Goal: Task Accomplishment & Management: Manage account settings

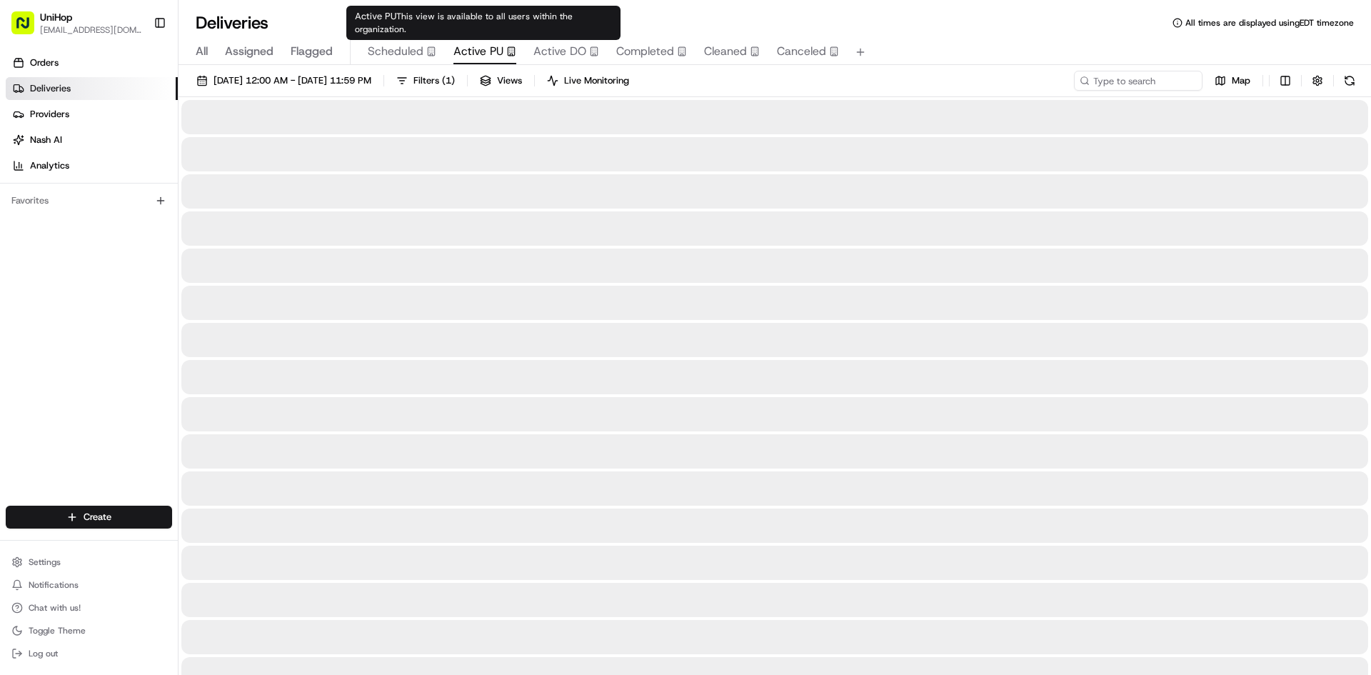
click at [487, 53] on span "Active PU" at bounding box center [478, 51] width 50 height 17
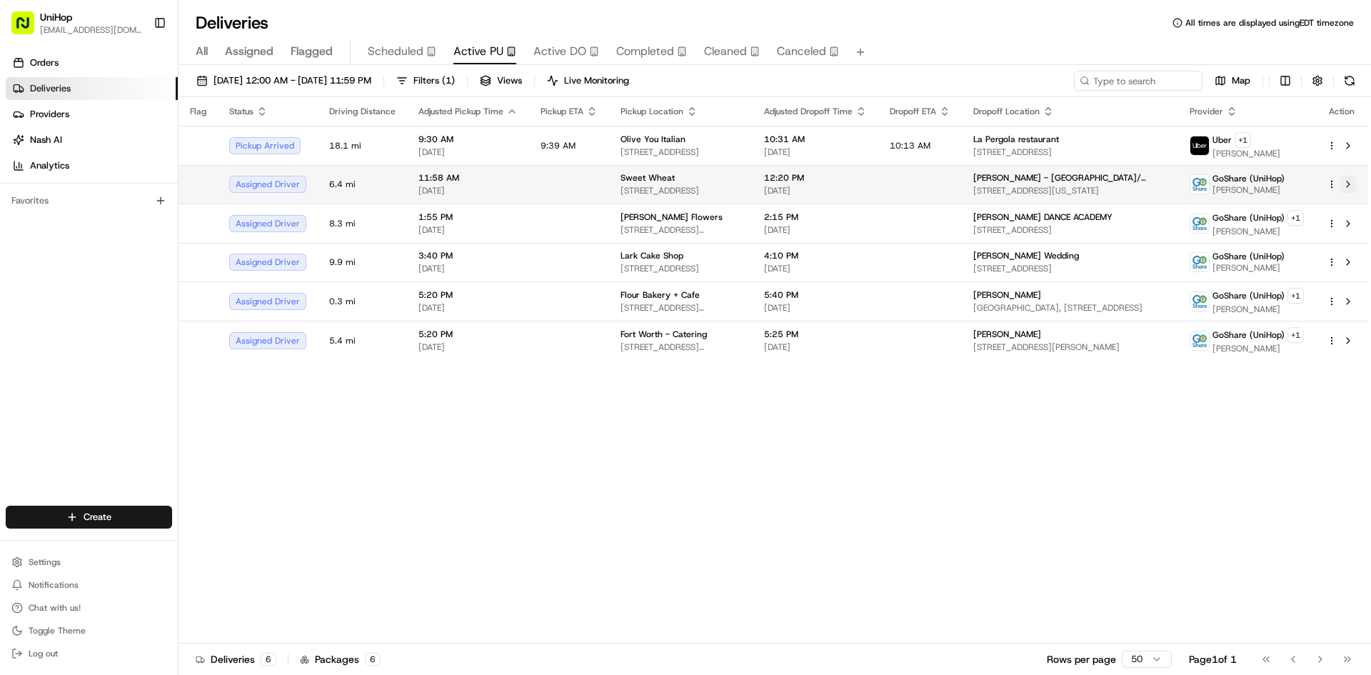
click at [1351, 183] on button at bounding box center [1347, 184] width 17 height 17
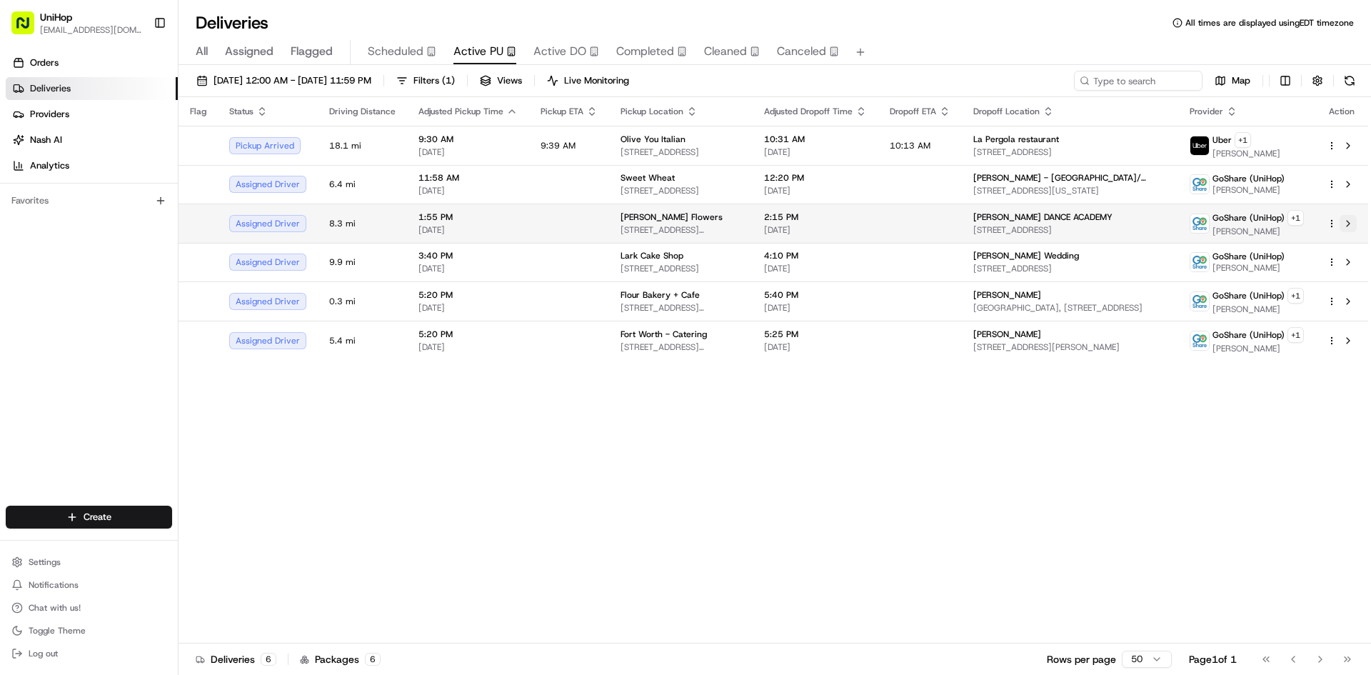
click at [1348, 224] on button at bounding box center [1347, 223] width 17 height 17
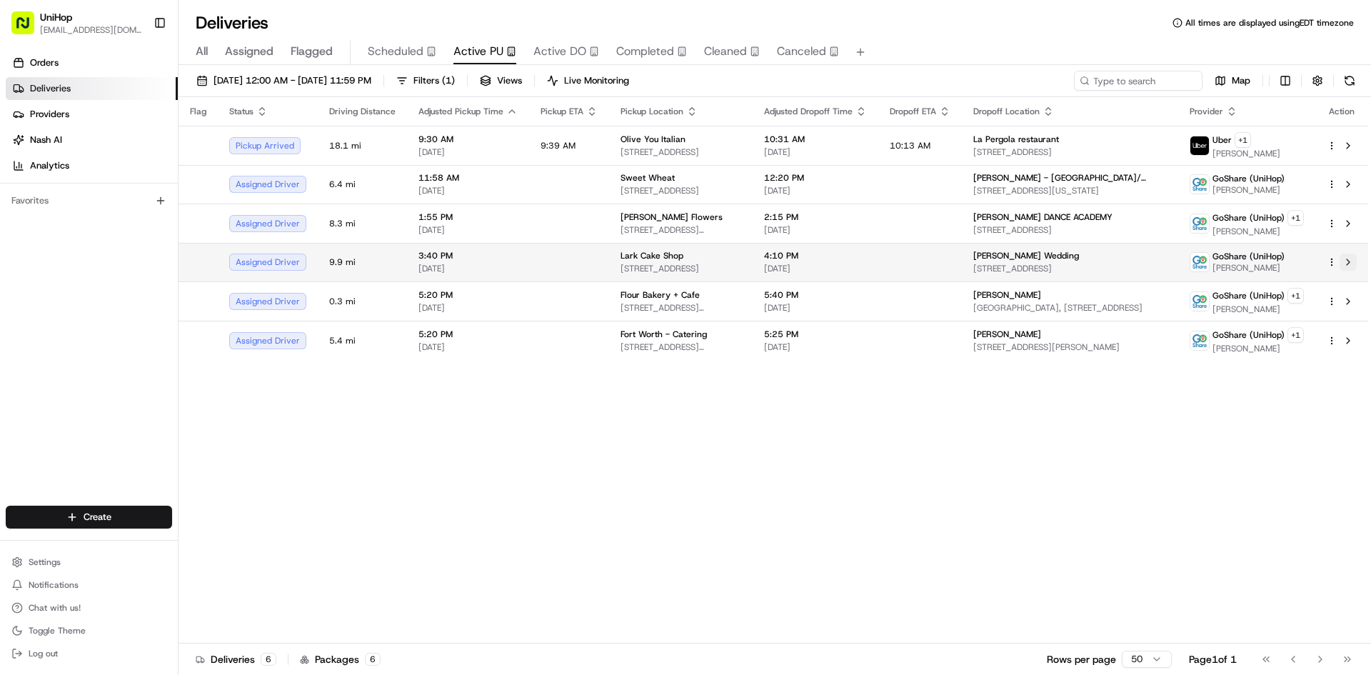
click at [1349, 262] on button at bounding box center [1347, 261] width 17 height 17
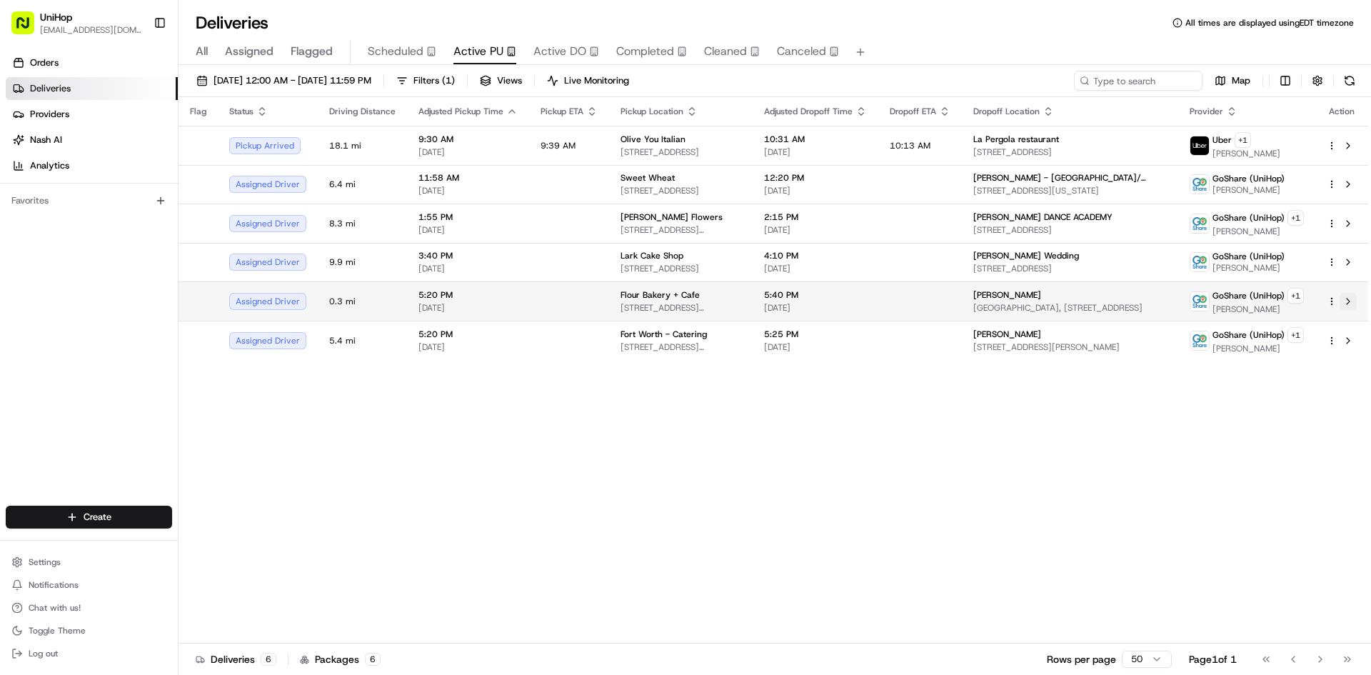
click at [1349, 303] on button at bounding box center [1347, 301] width 17 height 17
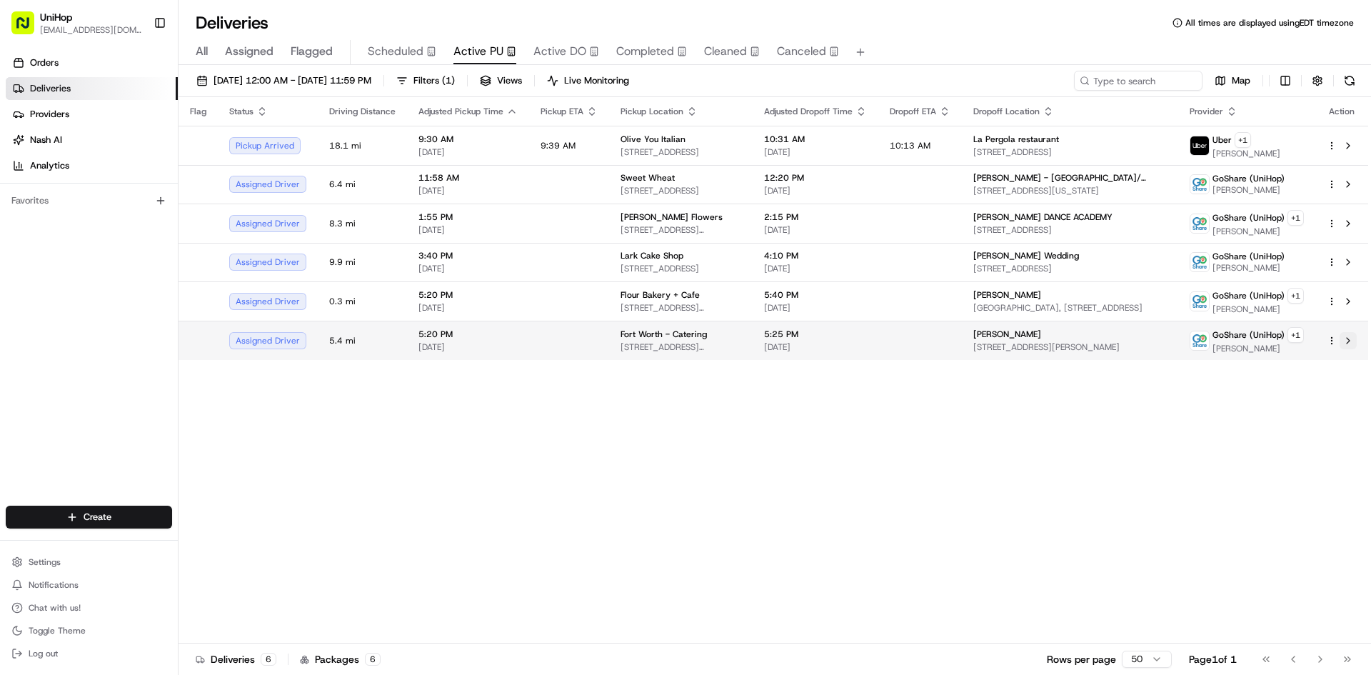
click at [1349, 341] on button at bounding box center [1347, 340] width 17 height 17
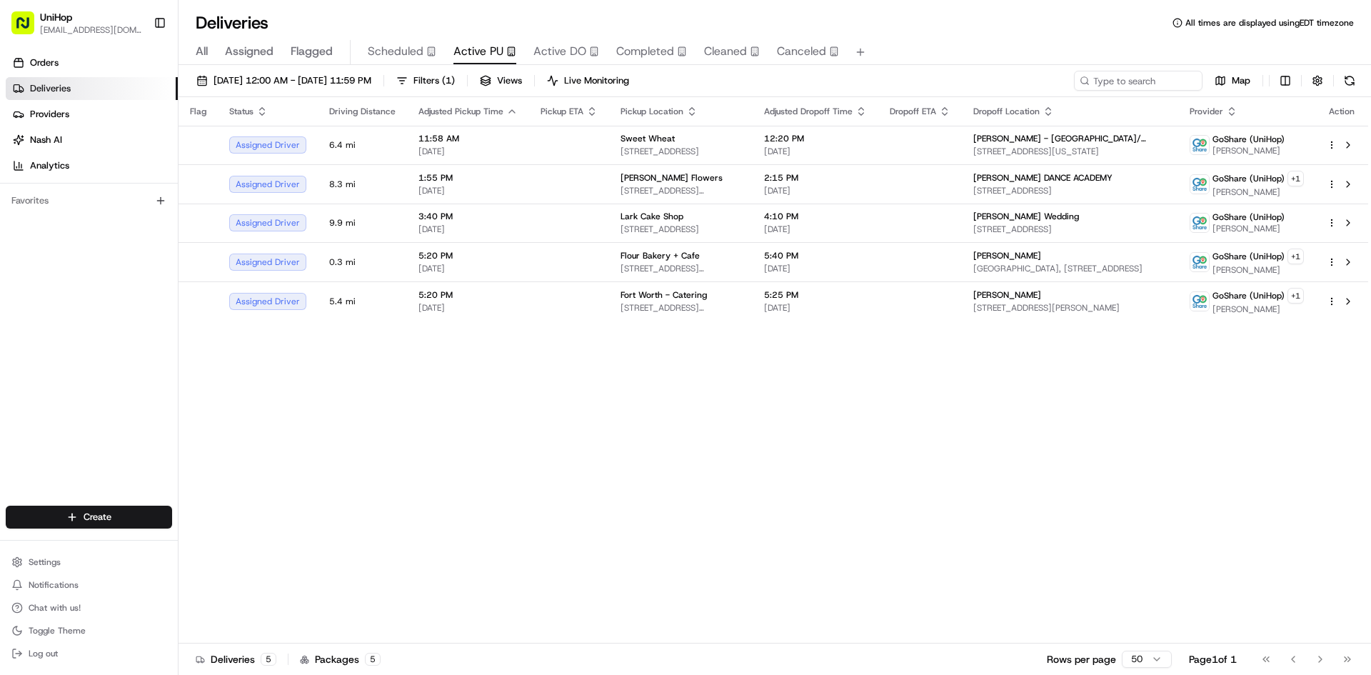
click at [898, 514] on div "Flag Status Driving Distance Adjusted Pickup Time Pickup ETA Pickup Location Ad…" at bounding box center [772, 370] width 1189 height 546
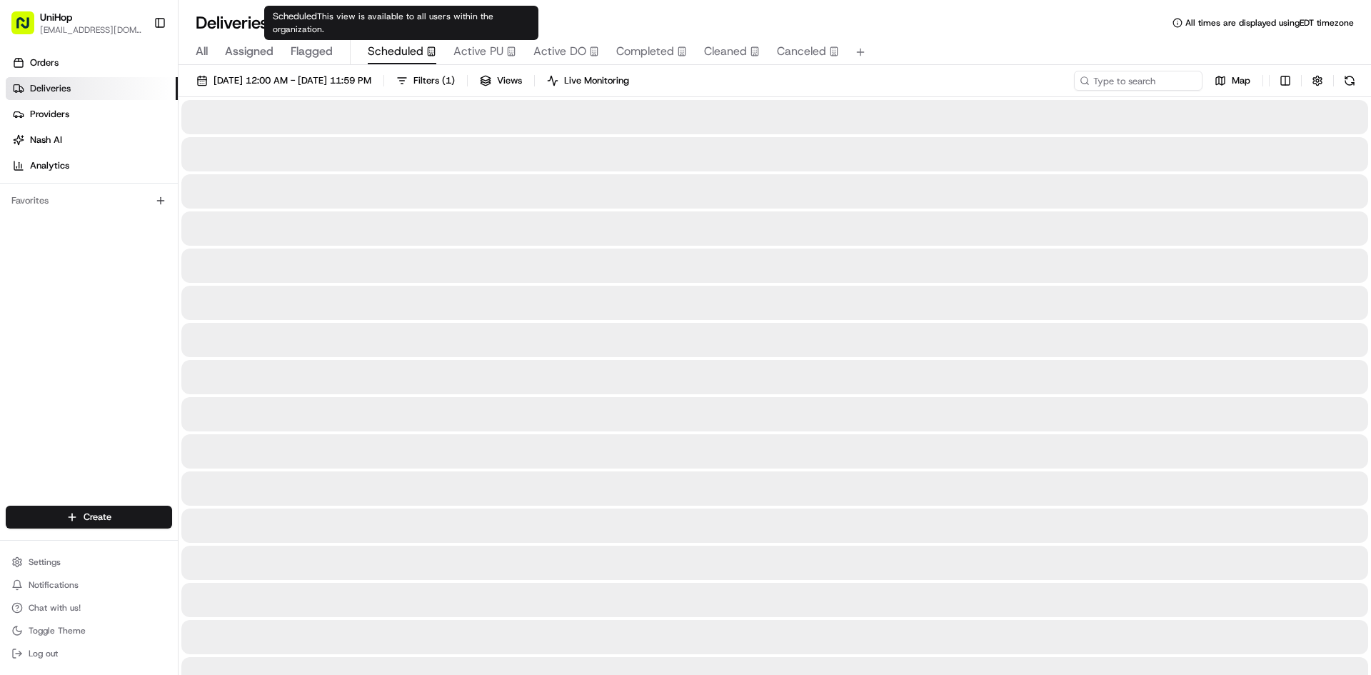
click at [407, 54] on span "Scheduled" at bounding box center [396, 51] width 56 height 17
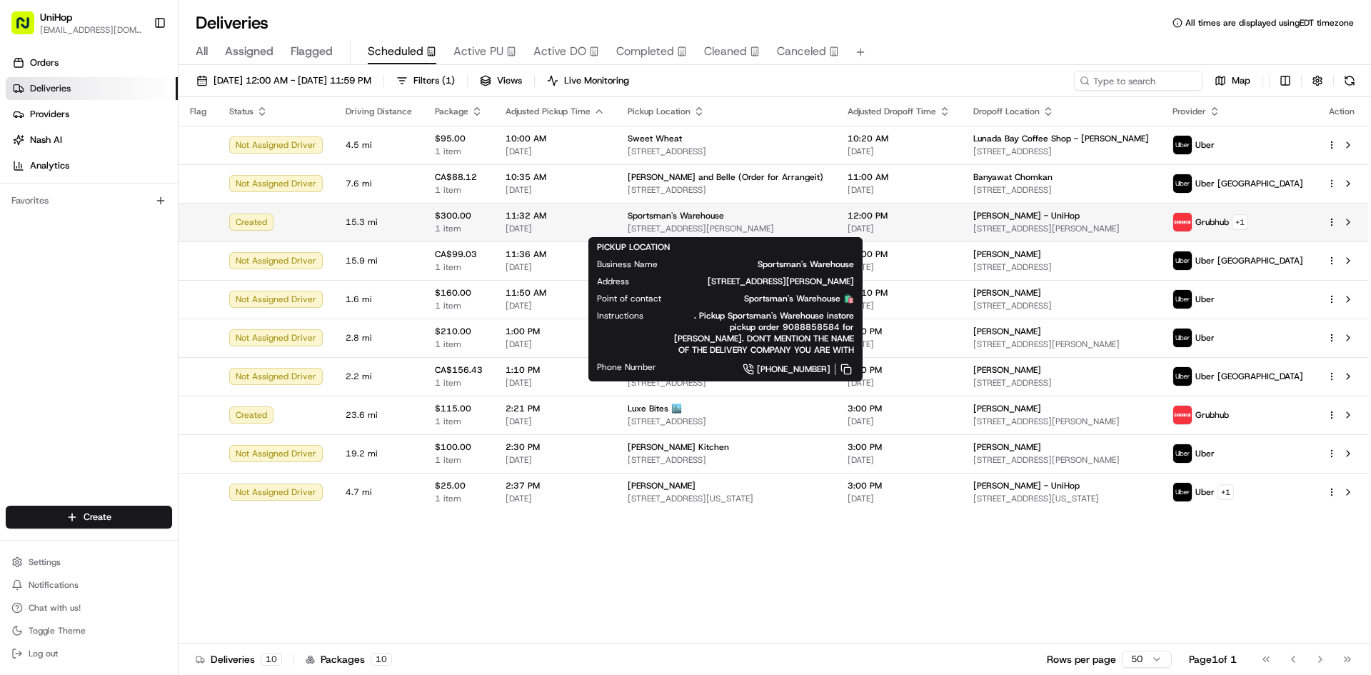
click at [671, 223] on span "468 N Thompson Ln, Murfreesboro, TN 37129, USA" at bounding box center [726, 228] width 196 height 11
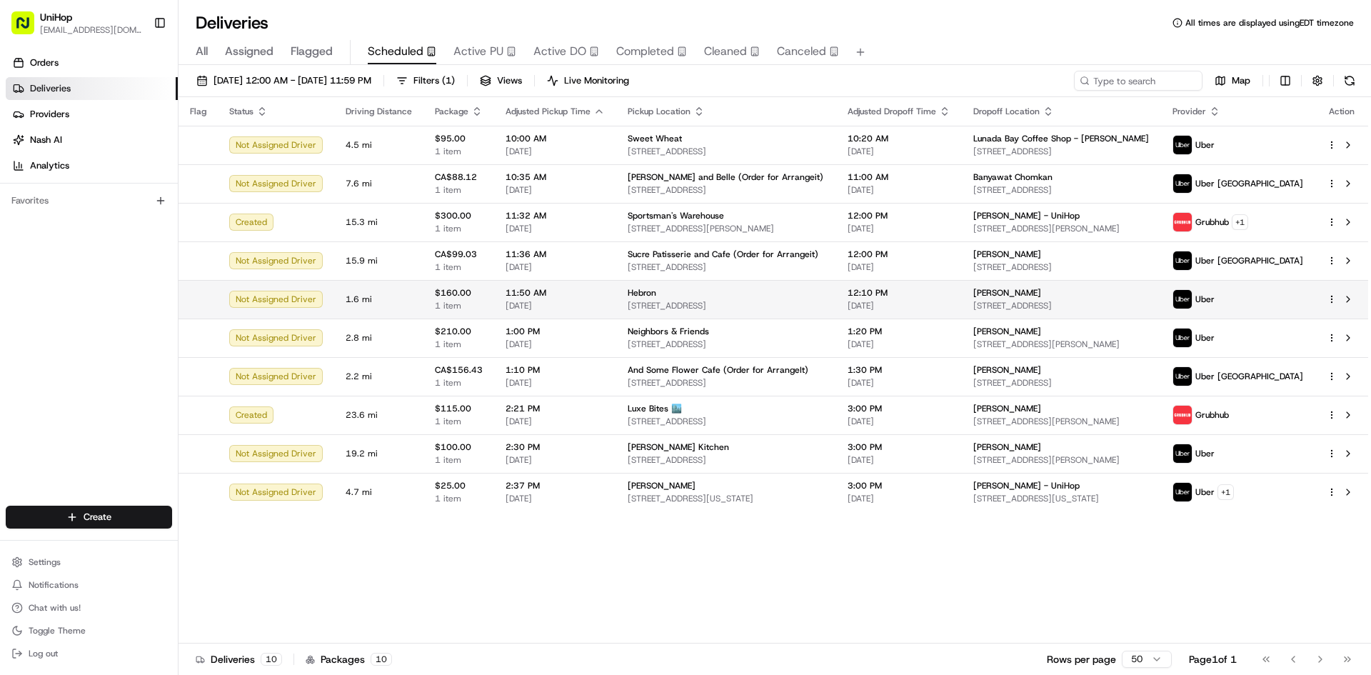
click at [700, 306] on span "3450 E Hebron Pkwy, Carrollton, TX 75010, United States" at bounding box center [726, 305] width 196 height 11
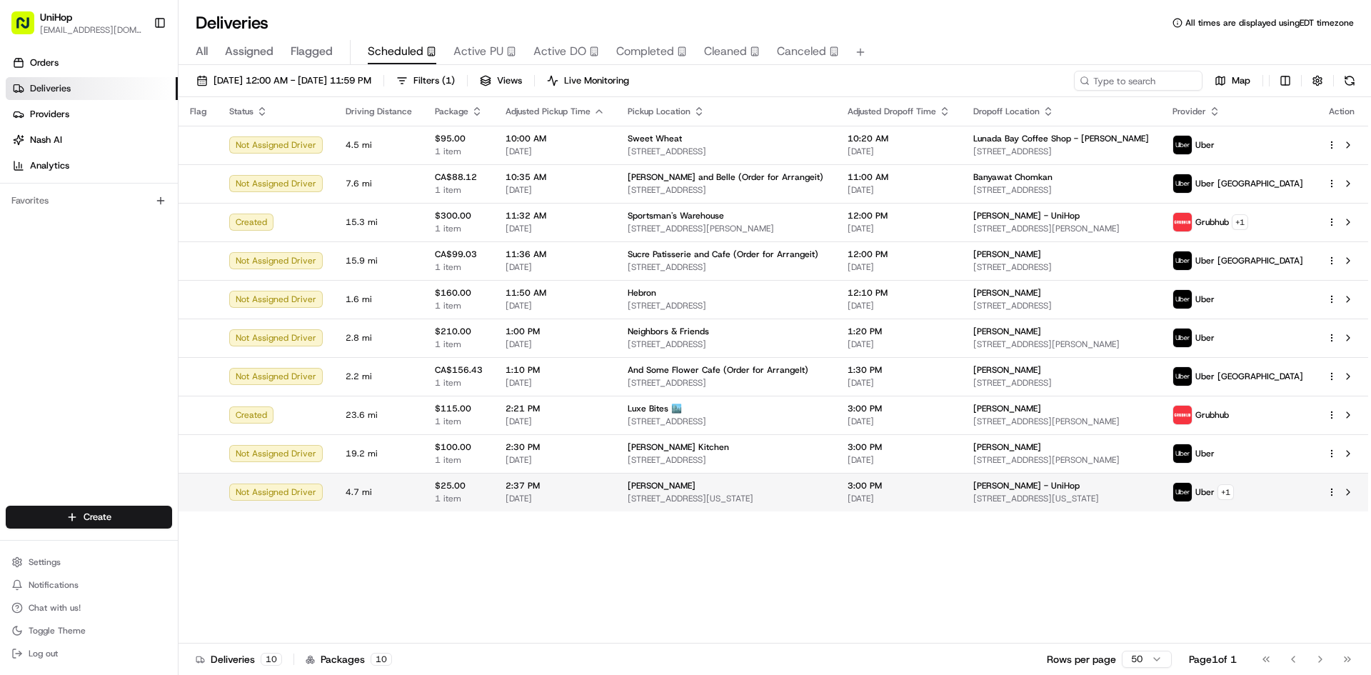
click at [582, 495] on span "[DATE]" at bounding box center [554, 498] width 99 height 11
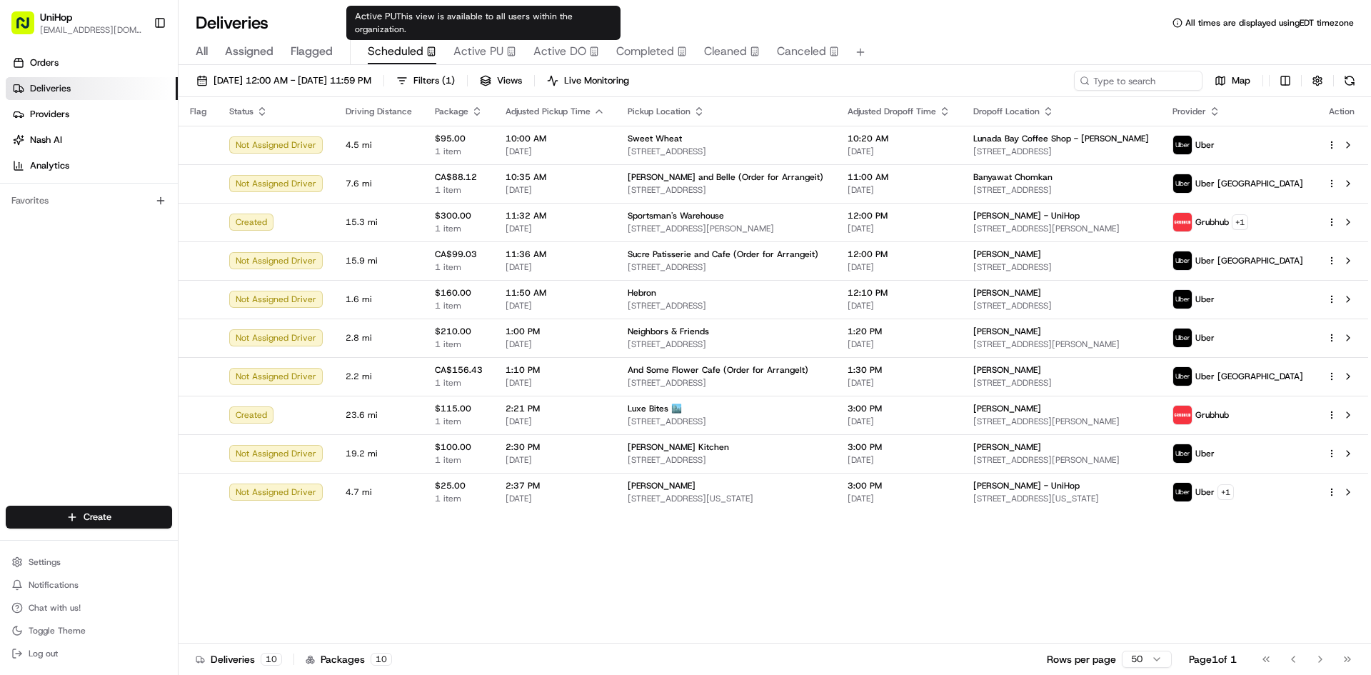
click at [488, 56] on span "Active PU" at bounding box center [478, 51] width 50 height 17
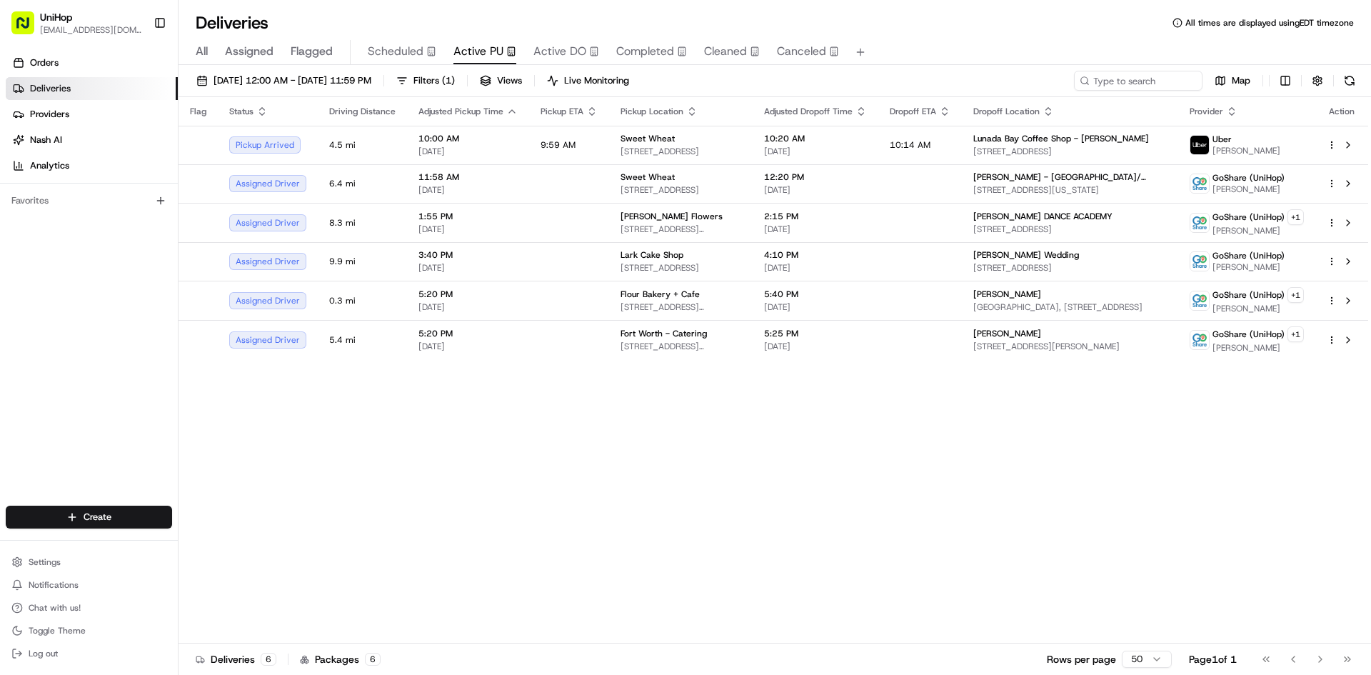
click at [281, 459] on div "Flag Status Driving Distance Adjusted Pickup Time Pickup ETA Pickup Location Ad…" at bounding box center [772, 370] width 1189 height 546
drag, startPoint x: 438, startPoint y: 51, endPoint x: 423, endPoint y: 50, distance: 15.7
click at [438, 51] on div "All Assigned Flagged Scheduled Active PU Active DO Completed Cleaned Canceled" at bounding box center [774, 52] width 1192 height 25
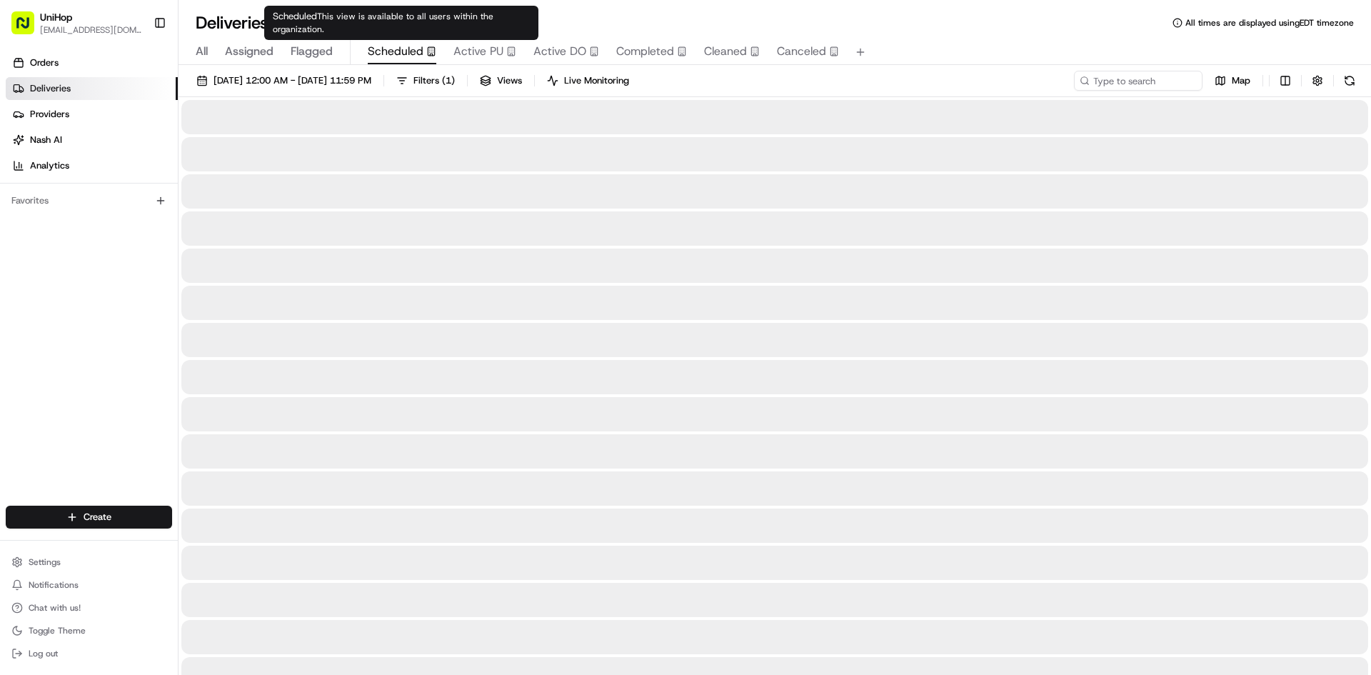
click at [423, 49] on div "Scheduled" at bounding box center [402, 51] width 69 height 17
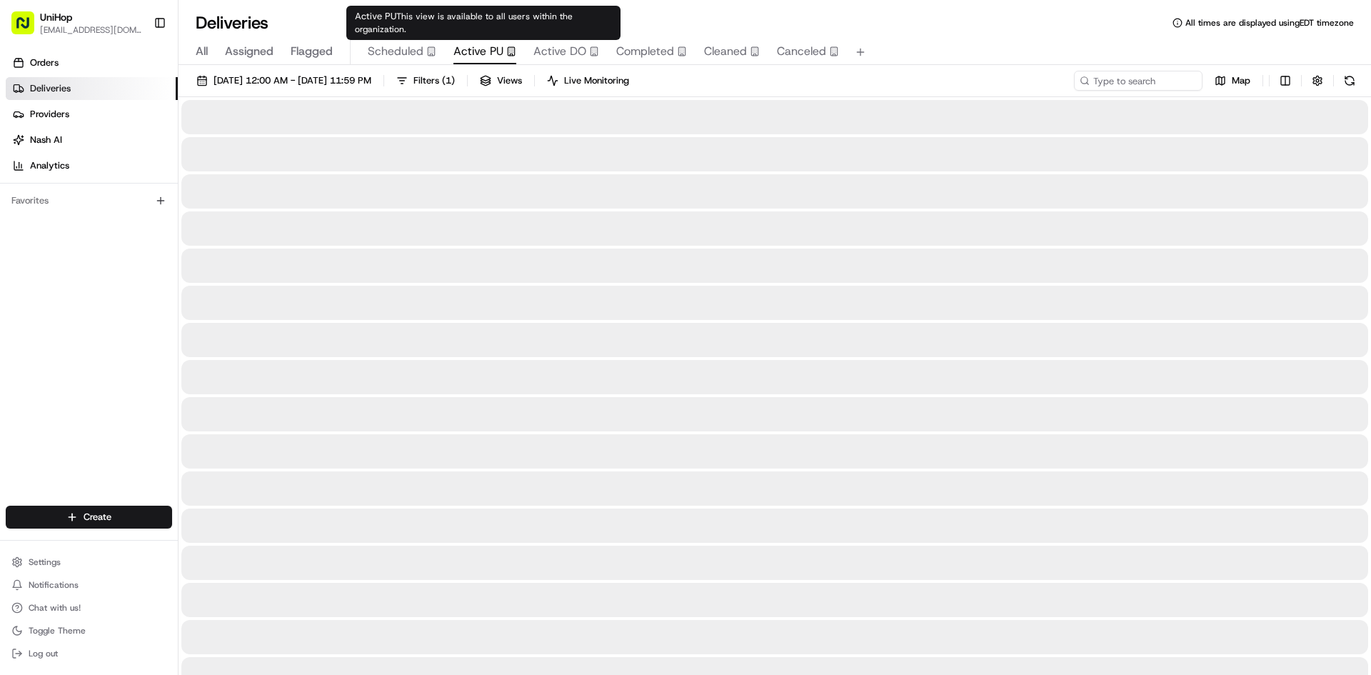
click at [488, 47] on span "Active PU" at bounding box center [478, 51] width 50 height 17
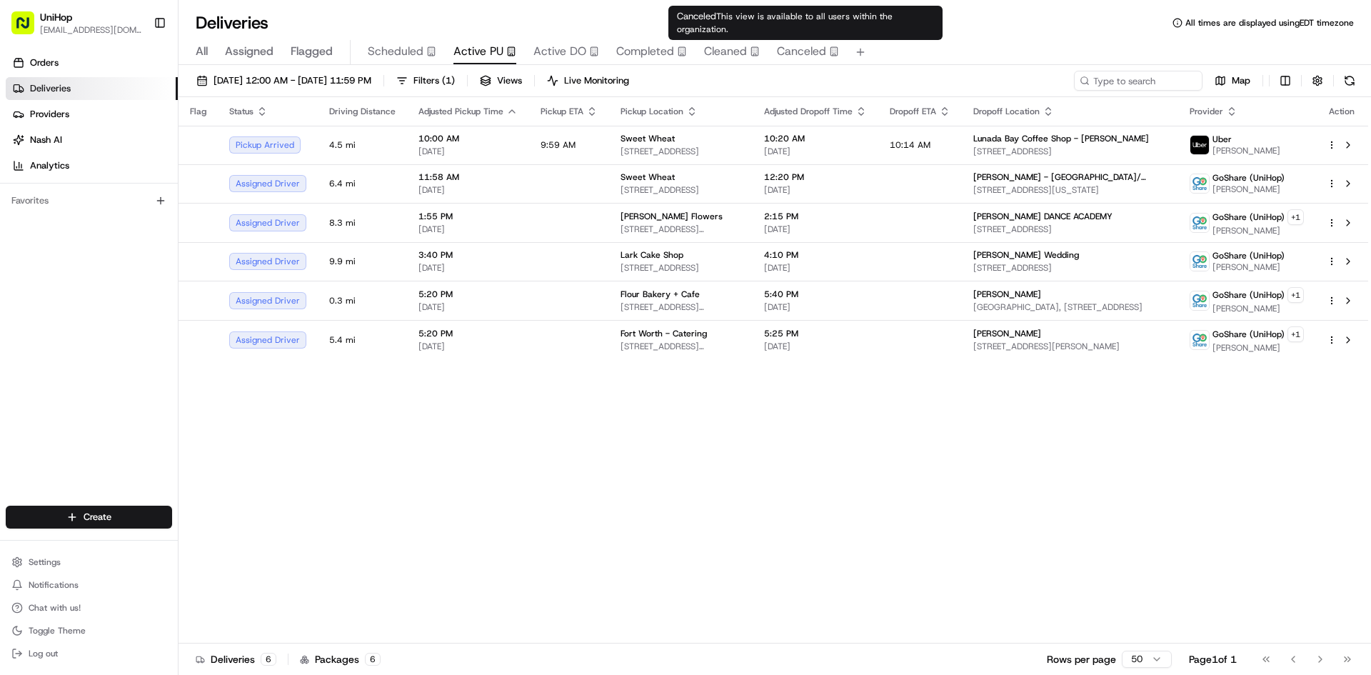
click at [797, 51] on span "Canceled" at bounding box center [801, 51] width 49 height 17
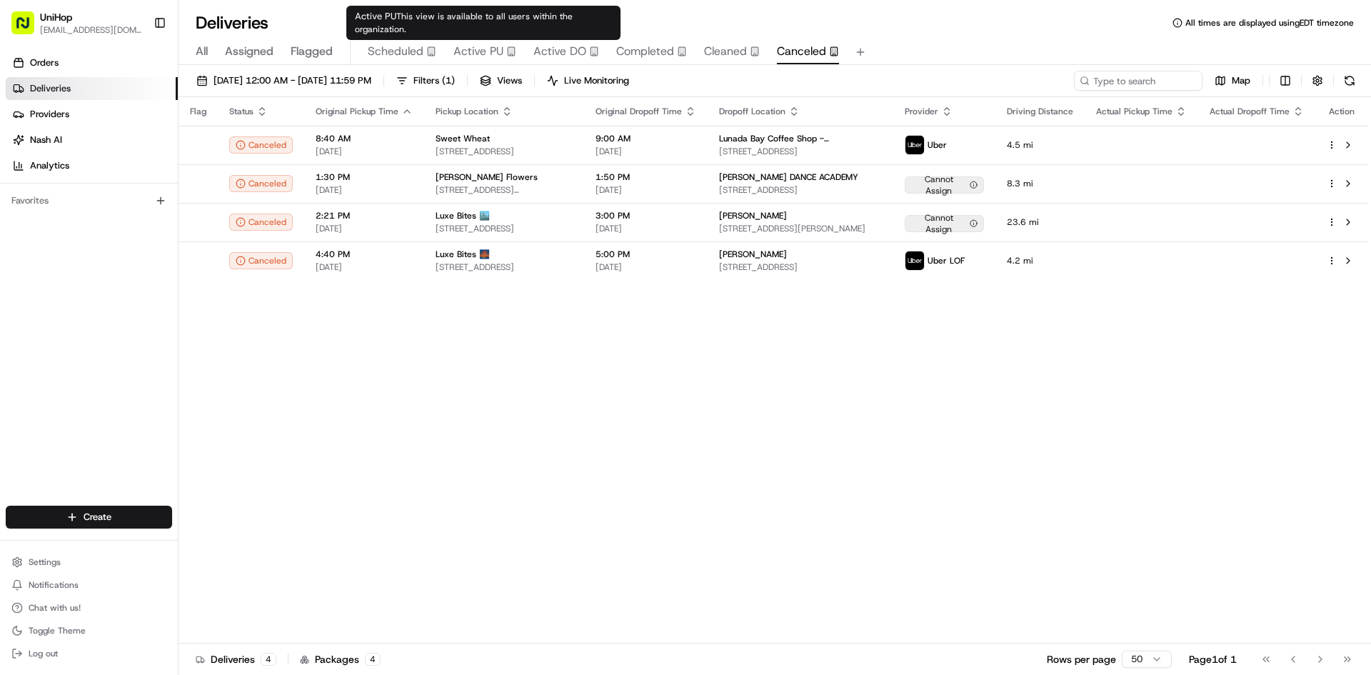
click at [477, 54] on span "Active PU" at bounding box center [478, 51] width 50 height 17
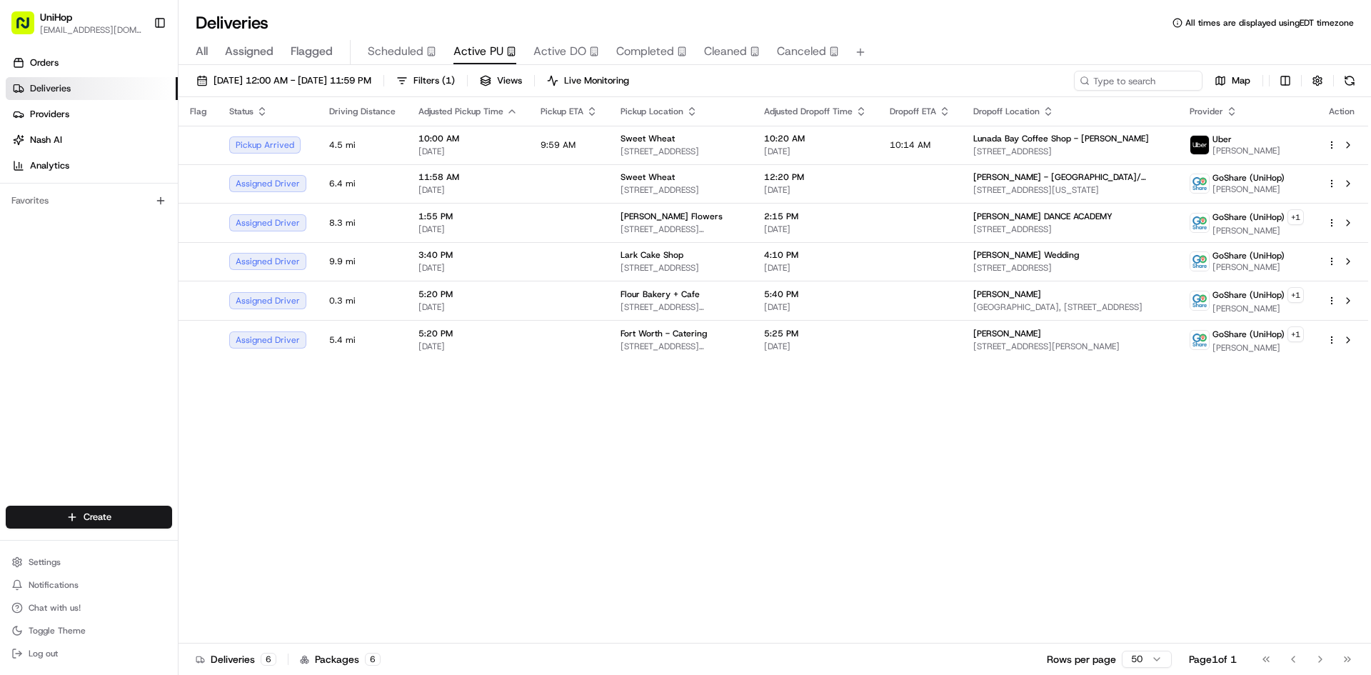
click at [326, 55] on span "Flagged" at bounding box center [312, 51] width 42 height 17
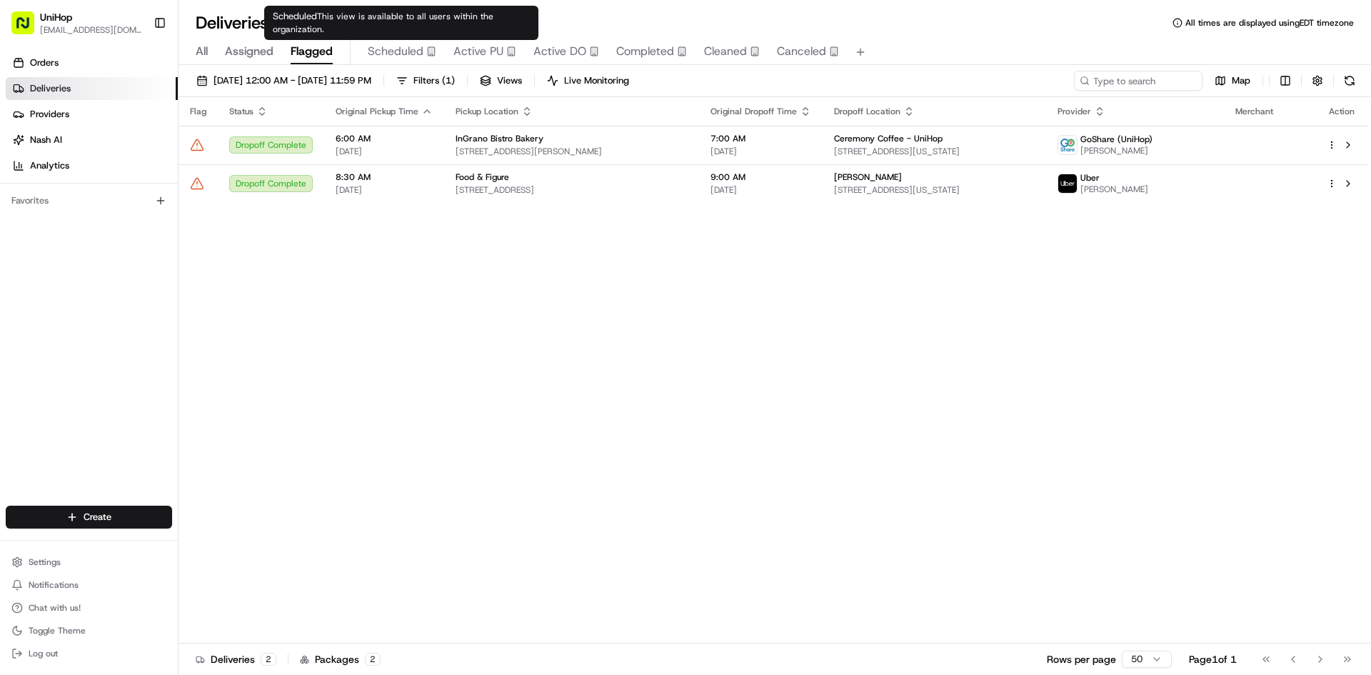
click at [383, 52] on span "Scheduled" at bounding box center [396, 51] width 56 height 17
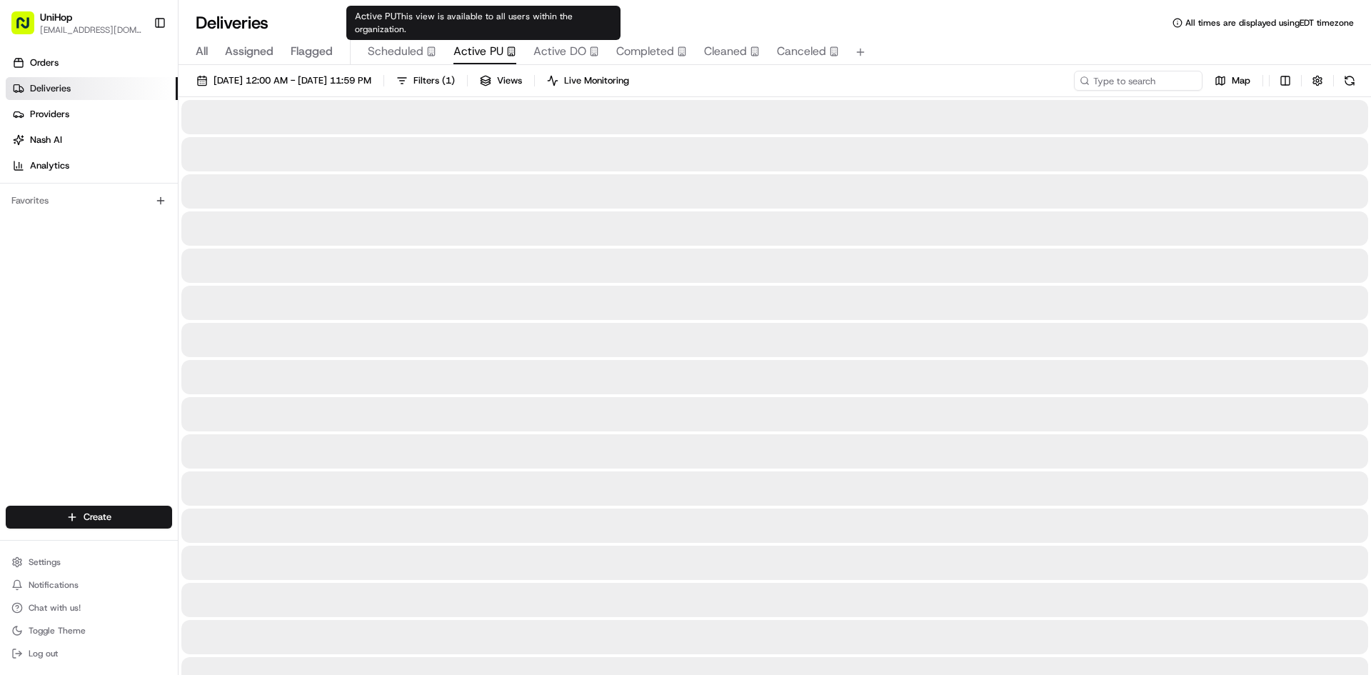
click at [453, 49] on span "Active PU" at bounding box center [478, 51] width 50 height 17
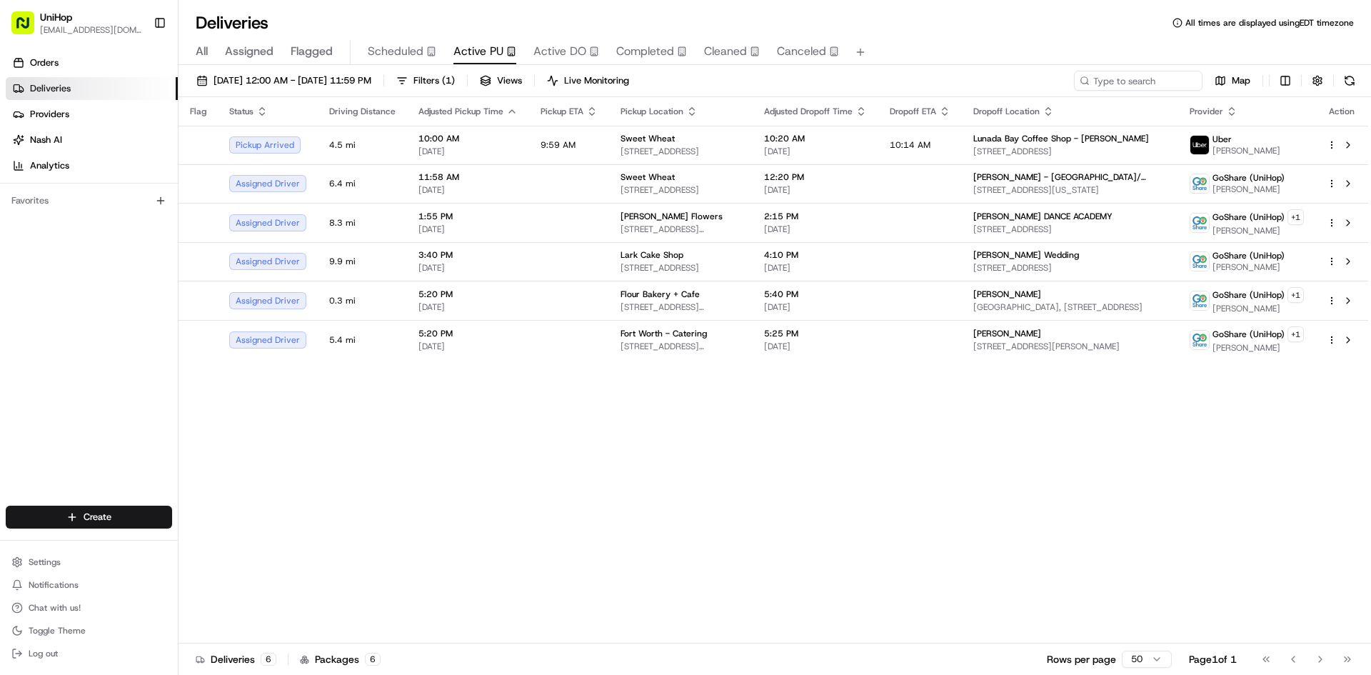
click at [246, 489] on div "Flag Status Driving Distance Adjusted Pickup Time Pickup ETA Pickup Location Ad…" at bounding box center [772, 370] width 1189 height 546
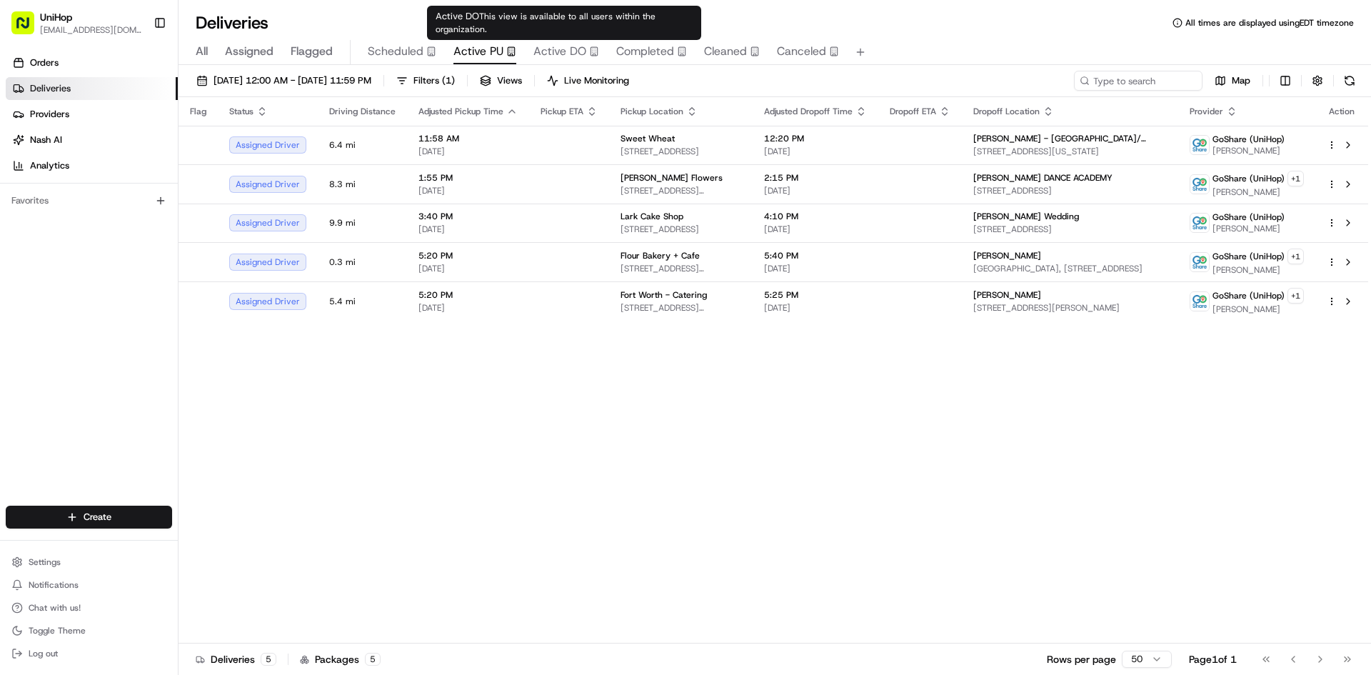
click at [583, 49] on span "Active DO" at bounding box center [559, 51] width 53 height 17
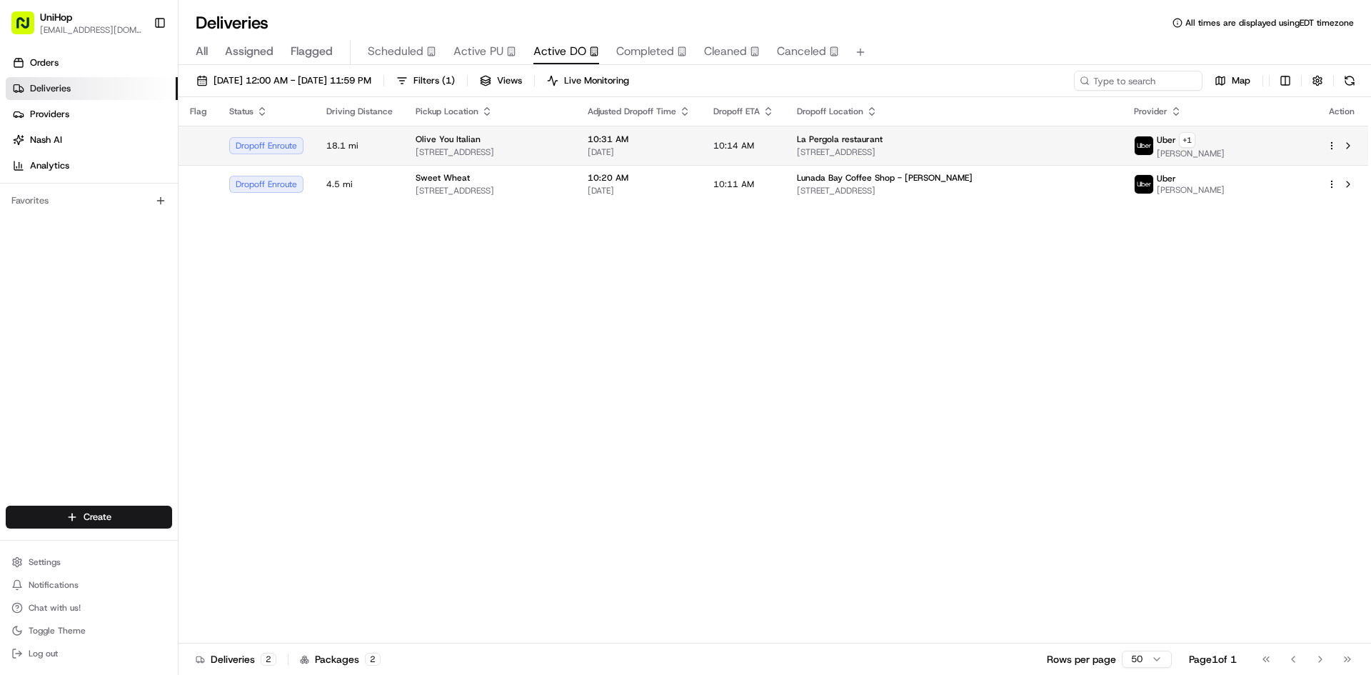
click at [536, 138] on div "Olive You Italian" at bounding box center [489, 138] width 149 height 11
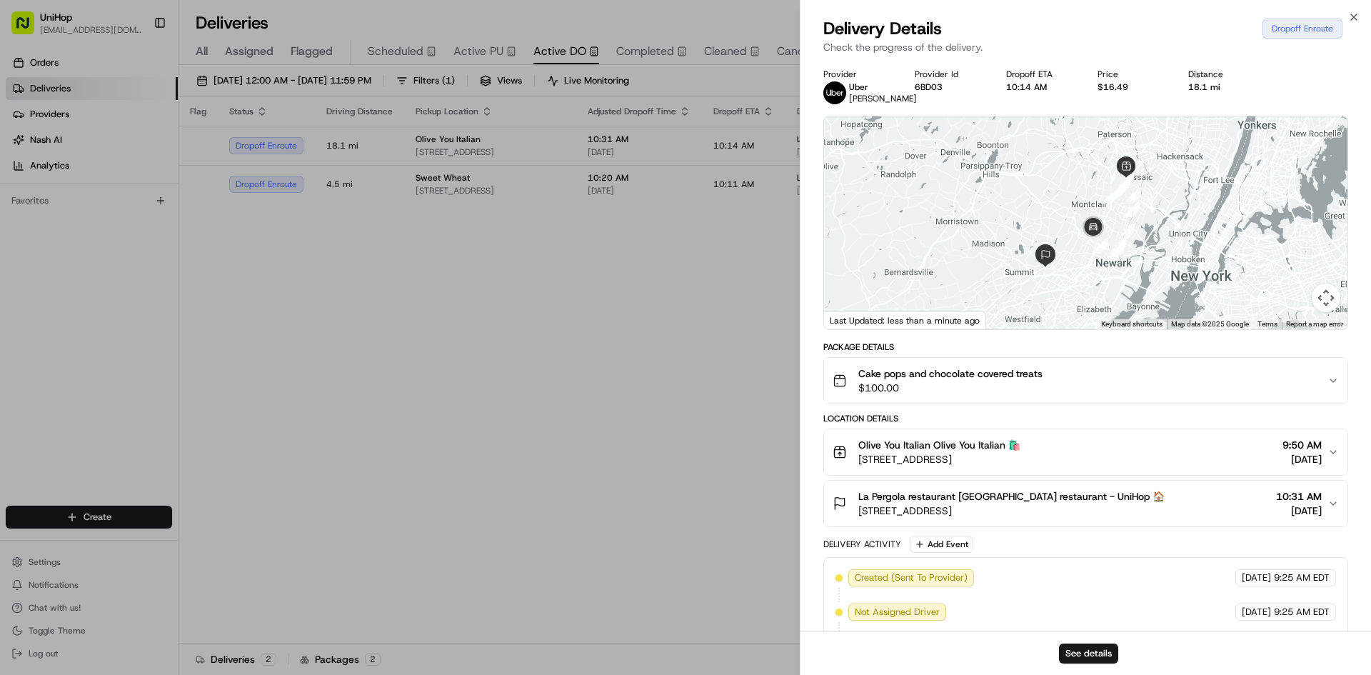
click at [1089, 372] on div "Cake pops and chocolate covered treats $100.00" at bounding box center [1079, 380] width 495 height 29
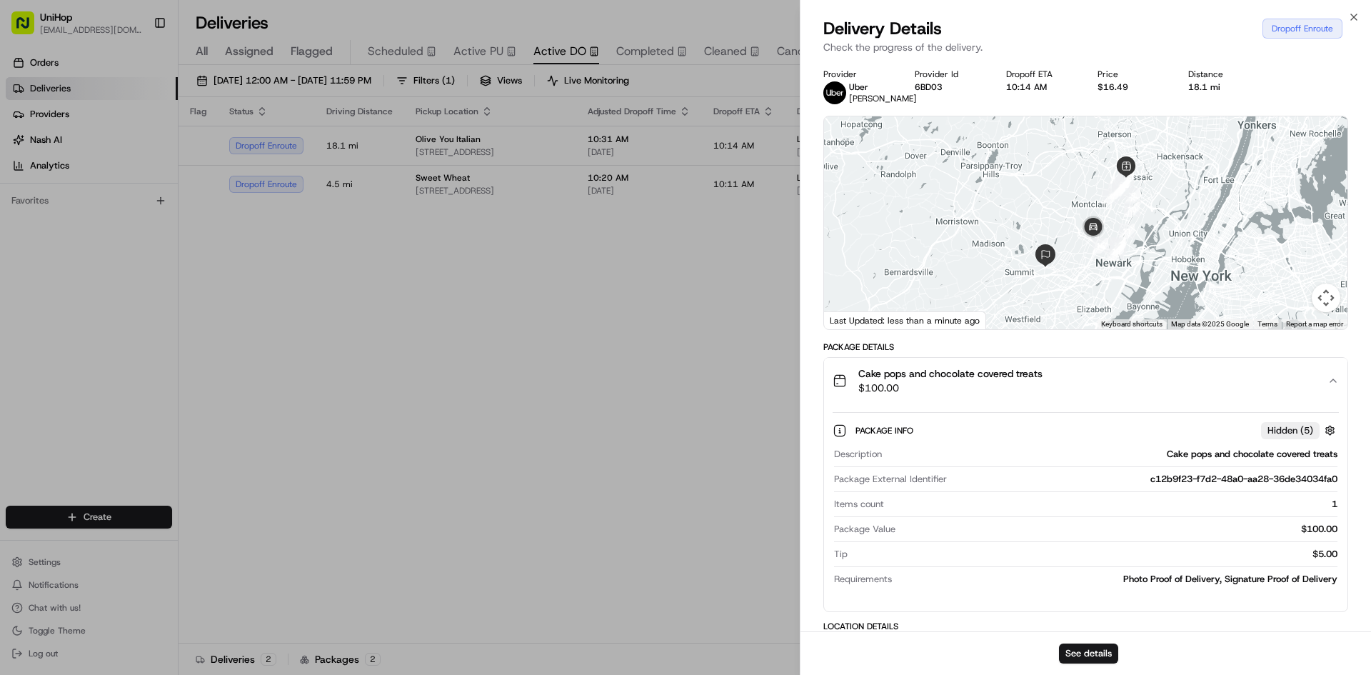
click at [1089, 372] on div "Cake pops and chocolate covered treats $100.00" at bounding box center [1079, 380] width 495 height 29
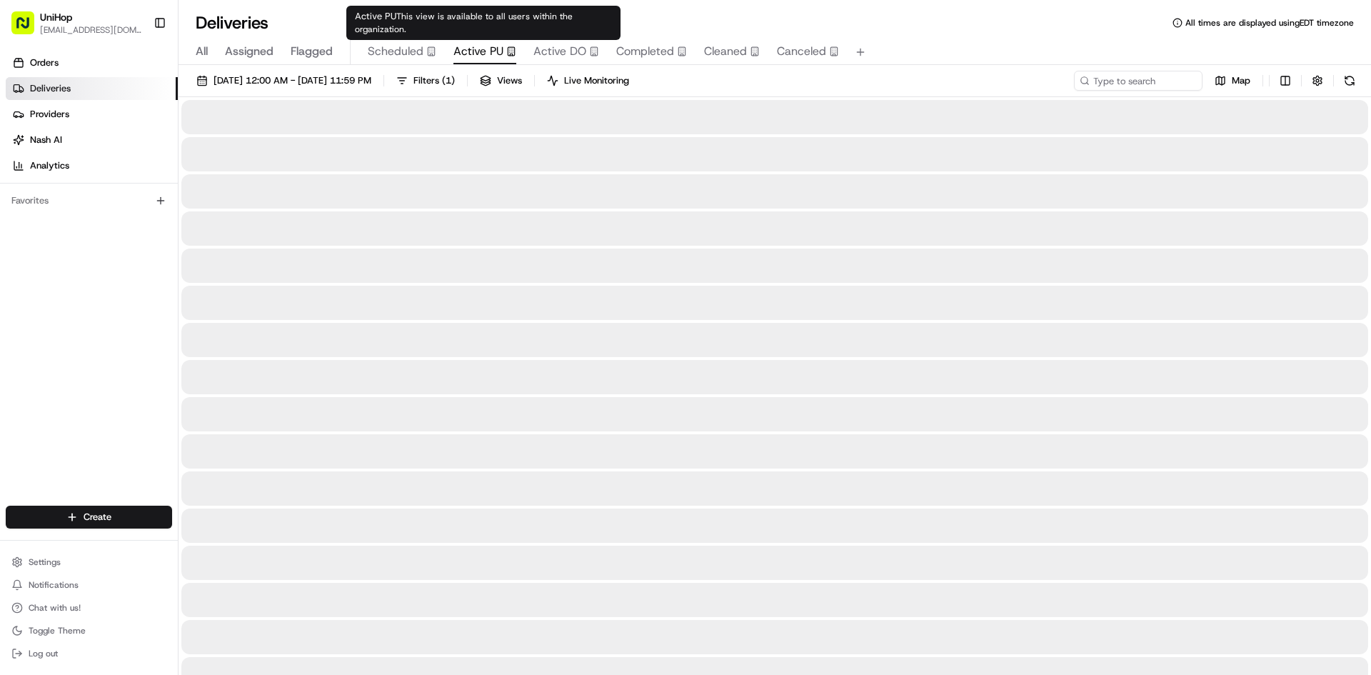
click at [500, 58] on span "Active PU" at bounding box center [478, 51] width 50 height 17
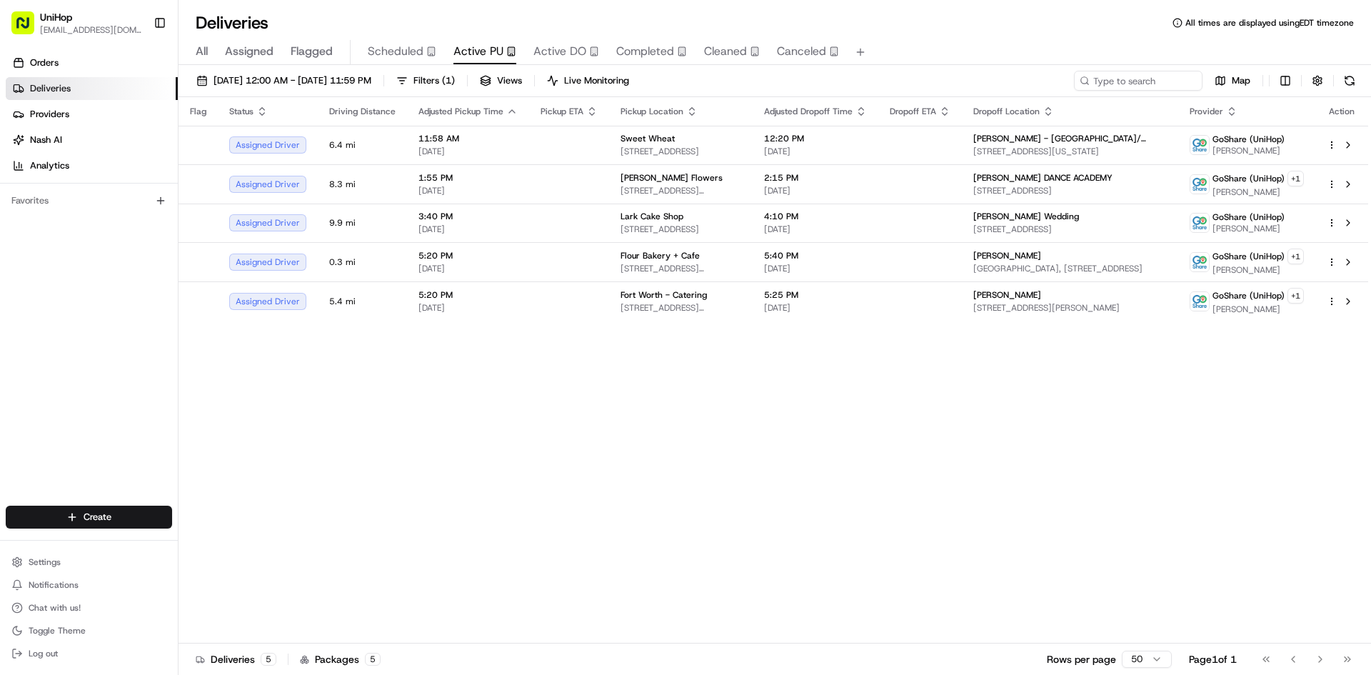
click at [583, 56] on span "Active DO" at bounding box center [559, 51] width 53 height 17
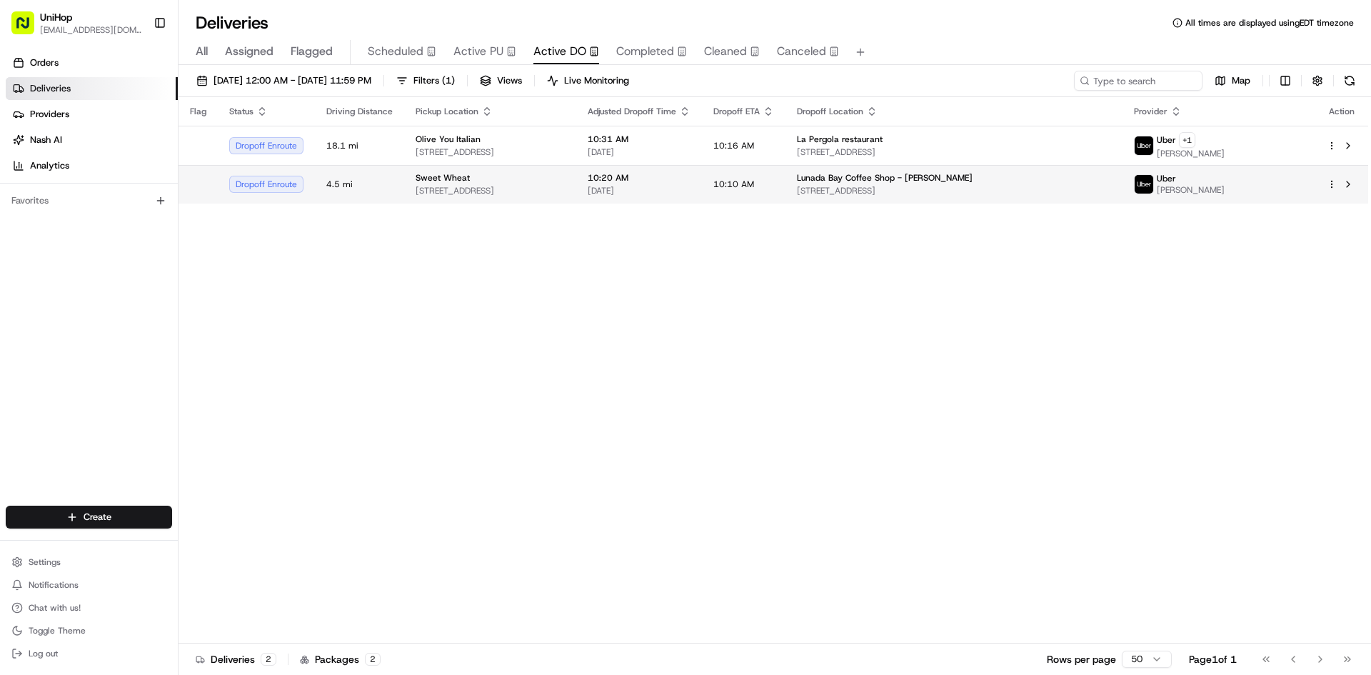
click at [565, 182] on div "Sweet Wheat" at bounding box center [489, 177] width 149 height 11
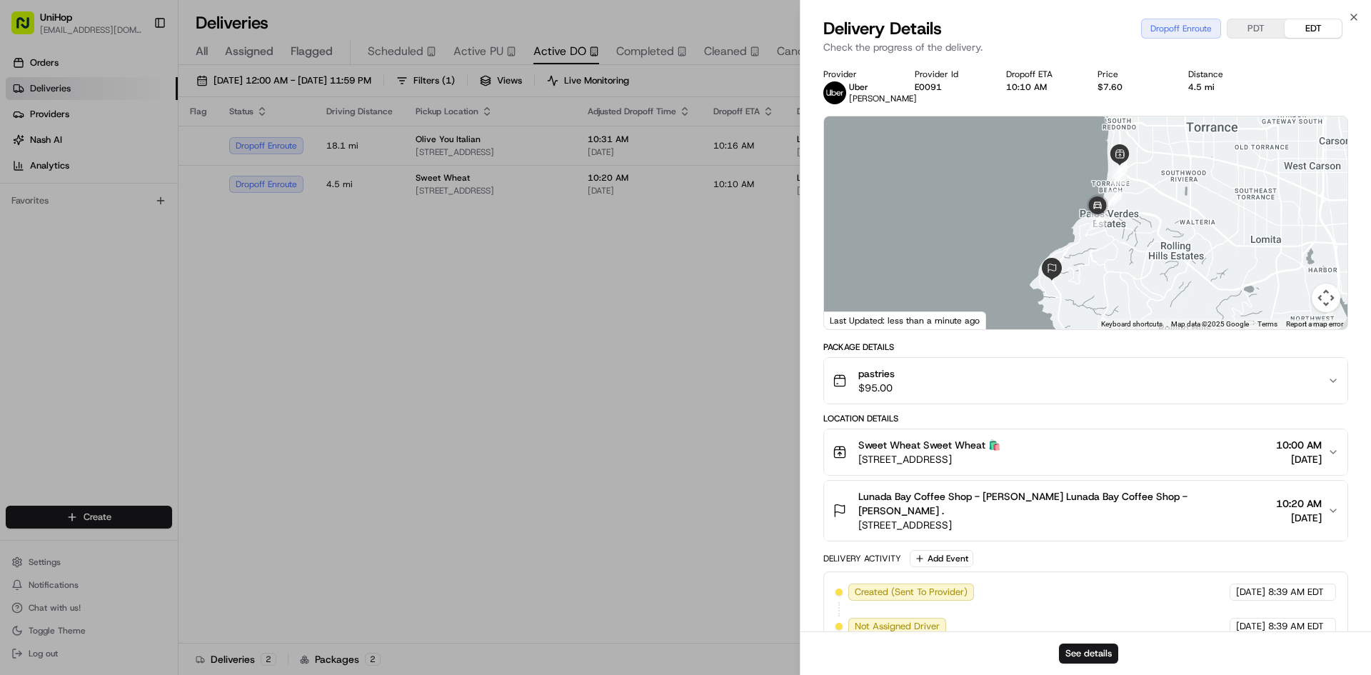
drag, startPoint x: 421, startPoint y: 337, endPoint x: 420, endPoint y: 316, distance: 20.8
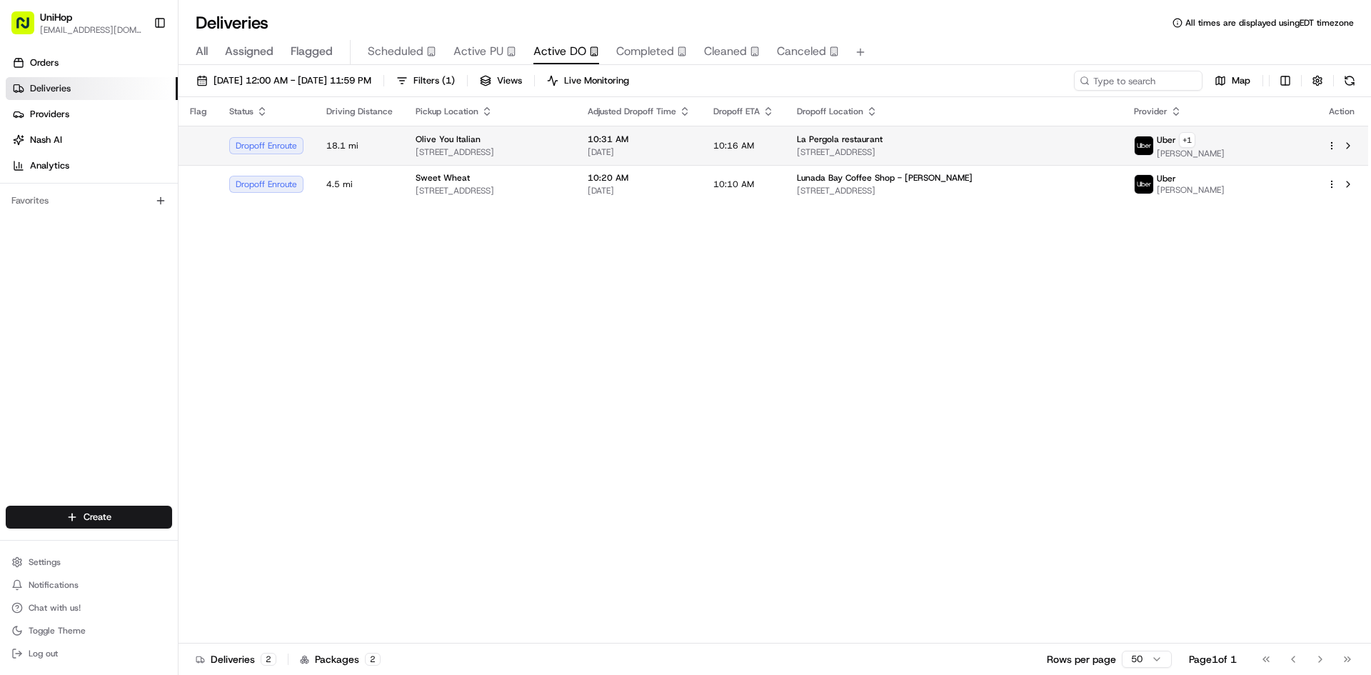
click at [514, 144] on div "Olive You Italian" at bounding box center [489, 138] width 149 height 11
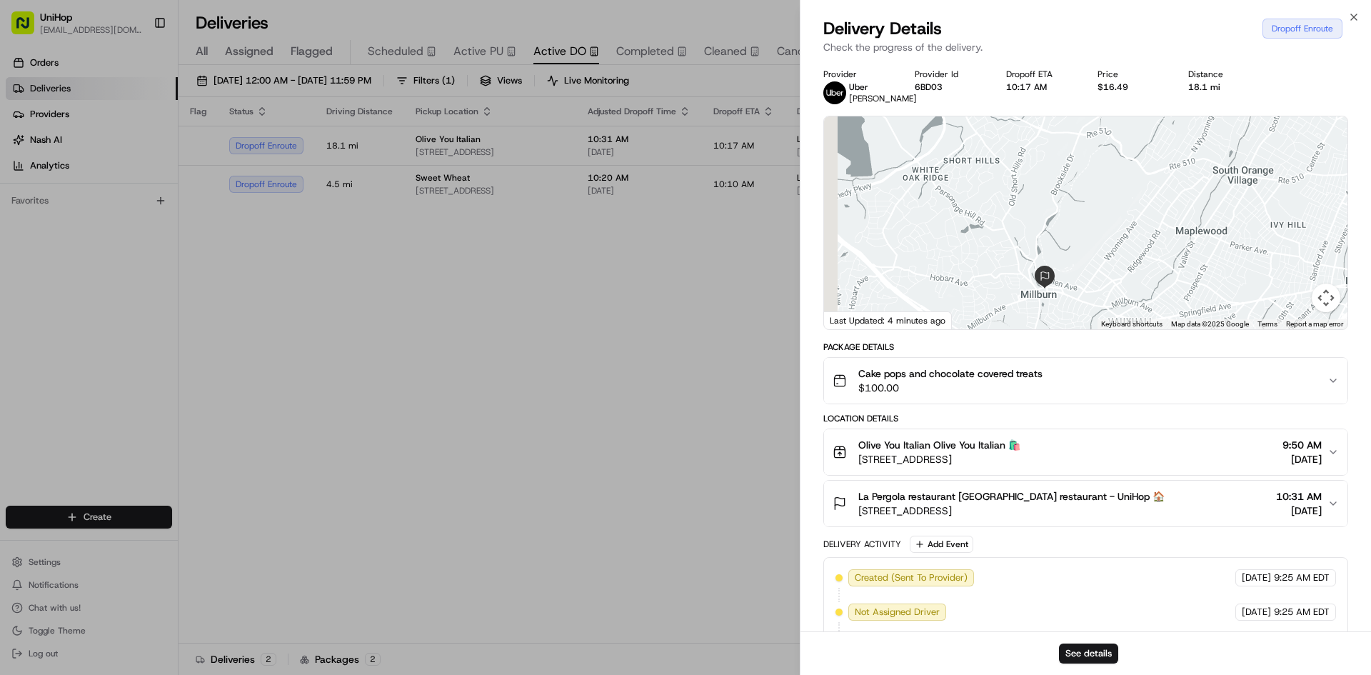
click at [1093, 238] on div at bounding box center [1085, 222] width 523 height 213
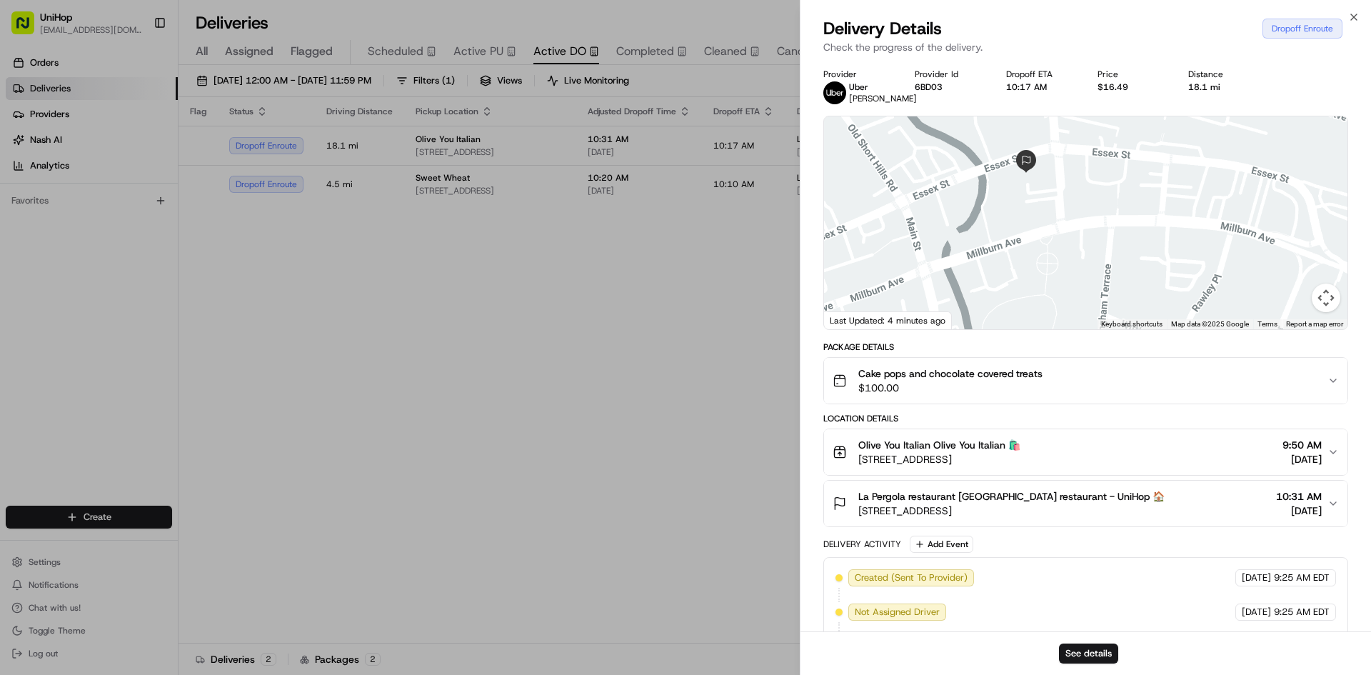
click at [1044, 208] on div at bounding box center [1085, 222] width 523 height 213
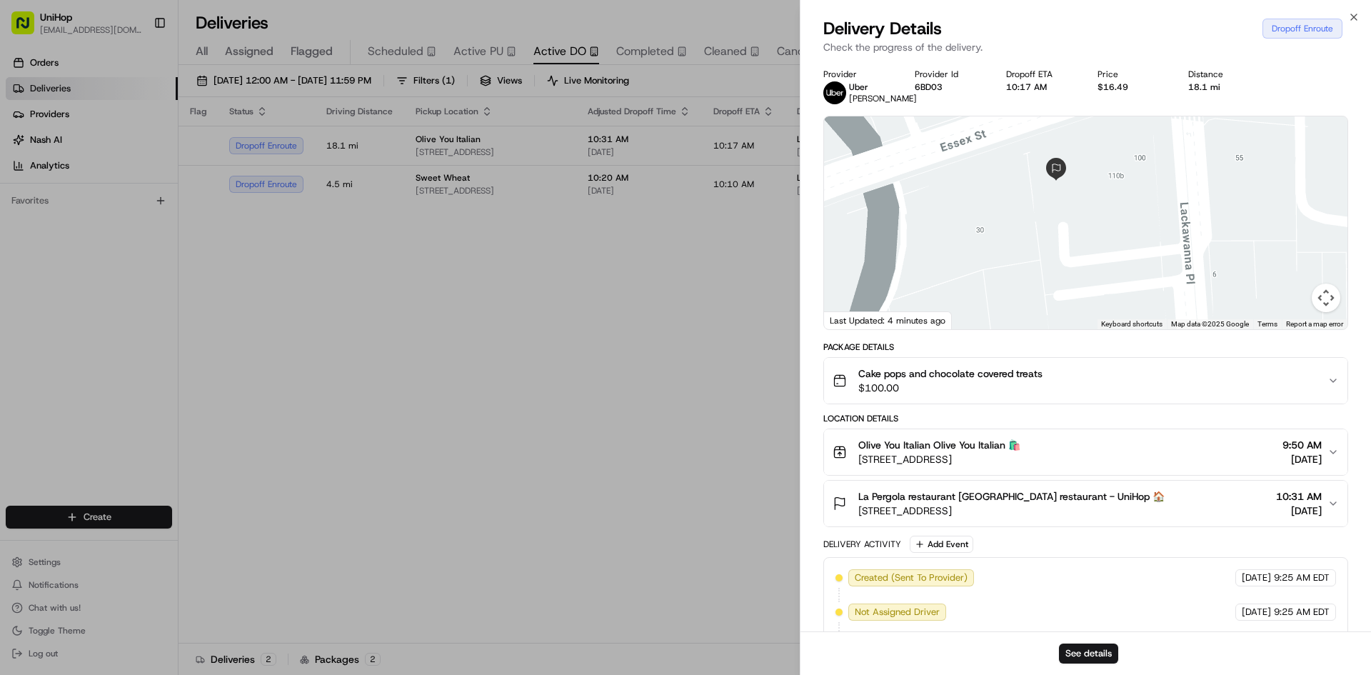
drag, startPoint x: 1051, startPoint y: 218, endPoint x: 1054, endPoint y: 226, distance: 9.3
click at [1054, 226] on div at bounding box center [1085, 222] width 523 height 213
click at [1078, 508] on span "120 Essex St, Millburn, NJ 07041, USA" at bounding box center [1011, 510] width 306 height 14
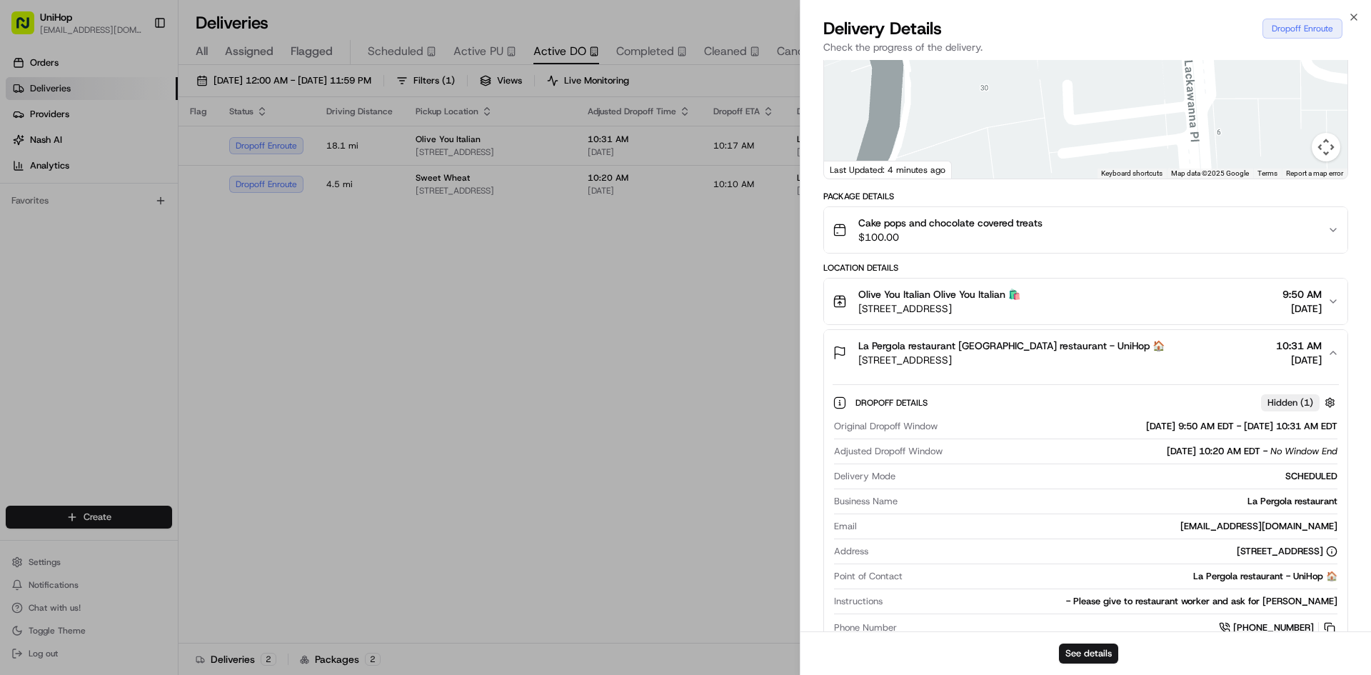
scroll to position [143, 0]
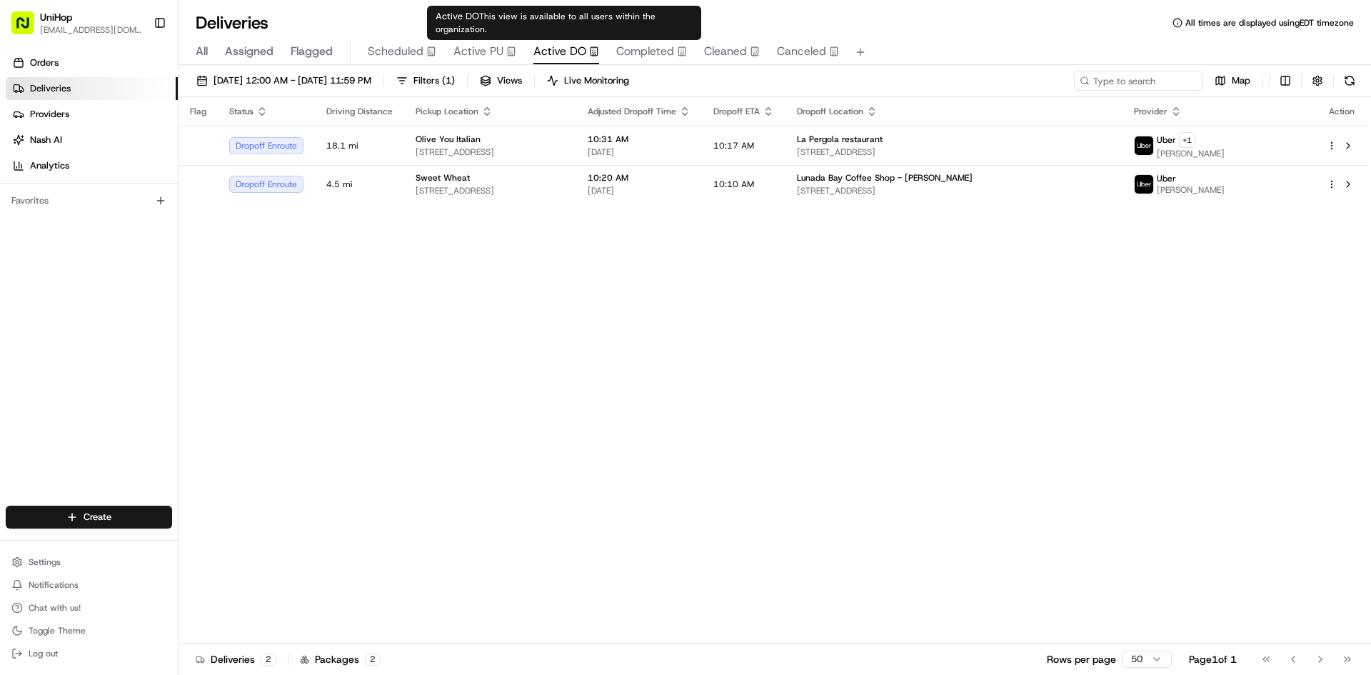
click at [492, 47] on span "Active PU" at bounding box center [478, 51] width 50 height 17
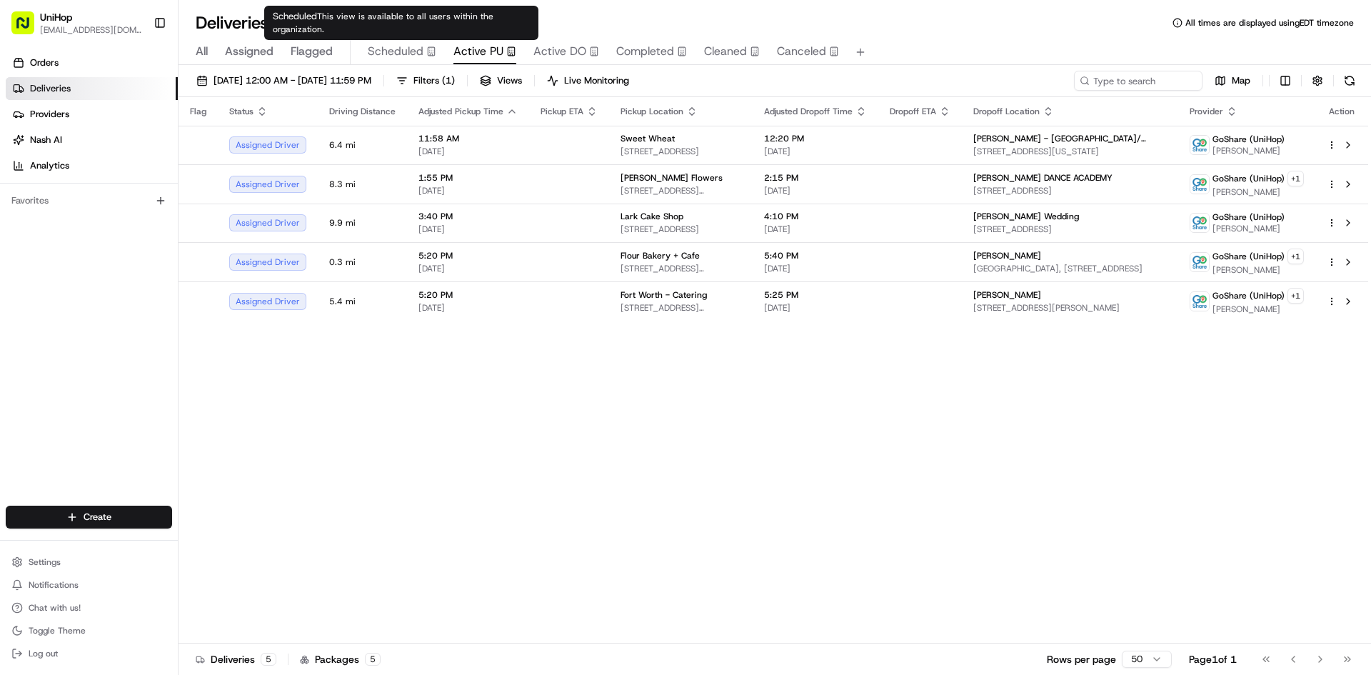
click at [396, 46] on span "Scheduled" at bounding box center [396, 51] width 56 height 17
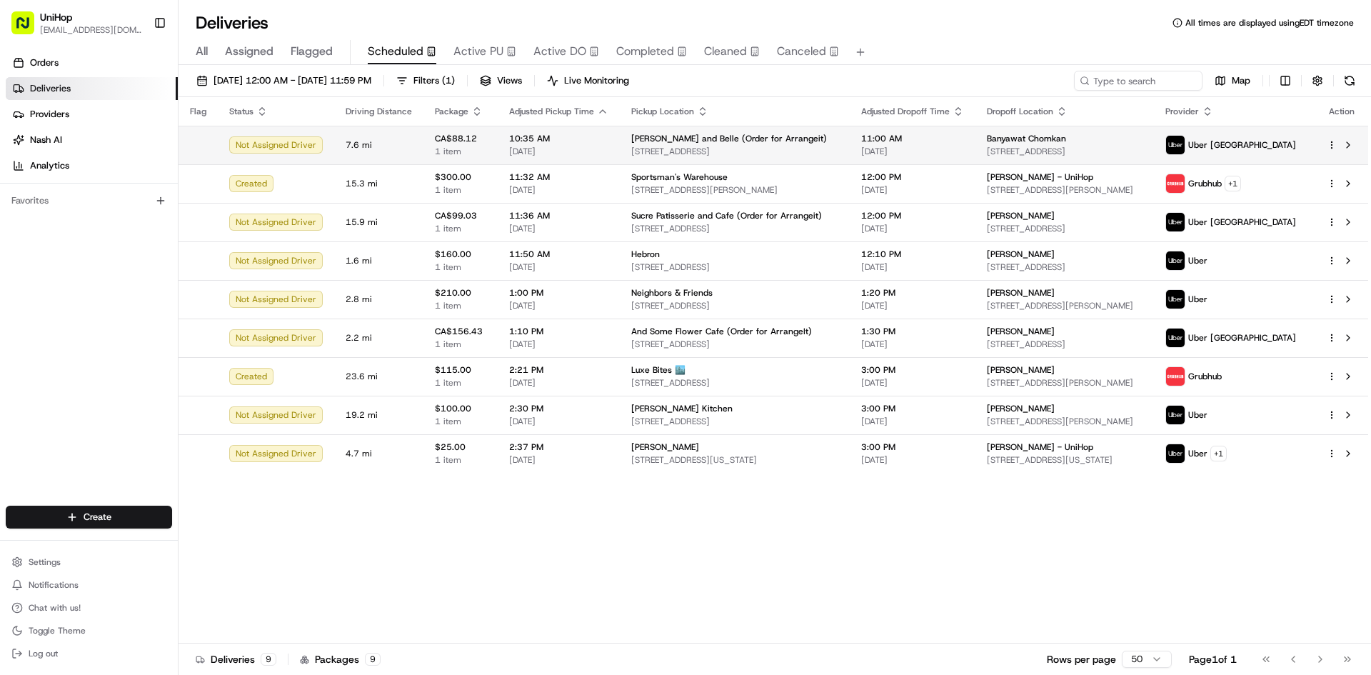
click at [649, 141] on span "Bobbette and Belle (Order for Arrangeit)" at bounding box center [729, 138] width 196 height 11
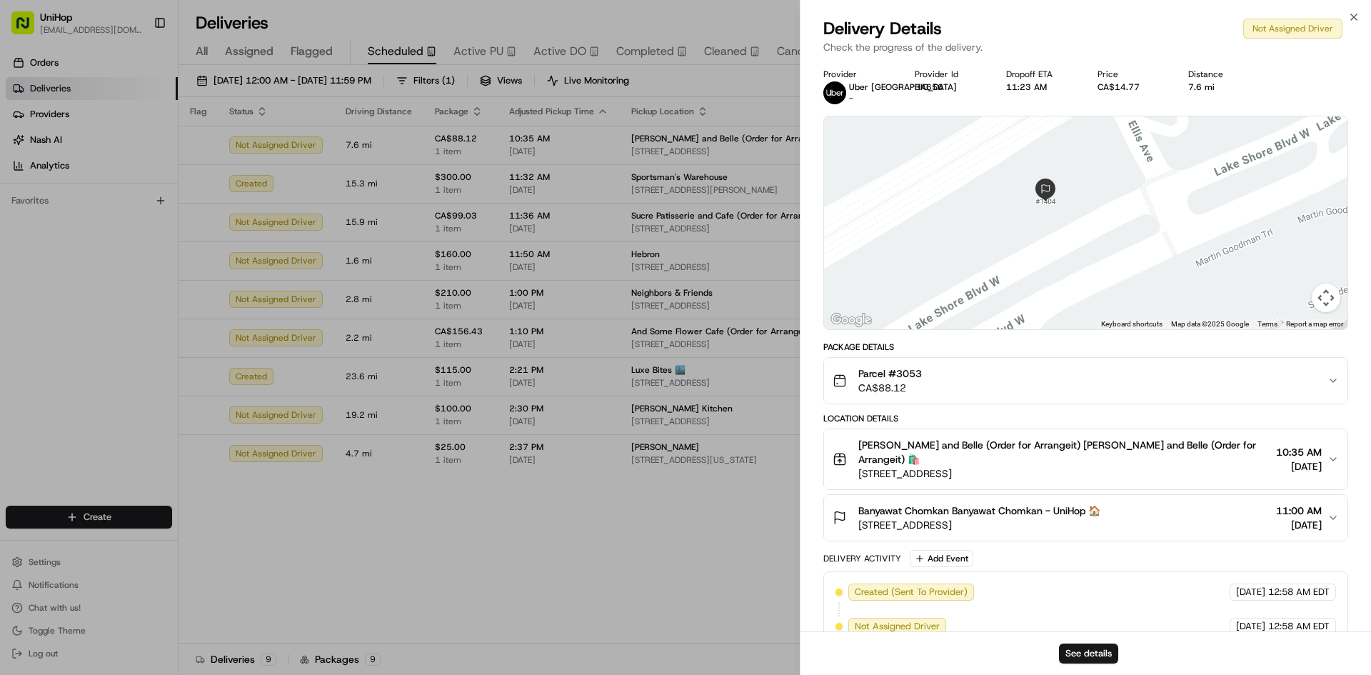
drag, startPoint x: 893, startPoint y: 158, endPoint x: 1034, endPoint y: 168, distance: 140.9
click at [1034, 168] on div at bounding box center [1085, 222] width 523 height 213
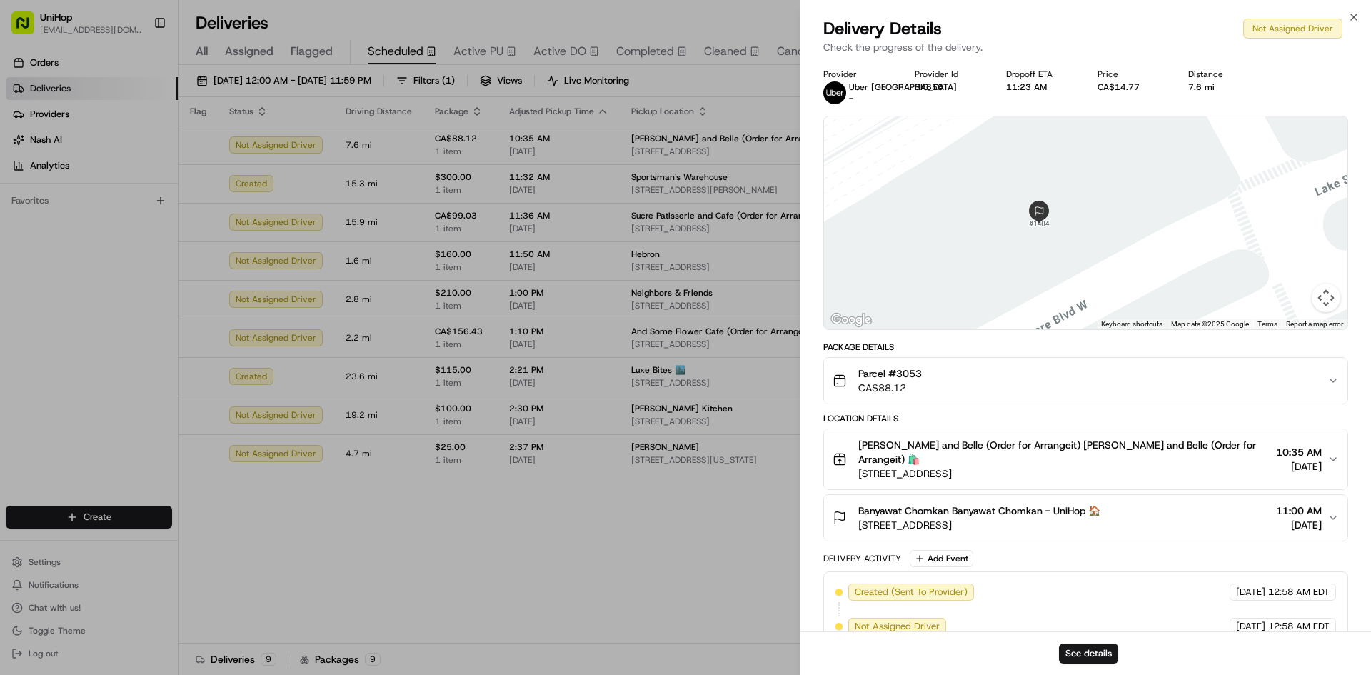
drag, startPoint x: 1057, startPoint y: 261, endPoint x: 1069, endPoint y: 200, distance: 61.7
click at [1069, 202] on div at bounding box center [1085, 222] width 523 height 213
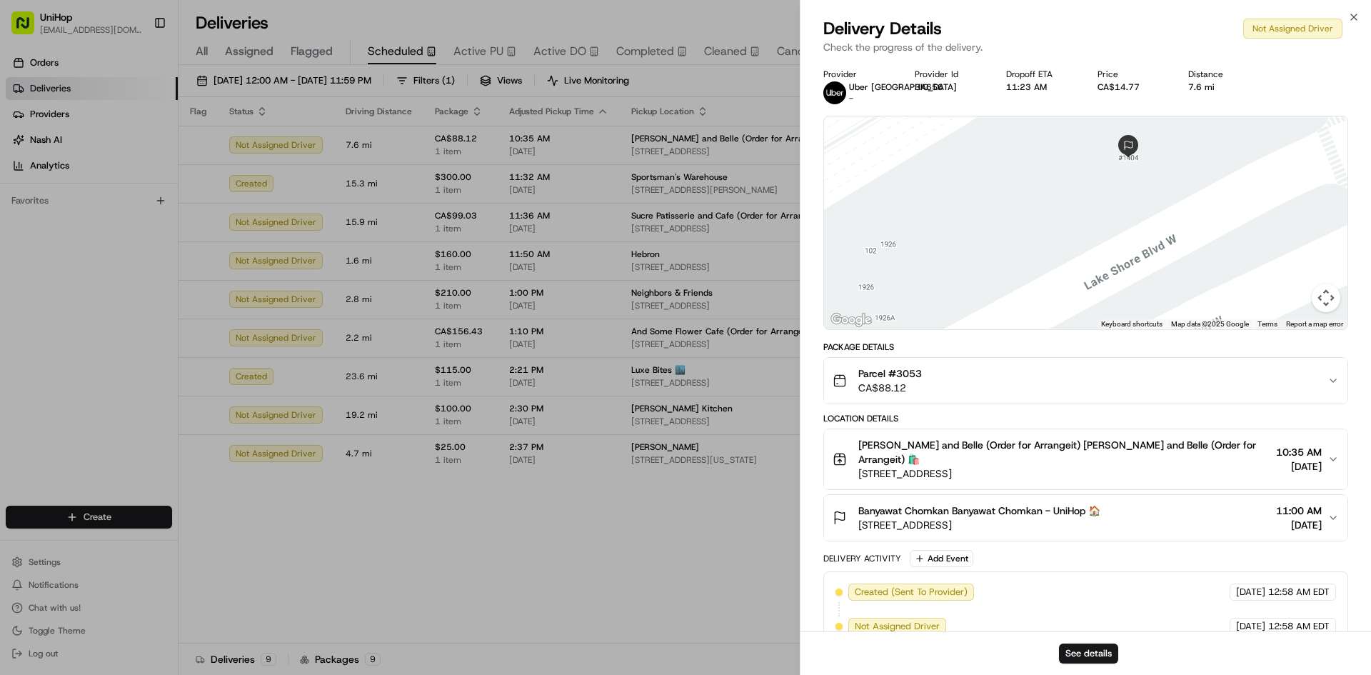
click at [969, 227] on div at bounding box center [1085, 222] width 523 height 213
click at [984, 503] on span "Banyawat Chomkan Banyawat Chomkan - UniHop 🏠" at bounding box center [979, 510] width 242 height 14
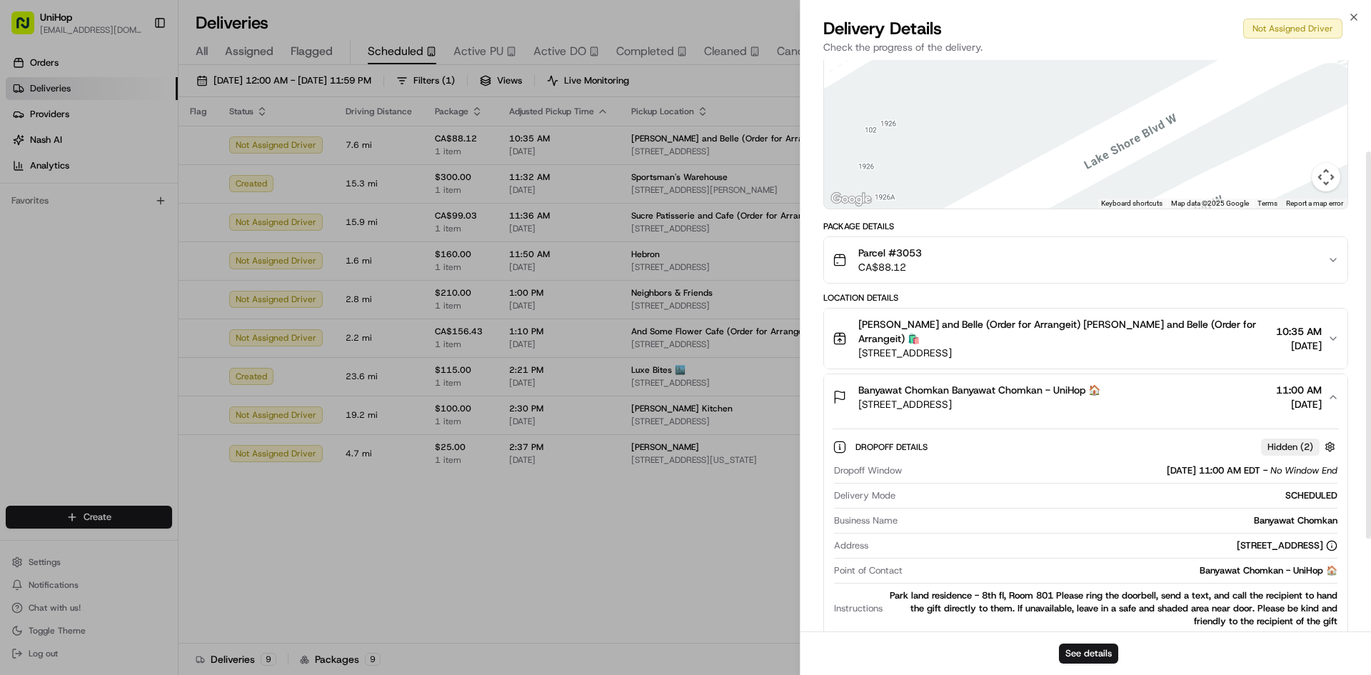
scroll to position [143, 0]
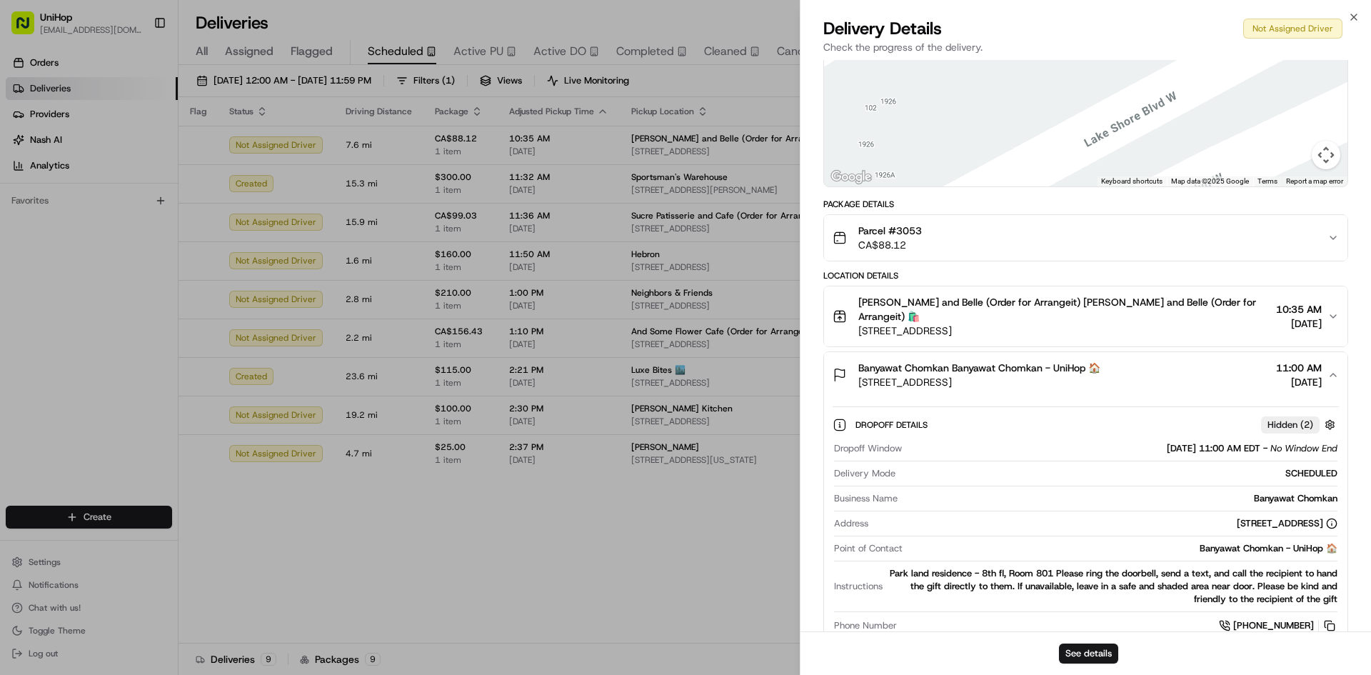
click at [1094, 227] on div "Parcel #3053 CA$88.12" at bounding box center [1079, 237] width 495 height 29
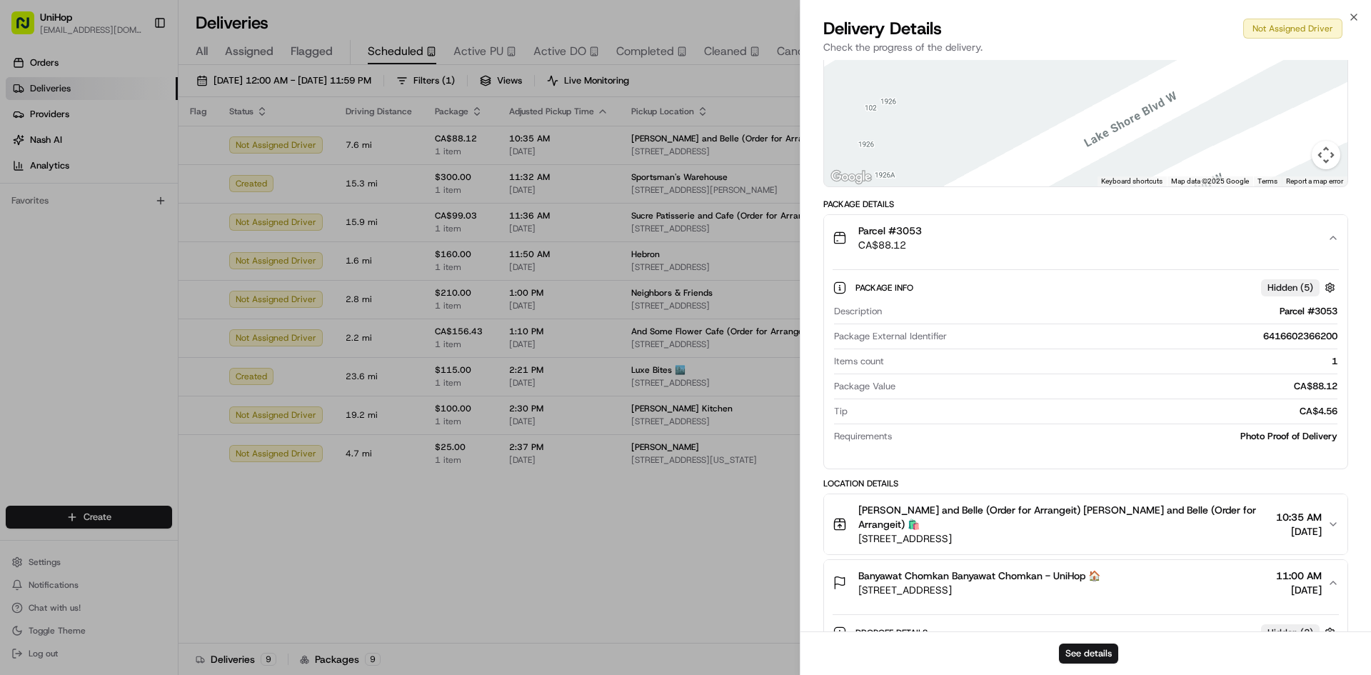
click at [1094, 227] on div "Parcel #3053 CA$88.12" at bounding box center [1079, 237] width 495 height 29
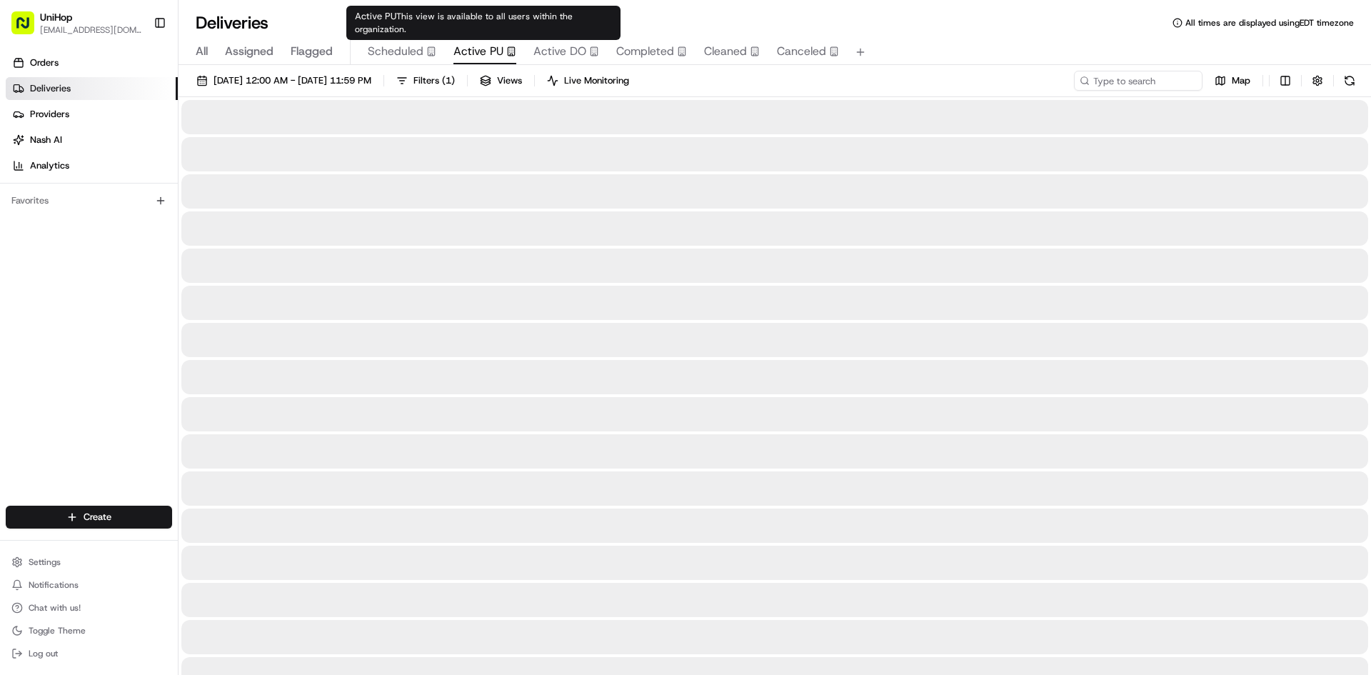
click at [501, 47] on span "Active PU" at bounding box center [478, 51] width 50 height 17
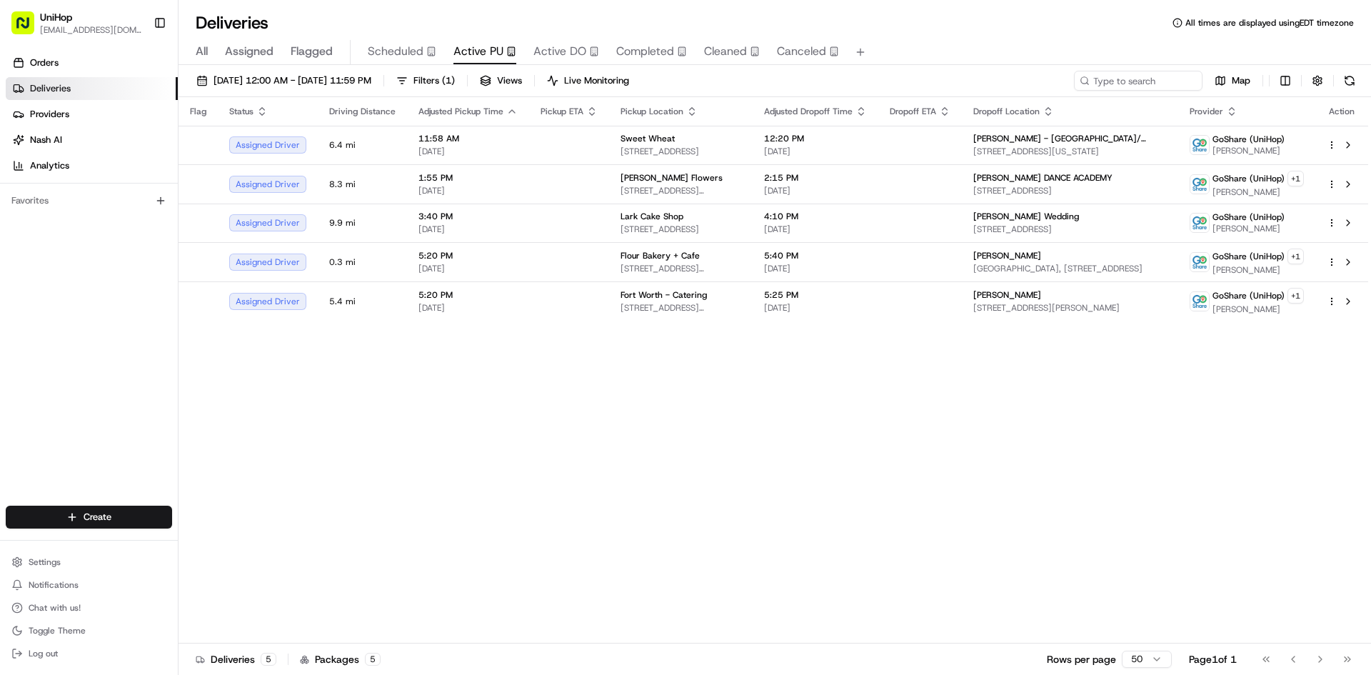
click at [292, 49] on span "Flagged" at bounding box center [312, 51] width 42 height 17
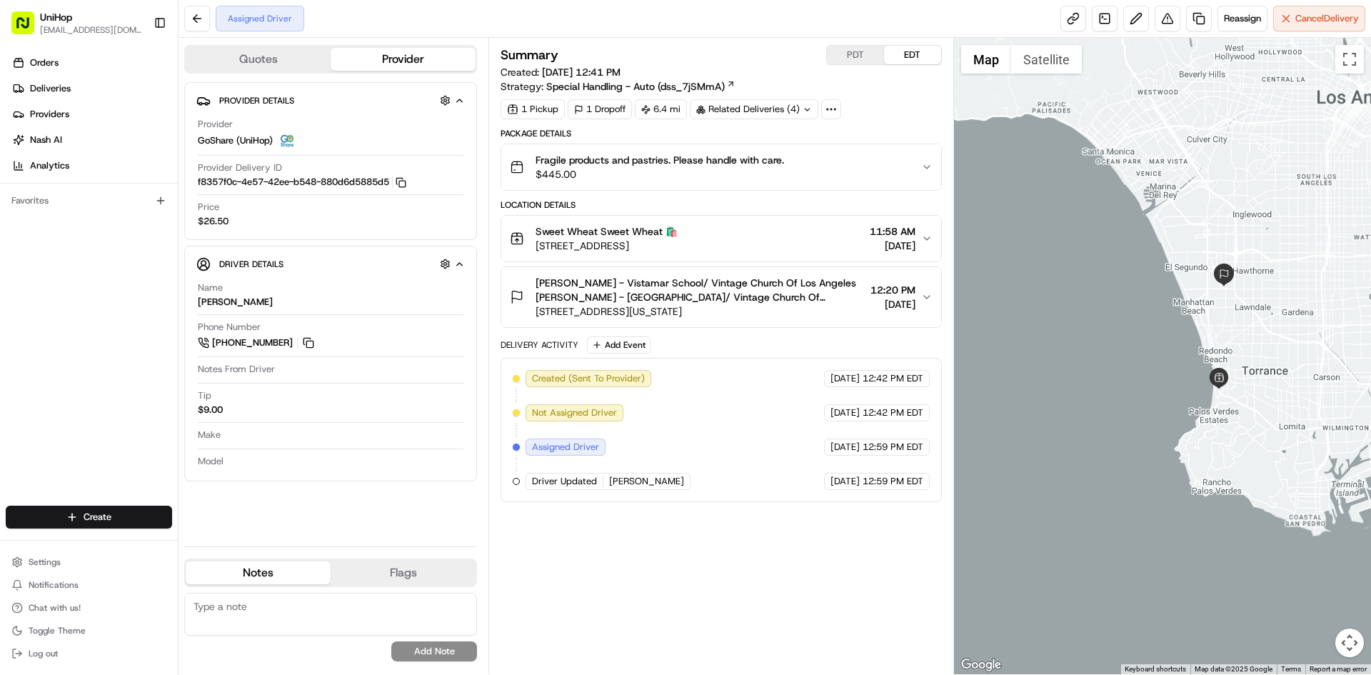
drag, startPoint x: 1258, startPoint y: 296, endPoint x: 1177, endPoint y: 321, distance: 85.3
click at [1177, 321] on div at bounding box center [1163, 356] width 418 height 636
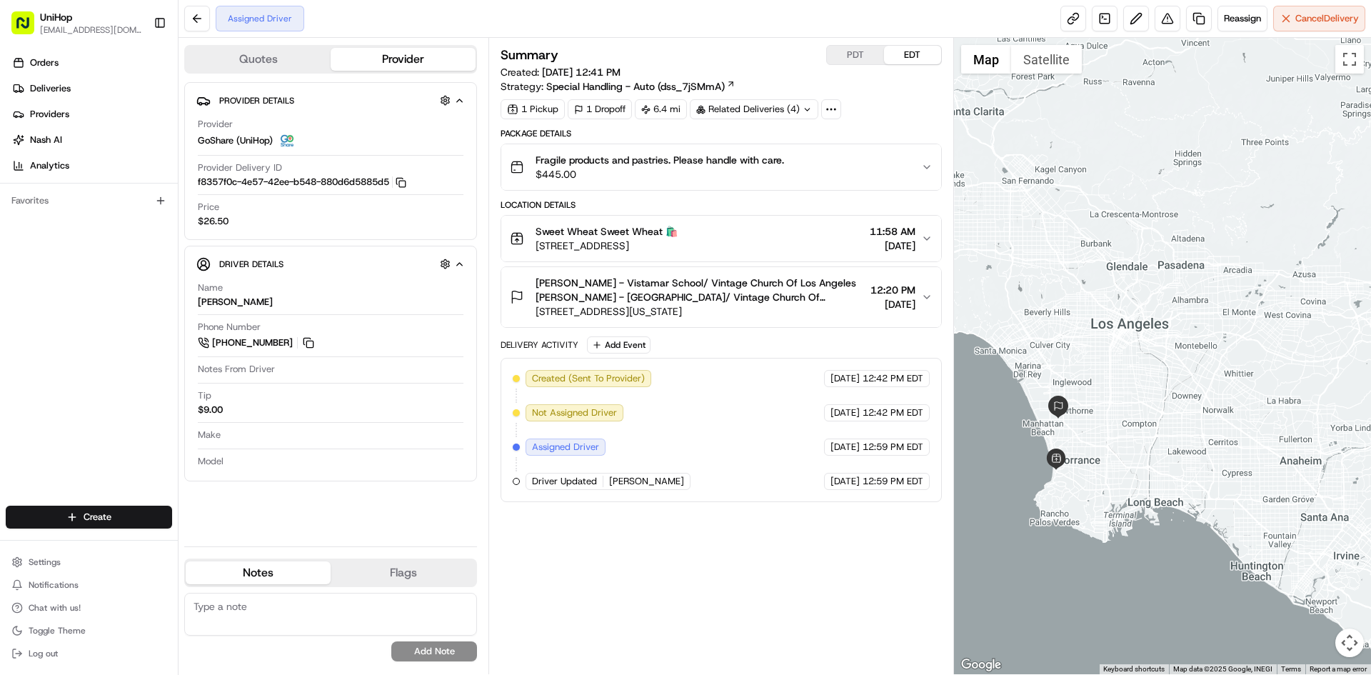
drag, startPoint x: 1163, startPoint y: 269, endPoint x: 1134, endPoint y: 347, distance: 82.9
click at [1137, 346] on div at bounding box center [1163, 356] width 418 height 636
click at [830, 582] on div "Summary PDT EDT Created: Jul 23 2025 12:41 PM Strategy: Special Handling - Auto…" at bounding box center [720, 356] width 440 height 622
click at [619, 341] on button "Add Event" at bounding box center [619, 344] width 64 height 17
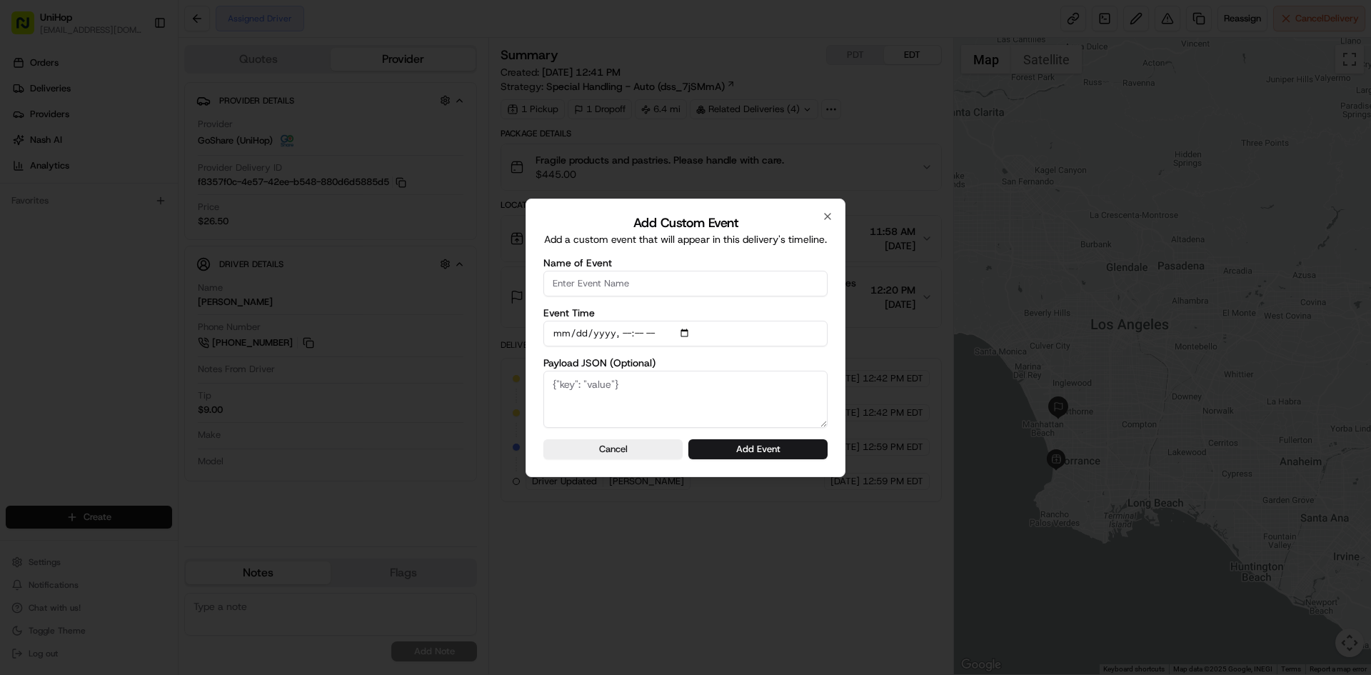
click at [656, 287] on input "Name of Event" at bounding box center [685, 284] width 284 height 26
type input "Driver Confirmed"
click at [681, 331] on input "Event Time" at bounding box center [685, 334] width 284 height 26
type input "2025-08-24T10:04"
click at [831, 359] on div "Add Custom Event Add a custom event that will appear in this delivery's timelin…" at bounding box center [685, 337] width 320 height 278
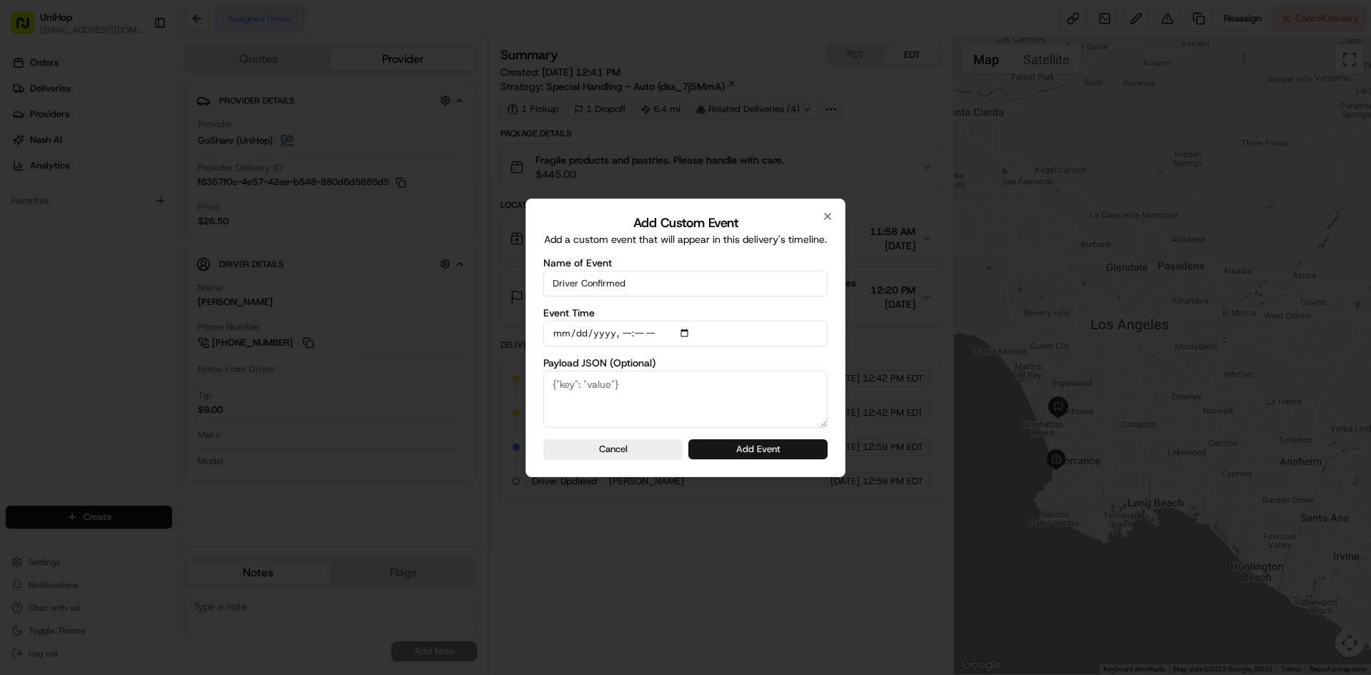
click at [795, 450] on button "Add Event" at bounding box center [757, 449] width 139 height 20
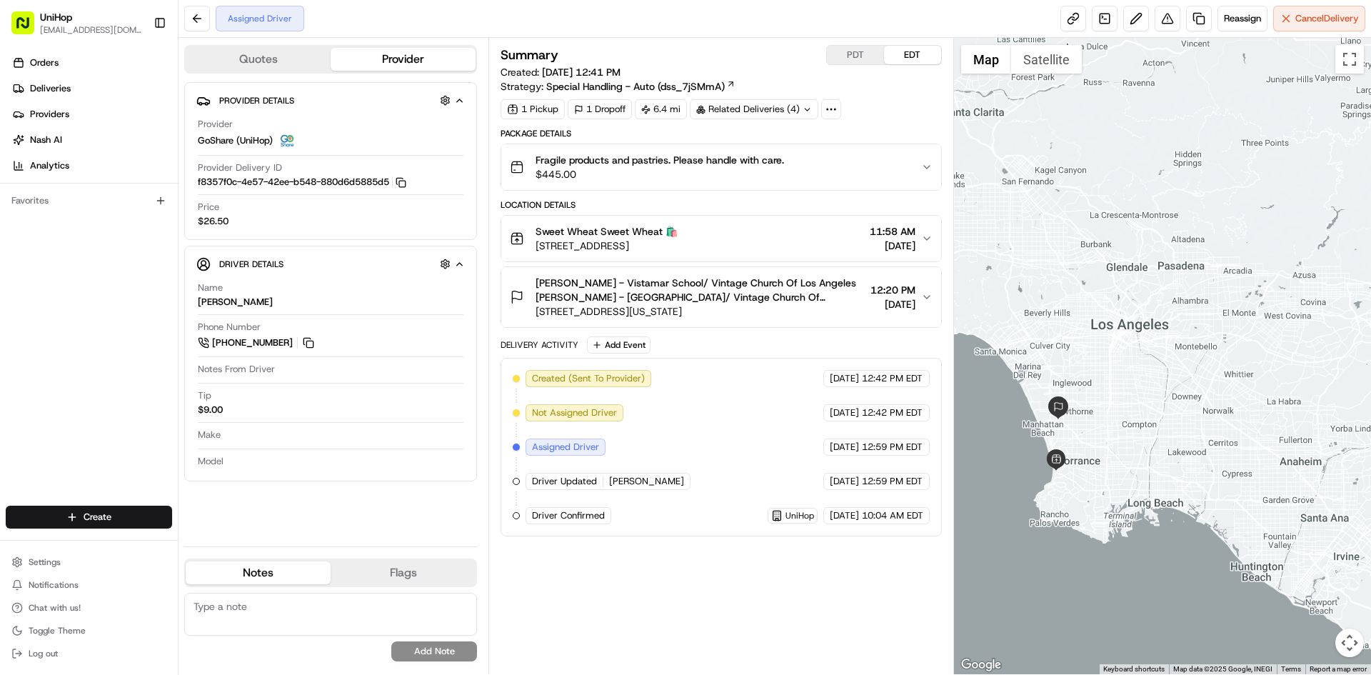
click at [53, 334] on div "Orders Deliveries Providers Nash AI Analytics Favorites" at bounding box center [89, 280] width 178 height 468
click at [1102, 283] on div at bounding box center [1163, 356] width 418 height 636
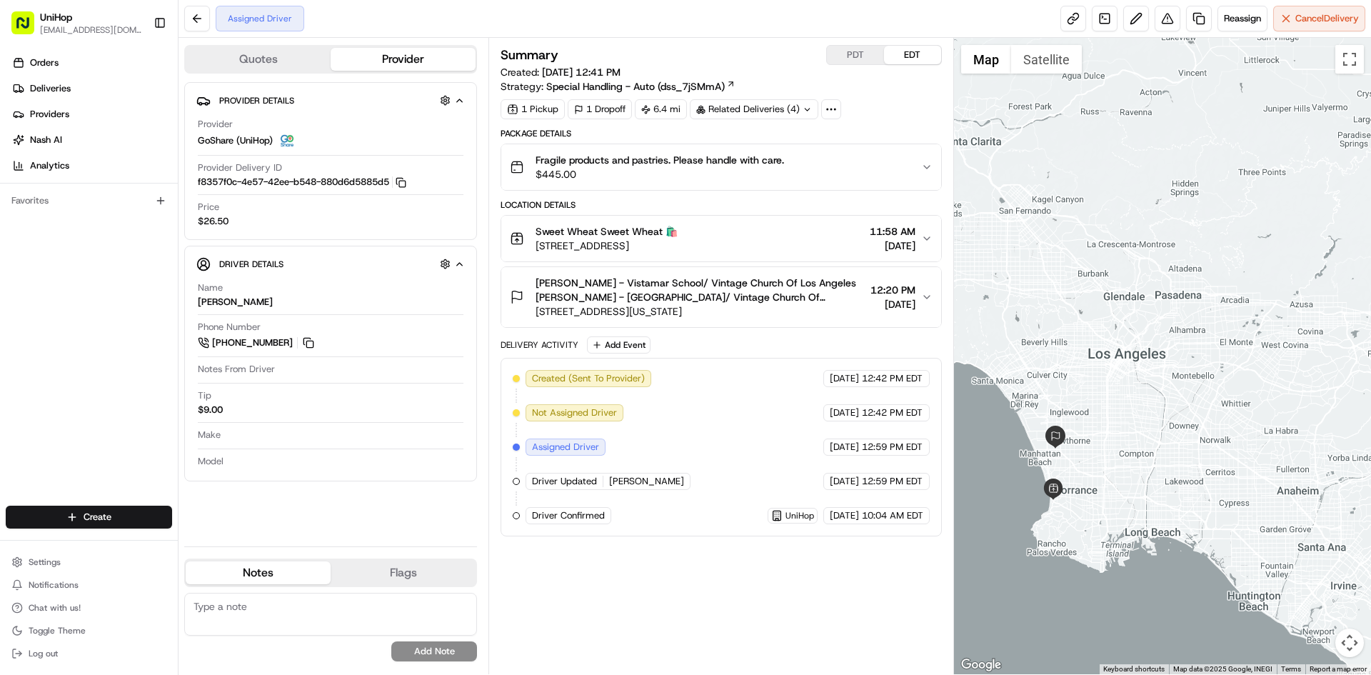
drag, startPoint x: 1125, startPoint y: 254, endPoint x: 1123, endPoint y: 284, distance: 30.1
click at [1123, 284] on div at bounding box center [1163, 356] width 418 height 636
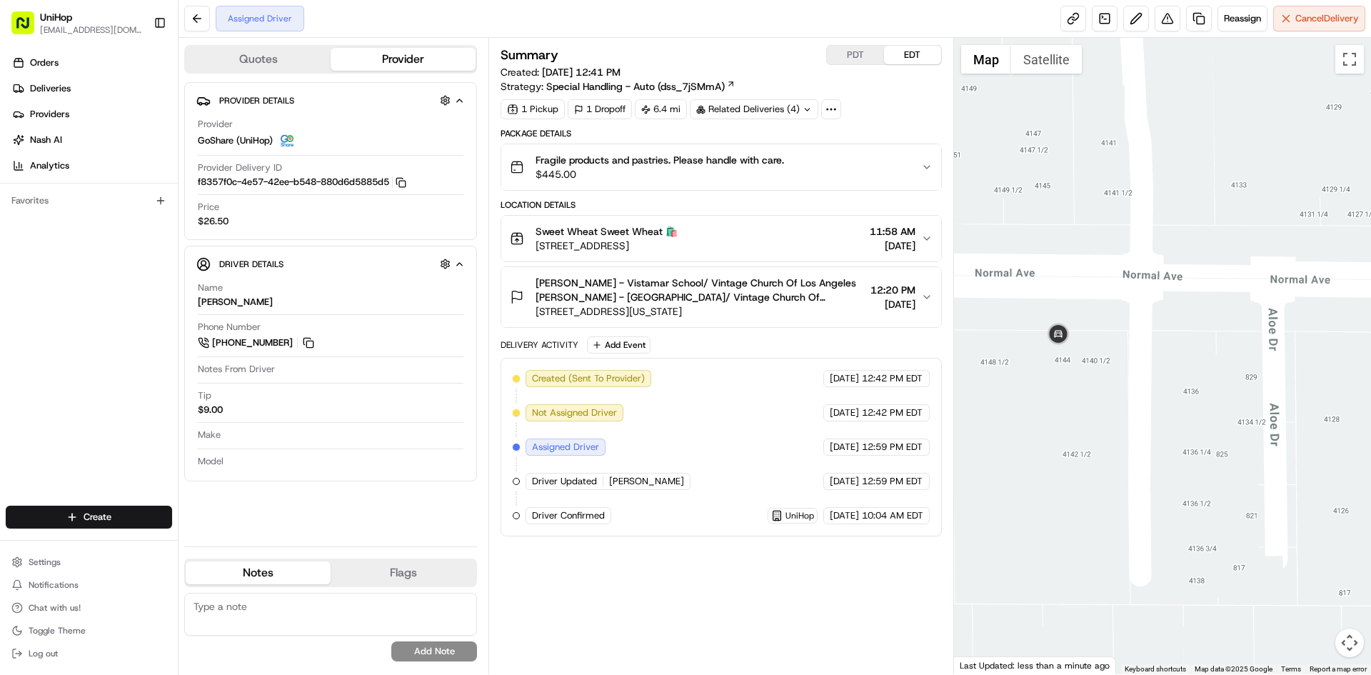
click at [1050, 78] on div at bounding box center [1163, 356] width 418 height 636
click at [1052, 64] on button "Satellite" at bounding box center [1046, 59] width 71 height 29
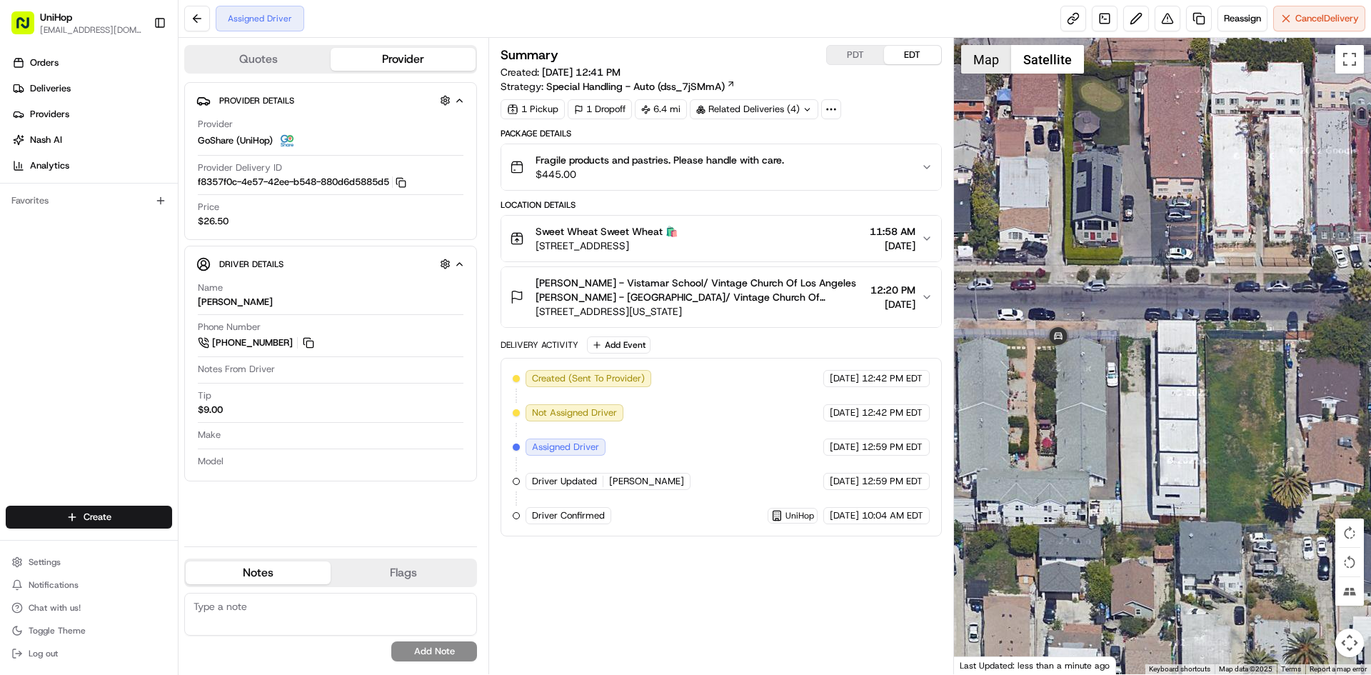
click at [990, 70] on button "Map" at bounding box center [986, 59] width 50 height 29
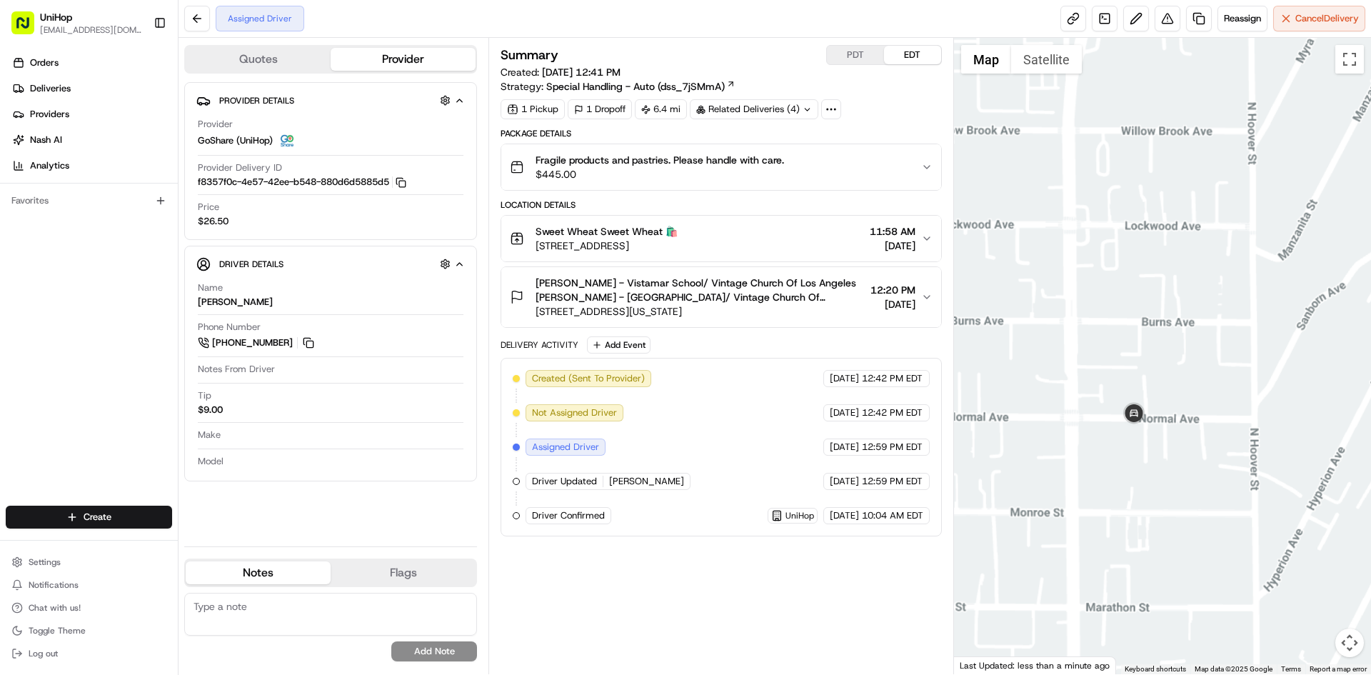
drag, startPoint x: 1141, startPoint y: 545, endPoint x: 1161, endPoint y: 495, distance: 54.5
click at [1141, 542] on div at bounding box center [1163, 356] width 418 height 636
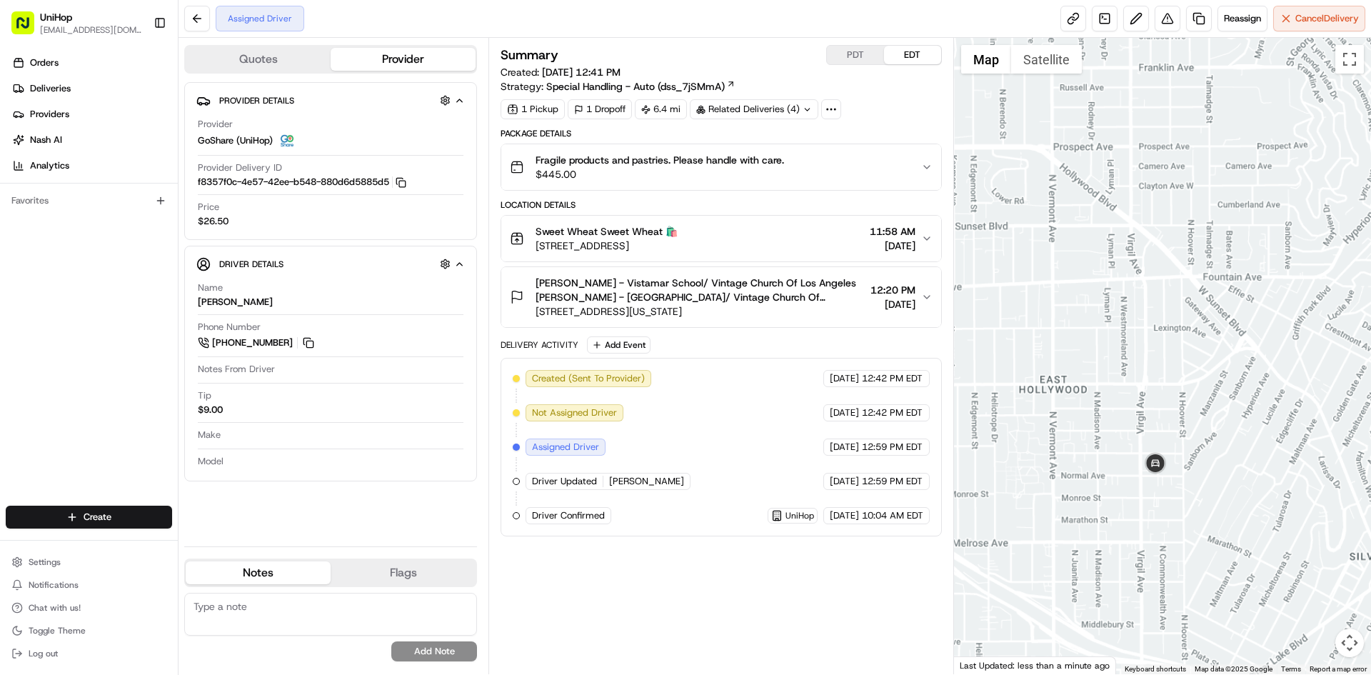
drag, startPoint x: 1161, startPoint y: 554, endPoint x: 1206, endPoint y: 493, distance: 76.0
click at [1161, 551] on div at bounding box center [1163, 356] width 418 height 636
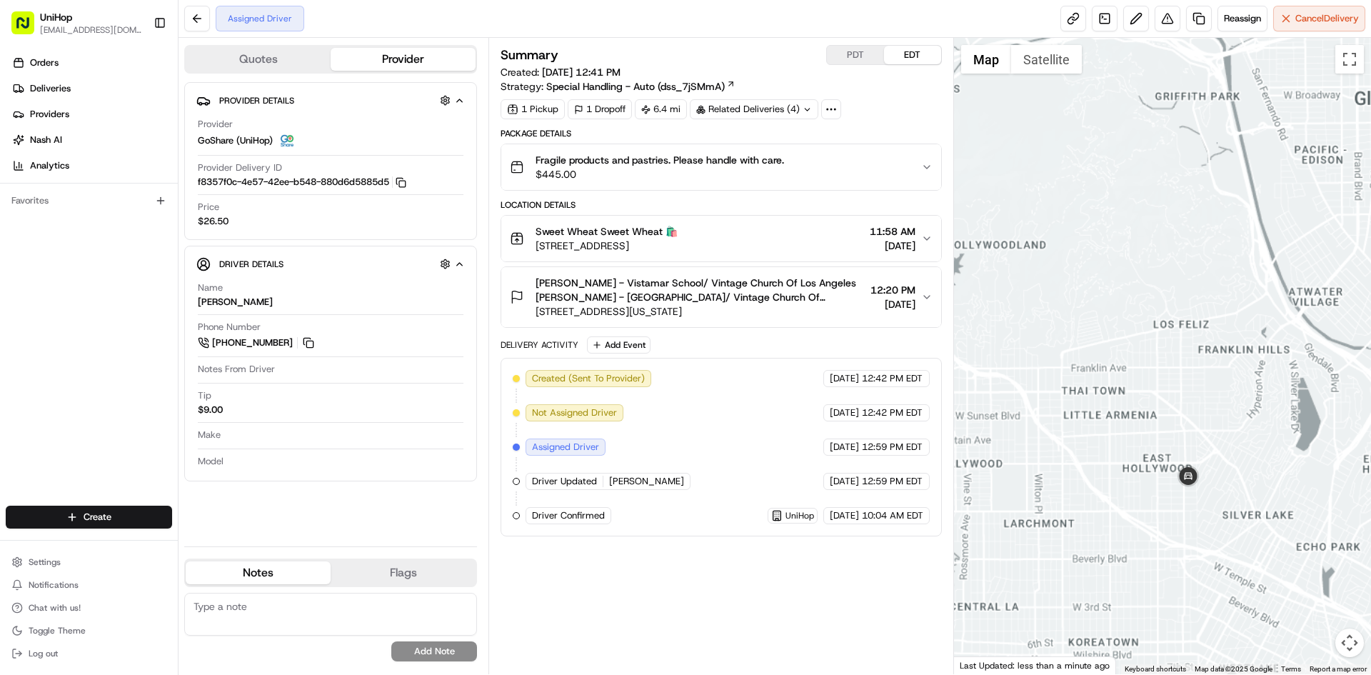
drag, startPoint x: 1191, startPoint y: 530, endPoint x: 1191, endPoint y: 422, distance: 107.8
click at [1201, 483] on div at bounding box center [1163, 356] width 418 height 636
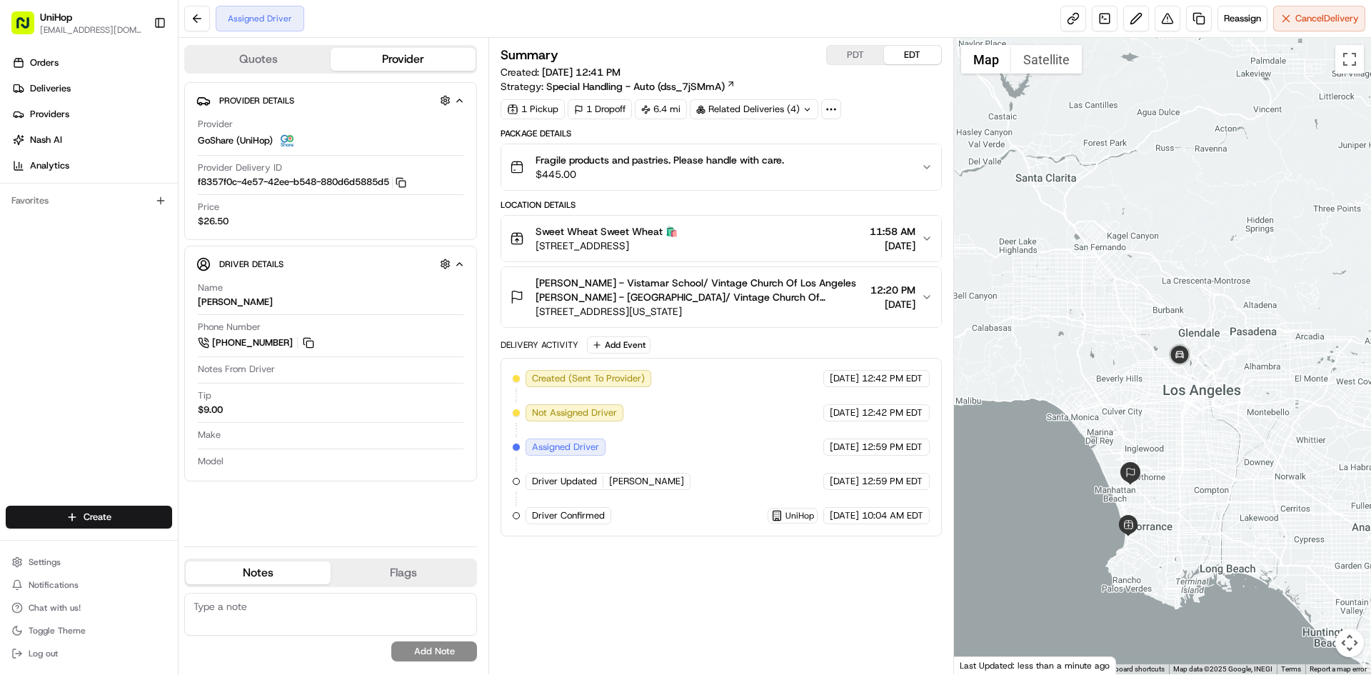
drag, startPoint x: 1197, startPoint y: 455, endPoint x: 1188, endPoint y: 453, distance: 9.5
click at [1194, 455] on div at bounding box center [1163, 356] width 418 height 636
click at [1186, 365] on img at bounding box center [1181, 362] width 29 height 29
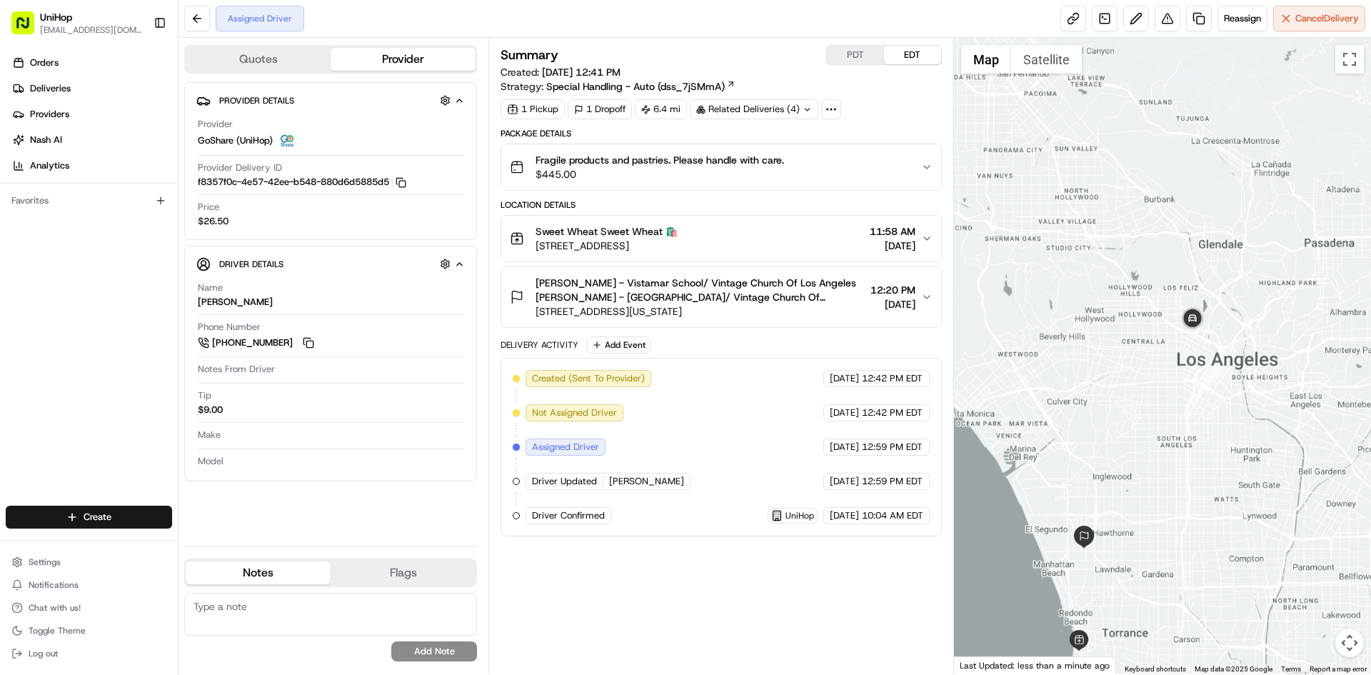
drag, startPoint x: 1191, startPoint y: 424, endPoint x: 1204, endPoint y: 361, distance: 64.8
click at [1204, 361] on div at bounding box center [1163, 356] width 418 height 636
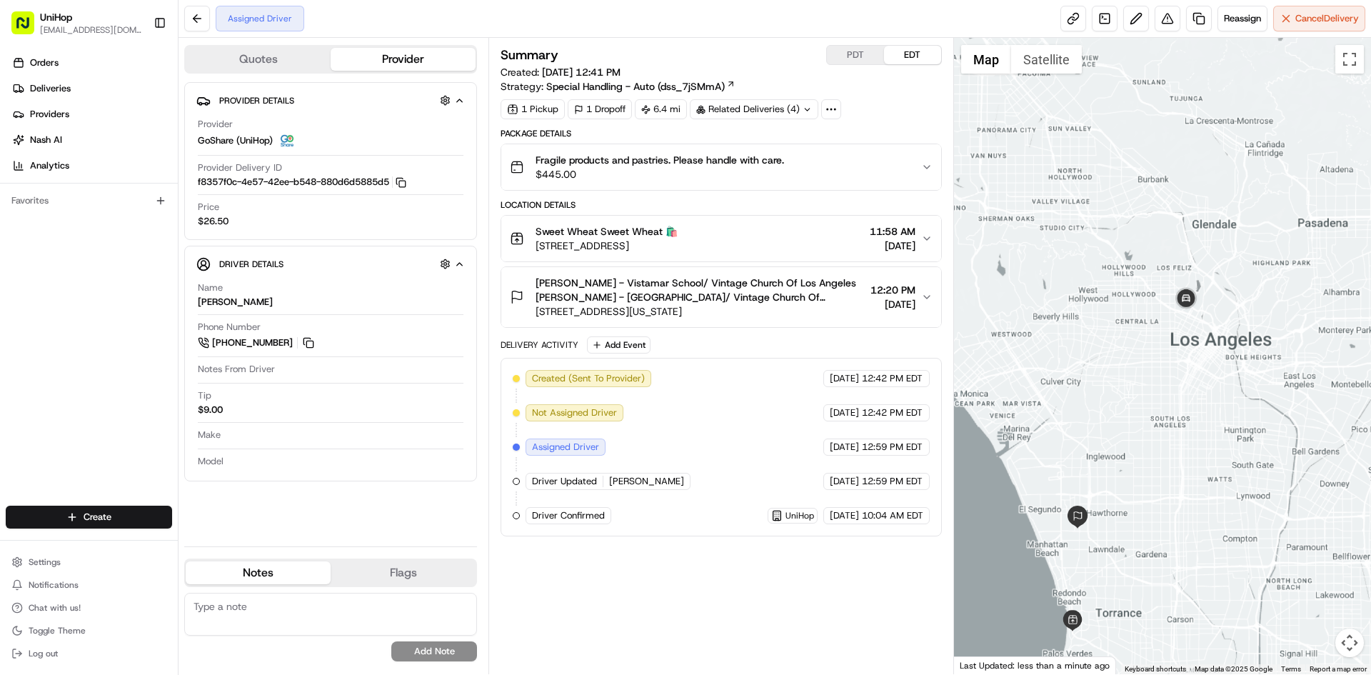
drag, startPoint x: 1201, startPoint y: 403, endPoint x: 1194, endPoint y: 381, distance: 22.8
click at [1194, 381] on div at bounding box center [1163, 356] width 418 height 636
click at [111, 328] on div "Orders Deliveries Providers Nash AI Analytics Favorites" at bounding box center [89, 280] width 178 height 468
click at [71, 333] on div "Orders Deliveries Providers Nash AI Analytics Favorites" at bounding box center [89, 280] width 178 height 468
click at [675, 608] on div "Summary PDT EDT Created: Jul 23 2025 12:41 PM Strategy: Special Handling - Auto…" at bounding box center [720, 356] width 440 height 622
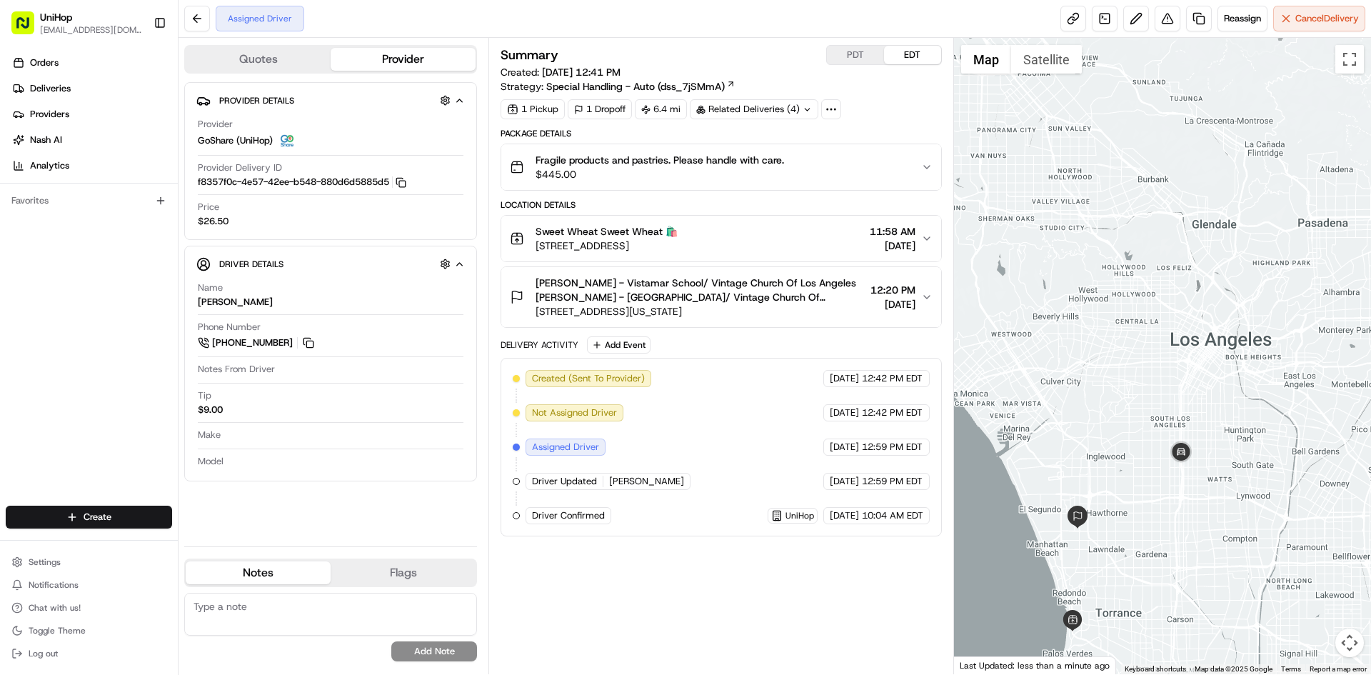
drag, startPoint x: 1020, startPoint y: 339, endPoint x: 1040, endPoint y: 221, distance: 120.2
click at [1040, 221] on div at bounding box center [1163, 356] width 418 height 636
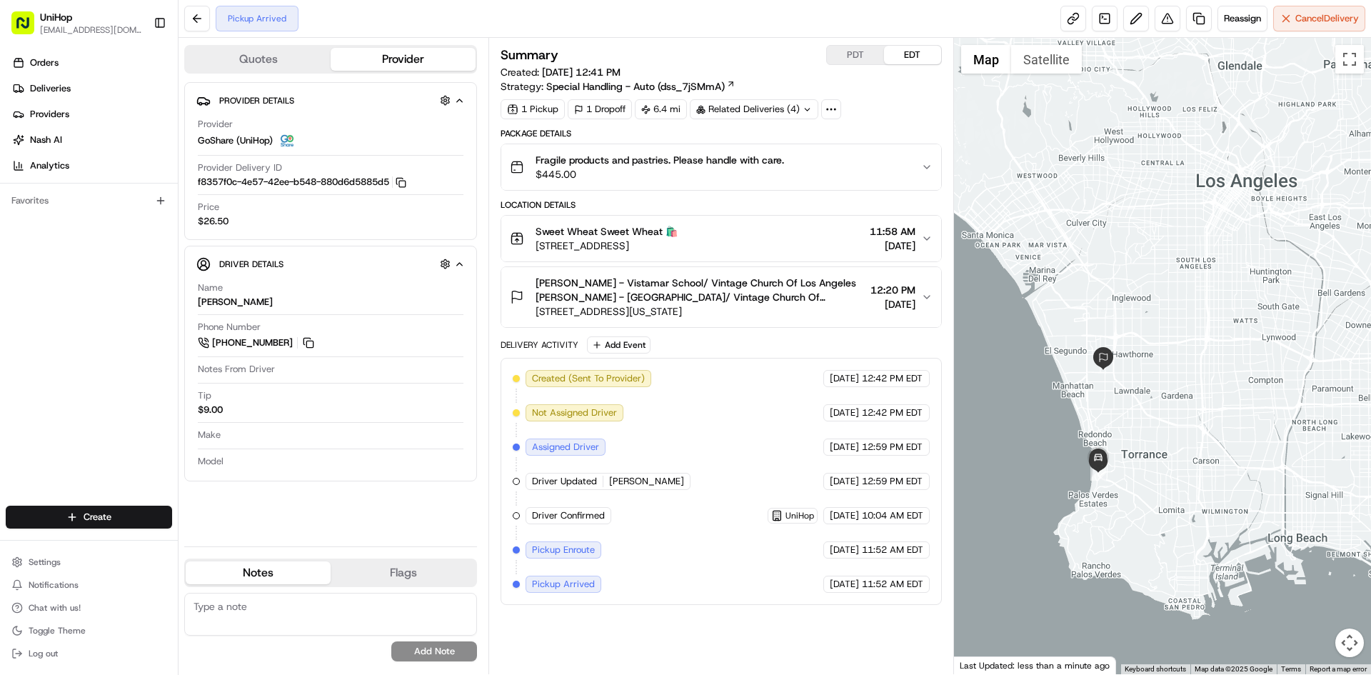
click at [2, 361] on div "Orders Deliveries Providers Nash AI Analytics Favorites" at bounding box center [89, 280] width 178 height 468
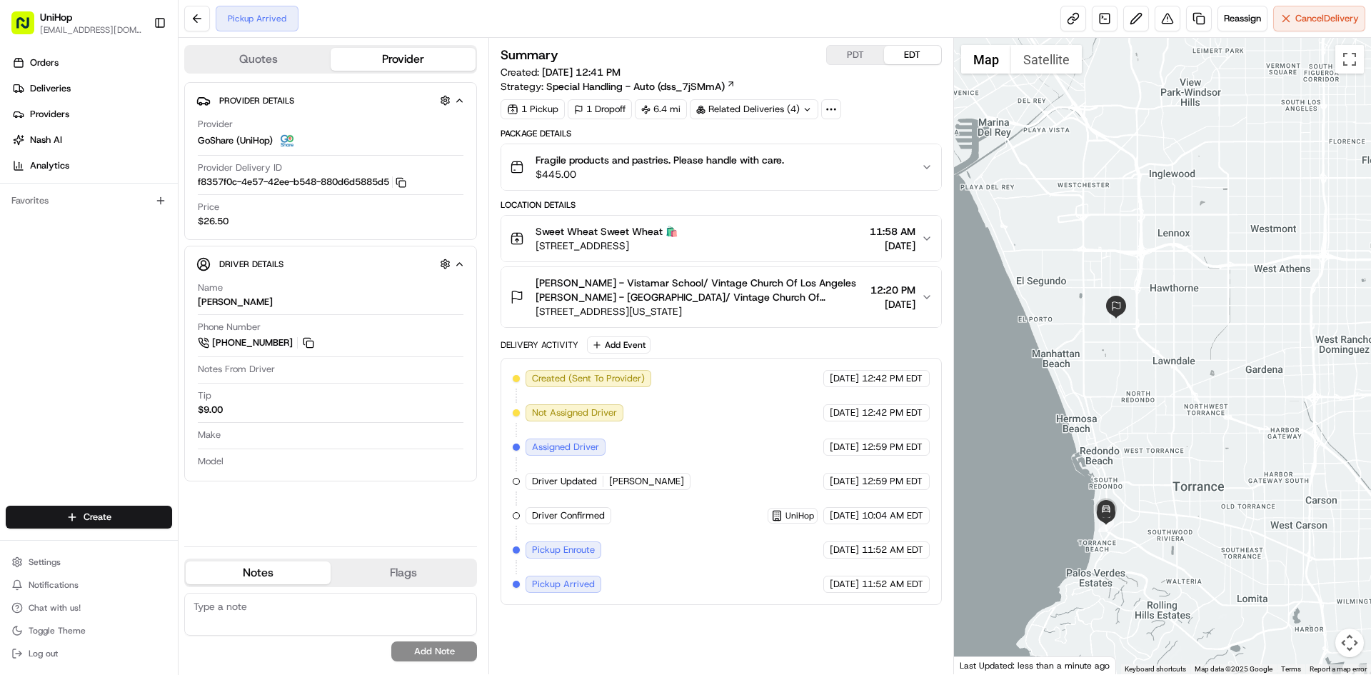
drag, startPoint x: 1144, startPoint y: 413, endPoint x: 1147, endPoint y: 381, distance: 32.3
click at [1157, 383] on div at bounding box center [1163, 356] width 418 height 636
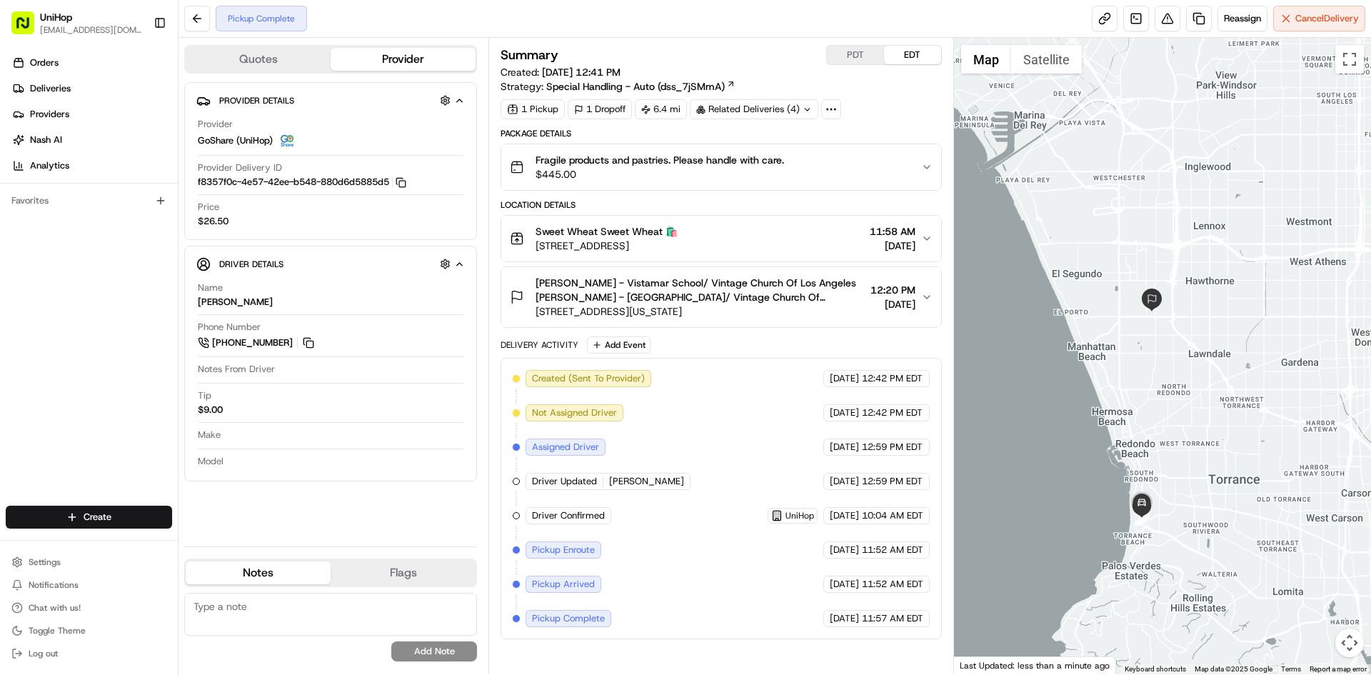
drag, startPoint x: 1123, startPoint y: 391, endPoint x: 1158, endPoint y: 393, distance: 35.0
click at [1158, 393] on div at bounding box center [1163, 356] width 418 height 636
click at [1151, 393] on div at bounding box center [1163, 356] width 418 height 636
click at [12, 373] on div "Orders Deliveries Providers Nash AI Analytics Favorites" at bounding box center [89, 280] width 178 height 468
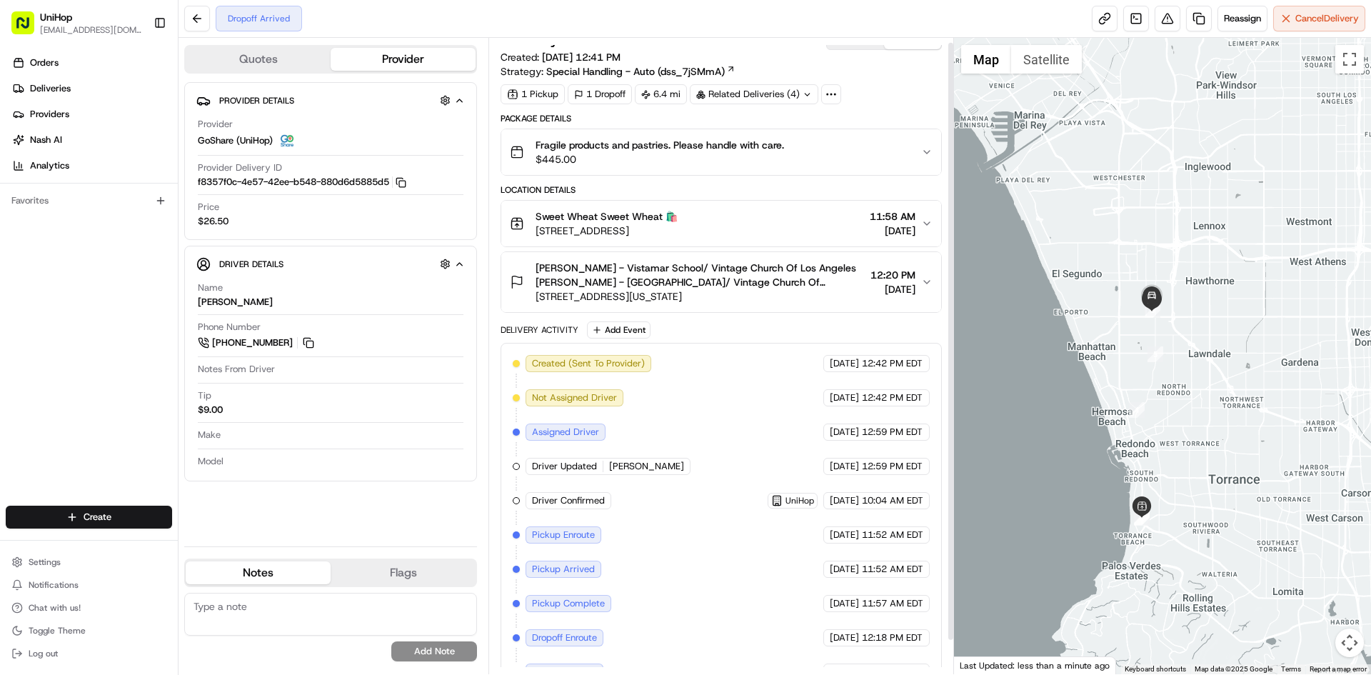
scroll to position [41, 0]
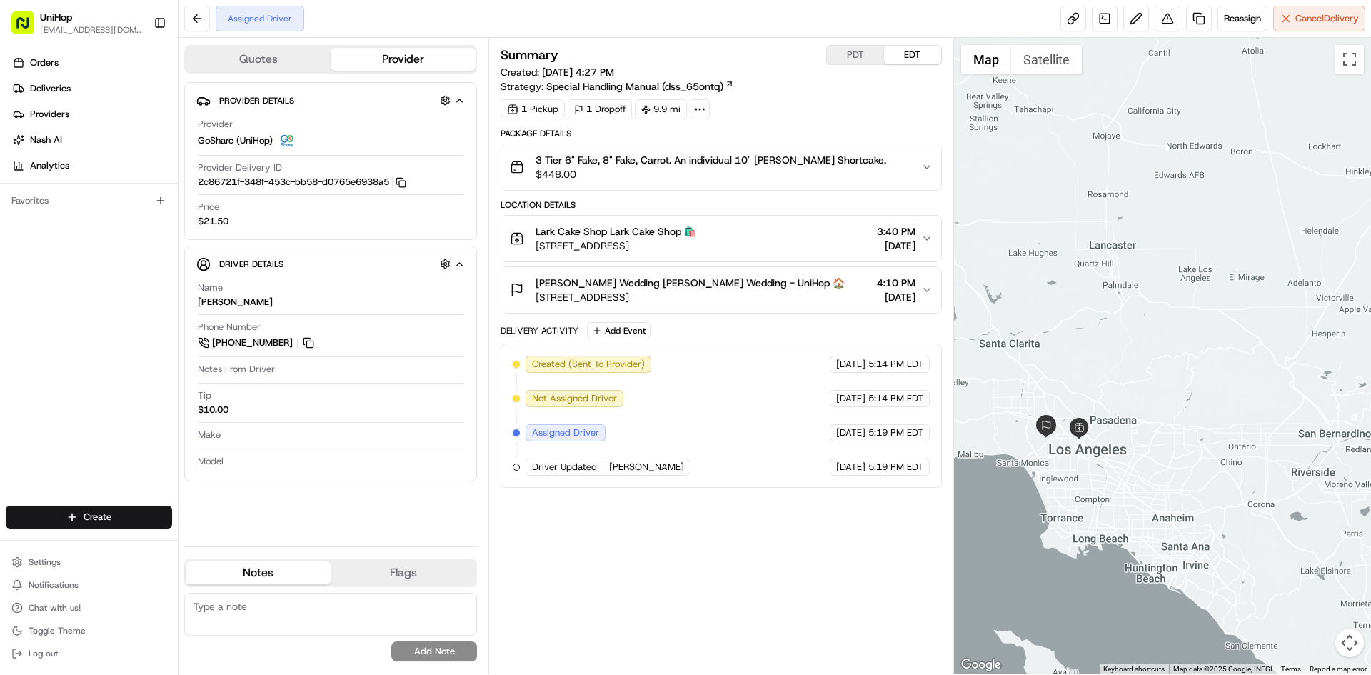
drag, startPoint x: 1168, startPoint y: 273, endPoint x: 1082, endPoint y: 316, distance: 96.7
click at [1082, 316] on div at bounding box center [1163, 356] width 418 height 636
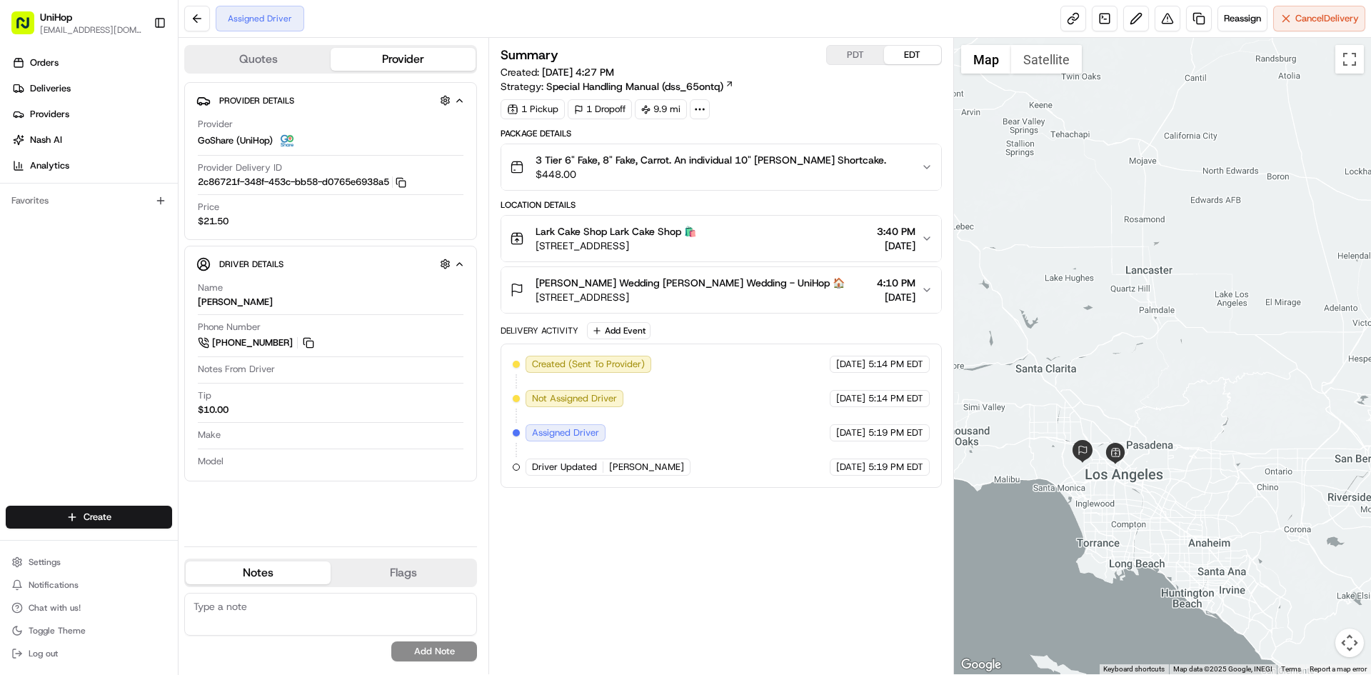
drag, startPoint x: 1089, startPoint y: 313, endPoint x: 1128, endPoint y: 338, distance: 45.9
click at [1128, 338] on div at bounding box center [1163, 356] width 418 height 636
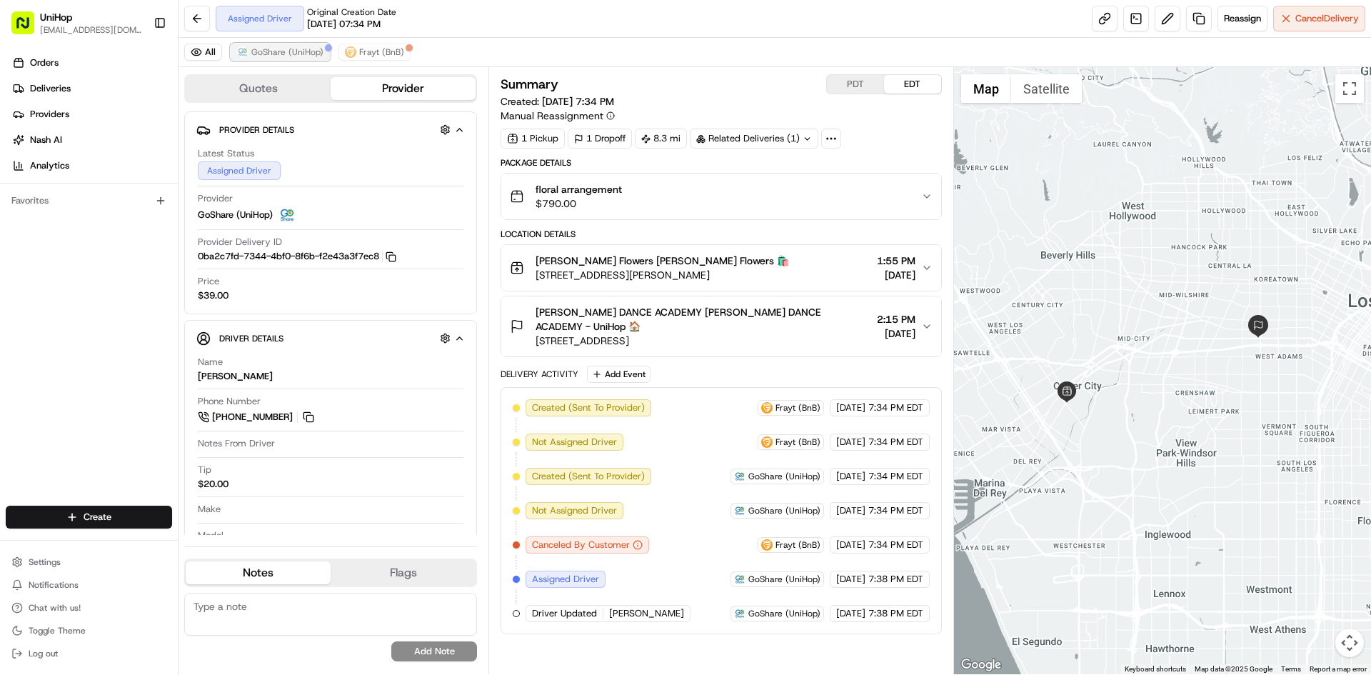
click at [302, 50] on span "GoShare (UniHop)" at bounding box center [287, 51] width 72 height 11
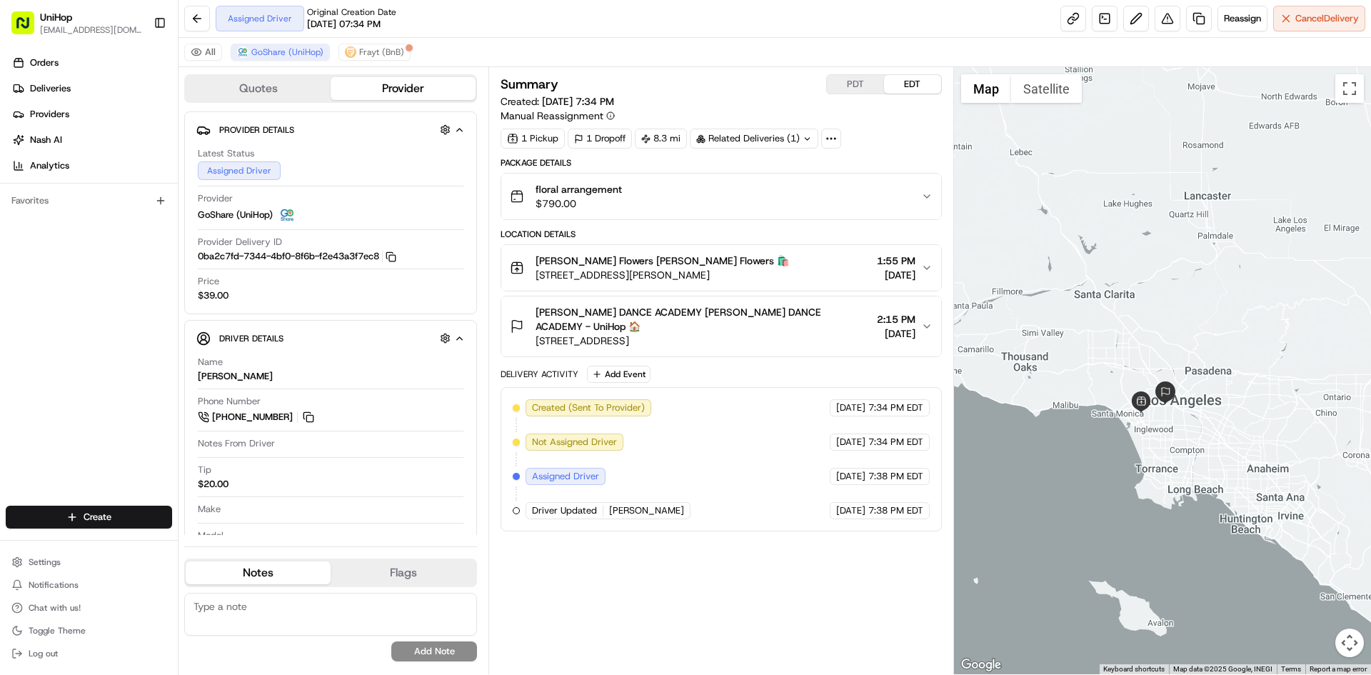
drag, startPoint x: 1107, startPoint y: 221, endPoint x: 1191, endPoint y: 341, distance: 146.7
click at [1191, 341] on div at bounding box center [1163, 370] width 418 height 607
click at [669, 203] on div "floral arrangement $790.00" at bounding box center [715, 196] width 410 height 29
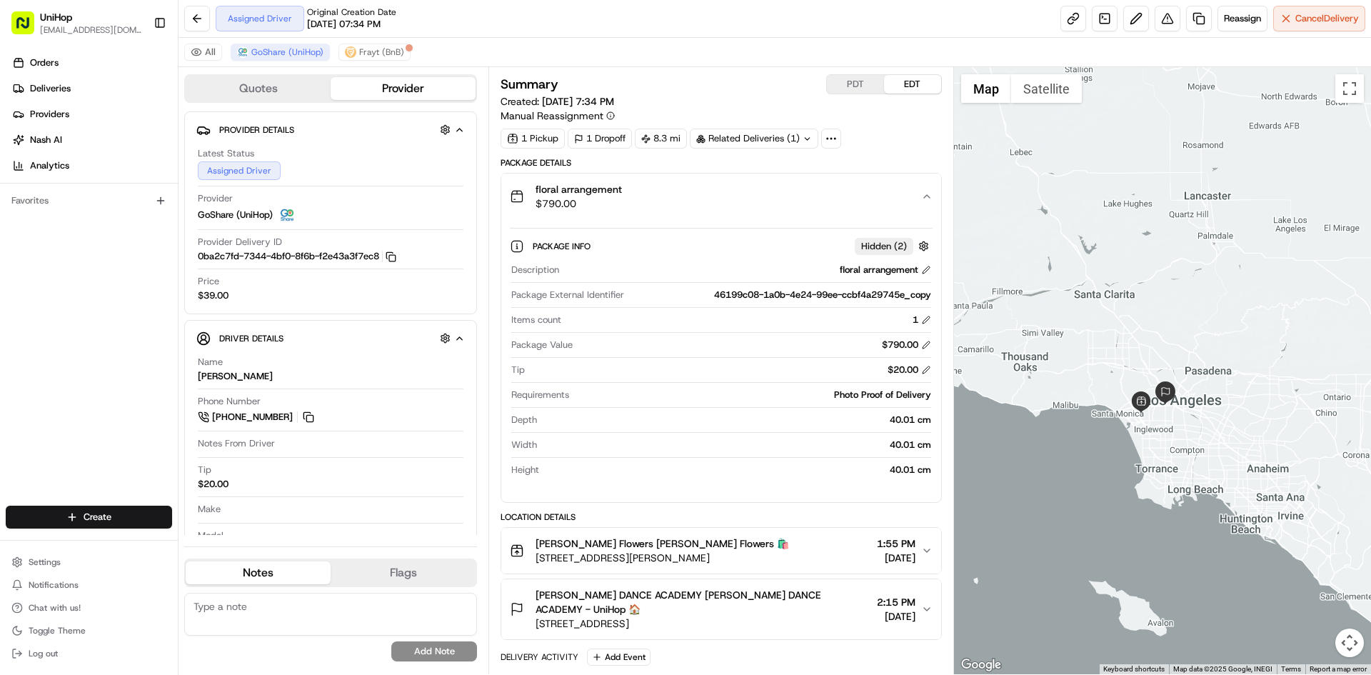
click at [669, 203] on div "floral arrangement $790.00" at bounding box center [715, 196] width 410 height 29
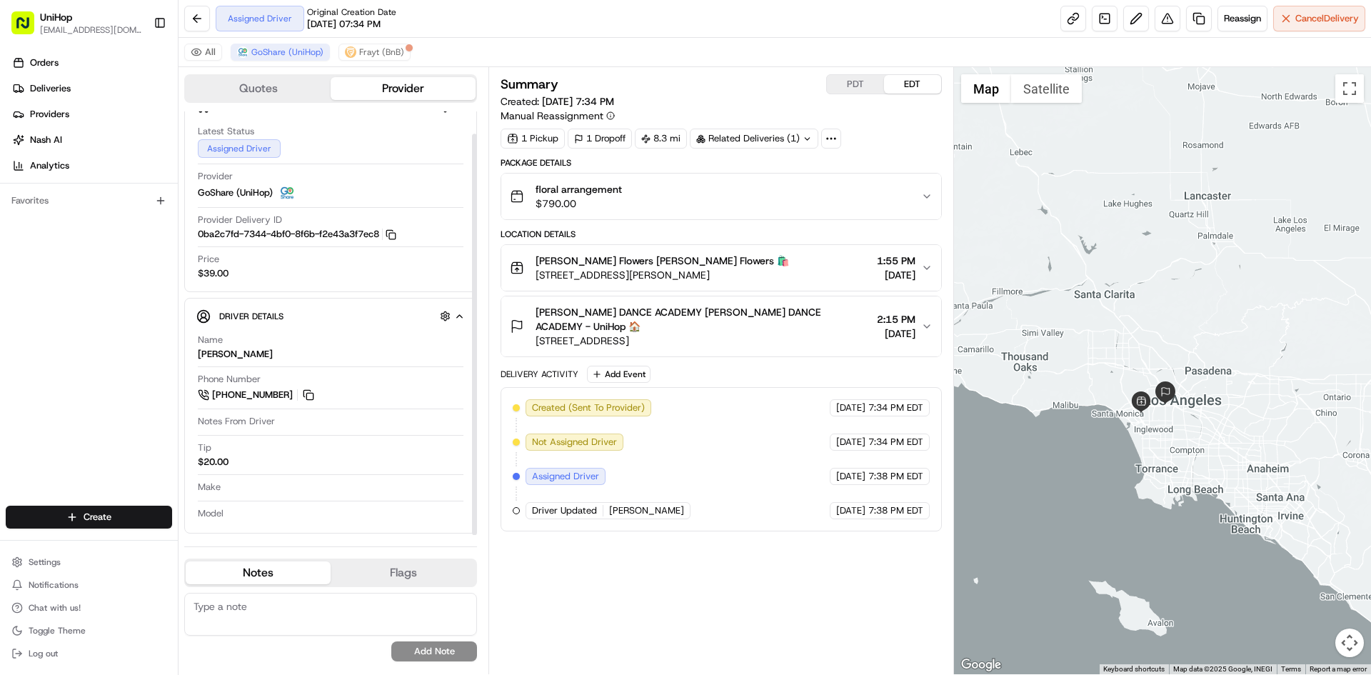
scroll to position [24, 0]
click at [825, 343] on span "1850 S Manhattan Pl, Los Angeles, CA 90019, USA" at bounding box center [702, 340] width 335 height 14
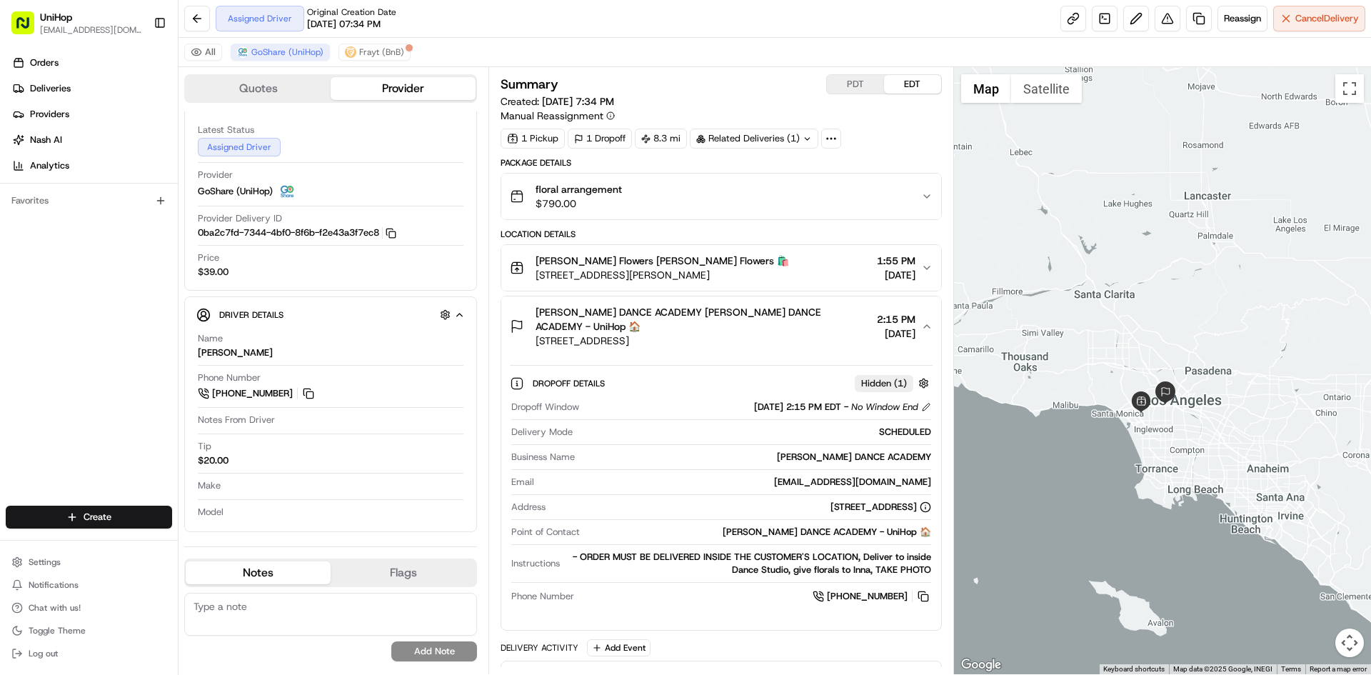
click at [825, 343] on span "1850 S Manhattan Pl, Los Angeles, CA 90019, USA" at bounding box center [702, 340] width 335 height 14
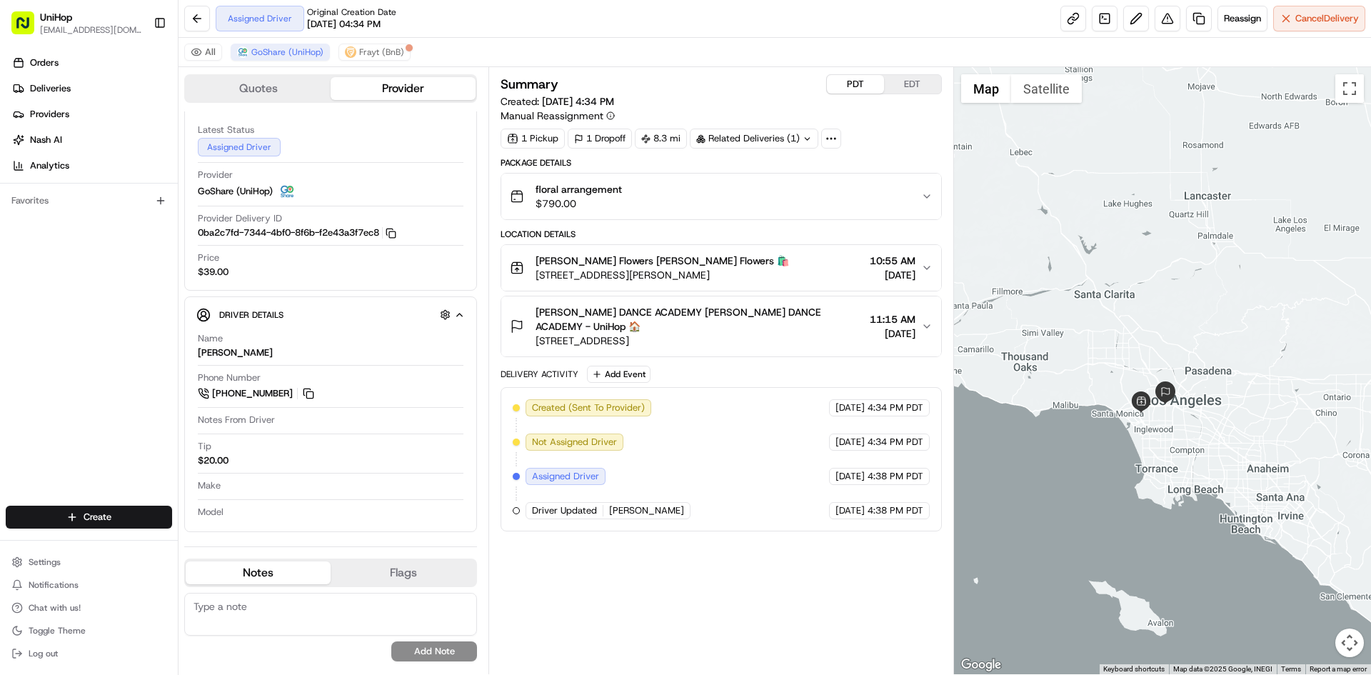
click at [870, 89] on button "PDT" at bounding box center [855, 84] width 57 height 19
click at [898, 89] on button "EDT" at bounding box center [912, 84] width 57 height 19
click at [760, 323] on span "DEBBIE ALLEN DANCE ACADEMY DEBBIE ALLEN DANCE ACADEMY - UniHop 🏠" at bounding box center [702, 319] width 335 height 29
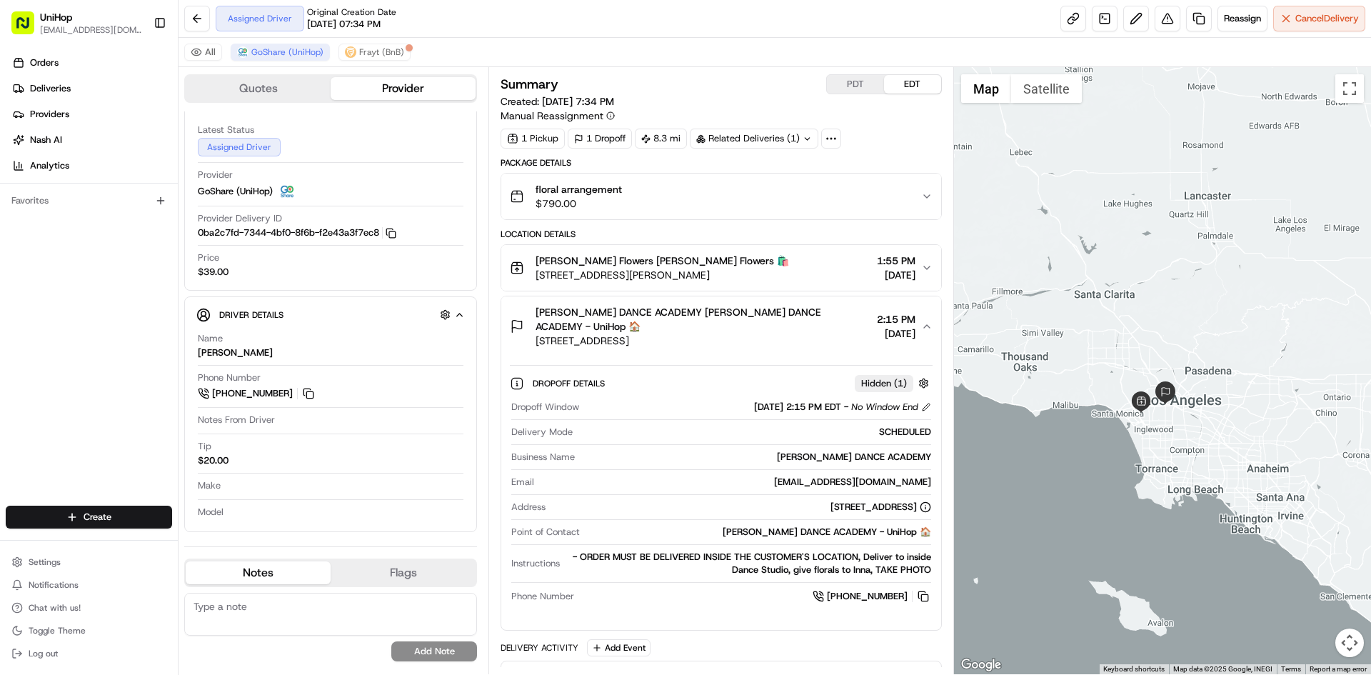
click at [760, 323] on span "DEBBIE ALLEN DANCE ACADEMY DEBBIE ALLEN DANCE ACADEMY - UniHop 🏠" at bounding box center [702, 319] width 335 height 29
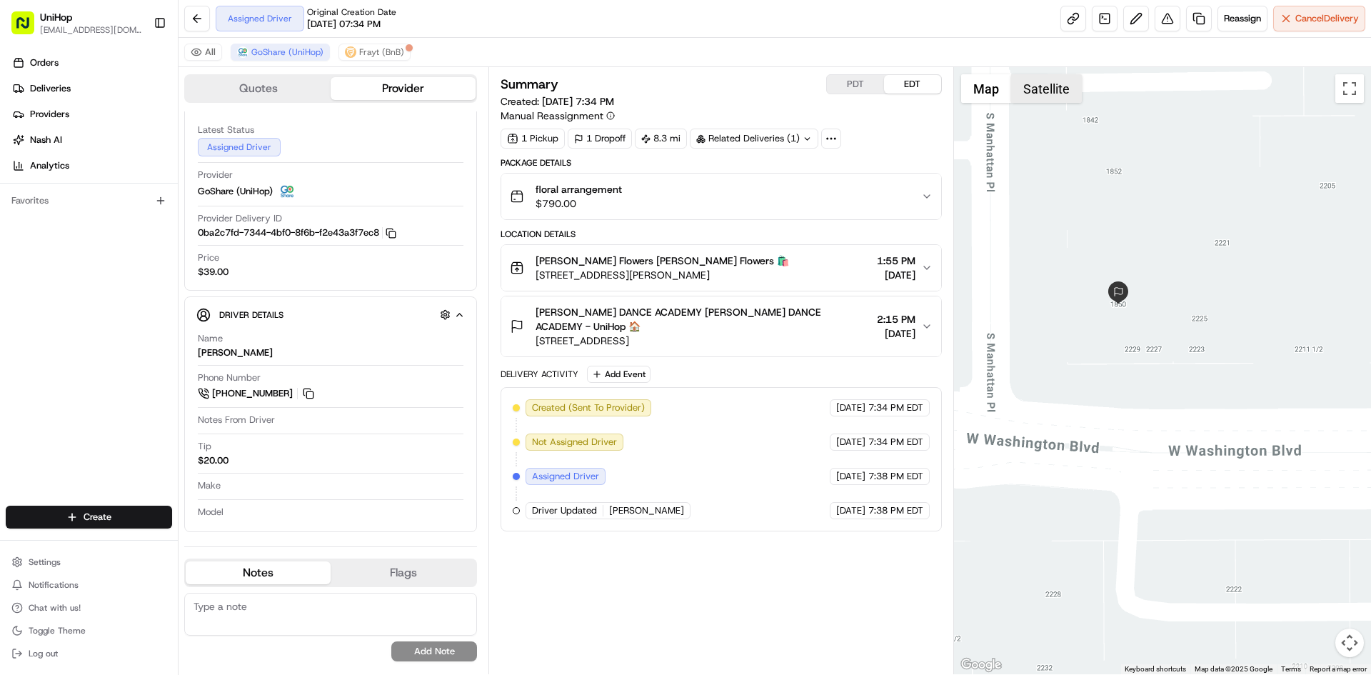
click at [1042, 89] on button "Satellite" at bounding box center [1046, 88] width 71 height 29
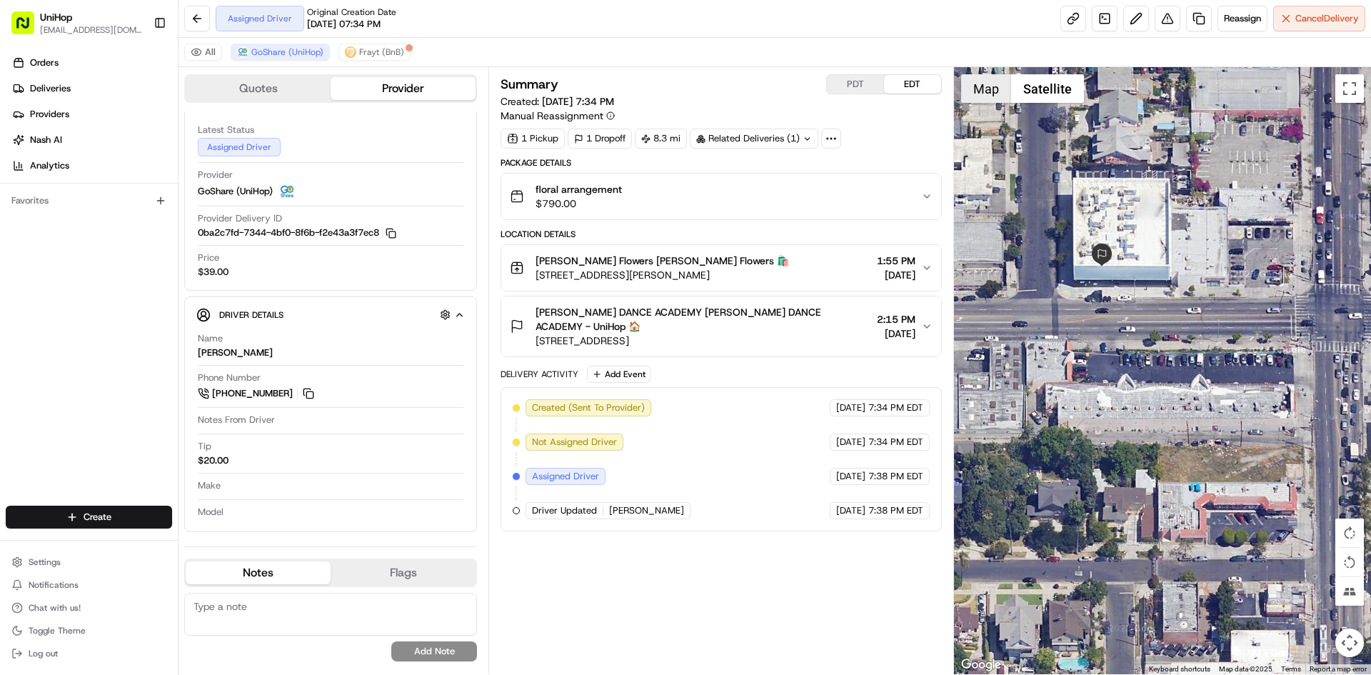
click at [999, 84] on button "Map" at bounding box center [986, 88] width 50 height 29
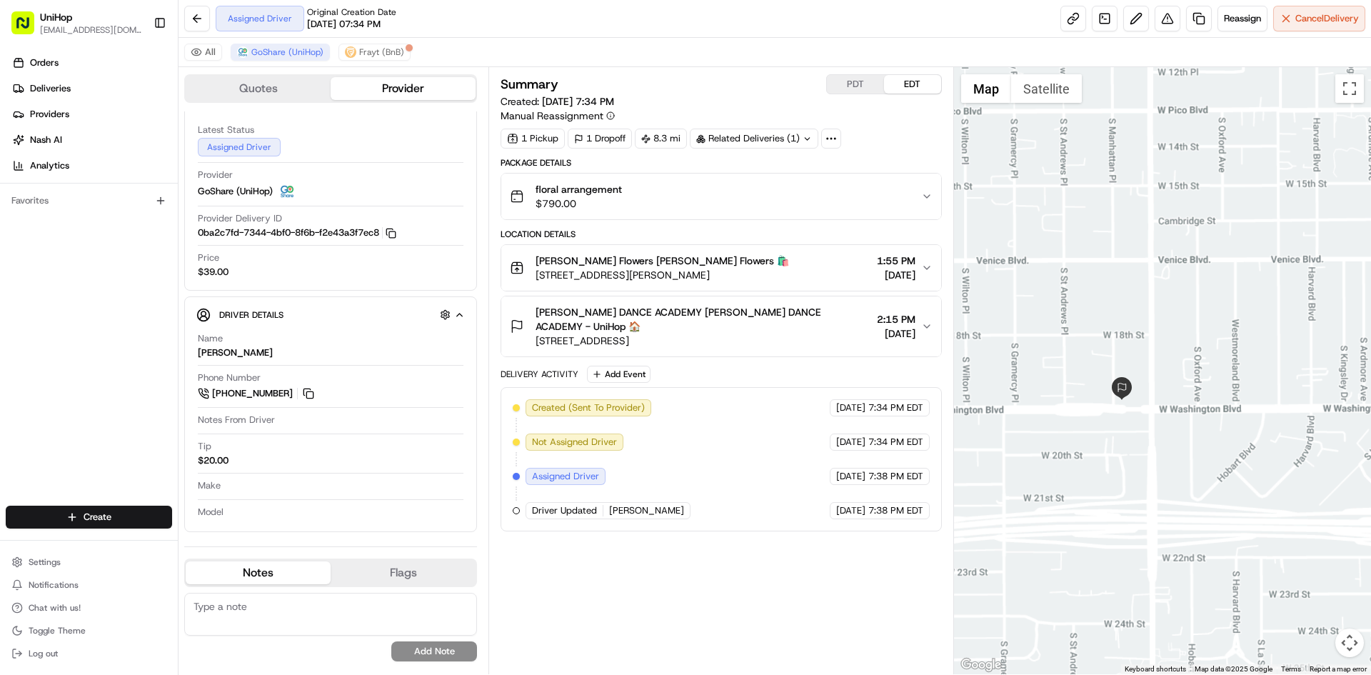
drag, startPoint x: 1115, startPoint y: 475, endPoint x: 1129, endPoint y: 470, distance: 14.7
click at [1123, 473] on div at bounding box center [1163, 370] width 418 height 607
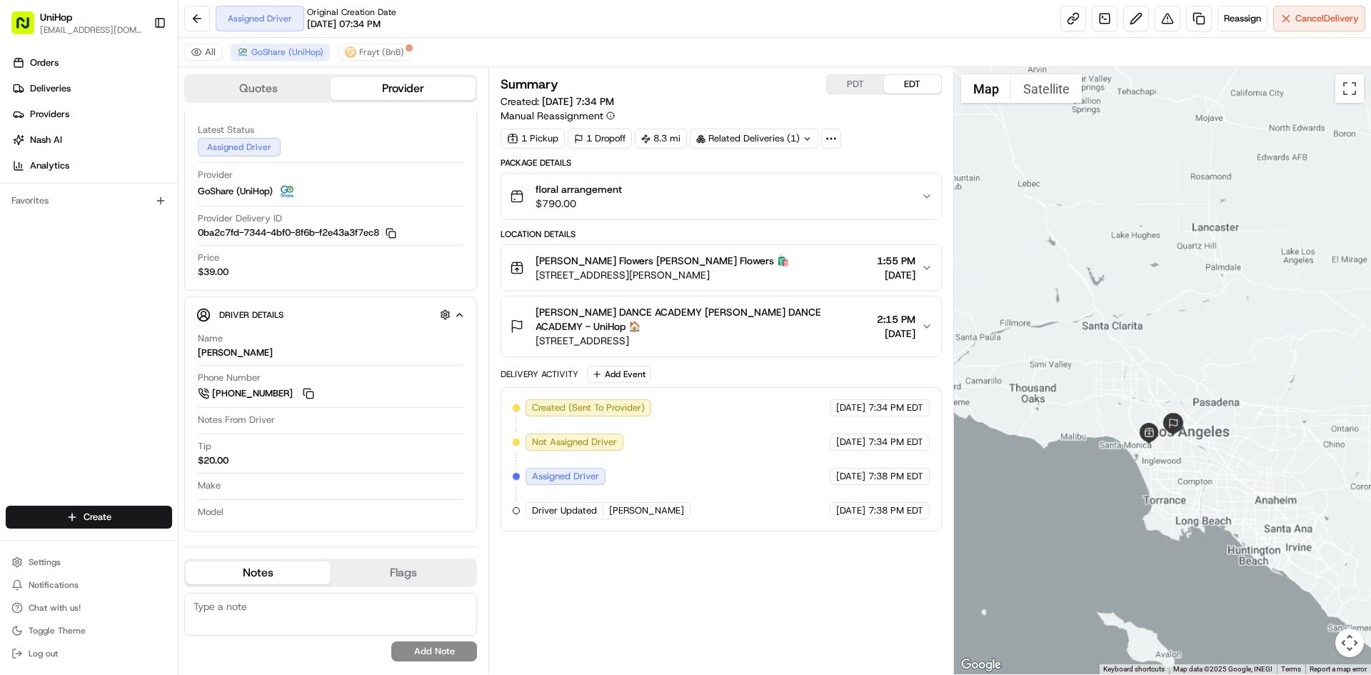
drag, startPoint x: 1158, startPoint y: 508, endPoint x: 1170, endPoint y: 465, distance: 45.2
click at [1170, 466] on div at bounding box center [1163, 370] width 418 height 607
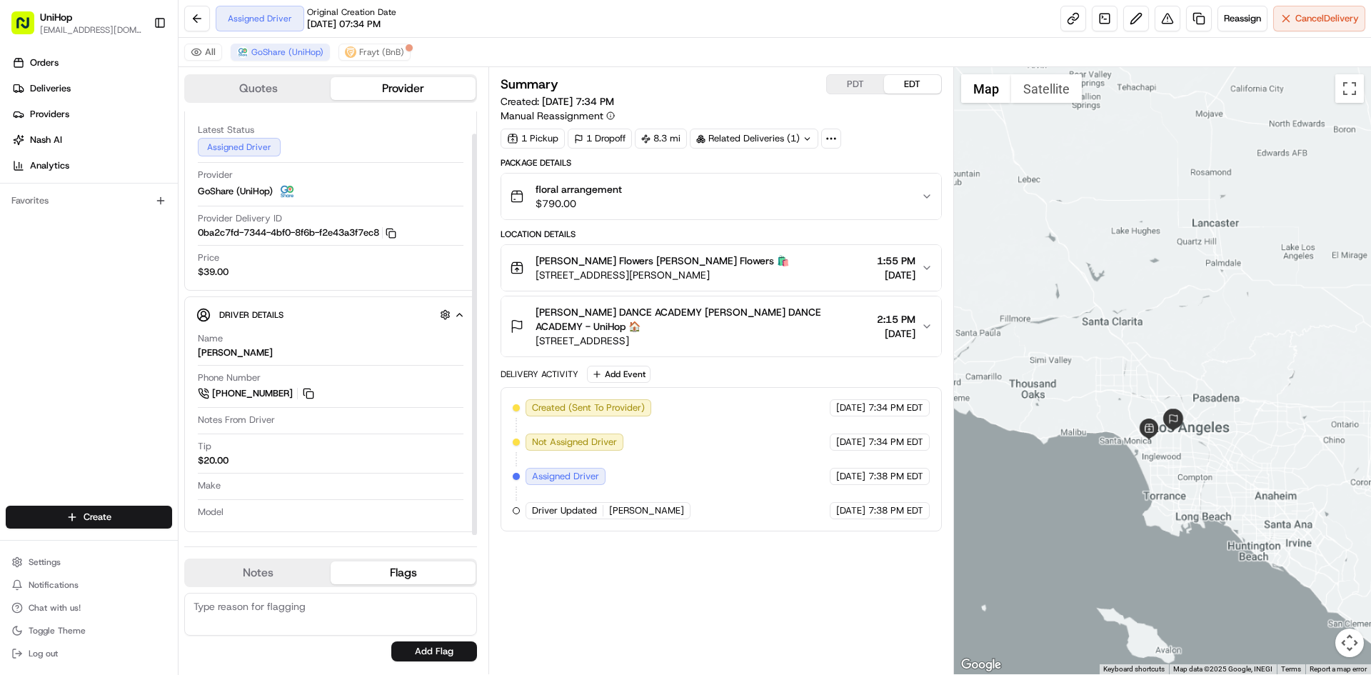
click at [398, 578] on button "Flags" at bounding box center [403, 572] width 145 height 23
click at [281, 579] on button "Notes" at bounding box center [258, 572] width 145 height 23
click at [735, 288] on button "Sada's Flowers Sada's Flowers 🛍️ 10612 Culver Blvd, Culver City, CA 90232, USA …" at bounding box center [720, 268] width 439 height 46
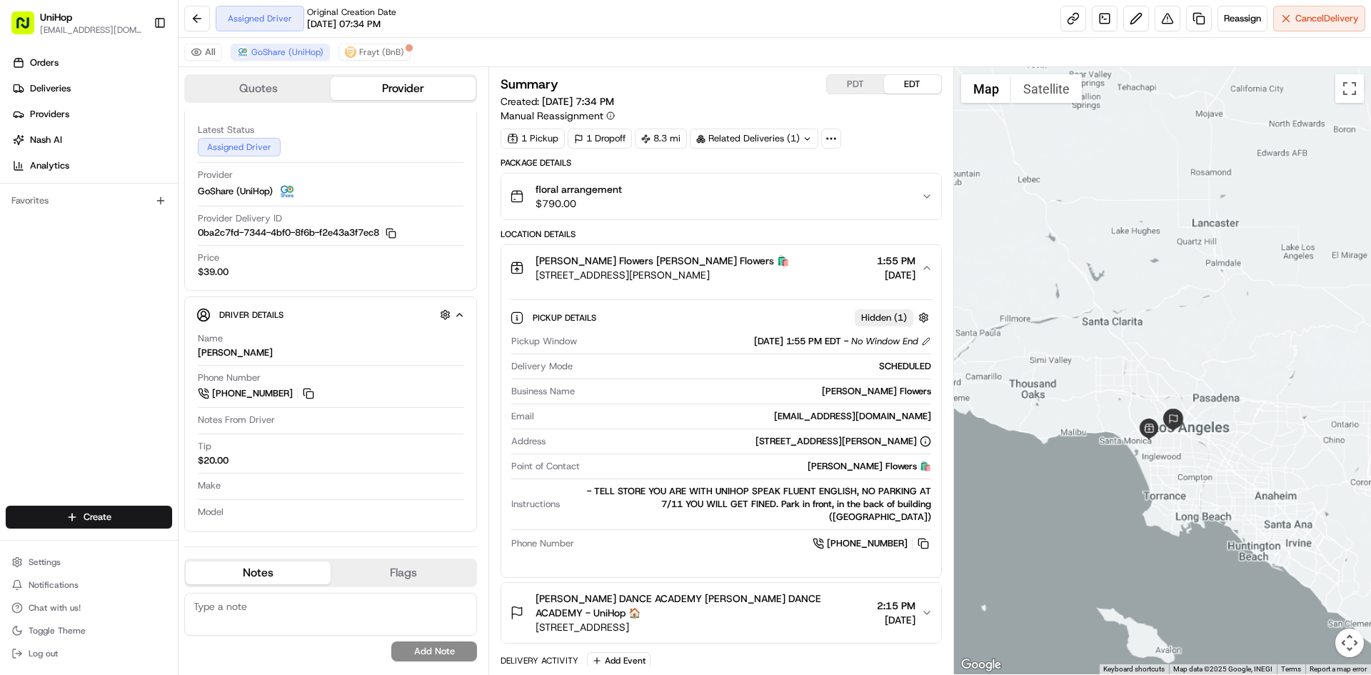
click at [742, 281] on span "10612 Culver Blvd, Culver City, CA 90232, USA" at bounding box center [661, 275] width 253 height 14
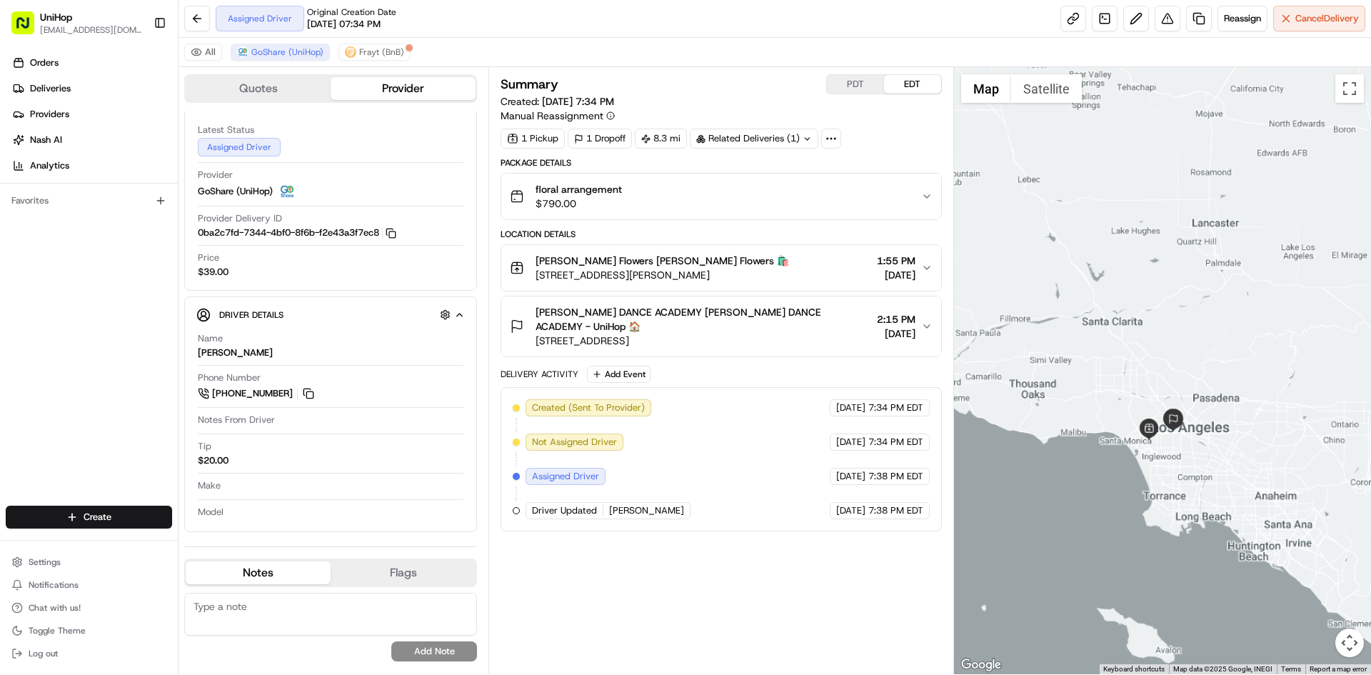
click at [740, 276] on span "10612 Culver Blvd, Culver City, CA 90232, USA" at bounding box center [661, 275] width 253 height 14
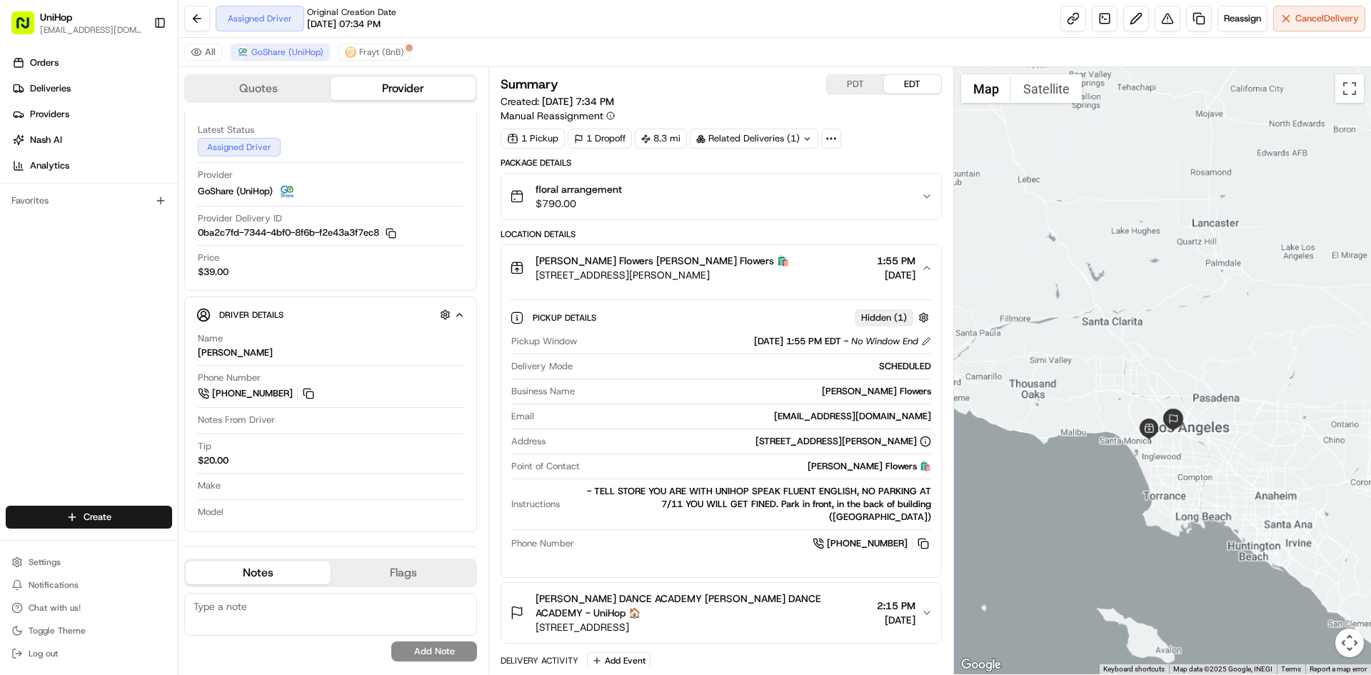
click at [737, 276] on span "10612 Culver Blvd, Culver City, CA 90232, USA" at bounding box center [661, 275] width 253 height 14
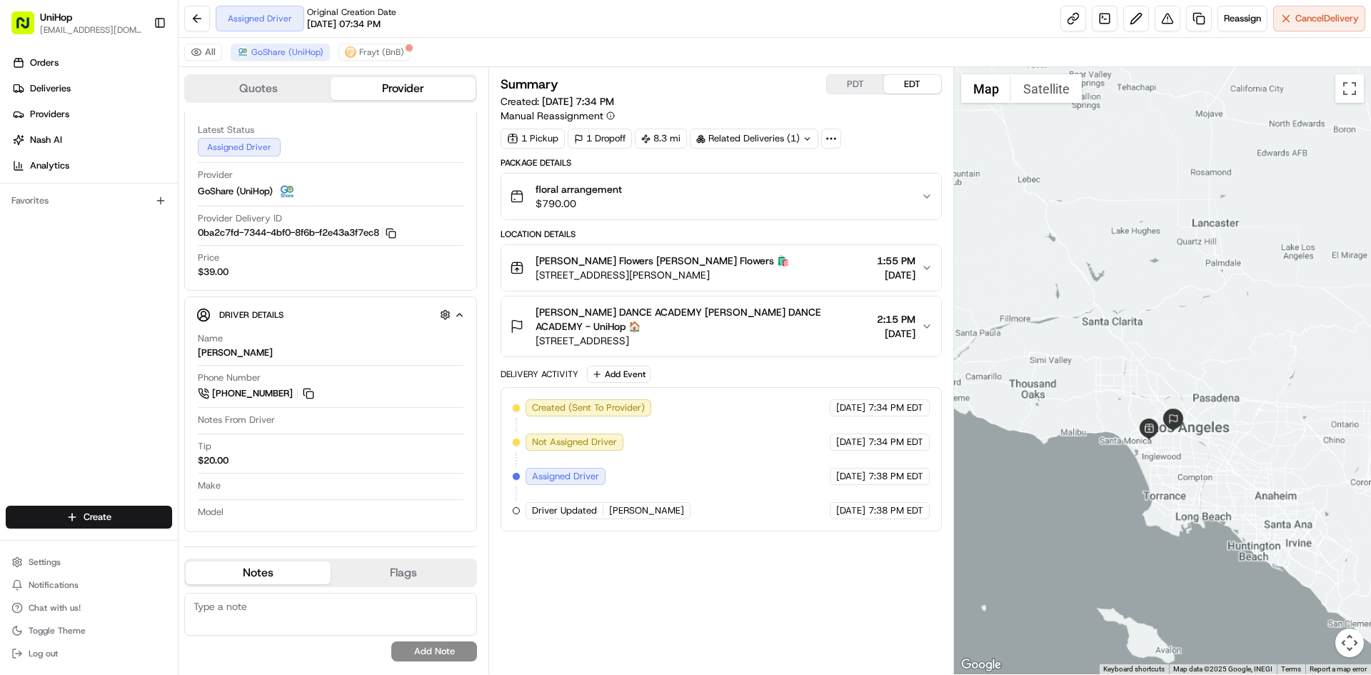
click at [737, 276] on span "10612 Culver Blvd, Culver City, CA 90232, USA" at bounding box center [661, 275] width 253 height 14
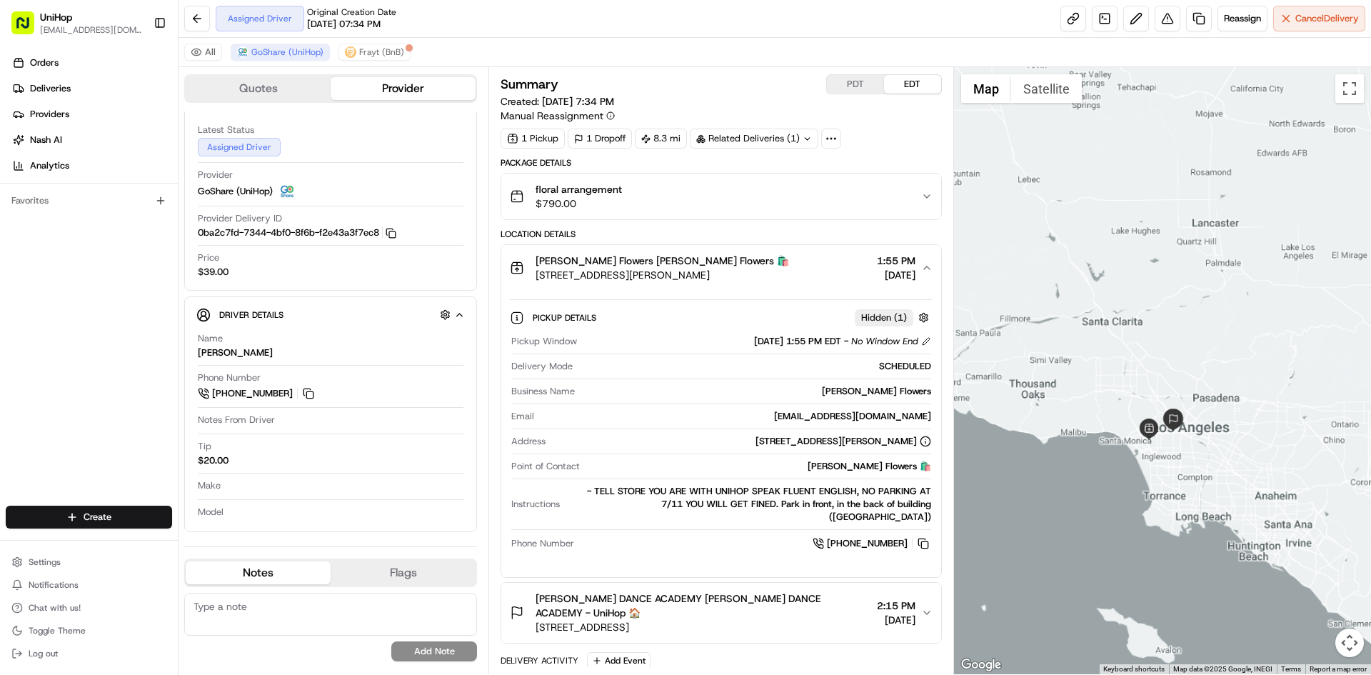
click at [772, 271] on div "Sada's Flowers Sada's Flowers 🛍️ 10612 Culver Blvd, Culver City, CA 90232, USA …" at bounding box center [715, 267] width 410 height 29
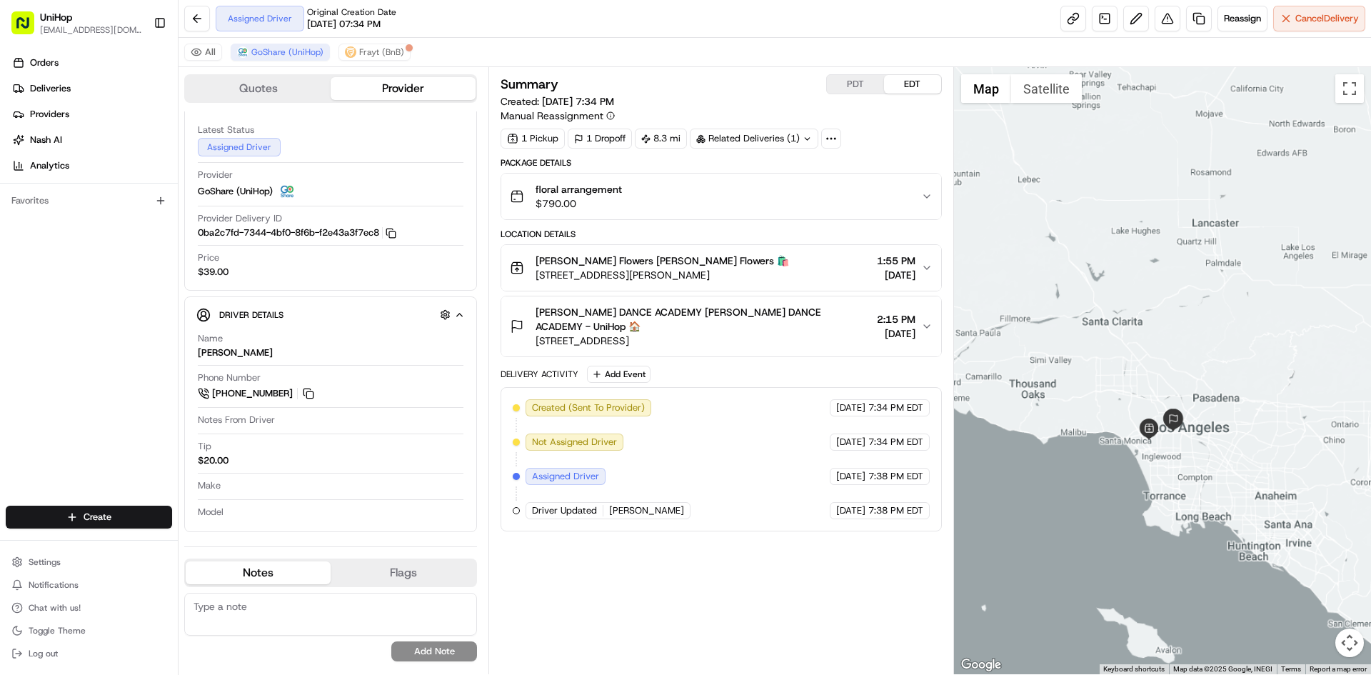
click at [36, 386] on div "Orders Deliveries Providers Nash AI Analytics Favorites" at bounding box center [89, 280] width 178 height 468
click at [24, 326] on div "Orders Deliveries Providers Nash AI Analytics Favorites" at bounding box center [89, 280] width 178 height 468
click at [22, 335] on div "Orders Deliveries Providers Nash AI Analytics Favorites" at bounding box center [89, 280] width 178 height 468
click at [51, 353] on div "Orders Deliveries Providers Nash AI Analytics Favorites" at bounding box center [89, 280] width 178 height 468
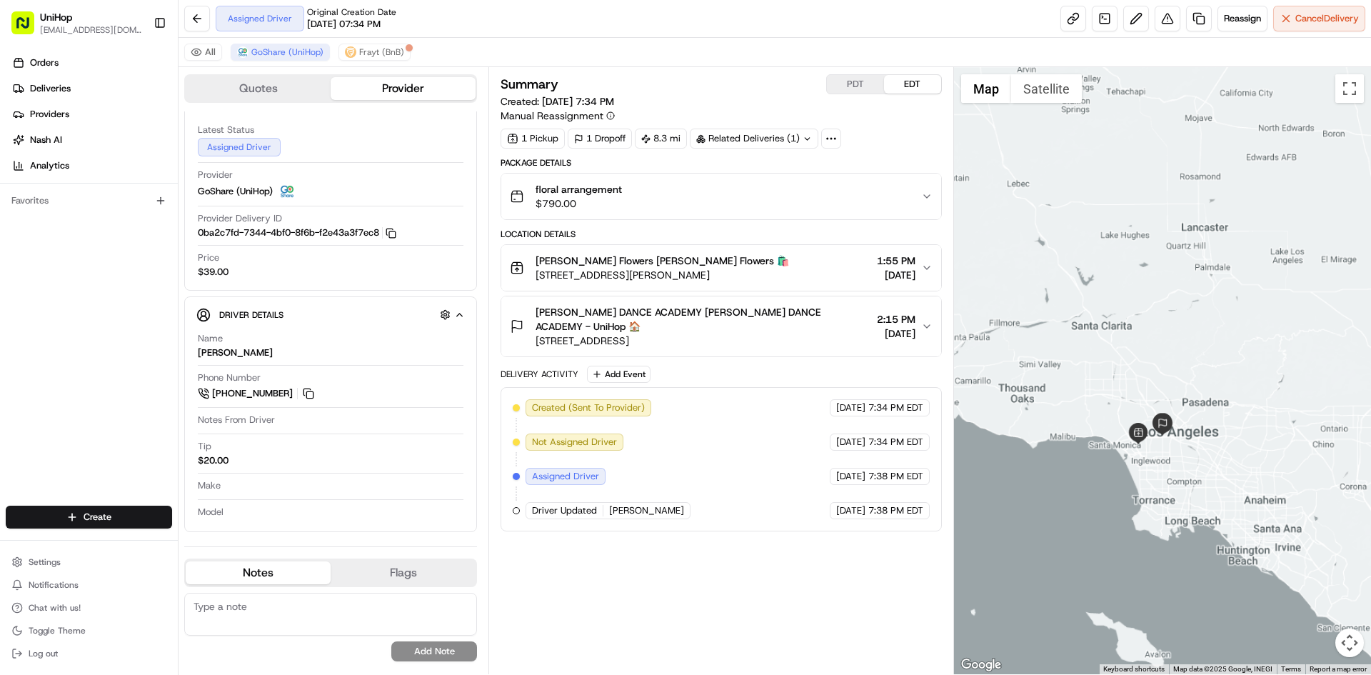
drag, startPoint x: 1118, startPoint y: 250, endPoint x: 1105, endPoint y: 254, distance: 13.5
click at [1109, 253] on div at bounding box center [1163, 370] width 418 height 607
click at [38, 367] on div "Orders Deliveries Providers Nash AI Analytics Favorites" at bounding box center [89, 280] width 178 height 468
click at [16, 306] on div "Orders Deliveries Providers Nash AI Analytics Favorites" at bounding box center [89, 280] width 178 height 468
click at [314, 396] on button at bounding box center [309, 394] width 16 height 16
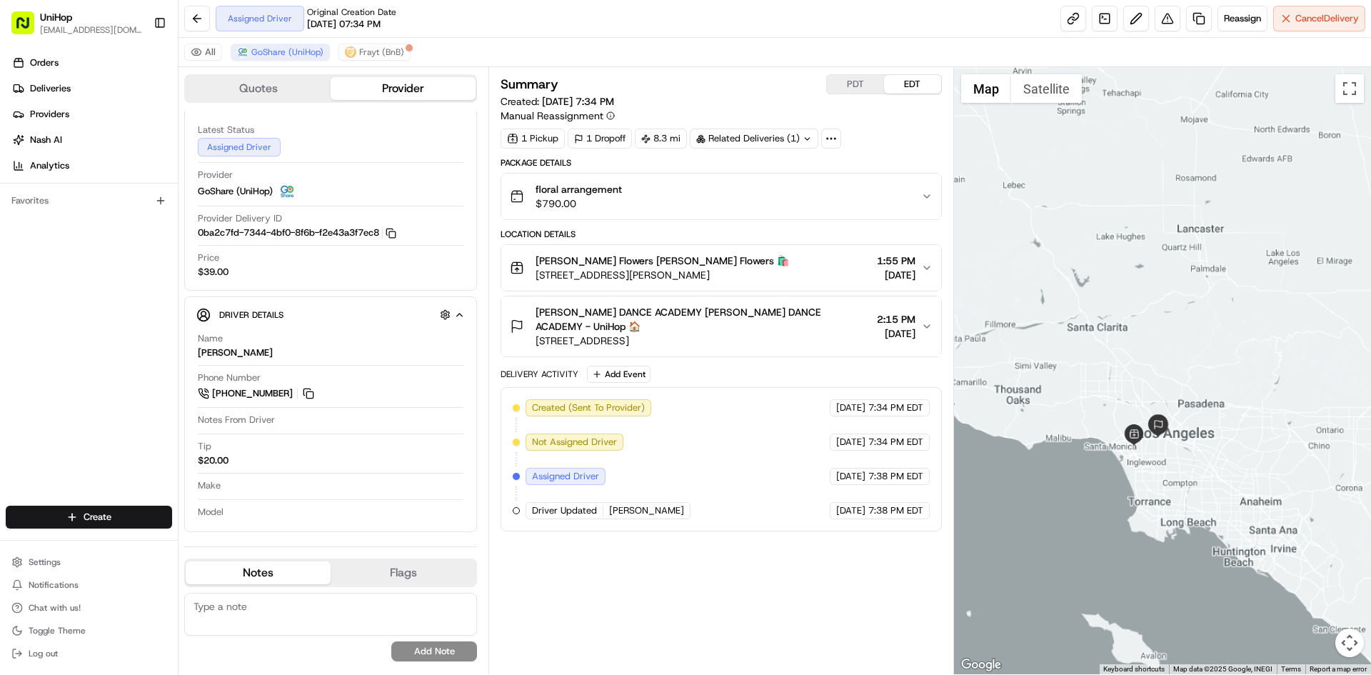
click at [827, 619] on div "Summary PDT EDT Created: Aug 23 2025 7:34 PM Manual Reassignment 1 Pickup 1 Dro…" at bounding box center [720, 370] width 440 height 593
click at [88, 316] on div "Orders Deliveries Providers Nash AI Analytics Favorites" at bounding box center [89, 280] width 178 height 468
click at [882, 597] on div "Summary PDT EDT Created: Aug 23 2025 7:34 PM Manual Reassignment 1 Pickup 1 Dro…" at bounding box center [720, 370] width 440 height 593
click at [637, 384] on div "Delivery Activity Add Event Created (Sent To Provider) GoShare (UniHop) Aug 23 …" at bounding box center [720, 449] width 440 height 166
click at [636, 377] on button "Add Event" at bounding box center [619, 374] width 64 height 17
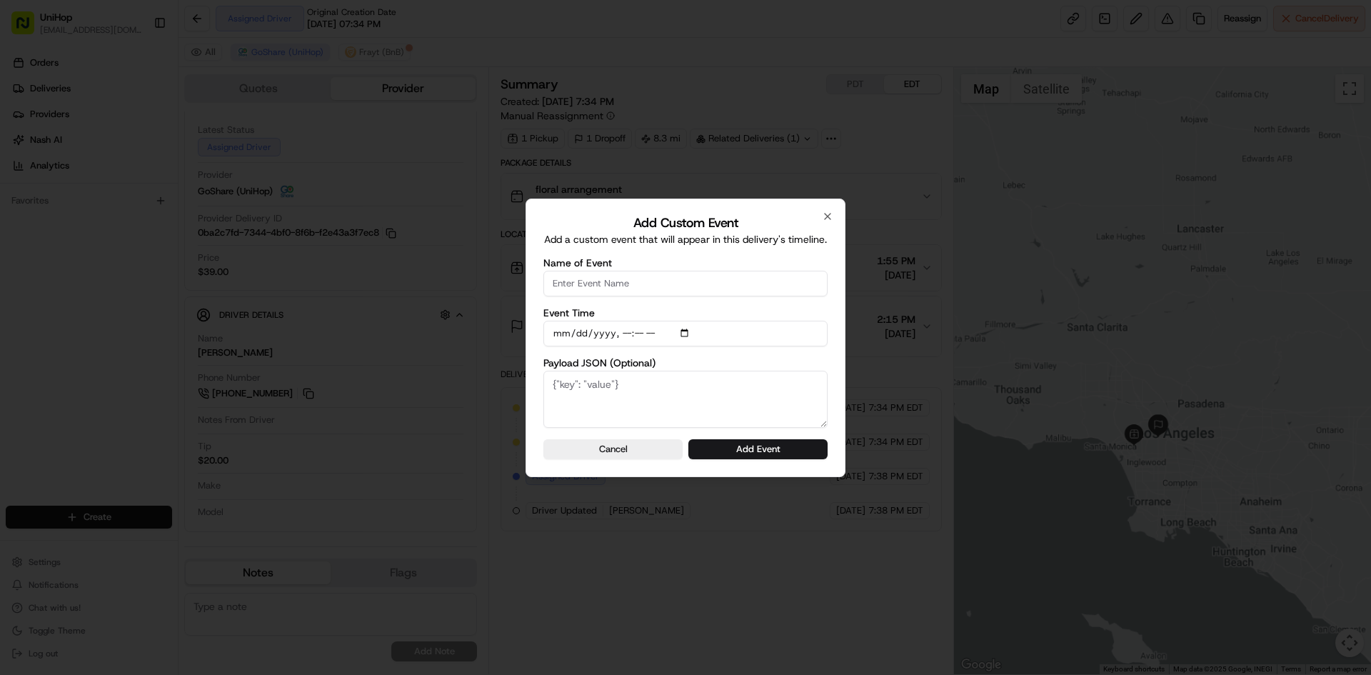
click at [640, 283] on input "Name of Event" at bounding box center [685, 284] width 284 height 26
type input "Driver Confirmed"
click at [687, 331] on input "Event Time" at bounding box center [685, 334] width 284 height 26
type input "2025-08-24T12:26"
click at [829, 360] on div "Add Custom Event Add a custom event that will appear in this delivery's timelin…" at bounding box center [685, 337] width 320 height 278
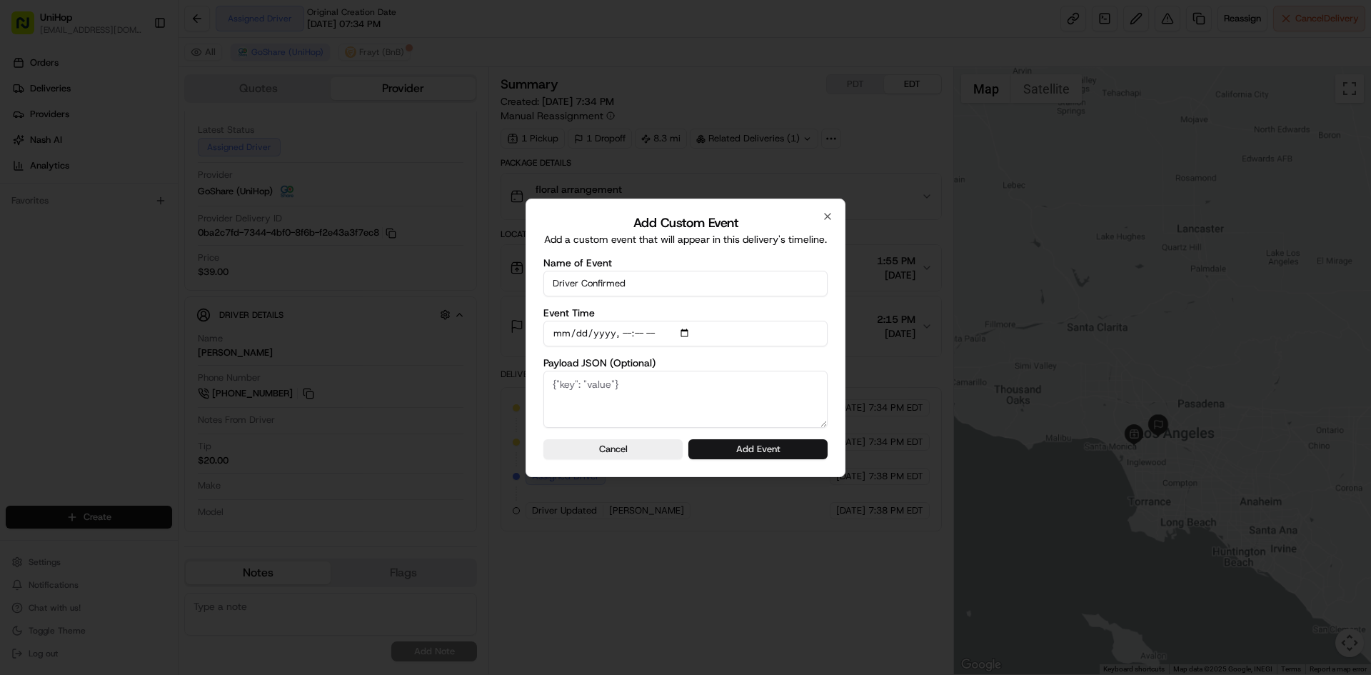
click at [780, 455] on button "Add Event" at bounding box center [757, 449] width 139 height 20
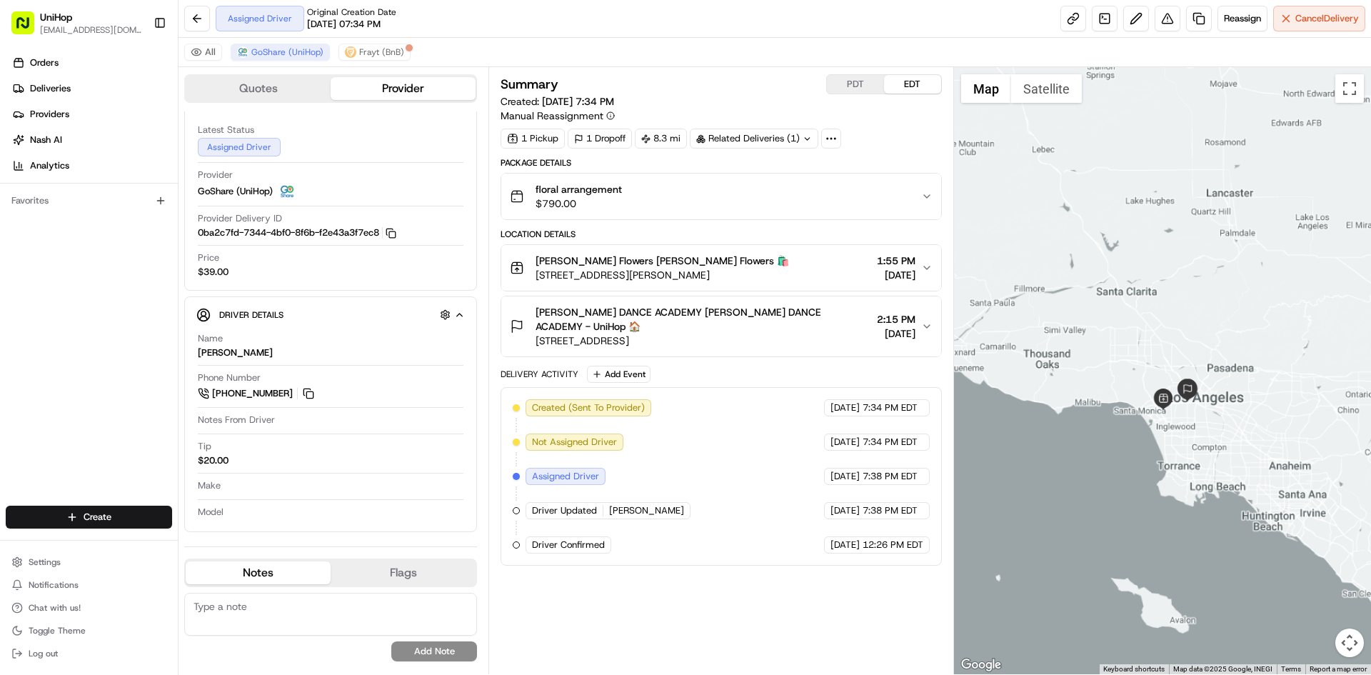
drag, startPoint x: 1189, startPoint y: 278, endPoint x: 1212, endPoint y: 251, distance: 36.5
click at [1212, 251] on div at bounding box center [1163, 370] width 418 height 607
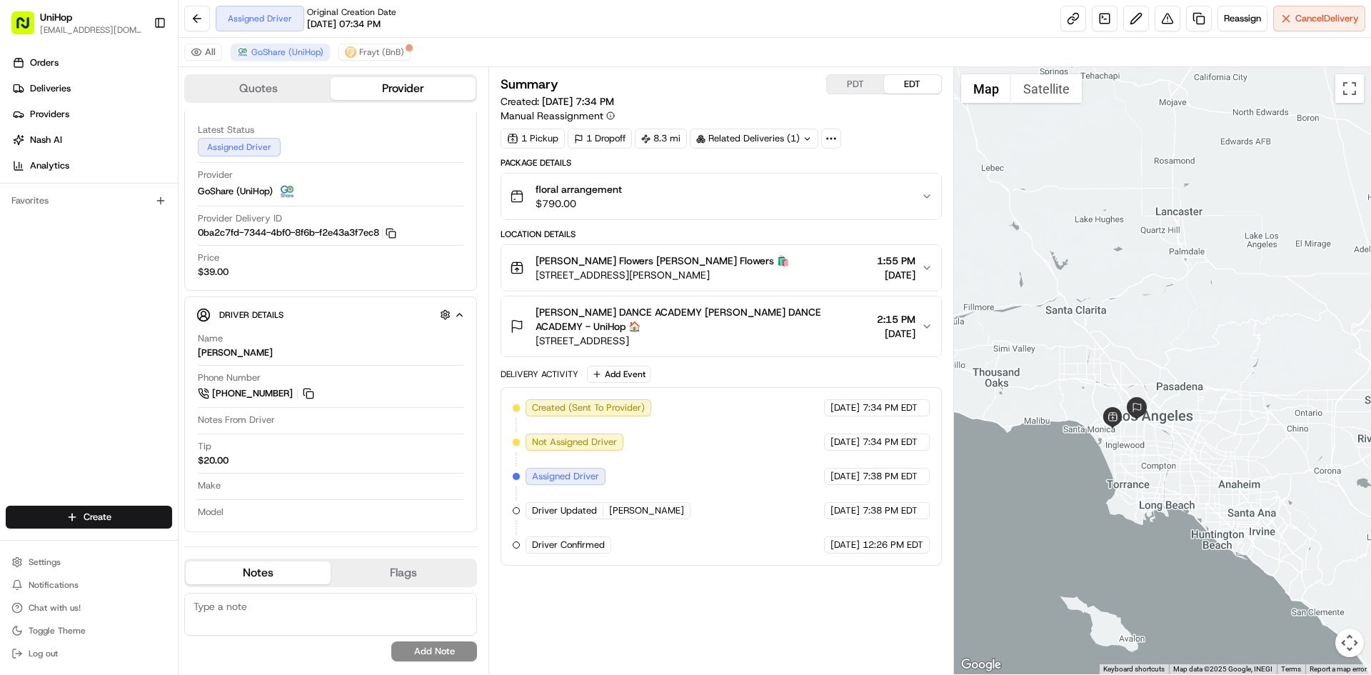
click at [1149, 299] on div at bounding box center [1163, 370] width 418 height 607
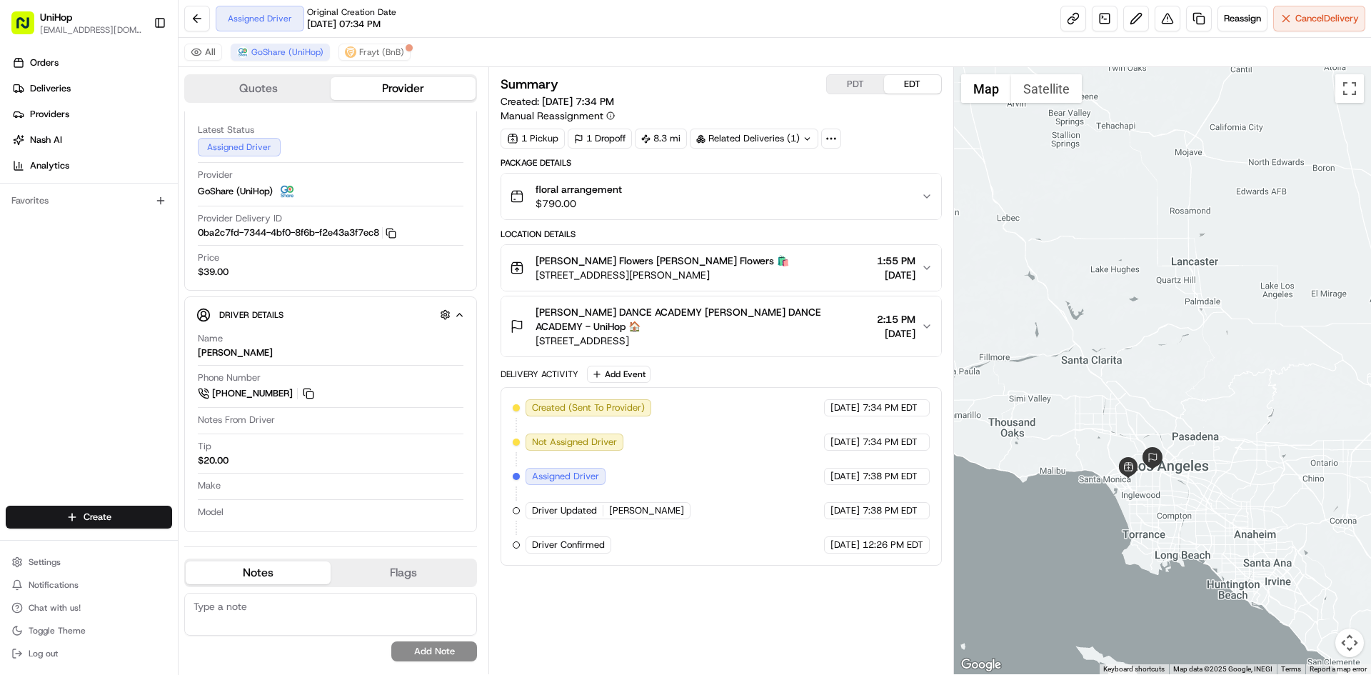
drag, startPoint x: 1109, startPoint y: 294, endPoint x: 1126, endPoint y: 348, distance: 56.2
click at [1126, 348] on div at bounding box center [1163, 370] width 418 height 607
click at [47, 373] on div "Orders Deliveries Providers Nash AI Analytics Favorites" at bounding box center [89, 280] width 178 height 468
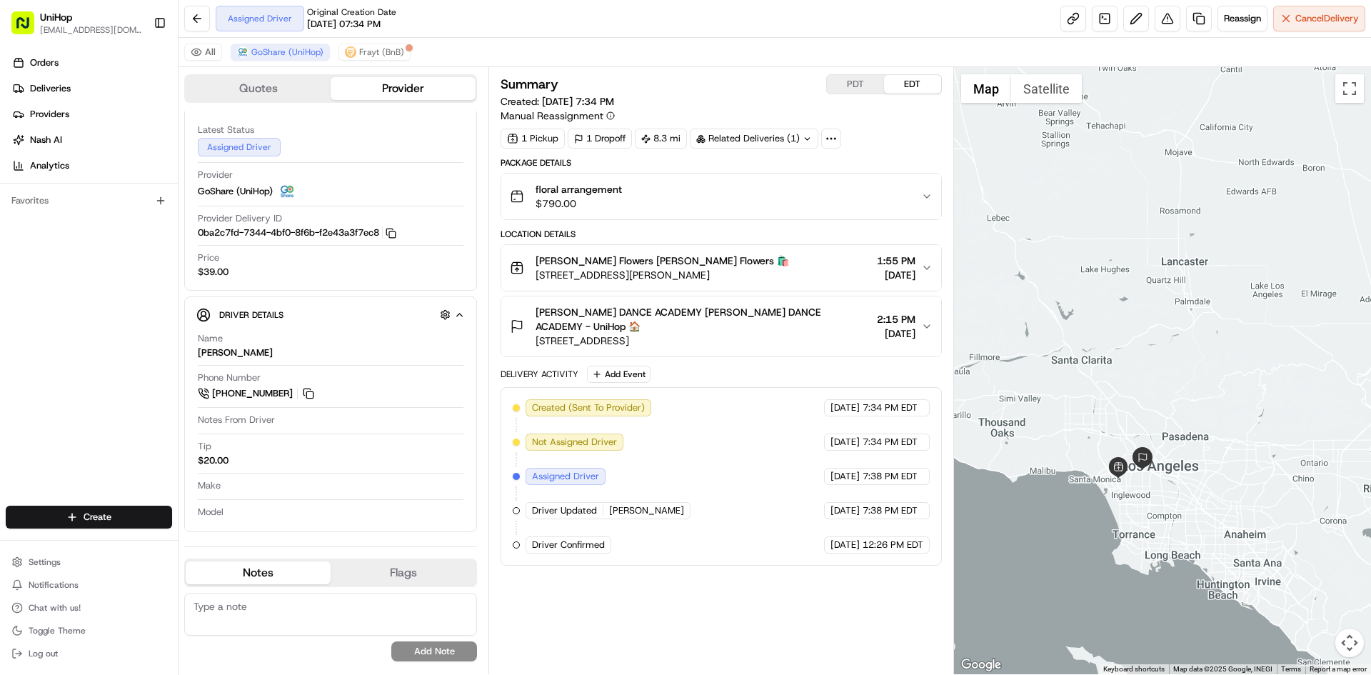
drag, startPoint x: 1216, startPoint y: 318, endPoint x: 1201, endPoint y: 316, distance: 15.3
click at [1201, 316] on div at bounding box center [1163, 370] width 418 height 607
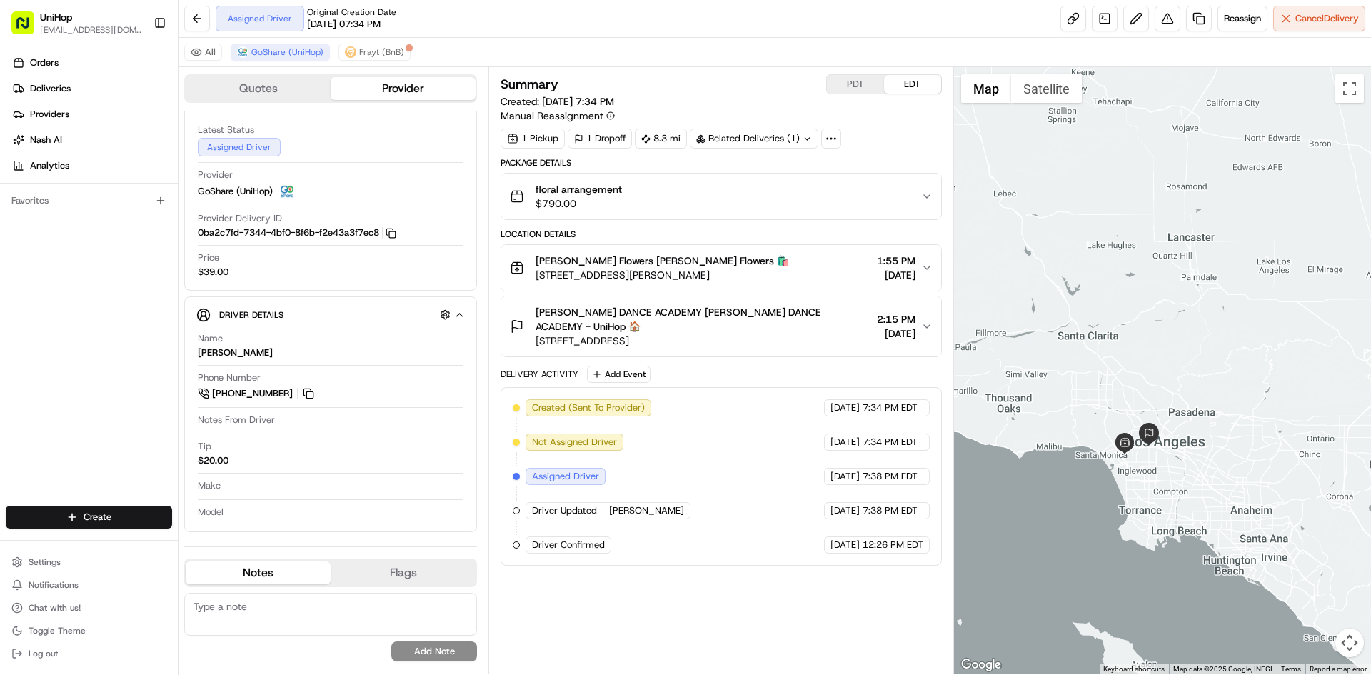
drag, startPoint x: 1073, startPoint y: 244, endPoint x: 1082, endPoint y: 217, distance: 28.4
click at [1082, 217] on div at bounding box center [1163, 370] width 418 height 607
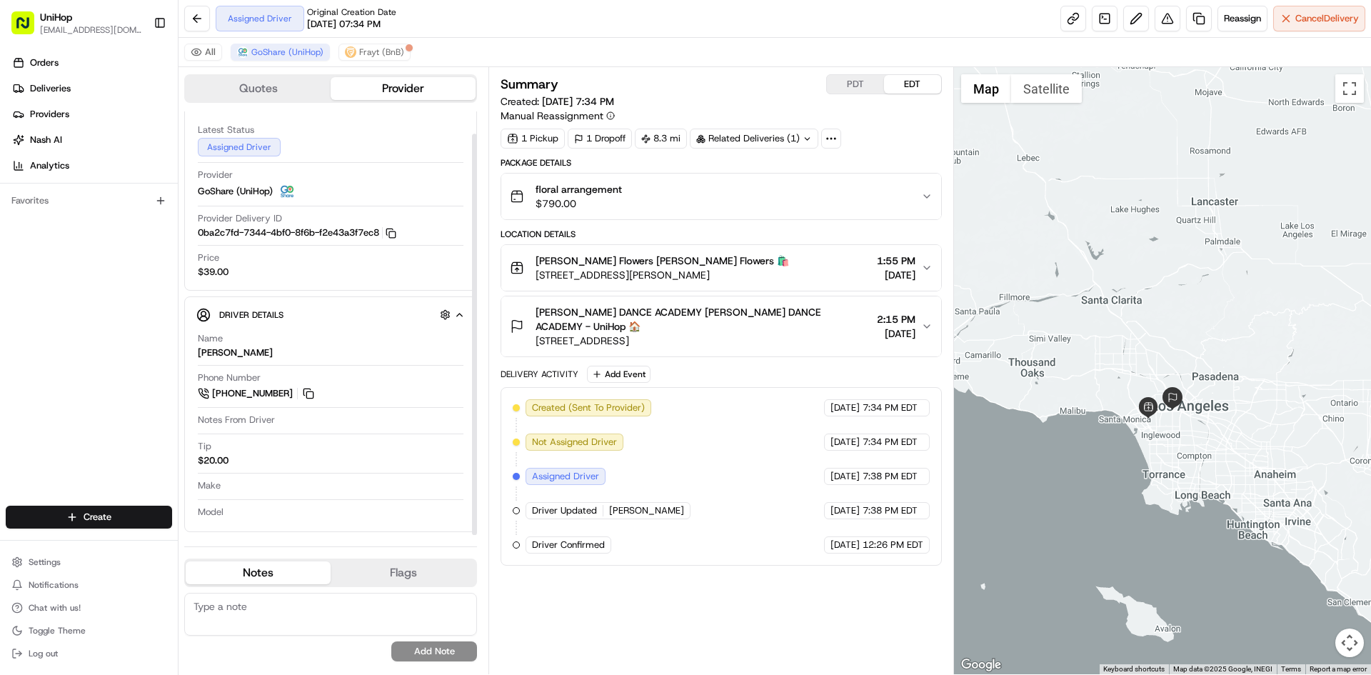
drag, startPoint x: 1127, startPoint y: 265, endPoint x: 1097, endPoint y: 237, distance: 41.4
click at [1134, 241] on div at bounding box center [1163, 370] width 418 height 607
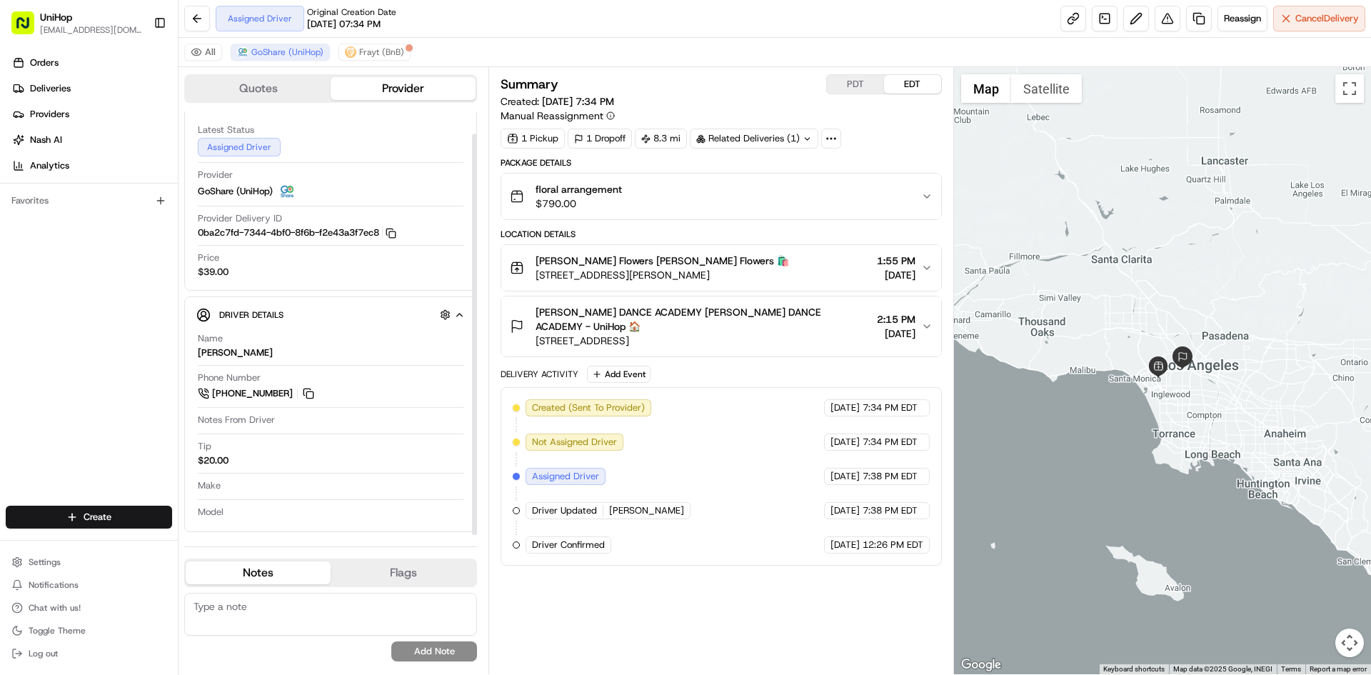
click at [74, 331] on div "Orders Deliveries Providers Nash AI Analytics Favorites" at bounding box center [89, 280] width 178 height 468
click at [745, 308] on span "DEBBIE ALLEN DANCE ACADEMY DEBBIE ALLEN DANCE ACADEMY - UniHop 🏠" at bounding box center [702, 319] width 335 height 29
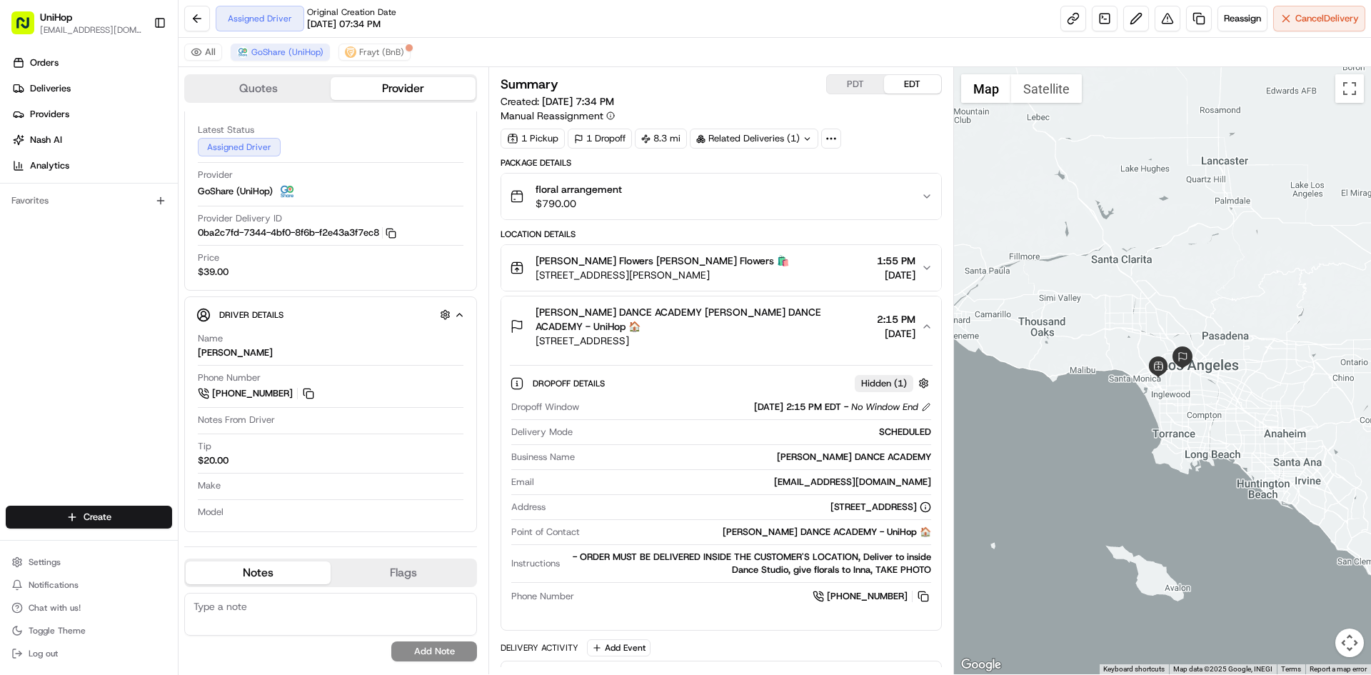
click at [757, 271] on div "Sada's Flowers Sada's Flowers 🛍️ 10612 Culver Blvd, Culver City, CA 90232, USA …" at bounding box center [715, 267] width 410 height 29
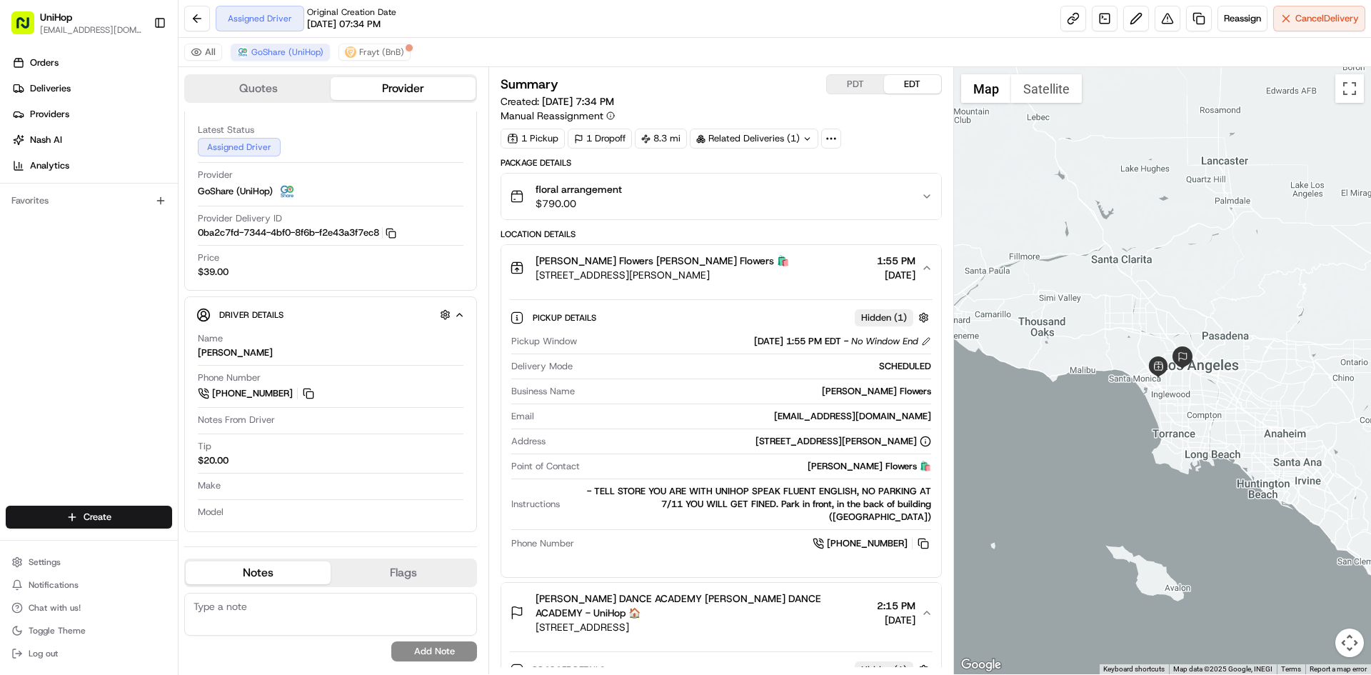
click at [757, 271] on div "Sada's Flowers Sada's Flowers 🛍️ 10612 Culver Blvd, Culver City, CA 90232, USA …" at bounding box center [715, 267] width 410 height 29
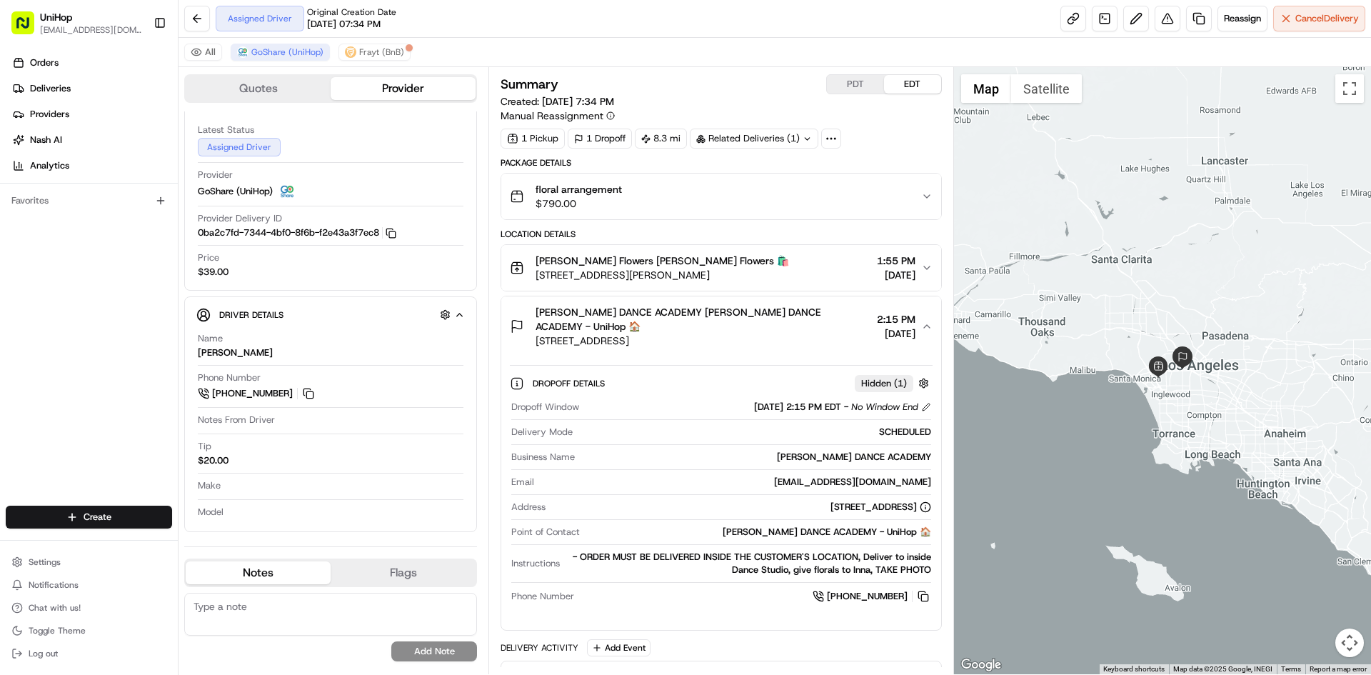
click at [751, 326] on span "DEBBIE ALLEN DANCE ACADEMY DEBBIE ALLEN DANCE ACADEMY - UniHop 🏠" at bounding box center [702, 319] width 335 height 29
click at [751, 321] on span "DEBBIE ALLEN DANCE ACADEMY DEBBIE ALLEN DANCE ACADEMY - UniHop 🏠" at bounding box center [702, 319] width 335 height 29
click at [750, 321] on span "DEBBIE ALLEN DANCE ACADEMY DEBBIE ALLEN DANCE ACADEMY - UniHop 🏠" at bounding box center [702, 319] width 335 height 29
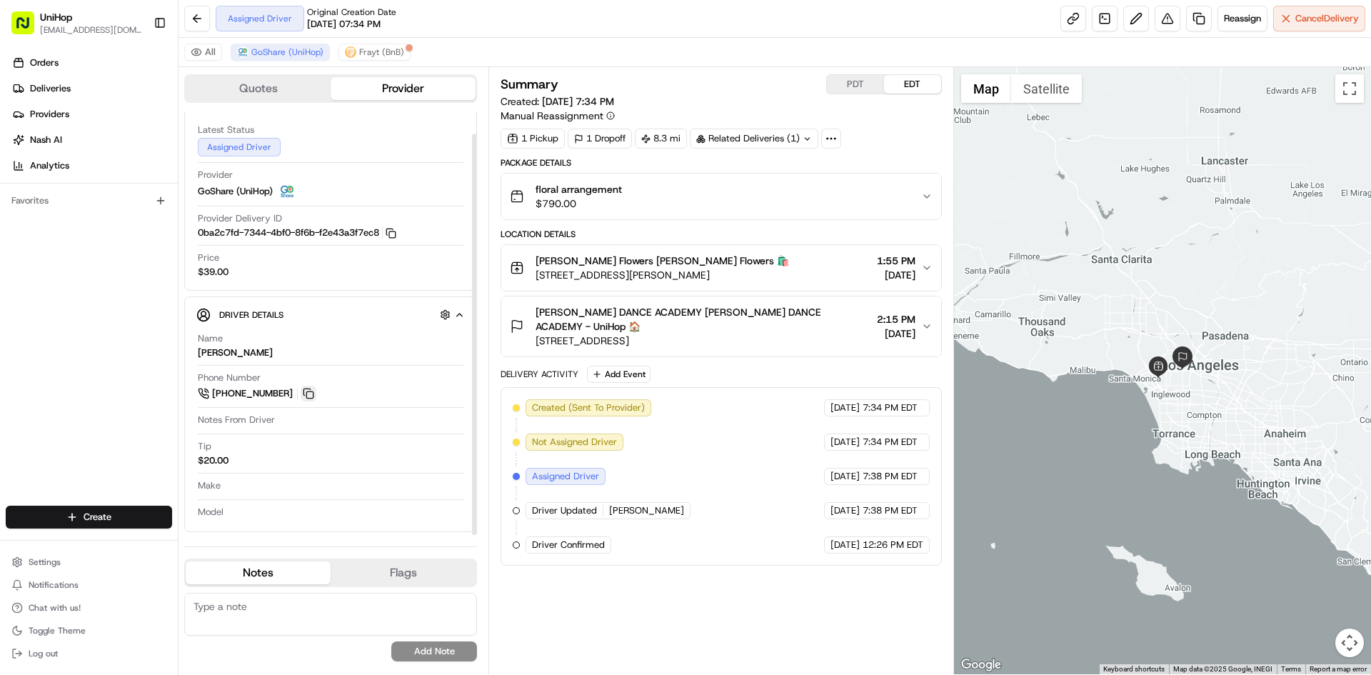
click at [304, 390] on button at bounding box center [309, 394] width 16 height 16
click at [850, 78] on button "PDT" at bounding box center [855, 84] width 57 height 19
click at [912, 80] on button "EDT" at bounding box center [912, 84] width 57 height 19
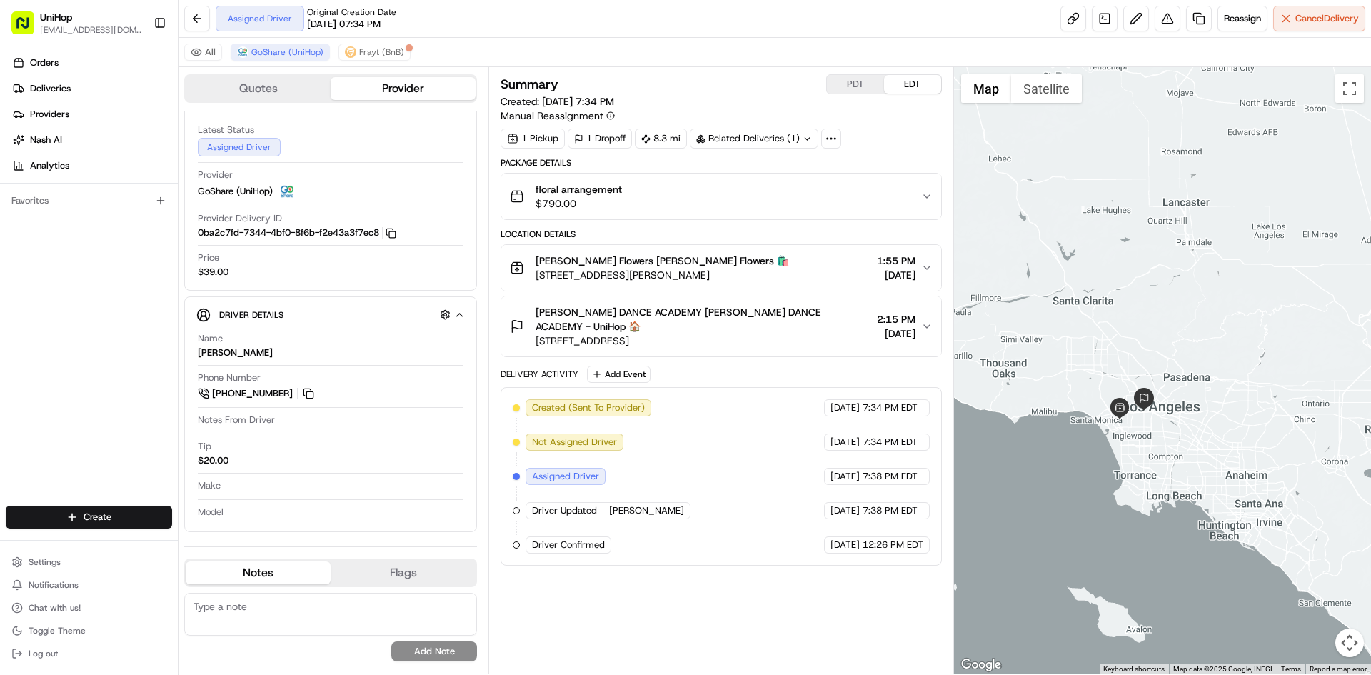
drag, startPoint x: 1119, startPoint y: 326, endPoint x: 1102, endPoint y: 342, distance: 23.2
click at [1102, 342] on div at bounding box center [1163, 370] width 418 height 607
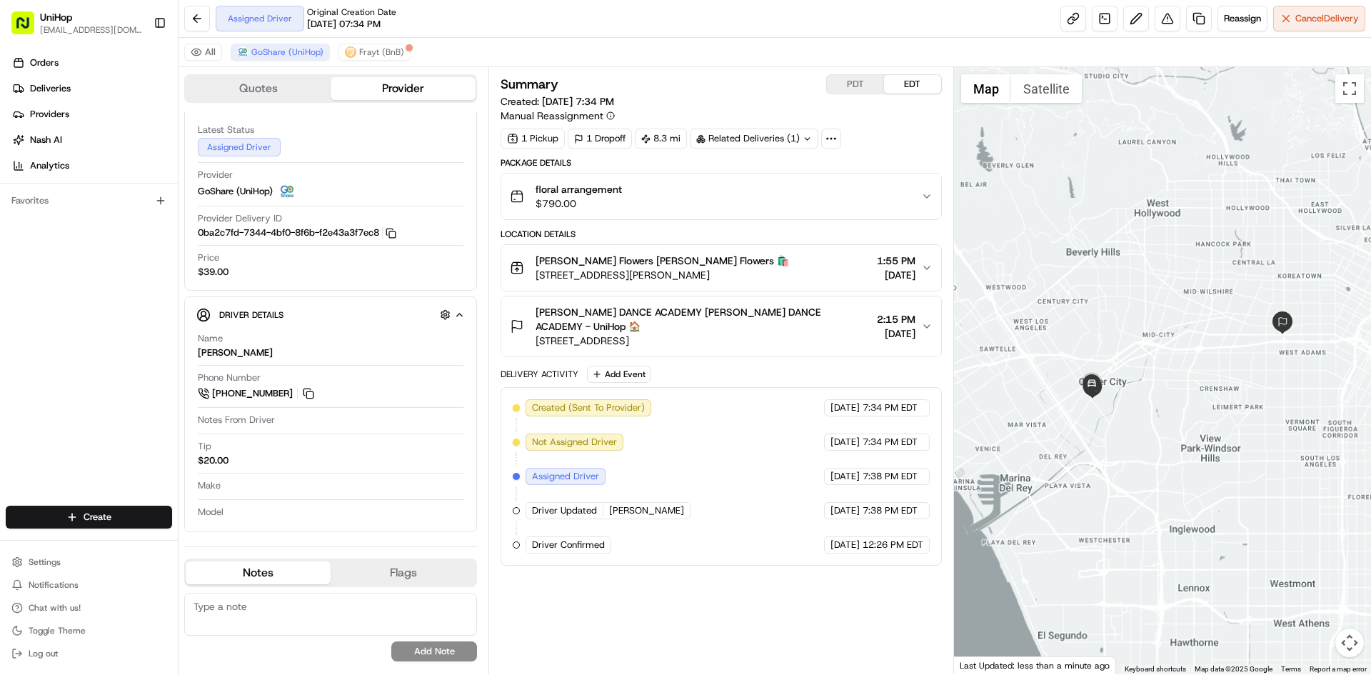
drag, startPoint x: 1044, startPoint y: 369, endPoint x: 1246, endPoint y: 501, distance: 241.4
click at [1246, 501] on div at bounding box center [1163, 370] width 418 height 607
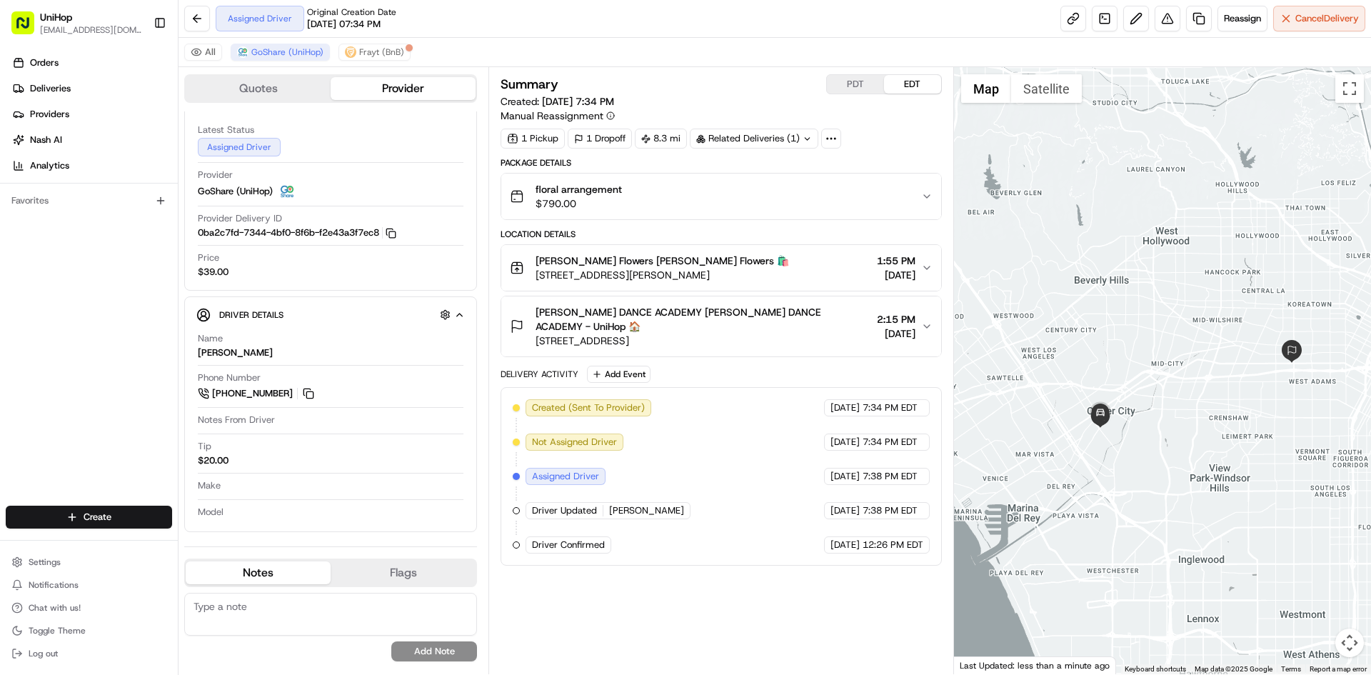
drag, startPoint x: 1199, startPoint y: 352, endPoint x: 1188, endPoint y: 368, distance: 19.4
click at [1188, 368] on div at bounding box center [1163, 370] width 418 height 607
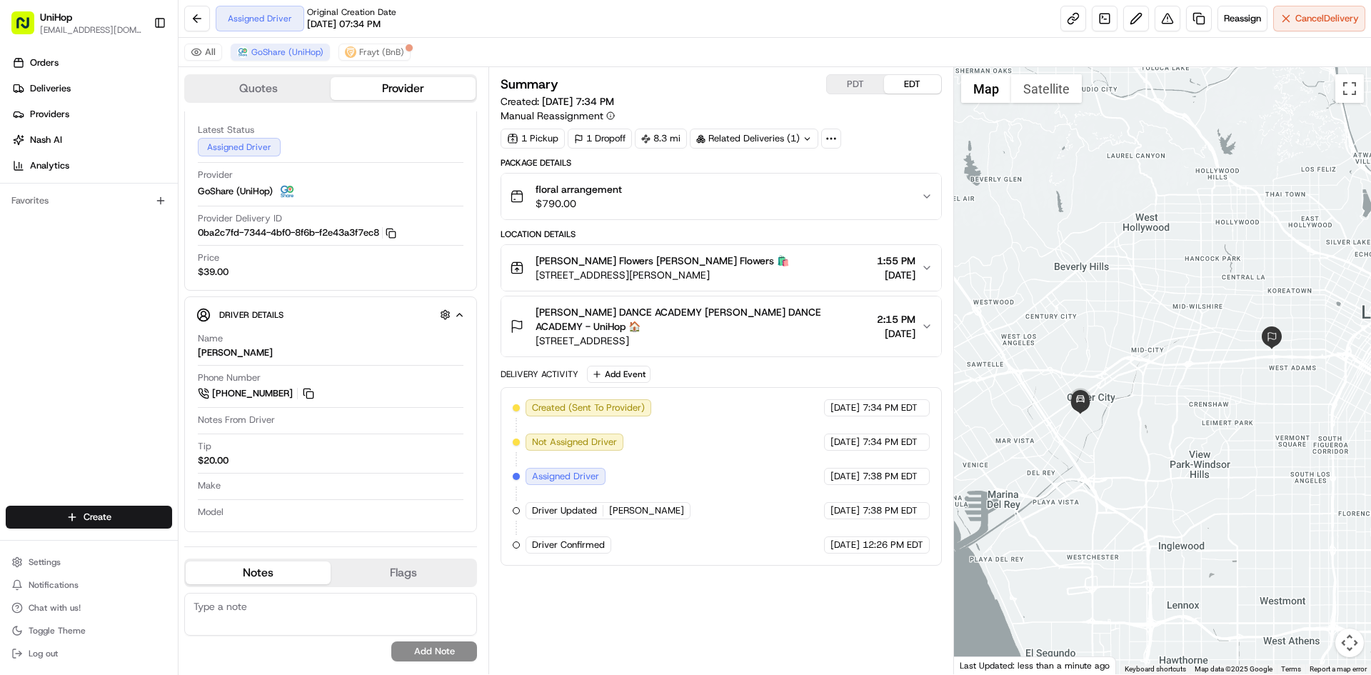
drag, startPoint x: 1203, startPoint y: 353, endPoint x: 1180, endPoint y: 338, distance: 26.9
click at [1180, 338] on div at bounding box center [1163, 370] width 418 height 607
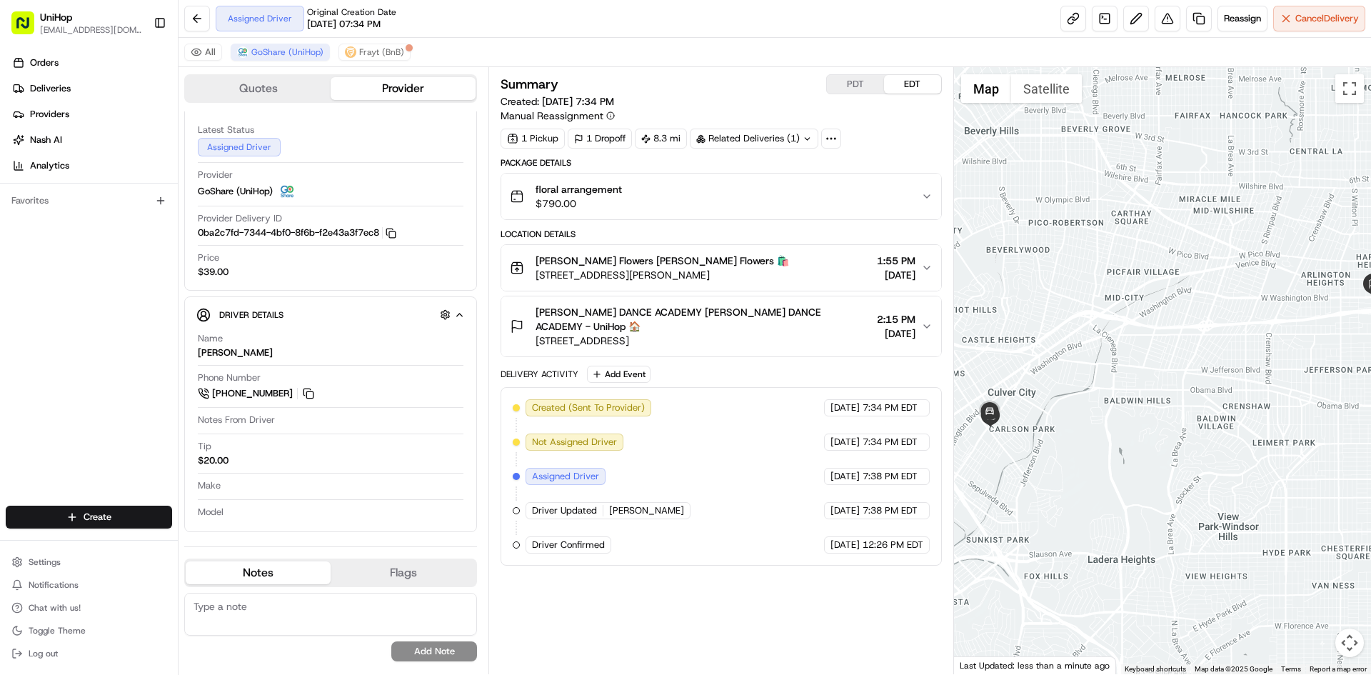
drag, startPoint x: 1165, startPoint y: 392, endPoint x: 1154, endPoint y: 387, distance: 12.5
click at [1161, 393] on div at bounding box center [1163, 370] width 418 height 607
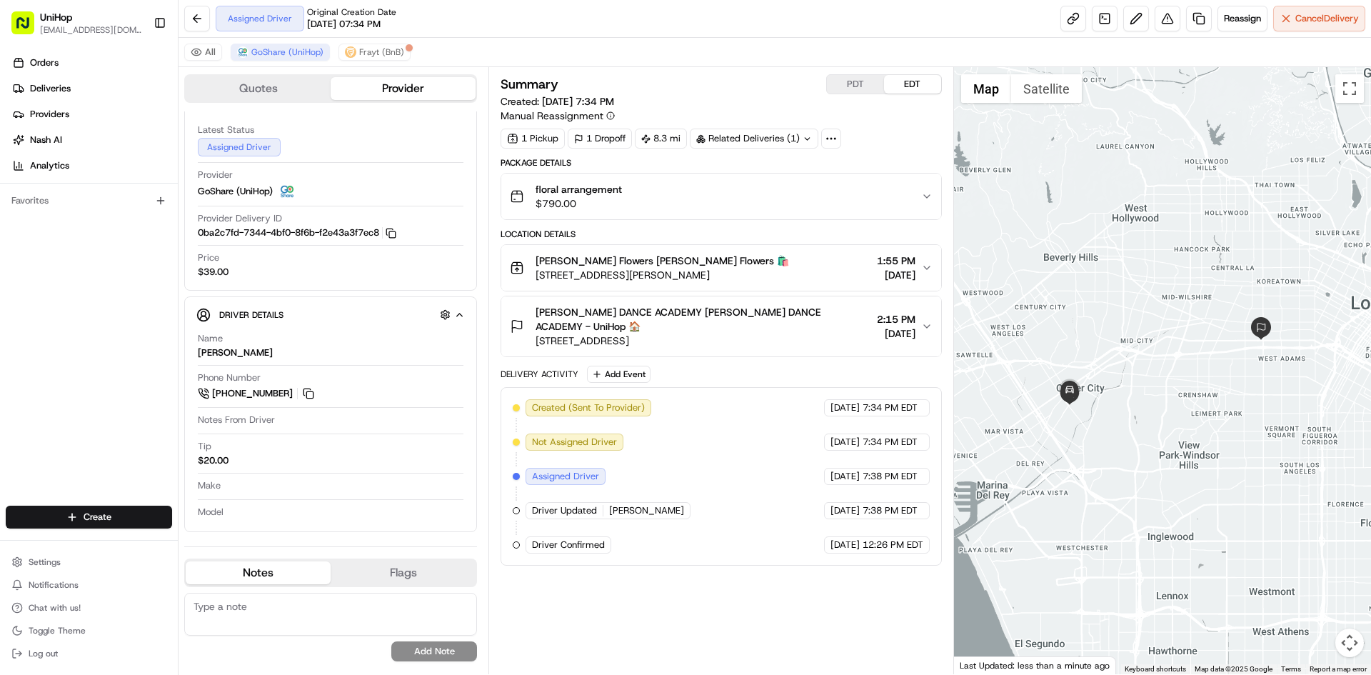
click at [760, 274] on div "Sada's Flowers Sada's Flowers 🛍️ 10612 Culver Blvd, Culver City, CA 90232, USA …" at bounding box center [715, 267] width 410 height 29
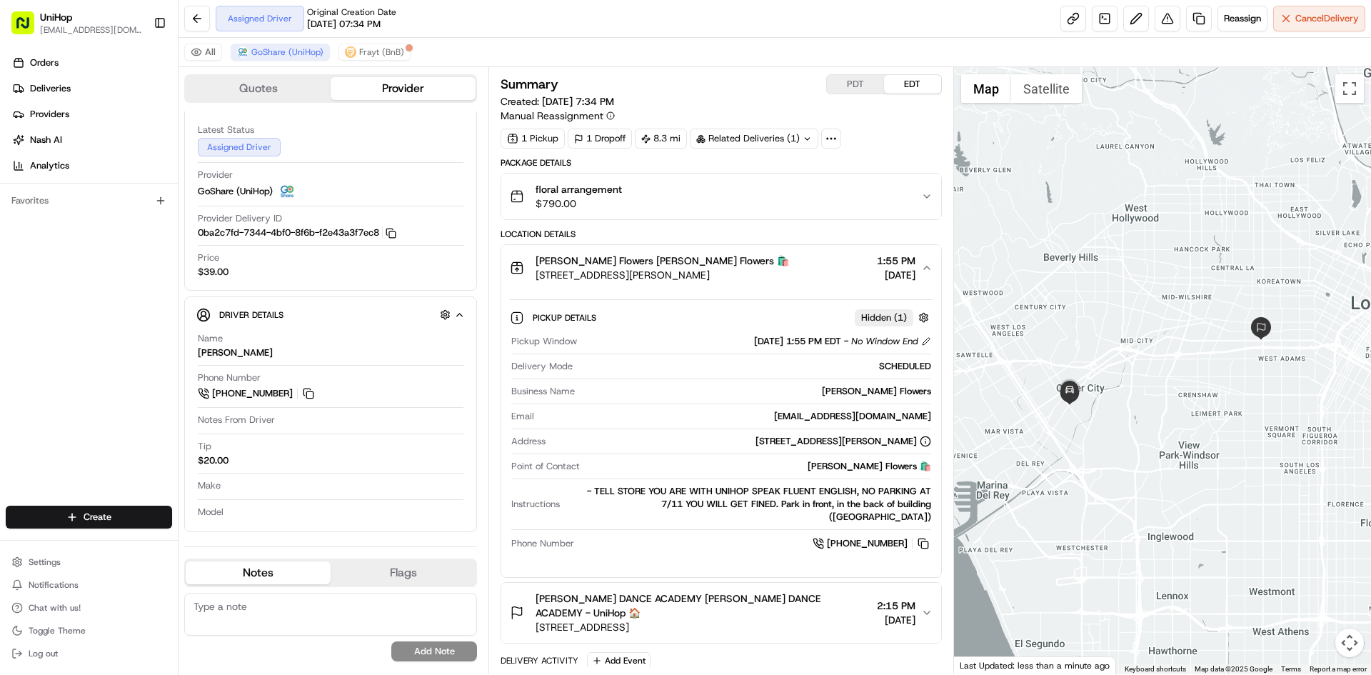
click at [760, 274] on div "Sada's Flowers Sada's Flowers 🛍️ 10612 Culver Blvd, Culver City, CA 90232, USA …" at bounding box center [715, 267] width 410 height 29
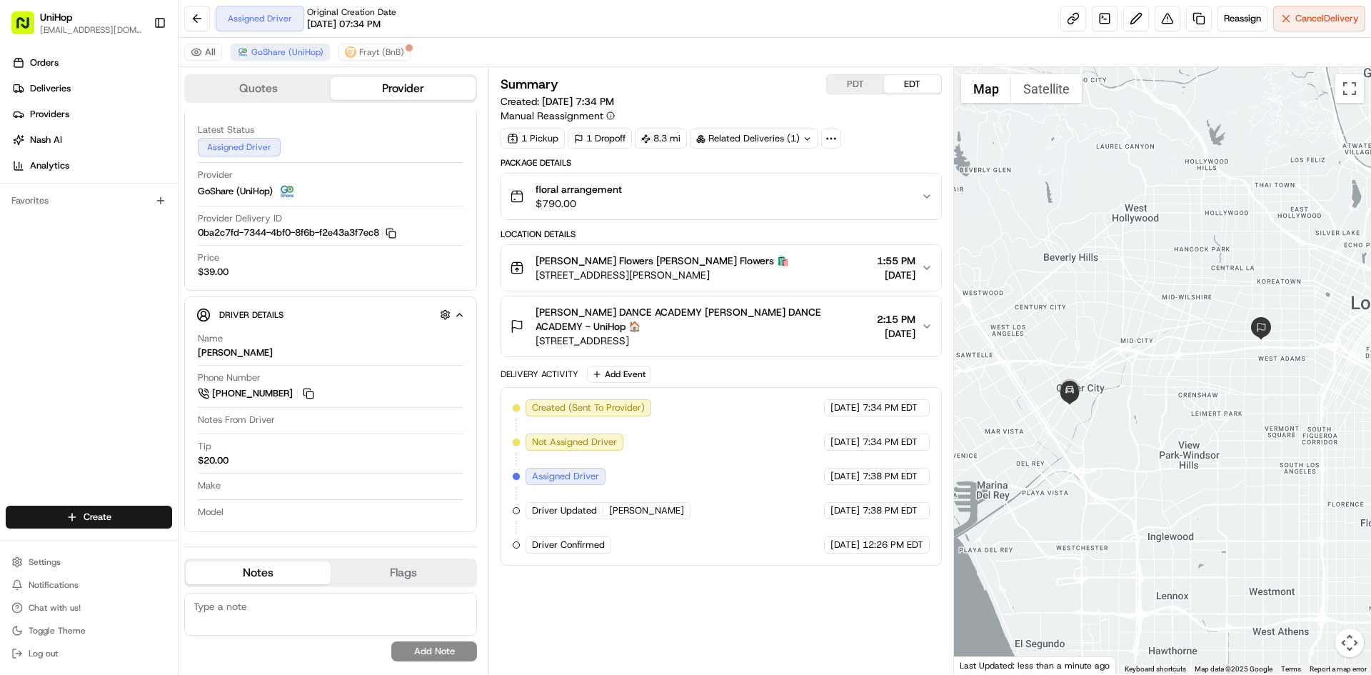
click at [770, 275] on div "Sada's Flowers Sada's Flowers 🛍️ 10612 Culver Blvd, Culver City, CA 90232, USA …" at bounding box center [715, 267] width 410 height 29
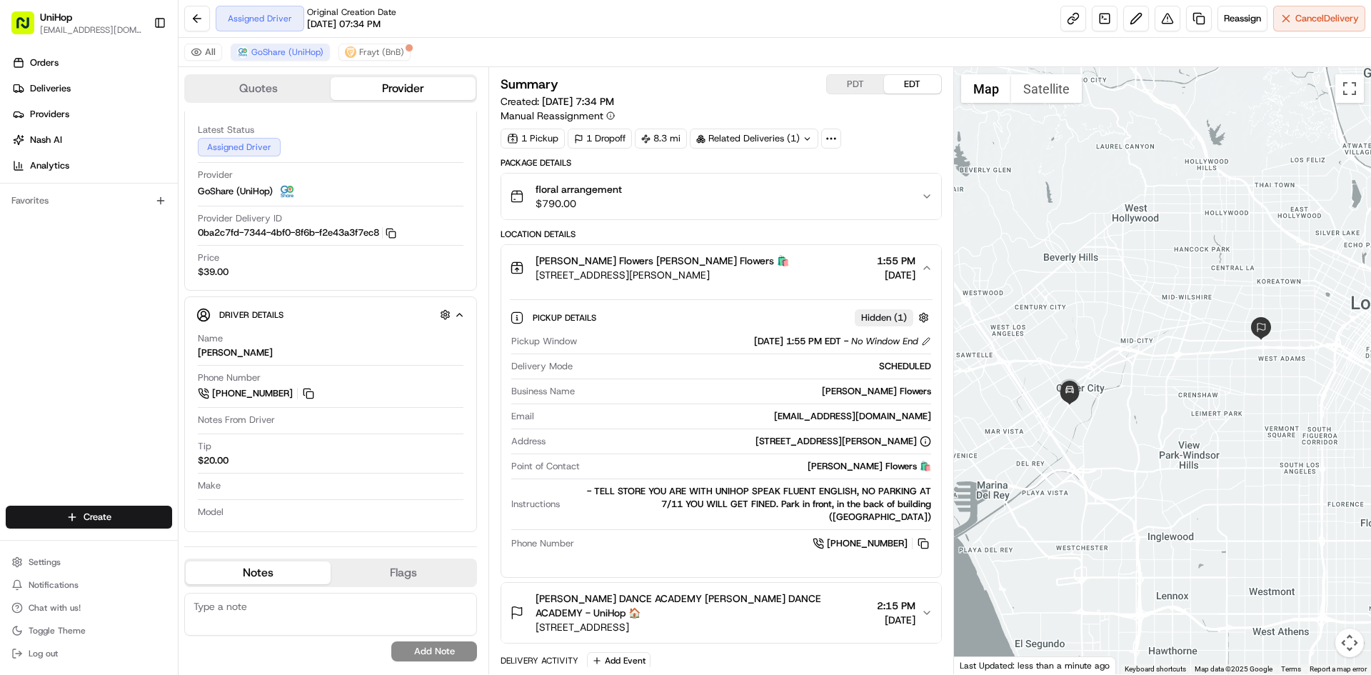
click at [771, 286] on button "Sada's Flowers Sada's Flowers 🛍️ 10612 Culver Blvd, Culver City, CA 90232, USA …" at bounding box center [720, 268] width 439 height 46
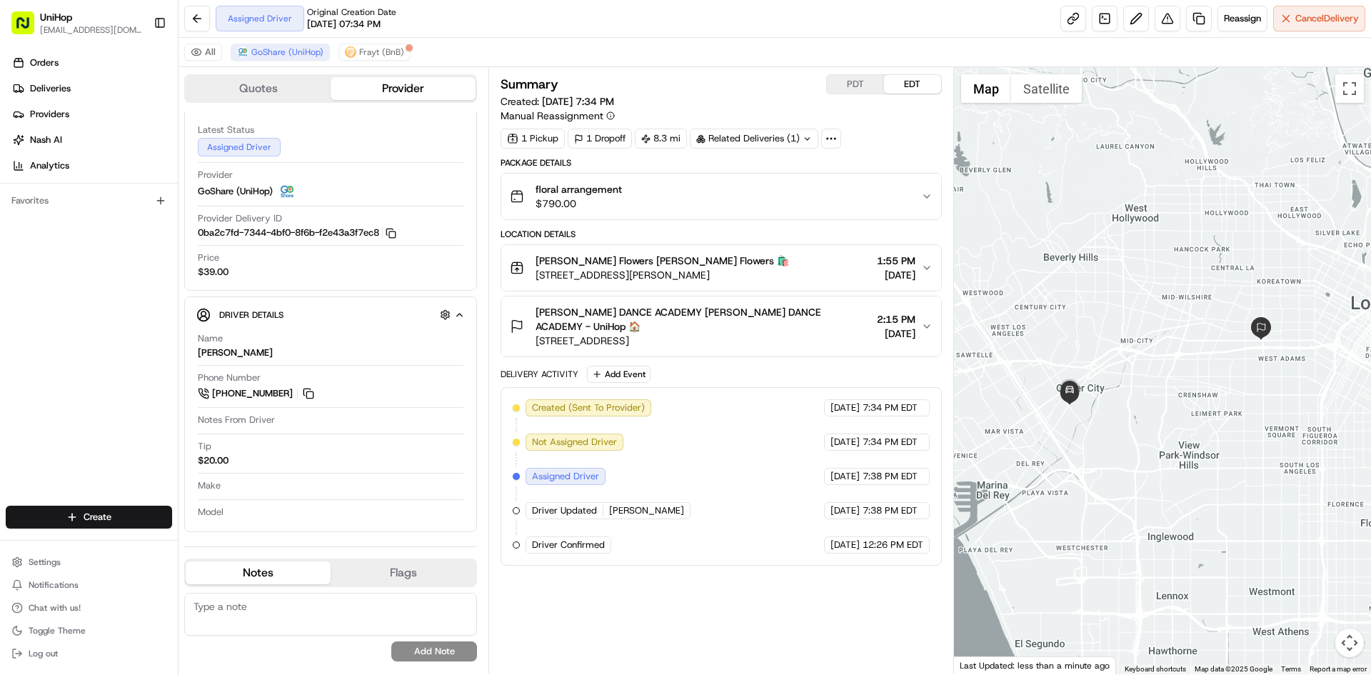
drag, startPoint x: 766, startPoint y: 281, endPoint x: 755, endPoint y: 288, distance: 13.3
click at [765, 281] on div "Sada's Flowers Sada's Flowers 🛍️ 10612 Culver Blvd, Culver City, CA 90232, USA …" at bounding box center [715, 267] width 410 height 29
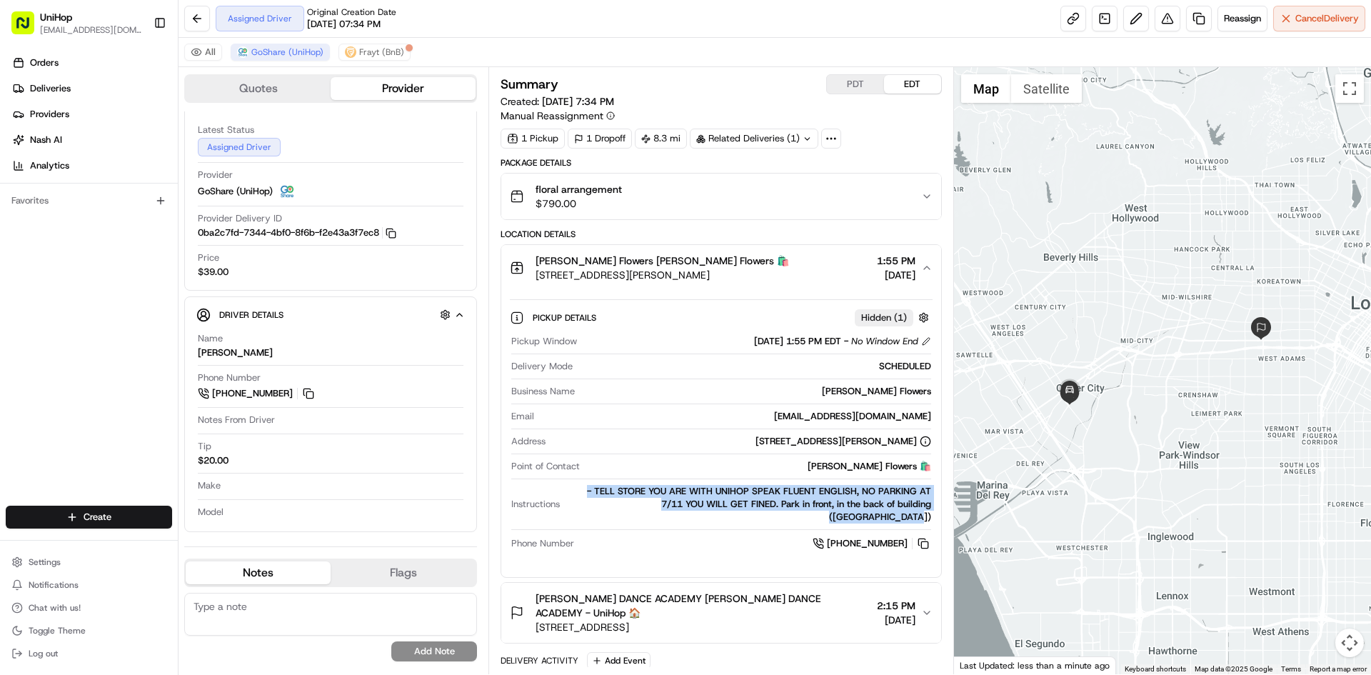
drag, startPoint x: 587, startPoint y: 486, endPoint x: 930, endPoint y: 503, distance: 343.8
click at [930, 503] on div "- TELL STORE YOU ARE WITH UNIHOP SPEAK FLUENT ENGLISH, NO PARKING AT 7/11 YOU W…" at bounding box center [747, 504] width 365 height 39
copy div "- TELL STORE YOU ARE WITH UNIHOP SPEAK FLUENT ENGLISH, NO PARKING AT 7/11 YOU W…"
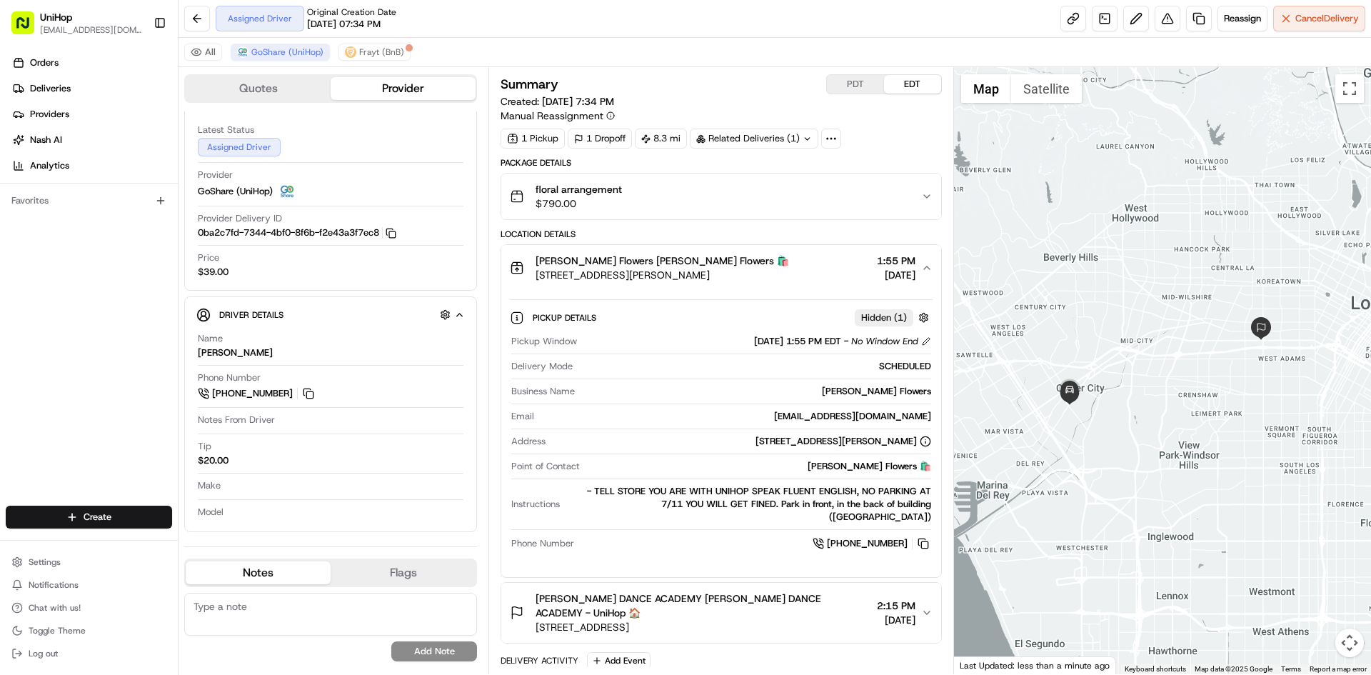
click at [808, 274] on div "Sada's Flowers Sada's Flowers 🛍️ 10612 Culver Blvd, Culver City, CA 90232, USA …" at bounding box center [715, 267] width 410 height 29
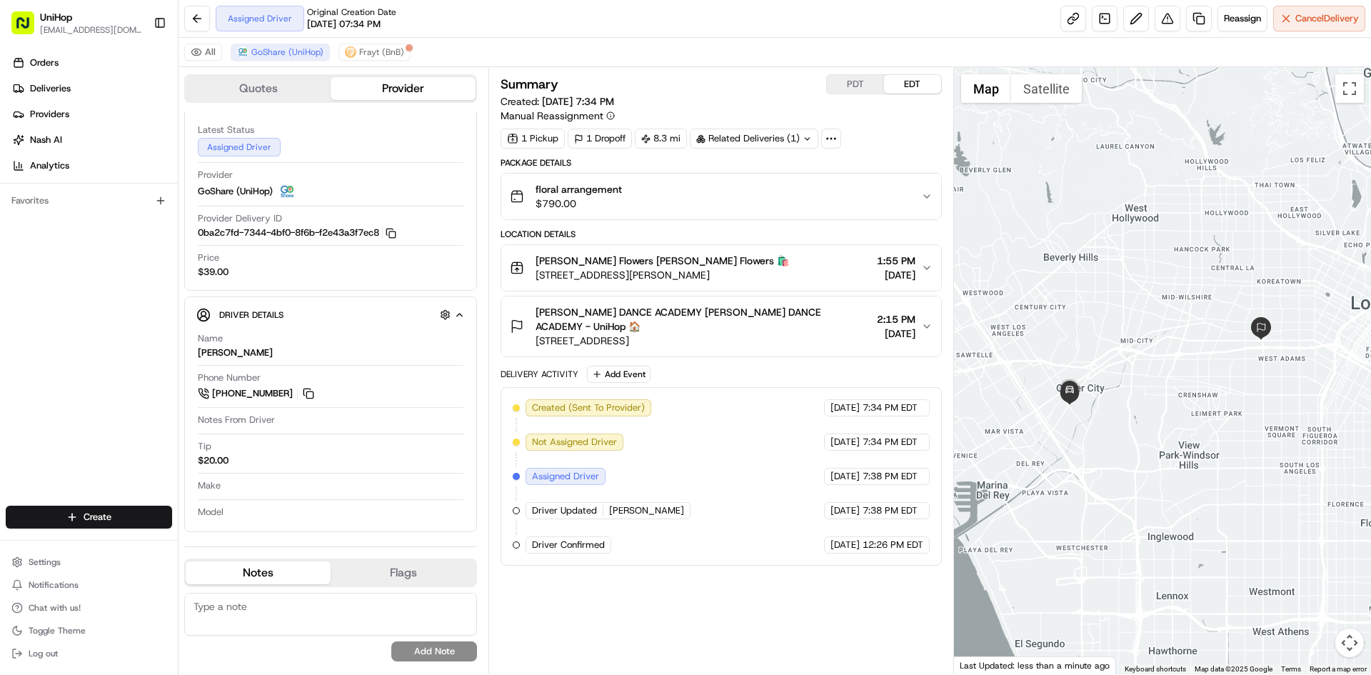
click at [806, 271] on div "Sada's Flowers Sada's Flowers 🛍️ 10612 Culver Blvd, Culver City, CA 90232, USA …" at bounding box center [715, 267] width 410 height 29
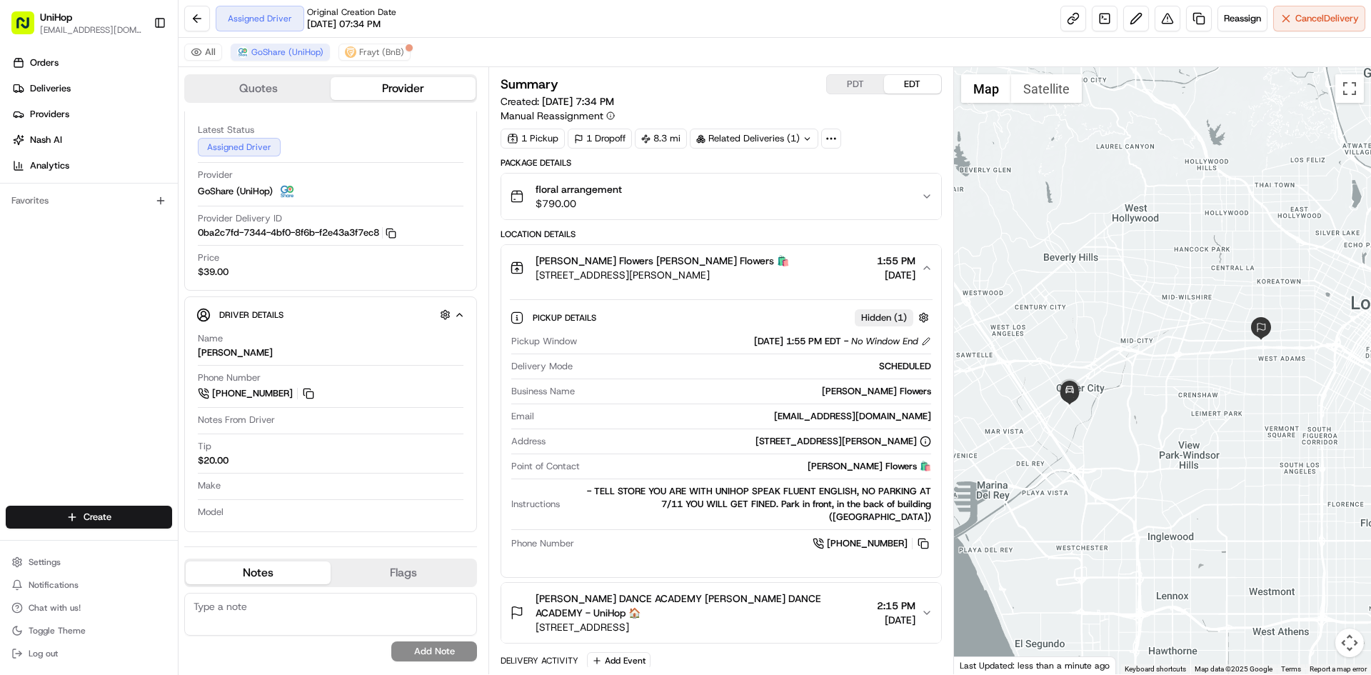
click at [809, 271] on div "Sada's Flowers Sada's Flowers 🛍️ 10612 Culver Blvd, Culver City, CA 90232, USA …" at bounding box center [715, 267] width 410 height 29
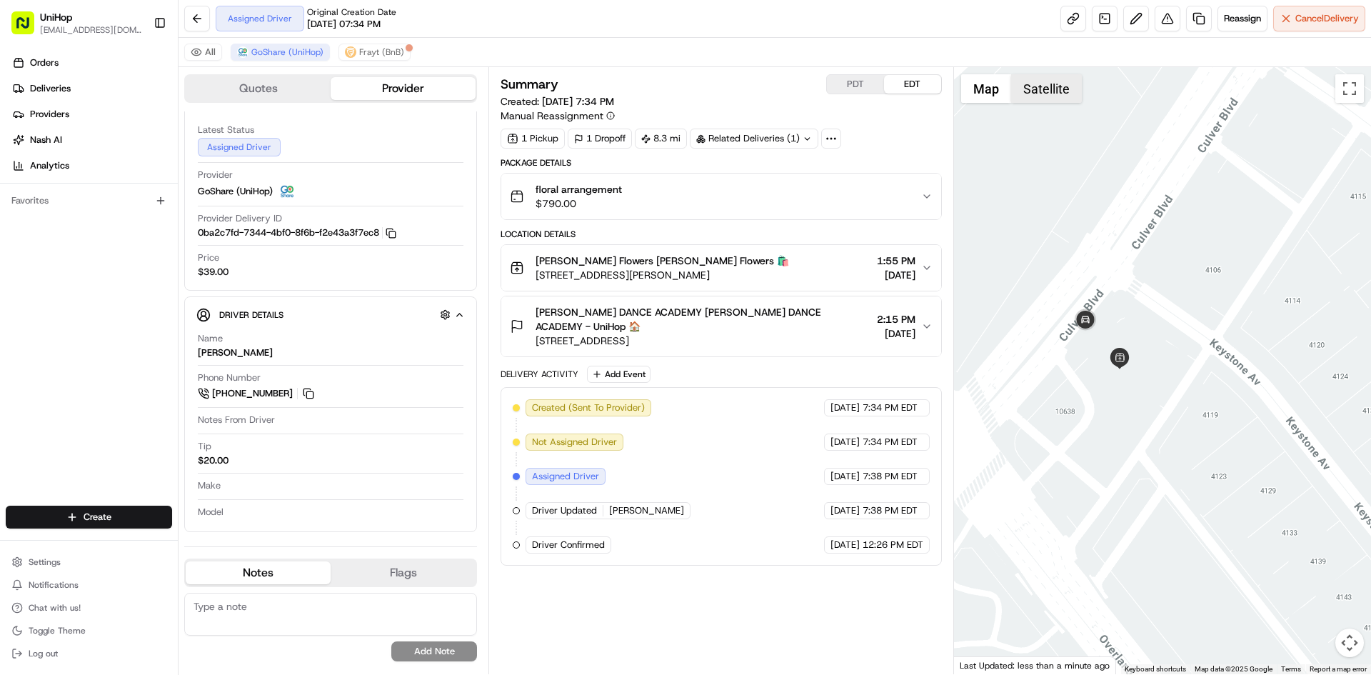
click at [1054, 79] on button "Satellite" at bounding box center [1046, 88] width 71 height 29
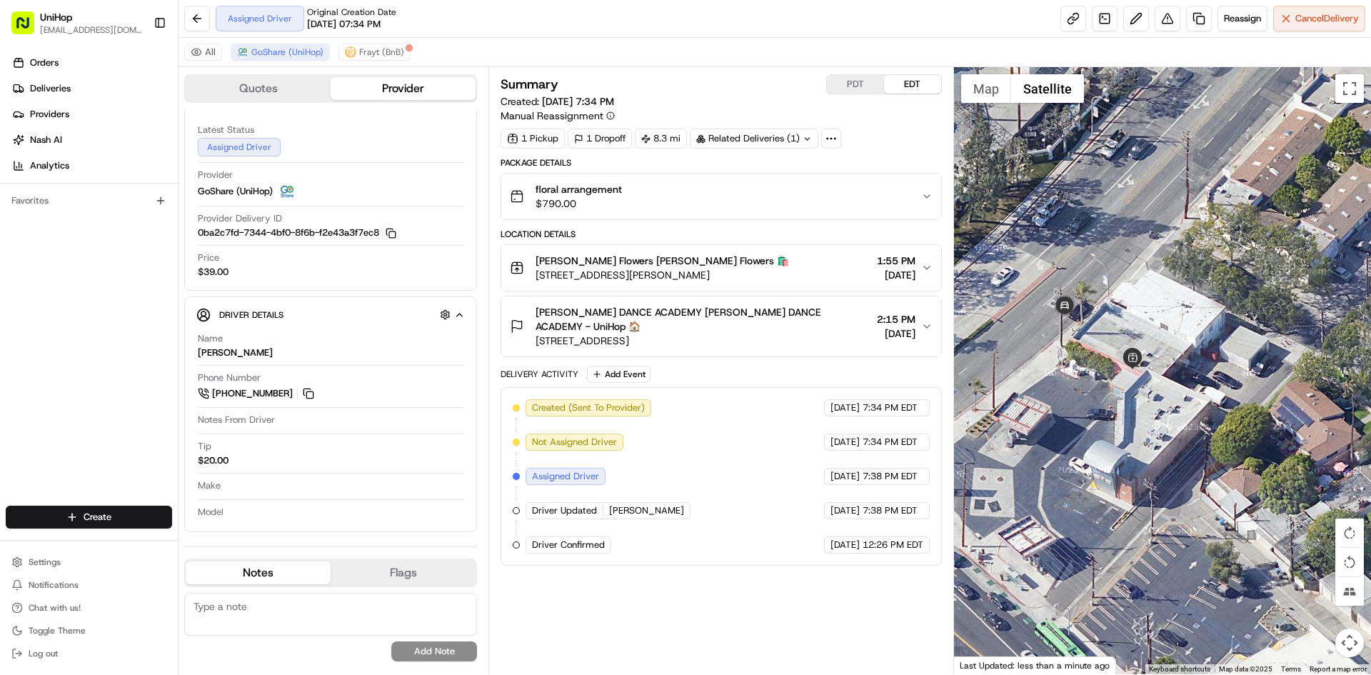
drag, startPoint x: 636, startPoint y: 278, endPoint x: 537, endPoint y: 280, distance: 99.3
click at [537, 280] on div "Sada's Flowers Sada's Flowers 🛍️ 10612 Culver Blvd, Culver City, CA 90232, USA …" at bounding box center [715, 267] width 410 height 29
click at [791, 250] on button "Sada's Flowers Sada's Flowers 🛍️ 10612 Culver Blvd, Culver City, CA 90232, USA …" at bounding box center [720, 268] width 439 height 46
click at [798, 266] on div "Sada's Flowers Sada's Flowers 🛍️ 10612 Culver Blvd, Culver City, CA 90232, USA …" at bounding box center [715, 267] width 410 height 29
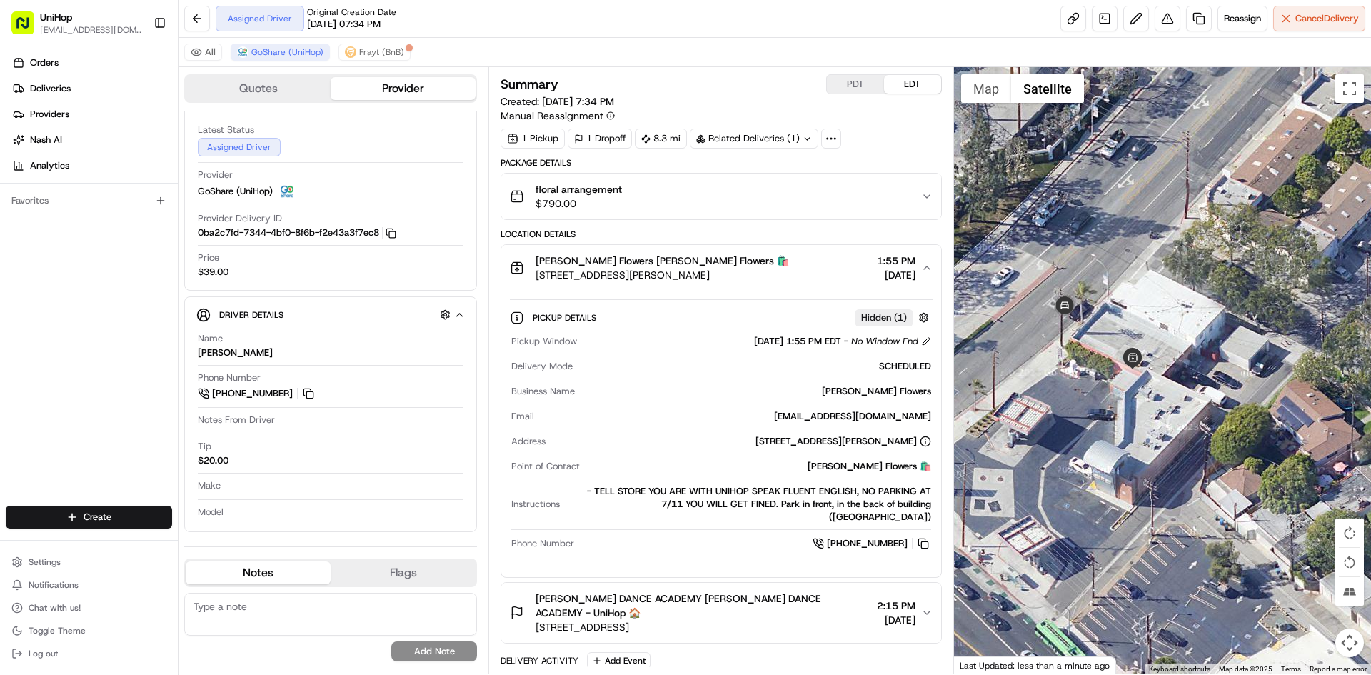
click at [798, 266] on div "Sada's Flowers Sada's Flowers 🛍️ 10612 Culver Blvd, Culver City, CA 90232, USA …" at bounding box center [715, 267] width 410 height 29
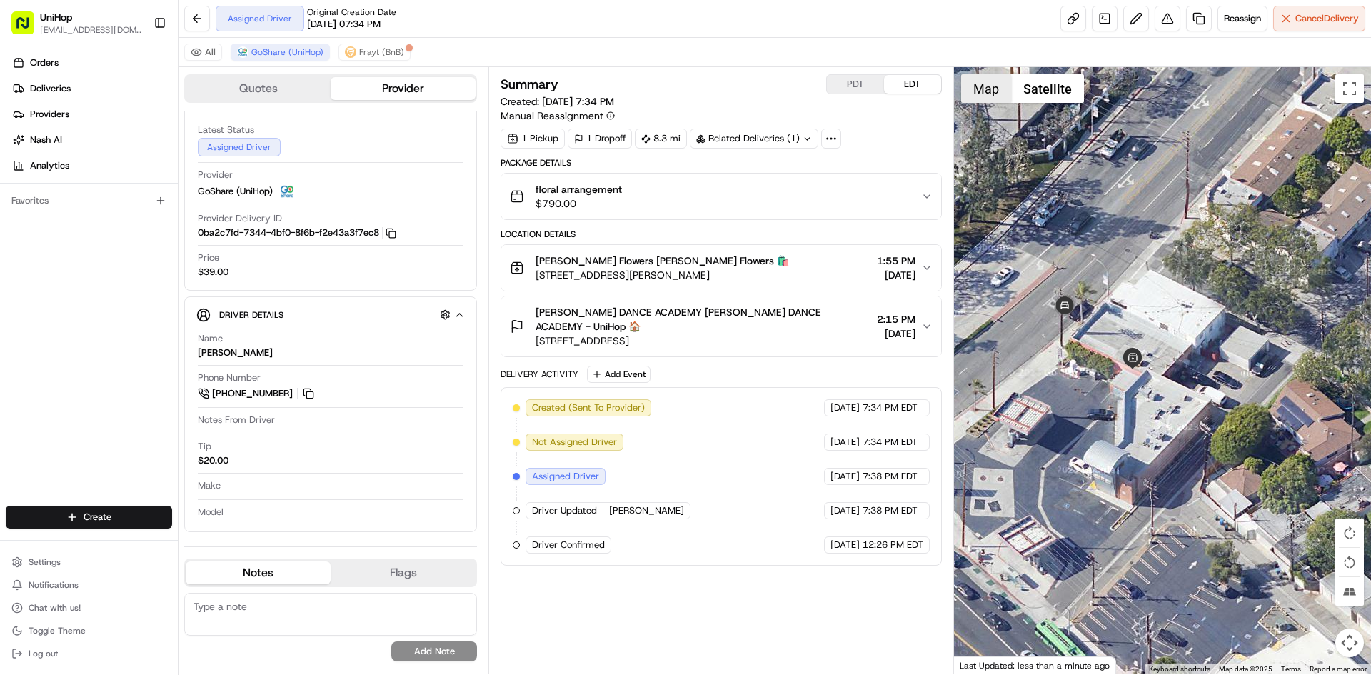
click at [978, 93] on button "Map" at bounding box center [986, 88] width 50 height 29
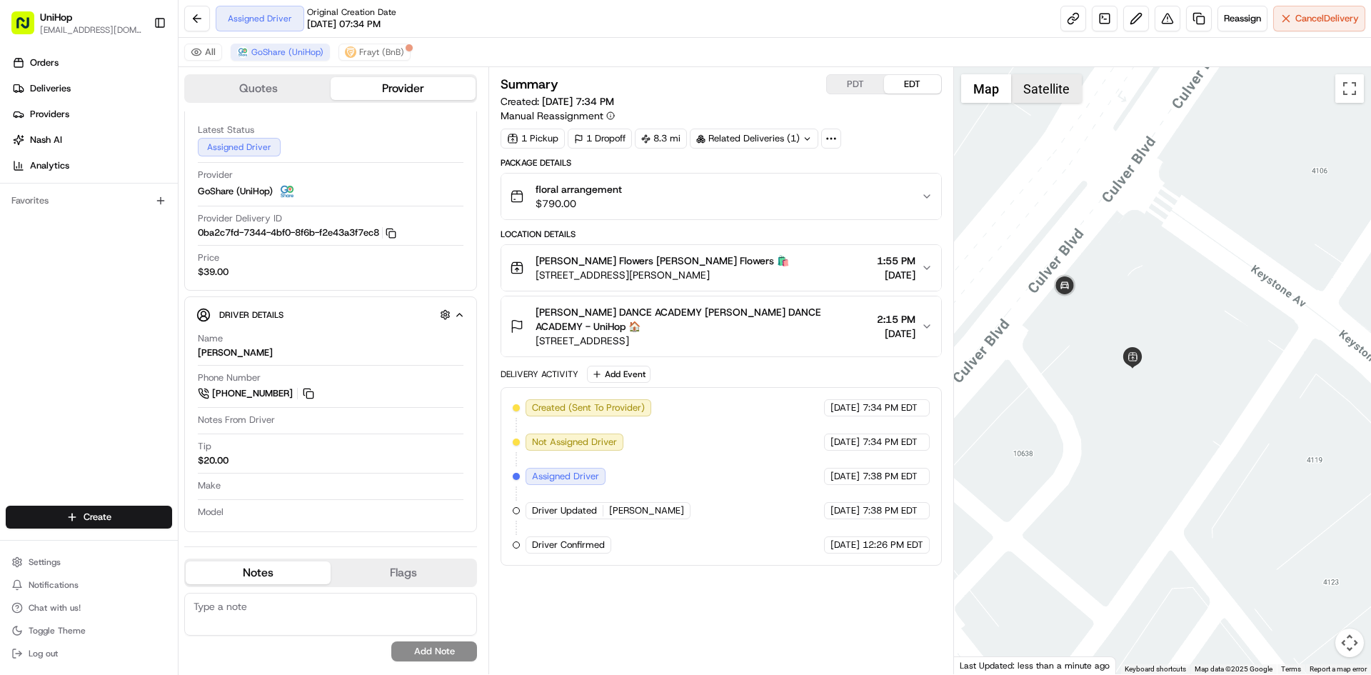
click at [1050, 99] on button "Satellite" at bounding box center [1046, 88] width 71 height 29
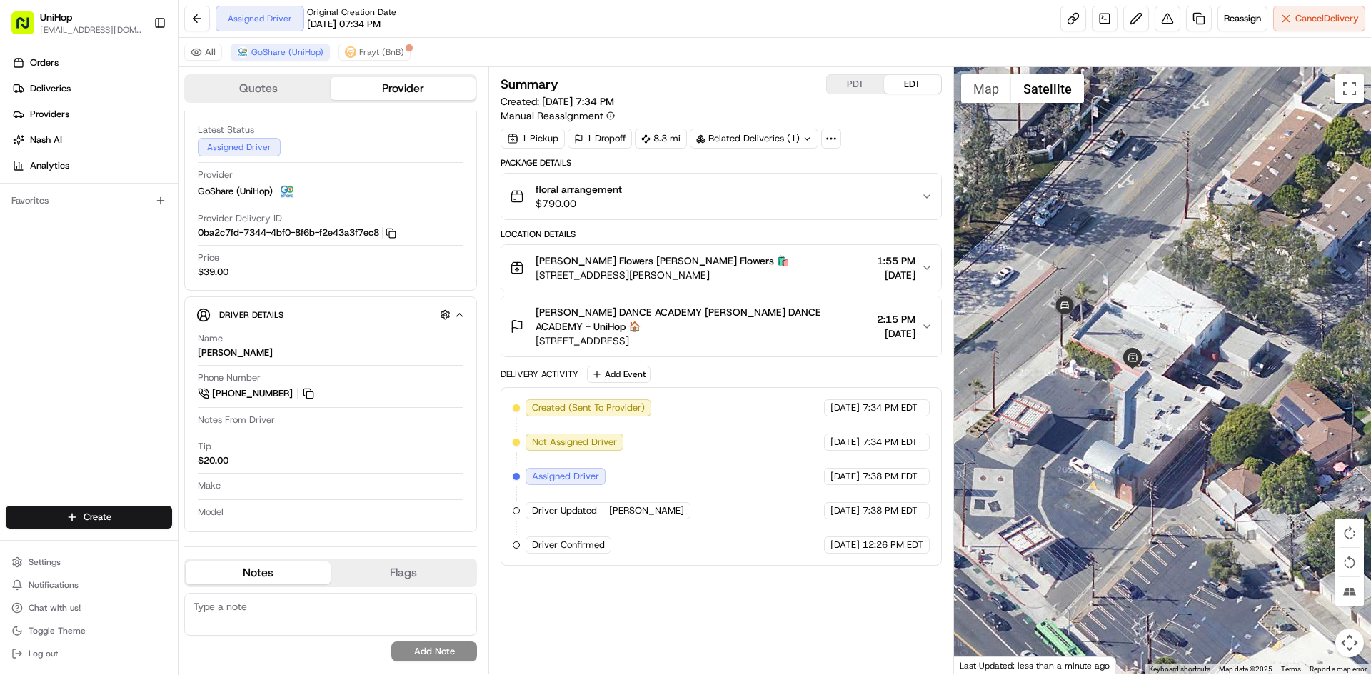
click at [766, 271] on div "Sada's Flowers Sada's Flowers 🛍️ 10612 Culver Blvd, Culver City, CA 90232, USA …" at bounding box center [715, 267] width 410 height 29
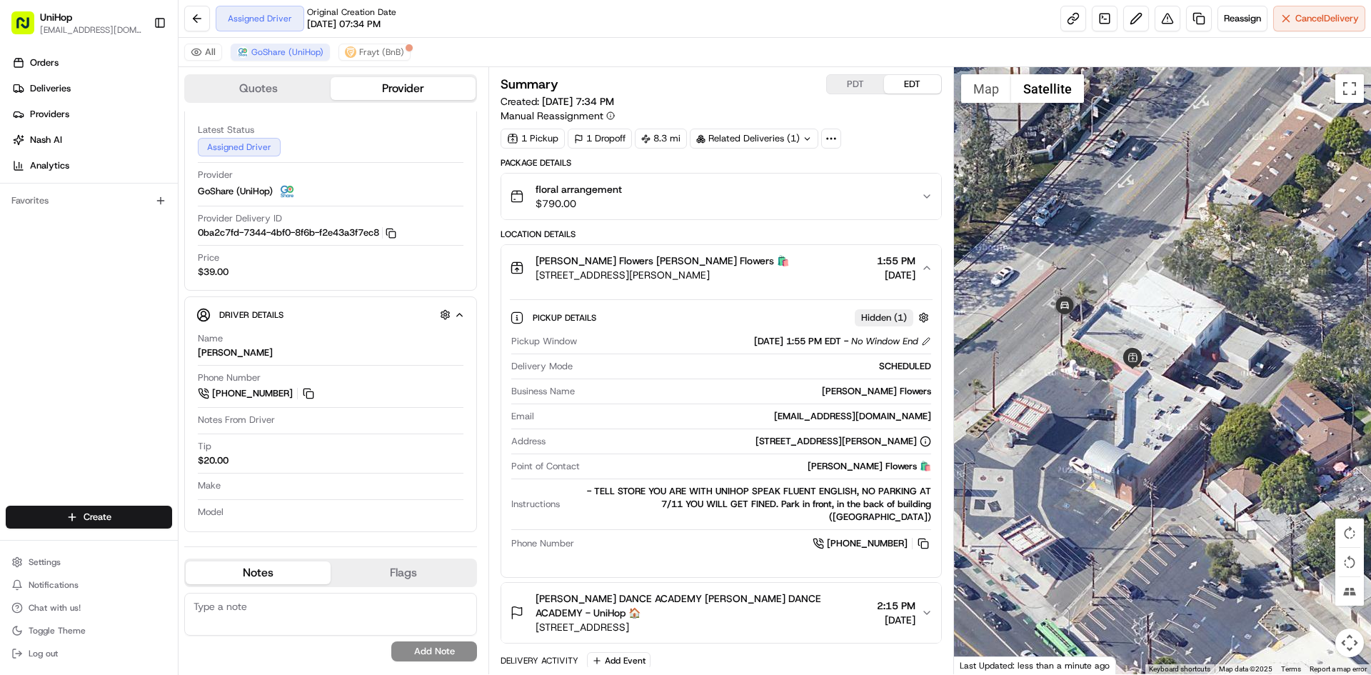
click at [766, 273] on div "Sada's Flowers Sada's Flowers 🛍️ 10612 Culver Blvd, Culver City, CA 90232, USA …" at bounding box center [715, 267] width 410 height 29
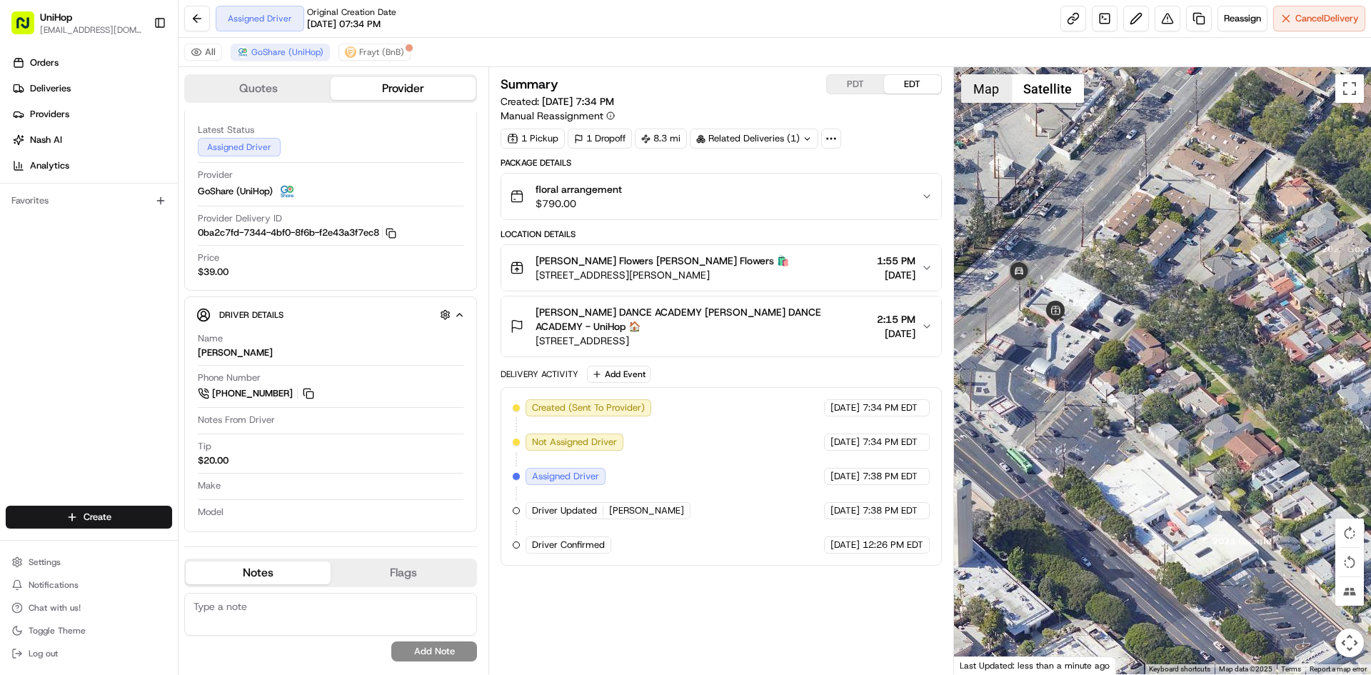
click at [984, 84] on button "Map" at bounding box center [986, 88] width 50 height 29
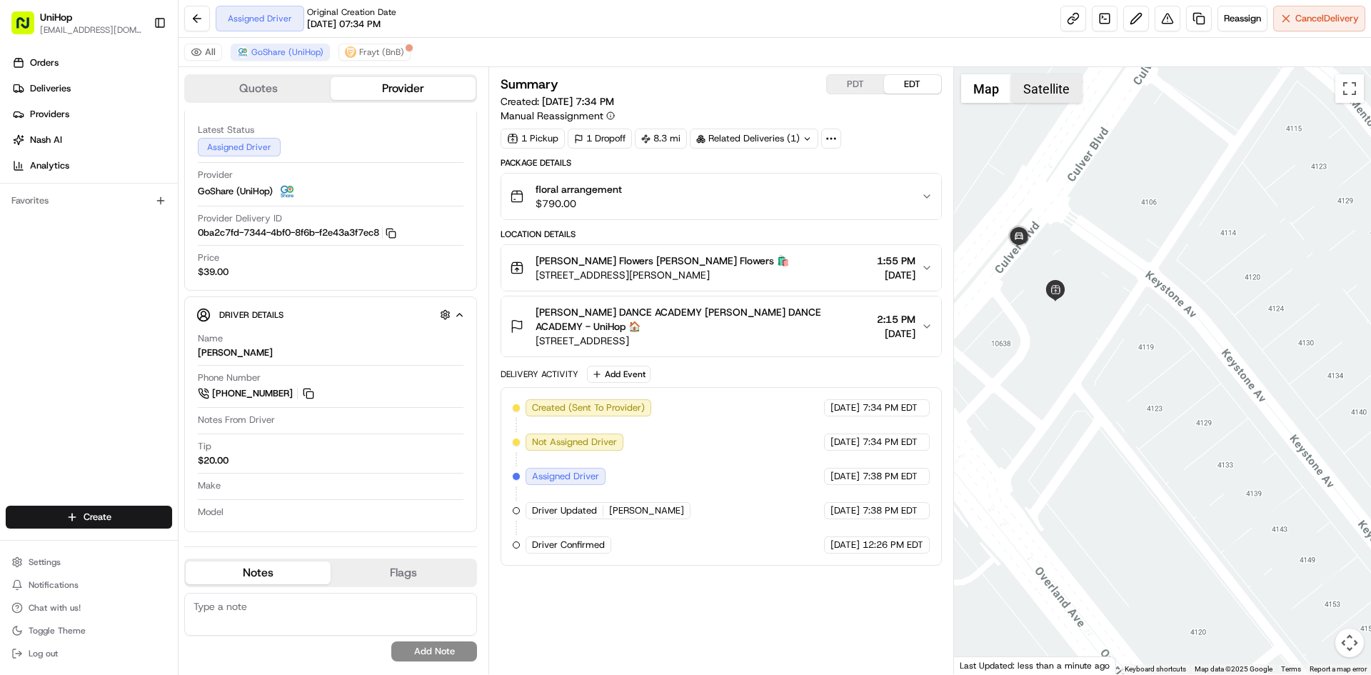
click at [1027, 94] on button "Satellite" at bounding box center [1046, 88] width 71 height 29
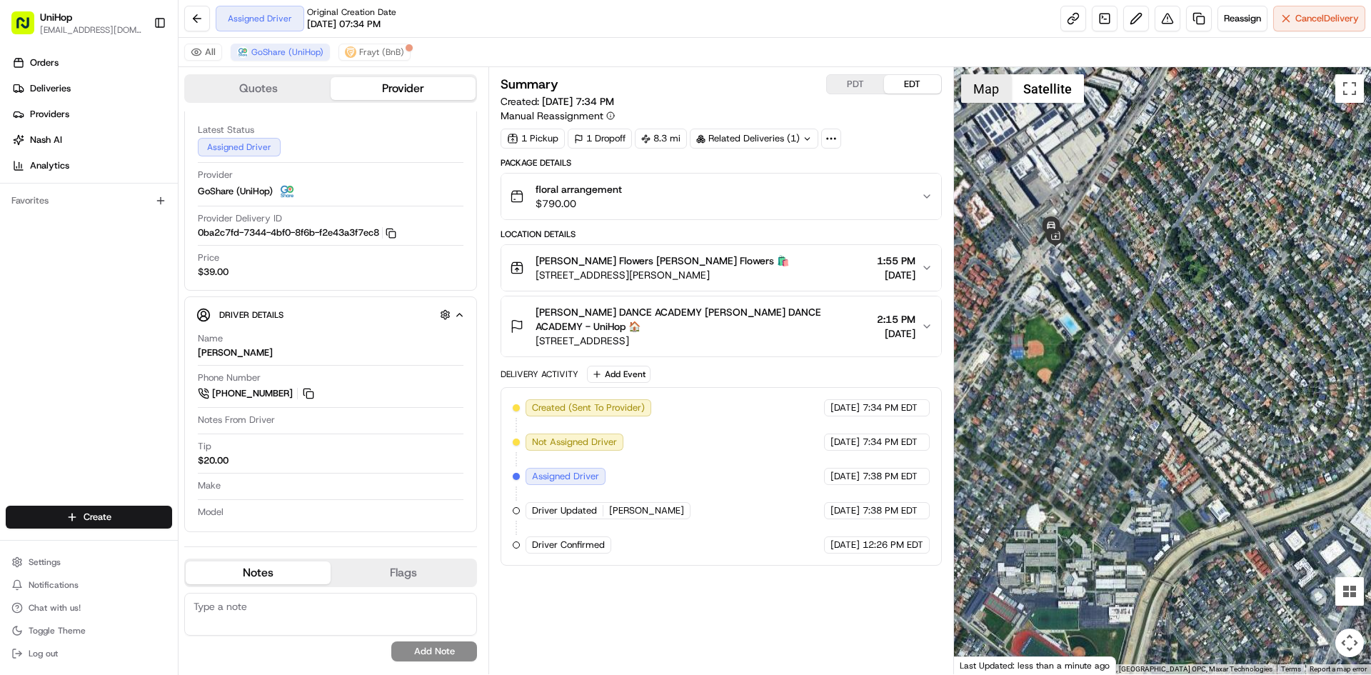
click at [985, 89] on button "Map" at bounding box center [986, 88] width 50 height 29
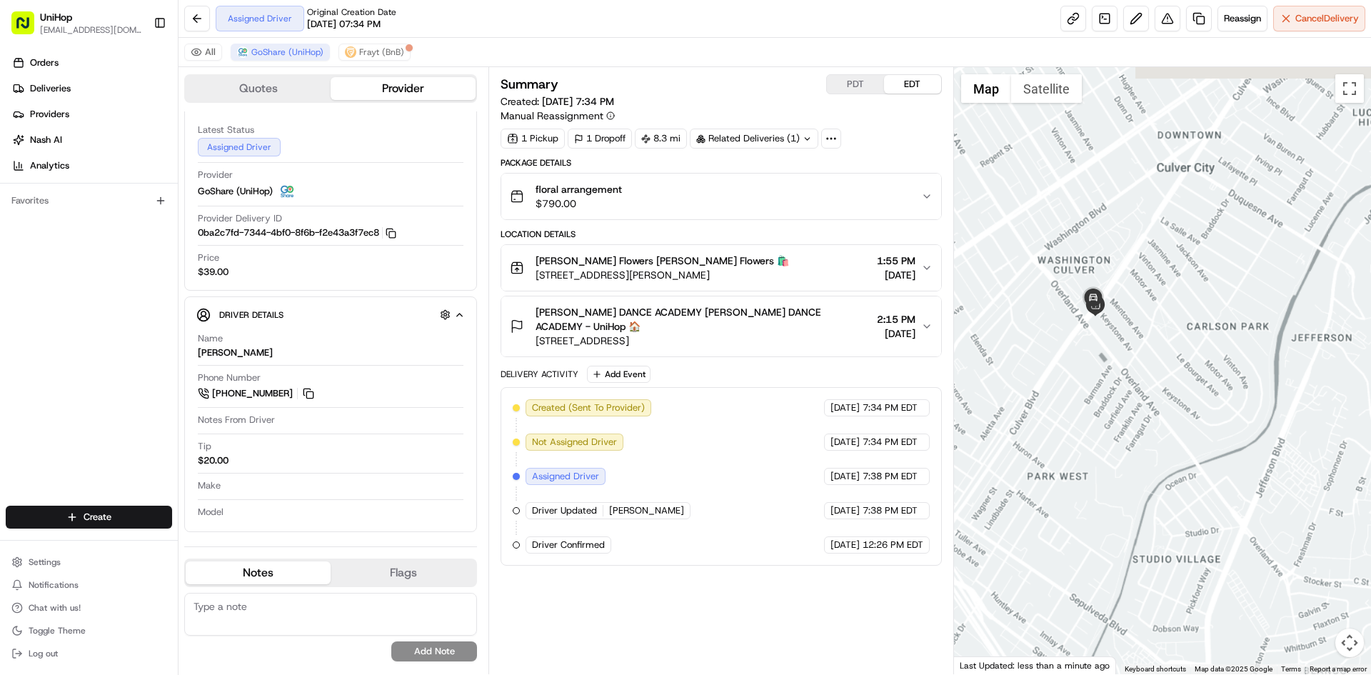
drag, startPoint x: 1107, startPoint y: 291, endPoint x: 1125, endPoint y: 383, distance: 93.8
click at [1123, 383] on div at bounding box center [1163, 370] width 418 height 607
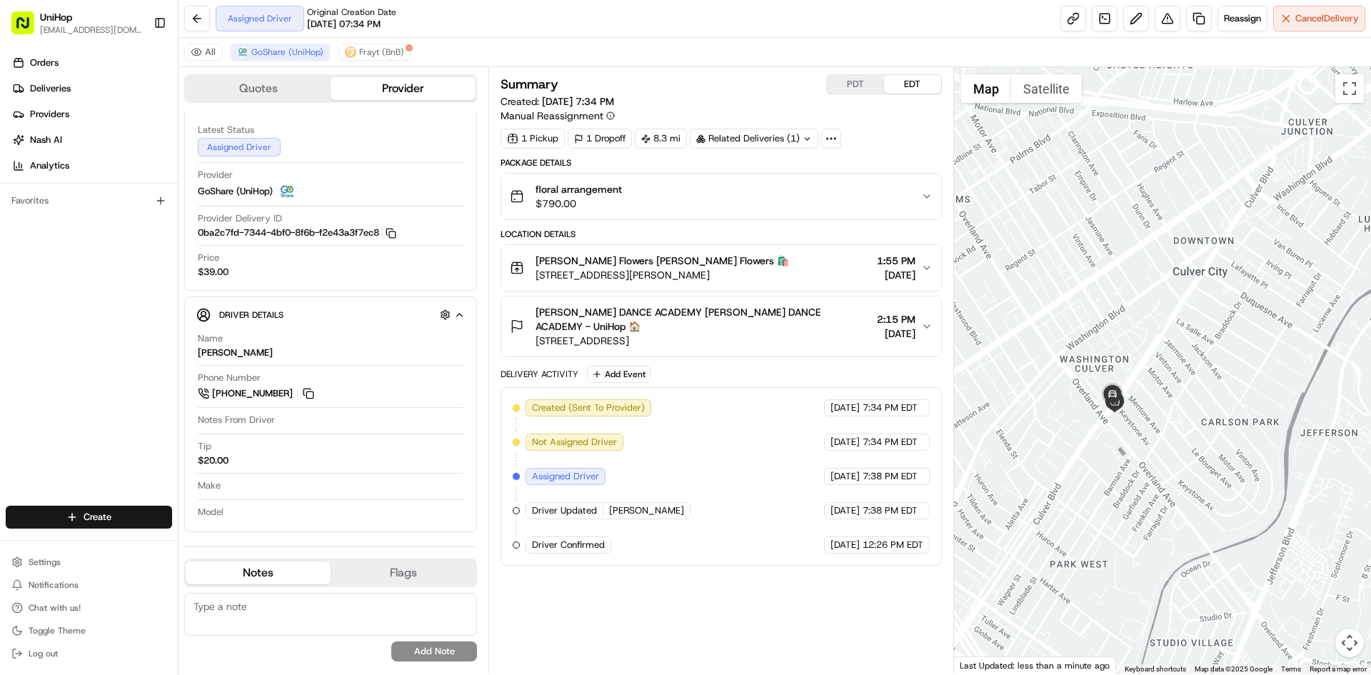
click at [1125, 321] on div at bounding box center [1163, 370] width 418 height 607
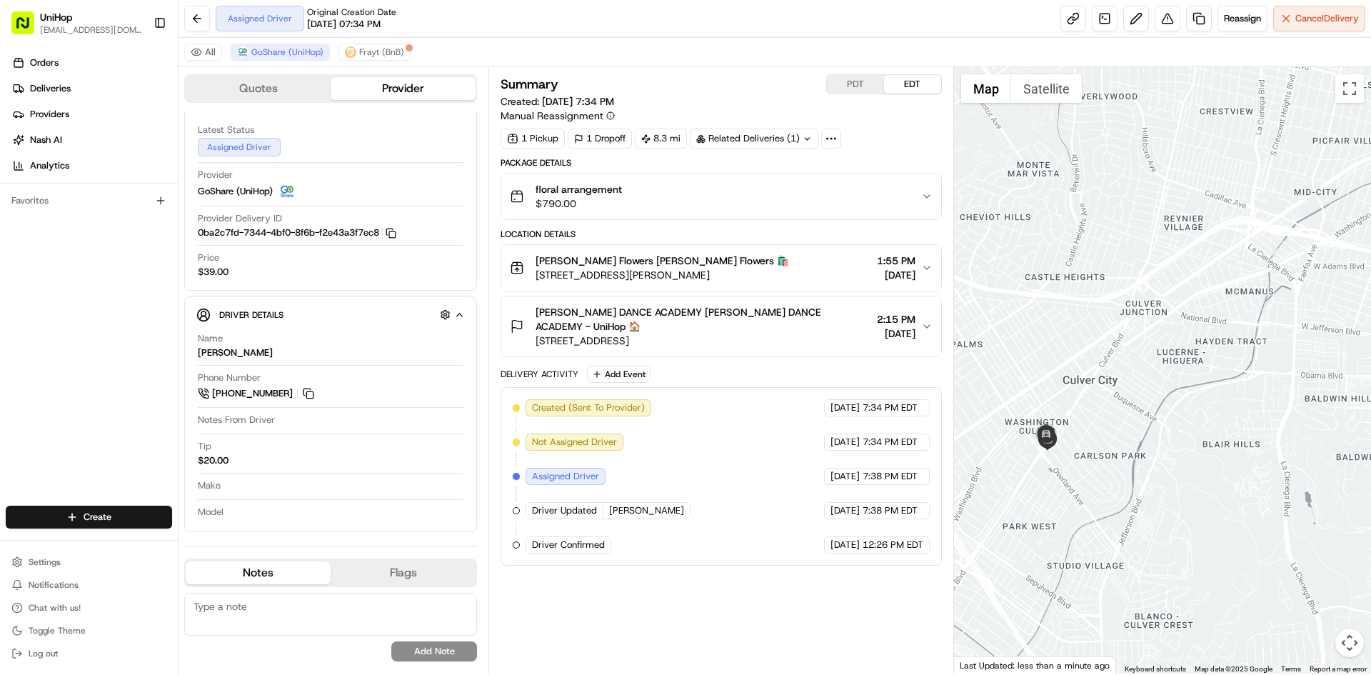
drag, startPoint x: 1140, startPoint y: 301, endPoint x: 1116, endPoint y: 327, distance: 35.9
click at [1117, 332] on div at bounding box center [1163, 370] width 418 height 607
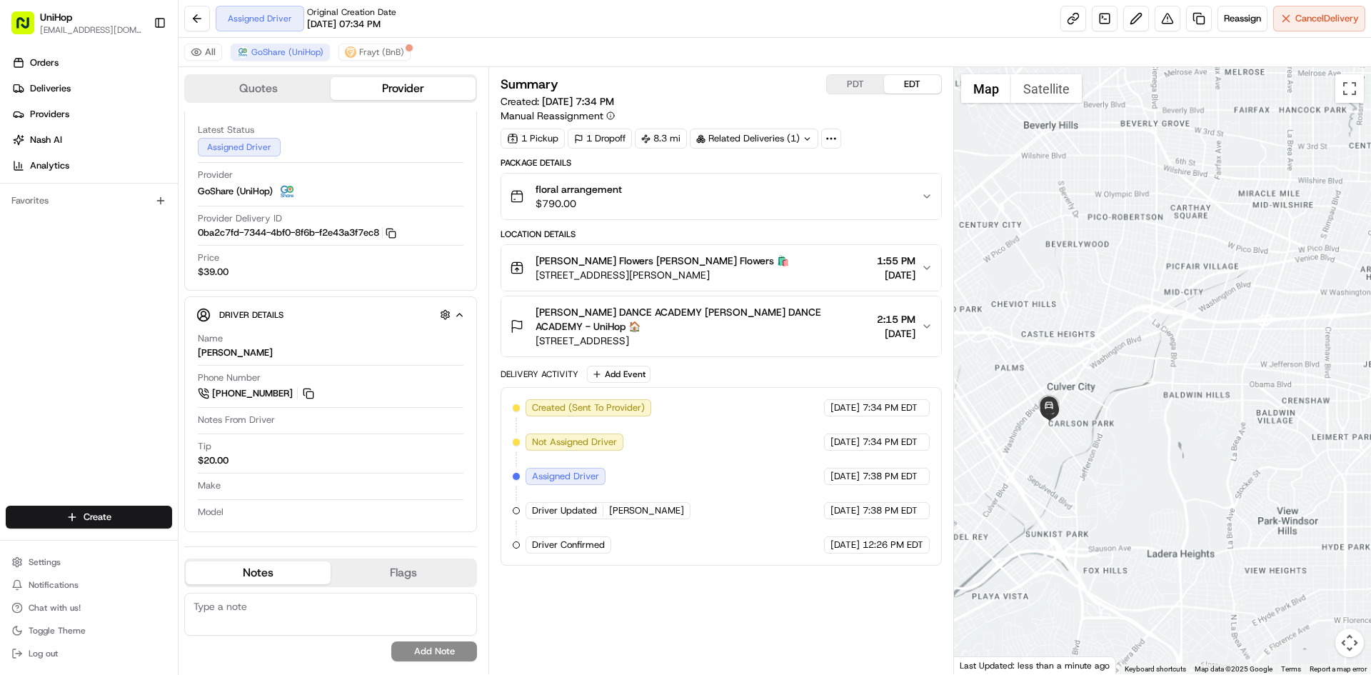
drag, startPoint x: 1082, startPoint y: 306, endPoint x: 1012, endPoint y: 324, distance: 72.9
click at [1013, 328] on div at bounding box center [1163, 370] width 418 height 607
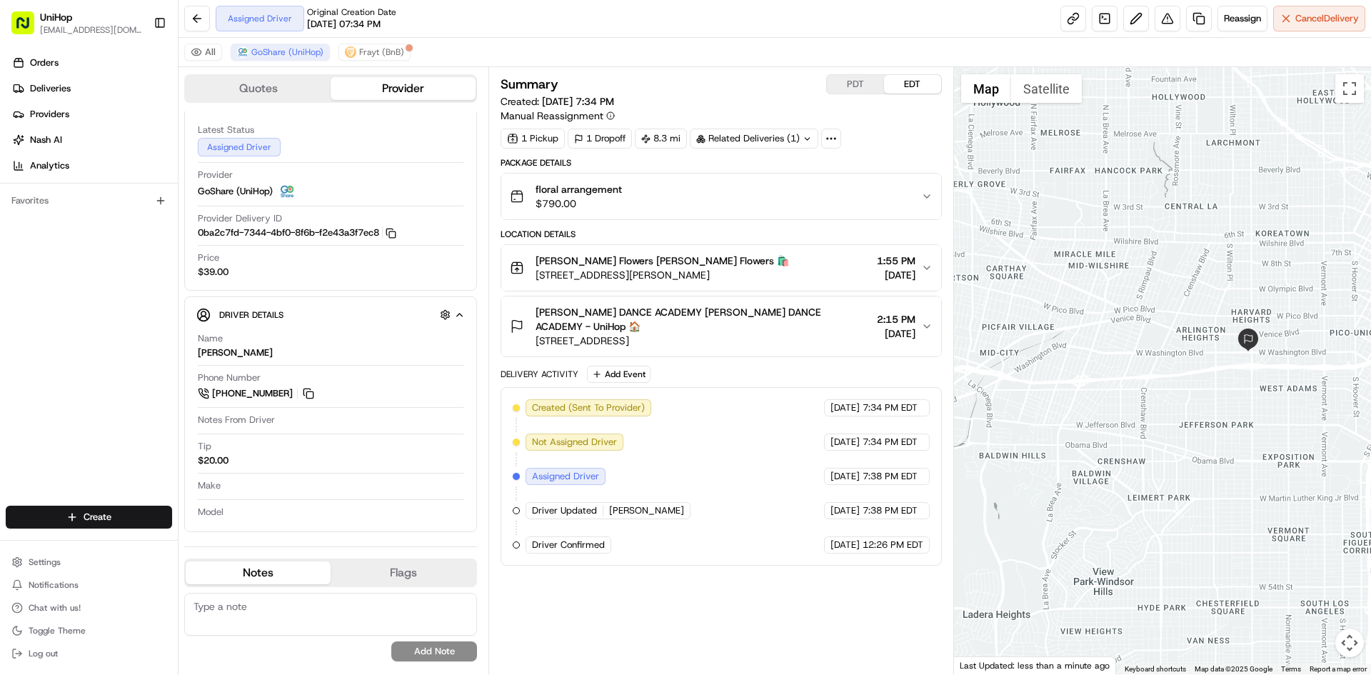
drag, startPoint x: 1048, startPoint y: 316, endPoint x: 1134, endPoint y: 304, distance: 87.2
click at [1134, 304] on div at bounding box center [1163, 370] width 418 height 607
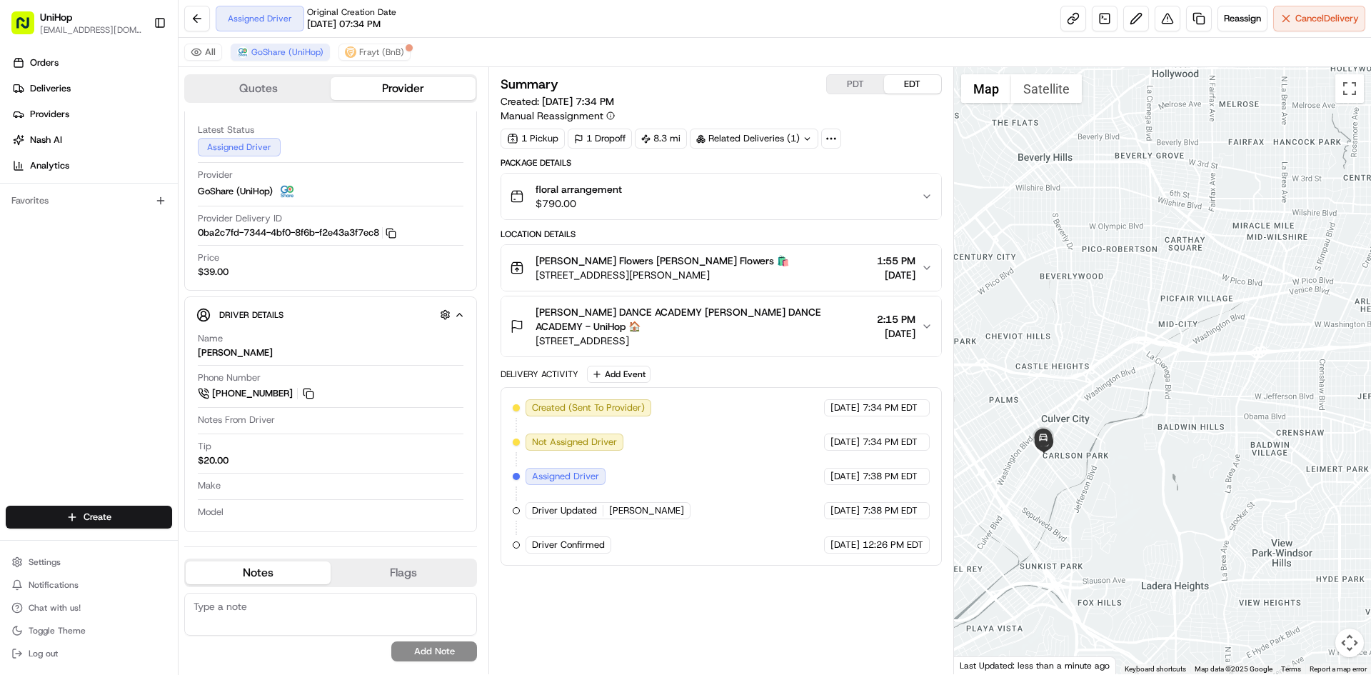
click at [691, 269] on span "[STREET_ADDRESS][PERSON_NAME]" at bounding box center [661, 275] width 253 height 14
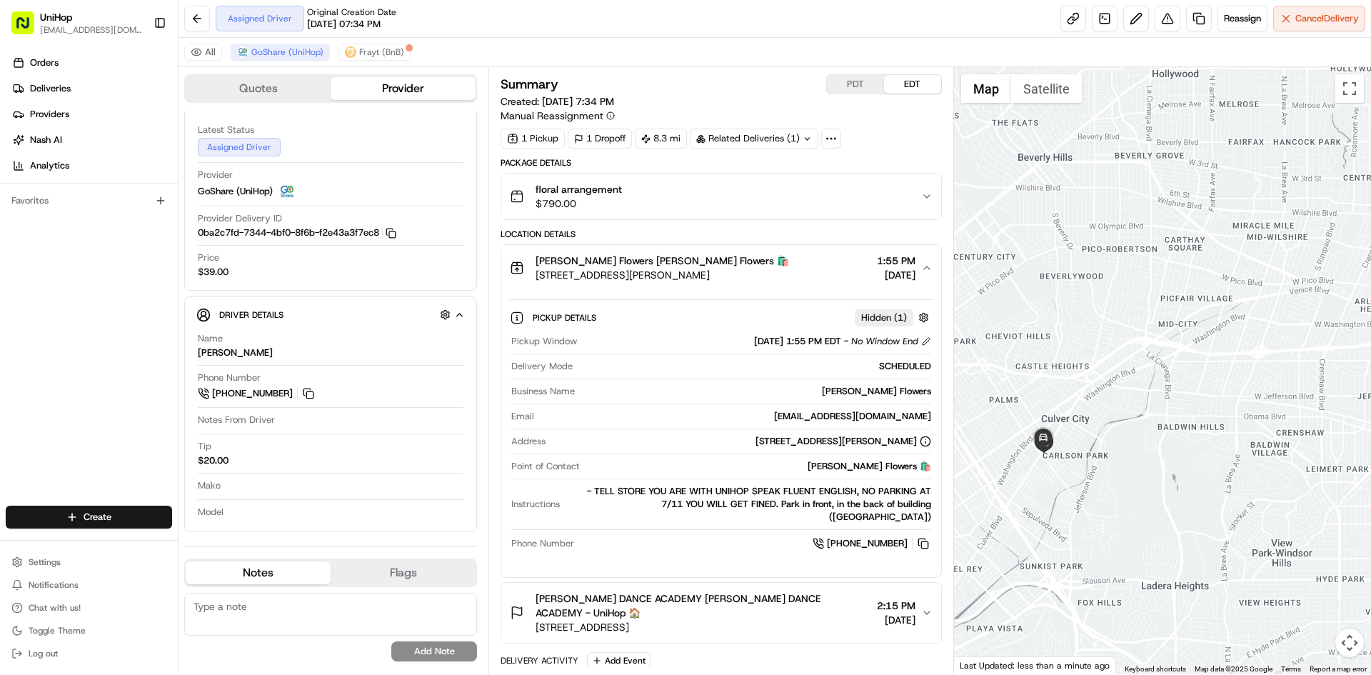
click at [782, 283] on button "Sada's Flowers Sada's Flowers 🛍️ 10612 Culver Blvd, Culver City, CA 90232, USA …" at bounding box center [720, 268] width 439 height 46
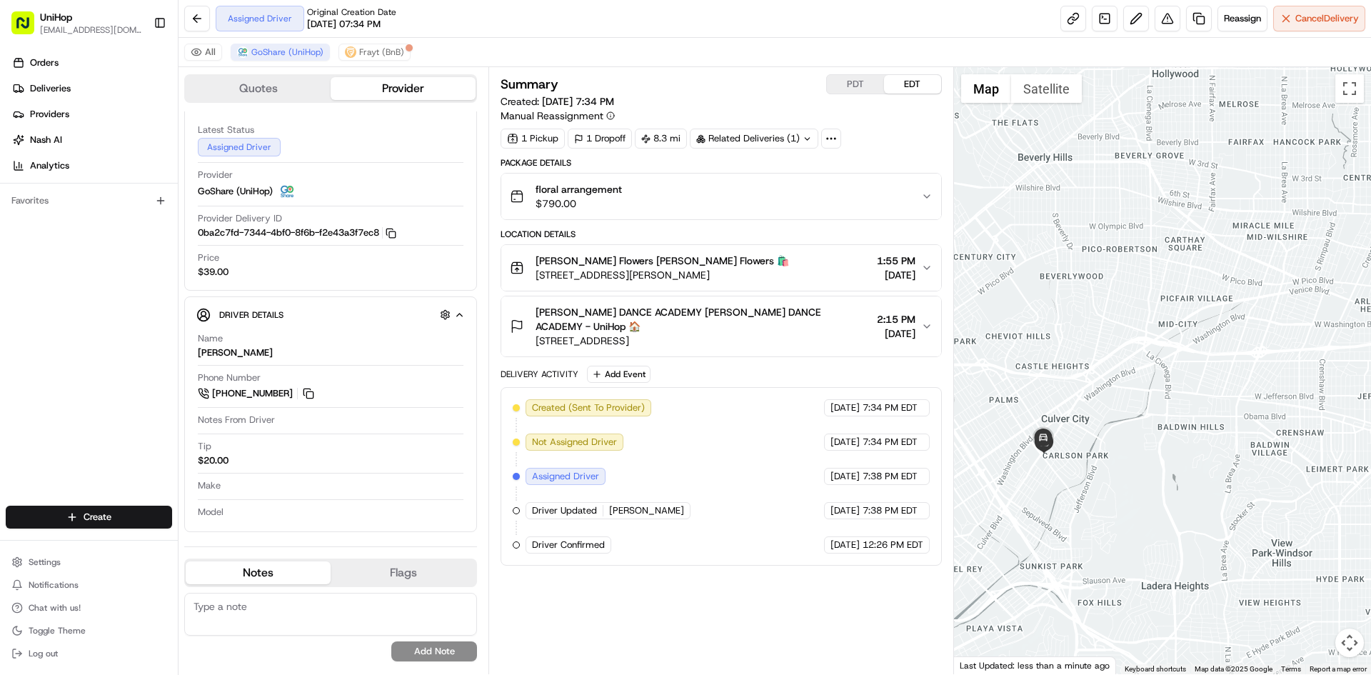
click at [984, 289] on div at bounding box center [1163, 370] width 418 height 607
drag, startPoint x: 1112, startPoint y: 289, endPoint x: 1074, endPoint y: 299, distance: 39.1
click at [1074, 299] on div at bounding box center [1163, 370] width 418 height 607
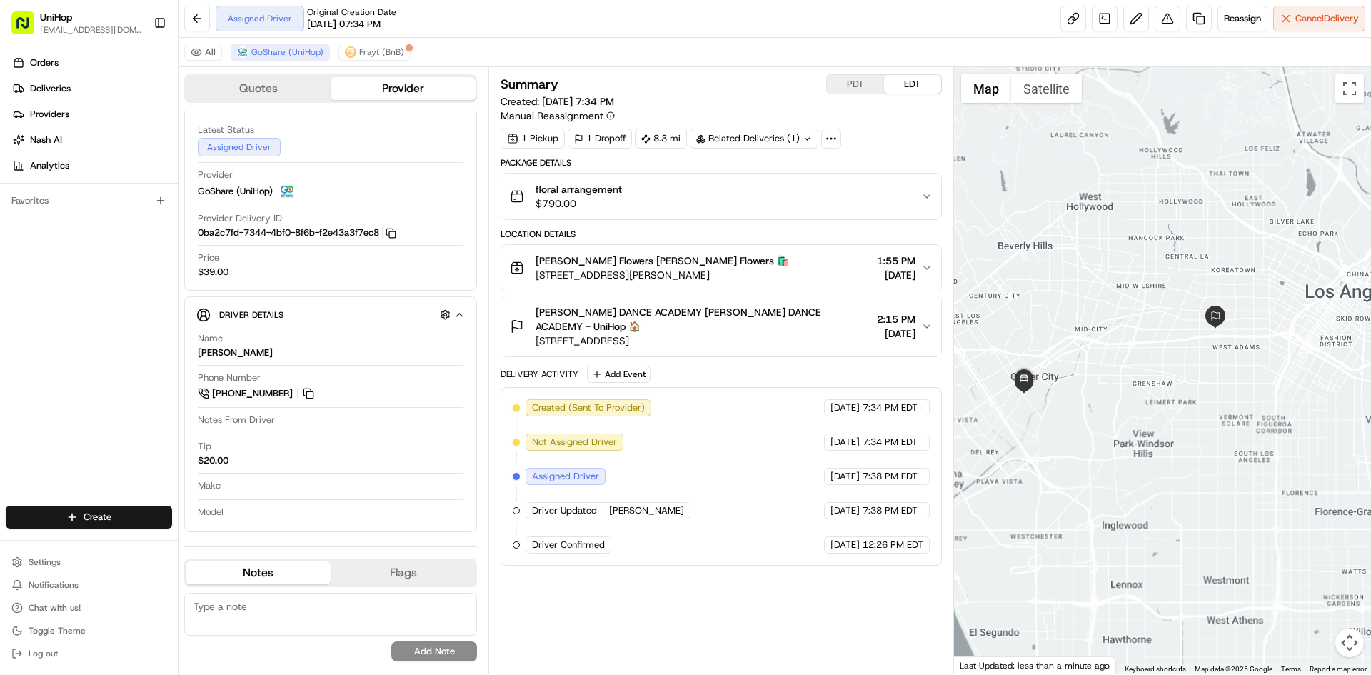
drag, startPoint x: 1056, startPoint y: 284, endPoint x: 1064, endPoint y: 298, distance: 15.7
click at [1064, 298] on div at bounding box center [1163, 370] width 418 height 607
click at [783, 325] on span "DEBBIE ALLEN DANCE ACADEMY DEBBIE ALLEN DANCE ACADEMY - UniHop 🏠" at bounding box center [702, 319] width 335 height 29
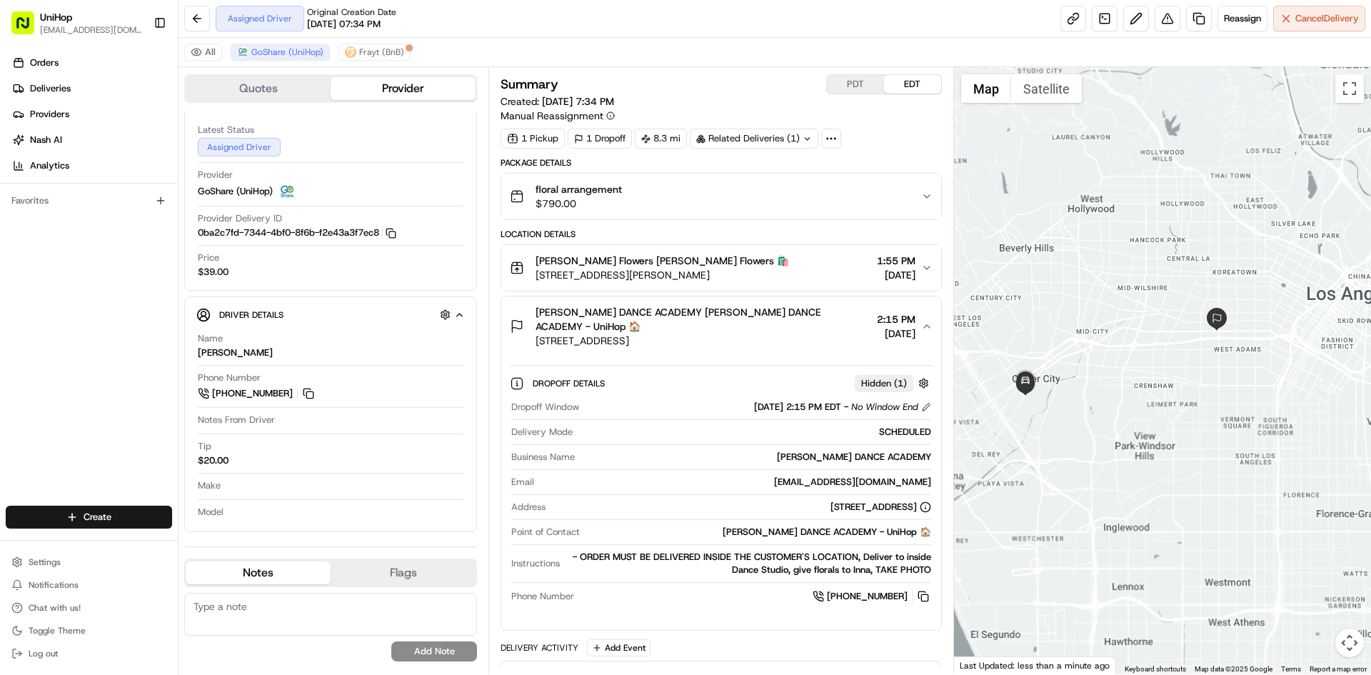
click at [783, 326] on span "DEBBIE ALLEN DANCE ACADEMY DEBBIE ALLEN DANCE ACADEMY - UniHop 🏠" at bounding box center [702, 319] width 335 height 29
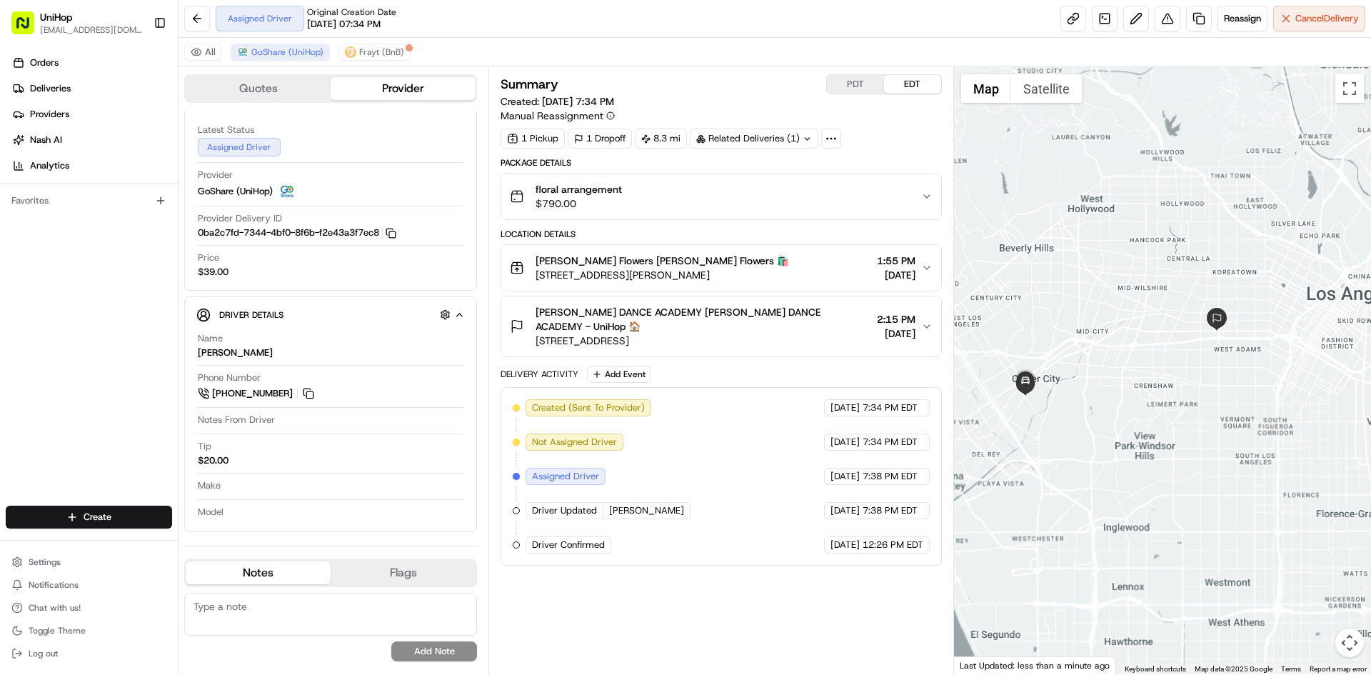
drag, startPoint x: 1052, startPoint y: 256, endPoint x: 1069, endPoint y: 234, distance: 28.0
click at [1069, 234] on div at bounding box center [1163, 370] width 418 height 607
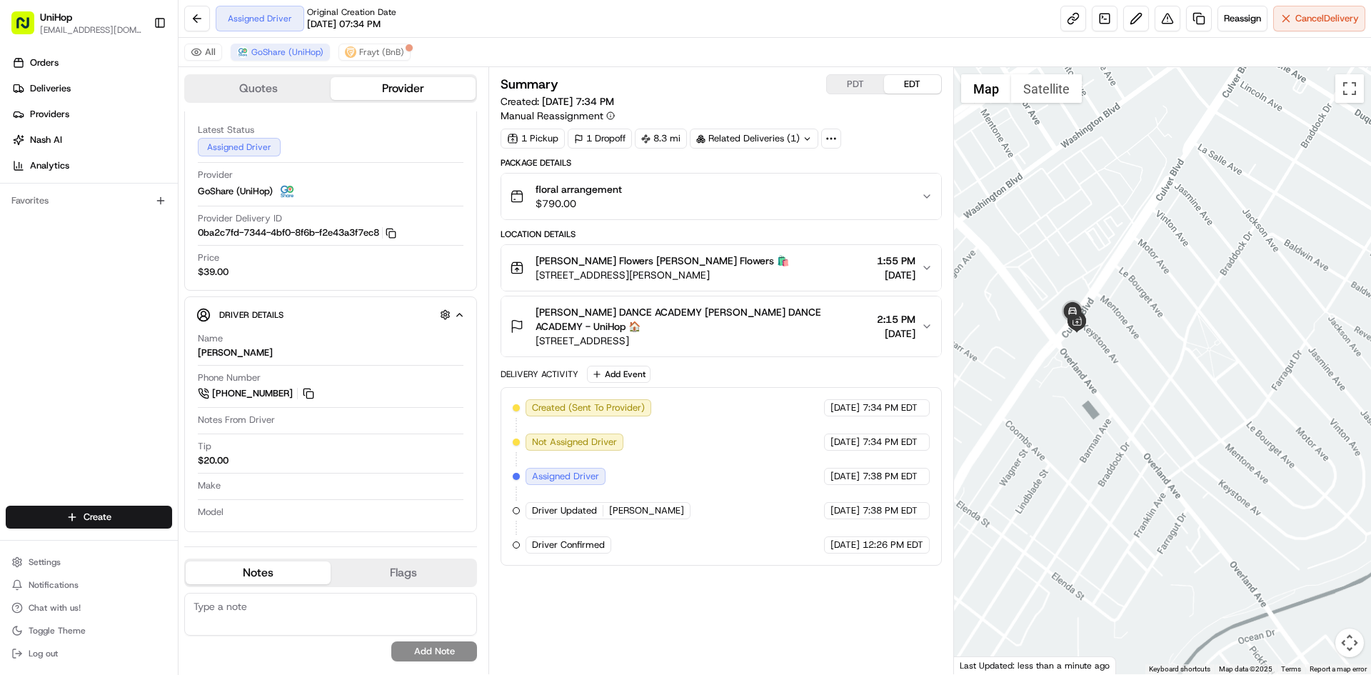
drag, startPoint x: 1201, startPoint y: 238, endPoint x: 1157, endPoint y: 284, distance: 63.6
click at [1162, 280] on div at bounding box center [1163, 370] width 418 height 607
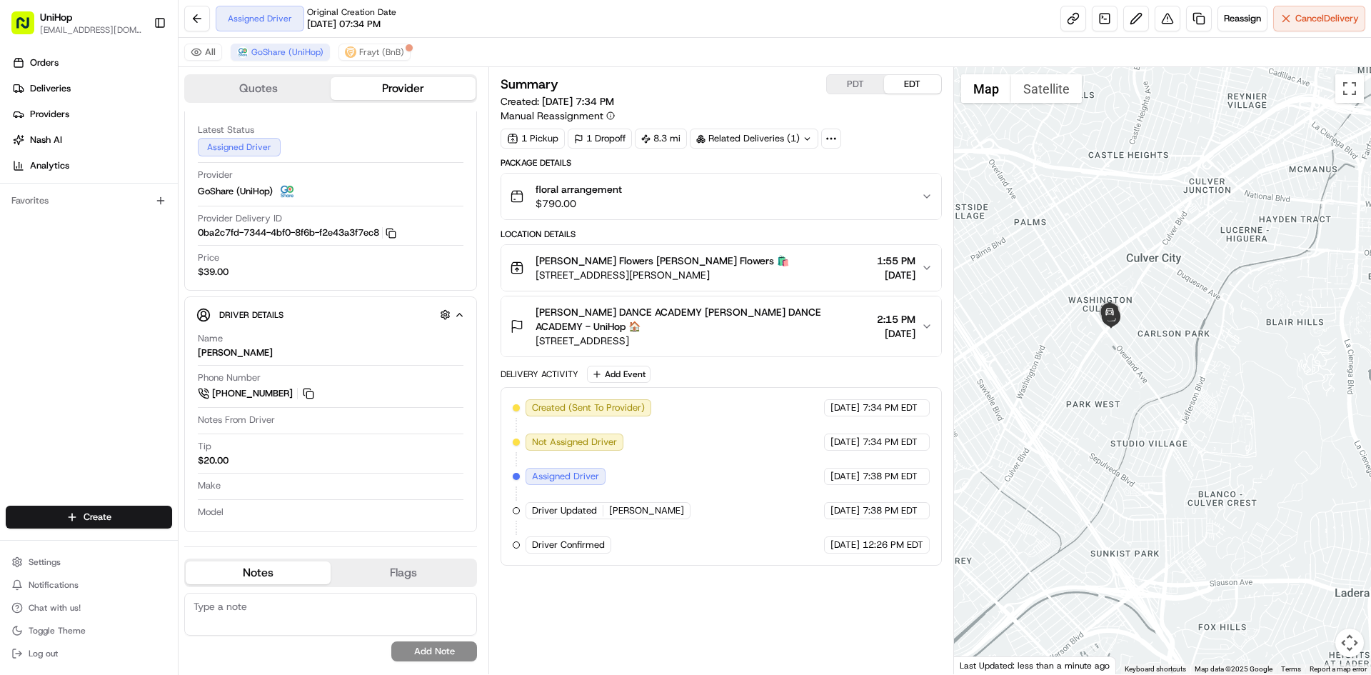
drag, startPoint x: 1202, startPoint y: 228, endPoint x: 1164, endPoint y: 278, distance: 62.1
click at [1181, 262] on div at bounding box center [1163, 370] width 418 height 607
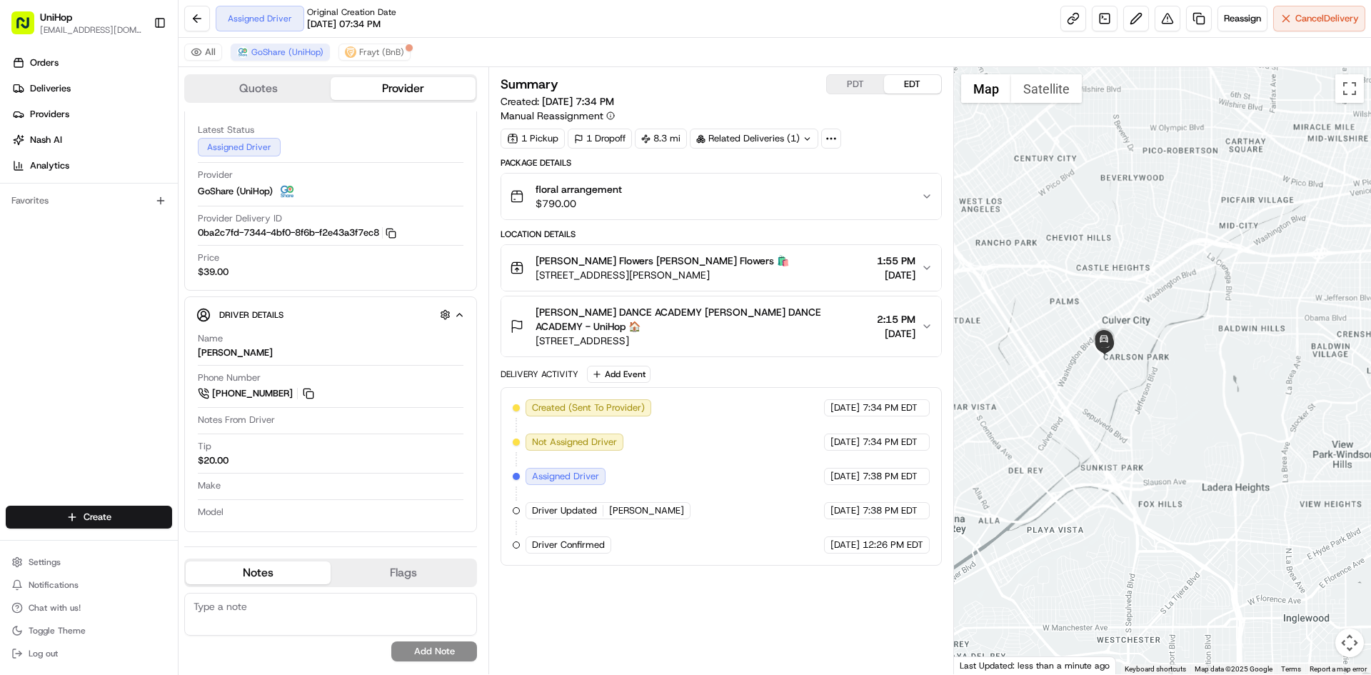
drag, startPoint x: 1213, startPoint y: 231, endPoint x: 1126, endPoint y: 265, distance: 93.6
click at [1136, 262] on div at bounding box center [1163, 370] width 418 height 607
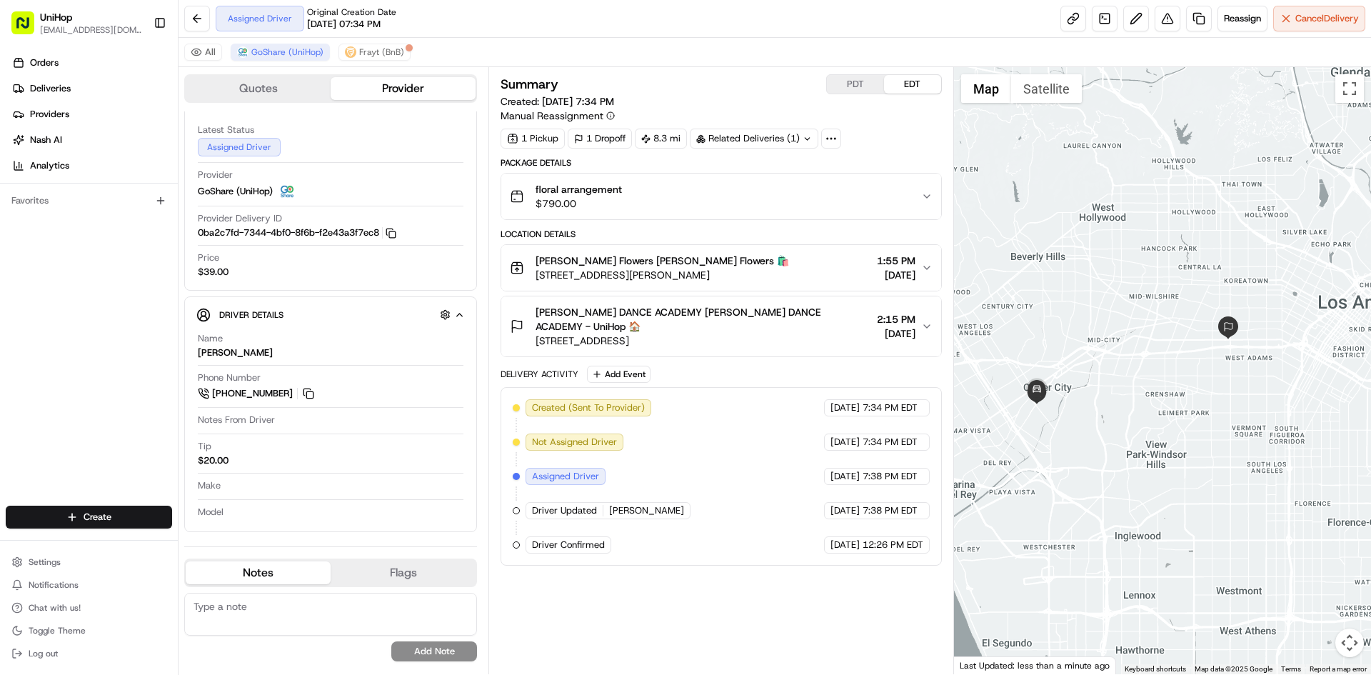
drag, startPoint x: 1119, startPoint y: 312, endPoint x: 1163, endPoint y: 392, distance: 91.4
click at [1163, 392] on div at bounding box center [1163, 370] width 418 height 607
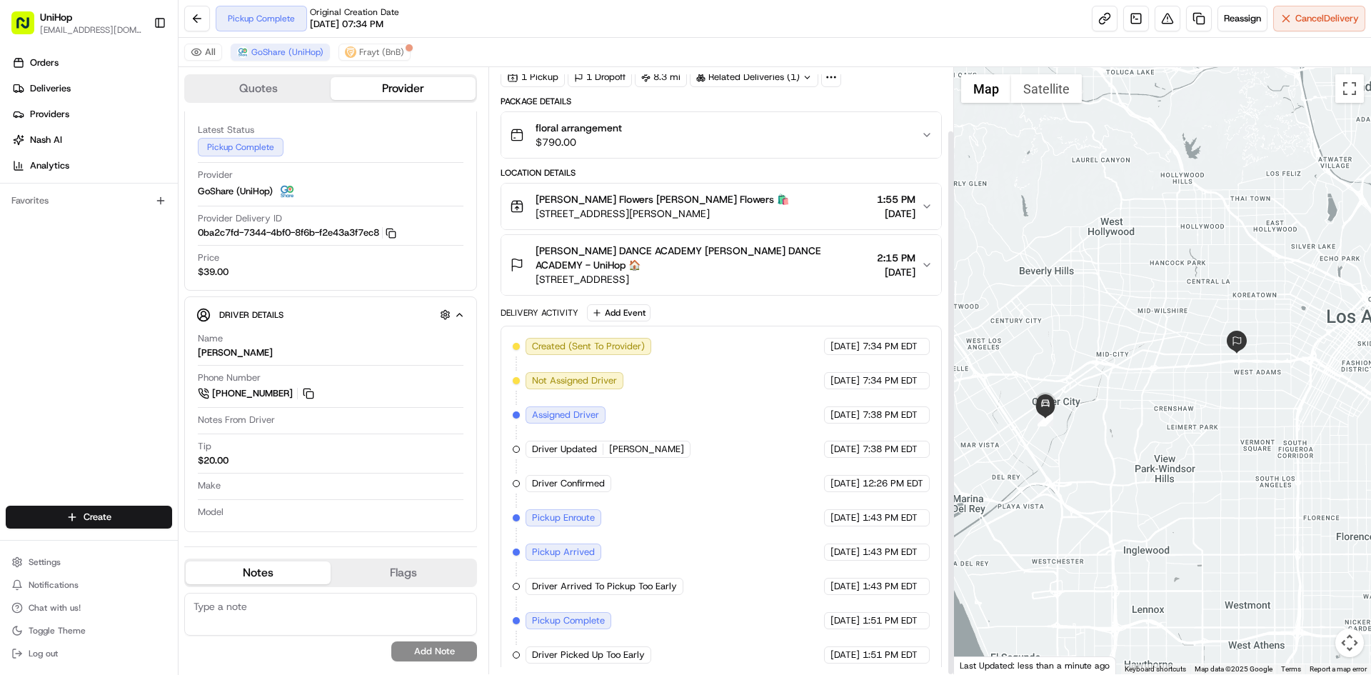
scroll to position [70, 0]
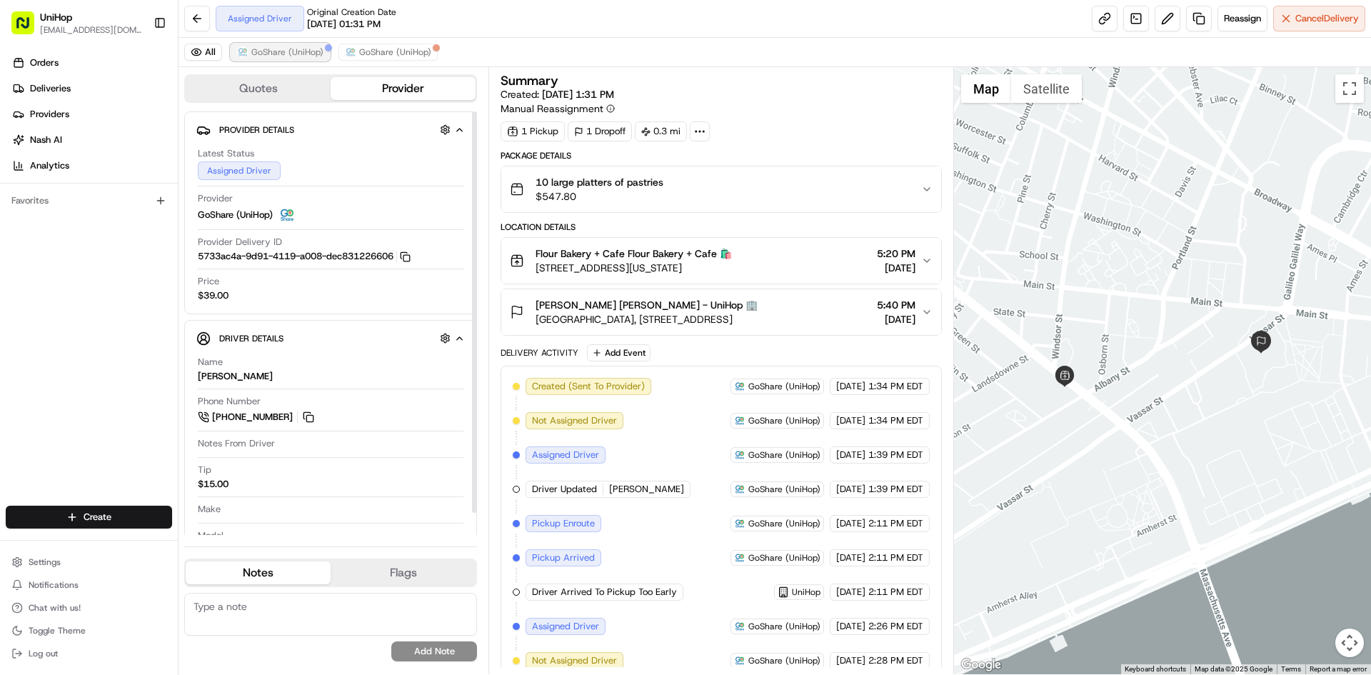
click at [298, 55] on span "GoShare (UniHop)" at bounding box center [287, 51] width 72 height 11
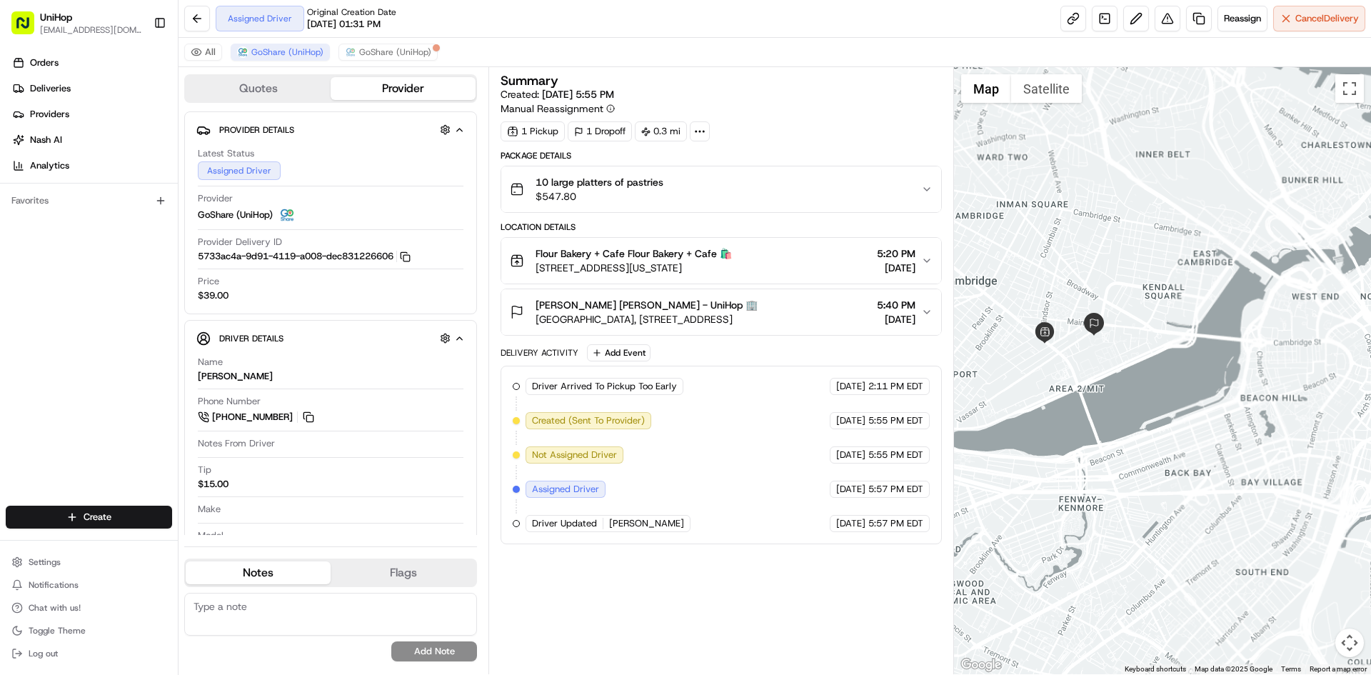
drag, startPoint x: 1084, startPoint y: 231, endPoint x: 1109, endPoint y: 286, distance: 60.4
click at [1109, 286] on div at bounding box center [1163, 370] width 418 height 607
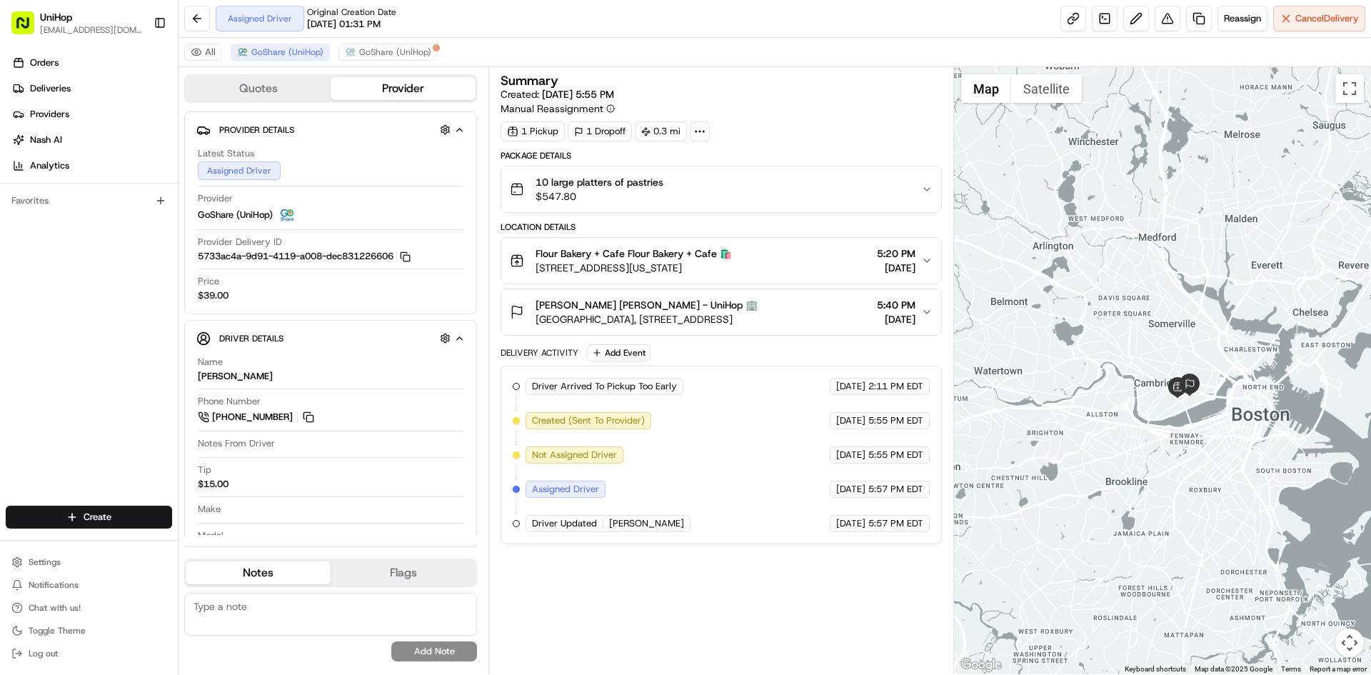
drag, startPoint x: 1128, startPoint y: 237, endPoint x: 1185, endPoint y: 303, distance: 87.0
click at [1185, 303] on div at bounding box center [1163, 370] width 418 height 607
click at [712, 303] on span "[PERSON_NAME] [PERSON_NAME] - UniHop 🏢" at bounding box center [646, 305] width 222 height 14
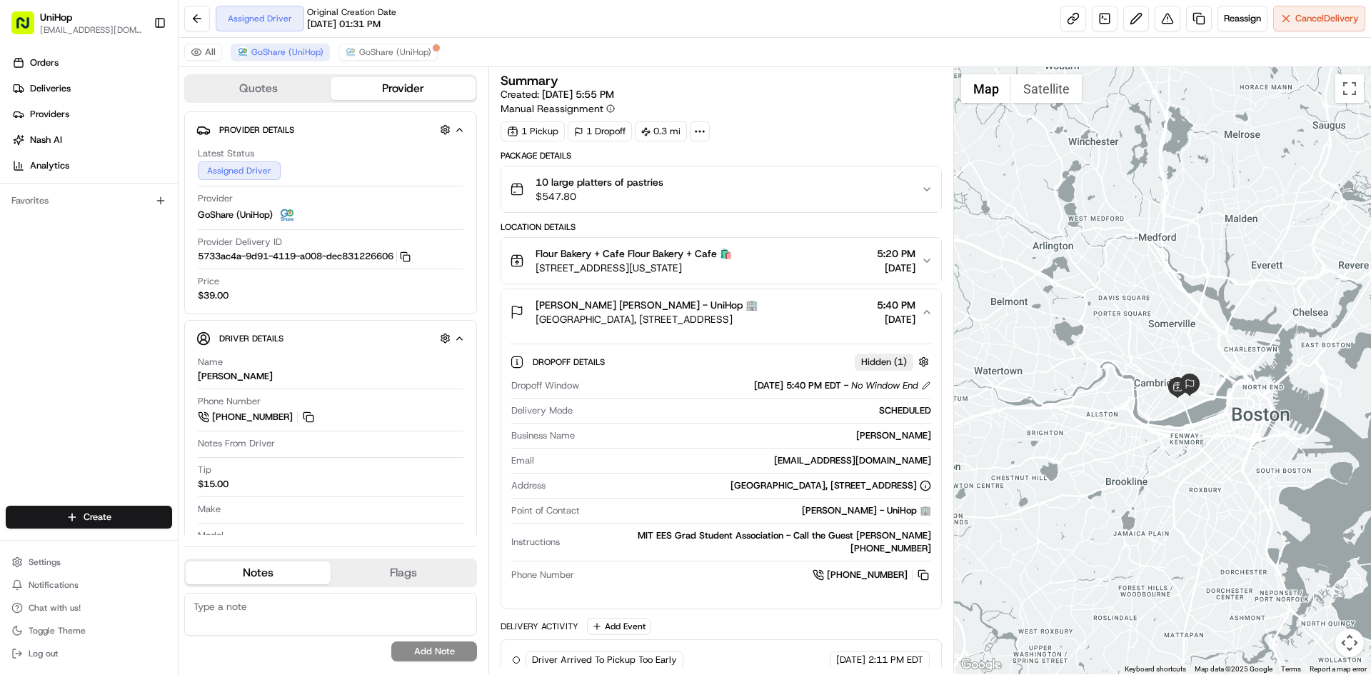
click at [805, 300] on div "[PERSON_NAME] [PERSON_NAME] - UniHop 🏢 [GEOGRAPHIC_DATA], [STREET_ADDRESS] 5:40…" at bounding box center [715, 312] width 410 height 29
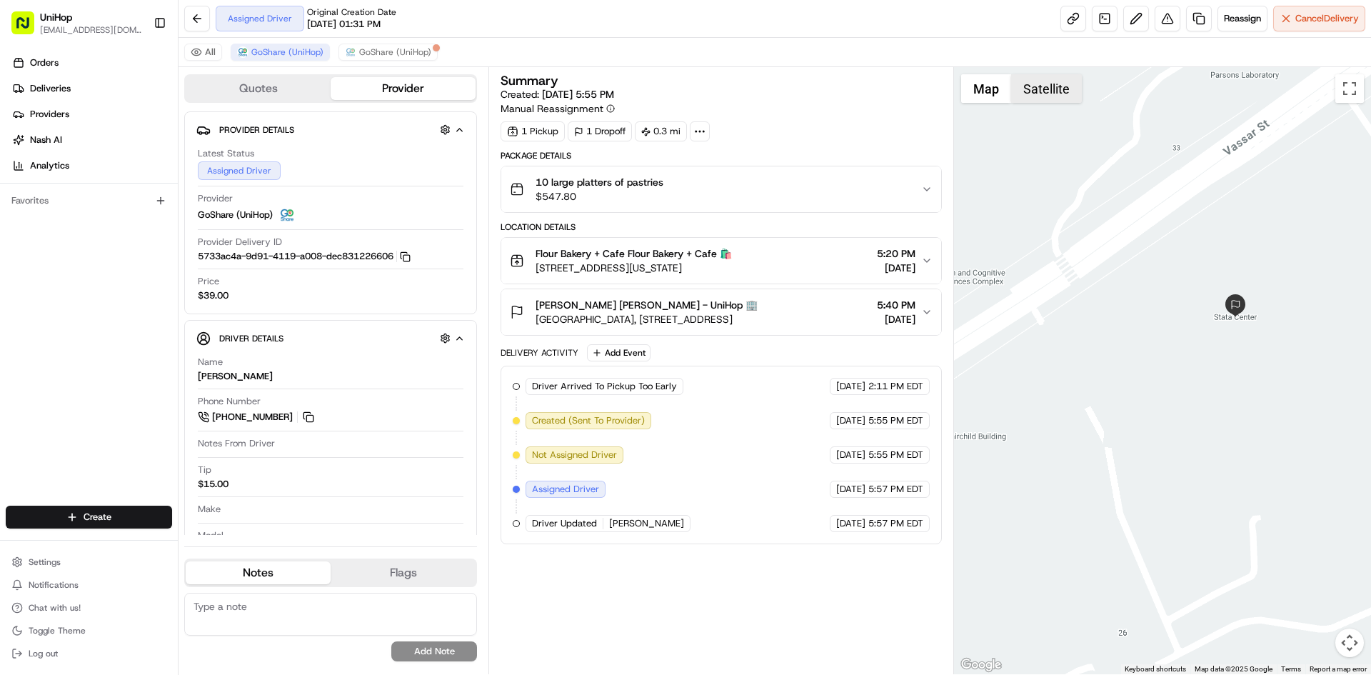
click at [1072, 96] on button "Satellite" at bounding box center [1046, 88] width 71 height 29
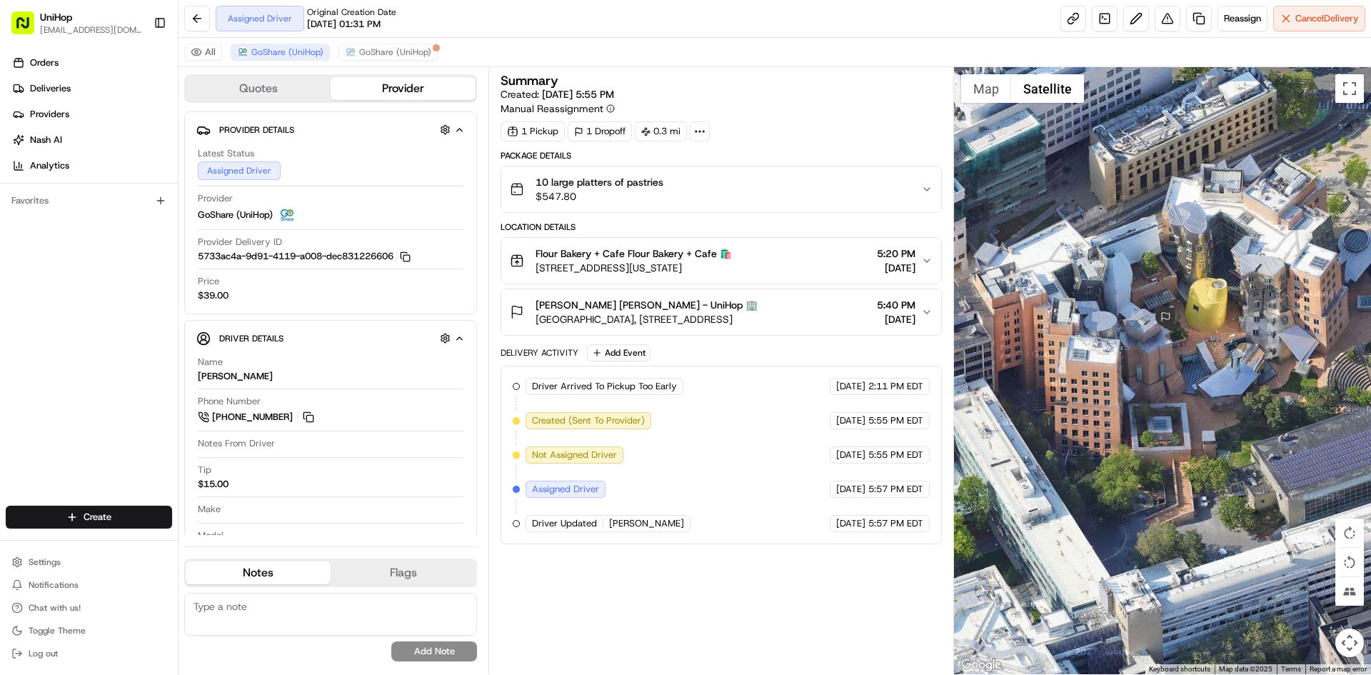
drag, startPoint x: 1262, startPoint y: 290, endPoint x: 1179, endPoint y: 286, distance: 82.9
click at [1179, 286] on div at bounding box center [1163, 370] width 418 height 607
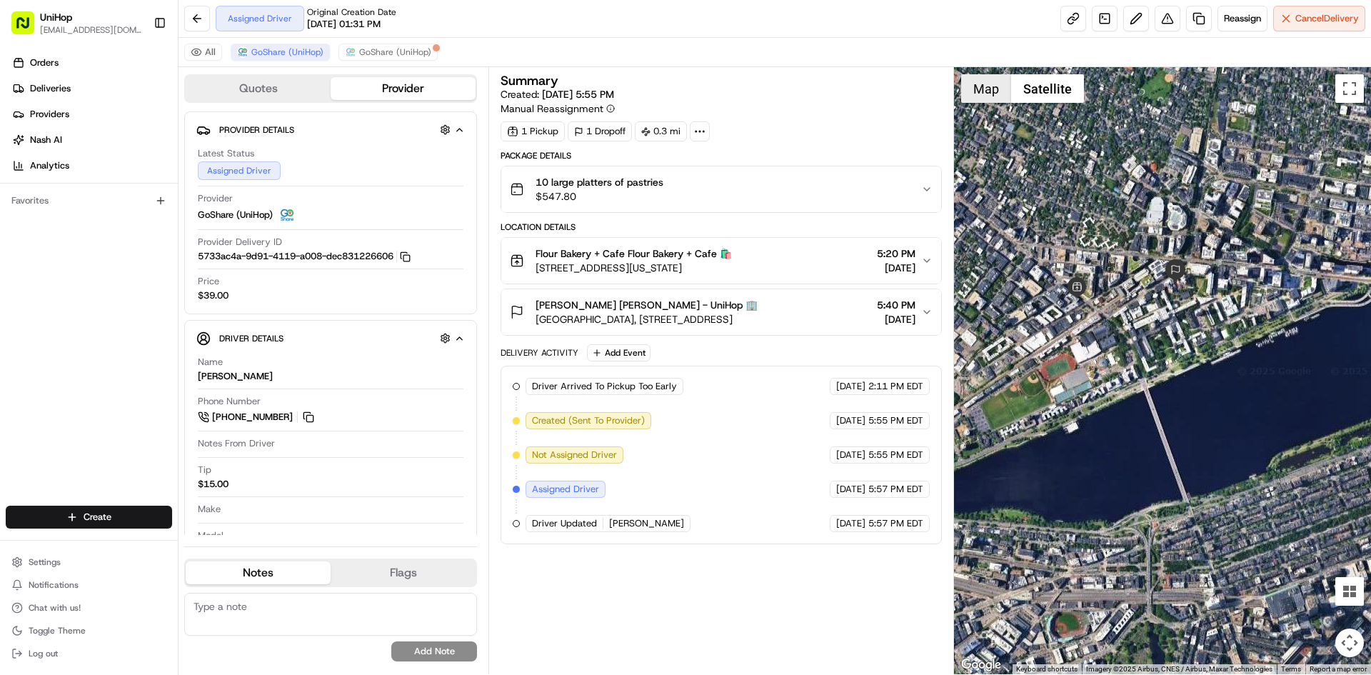
click at [987, 97] on button "Map" at bounding box center [986, 88] width 50 height 29
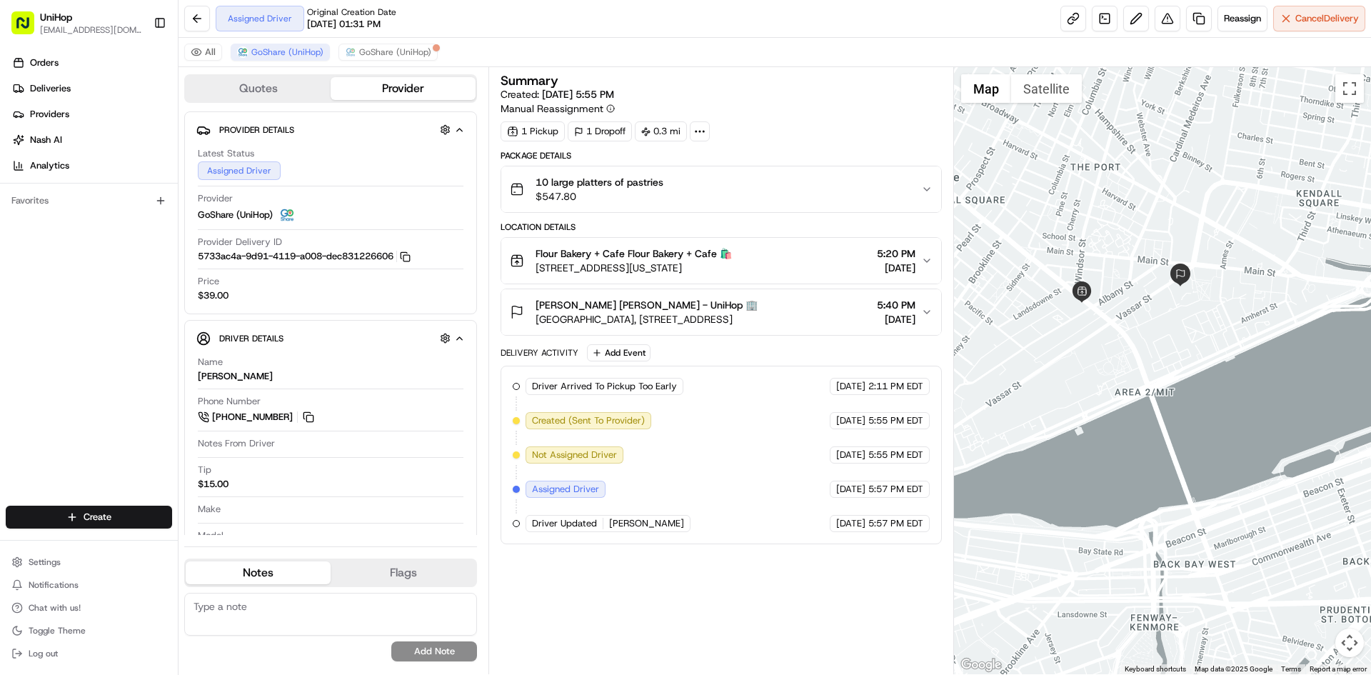
drag, startPoint x: 1063, startPoint y: 232, endPoint x: 1088, endPoint y: 243, distance: 27.2
click at [1074, 238] on div at bounding box center [1163, 370] width 418 height 607
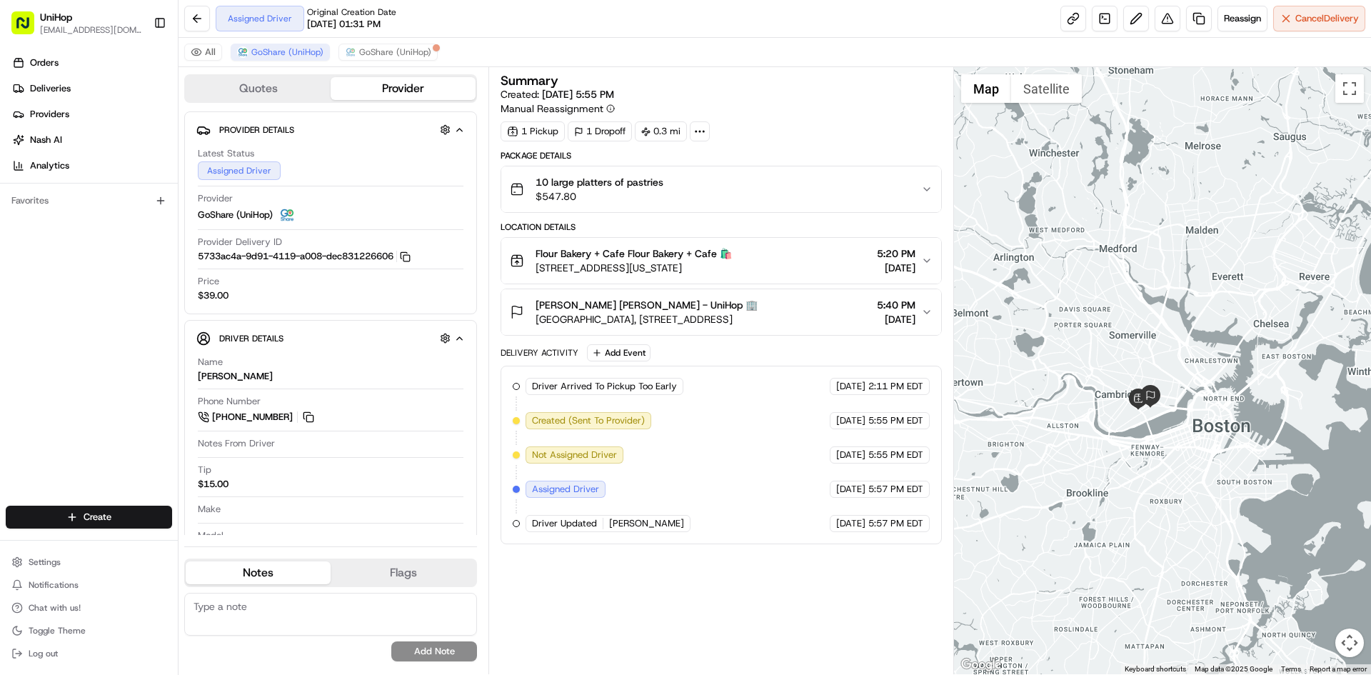
click at [1149, 478] on div at bounding box center [1163, 370] width 418 height 607
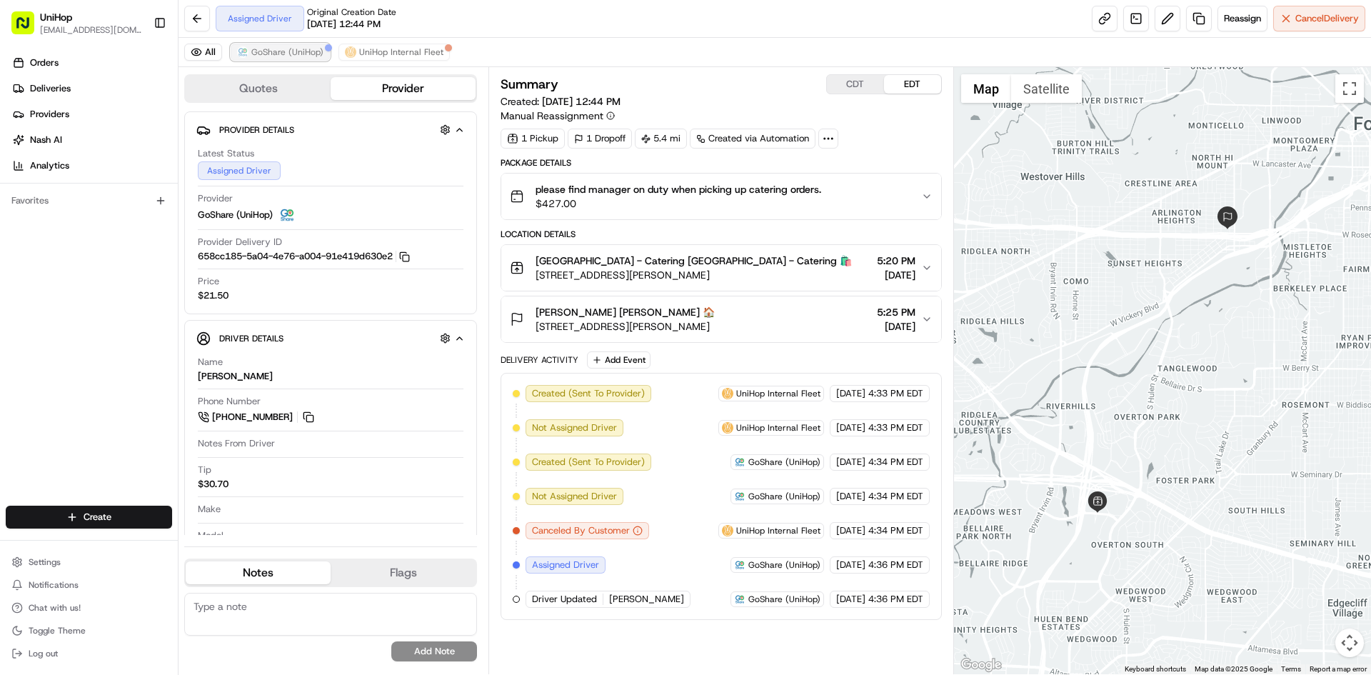
drag, startPoint x: 303, startPoint y: 51, endPoint x: 315, endPoint y: 54, distance: 12.5
click at [302, 51] on span "GoShare (UniHop)" at bounding box center [287, 51] width 72 height 11
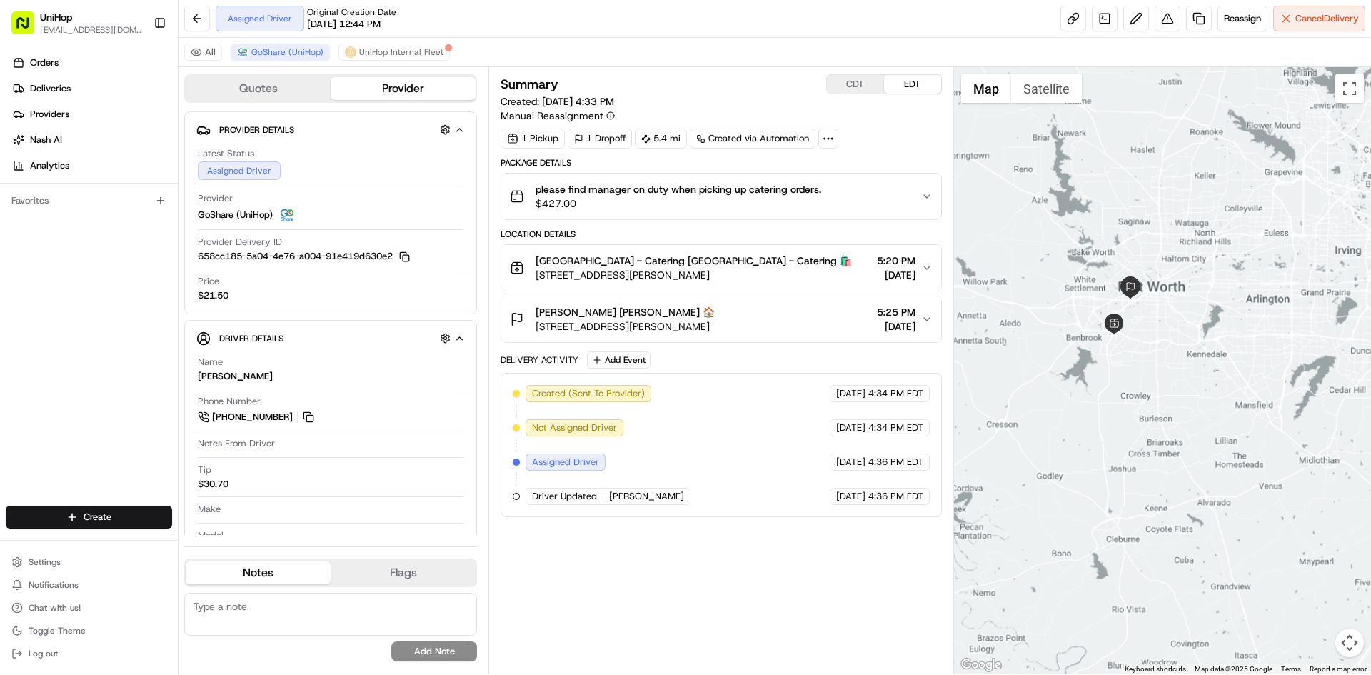
drag, startPoint x: 1176, startPoint y: 279, endPoint x: 1191, endPoint y: 333, distance: 55.6
click at [1191, 333] on div at bounding box center [1163, 370] width 418 height 607
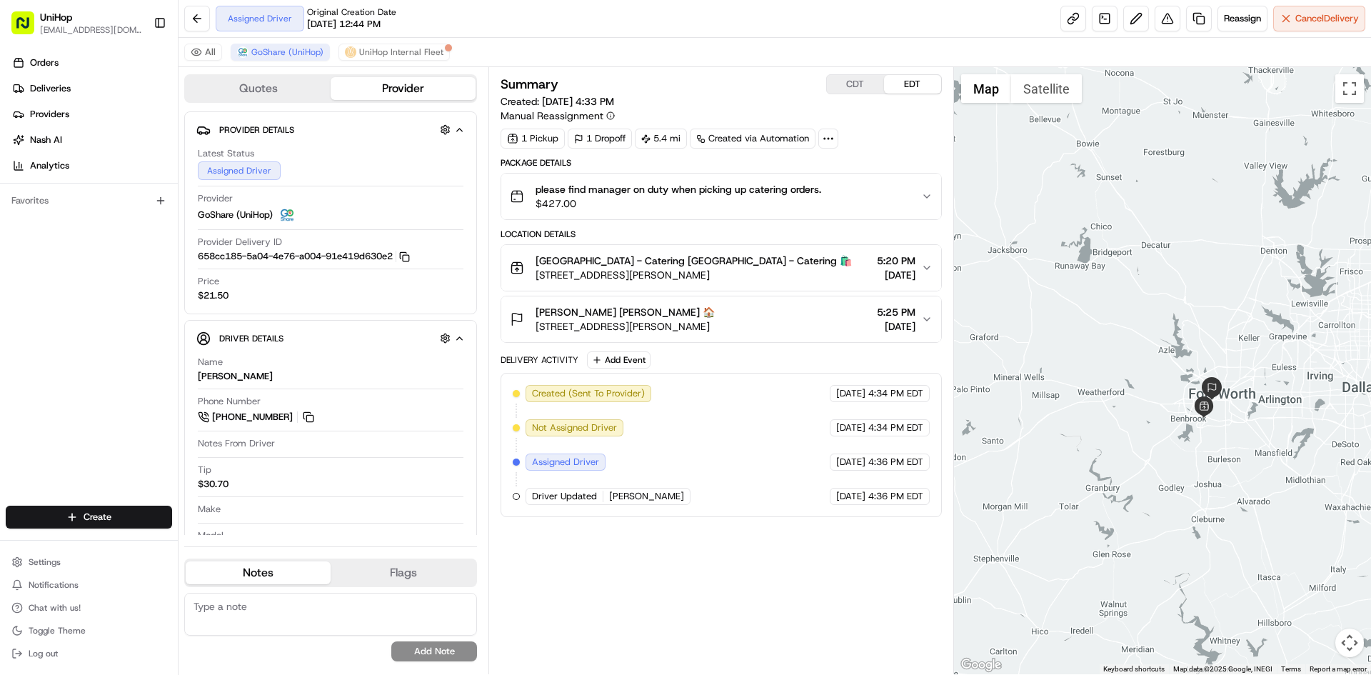
drag, startPoint x: 1131, startPoint y: 201, endPoint x: 1196, endPoint y: 308, distance: 125.3
click at [1196, 308] on div at bounding box center [1163, 370] width 418 height 607
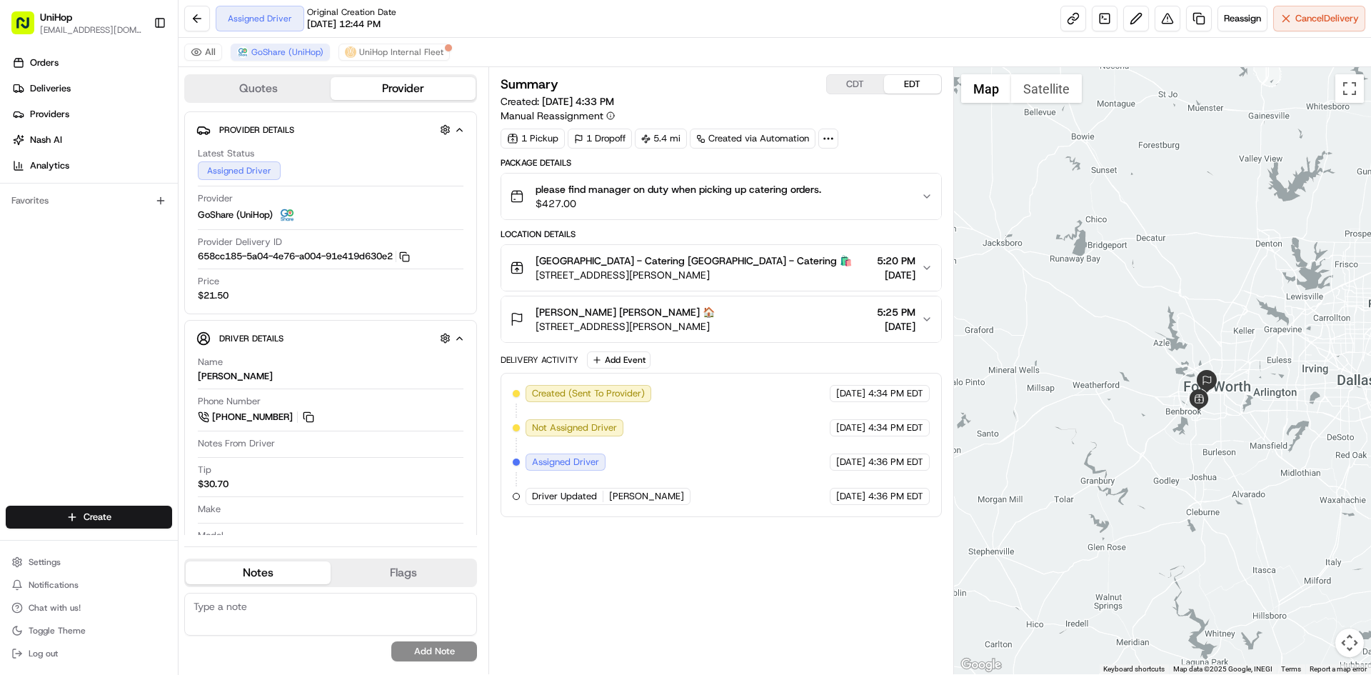
drag, startPoint x: 1195, startPoint y: 306, endPoint x: 1188, endPoint y: 296, distance: 12.3
click at [1188, 296] on div at bounding box center [1163, 370] width 418 height 607
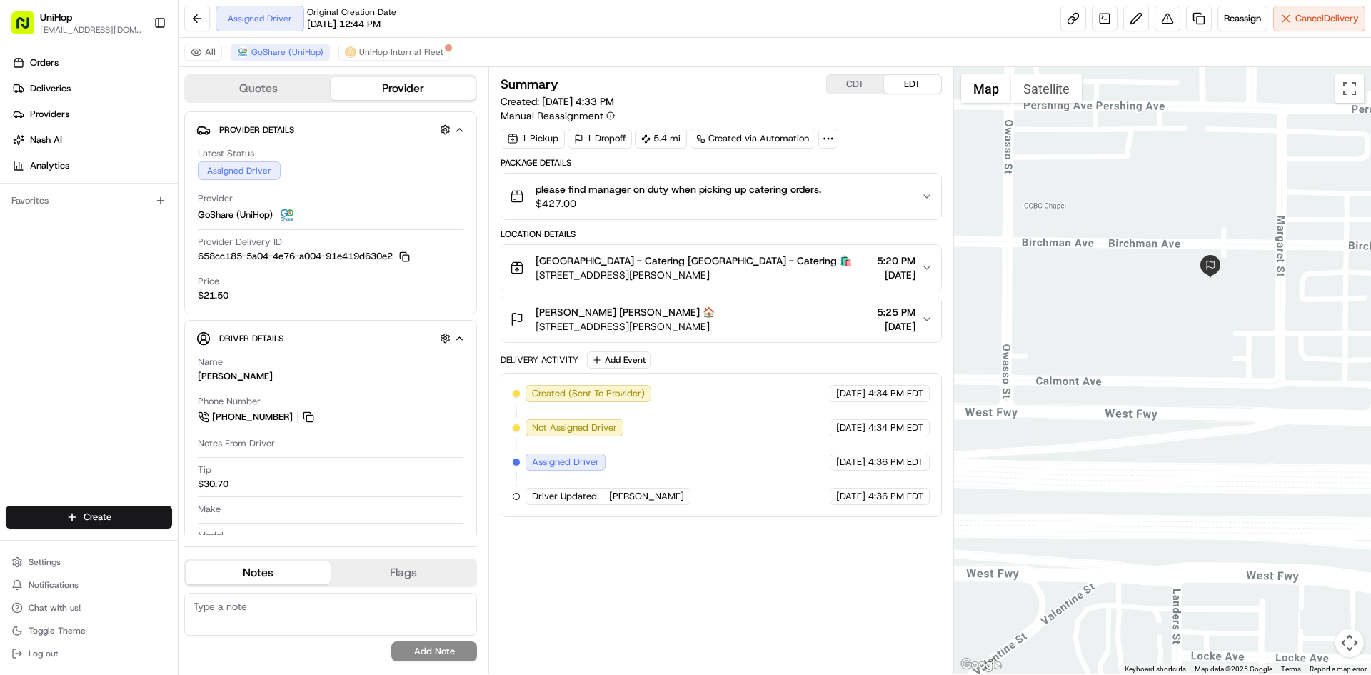
drag, startPoint x: 1112, startPoint y: 276, endPoint x: 1194, endPoint y: 296, distance: 84.0
click at [1194, 296] on div at bounding box center [1163, 370] width 418 height 607
click at [1065, 92] on button "Satellite" at bounding box center [1046, 88] width 71 height 29
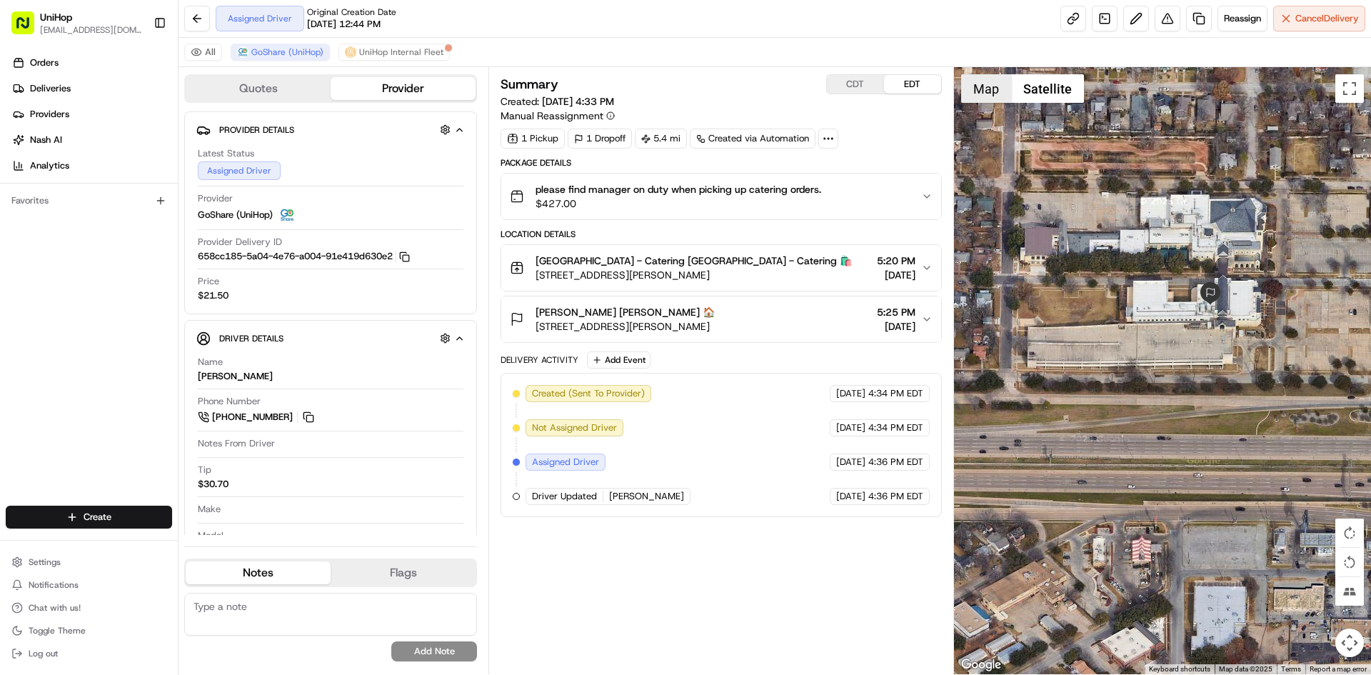
click at [997, 92] on button "Map" at bounding box center [986, 88] width 50 height 29
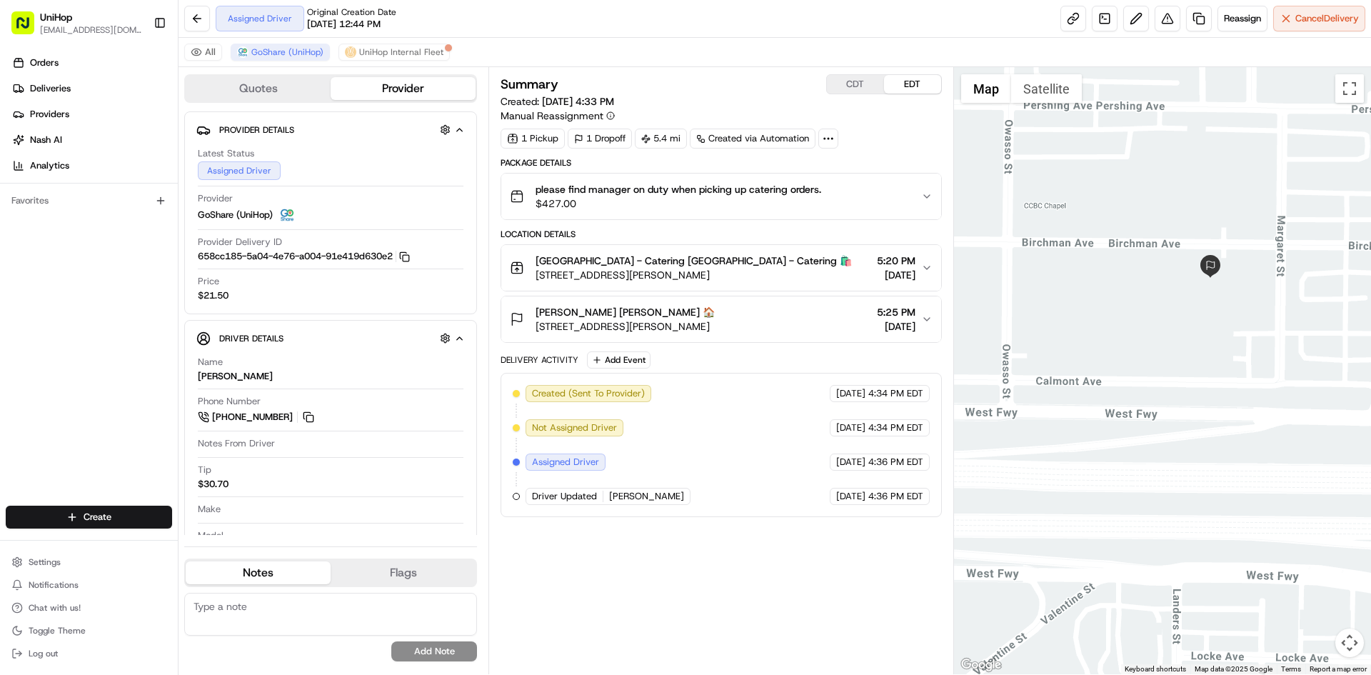
click at [825, 311] on div "[PERSON_NAME] [PERSON_NAME] 🏠 [STREET_ADDRESS][PERSON_NAME] 5:25 PM [DATE]" at bounding box center [715, 319] width 410 height 29
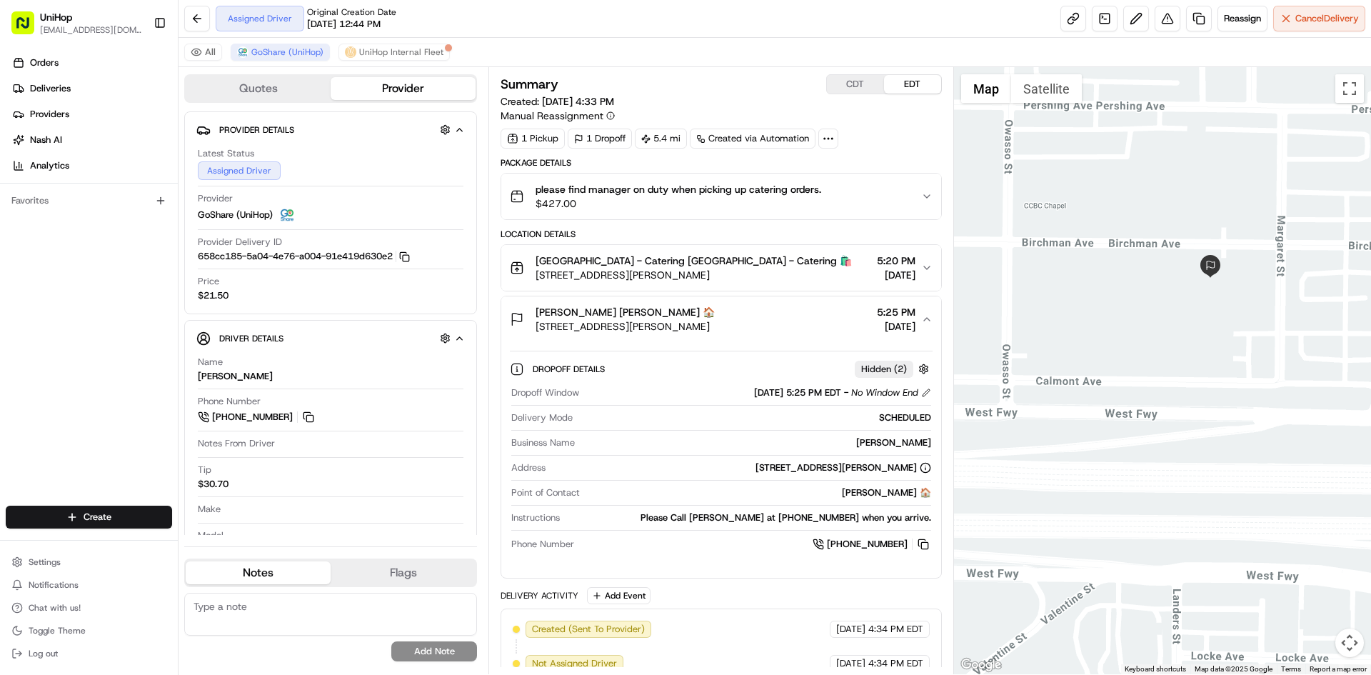
click at [825, 311] on div "Justin Lee Justin Lee 🏠 3701 Birchman Ave, Fort Worth, TX 76107, USA 5:25 PM Au…" at bounding box center [715, 319] width 410 height 29
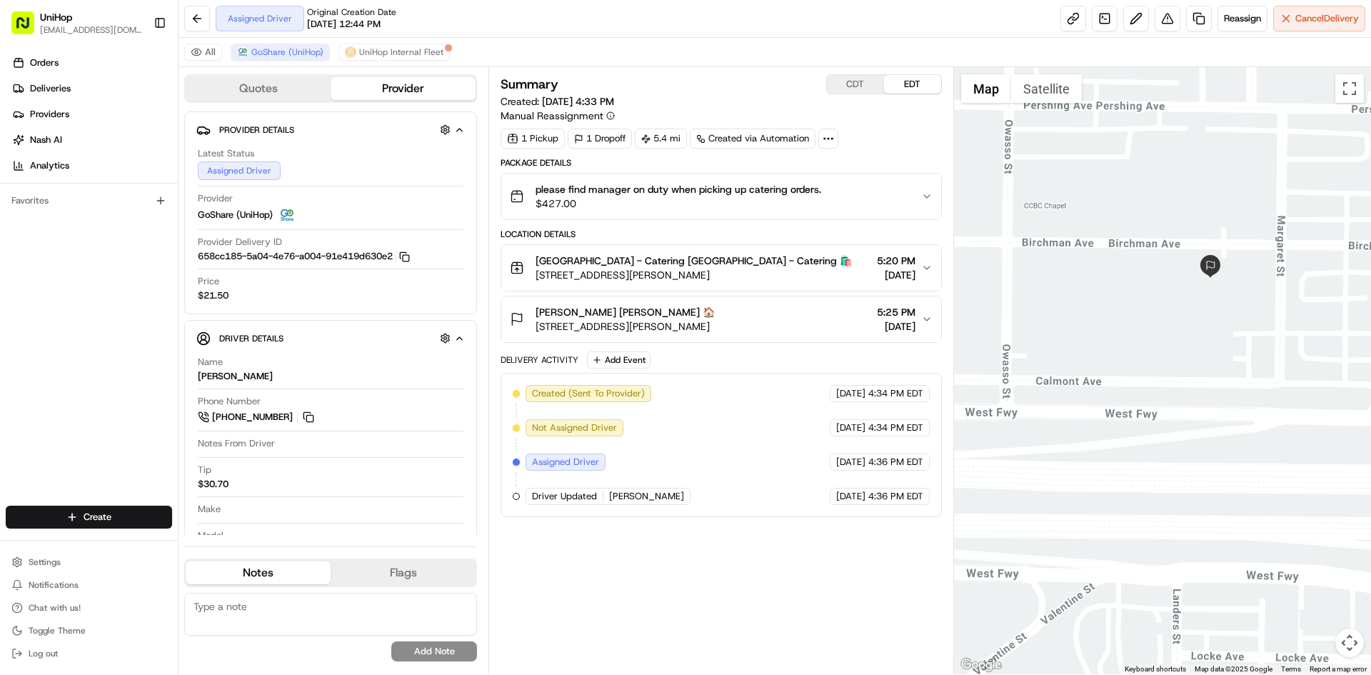
click at [816, 322] on div "Justin Lee Justin Lee 🏠 3701 Birchman Ave, Fort Worth, TX 76107, USA 5:25 PM Au…" at bounding box center [715, 319] width 410 height 29
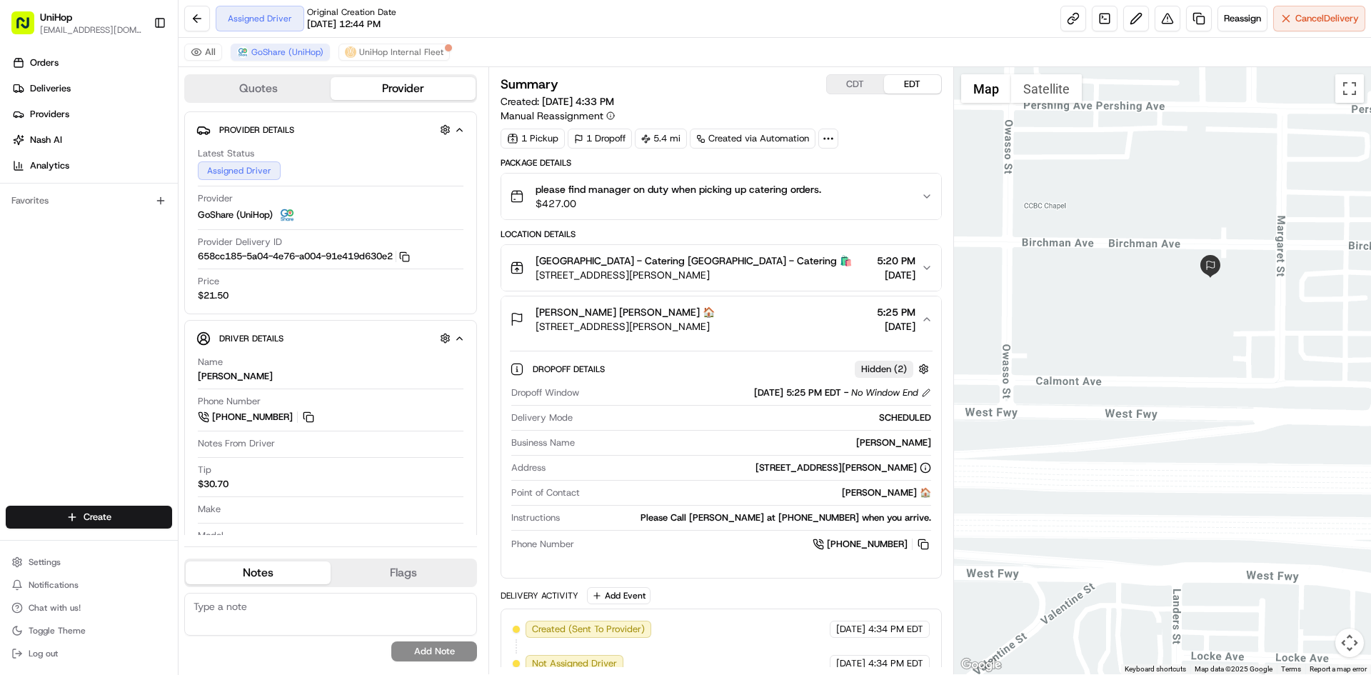
click at [816, 322] on div "Justin Lee Justin Lee 🏠 3701 Birchman Ave, Fort Worth, TX 76107, USA 5:25 PM Au…" at bounding box center [715, 319] width 410 height 29
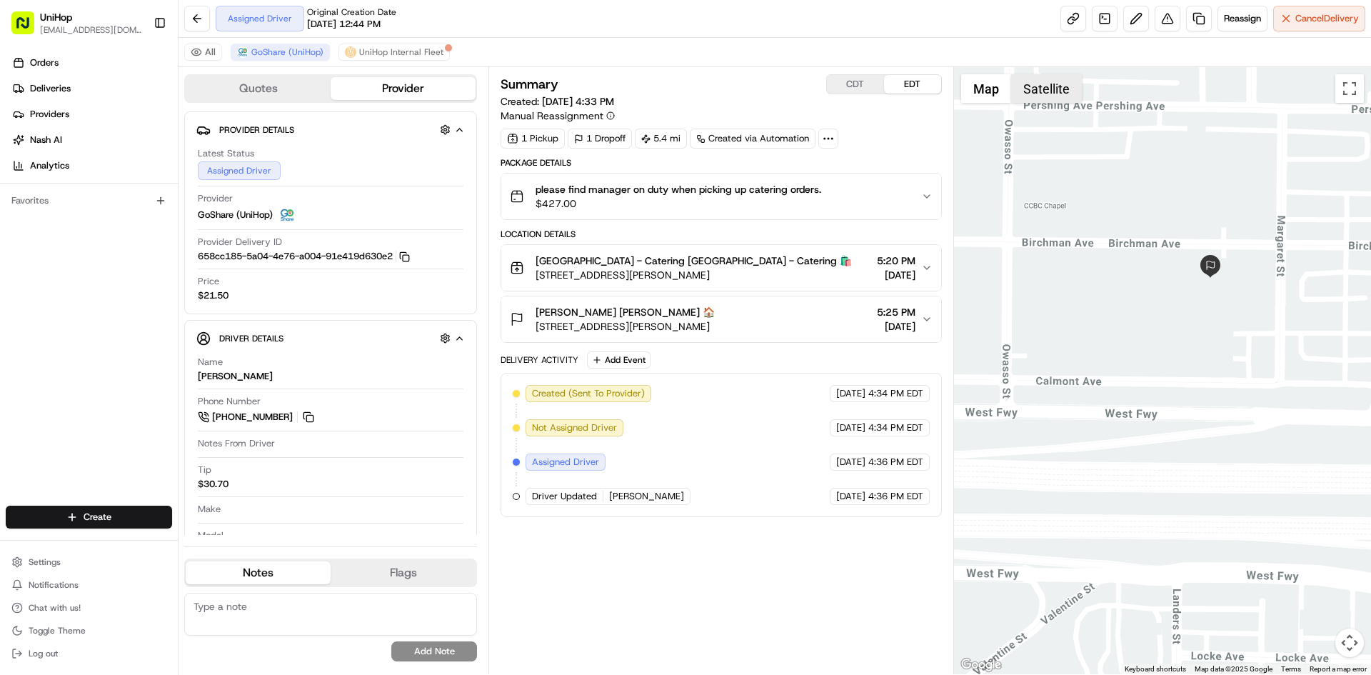
click at [1051, 88] on button "Satellite" at bounding box center [1046, 88] width 71 height 29
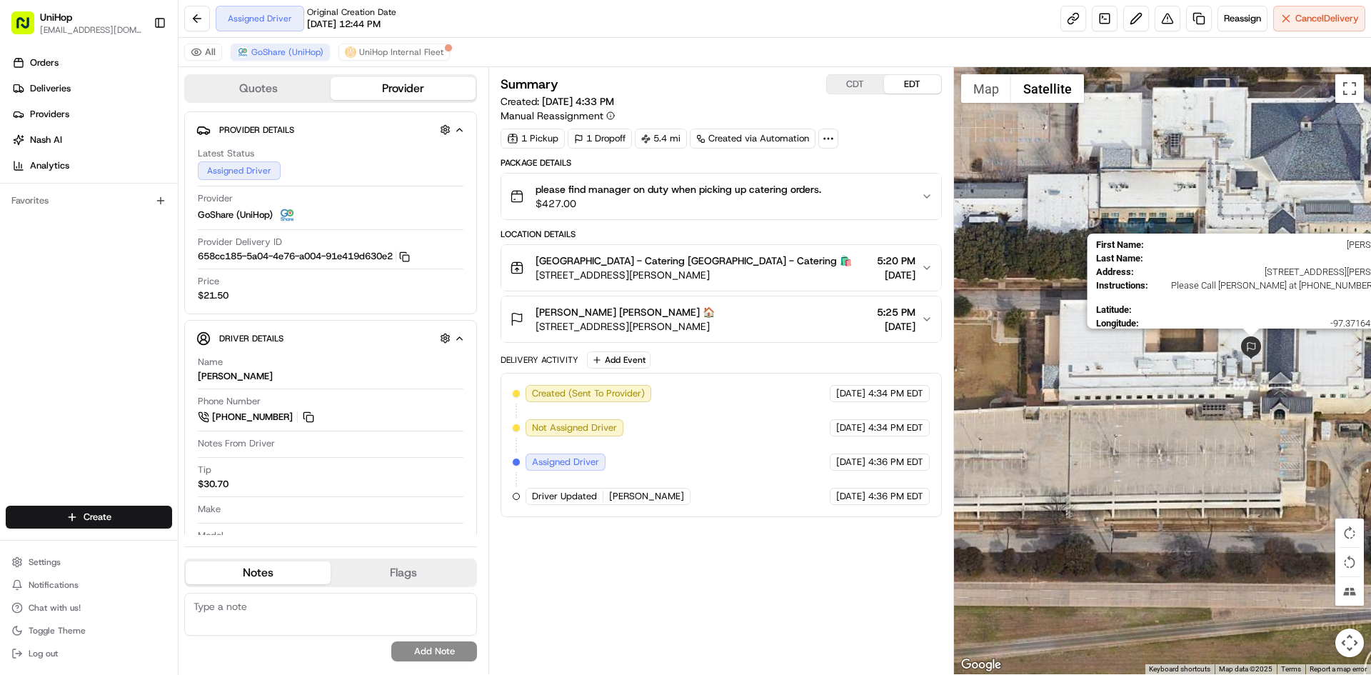
drag, startPoint x: 1196, startPoint y: 358, endPoint x: 1173, endPoint y: 356, distance: 22.9
click at [1239, 358] on img at bounding box center [1250, 347] width 23 height 23
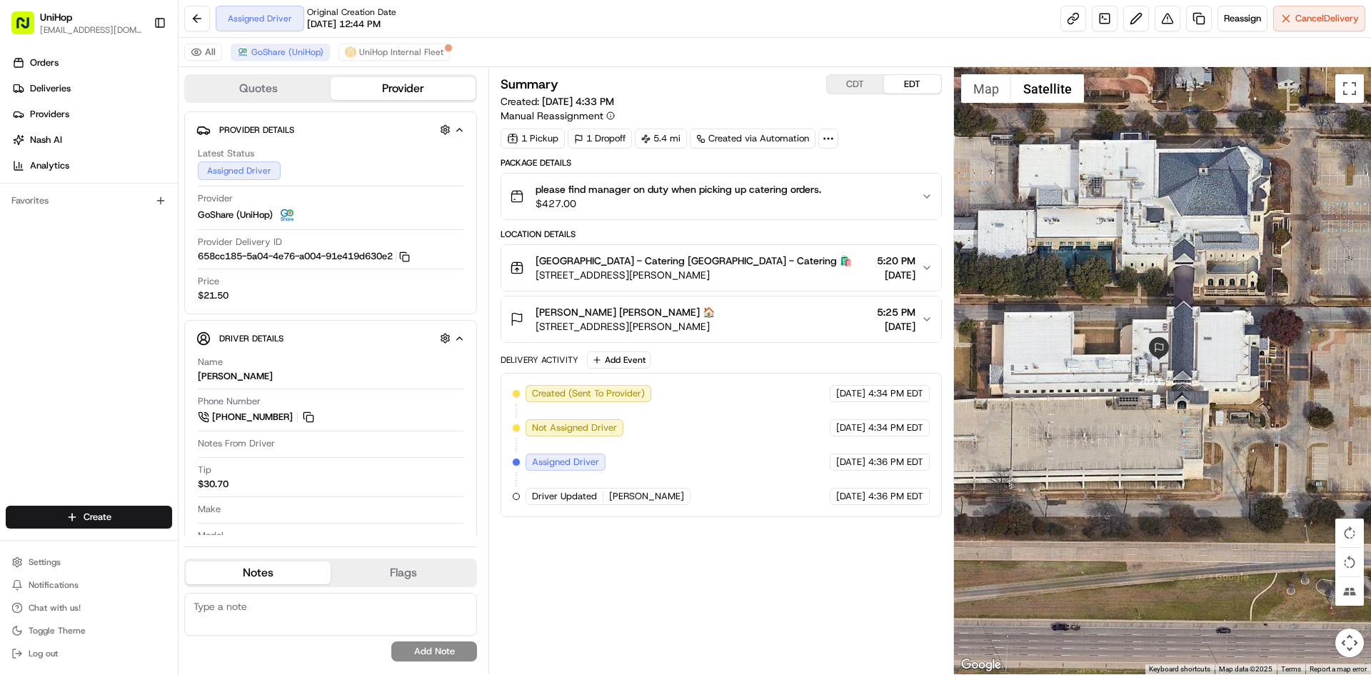
drag, startPoint x: 1187, startPoint y: 356, endPoint x: 1253, endPoint y: 353, distance: 66.5
click at [1245, 355] on div "To navigate, press the arrow keys." at bounding box center [1163, 370] width 418 height 607
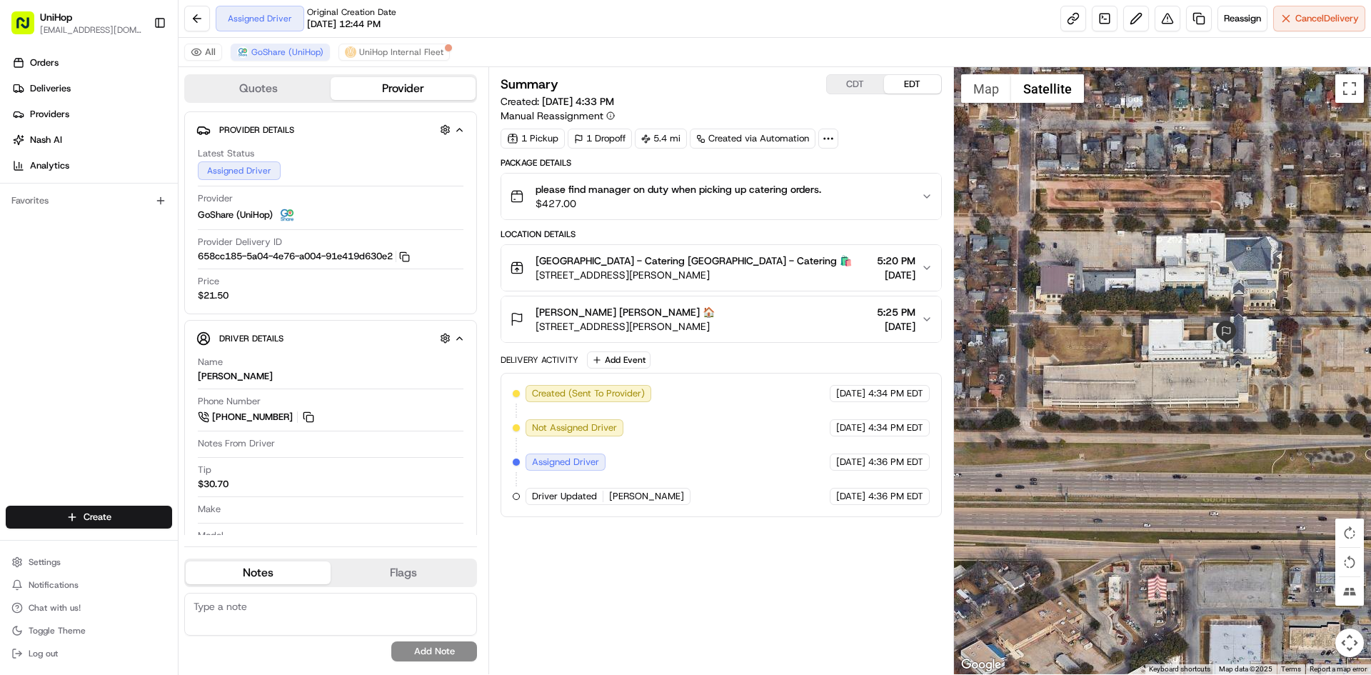
drag, startPoint x: 1153, startPoint y: 347, endPoint x: 1120, endPoint y: 336, distance: 34.5
click at [1122, 345] on div at bounding box center [1163, 370] width 418 height 607
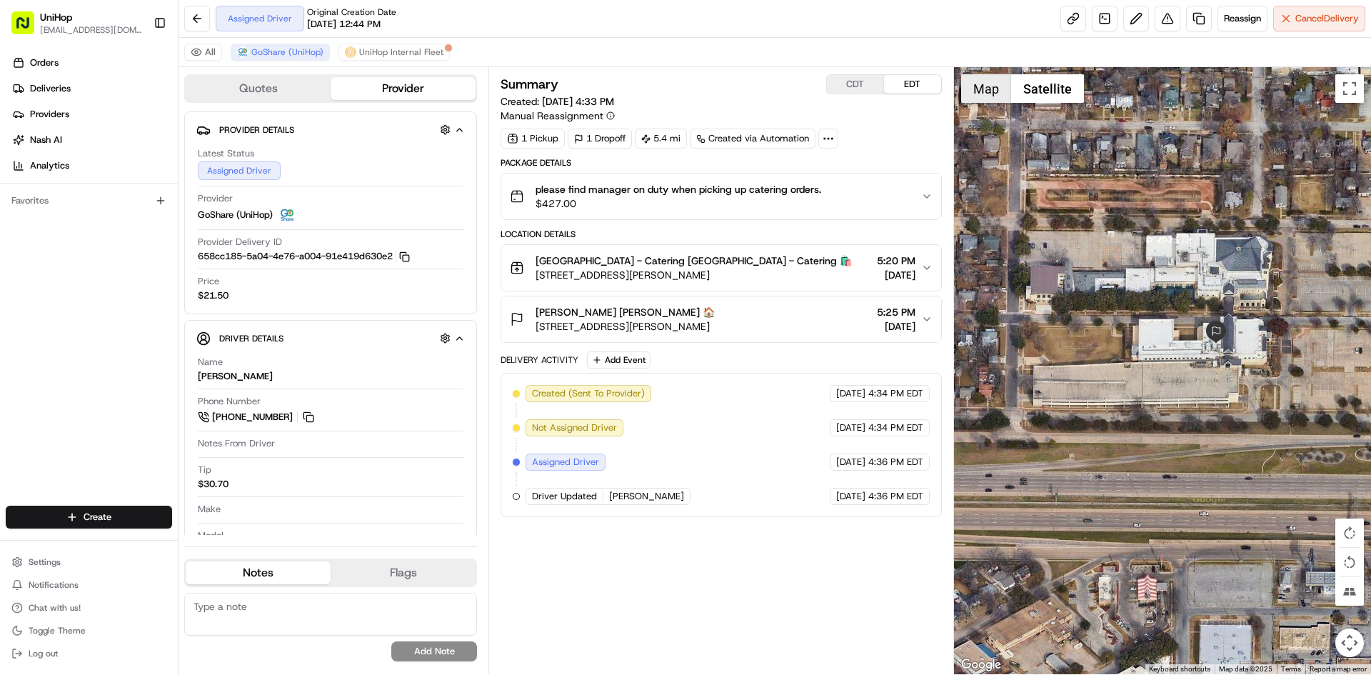
click at [990, 99] on button "Map" at bounding box center [986, 88] width 50 height 29
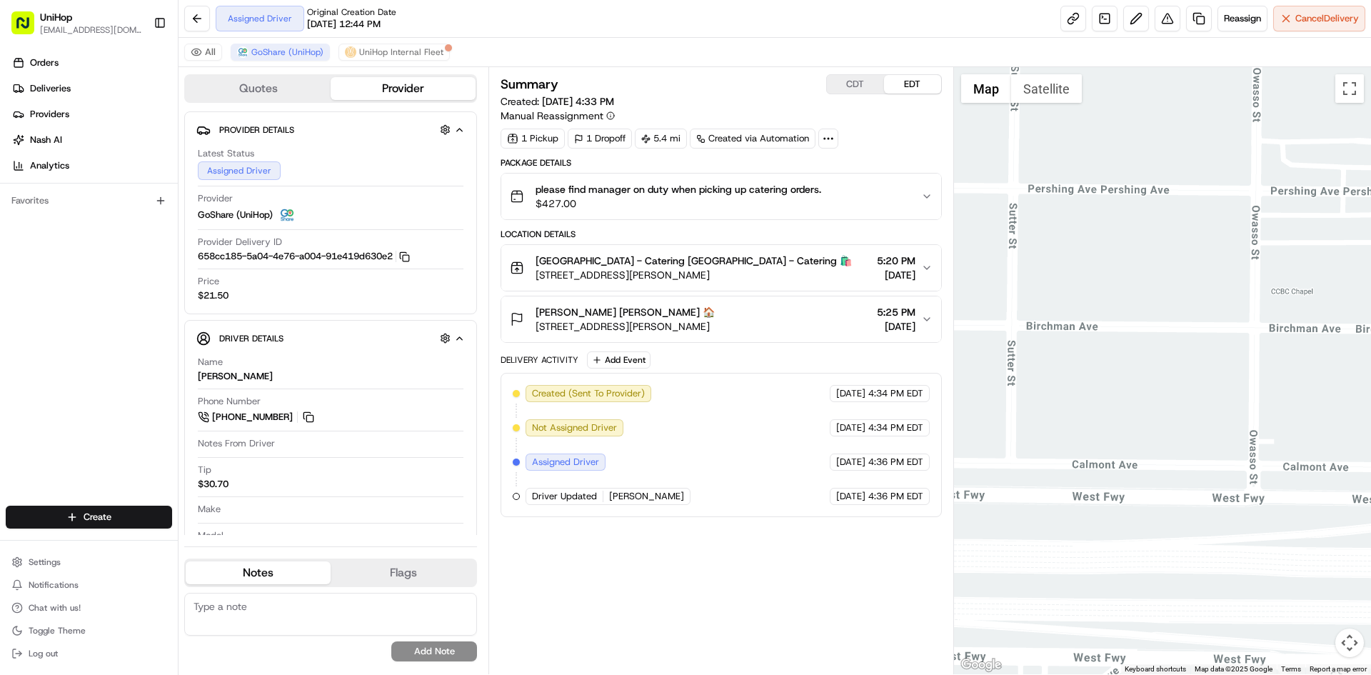
drag, startPoint x: 1112, startPoint y: 168, endPoint x: 1359, endPoint y: 203, distance: 249.6
click at [1370, 196] on div at bounding box center [1163, 370] width 418 height 607
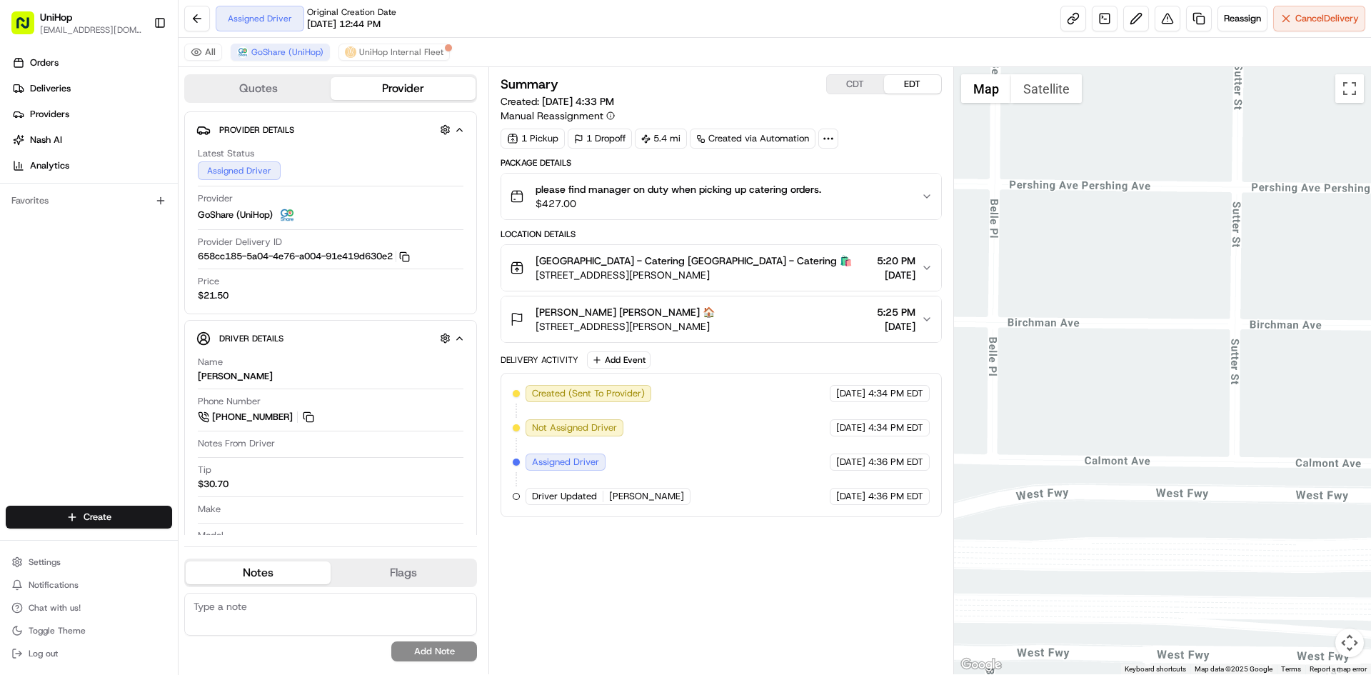
drag, startPoint x: 1209, startPoint y: 259, endPoint x: 1370, endPoint y: 258, distance: 160.6
click at [1370, 258] on div at bounding box center [1163, 370] width 418 height 607
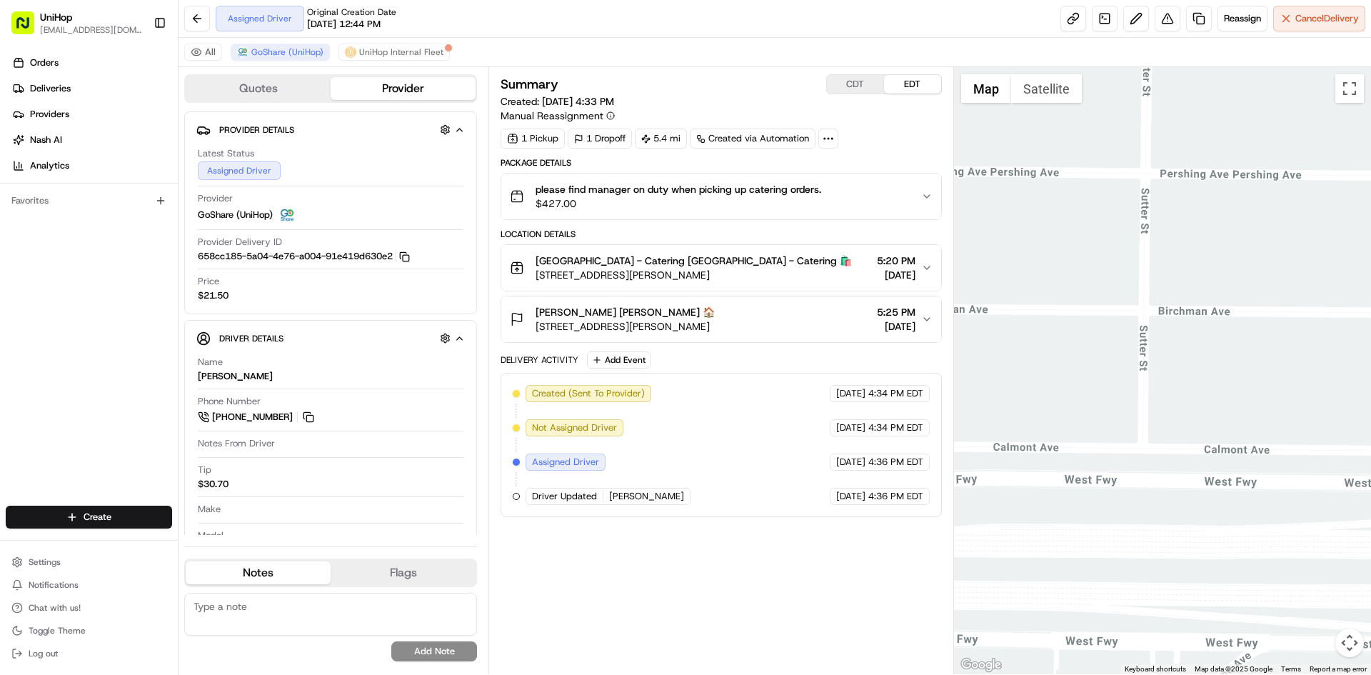
drag, startPoint x: 1182, startPoint y: 256, endPoint x: 1052, endPoint y: 239, distance: 131.8
click at [1042, 242] on div at bounding box center [1163, 370] width 418 height 607
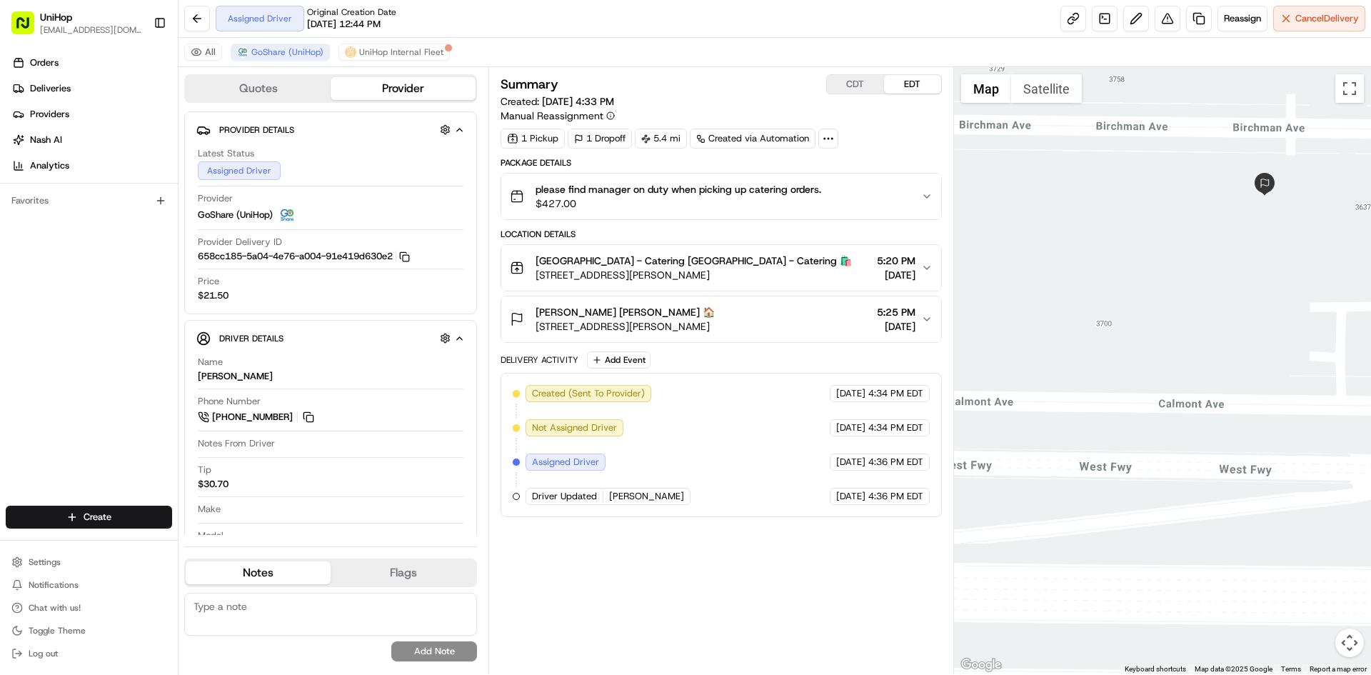
drag, startPoint x: 1199, startPoint y: 287, endPoint x: 1209, endPoint y: 292, distance: 11.2
click at [1209, 292] on div at bounding box center [1163, 370] width 418 height 607
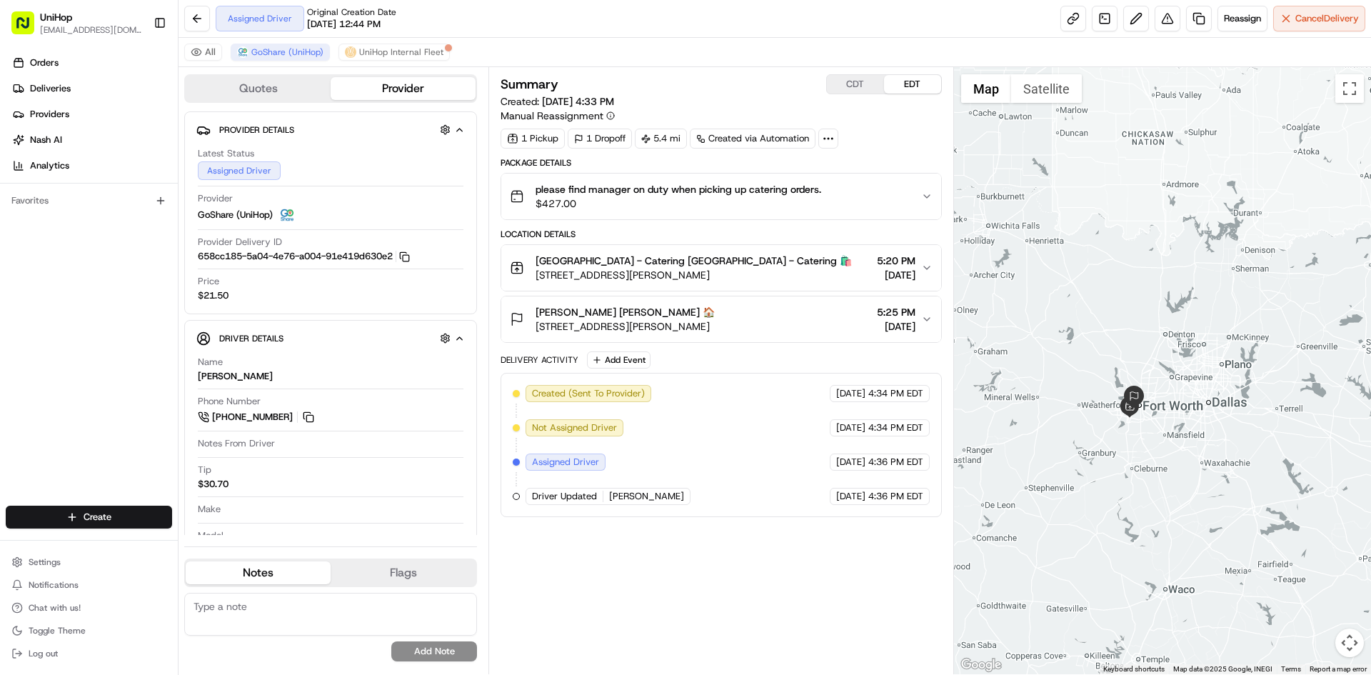
drag, startPoint x: 1191, startPoint y: 284, endPoint x: 1184, endPoint y: 363, distance: 79.6
click at [1184, 363] on div at bounding box center [1163, 370] width 418 height 607
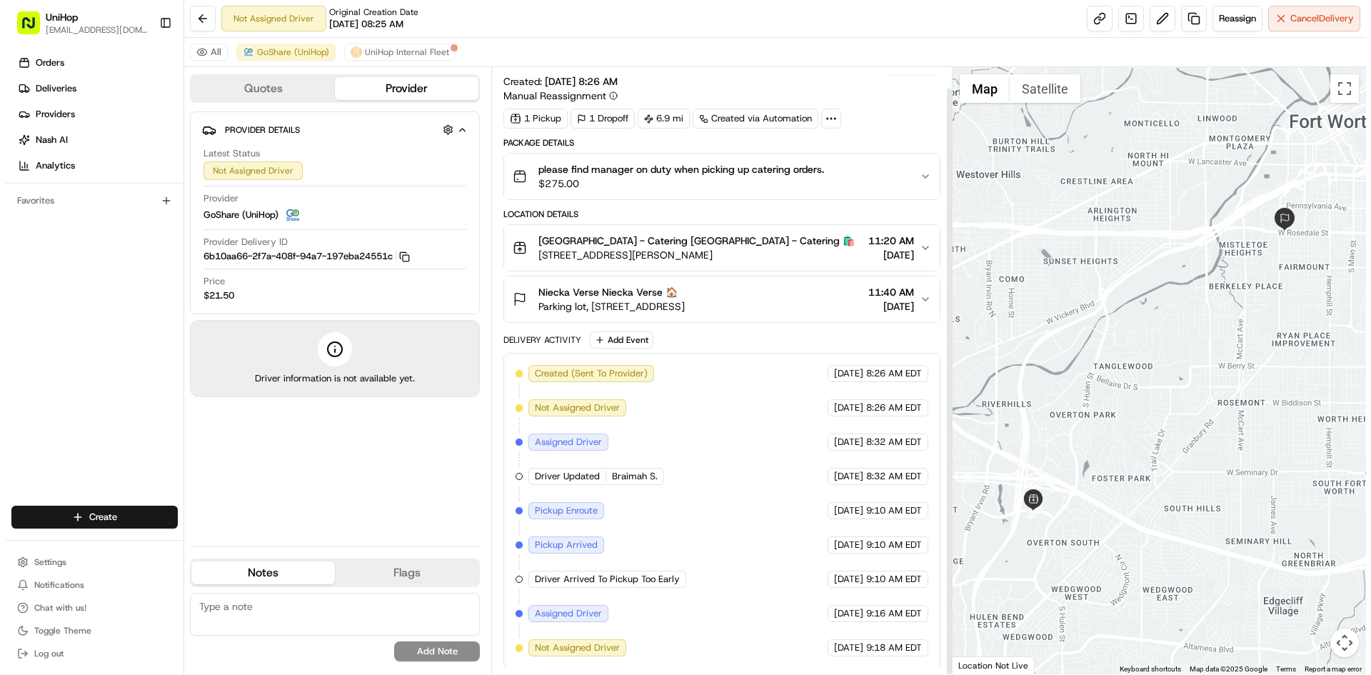
scroll to position [21, 0]
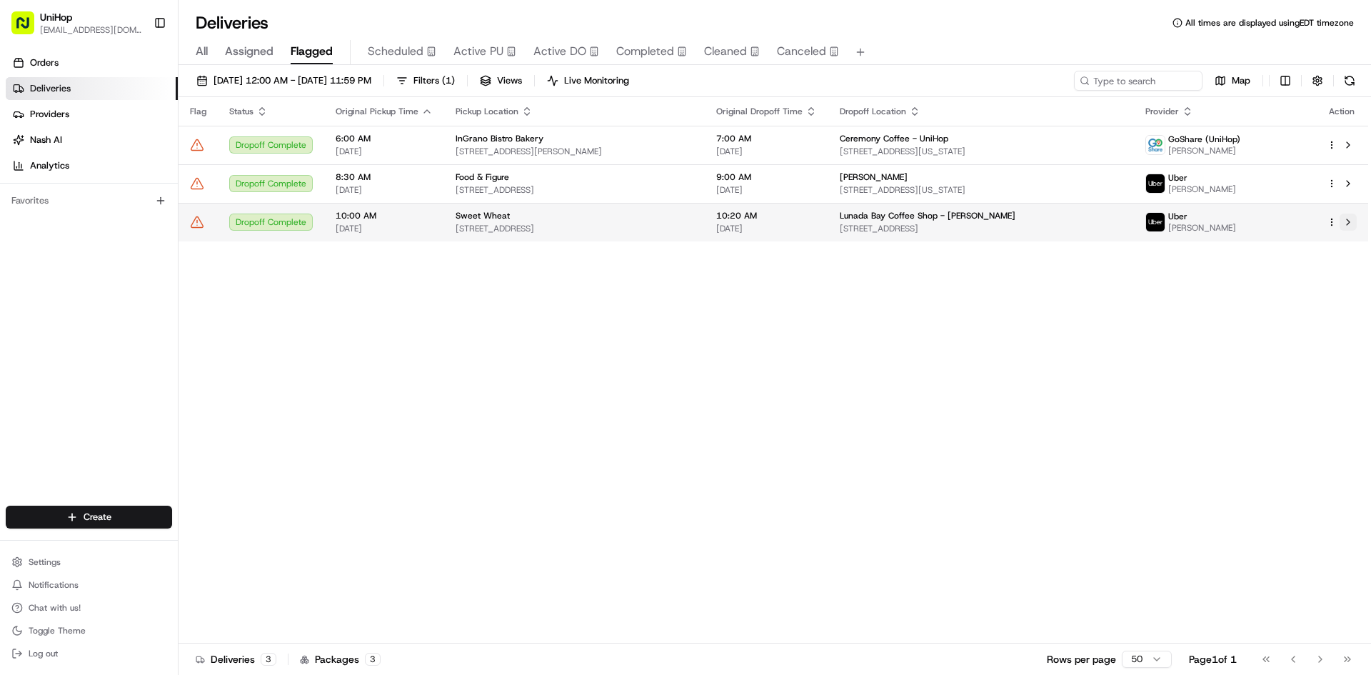
click at [1347, 224] on button at bounding box center [1347, 221] width 17 height 17
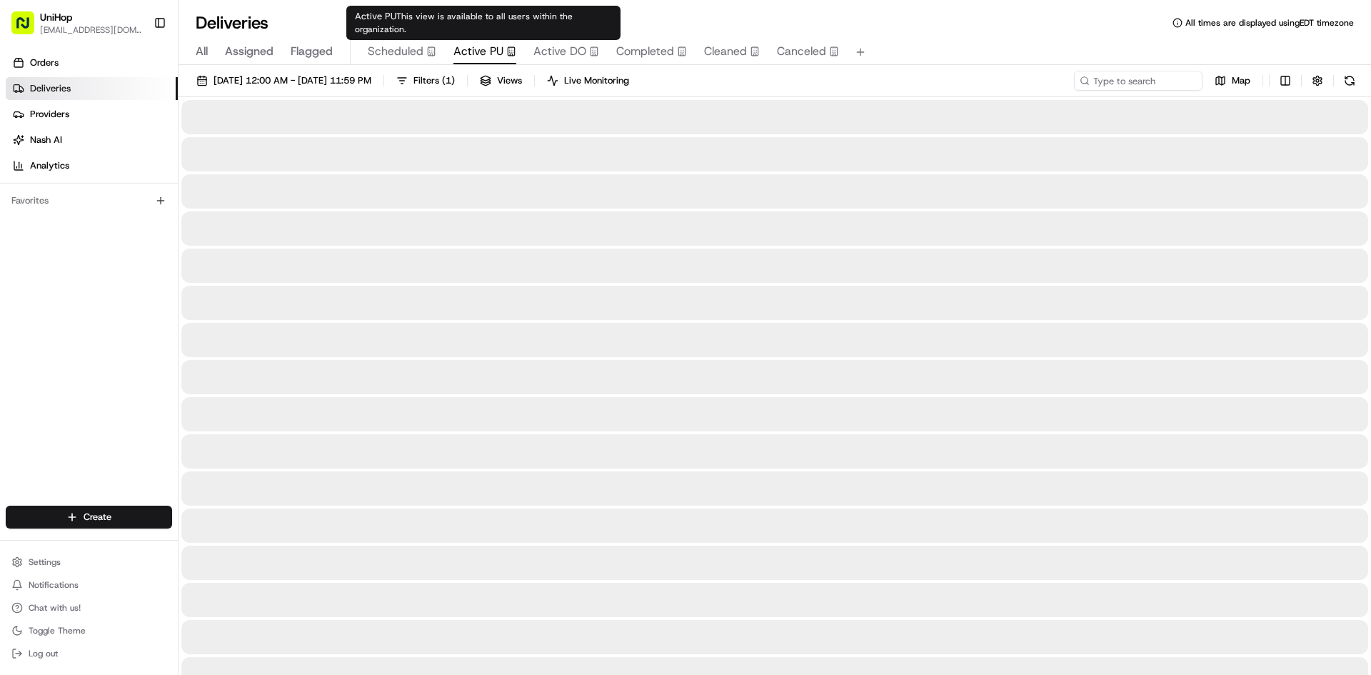
click at [480, 58] on span "Active PU" at bounding box center [478, 51] width 50 height 17
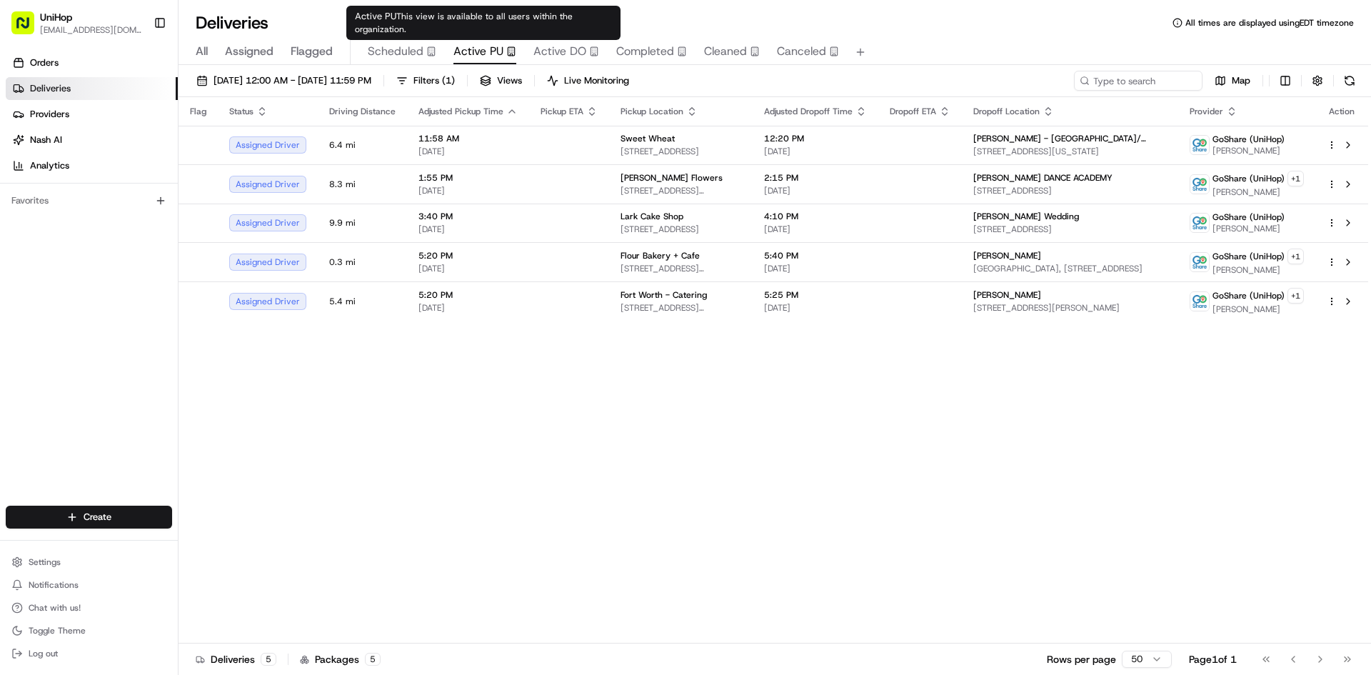
click at [483, 53] on span "Active PU" at bounding box center [478, 51] width 50 height 17
click at [577, 47] on span "Active DO" at bounding box center [559, 51] width 53 height 17
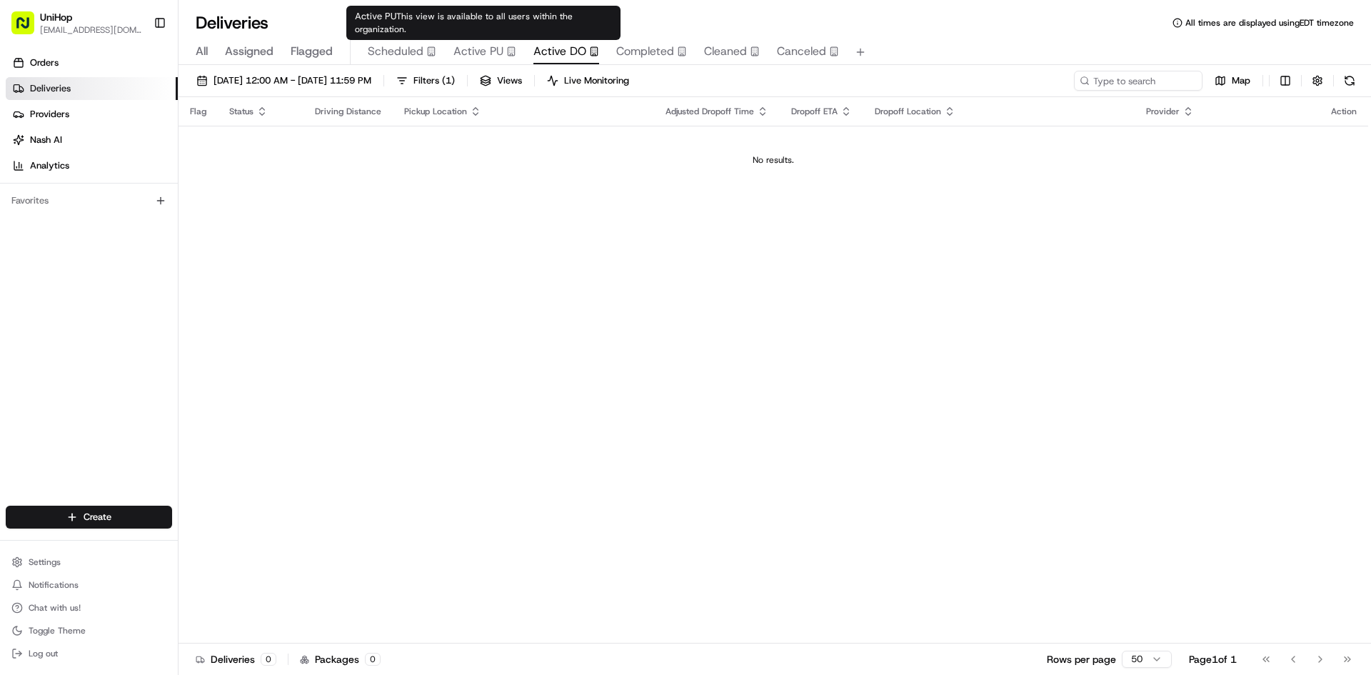
click at [480, 50] on span "Active PU" at bounding box center [478, 51] width 50 height 17
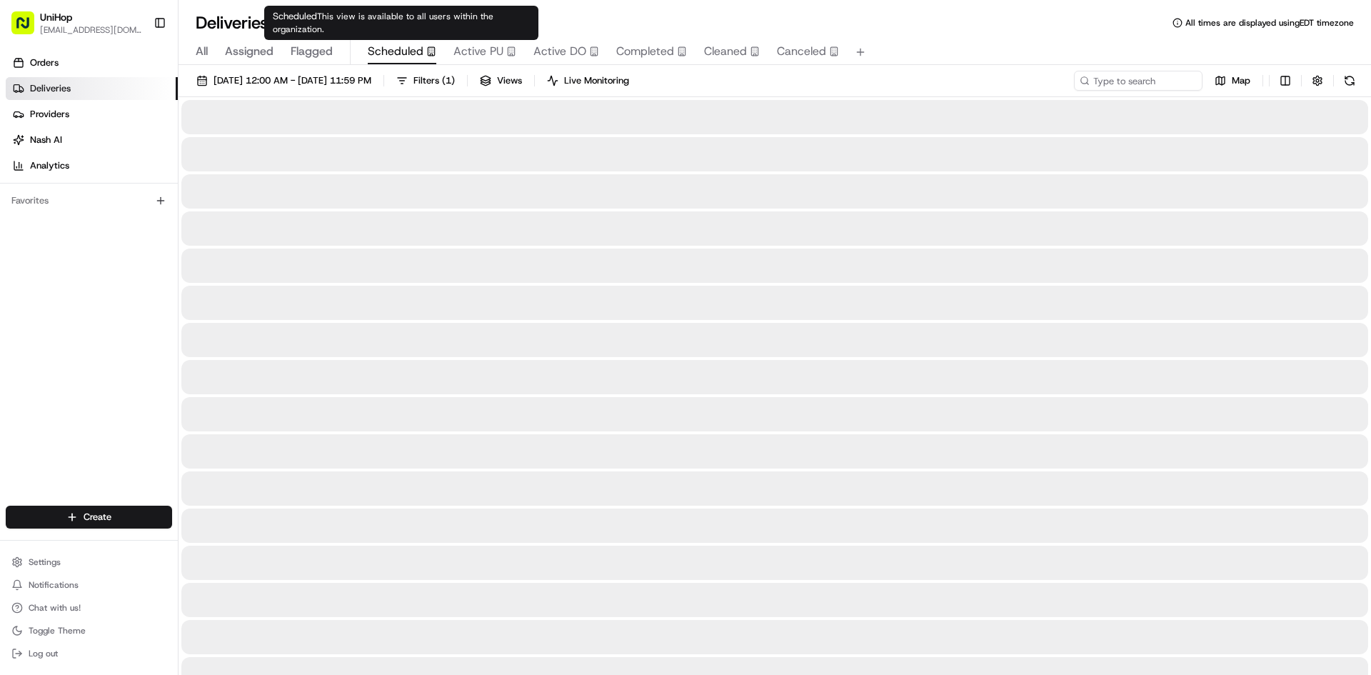
click at [418, 44] on span "Scheduled" at bounding box center [396, 51] width 56 height 17
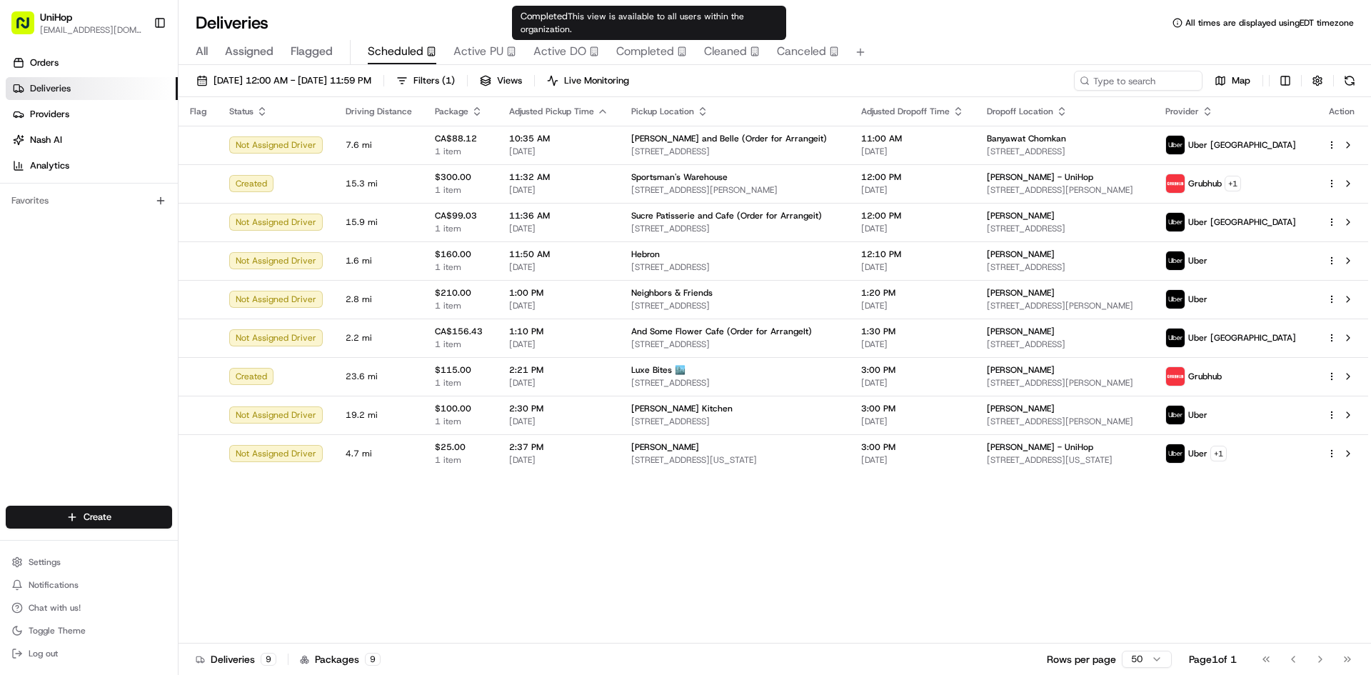
click at [628, 56] on span "Completed" at bounding box center [645, 51] width 58 height 17
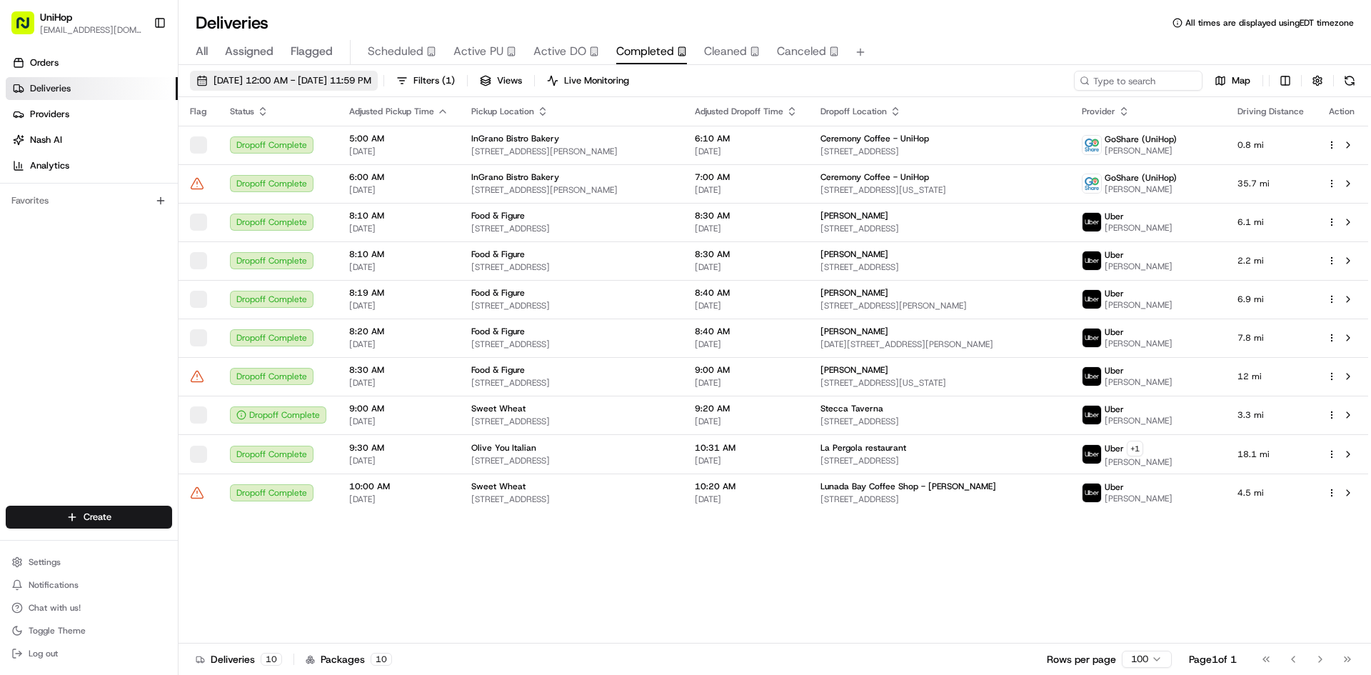
click at [371, 85] on span "[DATE] 12:00 AM - [DATE] 11:59 PM" at bounding box center [292, 80] width 158 height 13
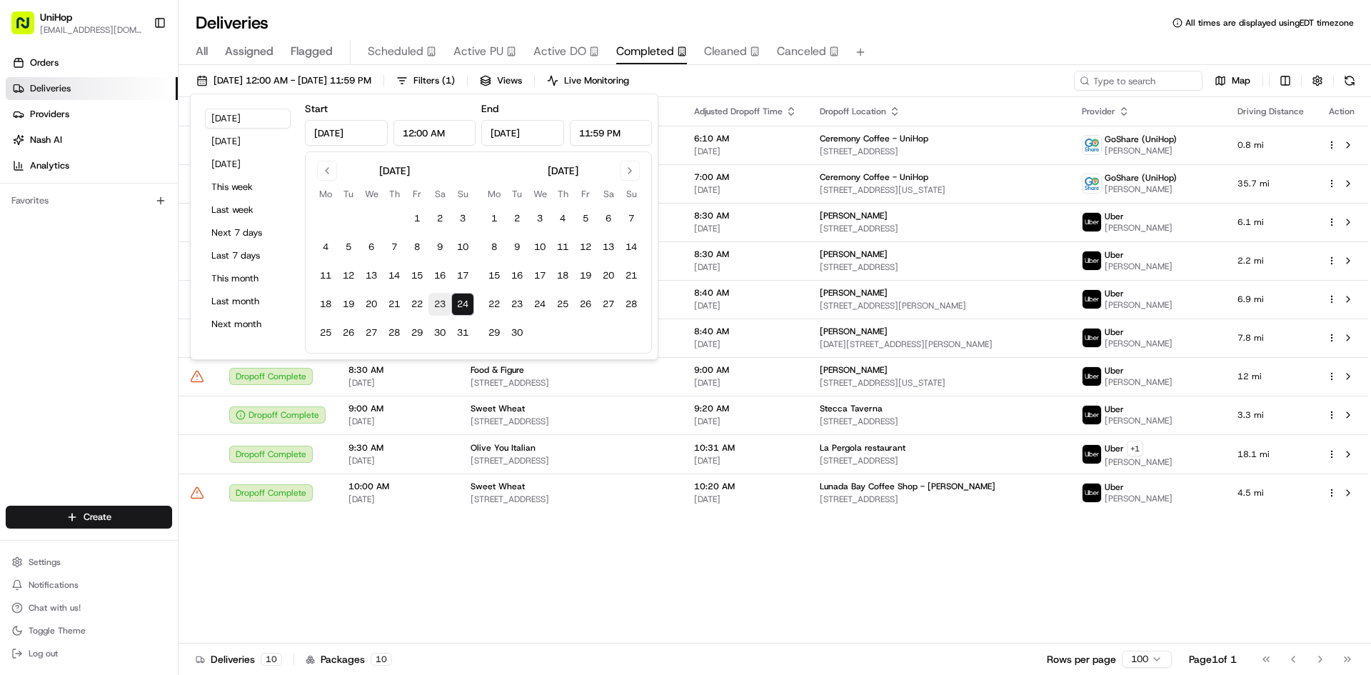
click at [441, 302] on button "23" at bounding box center [439, 304] width 23 height 23
type input "[DATE]"
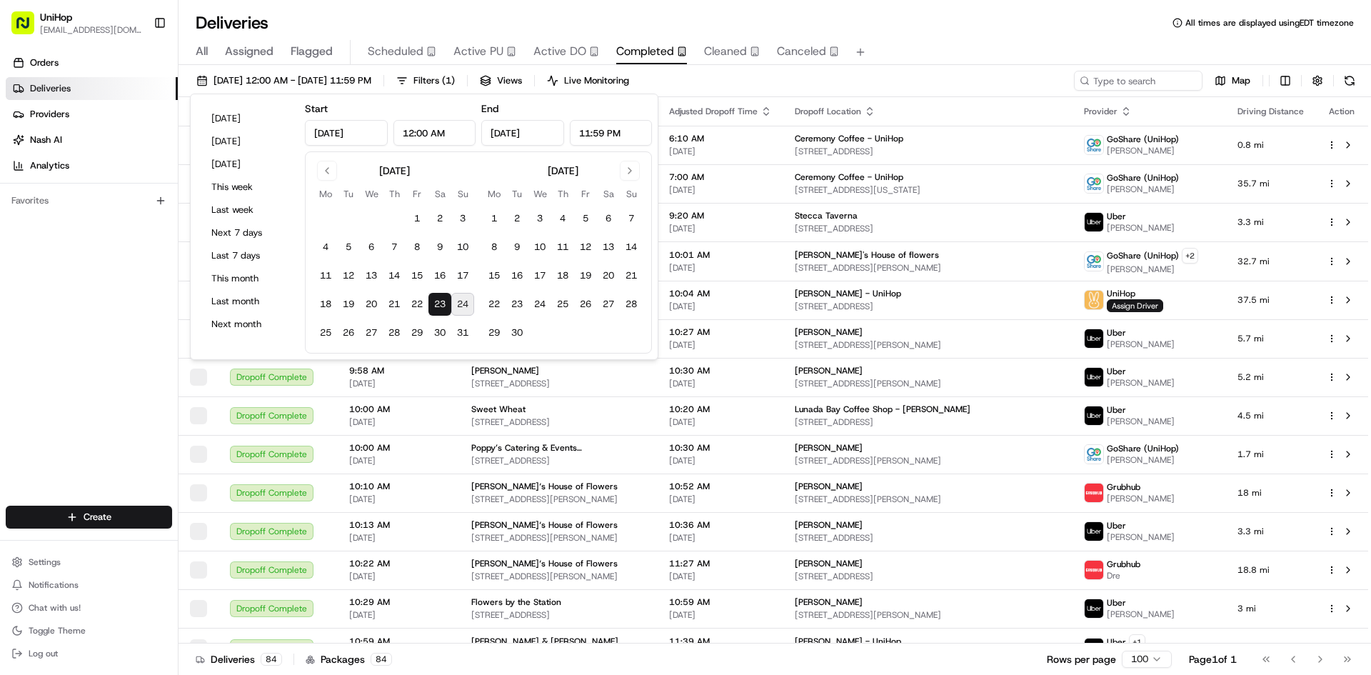
click at [554, 133] on input "[DATE]" at bounding box center [522, 133] width 83 height 26
click at [328, 166] on button "Go to previous month" at bounding box center [327, 171] width 20 height 20
click at [608, 303] on button "23" at bounding box center [608, 304] width 23 height 23
click at [48, 381] on div "Orders Deliveries Providers [PERSON_NAME] Analytics Favorites" at bounding box center [89, 280] width 178 height 468
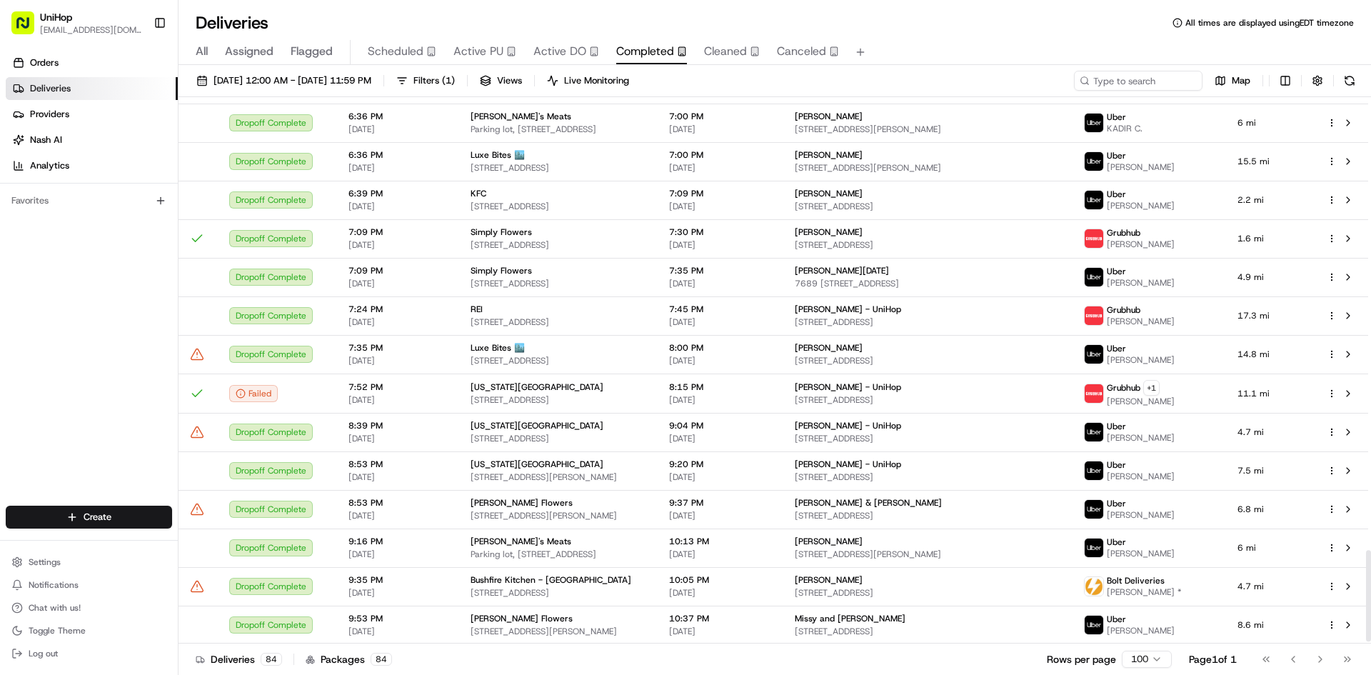
scroll to position [2727, 0]
click at [1316, 661] on div "Go to first page Go to previous page Go to next page Go to last page" at bounding box center [1307, 659] width 106 height 20
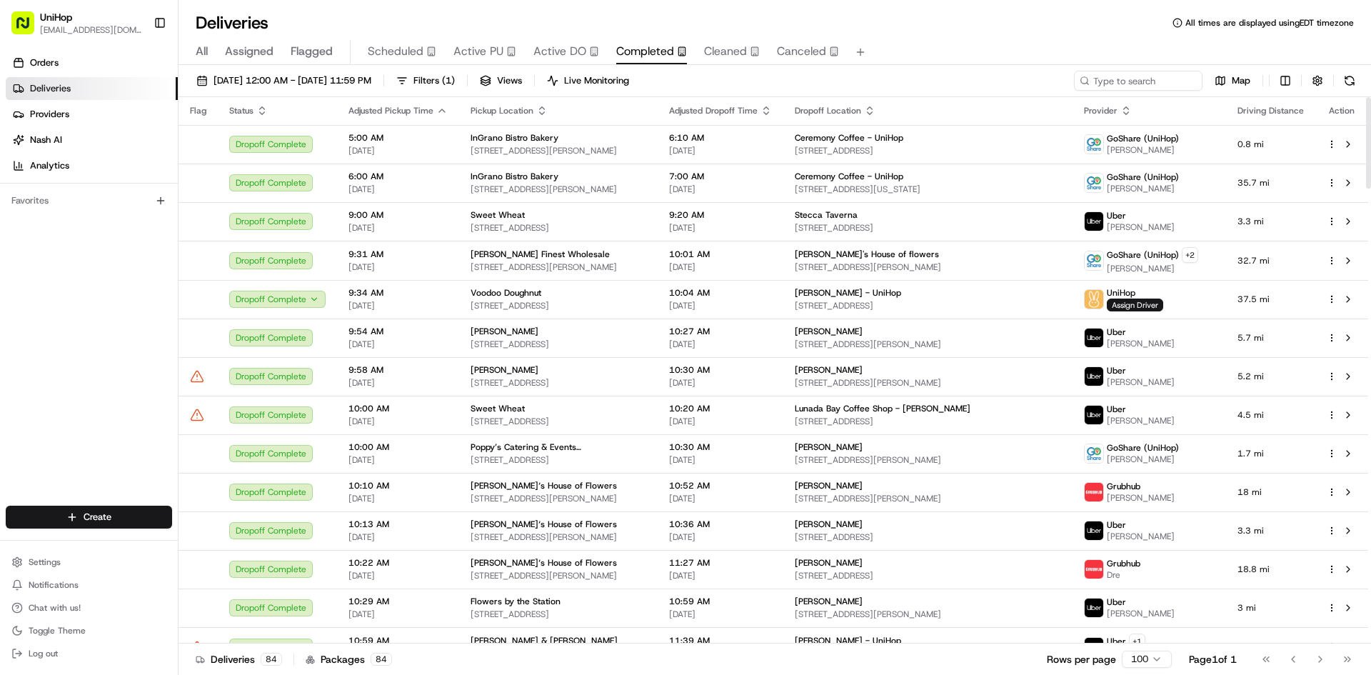
scroll to position [0, 0]
click at [1138, 85] on input at bounding box center [1116, 81] width 171 height 20
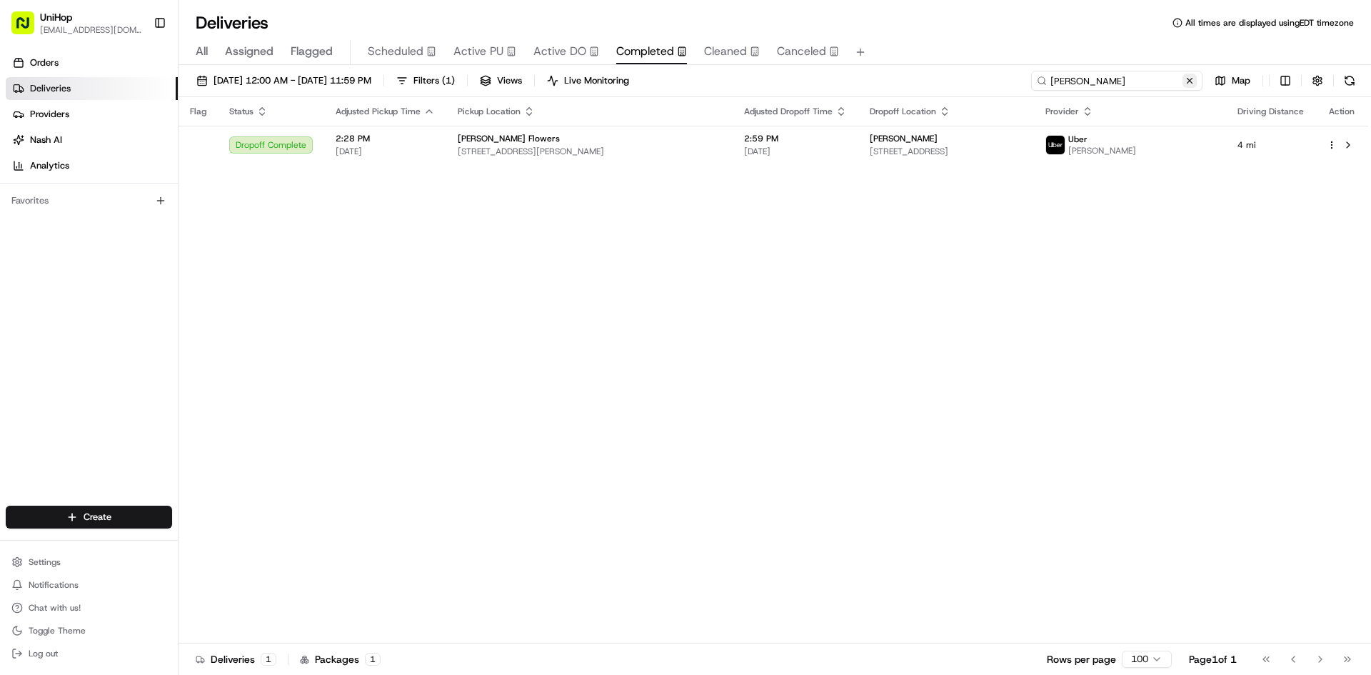
type input "andrew"
click at [1192, 84] on button at bounding box center [1189, 81] width 14 height 14
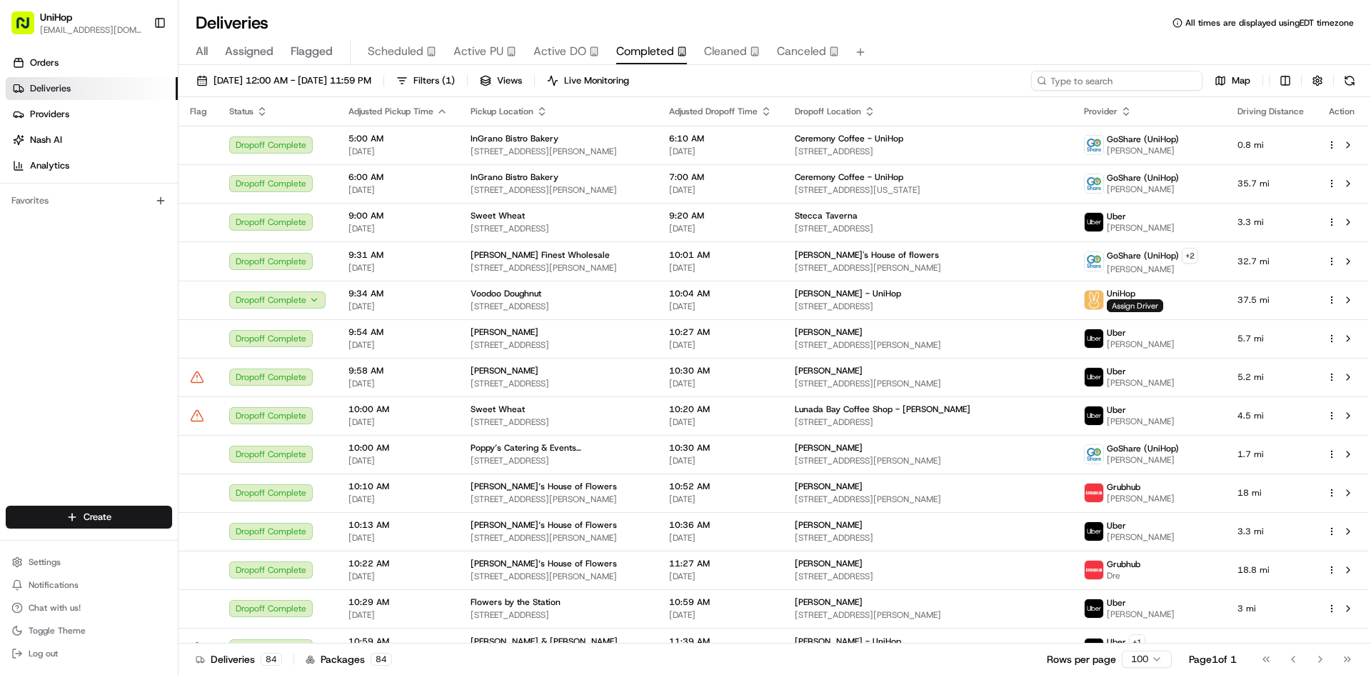
click at [1185, 84] on input at bounding box center [1116, 81] width 171 height 20
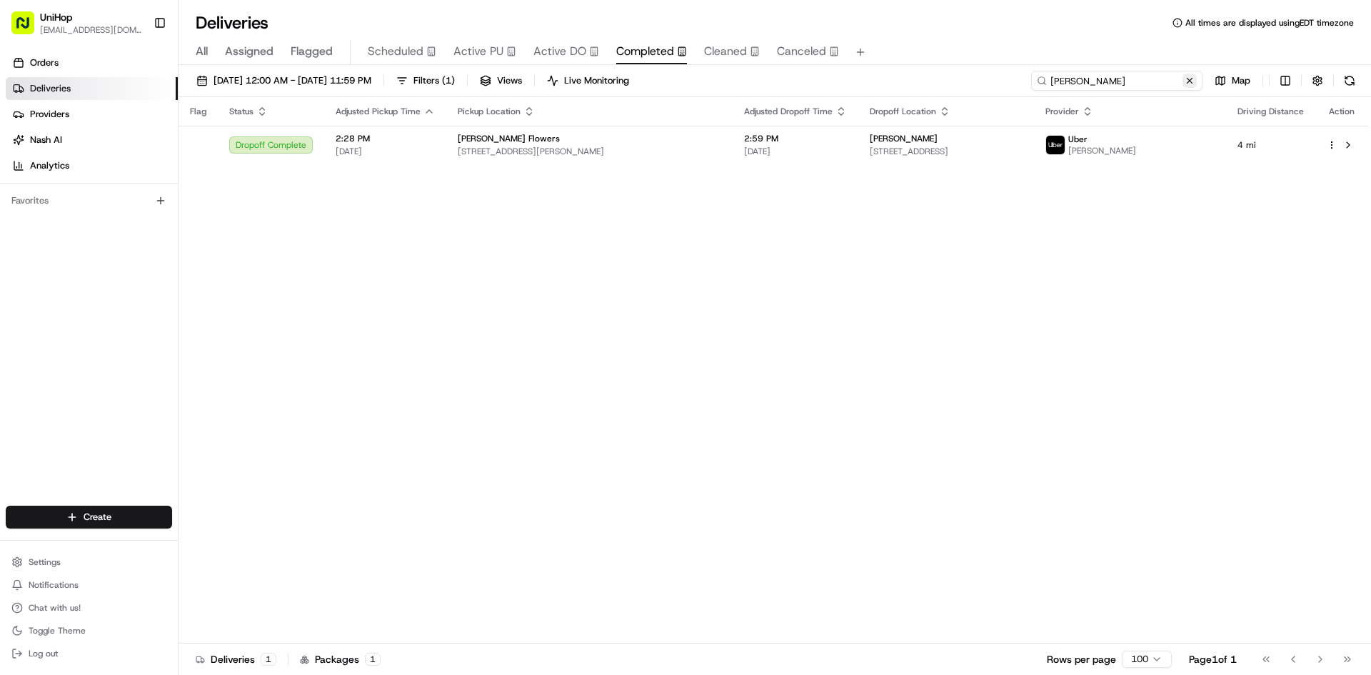
type input "julian"
click at [1184, 84] on button at bounding box center [1189, 81] width 14 height 14
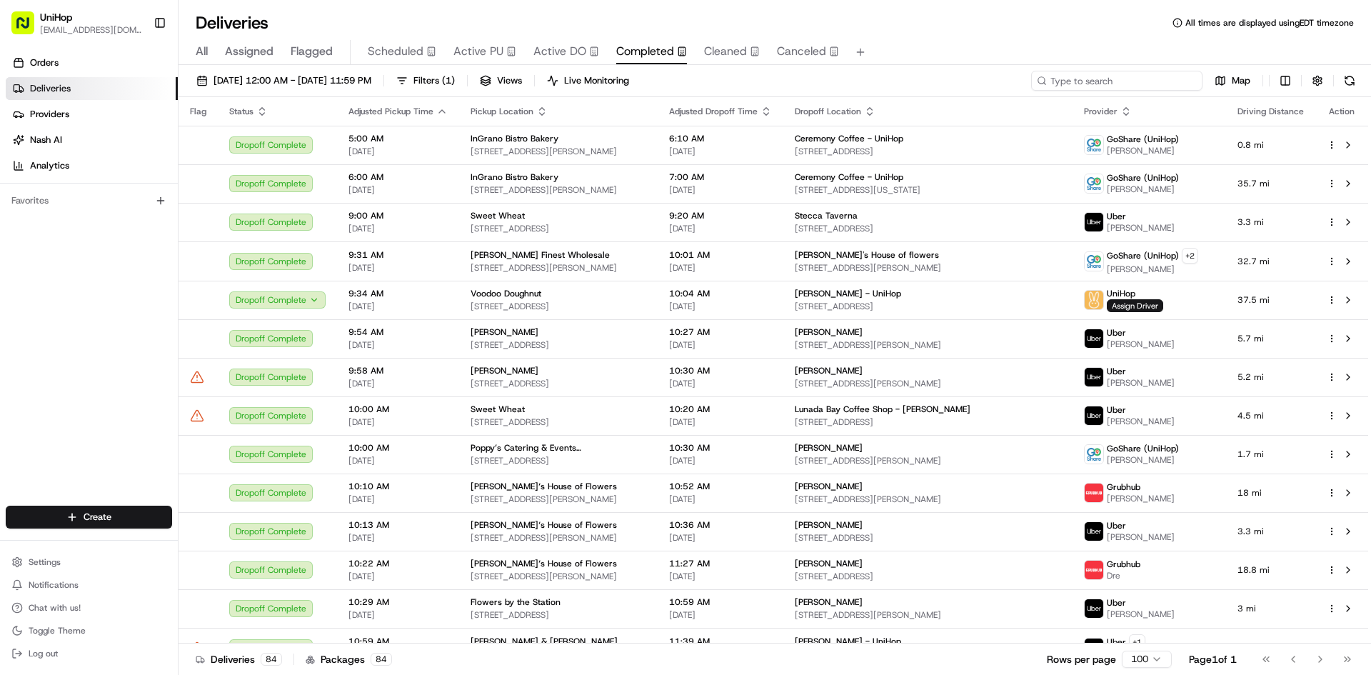
click at [1183, 84] on input at bounding box center [1116, 81] width 171 height 20
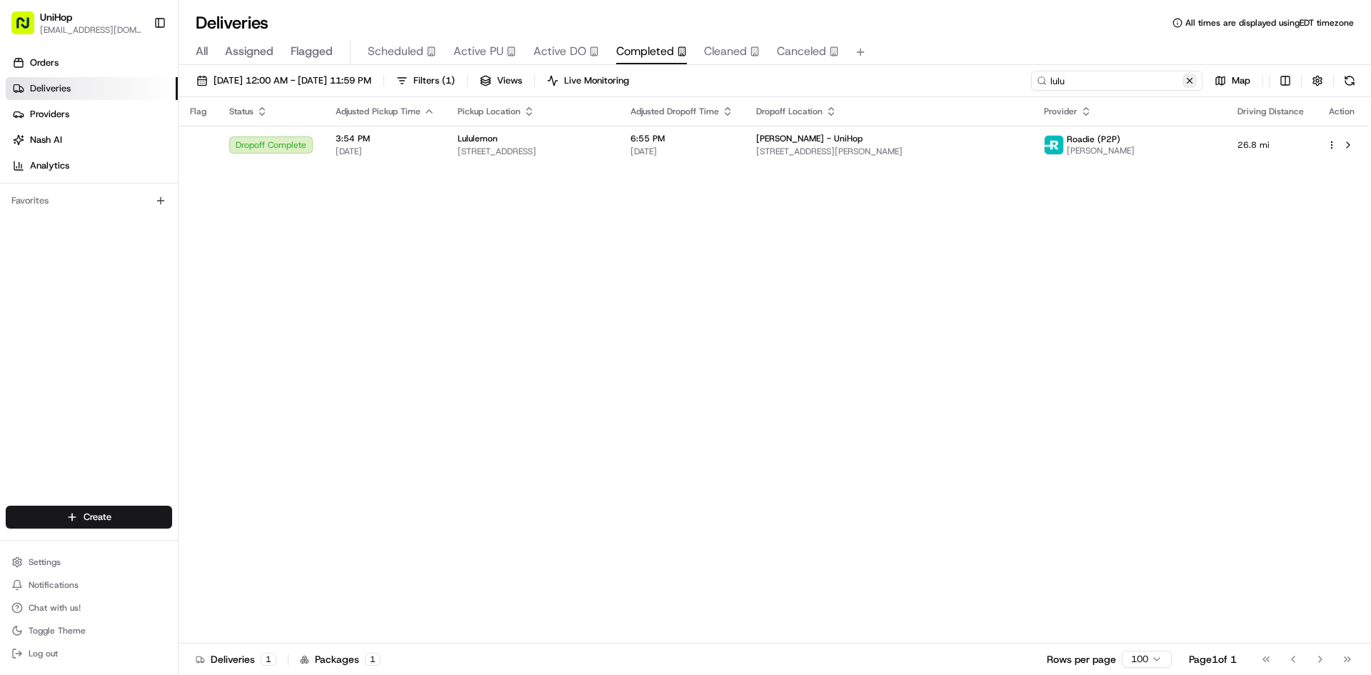
type input "lulu"
click at [1186, 84] on button at bounding box center [1189, 81] width 14 height 14
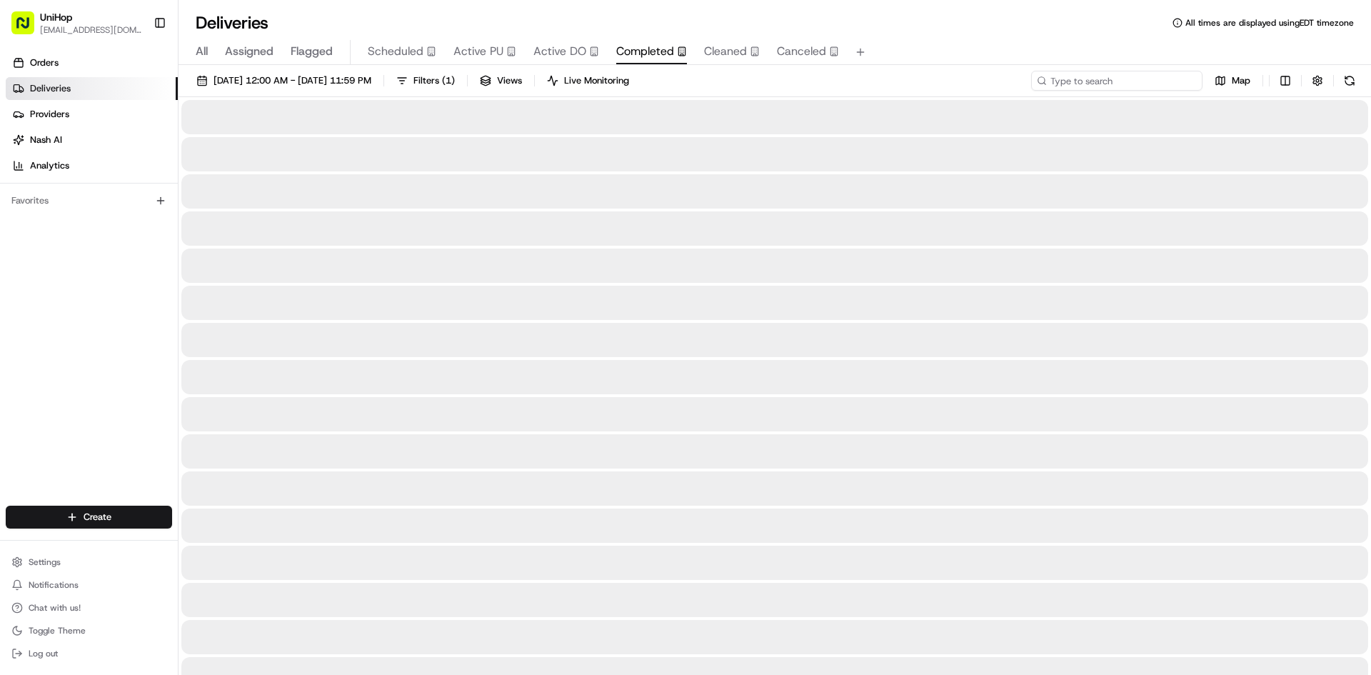
click at [1130, 78] on input at bounding box center [1116, 81] width 171 height 20
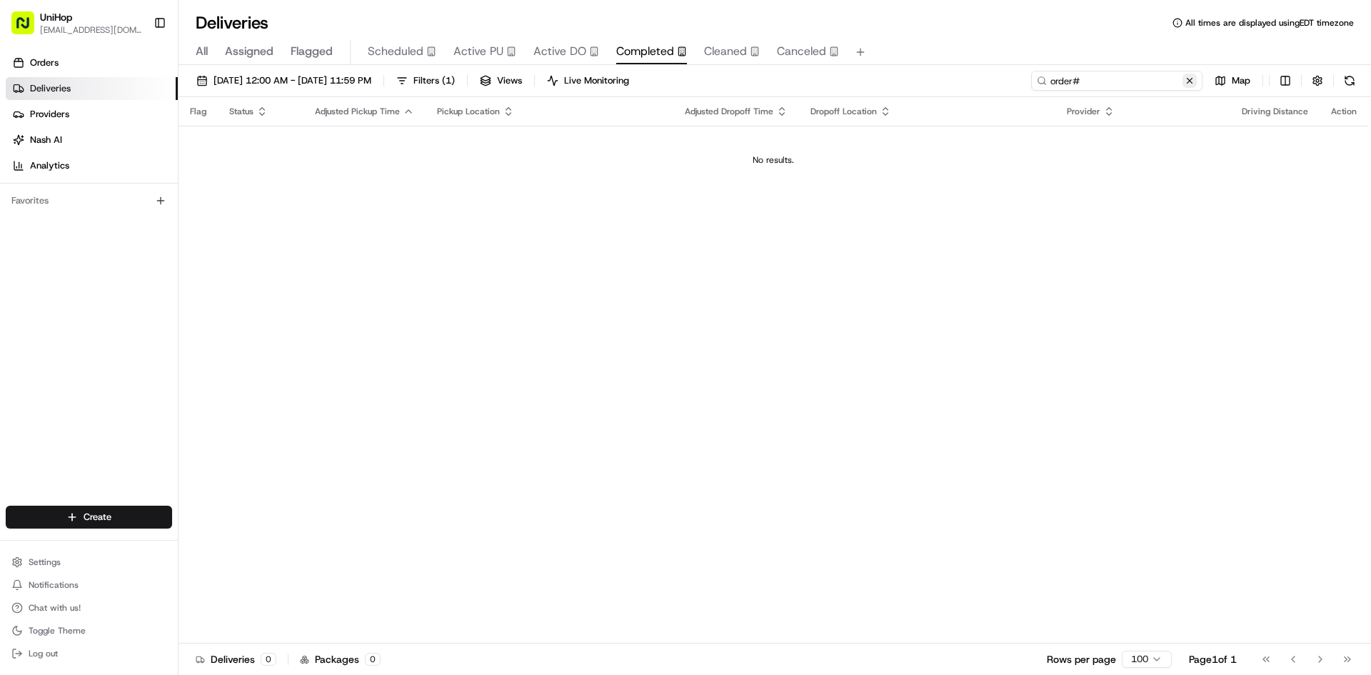
type input "order#"
click at [1185, 85] on button at bounding box center [1189, 81] width 14 height 14
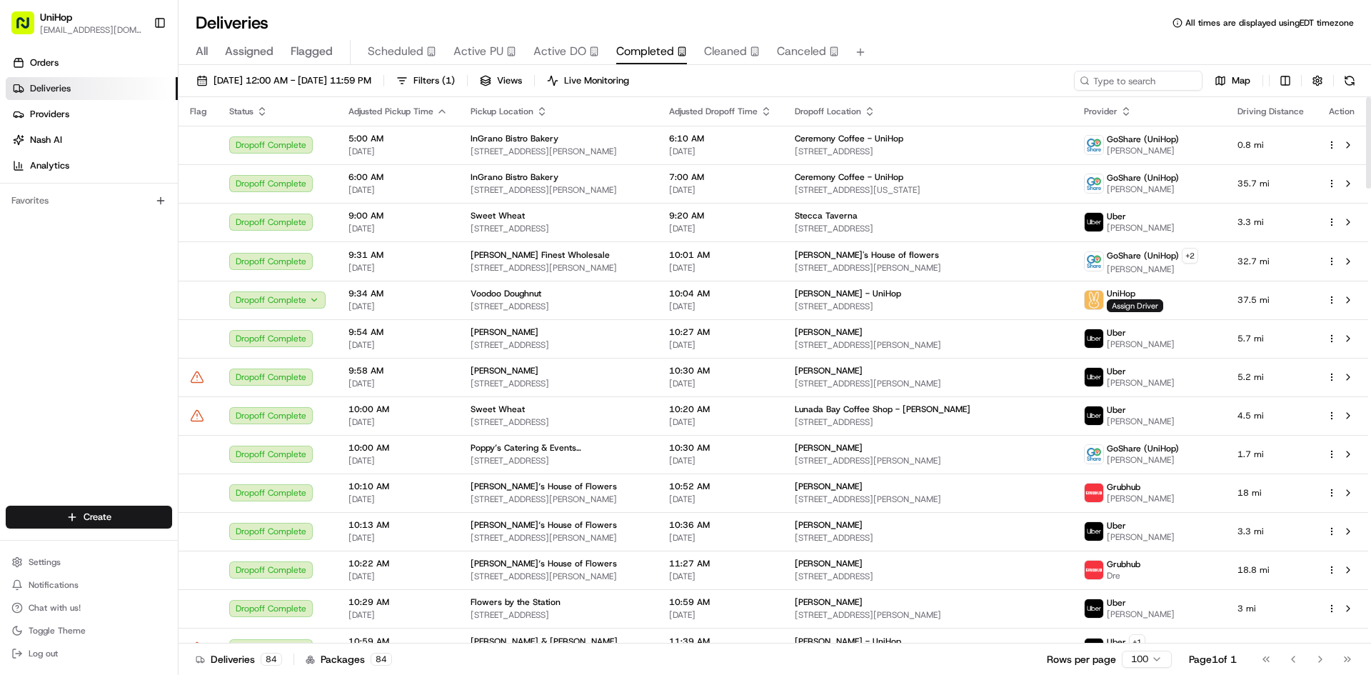
click at [1126, 118] on th "Provider" at bounding box center [1148, 111] width 153 height 29
click at [1117, 116] on span "Provider" at bounding box center [1101, 111] width 34 height 11
click at [1132, 112] on icon "button" at bounding box center [1125, 111] width 11 height 11
click at [1178, 113] on div "Provider" at bounding box center [1149, 111] width 131 height 11
click at [1132, 114] on icon "button" at bounding box center [1125, 111] width 11 height 11
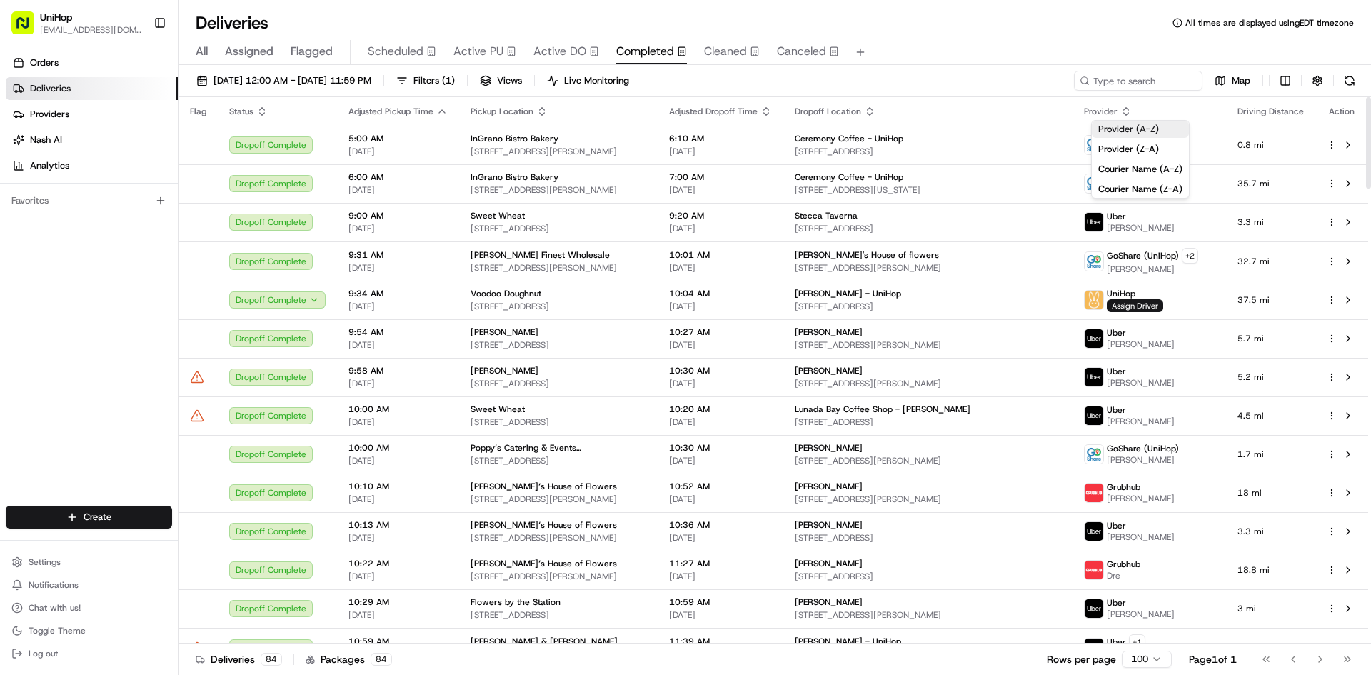
click at [1133, 127] on button "Provider (A-Z)" at bounding box center [1140, 129] width 97 height 17
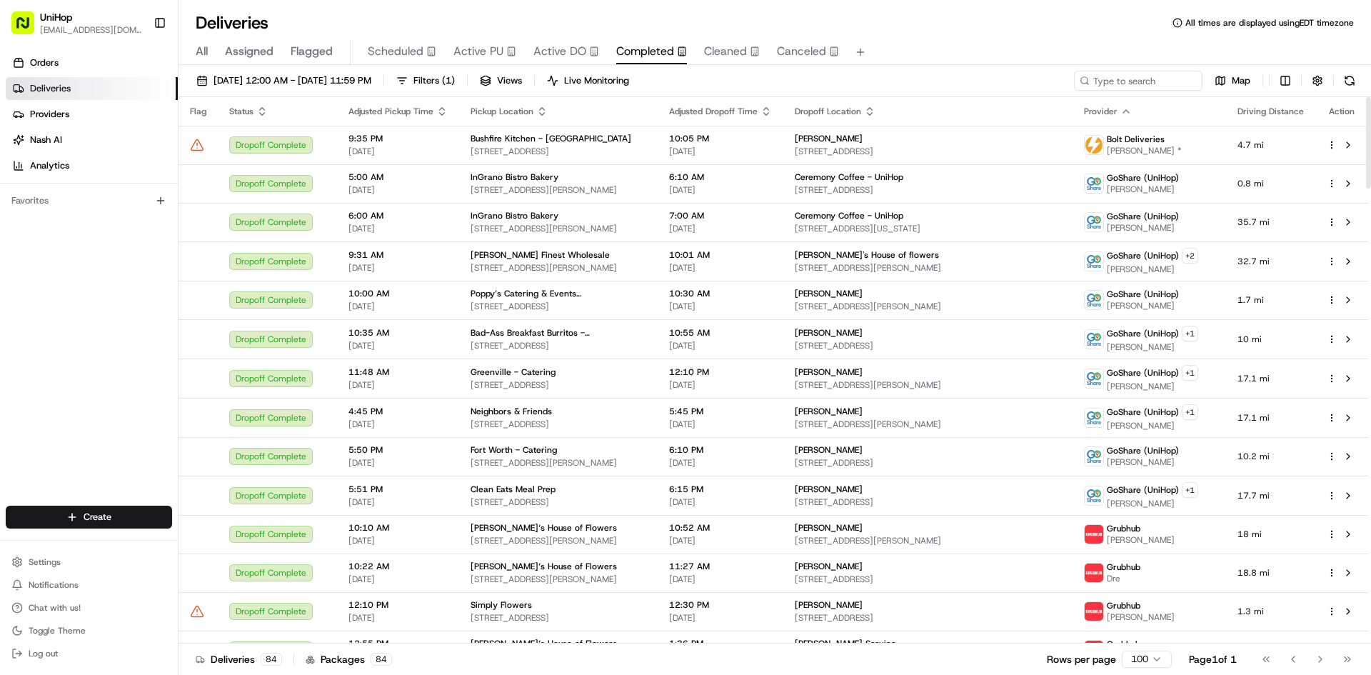
click at [116, 274] on div "Orders Deliveries Providers [PERSON_NAME] Analytics Favorites" at bounding box center [89, 280] width 178 height 468
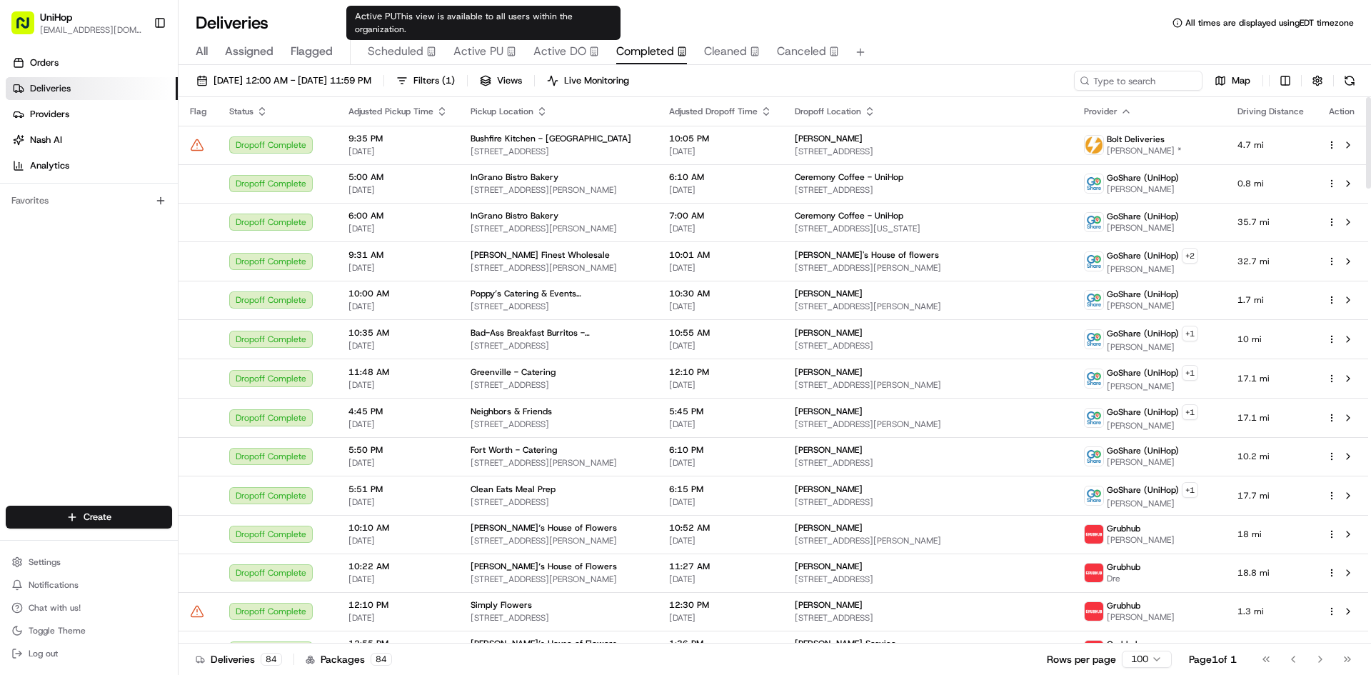
click at [461, 45] on span "Active PU" at bounding box center [478, 51] width 50 height 17
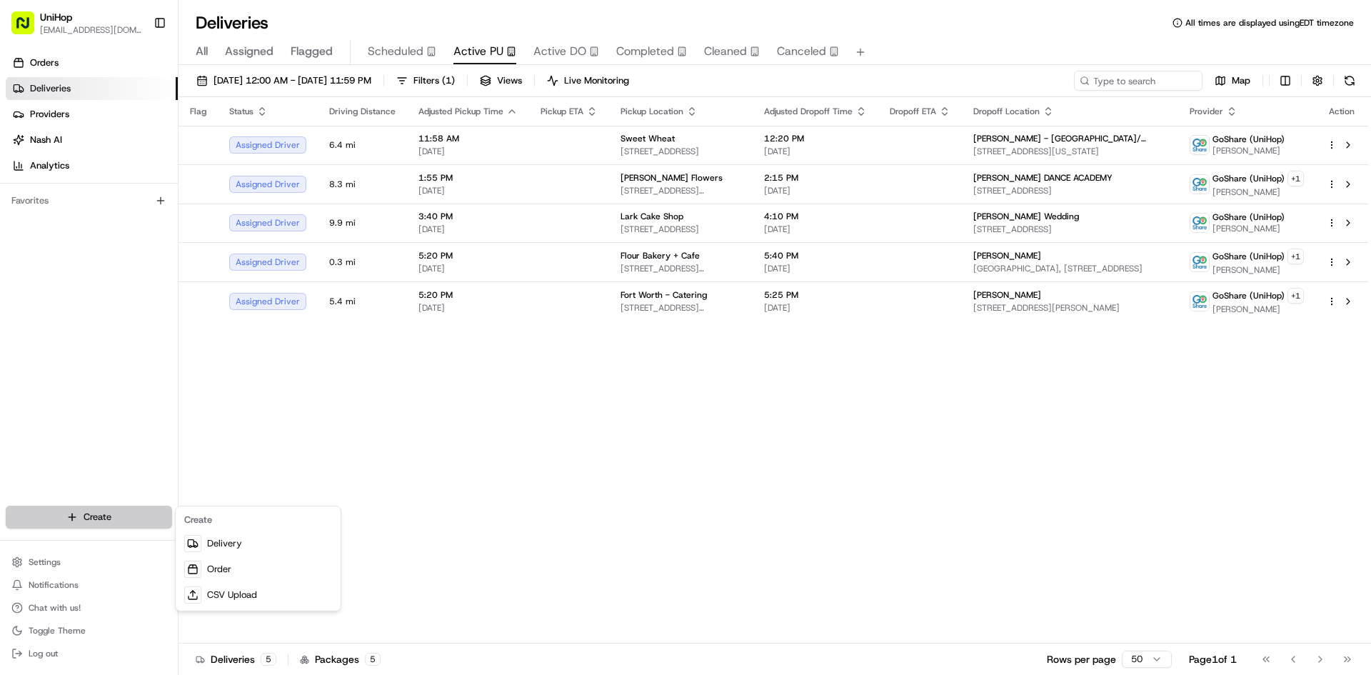
click at [115, 517] on html "UniHop dispatch+b@unihop.app Toggle Sidebar Orders Deliveries Providers Nash AI…" at bounding box center [685, 337] width 1371 height 675
click at [252, 546] on link "Delivery" at bounding box center [257, 543] width 159 height 26
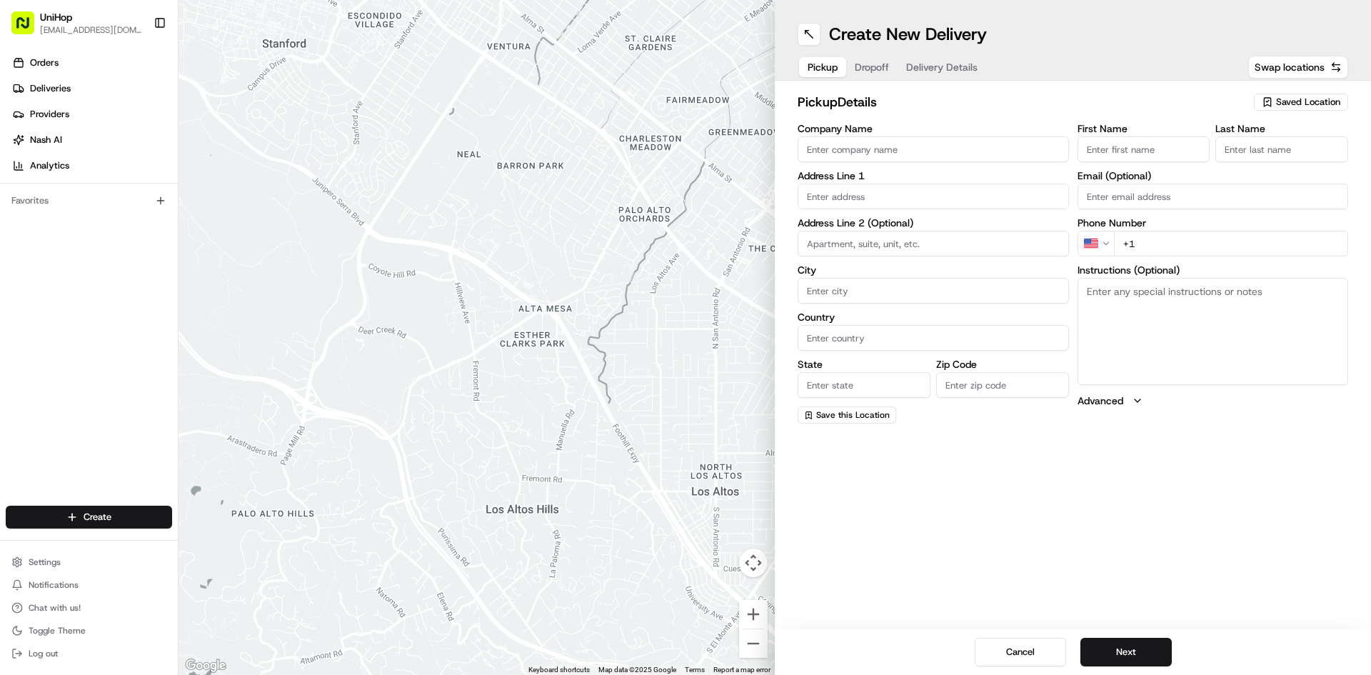
click at [1318, 101] on span "Saved Location" at bounding box center [1308, 102] width 64 height 13
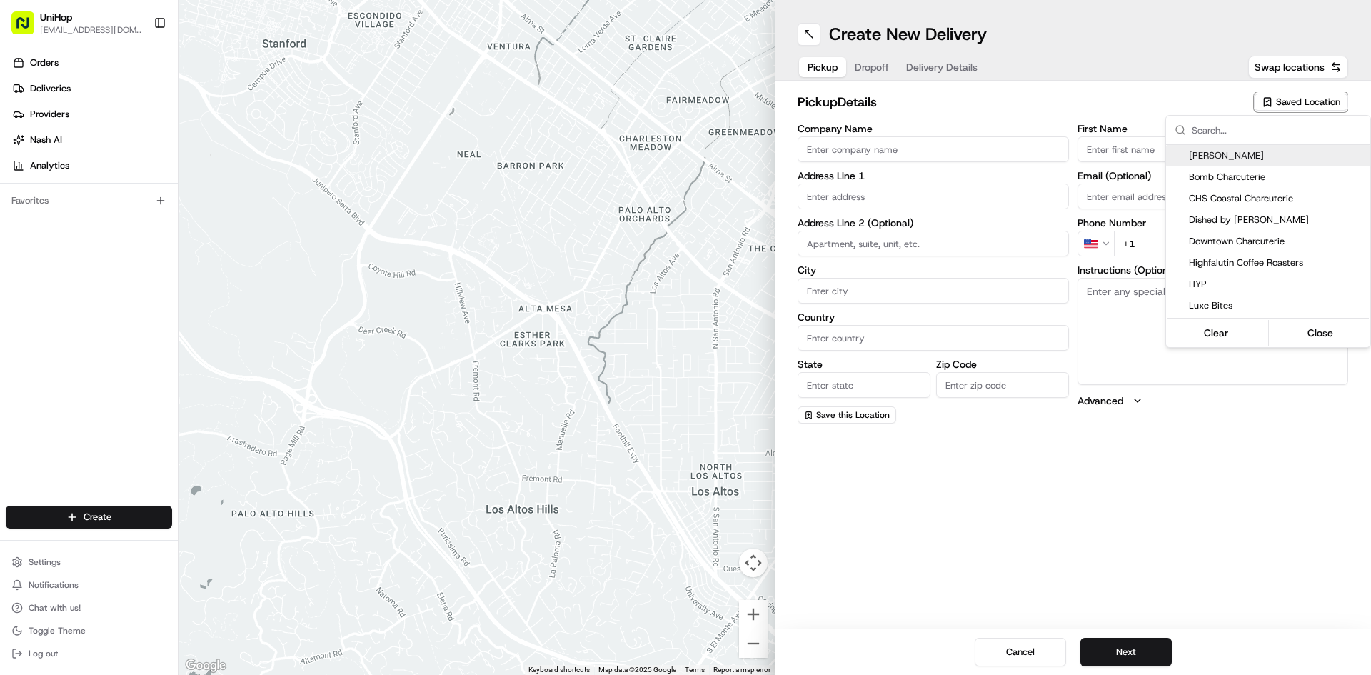
click at [1253, 153] on span "Beatriz" at bounding box center [1277, 155] width 176 height 13
type input "Beatriz"
type input "9651 SW 106th Ct"
type input "Miami"
type input "US"
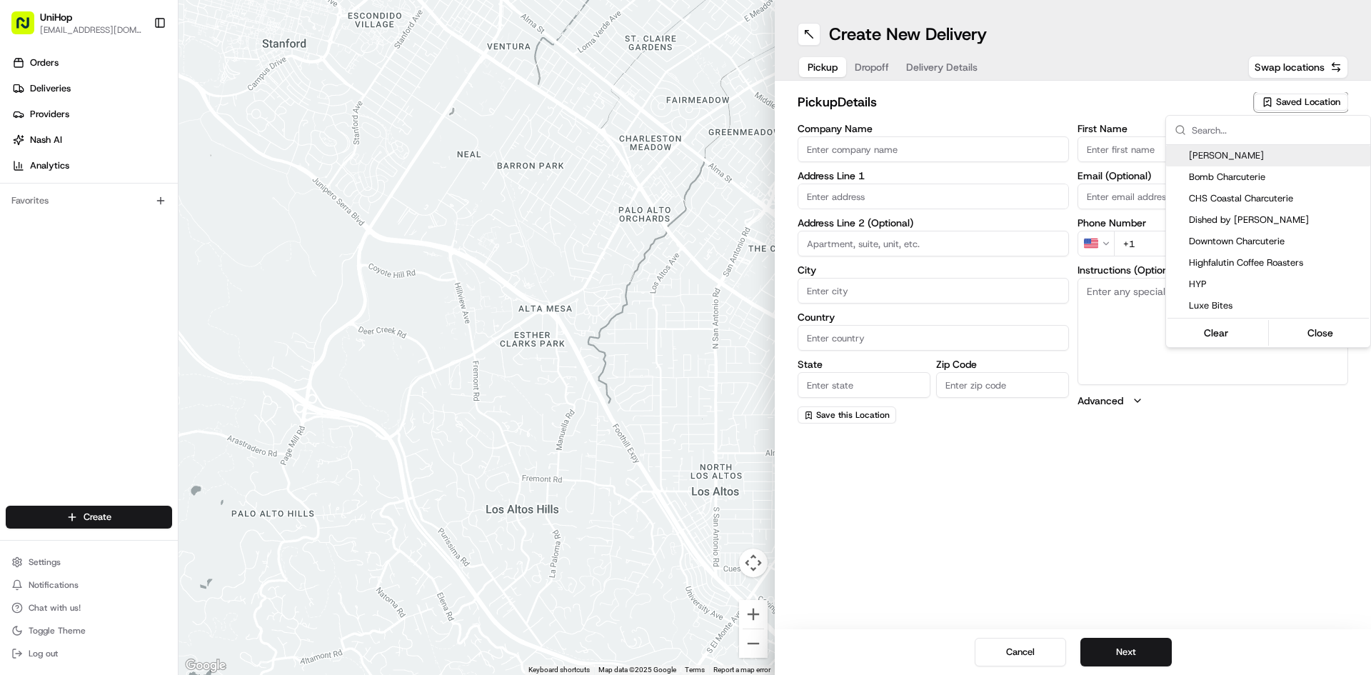
type input "FL"
type input "33176"
type input "Bee"
type input "🛍️"
type input "info@beecheesymiami.com"
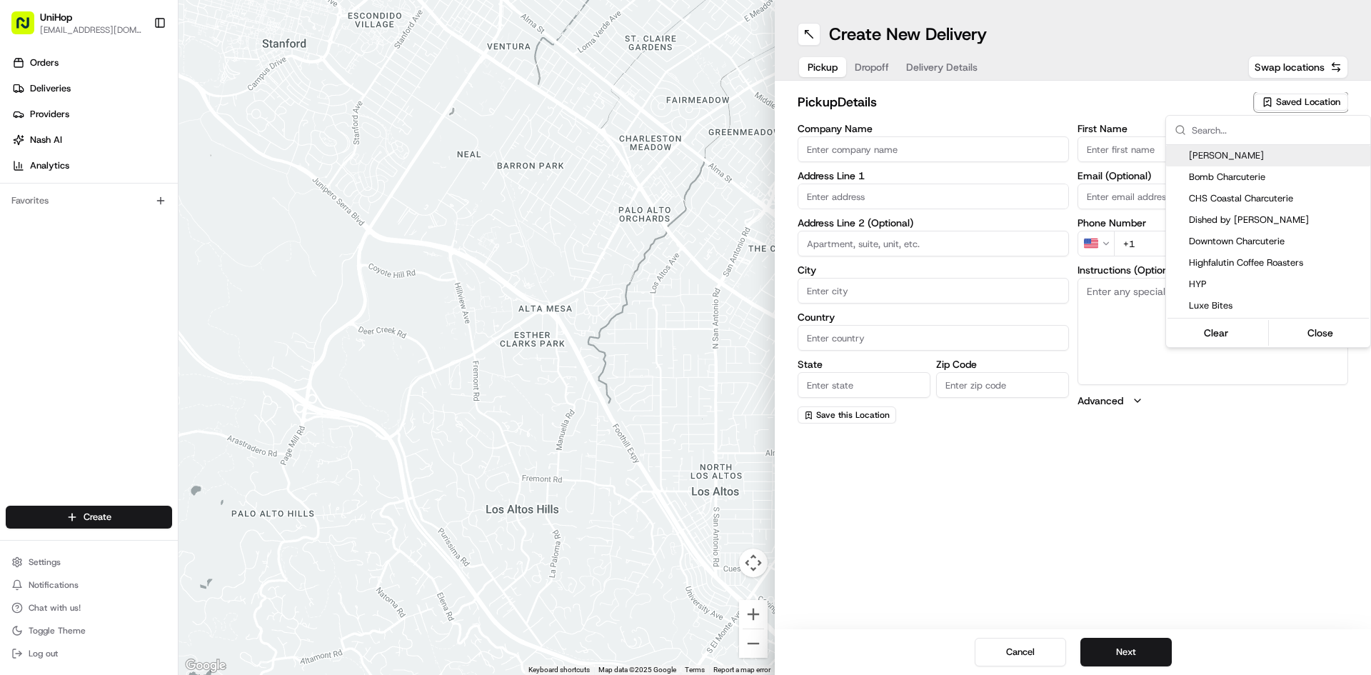
type input "+1 786 444 9789"
type textarea "CAR ONLY. Pickup from residence. charcuterie"
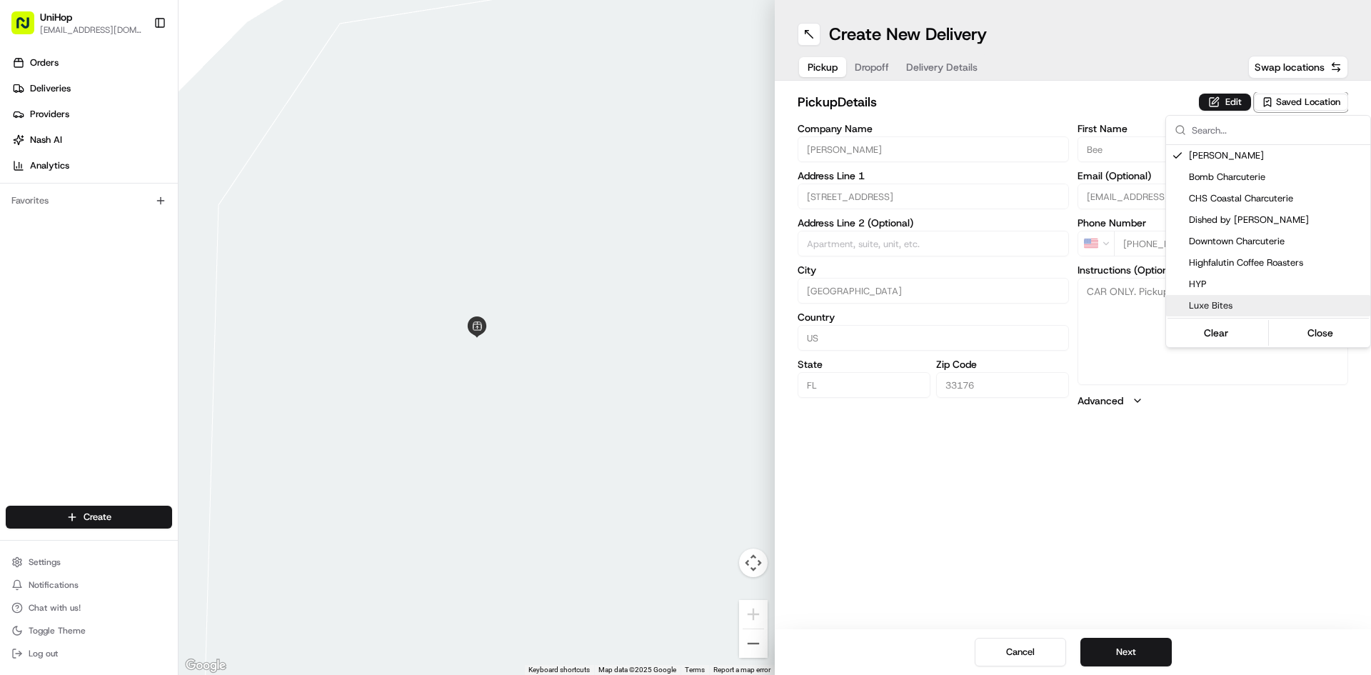
click at [1190, 445] on html "UniHop dispatch+b@unihop.app Toggle Sidebar Orders Deliveries Providers Nash AI…" at bounding box center [685, 337] width 1371 height 675
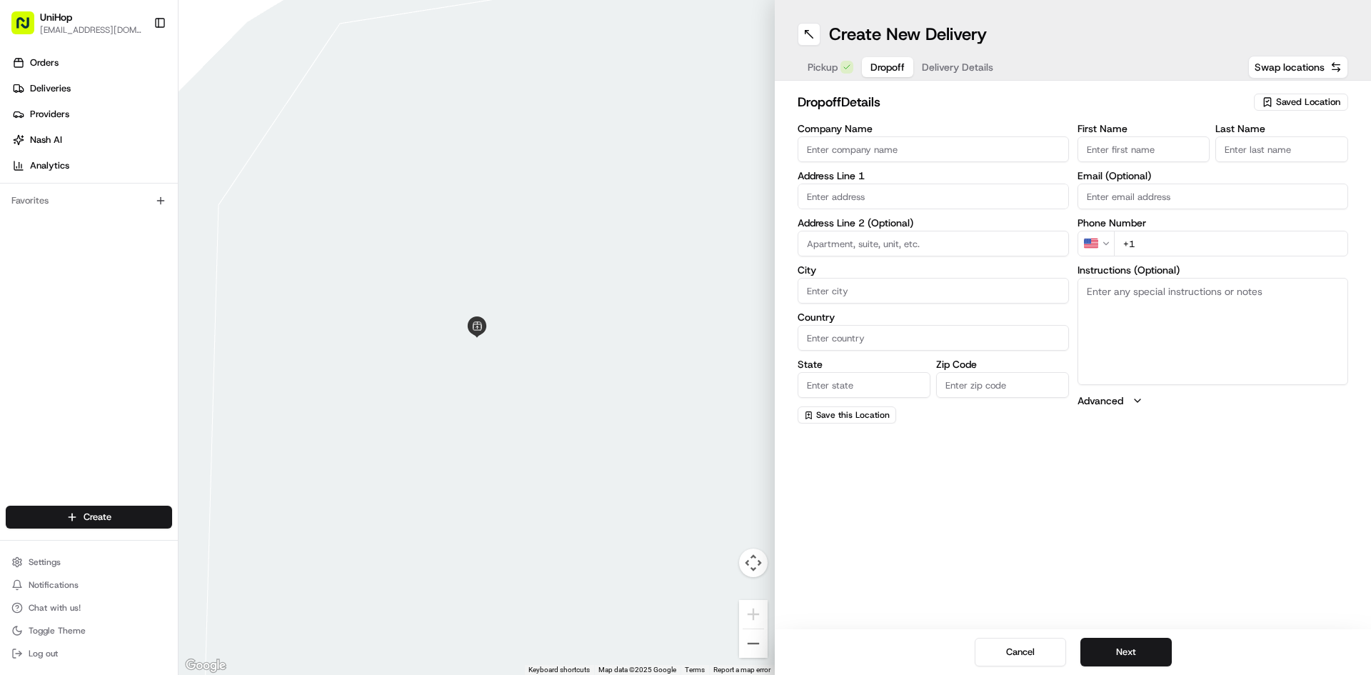
click at [878, 66] on span "Dropoff" at bounding box center [887, 67] width 34 height 14
click at [833, 149] on input "Company Name" at bounding box center [932, 149] width 271 height 26
paste input "Chris Daniels"
drag, startPoint x: 827, startPoint y: 151, endPoint x: 918, endPoint y: 151, distance: 91.4
click at [805, 150] on input "Chris Daniels" at bounding box center [932, 149] width 271 height 26
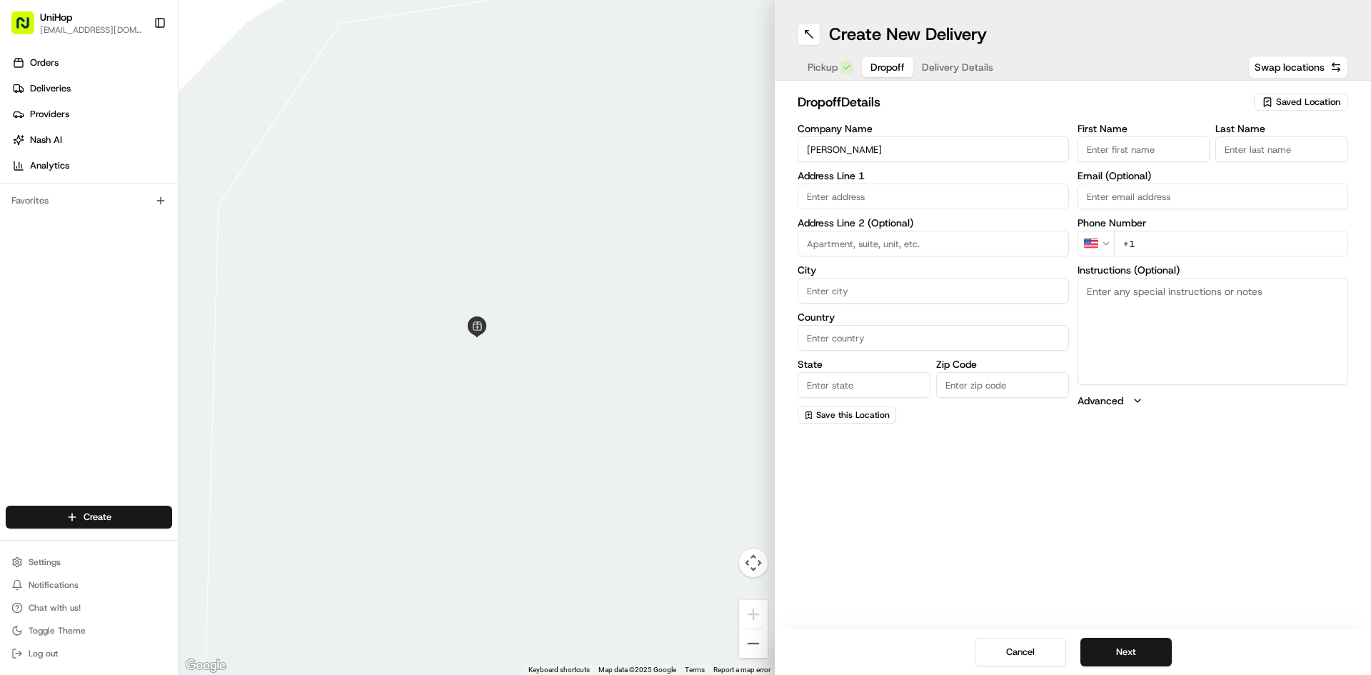
type input "Chris Daniels"
click at [1094, 155] on input "First Name" at bounding box center [1143, 149] width 133 height 26
paste input "Chris"
type input "Chris"
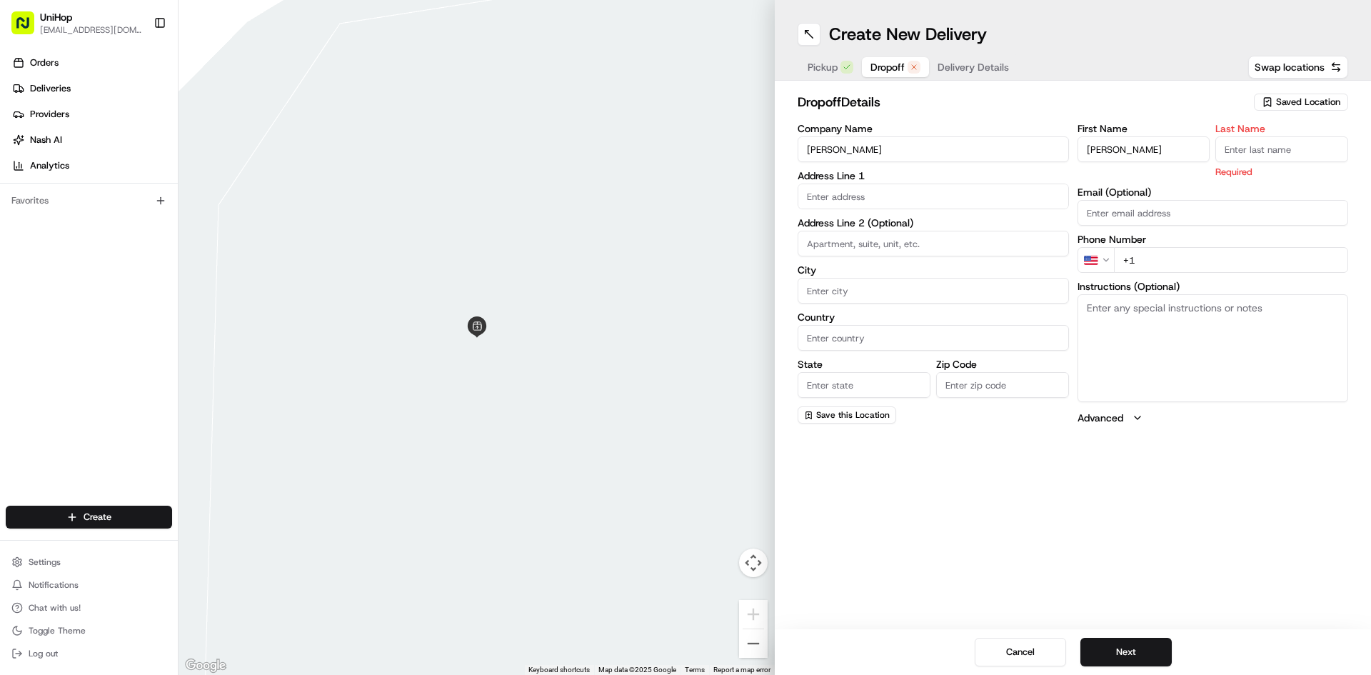
drag, startPoint x: 851, startPoint y: 150, endPoint x: 912, endPoint y: 150, distance: 61.4
click at [833, 151] on input "Chris Daniels" at bounding box center [932, 149] width 271 height 26
drag, startPoint x: 1255, startPoint y: 153, endPoint x: 1241, endPoint y: 154, distance: 14.3
click at [1255, 153] on input "Last Name" at bounding box center [1281, 149] width 133 height 26
paste input "Daniels"
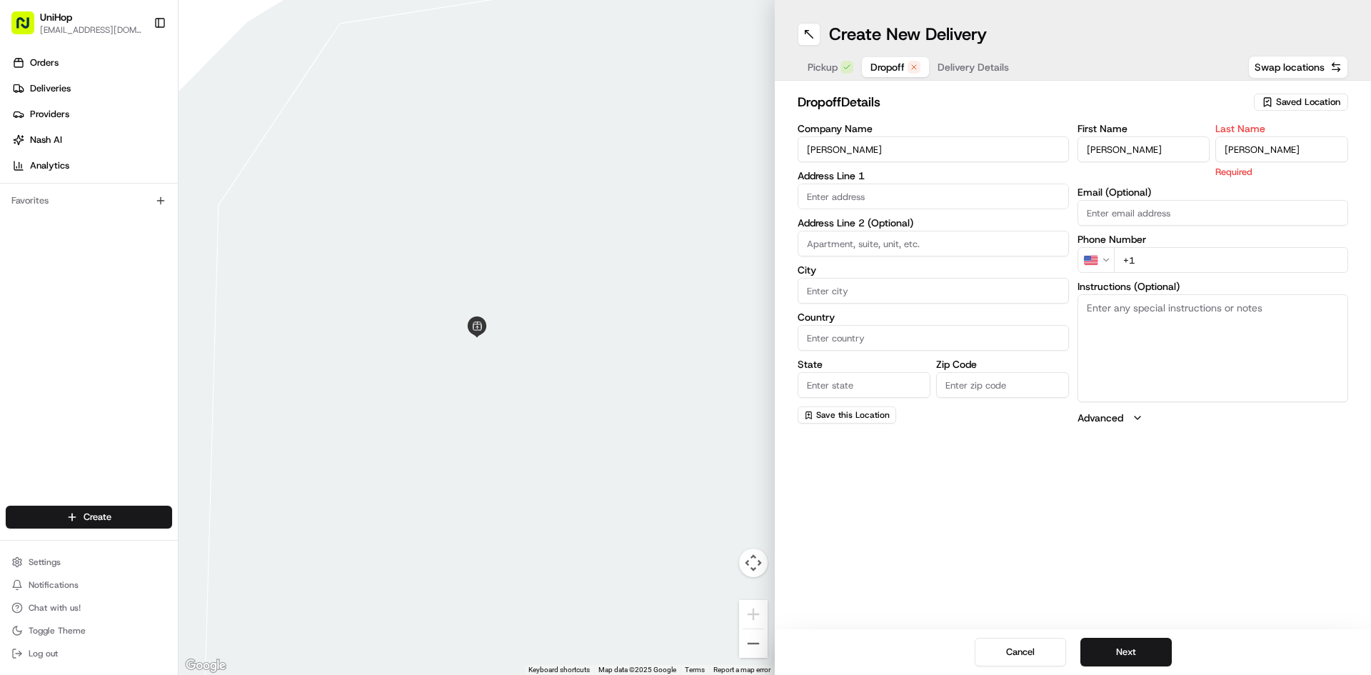
type input "Daniels"
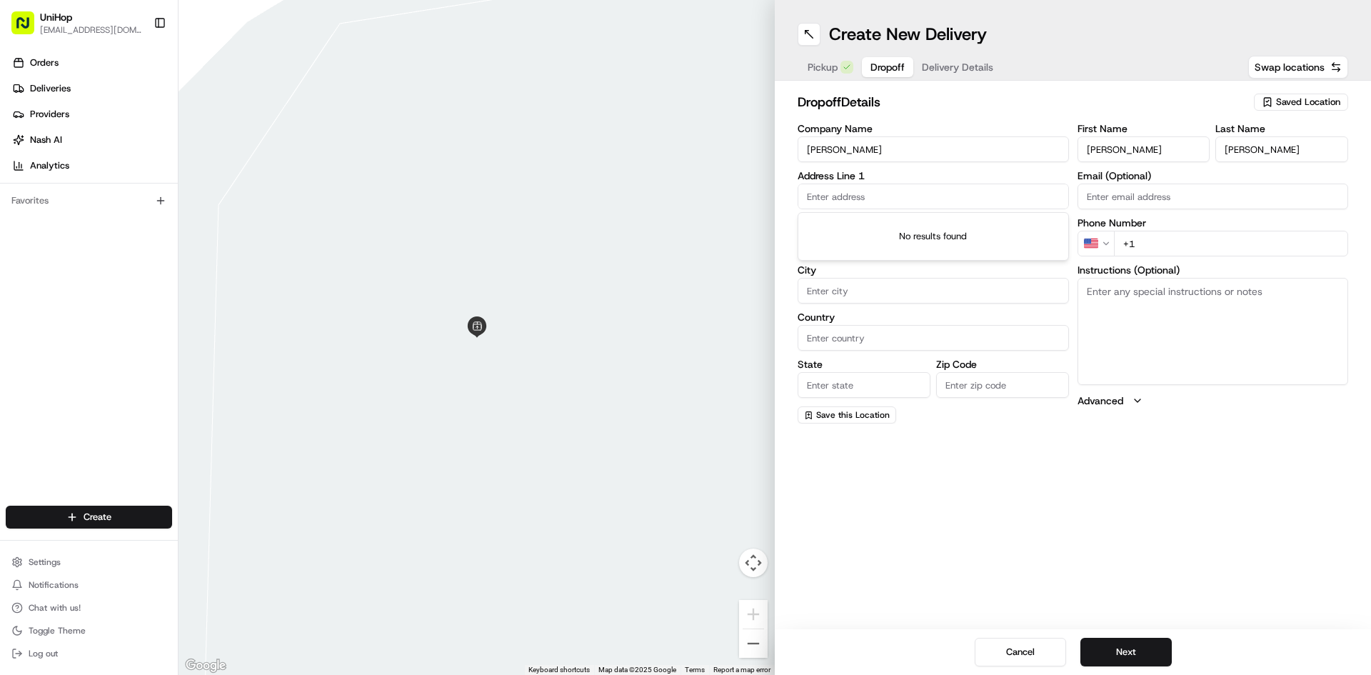
click at [918, 187] on input "text" at bounding box center [932, 196] width 271 height 26
paste input "1820 Southwest 73rd Court Road Miami, FL 33155"
click at [901, 226] on div "1820 Southwest 73rd Court Road, Miami, FL 33155" at bounding box center [933, 226] width 264 height 21
type input "1820 SW 73rd Court Rd, Miami, FL 33155, USA"
type input "Miami"
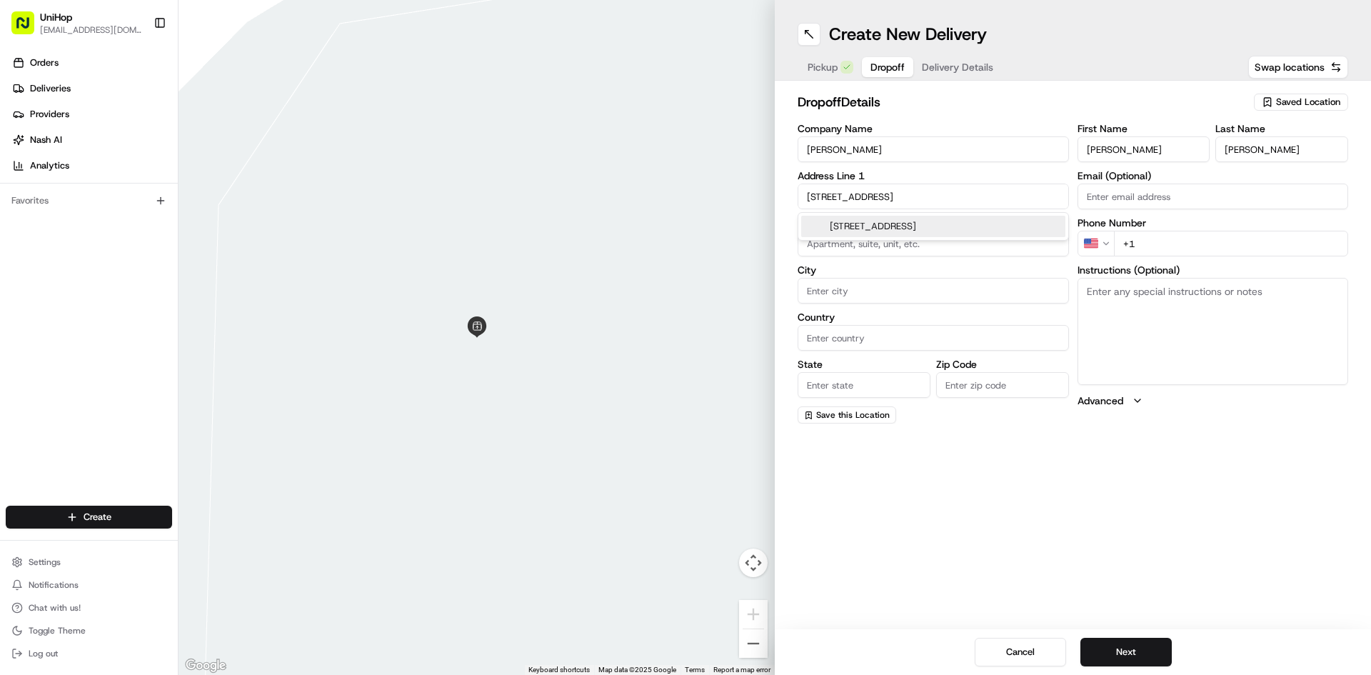
type input "United States"
type input "FL"
type input "33155"
type input "1820 Southwest 73rd Court Road"
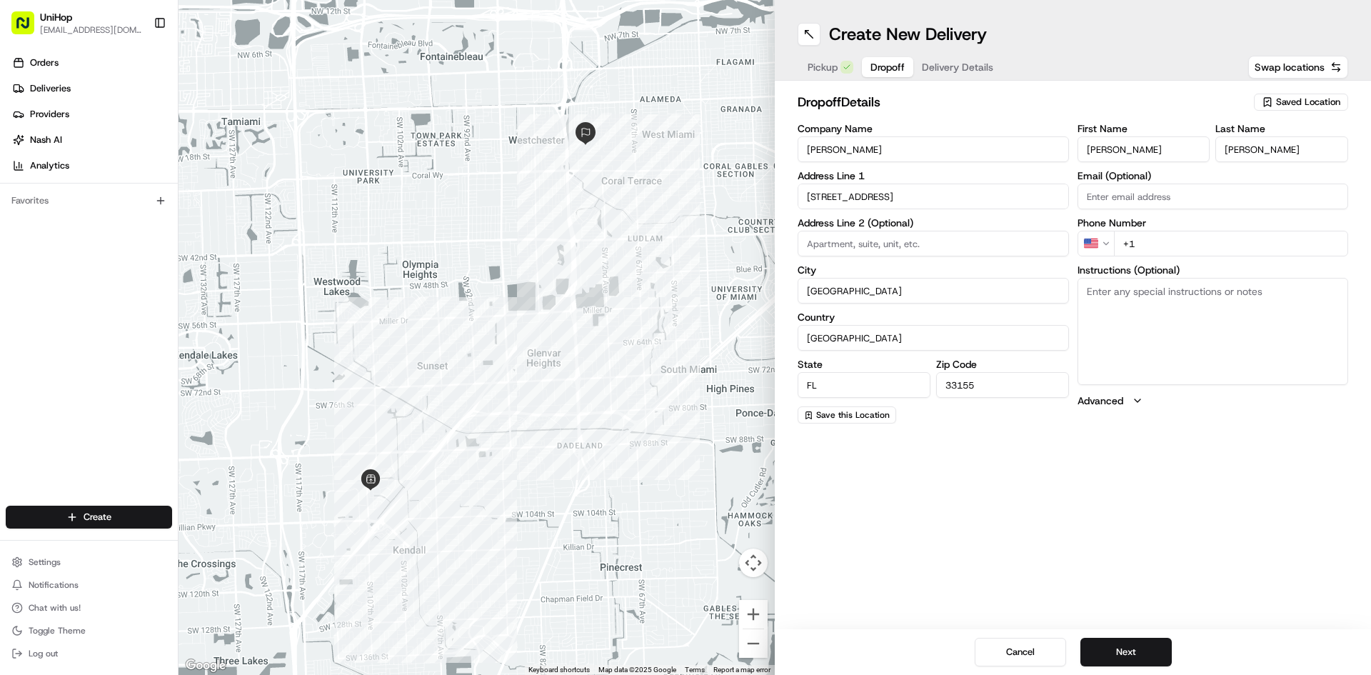
click at [1166, 321] on textarea "Instructions (Optional)" at bounding box center [1212, 331] width 271 height 107
paste textarea "hand to customer. If customer is not available please call the store for assist…"
type textarea "hand to customer. If customer is not available please call the store for assist…"
click at [1155, 241] on input "+1" at bounding box center [1231, 244] width 235 height 26
paste input "815 701 8037"
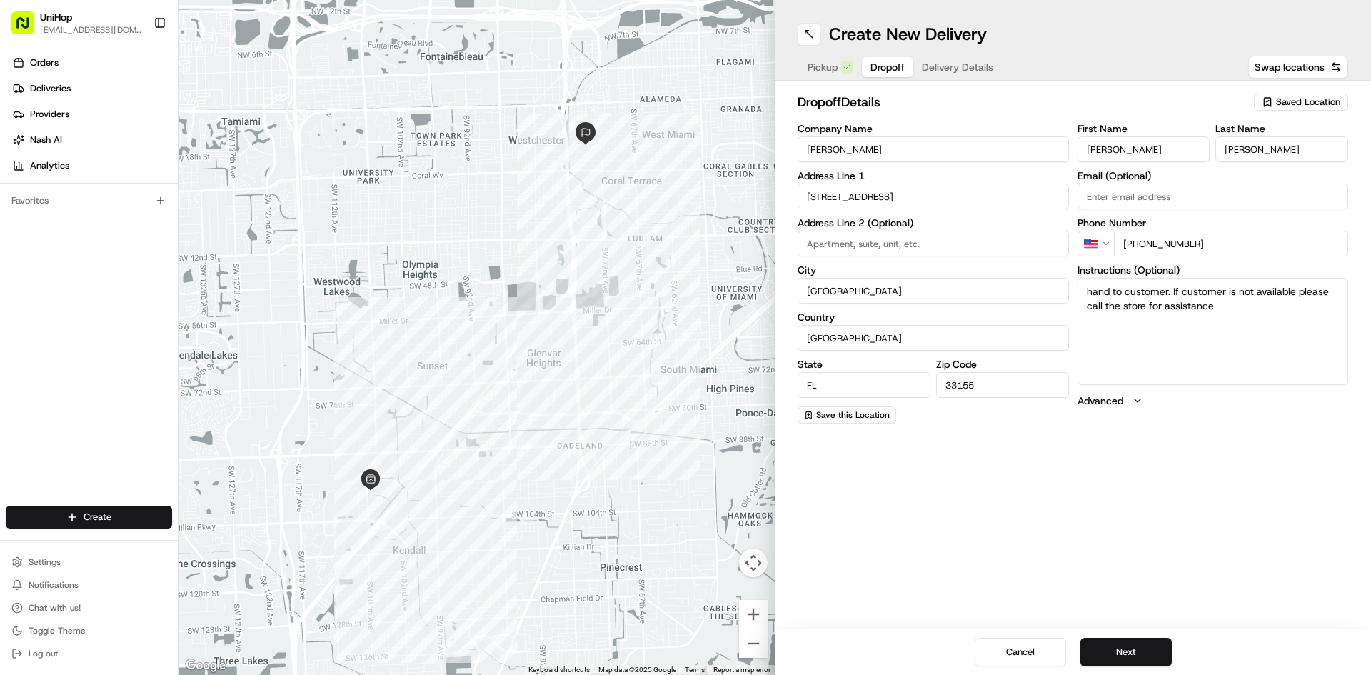
type input "+1 815 701 8037"
click at [1037, 484] on div "Create New Delivery Pickup Dropoff Delivery Details Swap locations dropoff Deta…" at bounding box center [1073, 337] width 596 height 675
click at [949, 64] on span "Delivery Details" at bounding box center [957, 67] width 71 height 14
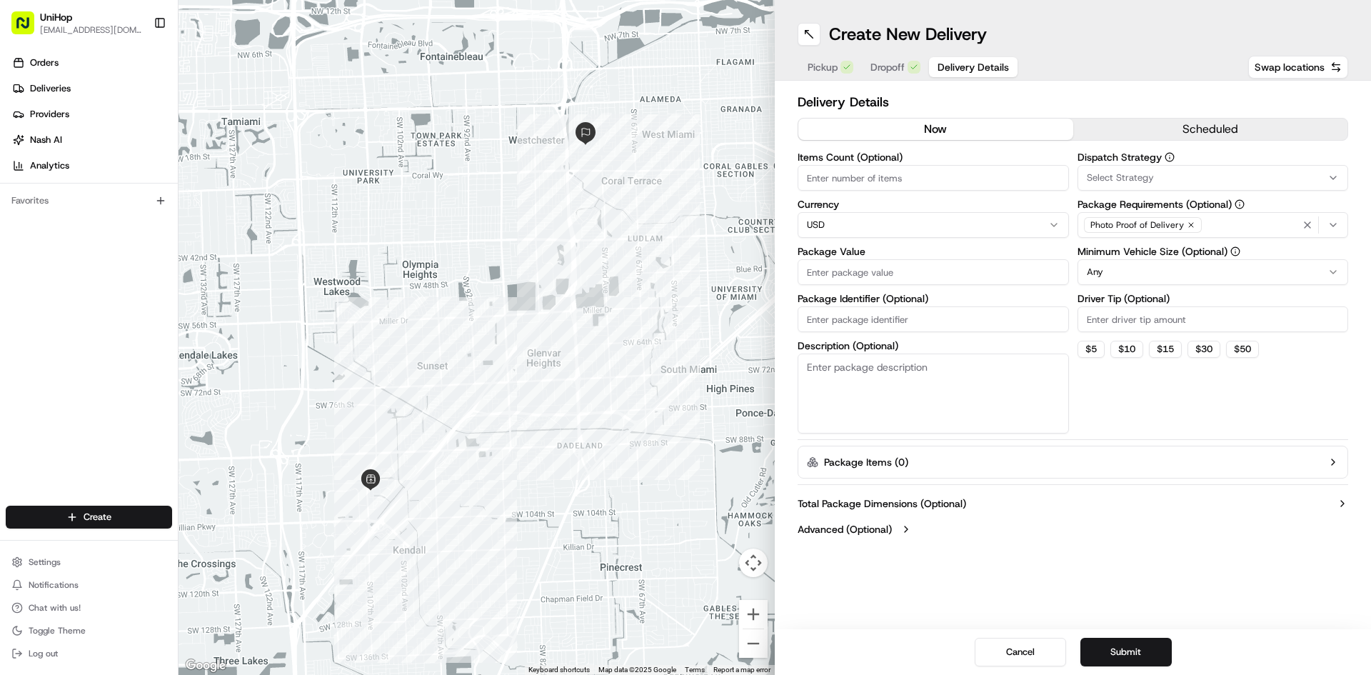
click at [1169, 127] on button "scheduled" at bounding box center [1210, 129] width 275 height 21
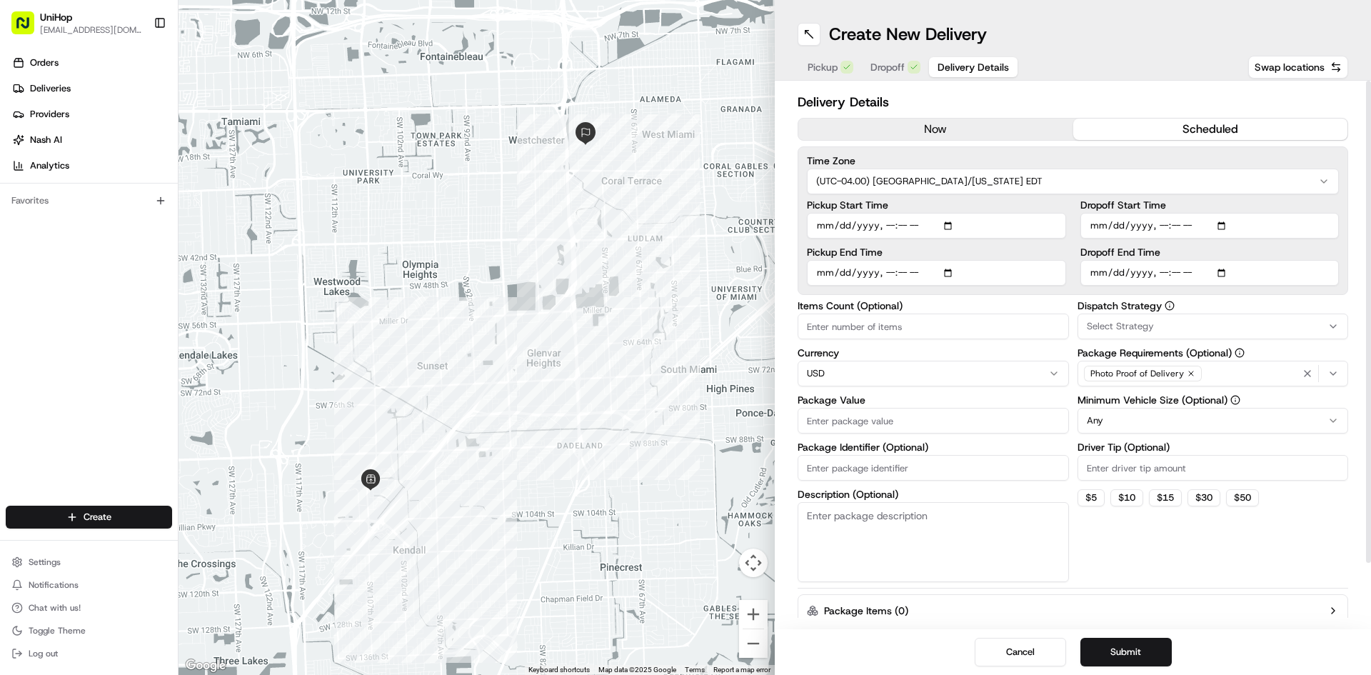
click at [1329, 545] on div "Dispatch Strategy Select Strategy Package Requirements (Optional) Photo Proof o…" at bounding box center [1212, 441] width 271 height 281
click at [1225, 228] on input "Dropoff Start Time" at bounding box center [1209, 226] width 259 height 26
type input "2025-08-25T15:55"
click at [1306, 525] on div "Dispatch Strategy Select Strategy Package Requirements (Optional) Photo Proof o…" at bounding box center [1212, 441] width 271 height 281
click at [1308, 519] on div "Dispatch Strategy Select Strategy Package Requirements (Optional) Photo Proof o…" at bounding box center [1212, 441] width 271 height 281
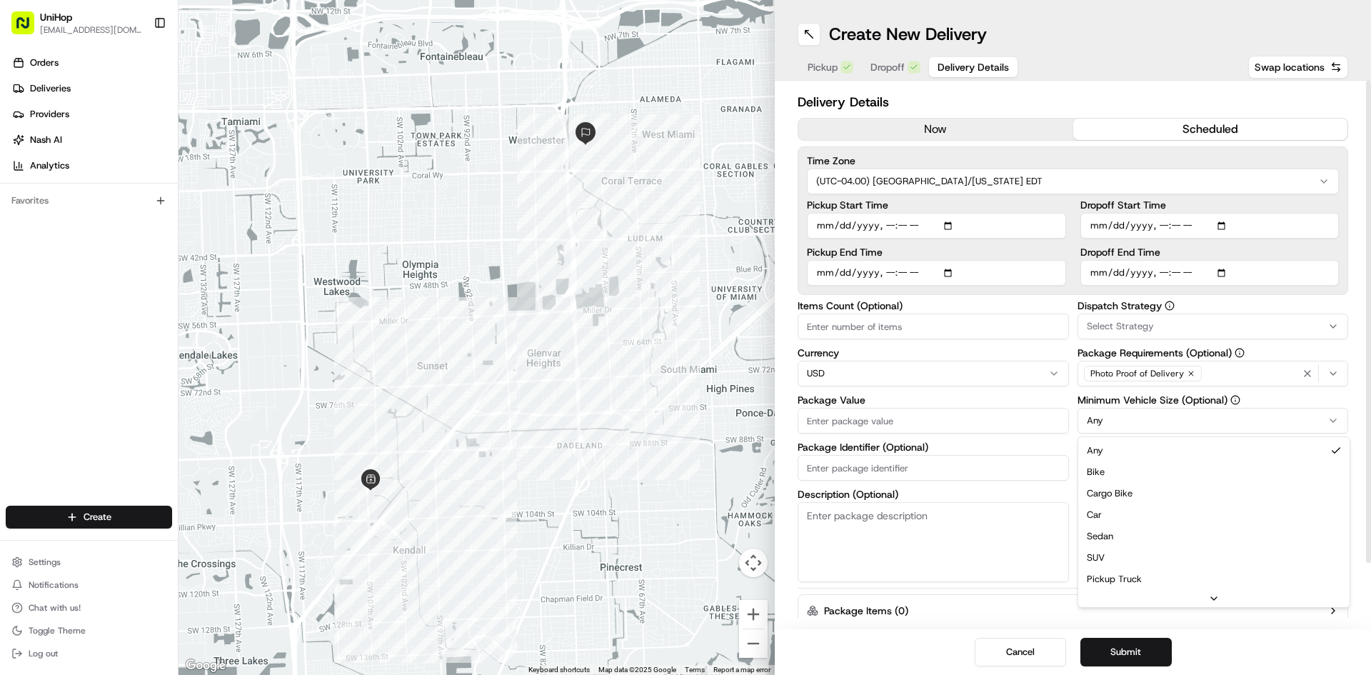
click at [1280, 422] on html "UniHop dispatch+b@unihop.app Toggle Sidebar Orders Deliveries Providers Nash AI…" at bounding box center [685, 337] width 1371 height 675
click at [1331, 372] on icon "button" at bounding box center [1332, 373] width 11 height 11
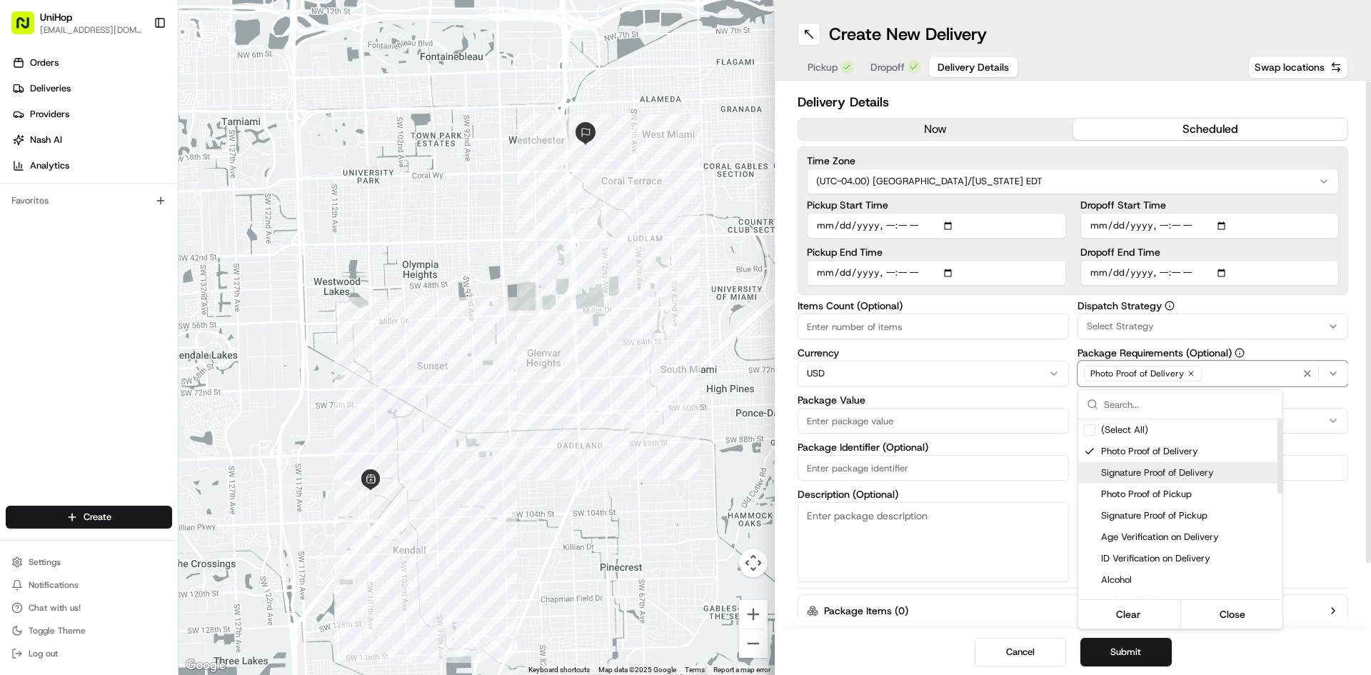
click at [1192, 465] on div "Signature Proof of Delivery" at bounding box center [1180, 472] width 204 height 21
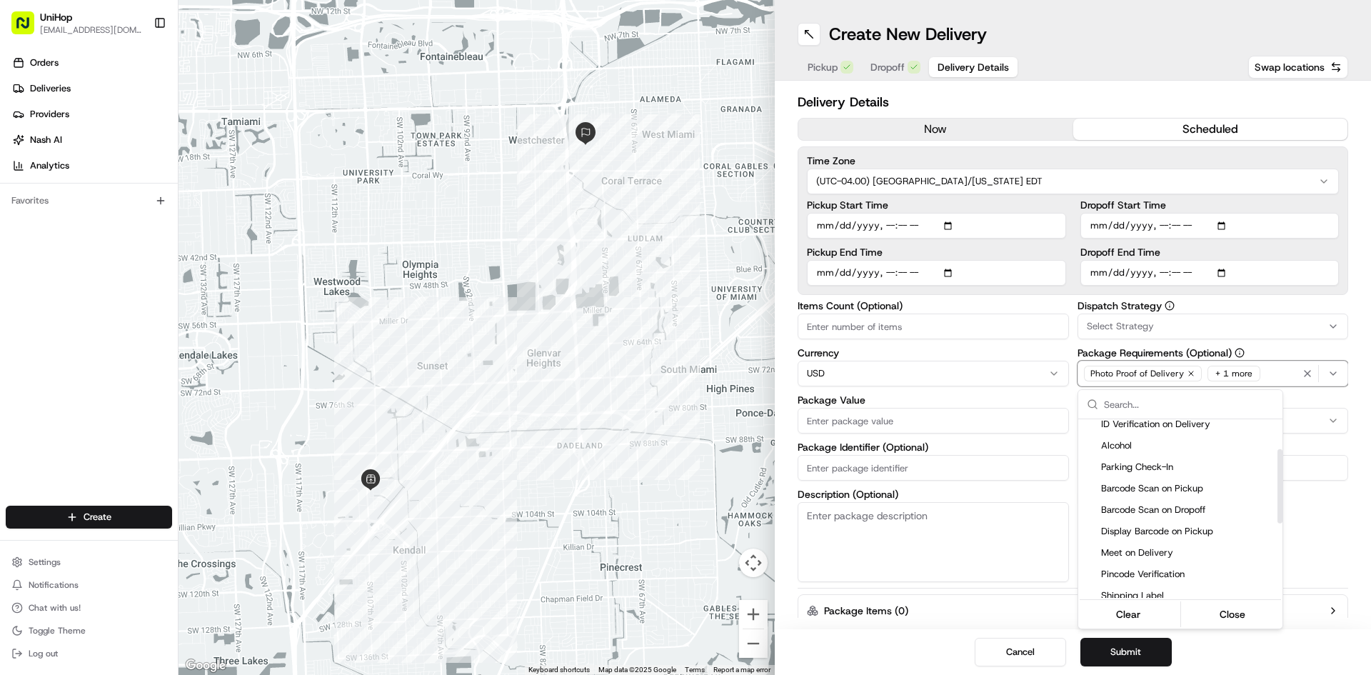
scroll to position [143, 0]
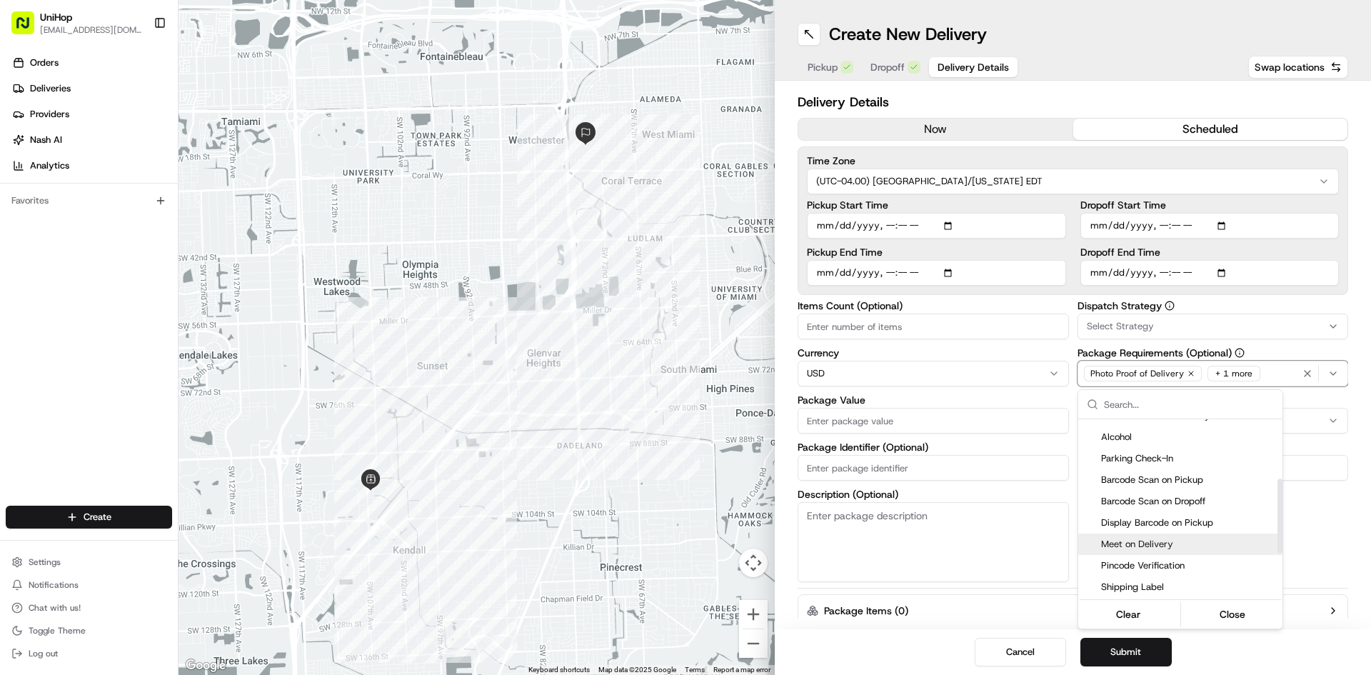
click at [1186, 538] on span "Meet on Delivery" at bounding box center [1189, 544] width 176 height 13
click at [1310, 538] on html "UniHop dispatch+b@unihop.app Toggle Sidebar Orders Deliveries Providers Nash AI…" at bounding box center [685, 337] width 1371 height 675
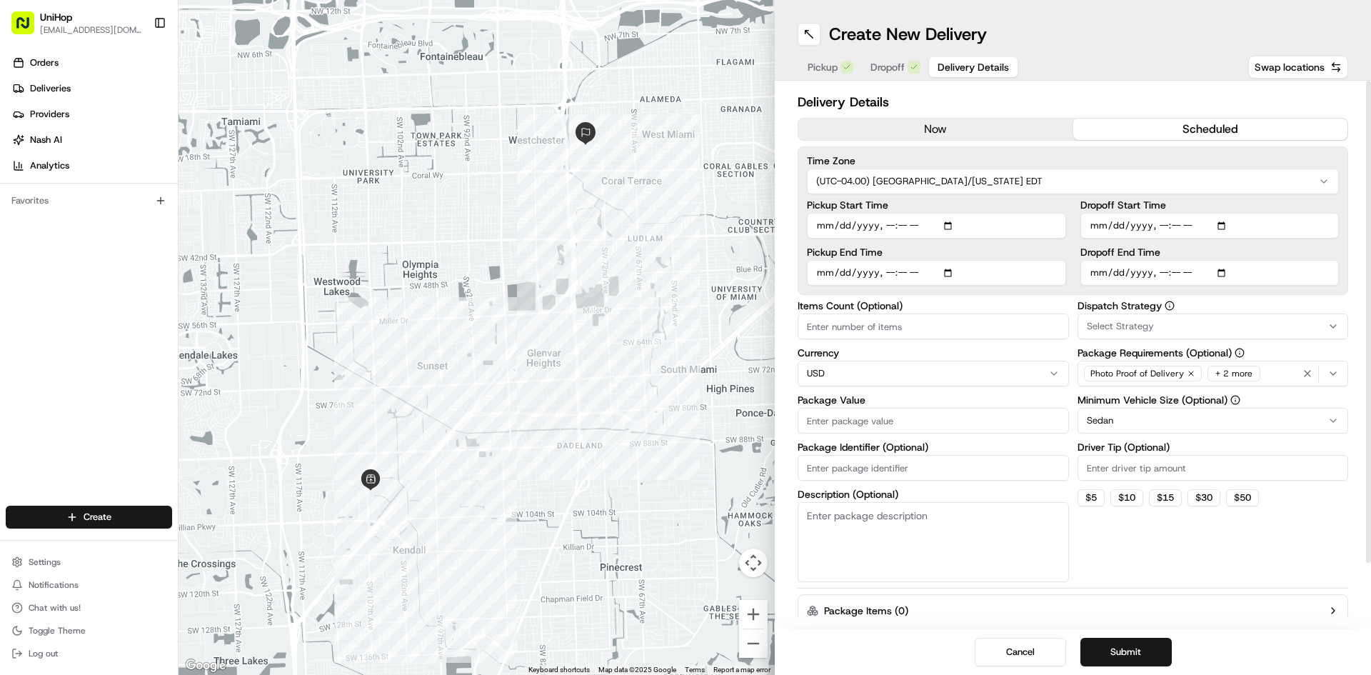
click at [914, 425] on input "Package Value" at bounding box center [932, 421] width 271 height 26
paste input "100.10"
type input "100.10"
click at [910, 513] on textarea "Description (Optional)" at bounding box center [932, 542] width 271 height 80
paste textarea "Too Gouda"
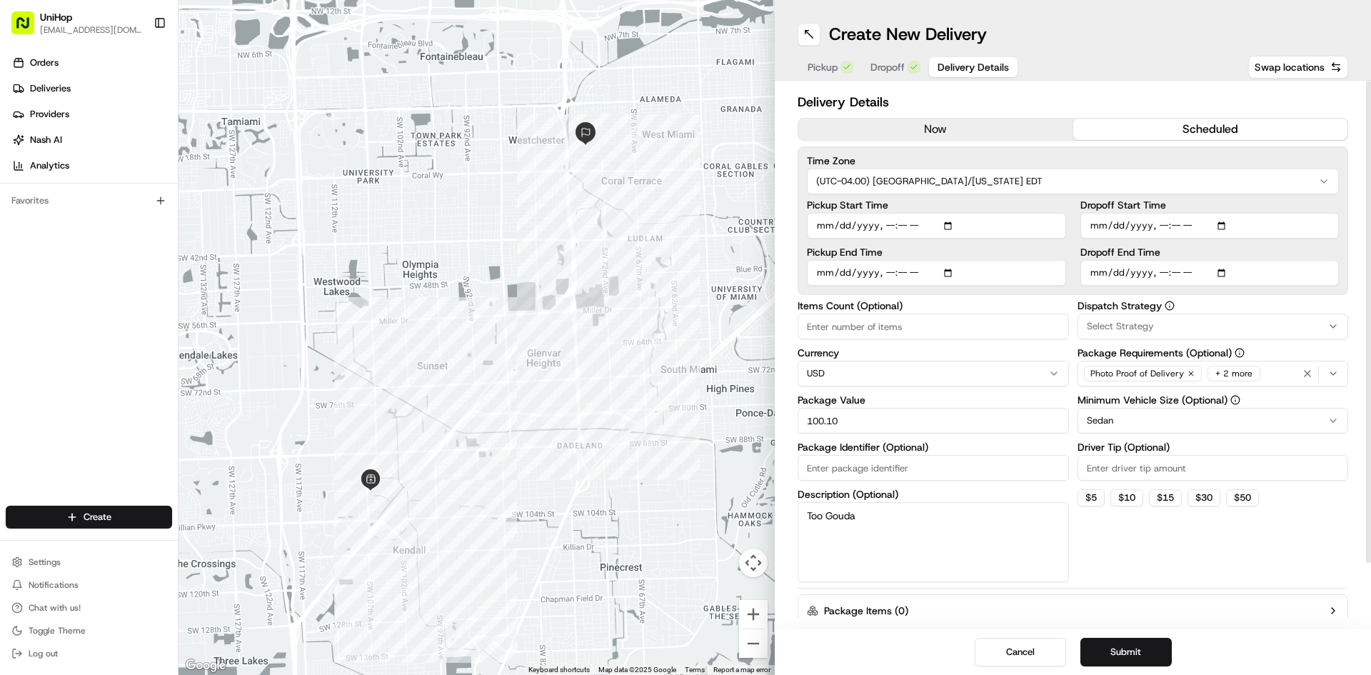
click at [833, 525] on textarea "Too Gouda" at bounding box center [932, 542] width 271 height 80
click at [806, 525] on textarea "Too Gouda" at bounding box center [932, 542] width 271 height 80
click at [907, 524] on textarea "Too Gouda" at bounding box center [932, 542] width 271 height 80
type textarea "Too Gouda"
click at [1097, 540] on div "Dispatch Strategy Select Strategy Package Requirements (Optional) Photo Proof o…" at bounding box center [1212, 441] width 271 height 281
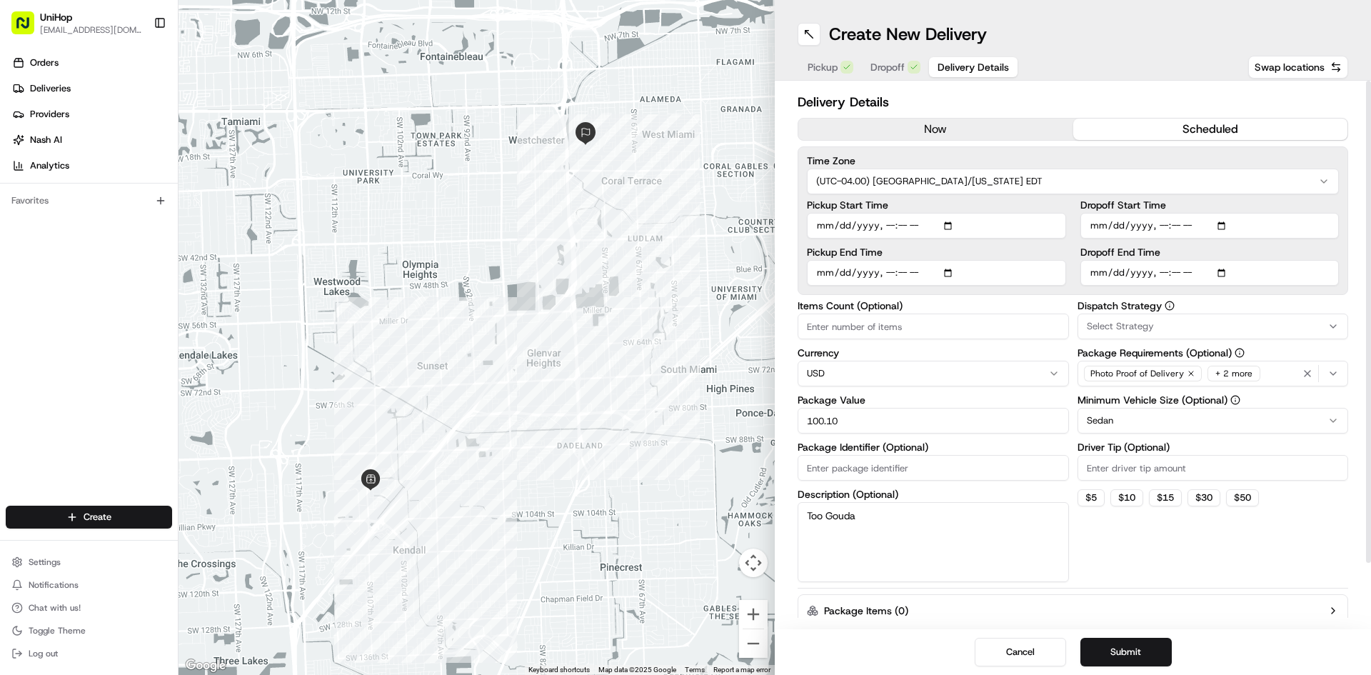
click at [1291, 568] on div "Dispatch Strategy Select Strategy Package Requirements (Optional) Photo Proof o…" at bounding box center [1212, 441] width 271 height 281
click at [1329, 521] on div "Dispatch Strategy Select Strategy Package Requirements (Optional) Photo Proof o…" at bounding box center [1212, 441] width 271 height 281
click at [1196, 568] on div "Dispatch Strategy Select Strategy Package Requirements (Optional) Photo Proof o…" at bounding box center [1212, 441] width 271 height 281
click at [1184, 548] on div "Dispatch Strategy Select Strategy Package Requirements (Optional) Photo Proof o…" at bounding box center [1212, 441] width 271 height 281
click at [1154, 572] on div "Dispatch Strategy Select Strategy Package Requirements (Optional) Photo Proof o…" at bounding box center [1212, 441] width 271 height 281
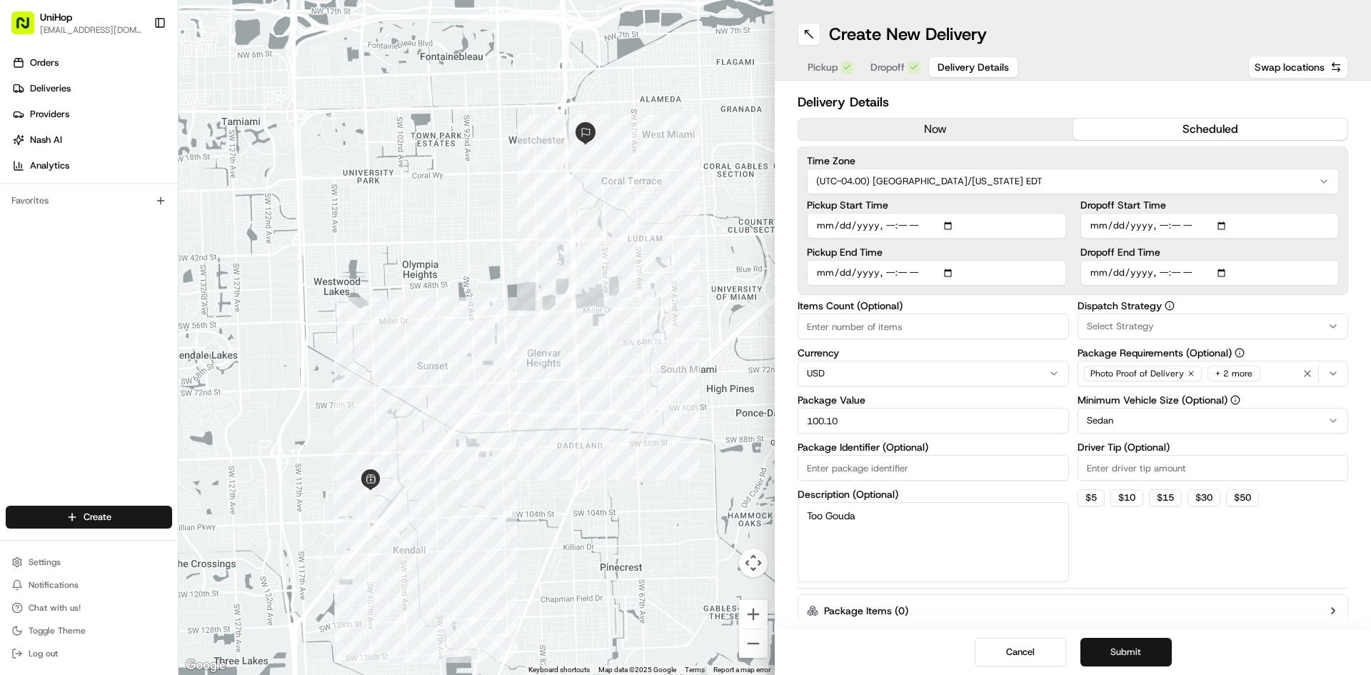
click at [1154, 649] on button "Submit" at bounding box center [1125, 652] width 91 height 29
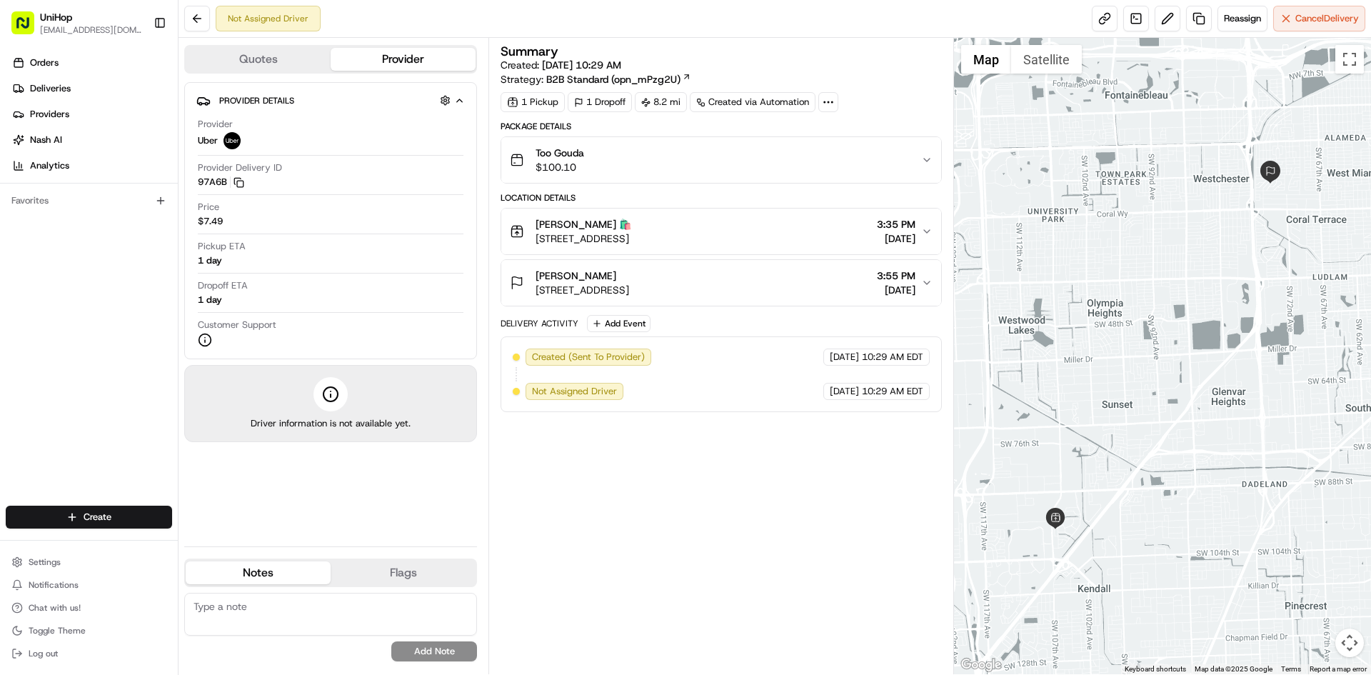
click at [265, 603] on textarea at bounding box center [330, 614] width 293 height 43
paste textarea "$16.00"
click at [194, 606] on textarea "$16.00" at bounding box center [330, 614] width 293 height 43
drag, startPoint x: 206, startPoint y: 605, endPoint x: 192, endPoint y: 604, distance: 13.6
click at [192, 604] on textarea "DF $16.00" at bounding box center [330, 614] width 293 height 43
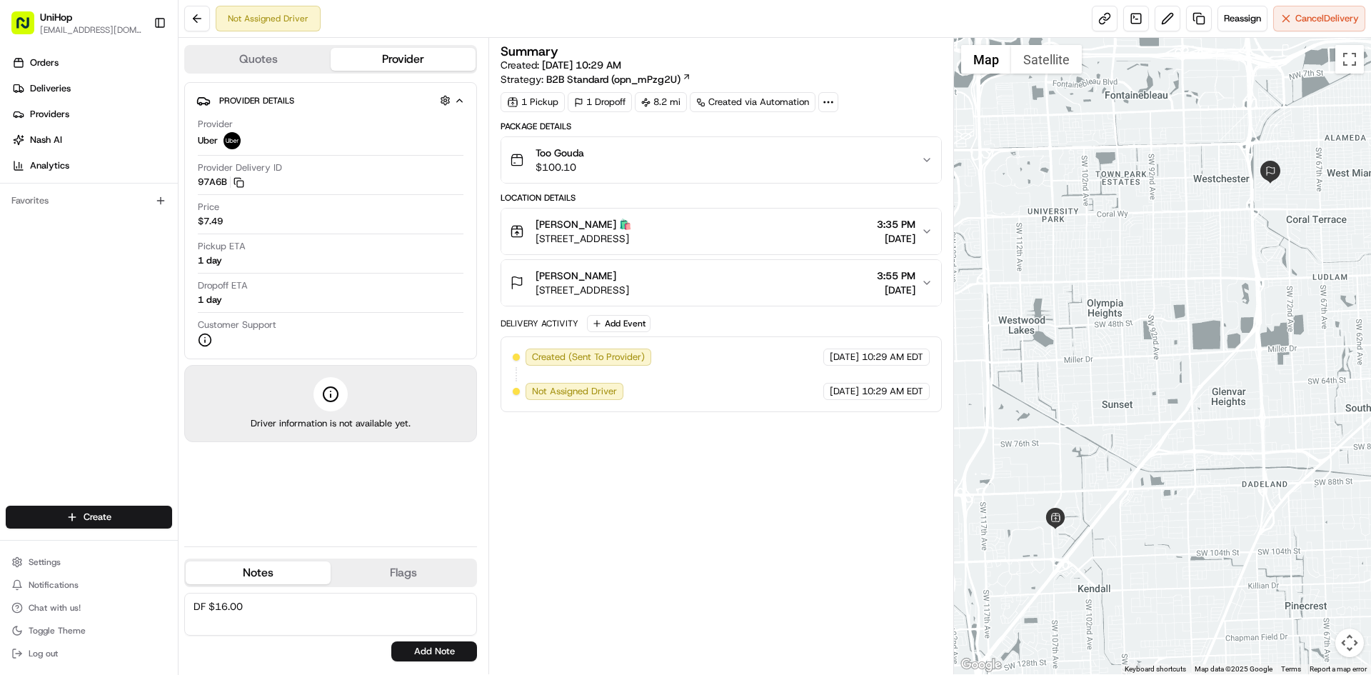
paste textarea "eliver"
click at [318, 607] on textarea "Deliver $16.00" at bounding box center [330, 614] width 293 height 43
drag, startPoint x: 243, startPoint y: 616, endPoint x: 176, endPoint y: 616, distance: 67.8
click at [176, 616] on div "UniHop dispatch+b@unihop.app Toggle Sidebar Orders Deliveries Providers Nash AI…" at bounding box center [685, 337] width 1371 height 675
type textarea "Deliver $16.00"
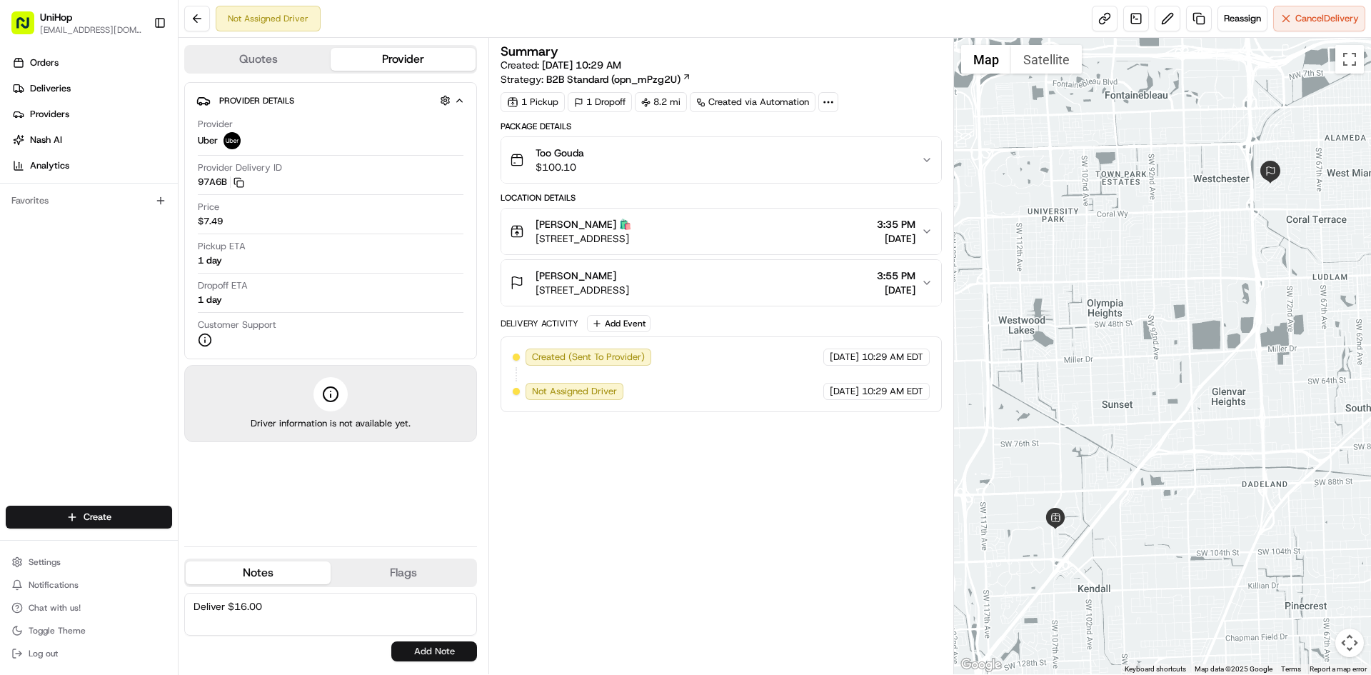
click at [426, 646] on button "Add Note" at bounding box center [434, 651] width 86 height 20
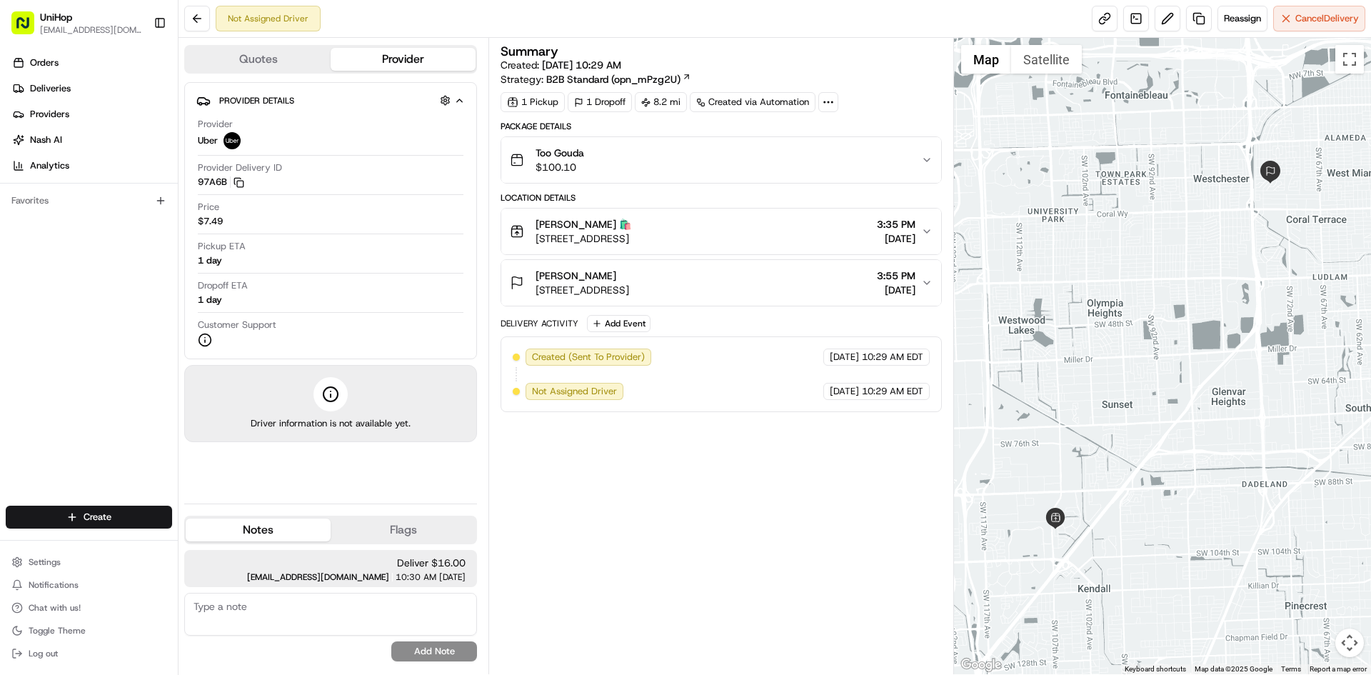
click at [351, 615] on textarea at bounding box center [330, 614] width 293 height 43
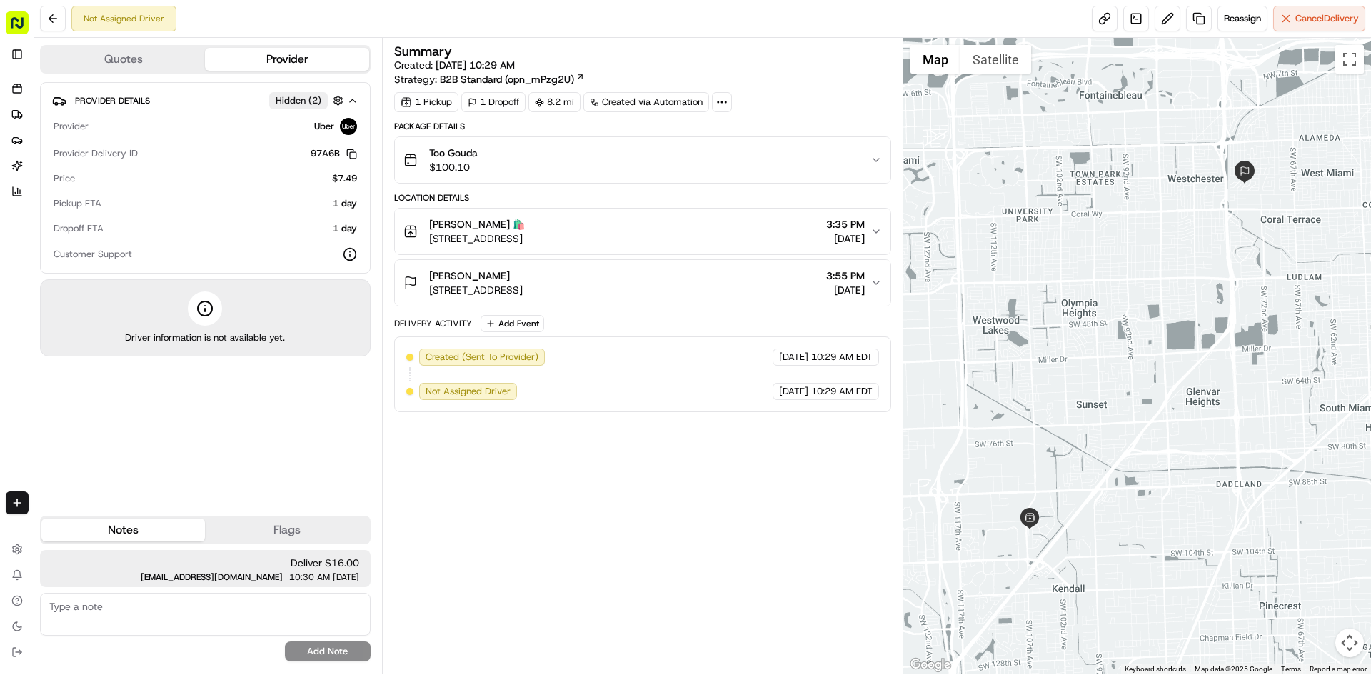
paste textarea "TIP - 0"
type textarea "TIP - 0"
click at [316, 648] on button "Add Note" at bounding box center [328, 651] width 86 height 20
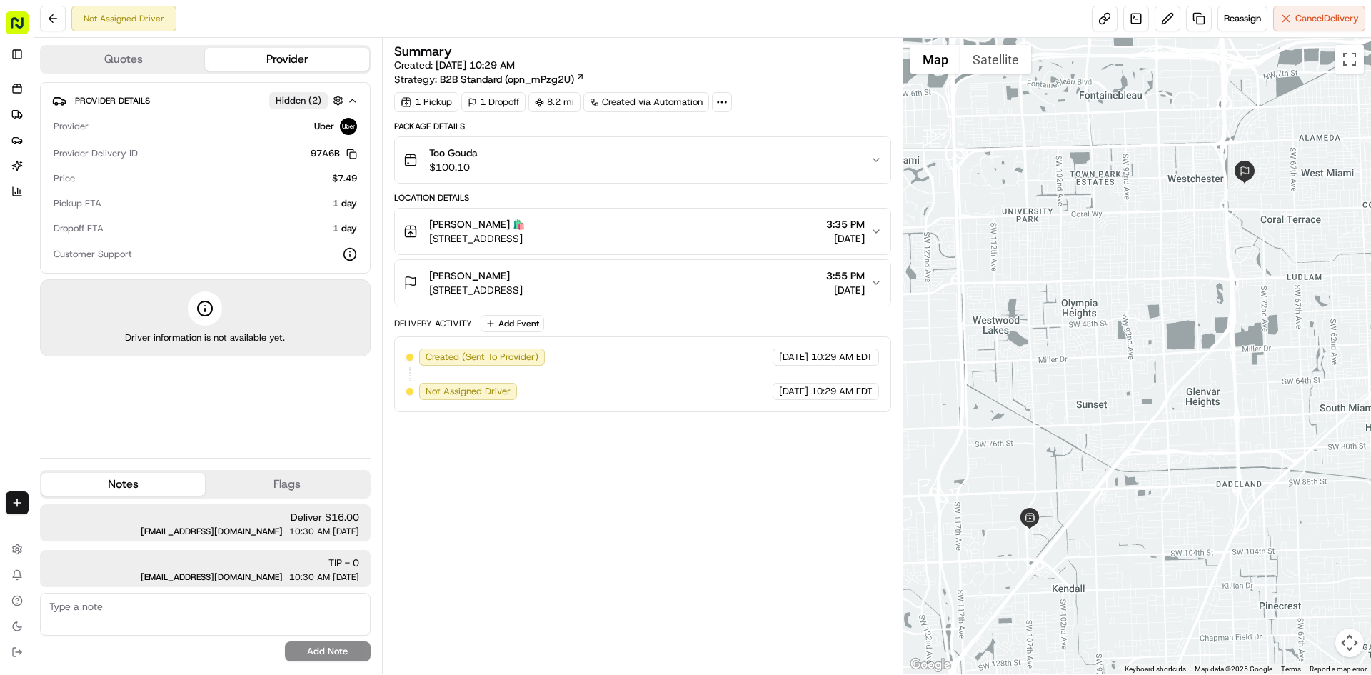
click at [74, 606] on textarea at bounding box center [205, 614] width 331 height 43
paste textarea "https://unihop.slack.com/files/U07RZHZQBE2/F09BVHST55J/order__1228531575_placed…"
type textarea "https://unihop.slack.com/files/U07RZHZQBE2/F09BVHST55J/order__1228531575_placed…"
click at [313, 645] on button "Add Note" at bounding box center [328, 651] width 86 height 20
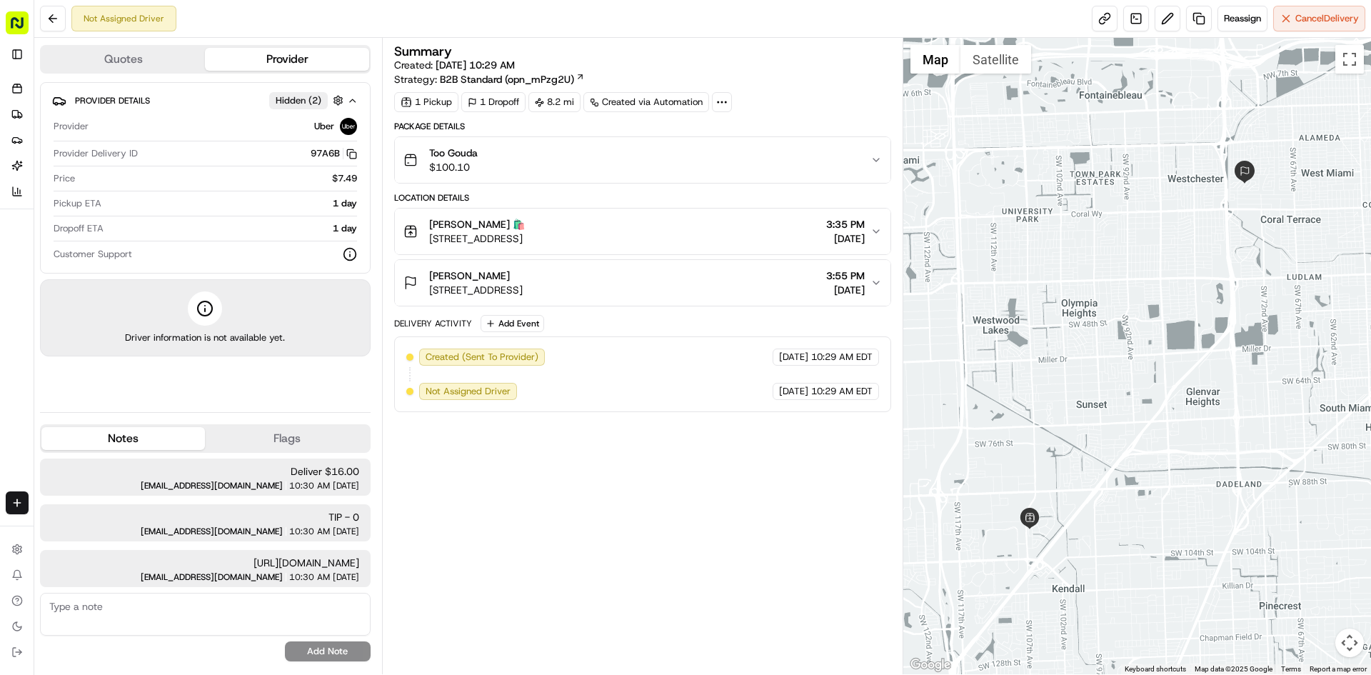
click at [23, 21] on rect "button" at bounding box center [17, 22] width 23 height 23
click at [22, 46] on button "Toggle Sidebar" at bounding box center [17, 54] width 23 height 23
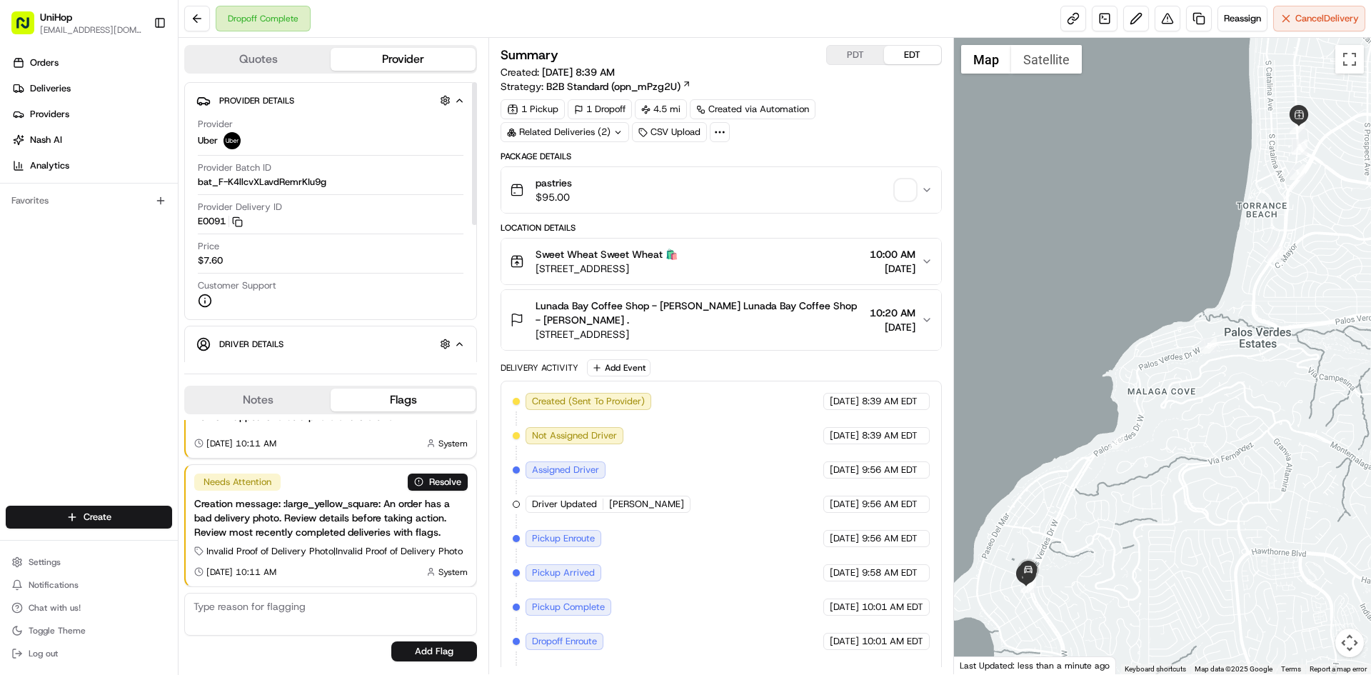
click at [302, 405] on button "Notes" at bounding box center [258, 399] width 145 height 23
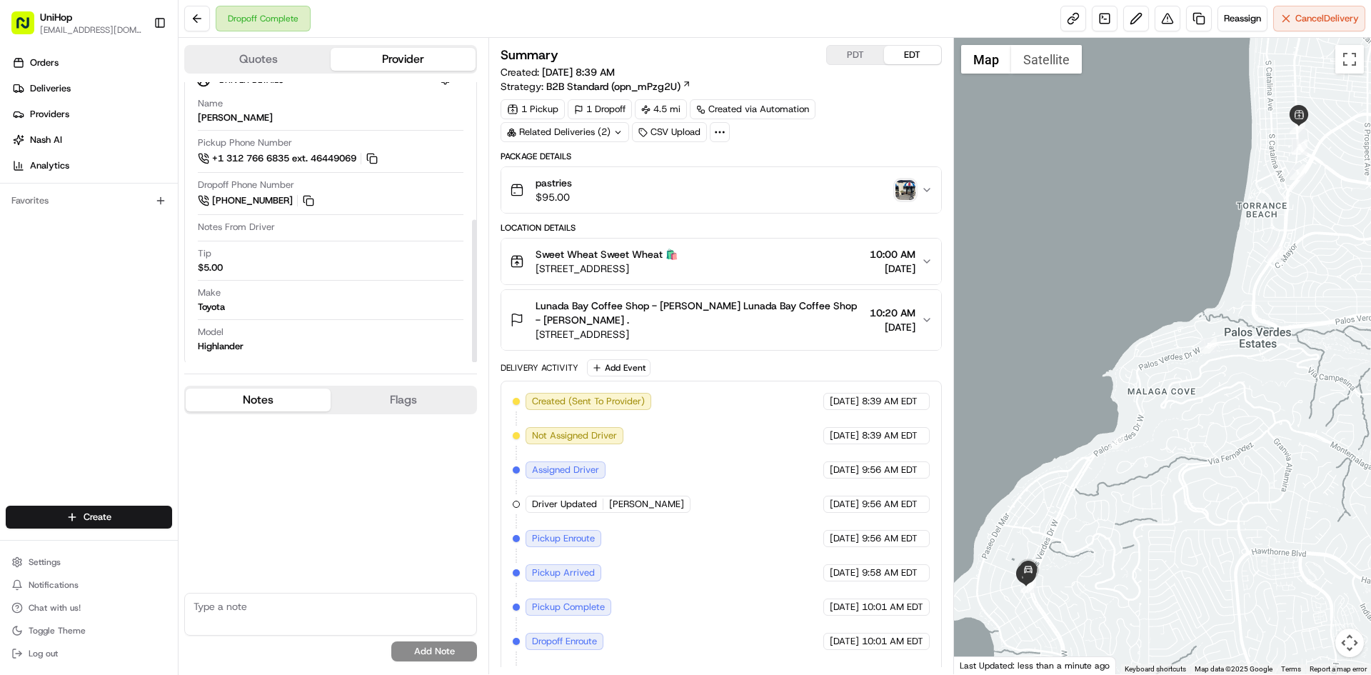
scroll to position [270, 0]
click at [913, 188] on img "button" at bounding box center [905, 190] width 20 height 20
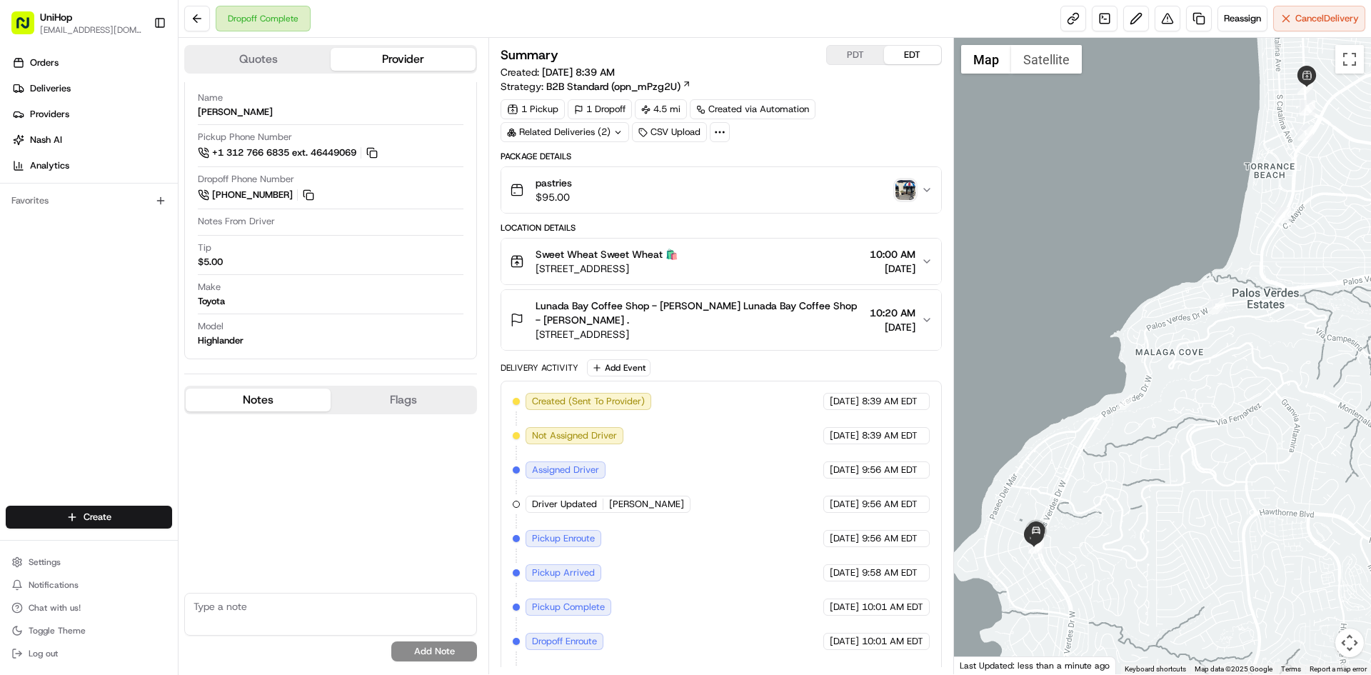
drag, startPoint x: 1121, startPoint y: 564, endPoint x: 1064, endPoint y: 515, distance: 74.4
click at [1120, 557] on div at bounding box center [1163, 356] width 418 height 636
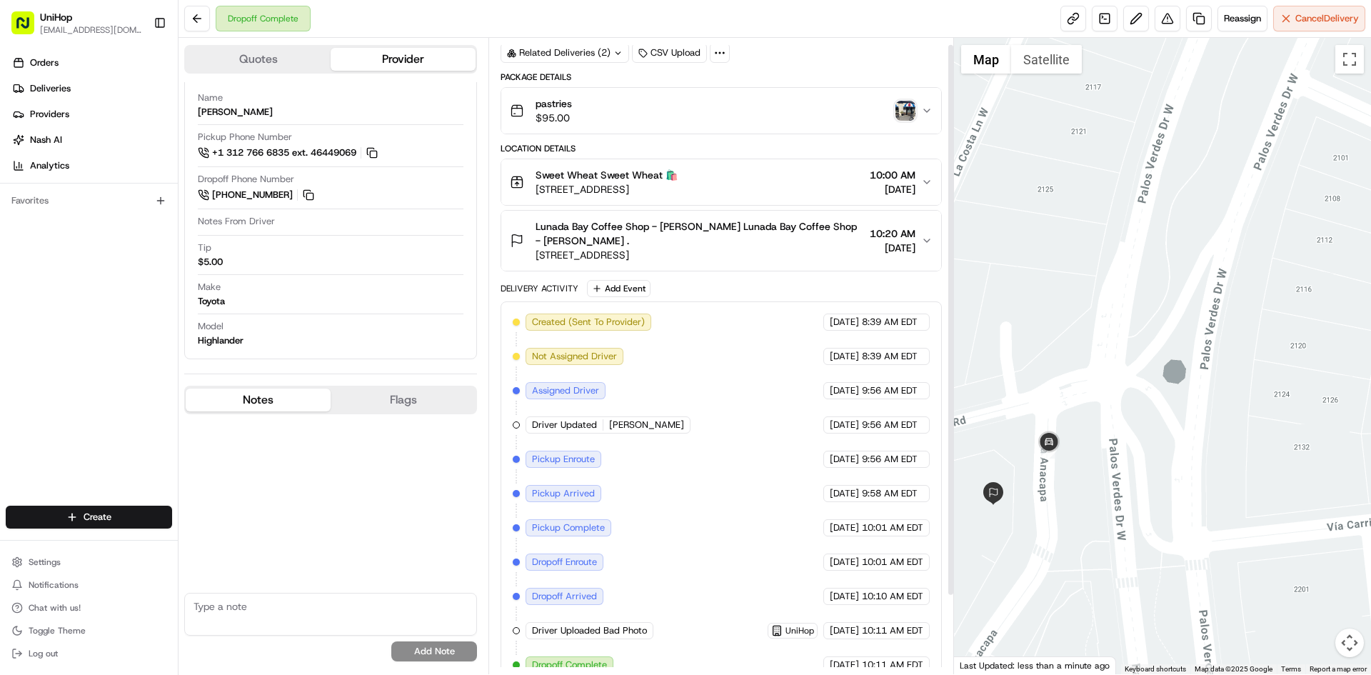
scroll to position [98, 0]
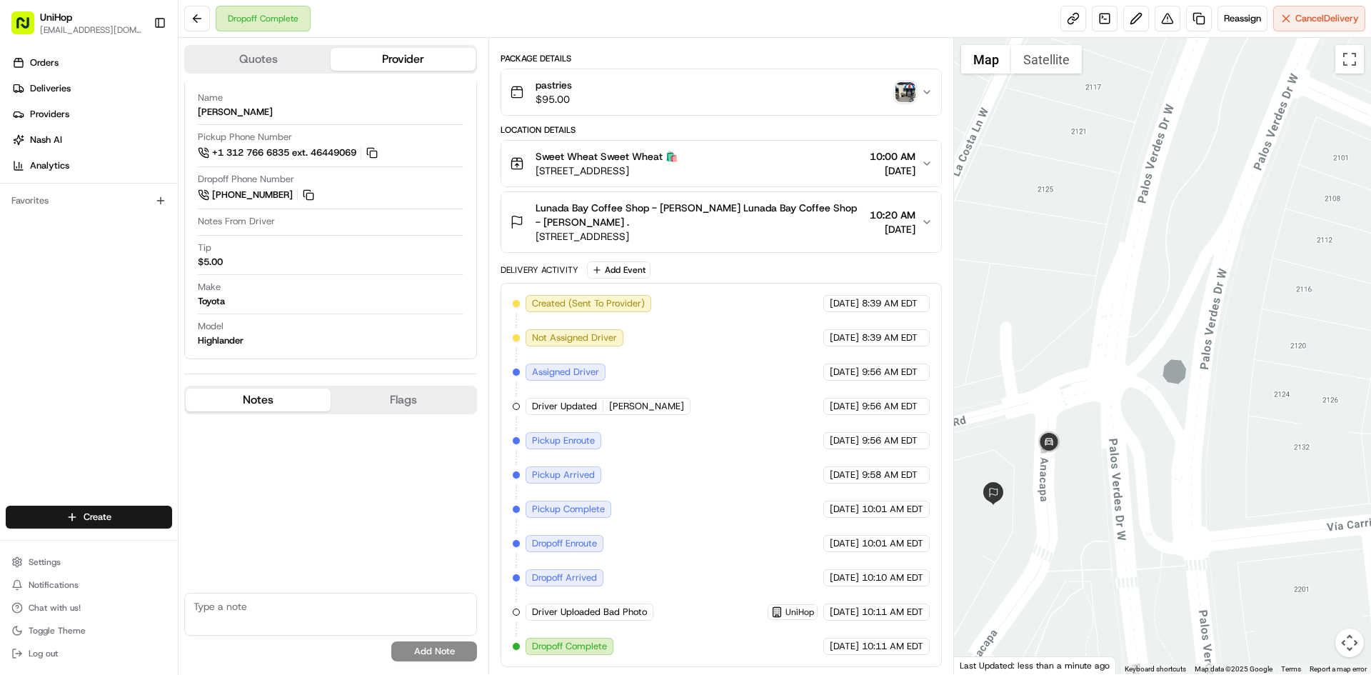
click at [907, 94] on img "button" at bounding box center [905, 92] width 20 height 20
drag, startPoint x: 0, startPoint y: 312, endPoint x: 108, endPoint y: 9, distance: 322.0
click at [0, 292] on div "Orders Deliveries Providers [PERSON_NAME] Analytics Favorites" at bounding box center [89, 280] width 178 height 468
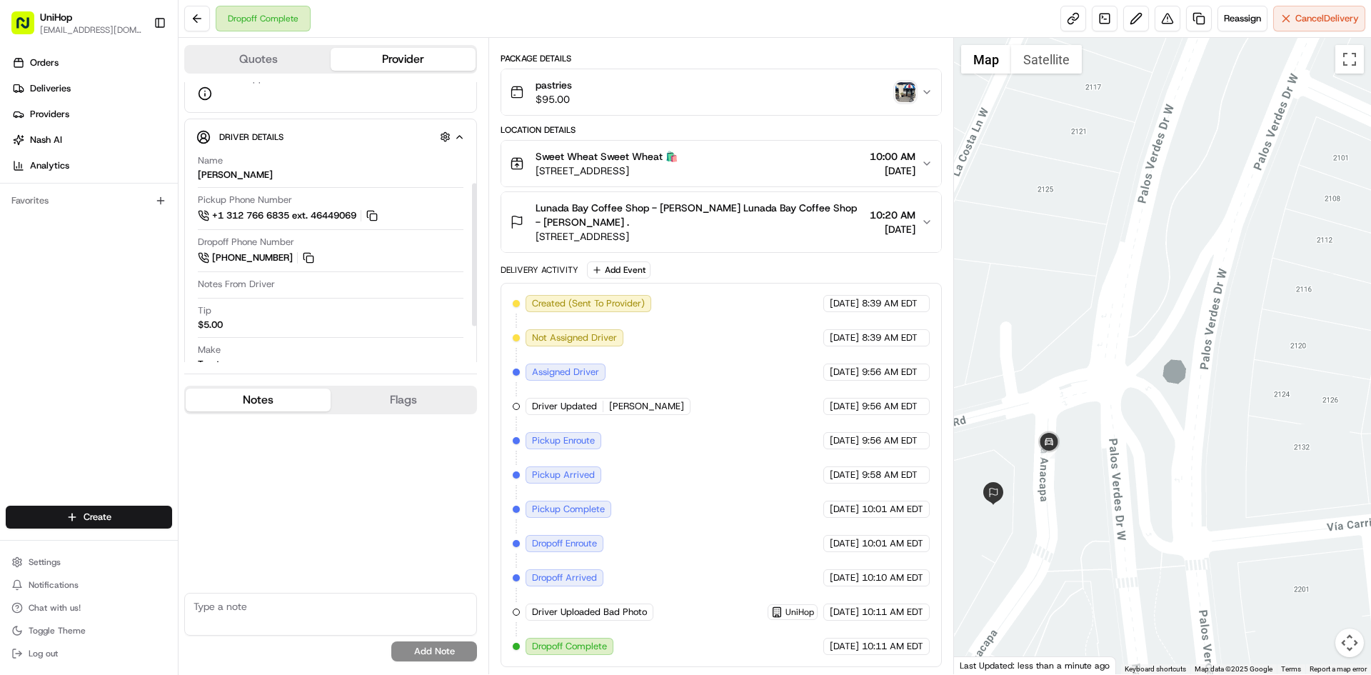
scroll to position [198, 0]
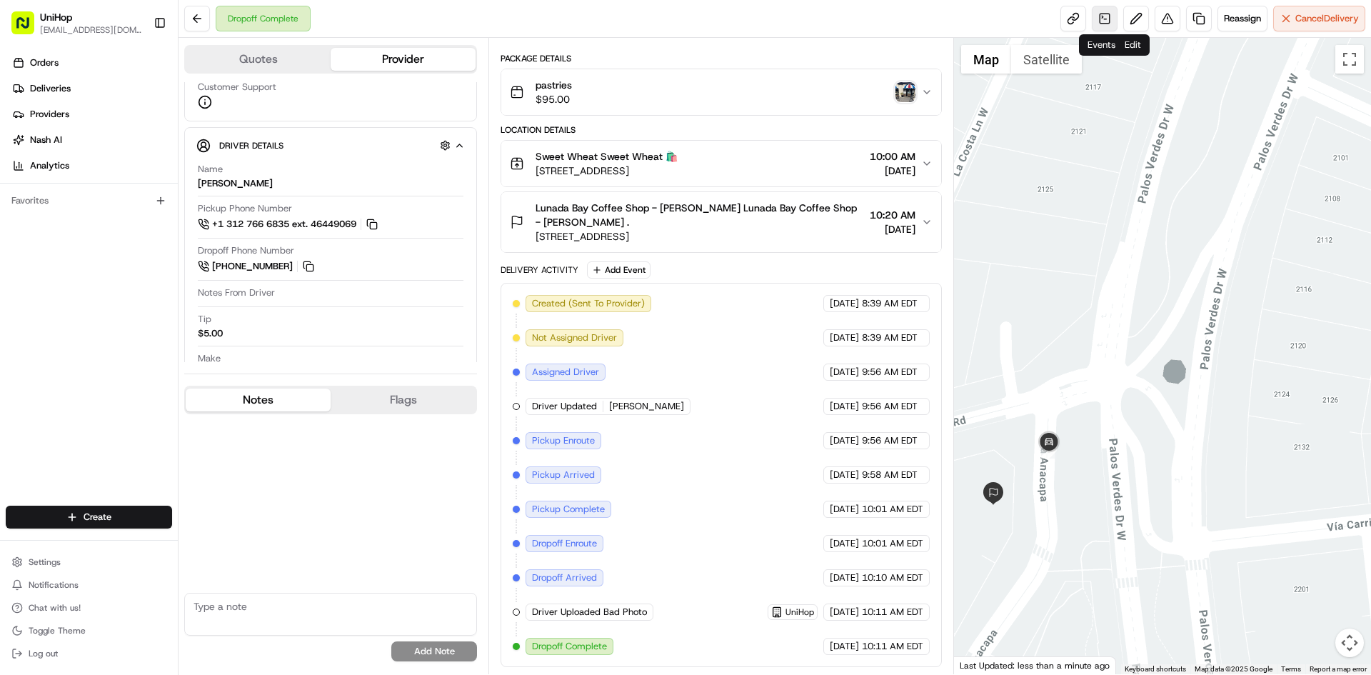
click at [1104, 17] on link at bounding box center [1105, 19] width 26 height 26
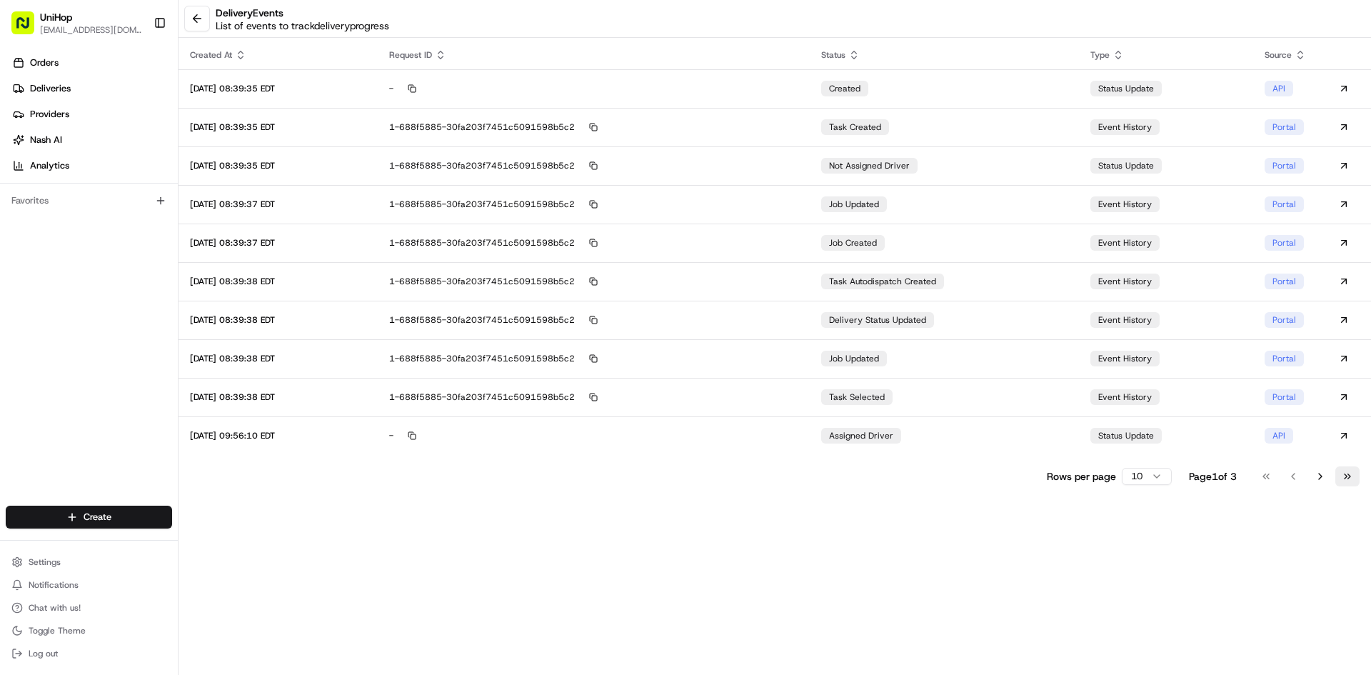
click at [1347, 470] on button "Go to last page" at bounding box center [1347, 476] width 24 height 20
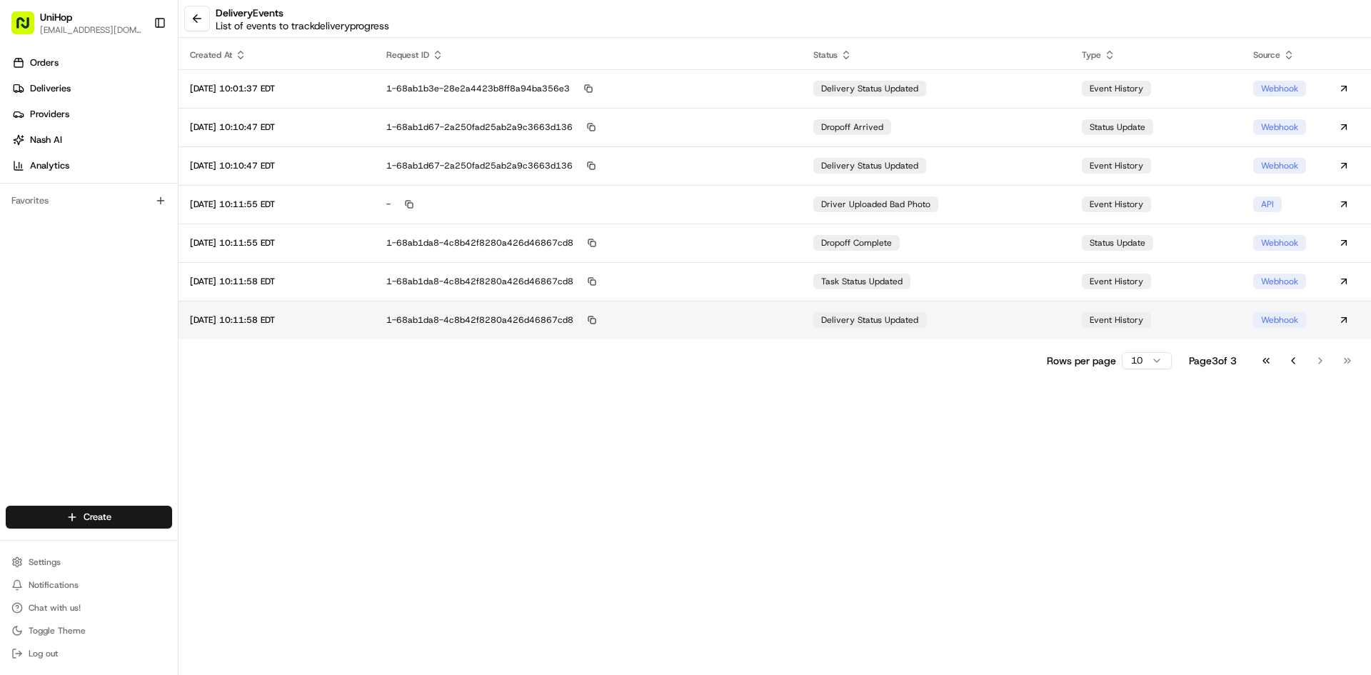
click at [946, 315] on td "delivery status updated" at bounding box center [936, 320] width 268 height 39
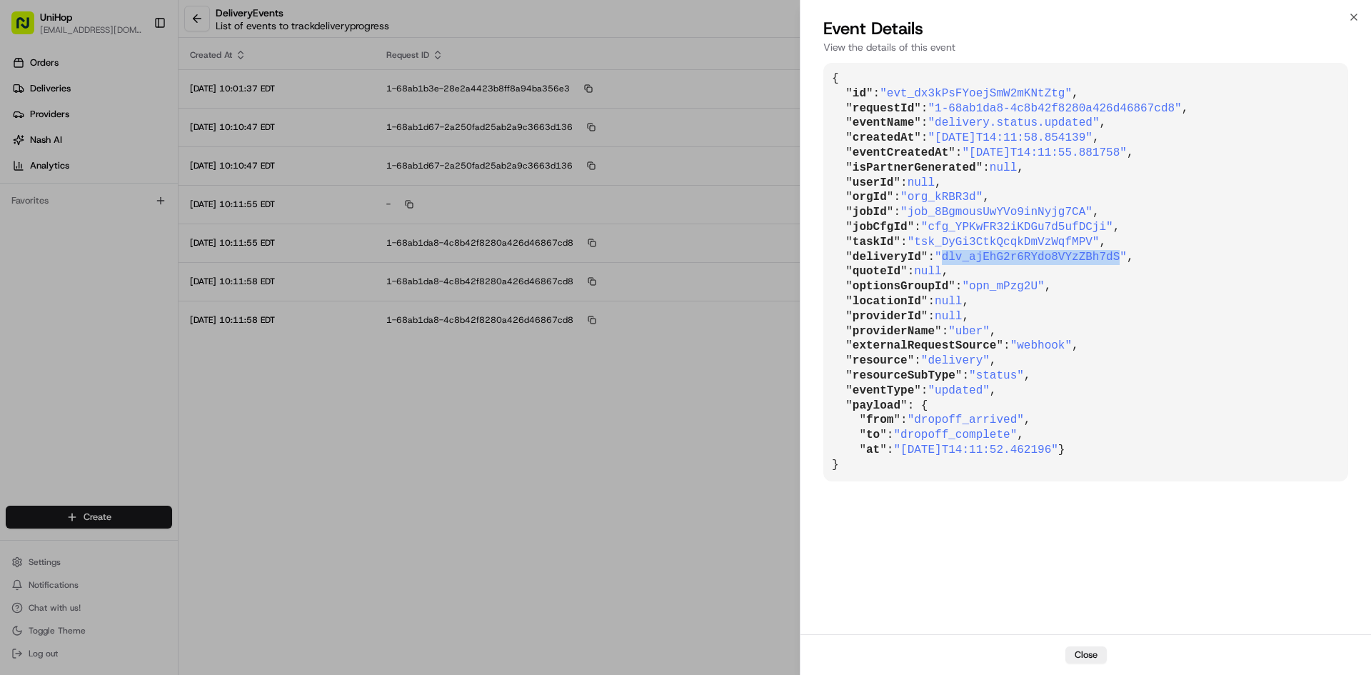
drag, startPoint x: 939, startPoint y: 259, endPoint x: 1099, endPoint y: 260, distance: 159.9
click at [1099, 260] on span ""dlv_ajEhG2r6RYdo8VYzZBh7dS"" at bounding box center [1030, 257] width 192 height 13
copy span "dlv_ajEhG2r6RYdo8VYzZBh7dS"
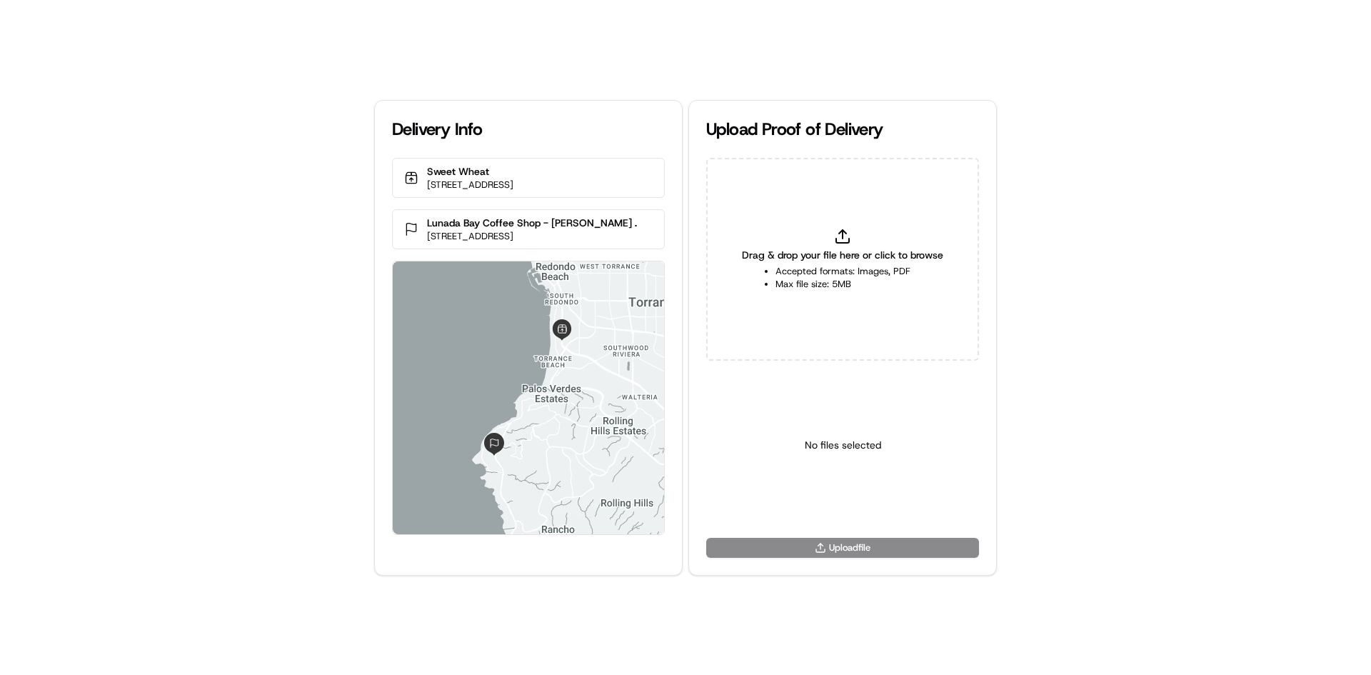
click at [877, 266] on li "Accepted formats: Images, PDF" at bounding box center [842, 271] width 135 height 13
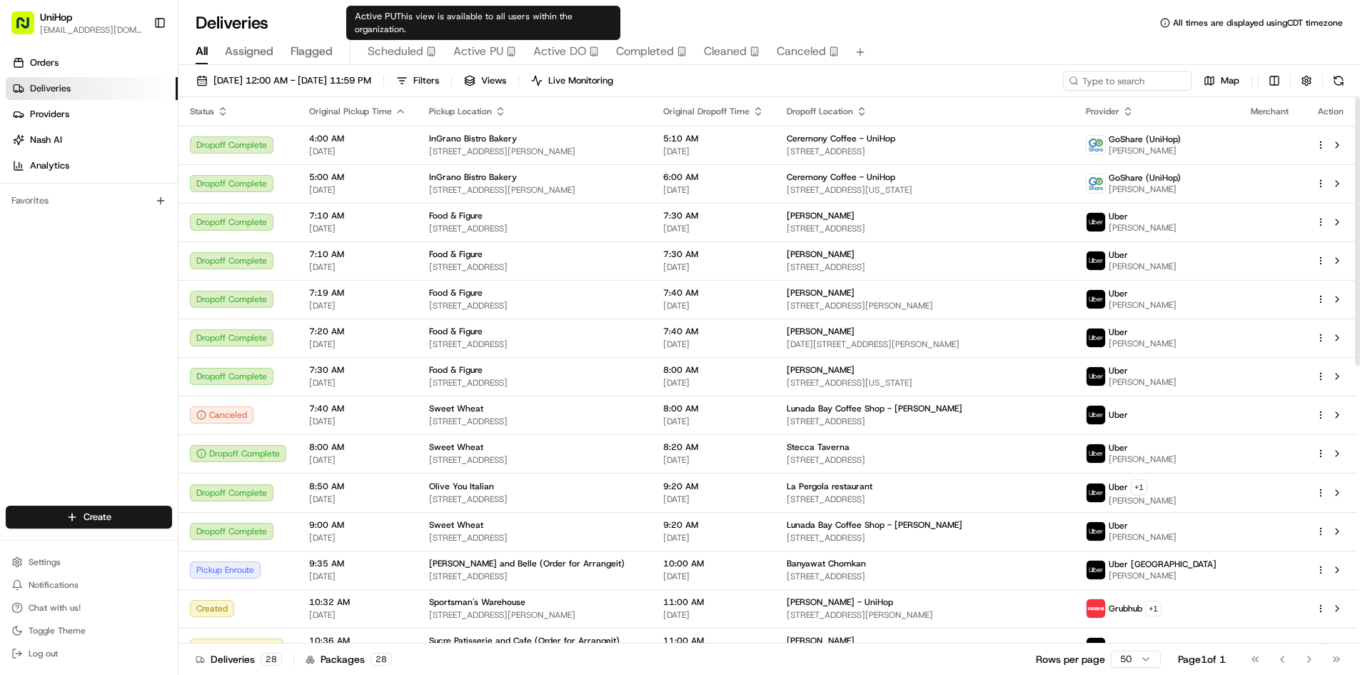
click at [475, 53] on span "Active PU" at bounding box center [478, 51] width 50 height 17
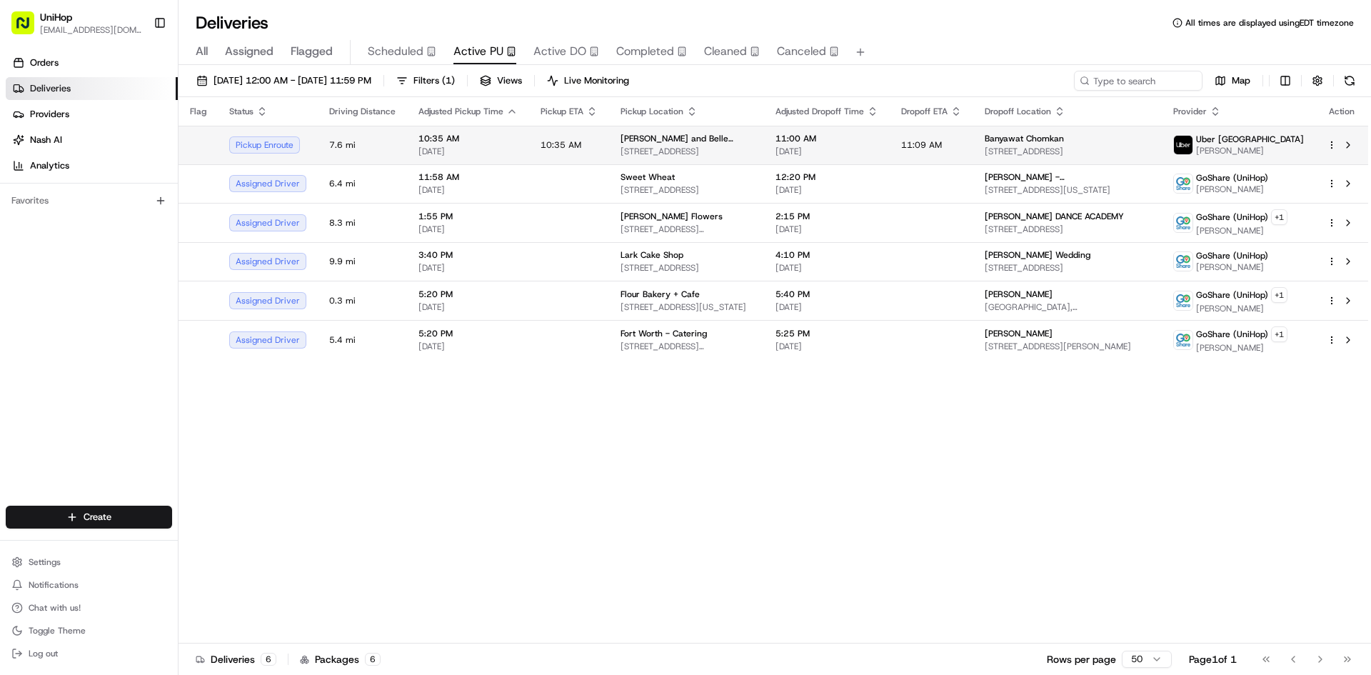
click at [705, 141] on span "[PERSON_NAME] and Belle (Order for Arrangeit)" at bounding box center [686, 138] width 132 height 11
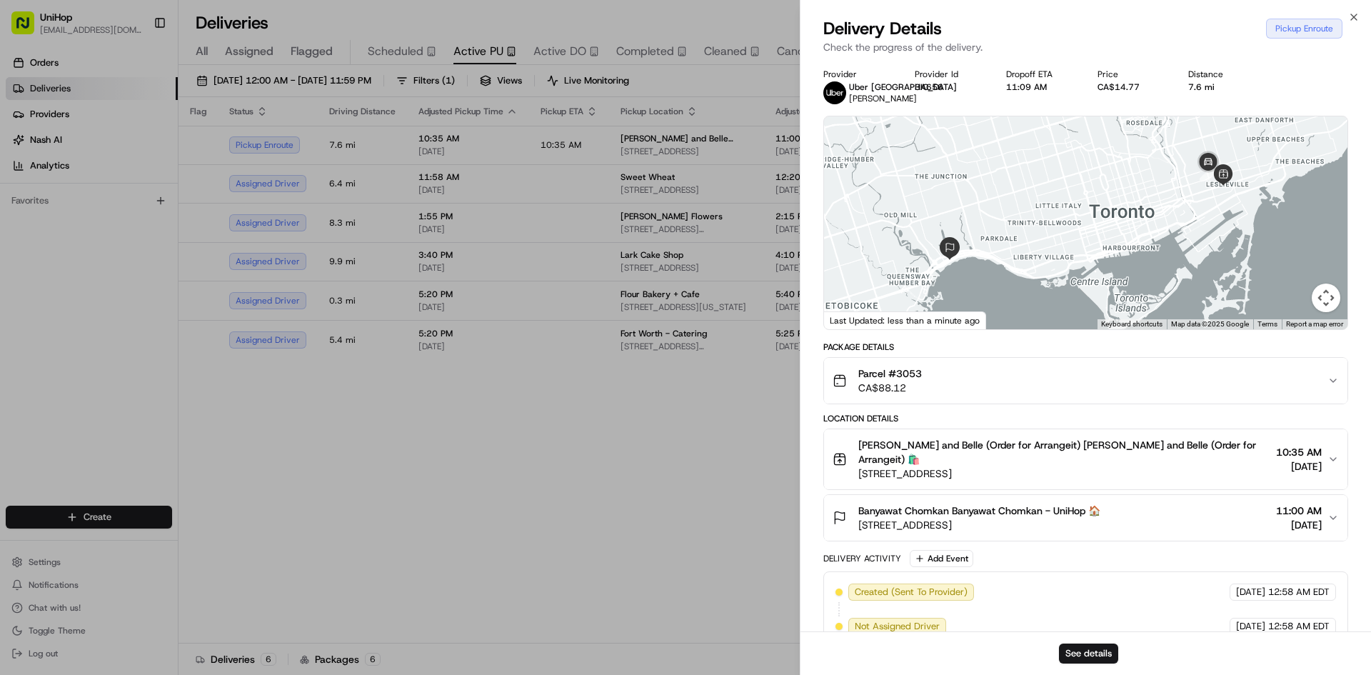
click at [1117, 466] on span "[STREET_ADDRESS]" at bounding box center [1064, 473] width 412 height 14
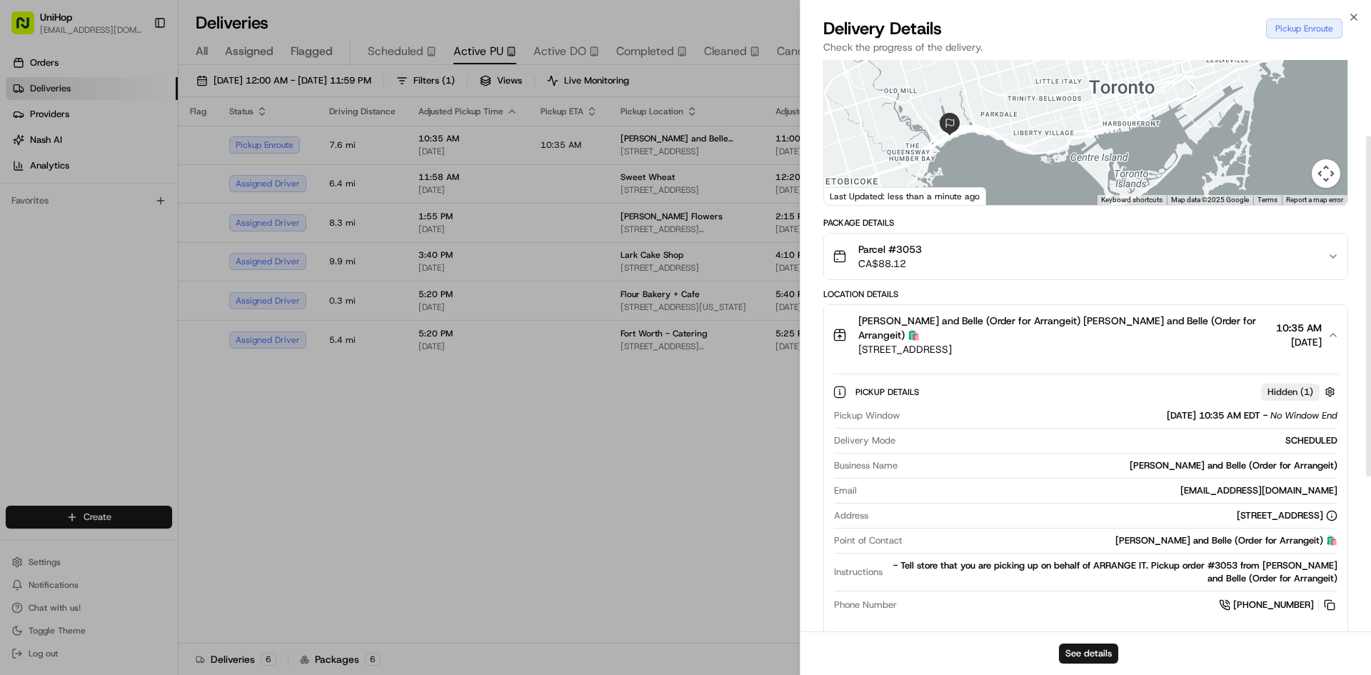
scroll to position [143, 0]
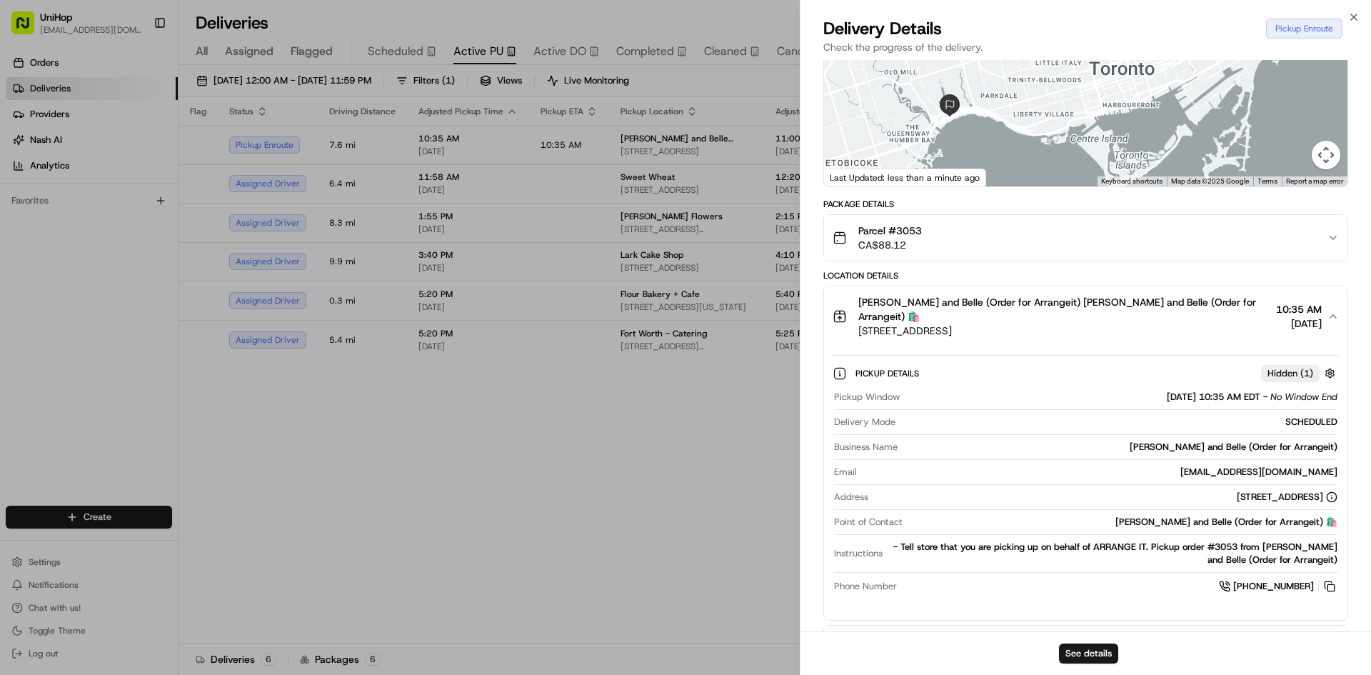
click at [1141, 308] on span "[PERSON_NAME] and Belle (Order for Arrangeit) [PERSON_NAME] and Belle (Order fo…" at bounding box center [1064, 309] width 412 height 29
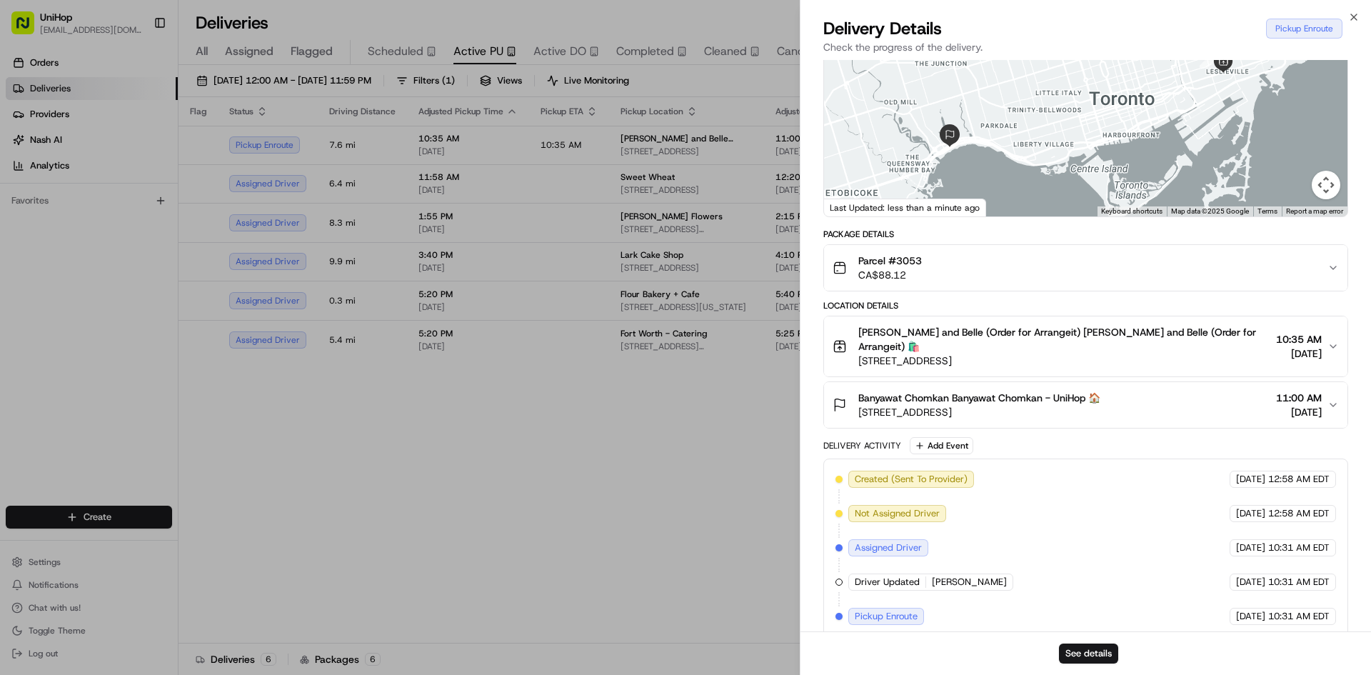
click at [1049, 405] on span "[STREET_ADDRESS]" at bounding box center [979, 412] width 242 height 14
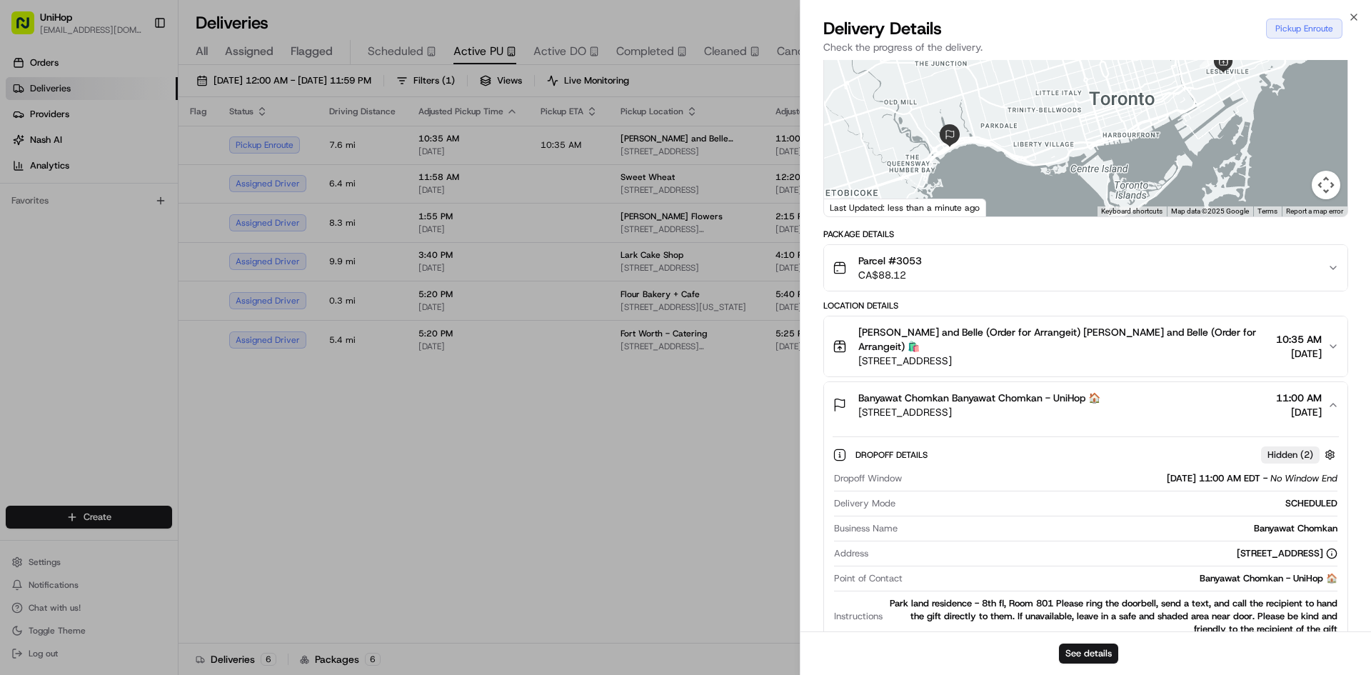
click at [1049, 405] on span "[STREET_ADDRESS]" at bounding box center [979, 412] width 242 height 14
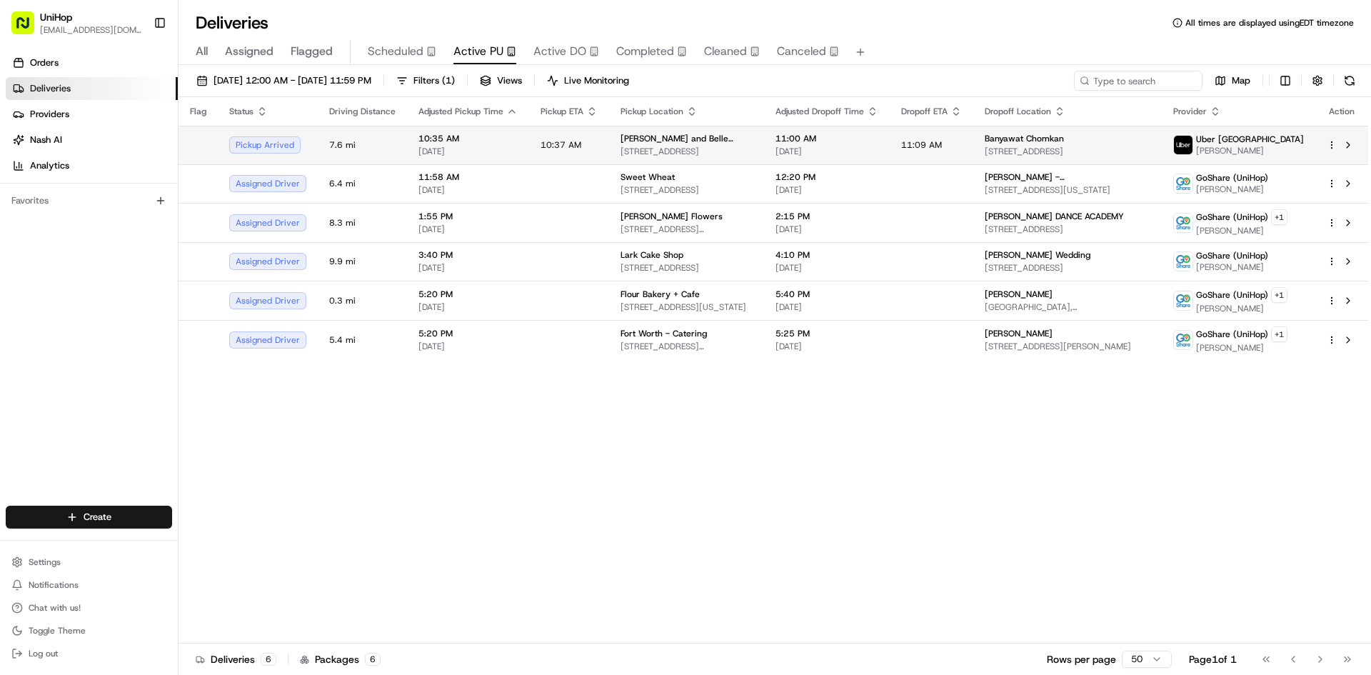
click at [740, 143] on span "[PERSON_NAME] and Belle (Order for Arrangeit)" at bounding box center [686, 138] width 132 height 11
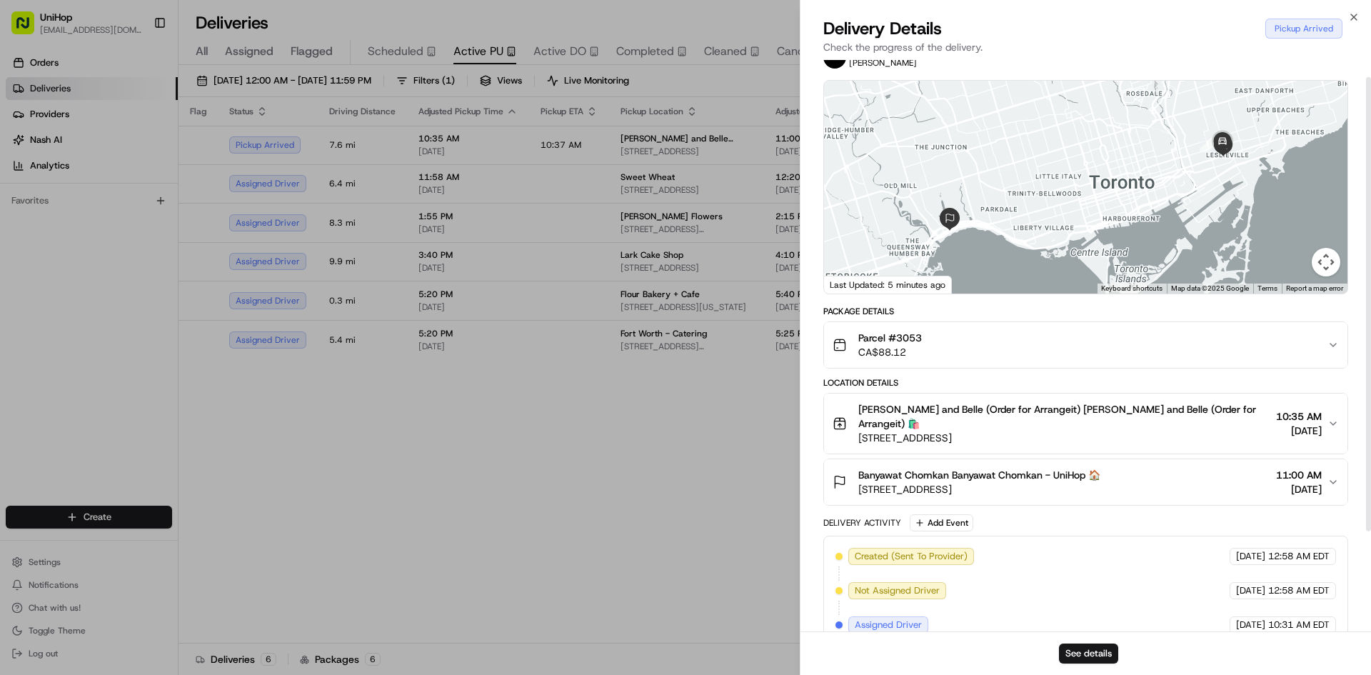
scroll to position [147, 0]
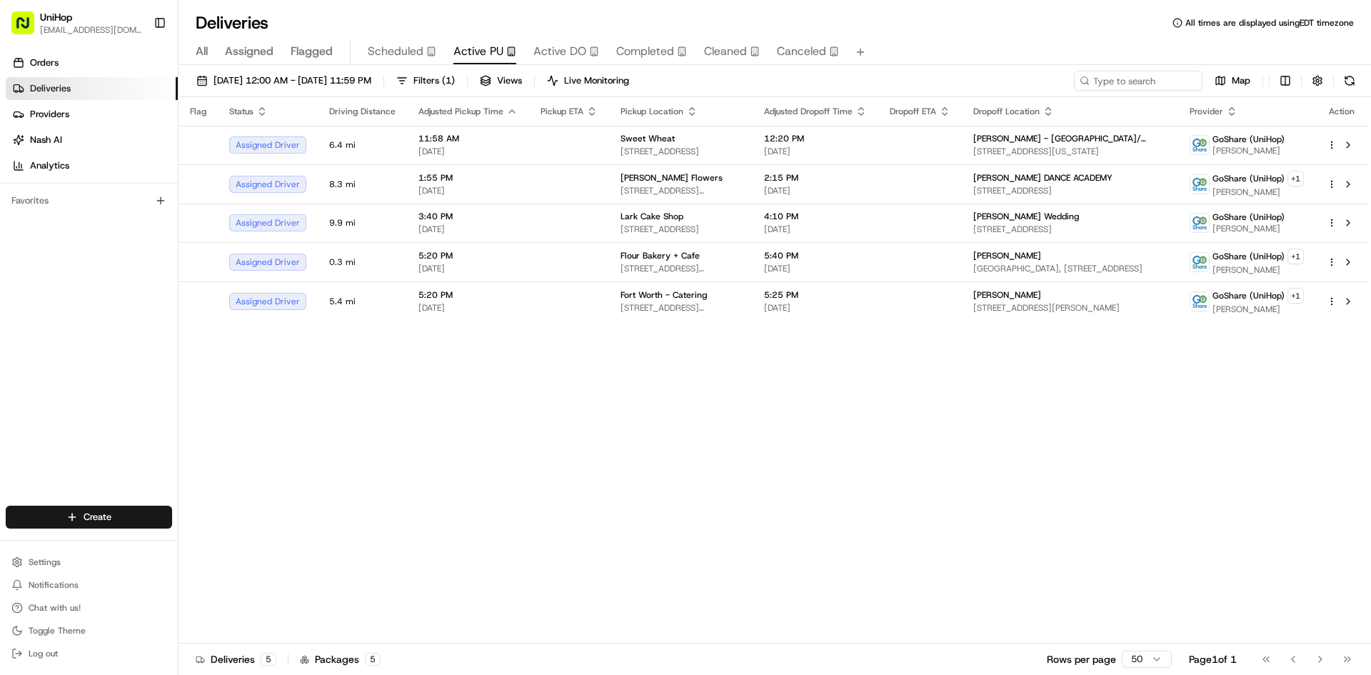
click at [76, 364] on div "Orders Deliveries Providers [PERSON_NAME] Analytics Favorites" at bounding box center [89, 280] width 178 height 468
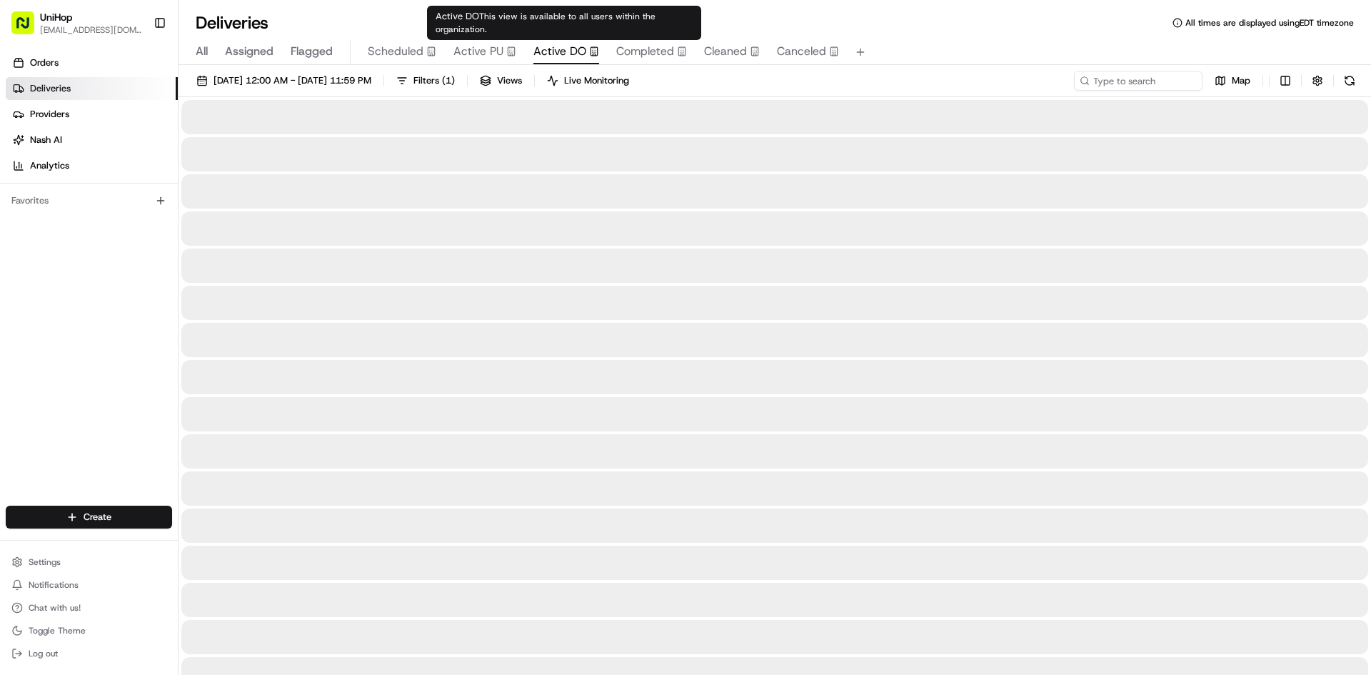
click at [560, 57] on span "Active DO" at bounding box center [559, 51] width 53 height 17
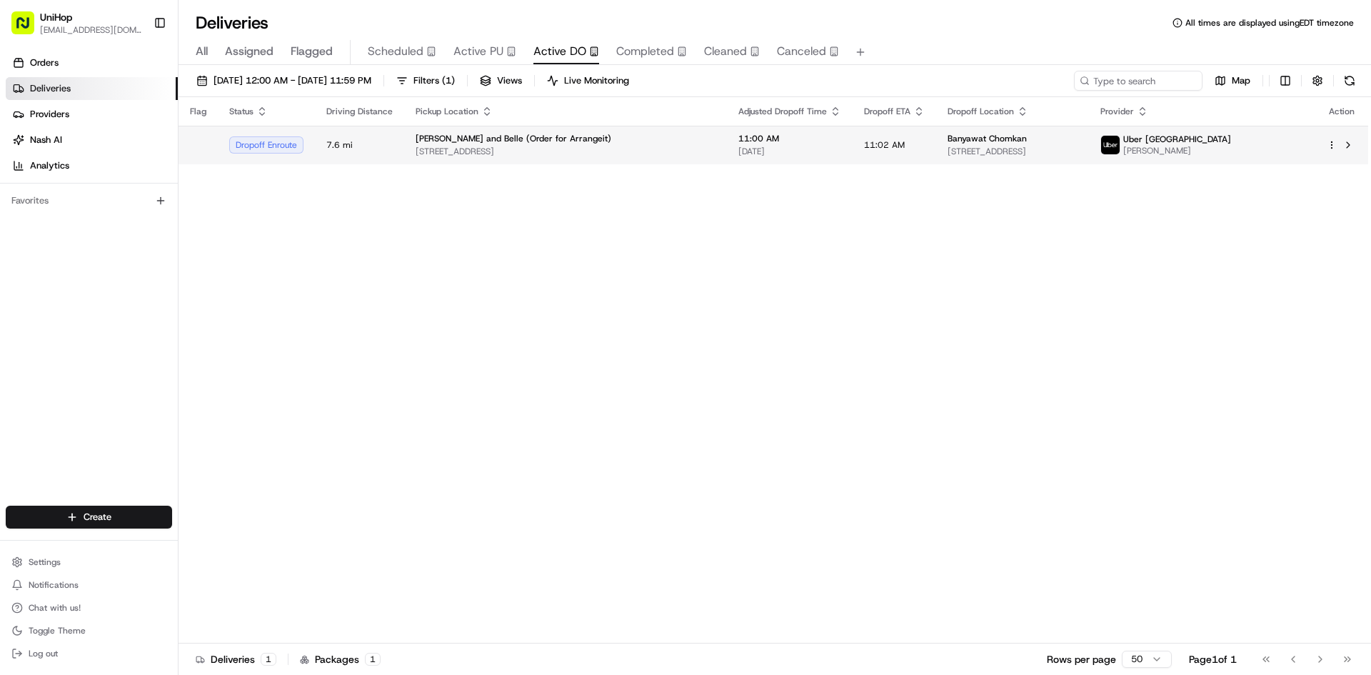
click at [754, 129] on td "11:00 AM [DATE]" at bounding box center [790, 145] width 126 height 39
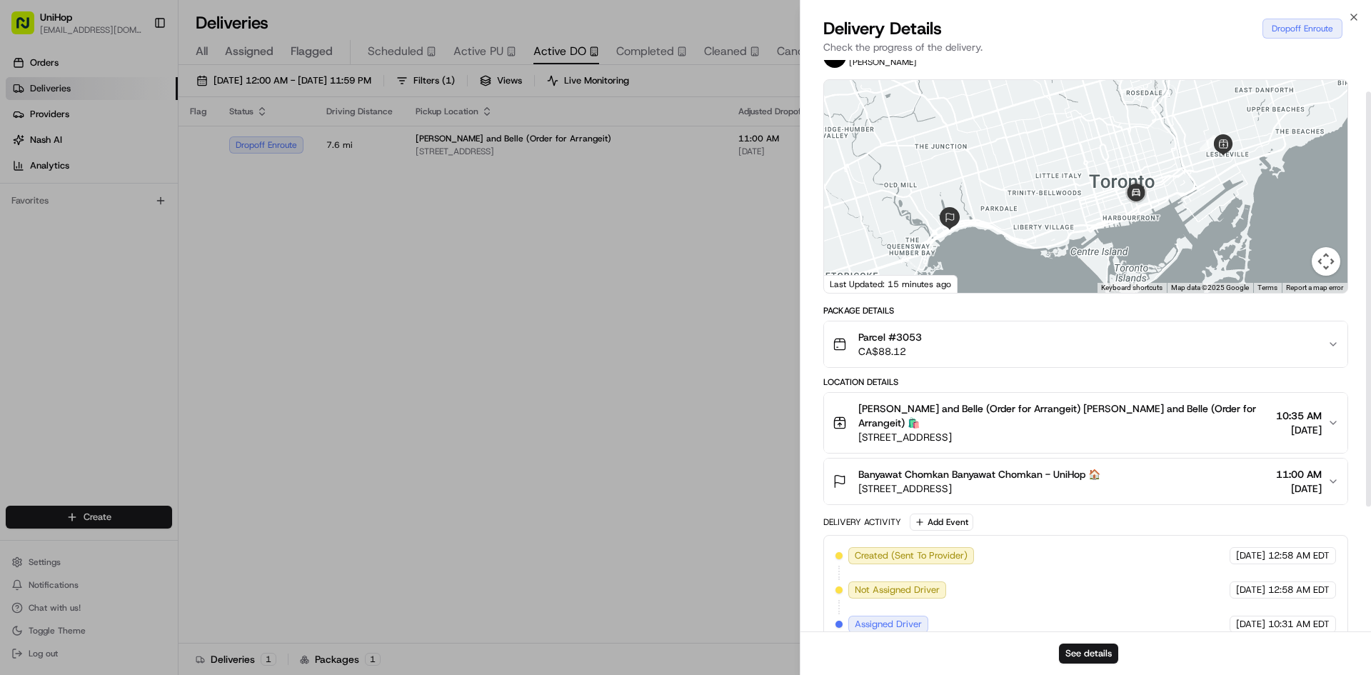
scroll to position [216, 0]
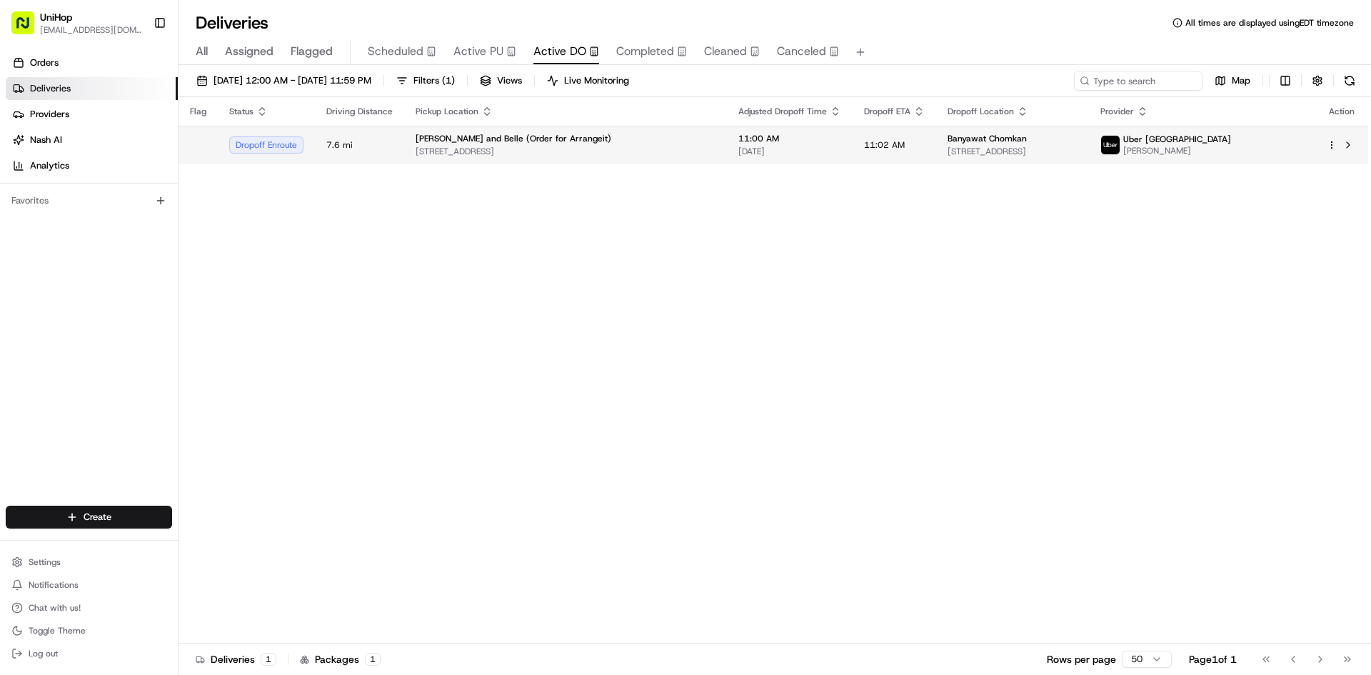
click at [490, 138] on span "Bobbette and Belle (Order for Arrangeit)" at bounding box center [513, 138] width 196 height 11
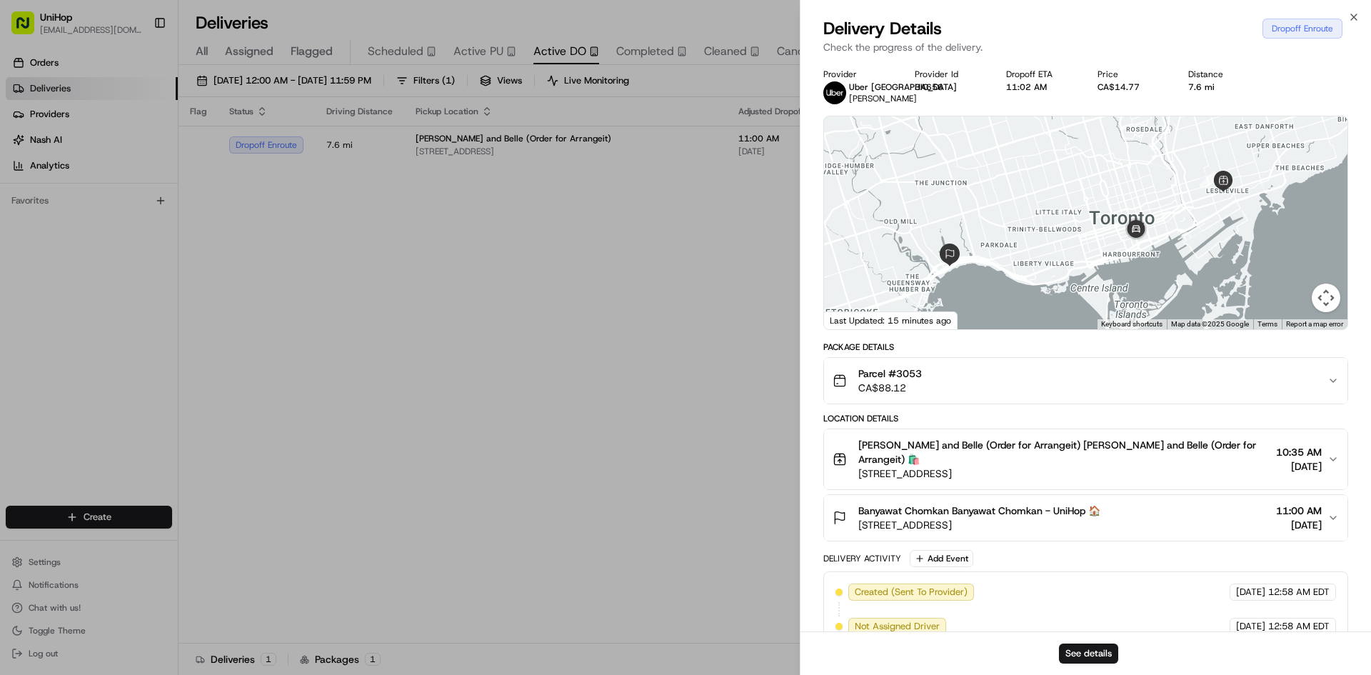
click at [953, 393] on div "Parcel #3053 CA$88.12" at bounding box center [1079, 380] width 495 height 29
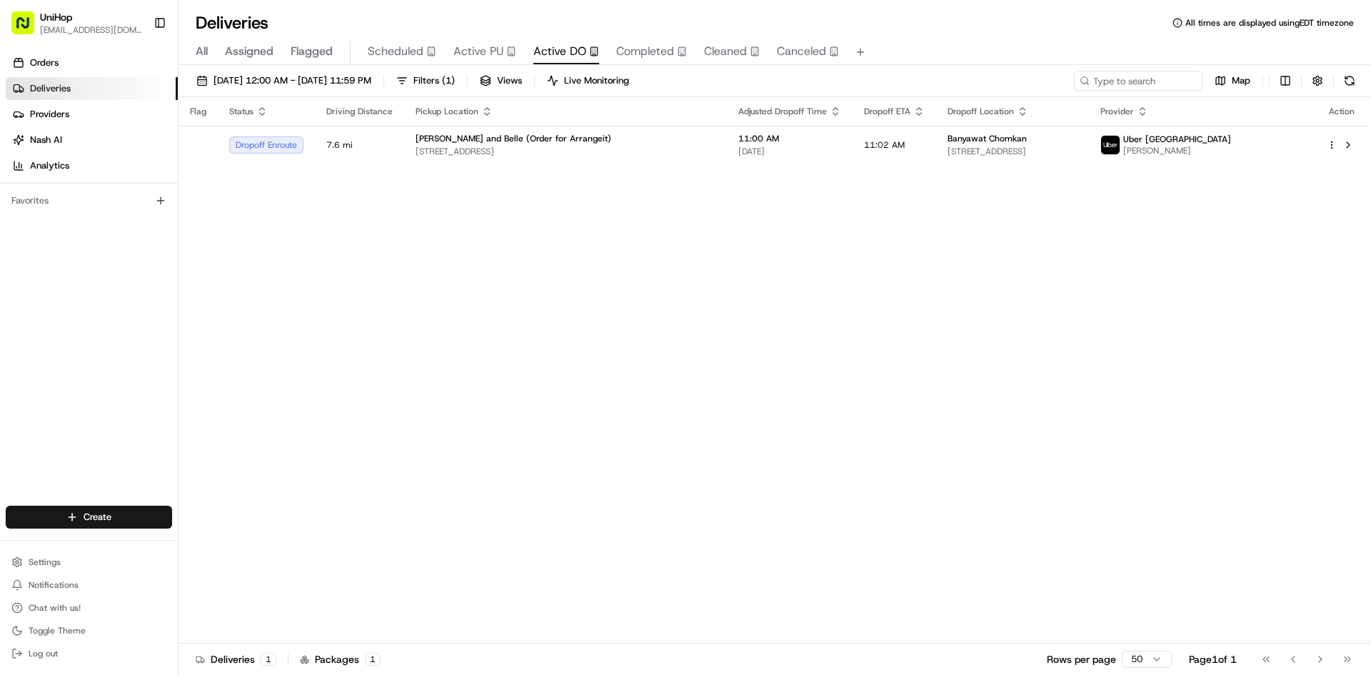
drag, startPoint x: 586, startPoint y: 445, endPoint x: 557, endPoint y: 243, distance: 204.1
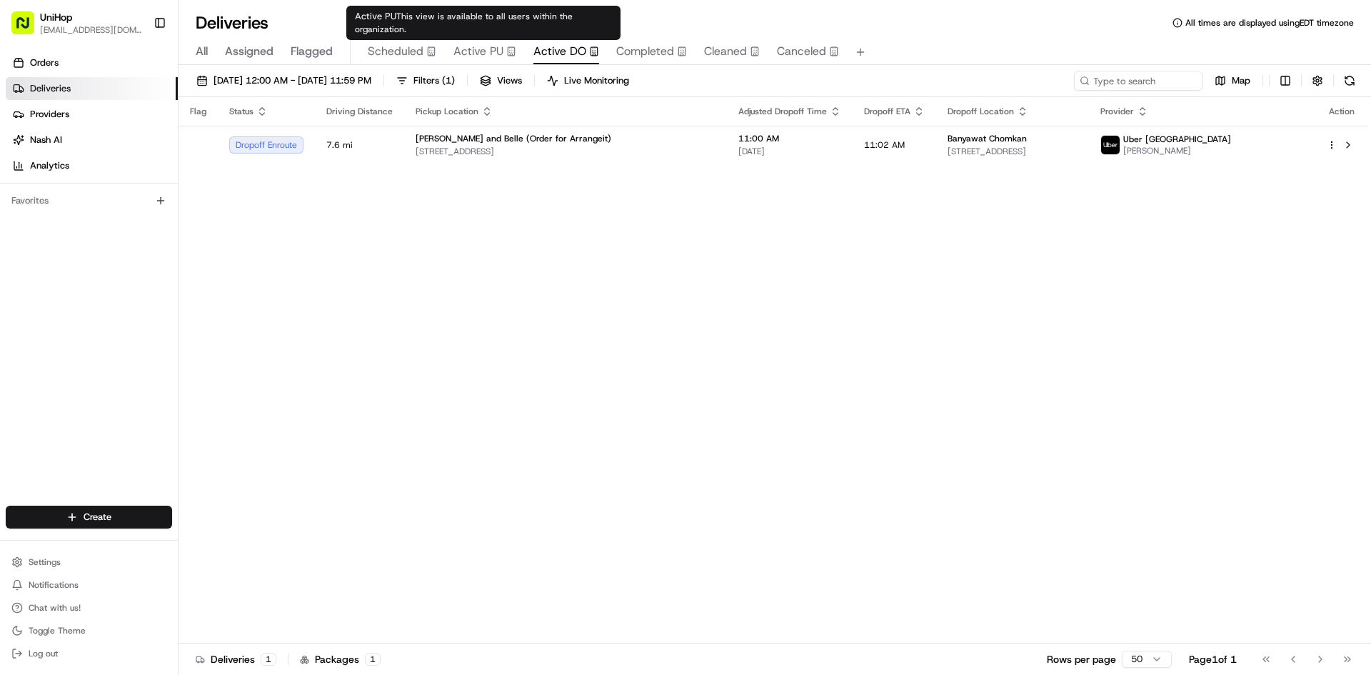
click at [480, 47] on span "Active PU" at bounding box center [478, 51] width 50 height 17
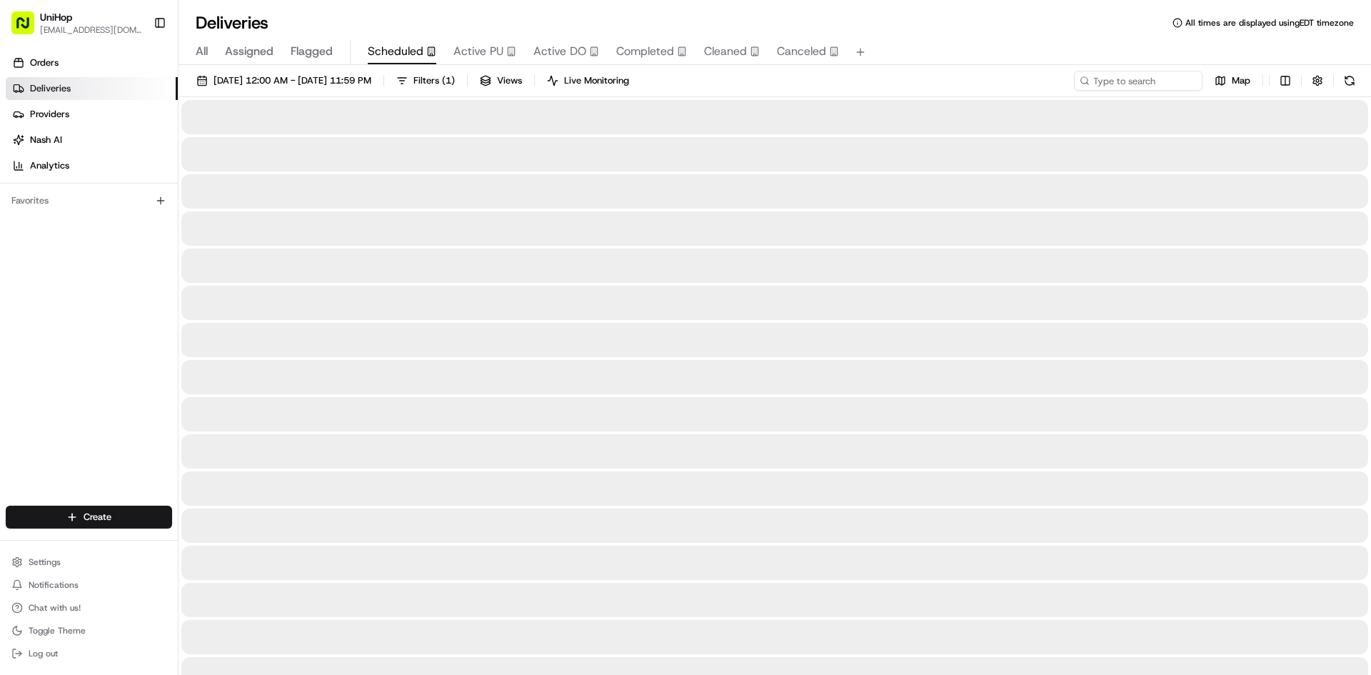
click at [405, 60] on button "Scheduled" at bounding box center [402, 52] width 69 height 24
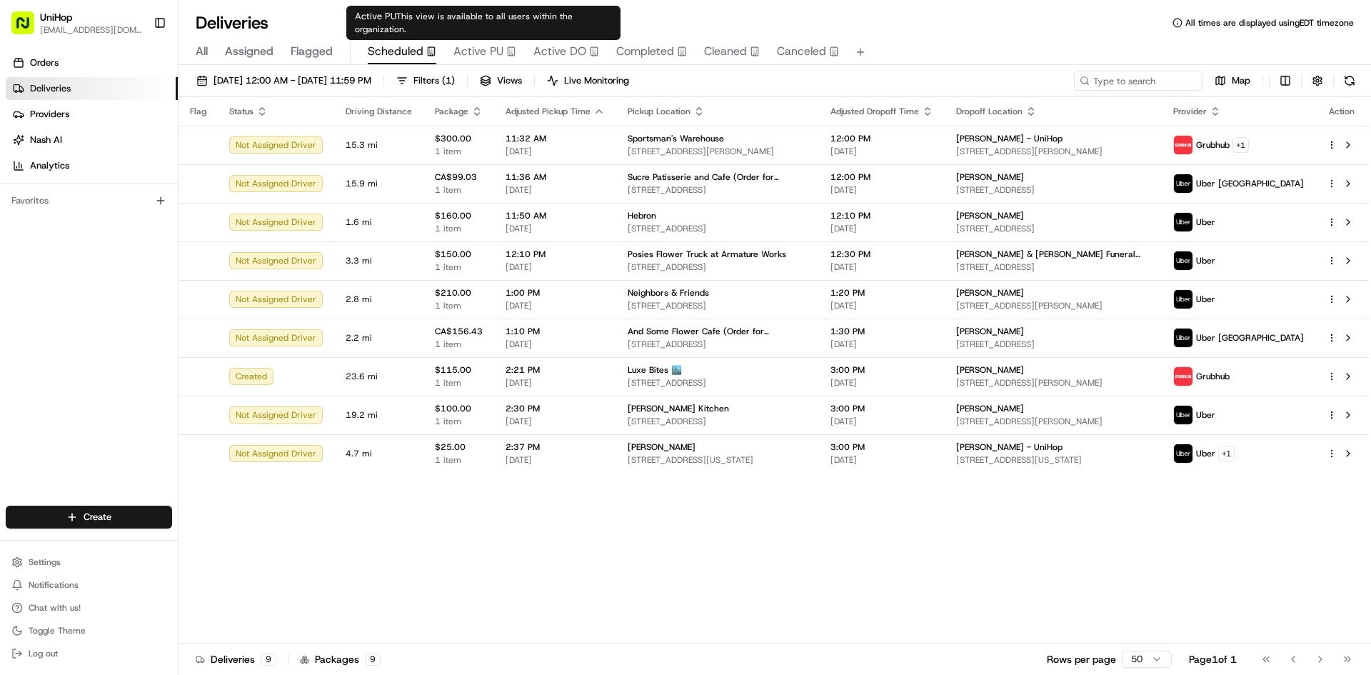
click at [480, 47] on span "Active PU" at bounding box center [478, 51] width 50 height 17
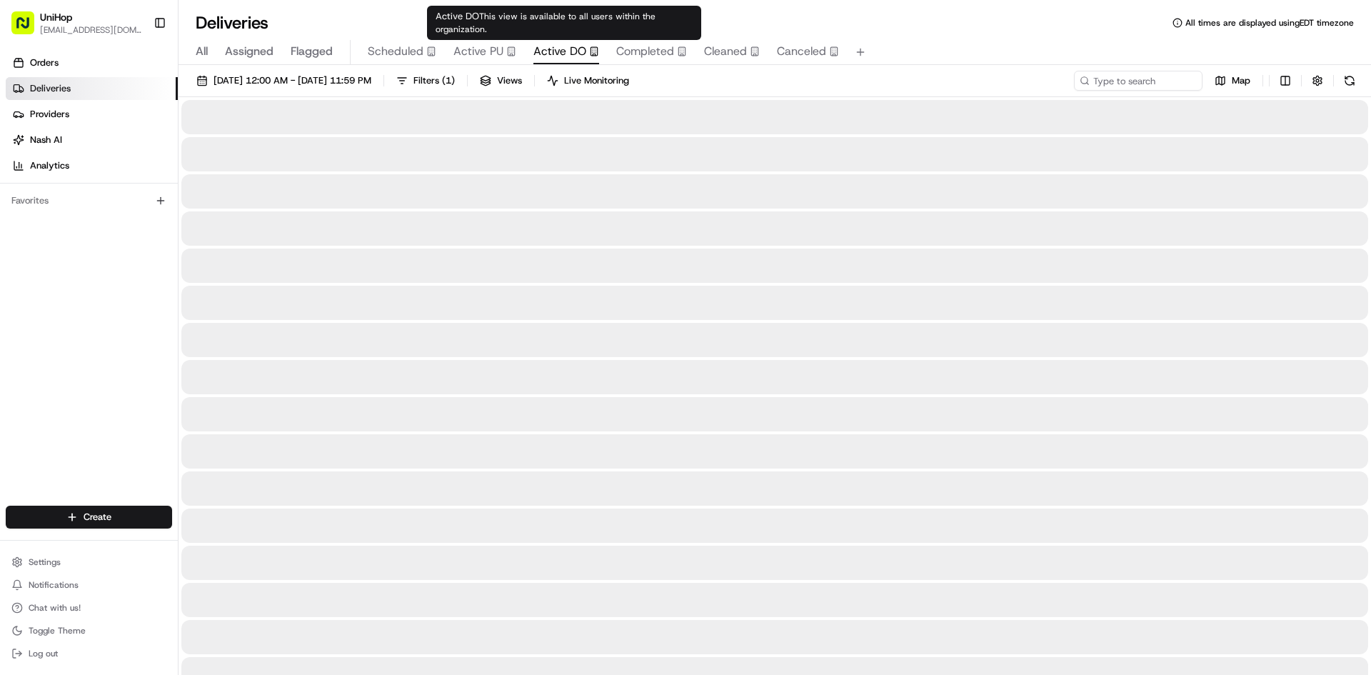
click at [559, 49] on span "Active DO" at bounding box center [559, 51] width 53 height 17
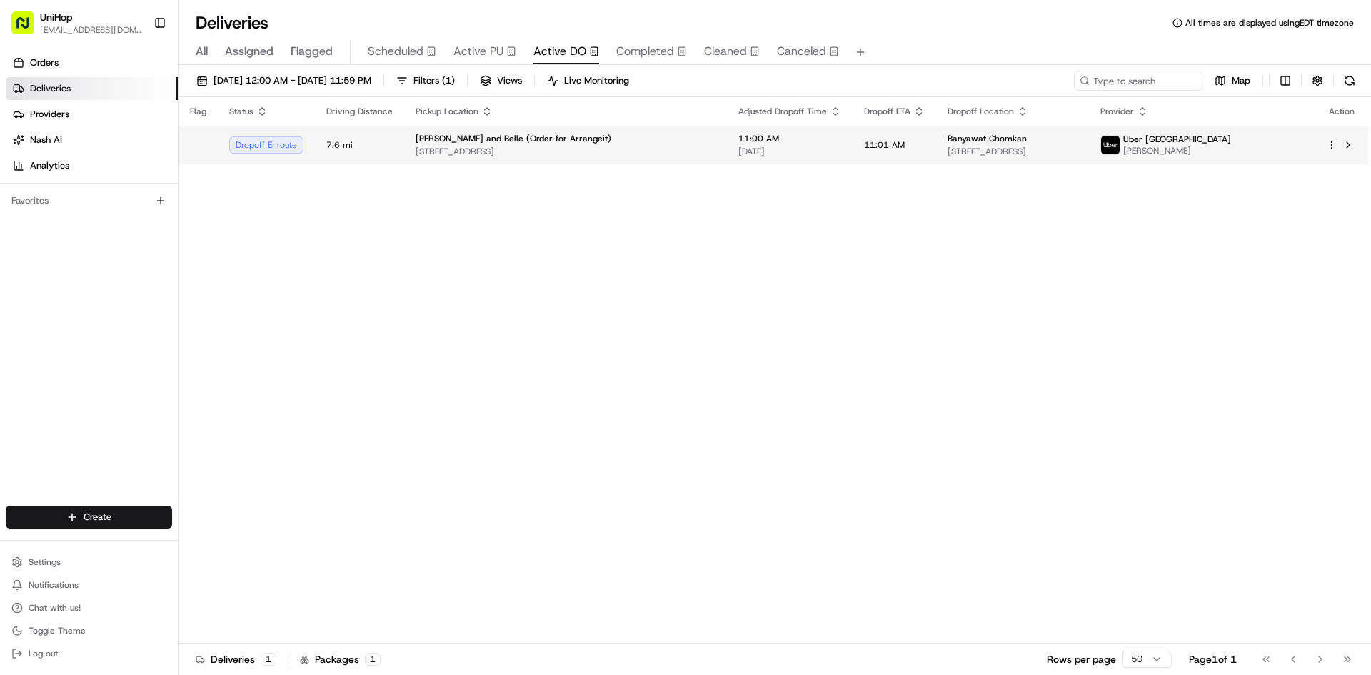
click at [973, 158] on td "Banyawat Chomkan 1910 Lake Shore Blvd W, Toronto, ON M6S 1A2, Canada" at bounding box center [1012, 145] width 153 height 39
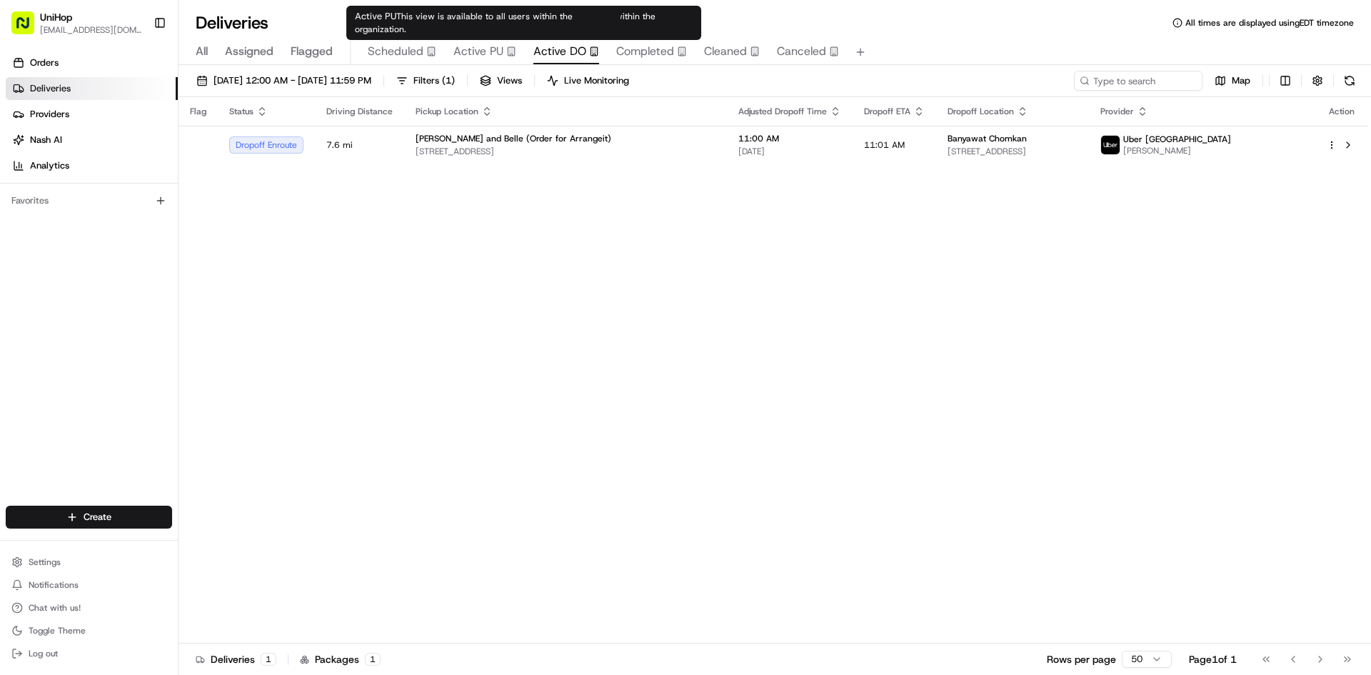
click at [474, 46] on span "Active PU" at bounding box center [478, 51] width 50 height 17
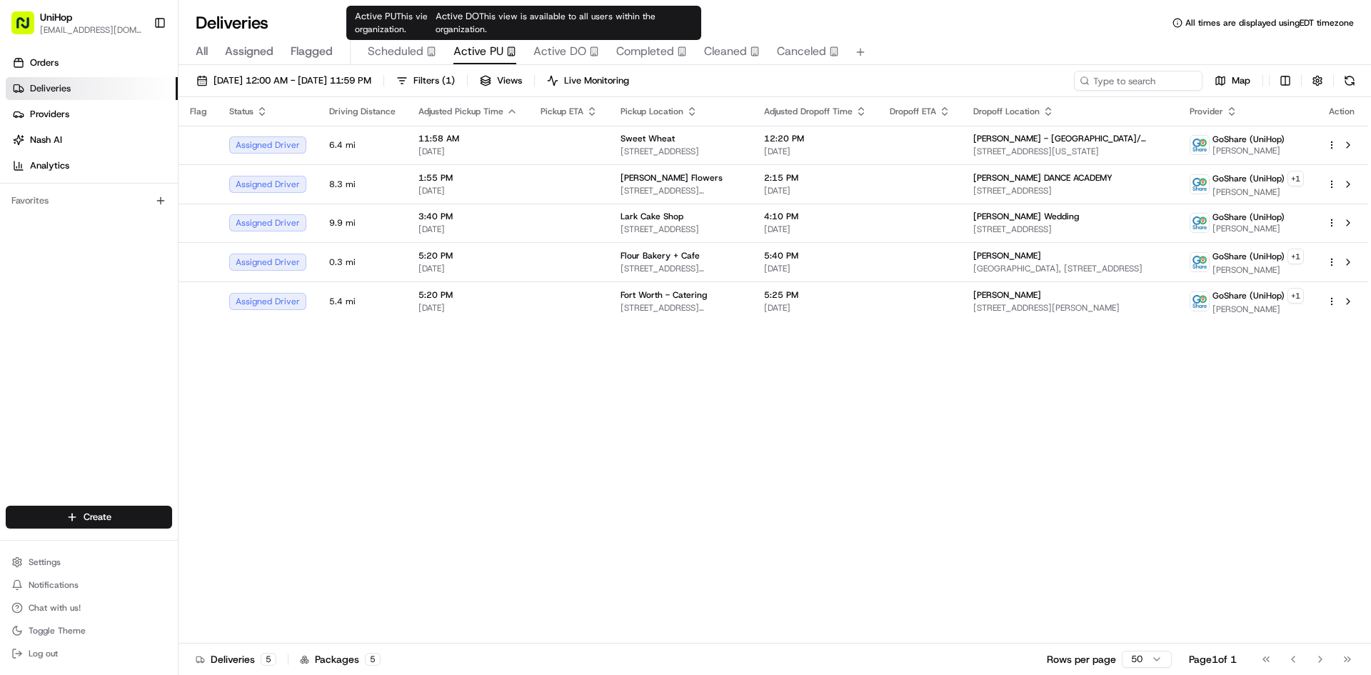
click at [567, 57] on span "Active DO" at bounding box center [559, 51] width 53 height 17
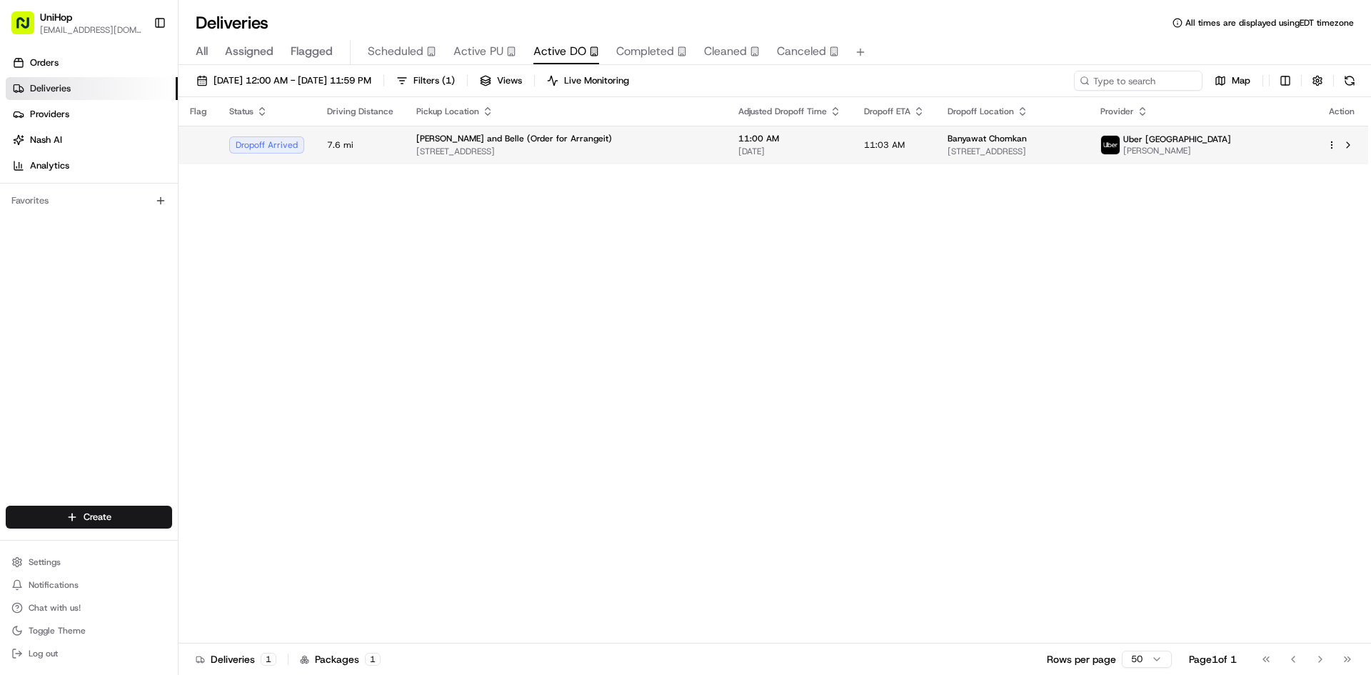
click at [1056, 155] on span "1910 Lake Shore Blvd W, Toronto, ON M6S 1A2, Canada" at bounding box center [1012, 151] width 130 height 11
click at [1351, 153] on button at bounding box center [1347, 144] width 17 height 17
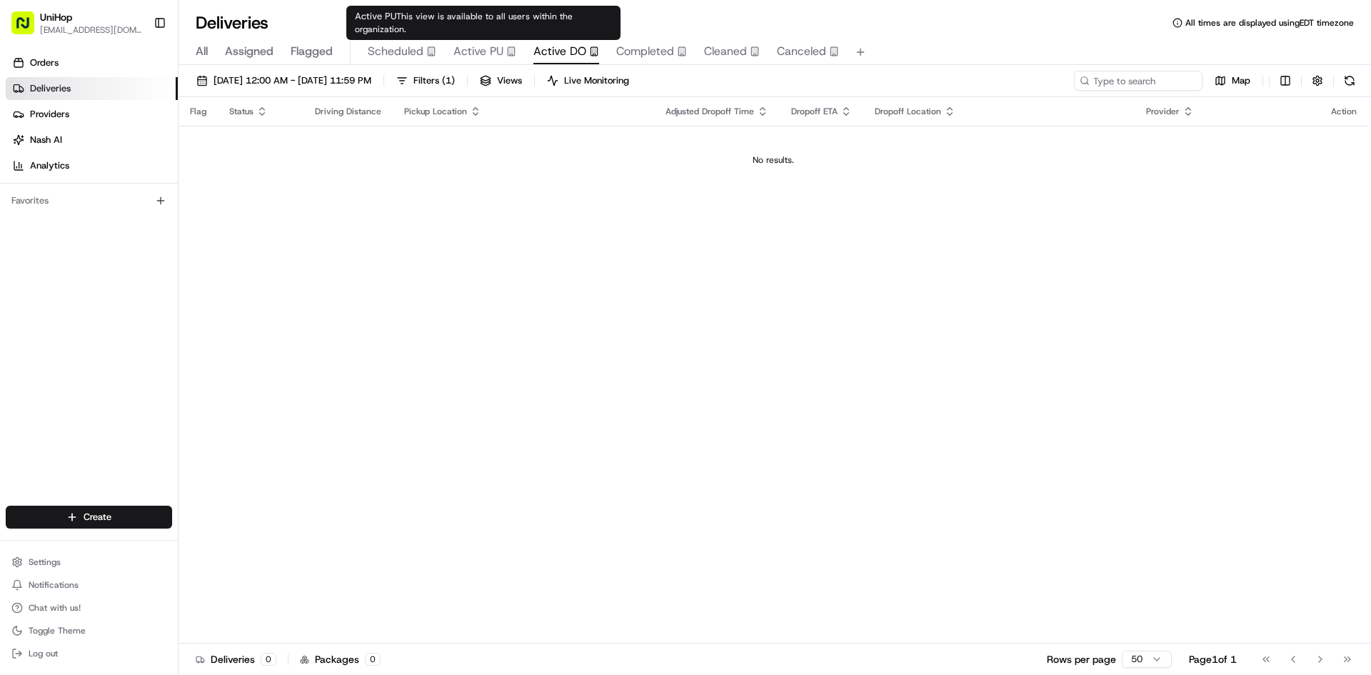
click at [459, 57] on span "Active PU" at bounding box center [478, 51] width 50 height 17
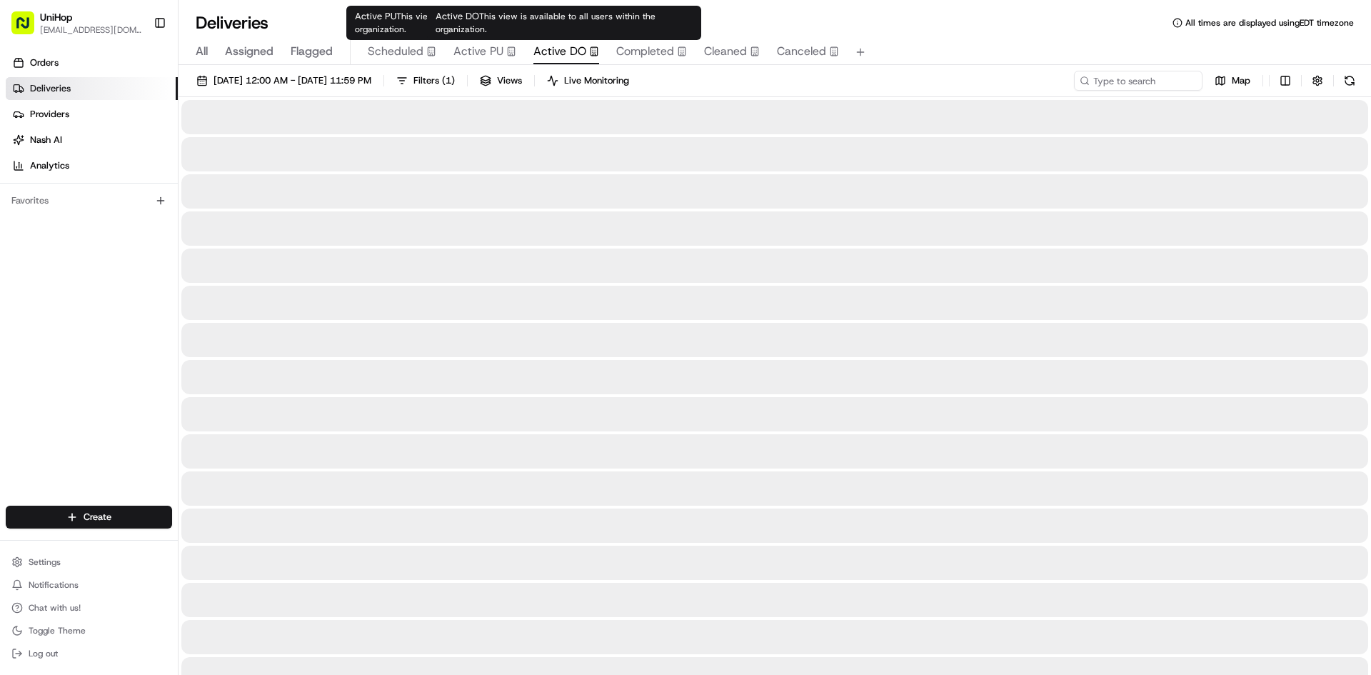
click at [570, 49] on span "Active DO" at bounding box center [559, 51] width 53 height 17
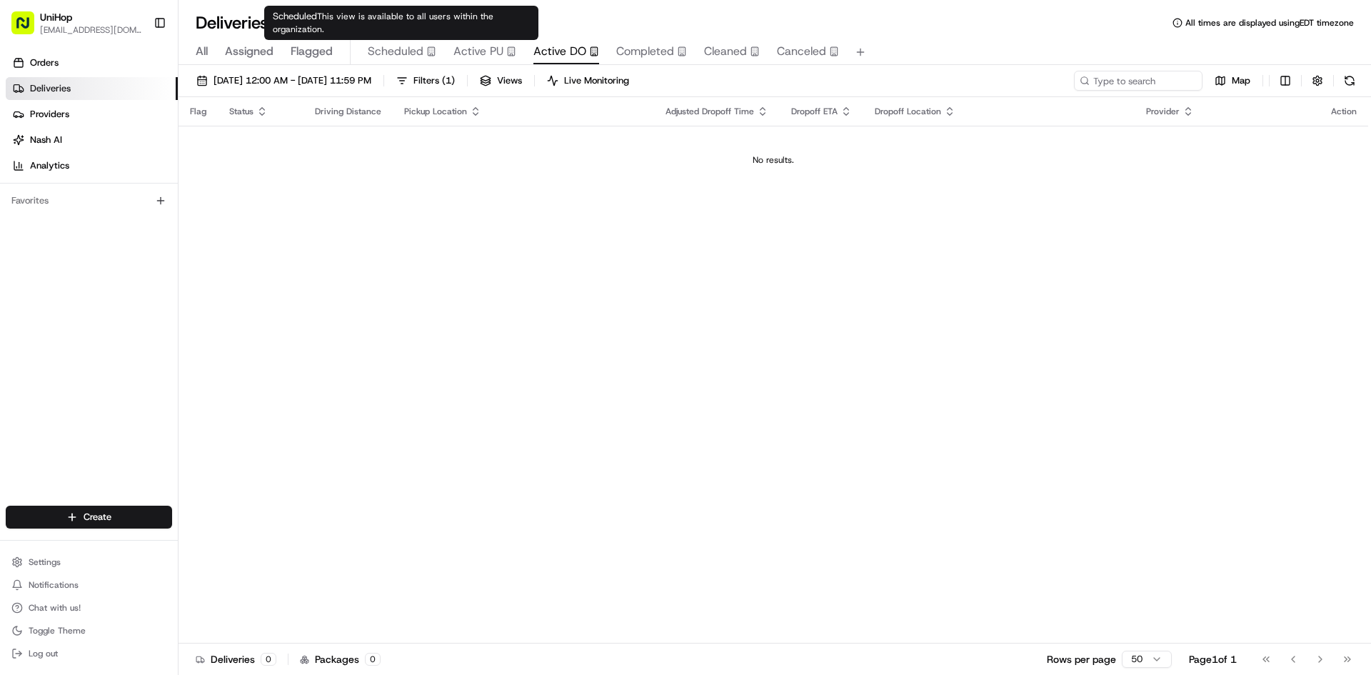
click at [420, 51] on span "Scheduled" at bounding box center [396, 51] width 56 height 17
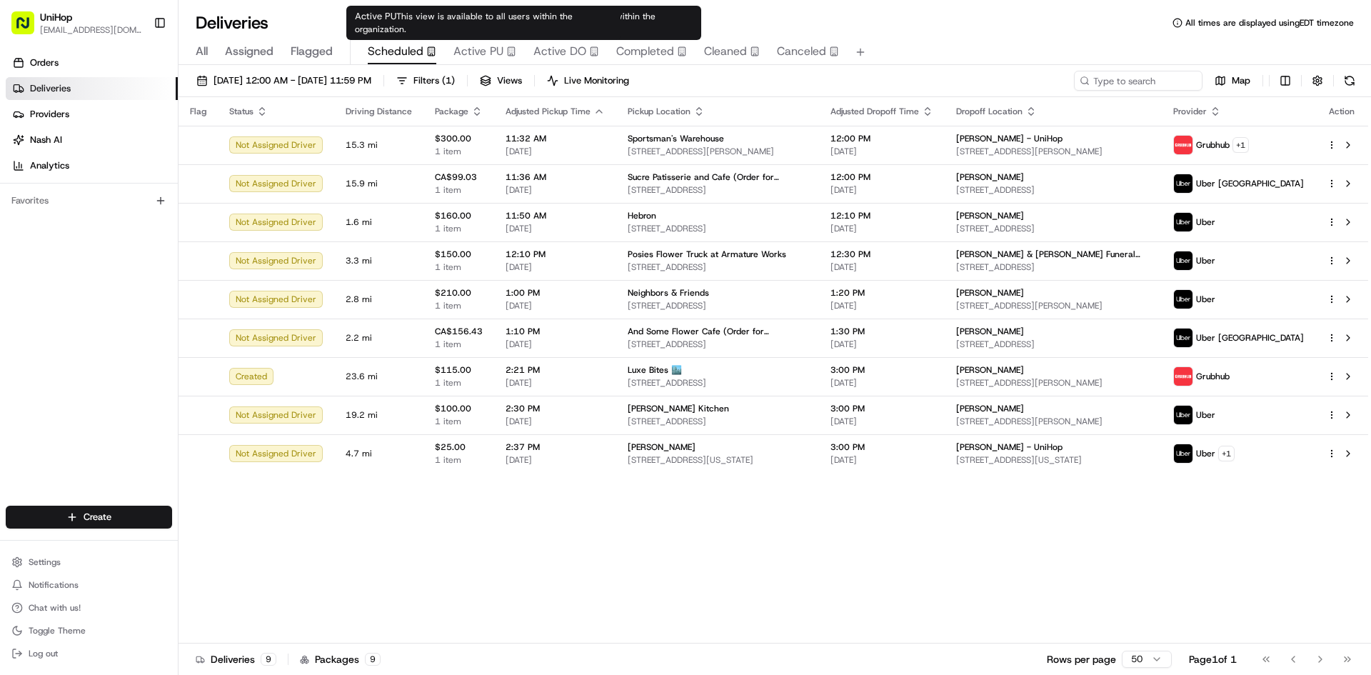
click at [493, 55] on span "Active PU" at bounding box center [478, 51] width 50 height 17
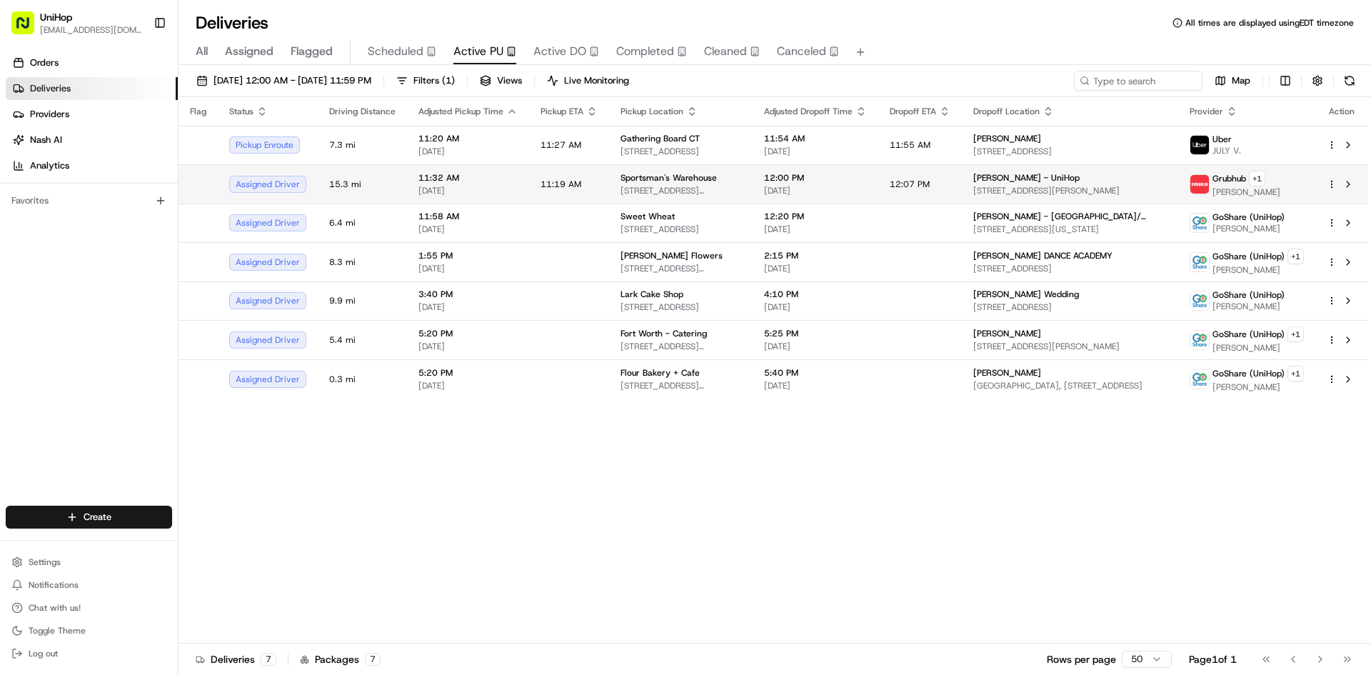
click at [664, 171] on td "Sportsman's Warehouse 468 N Thompson Ln, Murfreesboro, TN 37129, USA" at bounding box center [680, 183] width 143 height 39
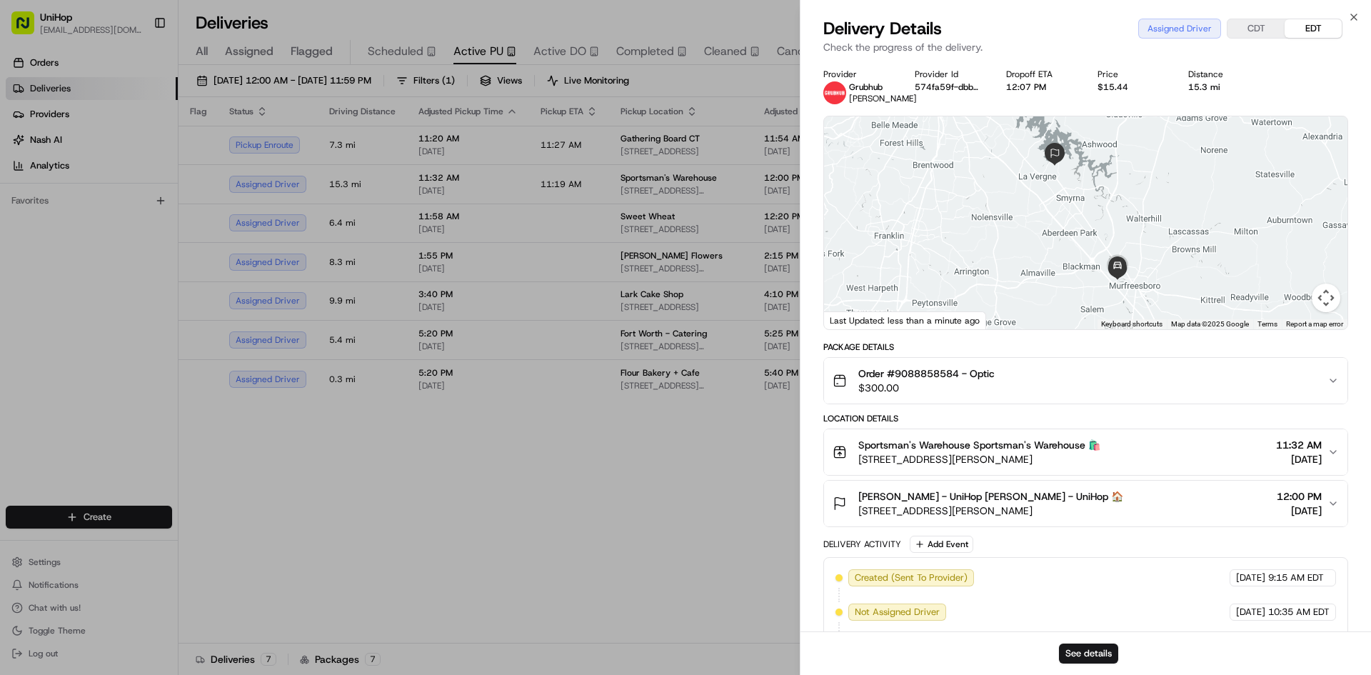
drag, startPoint x: 1106, startPoint y: 458, endPoint x: 857, endPoint y: 462, distance: 249.2
click at [857, 462] on div "Sportsman's Warehouse Sportsman's Warehouse 🛍️ 468 N Thompson Ln, Murfreesboro,…" at bounding box center [1079, 452] width 495 height 29
drag, startPoint x: 959, startPoint y: 373, endPoint x: 892, endPoint y: 378, distance: 67.2
click at [892, 378] on span "Order #9088858584 - Optic" at bounding box center [926, 373] width 136 height 14
copy span "9088858584"
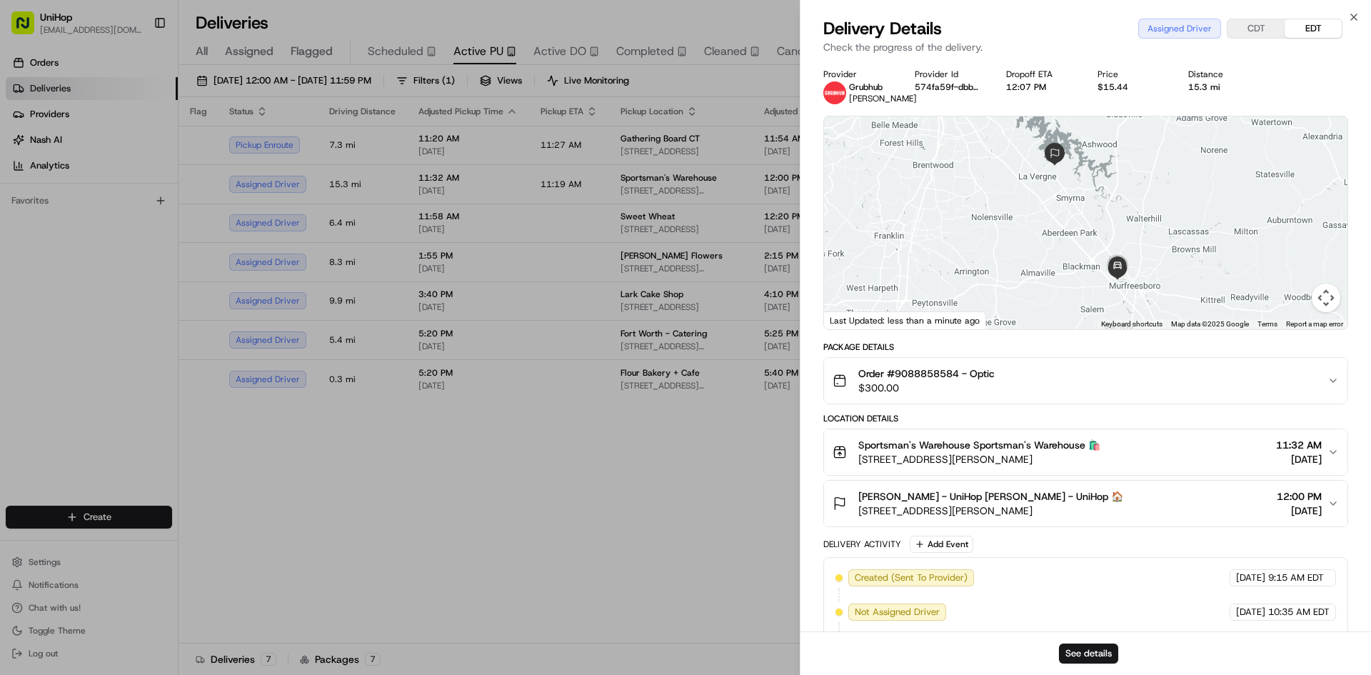
drag, startPoint x: 1077, startPoint y: 528, endPoint x: 1076, endPoint y: 517, distance: 10.8
click at [1074, 523] on div "Package Details Order #9088858584 - Optic $300.00 Location Details Sportsman's …" at bounding box center [1085, 521] width 525 height 360
drag, startPoint x: 1082, startPoint y: 511, endPoint x: 1092, endPoint y: 510, distance: 10.1
click at [1083, 511] on div "James Bland - UniHop James Bland - UniHop 🏠 128 David Bolin Dr, La Vergne, TN 3…" at bounding box center [1079, 503] width 495 height 29
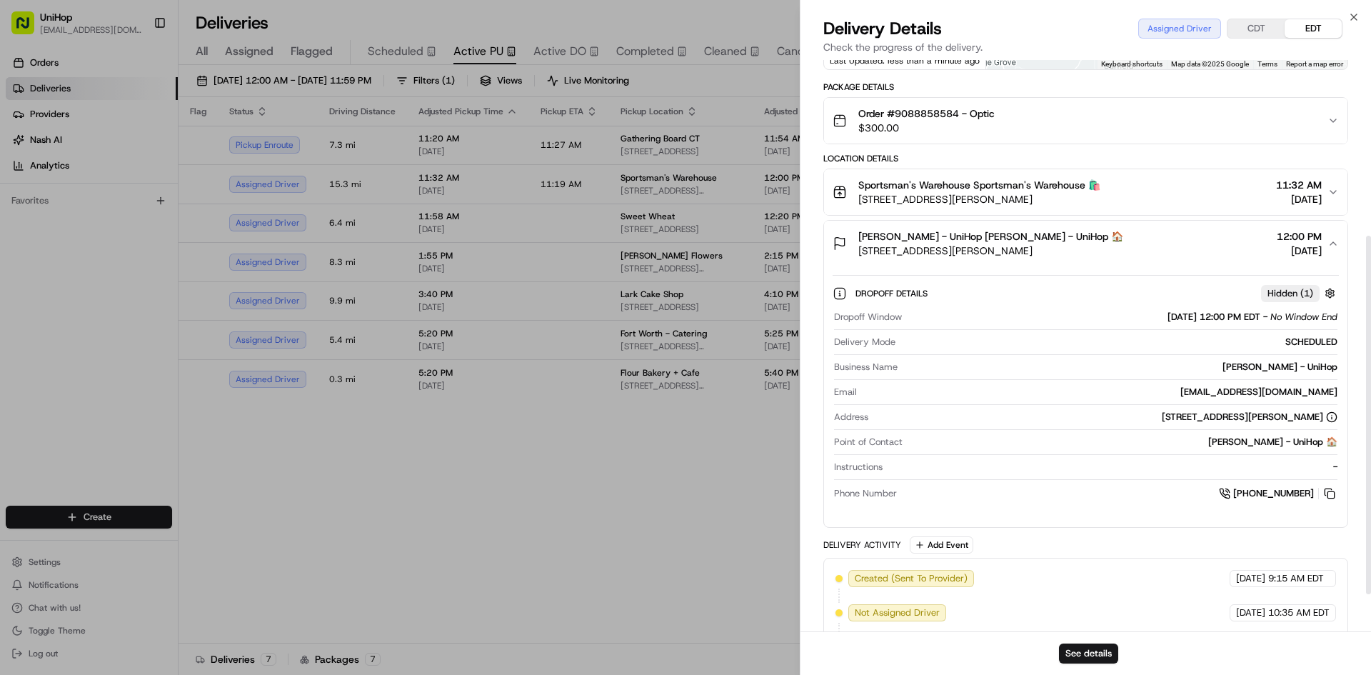
scroll to position [286, 0]
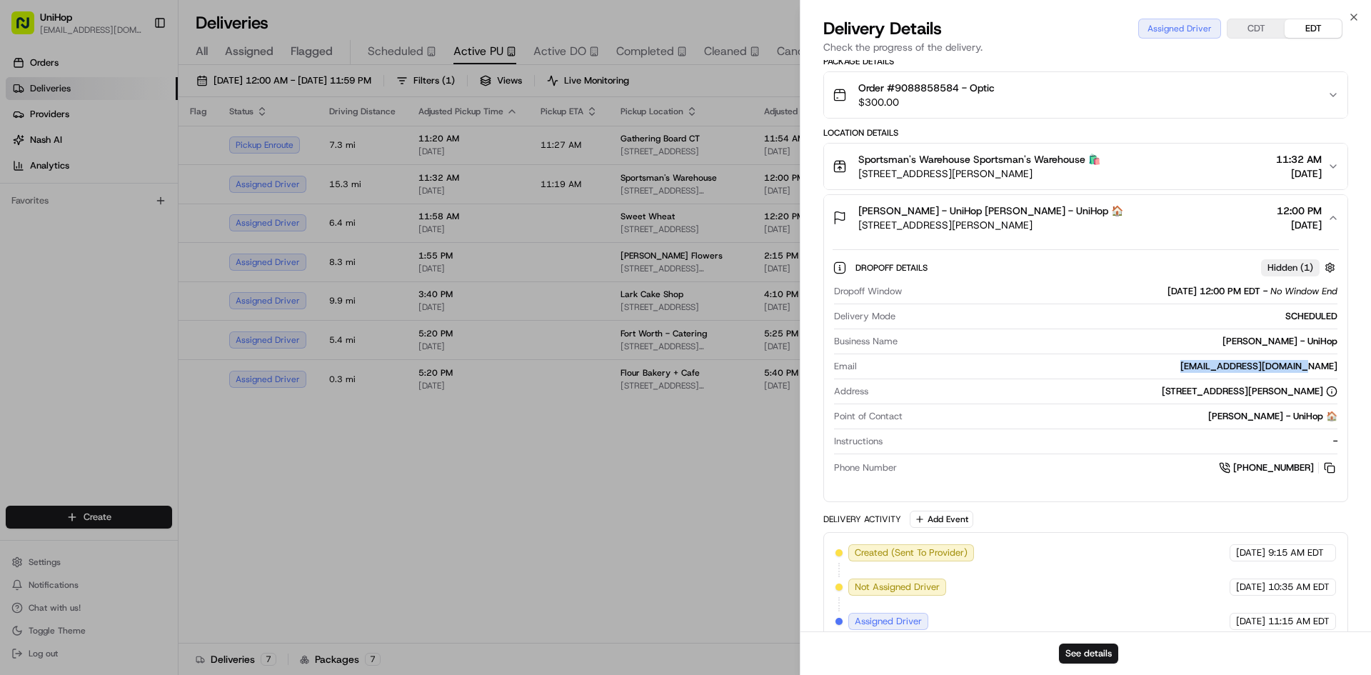
drag, startPoint x: 1209, startPoint y: 365, endPoint x: 1337, endPoint y: 369, distance: 127.9
click at [1337, 369] on div "Dropoff Window Aug 24 2025 12:00 PM EDT - No Window End Delivery Mode SCHEDULED…" at bounding box center [1085, 380] width 506 height 202
copy div "[EMAIL_ADDRESS][DOMAIN_NAME]"
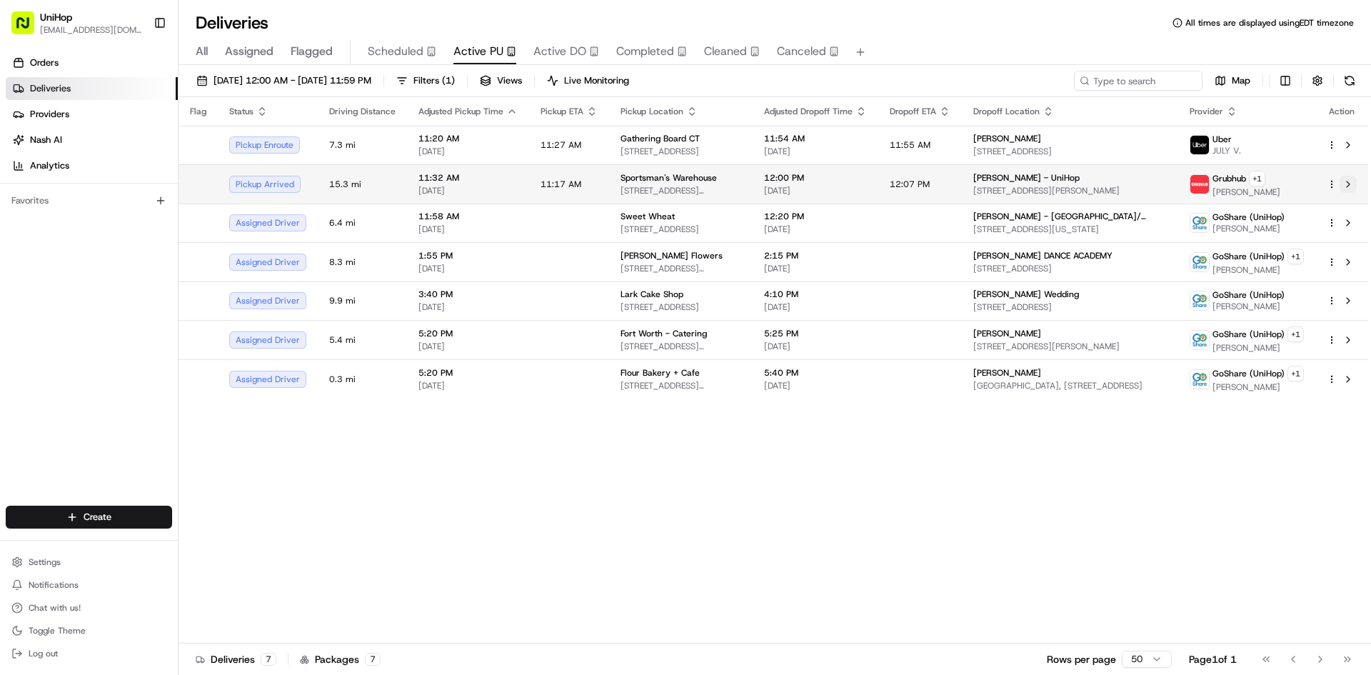
click at [1349, 185] on button at bounding box center [1347, 184] width 17 height 17
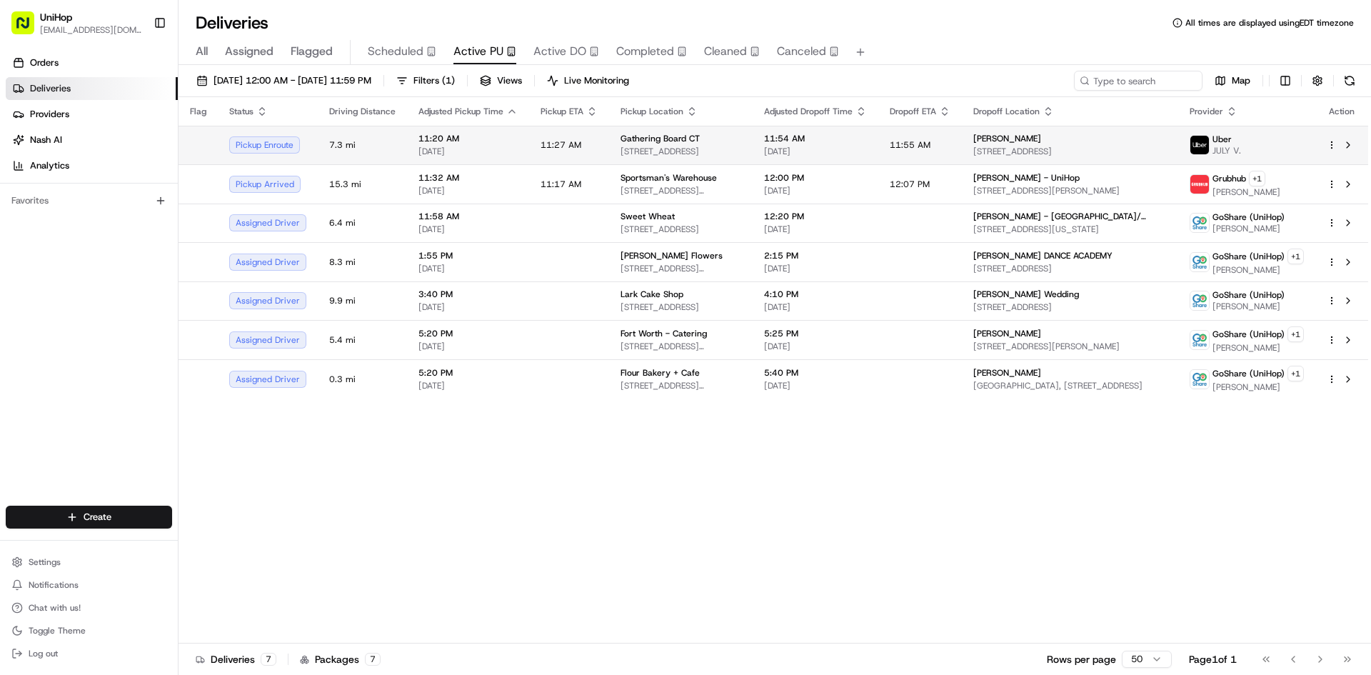
click at [591, 147] on td "11:27 AM" at bounding box center [569, 145] width 80 height 39
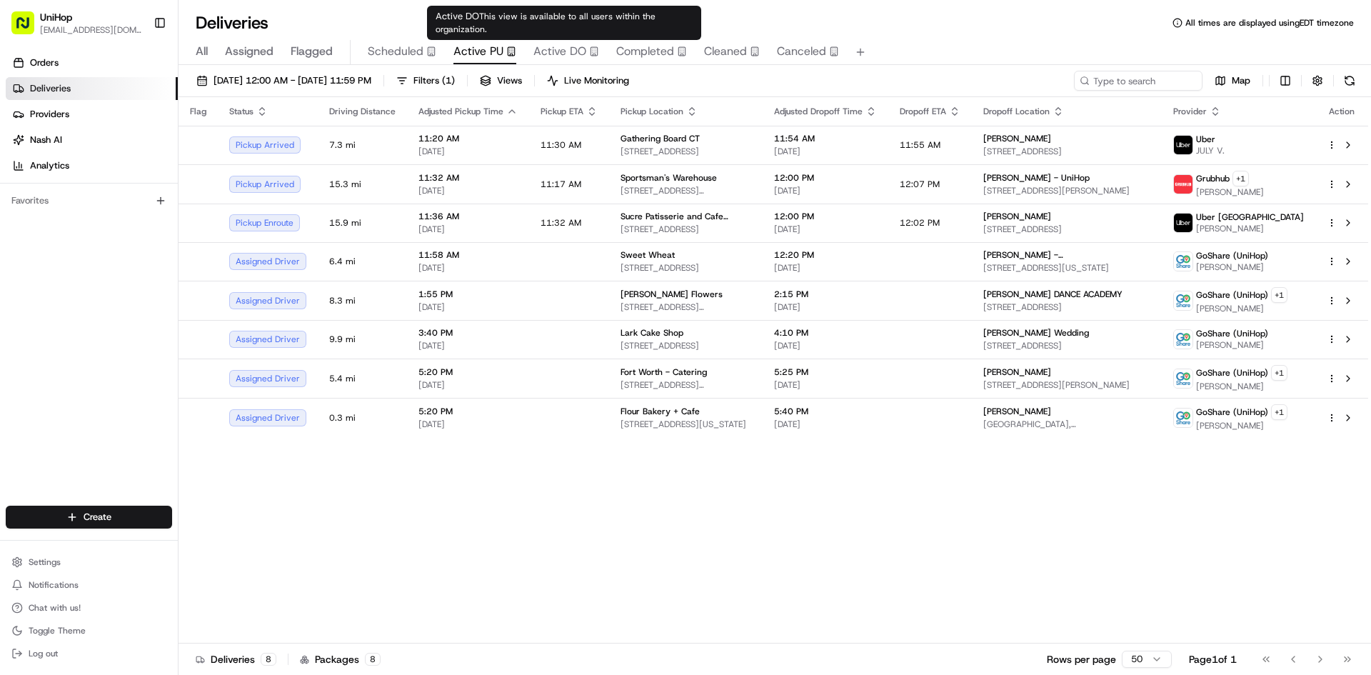
click at [564, 51] on span "Active DO" at bounding box center [559, 51] width 53 height 17
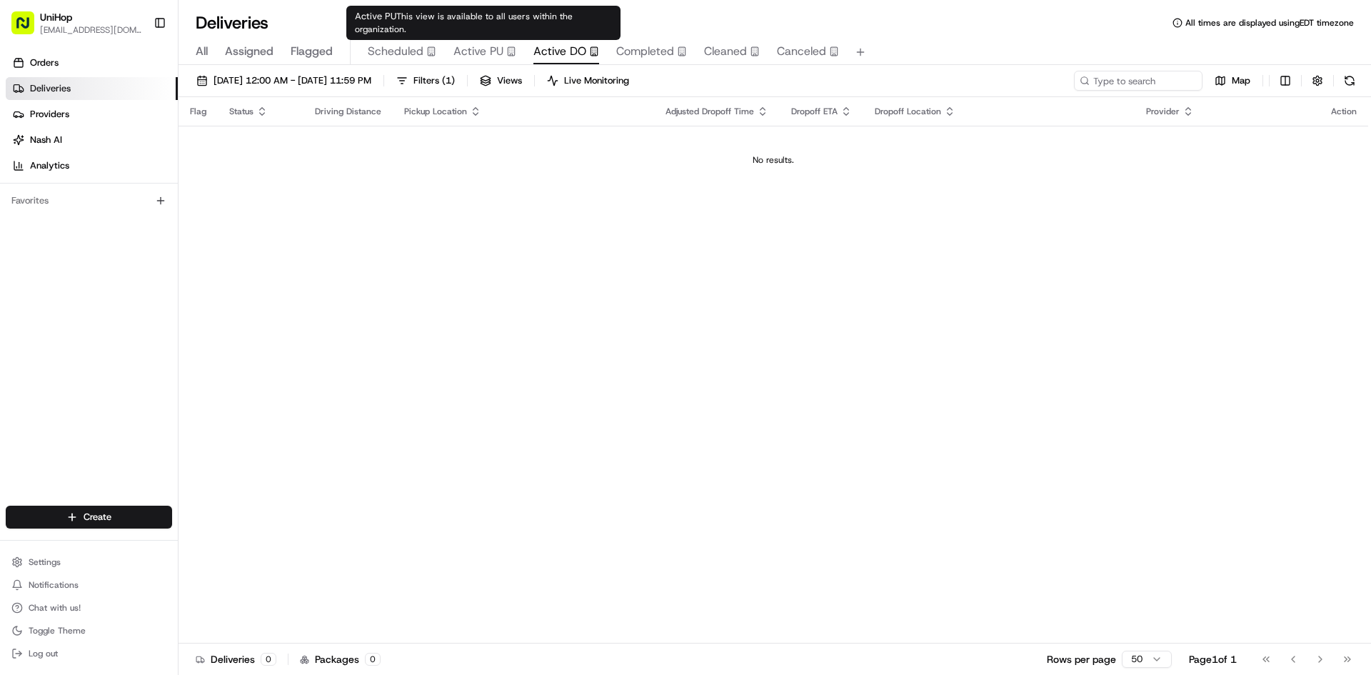
click at [478, 44] on span "Active PU" at bounding box center [478, 51] width 50 height 17
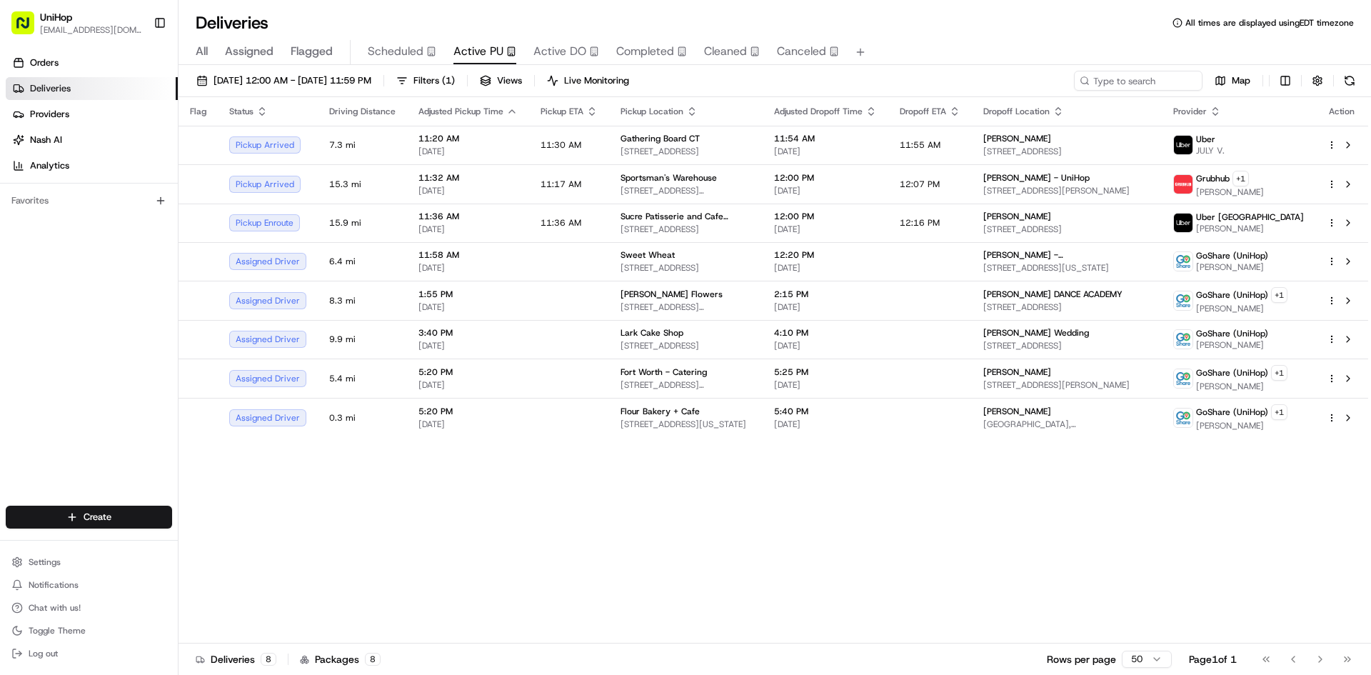
click at [416, 40] on button "Scheduled" at bounding box center [402, 52] width 69 height 24
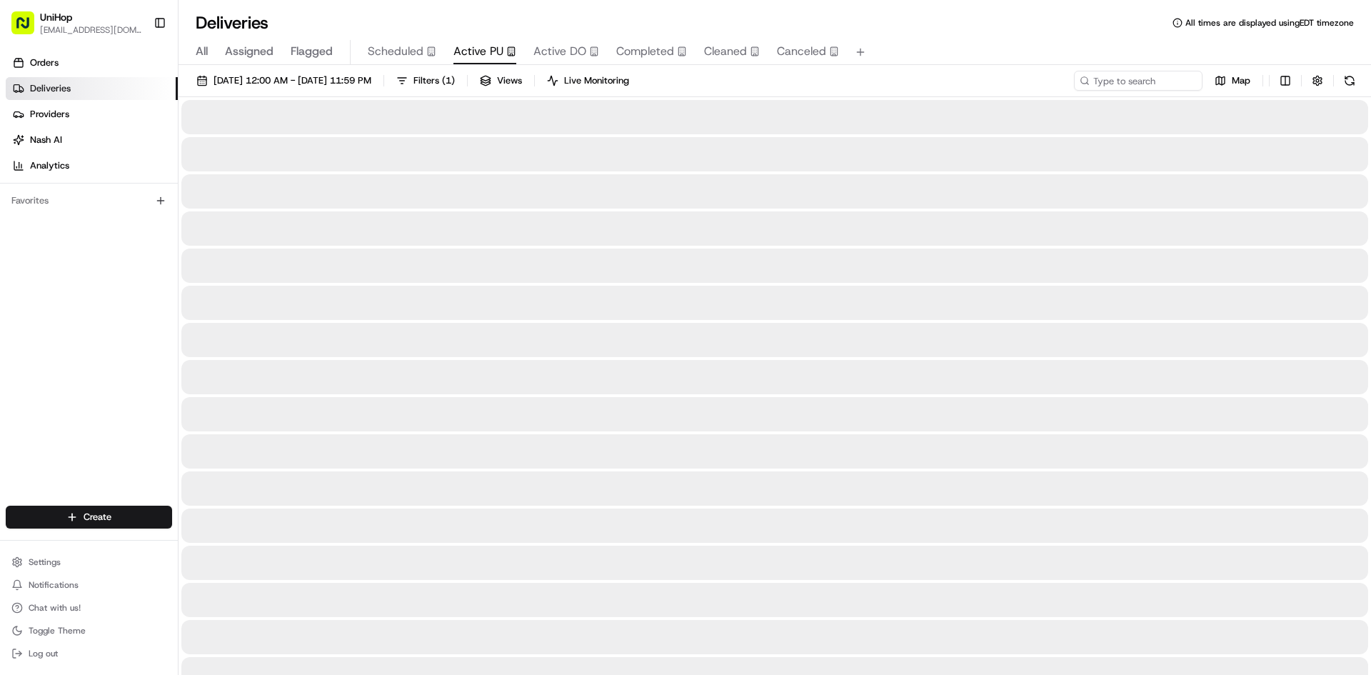
click at [477, 42] on button "Active PU" at bounding box center [484, 52] width 63 height 24
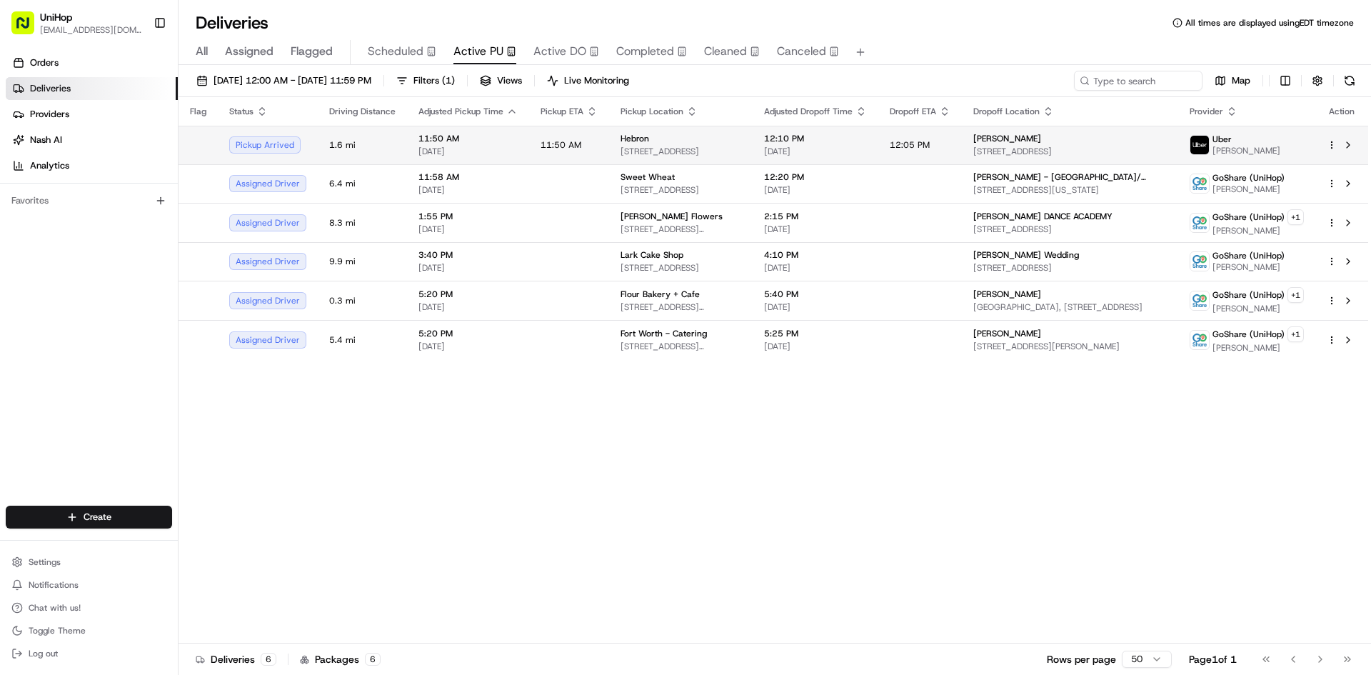
click at [660, 142] on div "Hebron" at bounding box center [680, 138] width 121 height 11
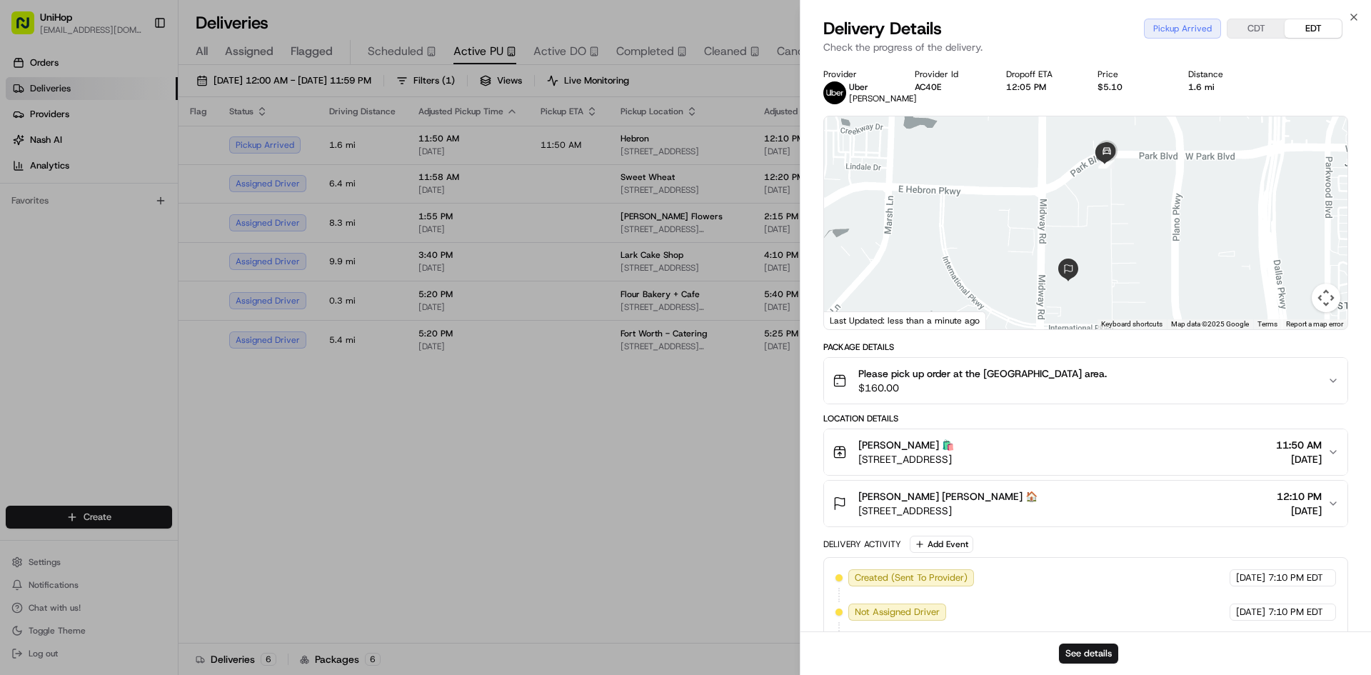
click at [1034, 515] on span "[STREET_ADDRESS]" at bounding box center [947, 510] width 179 height 14
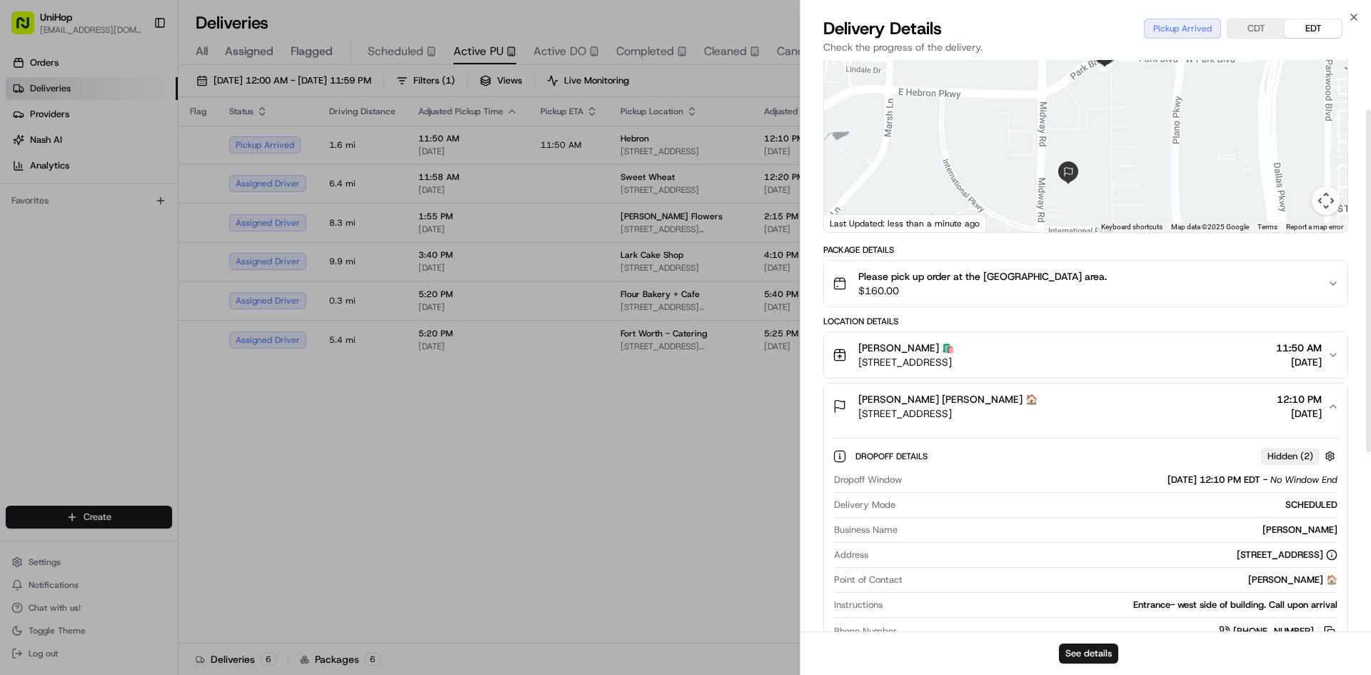
scroll to position [71, 0]
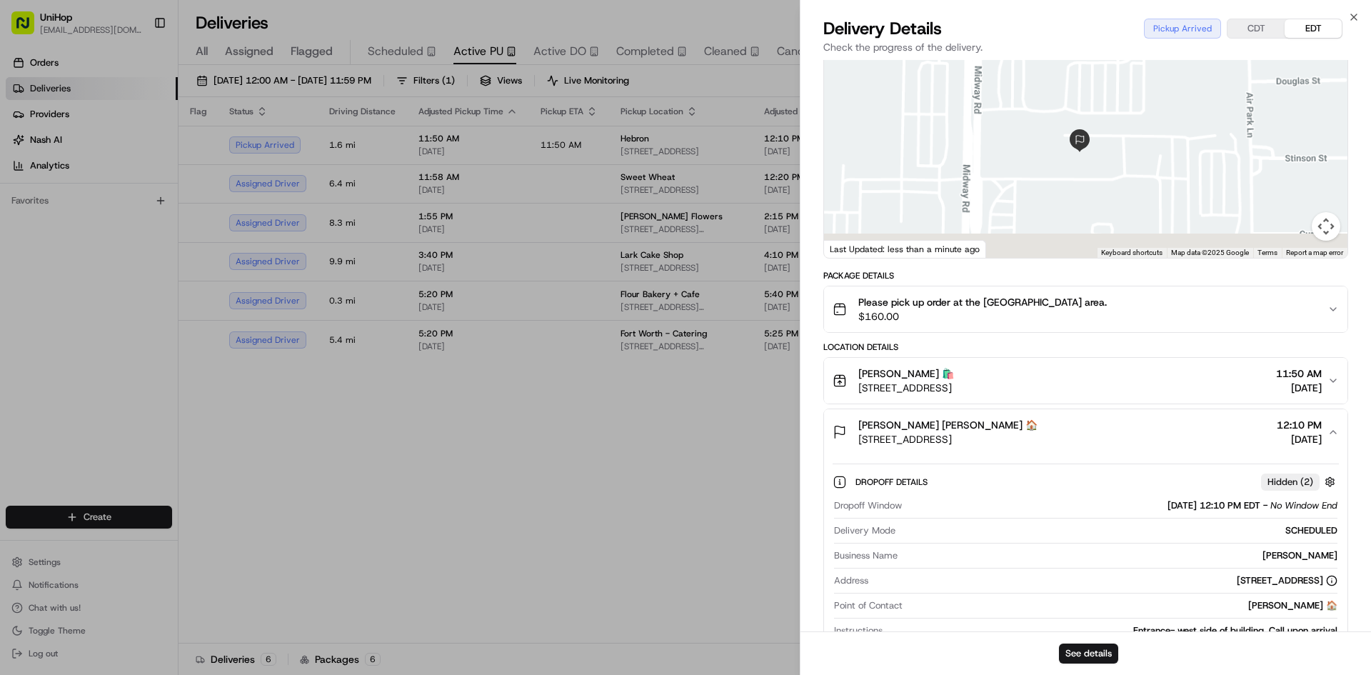
drag, startPoint x: 1097, startPoint y: 161, endPoint x: 1094, endPoint y: 93, distance: 67.9
click at [1094, 93] on div at bounding box center [1085, 151] width 523 height 213
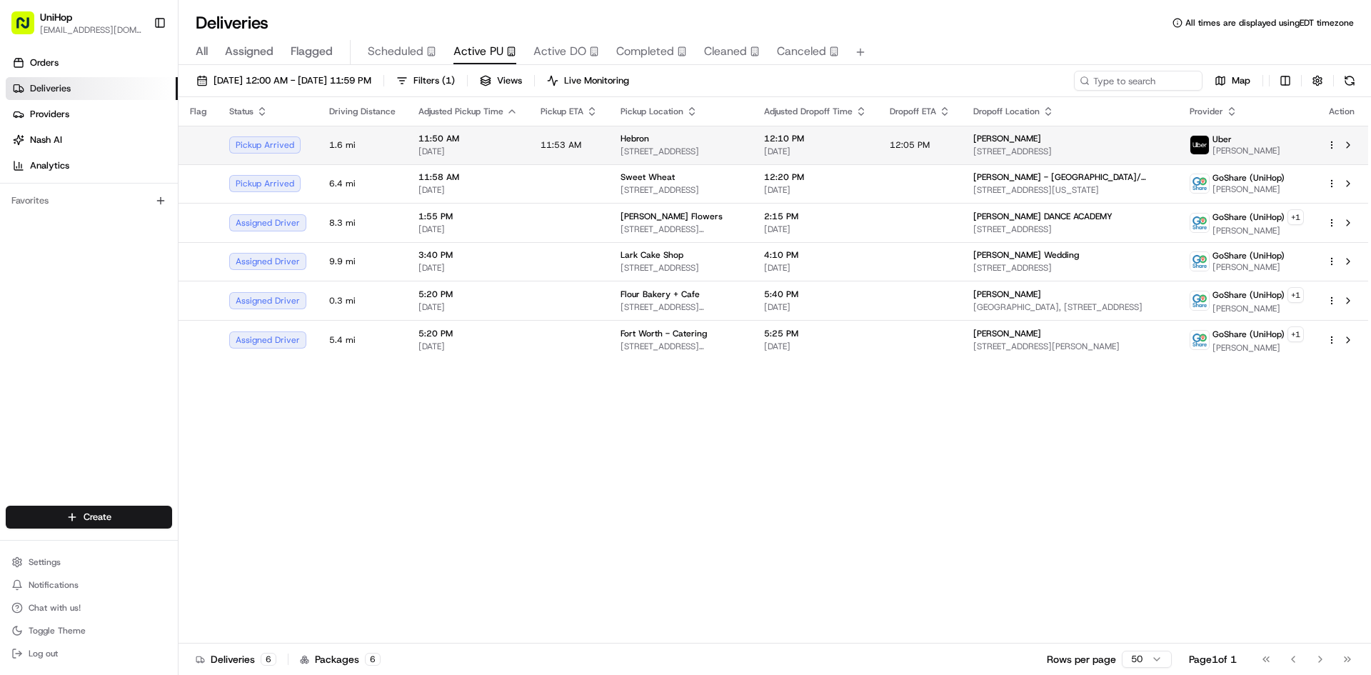
click at [667, 152] on span "[STREET_ADDRESS]" at bounding box center [680, 151] width 121 height 11
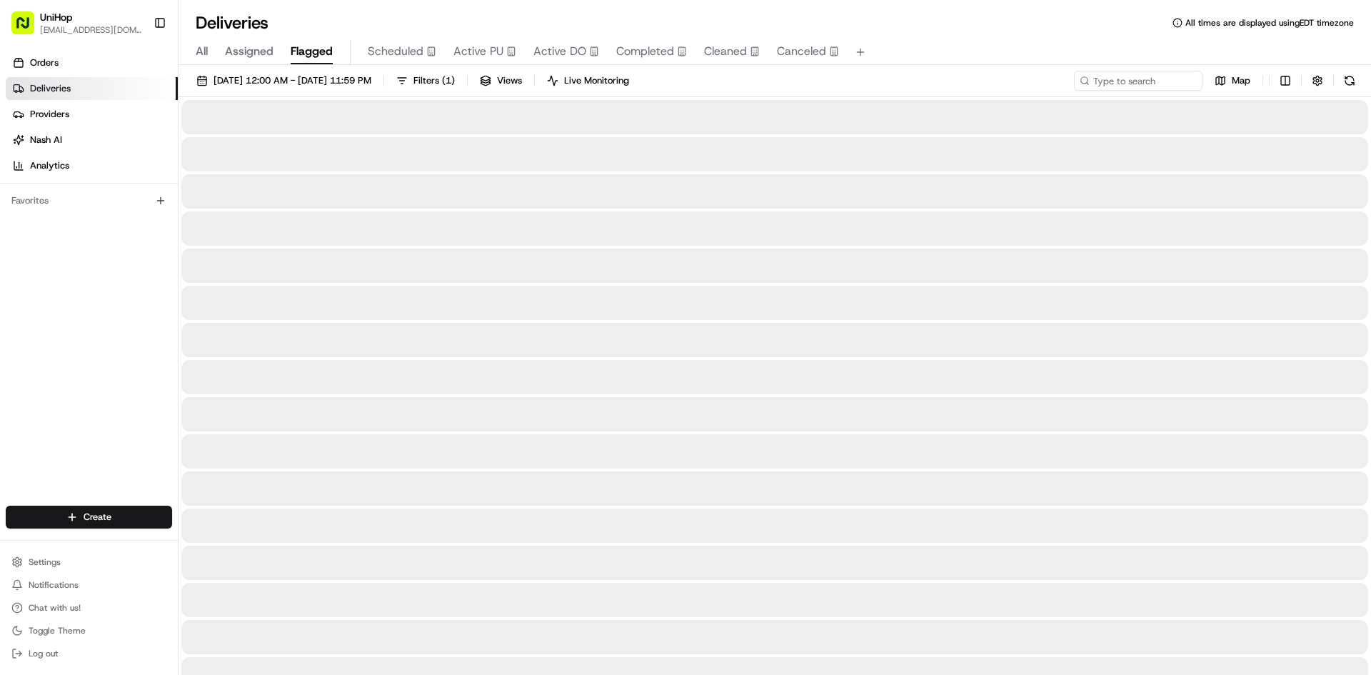
click at [326, 51] on span "Flagged" at bounding box center [312, 51] width 42 height 17
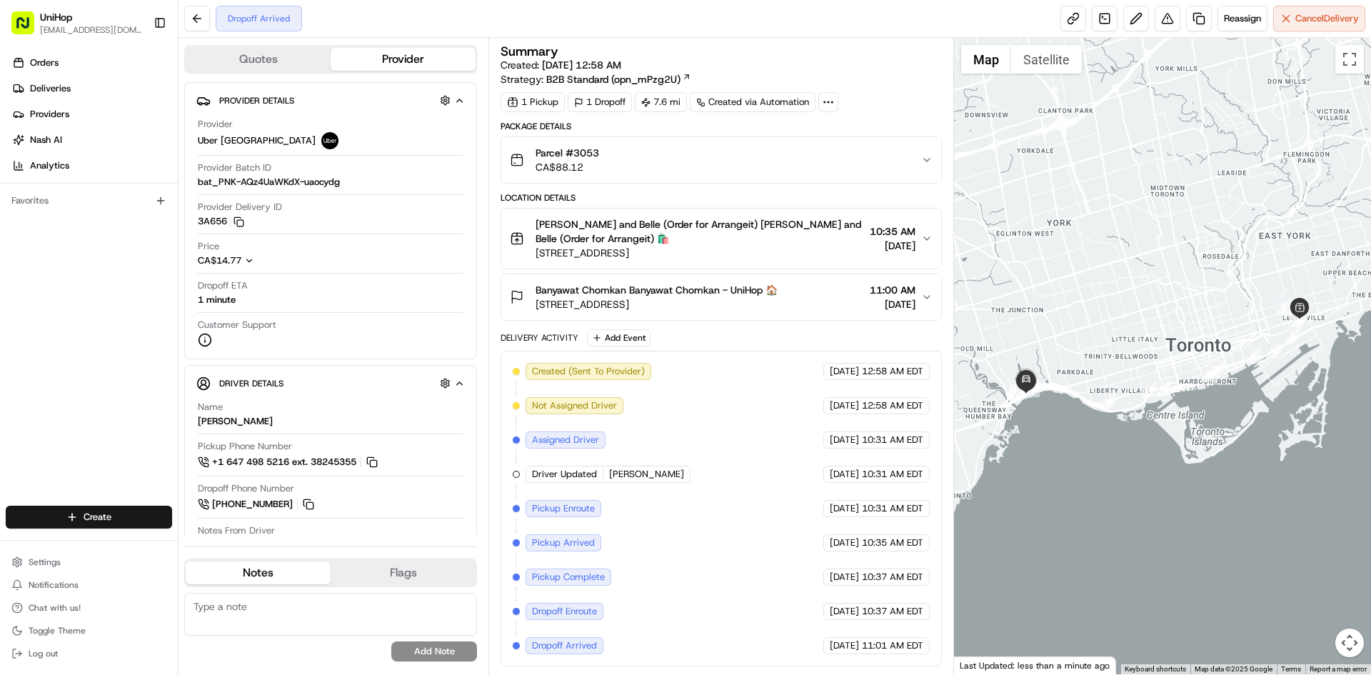
drag, startPoint x: 802, startPoint y: 306, endPoint x: 537, endPoint y: 307, distance: 264.9
click at [537, 307] on div "Banyawat Chomkan Banyawat Chomkan - UniHop 🏠 [STREET_ADDRESS] 11:00 AM [DATE]" at bounding box center [715, 297] width 410 height 29
click at [658, 295] on span "Banyawat Chomkan Banyawat Chomkan - UniHop 🏠" at bounding box center [656, 290] width 242 height 14
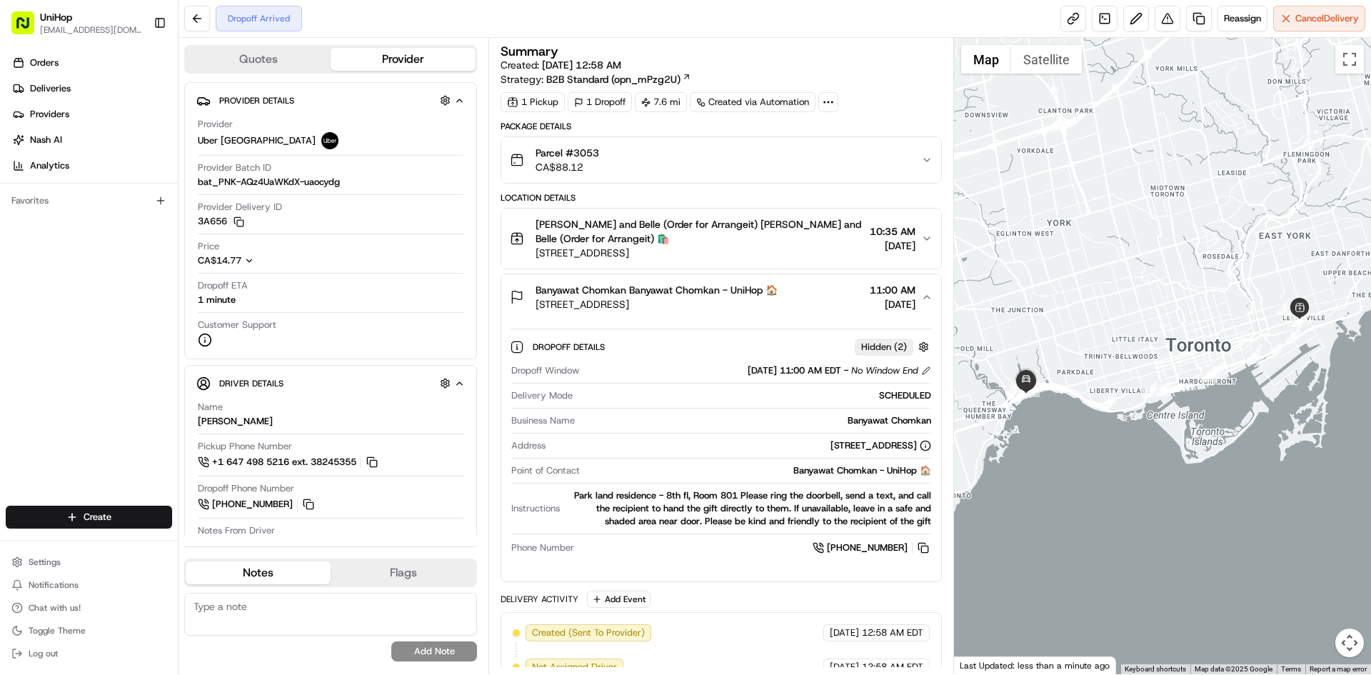
click at [658, 295] on span "Banyawat Chomkan Banyawat Chomkan - UniHop 🏠" at bounding box center [656, 290] width 242 height 14
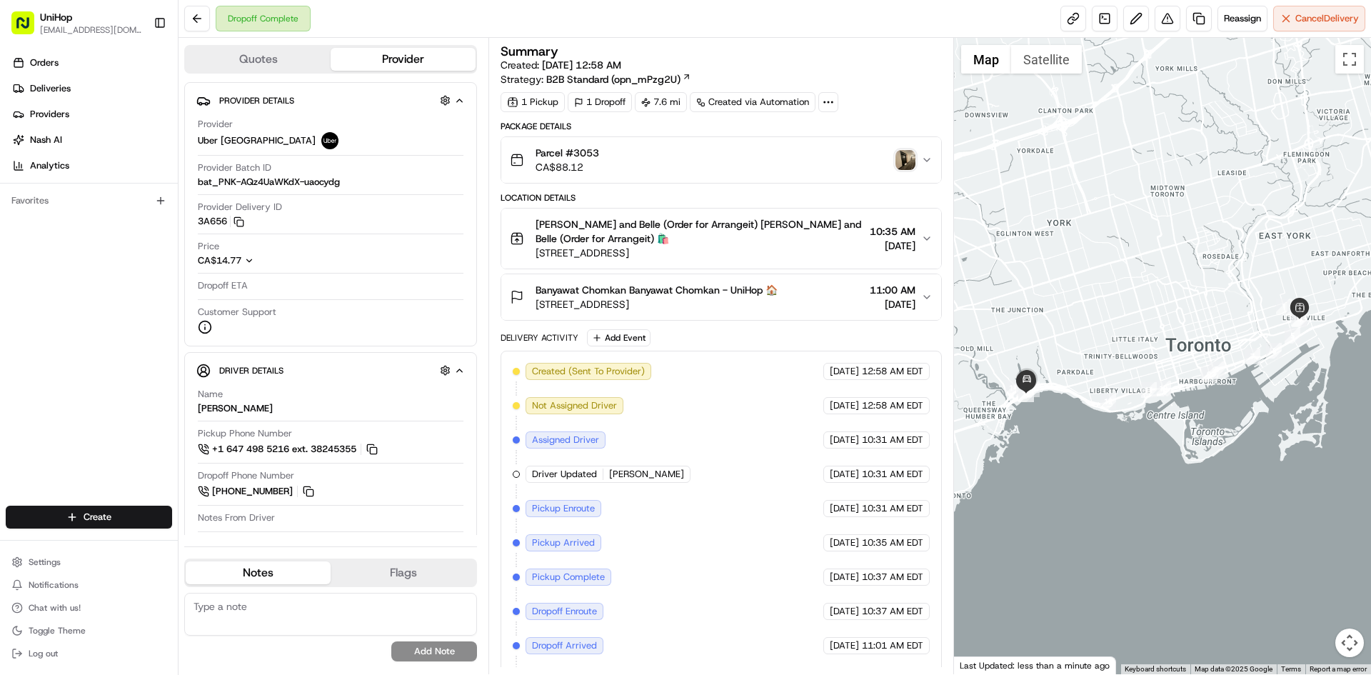
click at [900, 168] on img "button" at bounding box center [905, 160] width 20 height 20
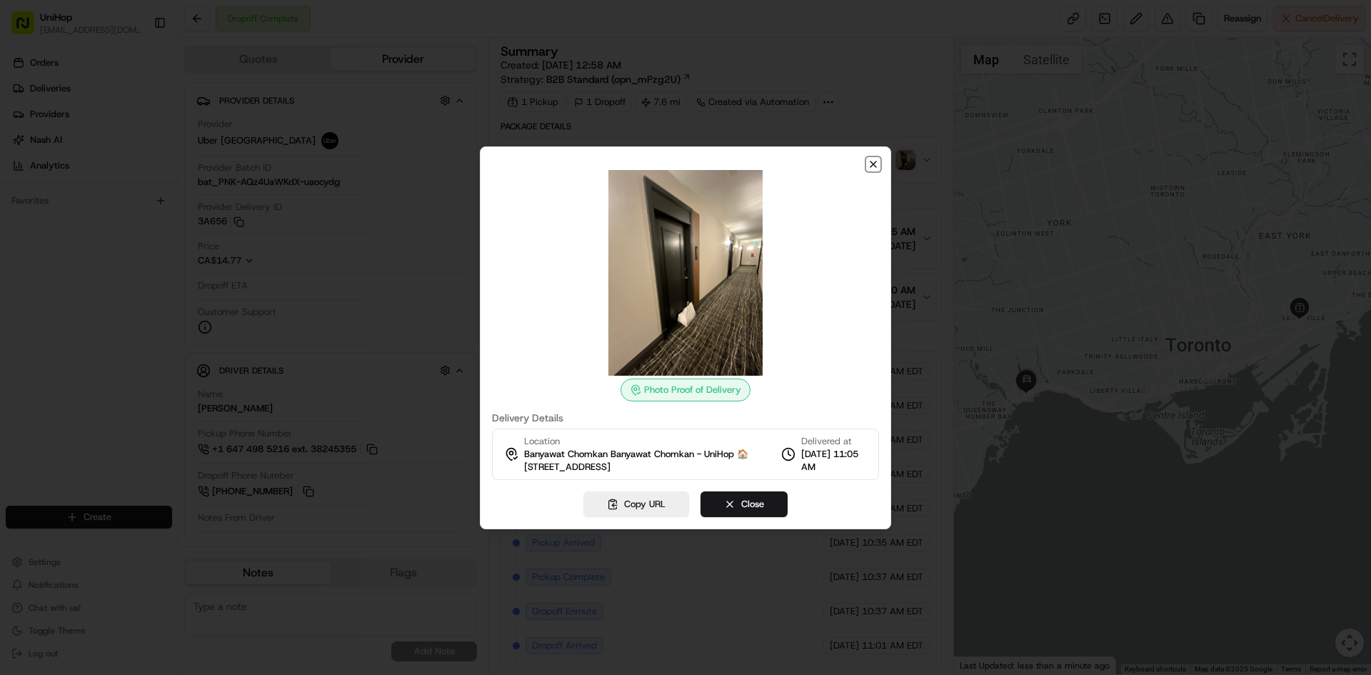
click at [875, 166] on icon "button" at bounding box center [872, 163] width 11 height 11
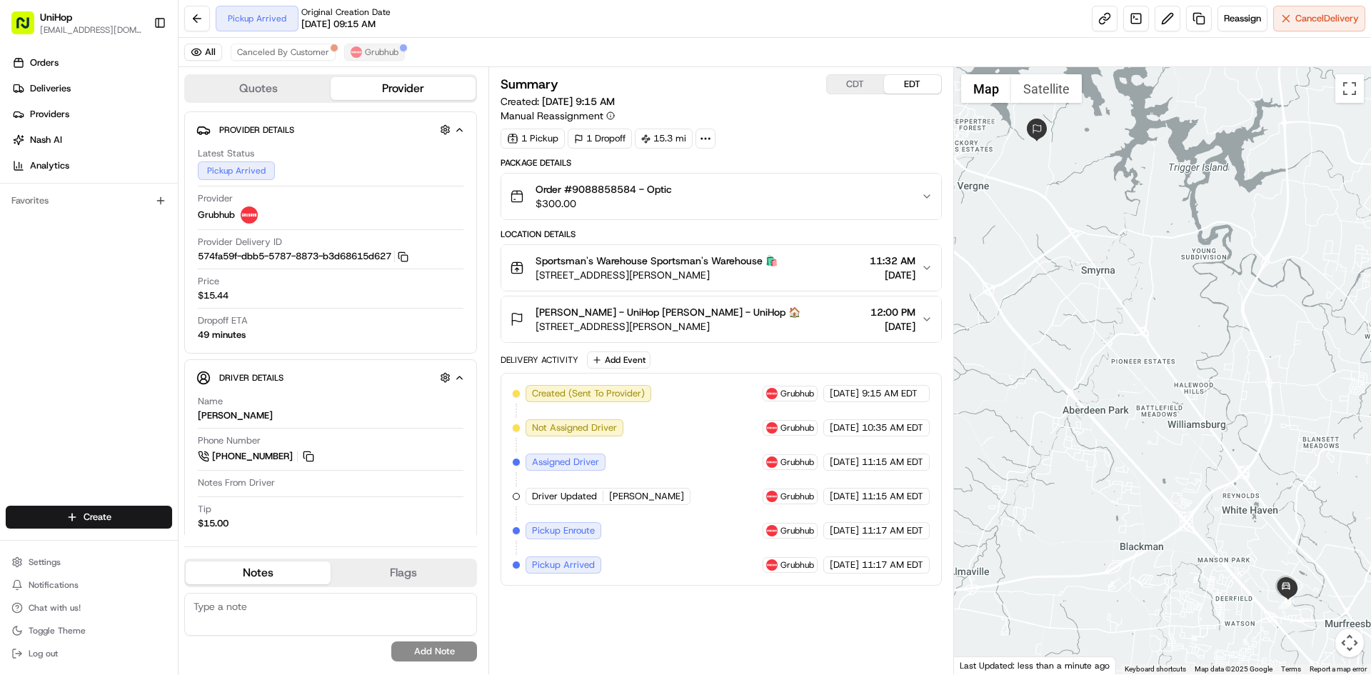
drag, startPoint x: 392, startPoint y: 30, endPoint x: 394, endPoint y: 48, distance: 18.0
click at [391, 31] on div "Pickup Arrived Original Creation Date 08/24/2025 09:15 AM" at bounding box center [303, 19] width 175 height 26
click at [393, 60] on button "Grubhub" at bounding box center [374, 52] width 61 height 17
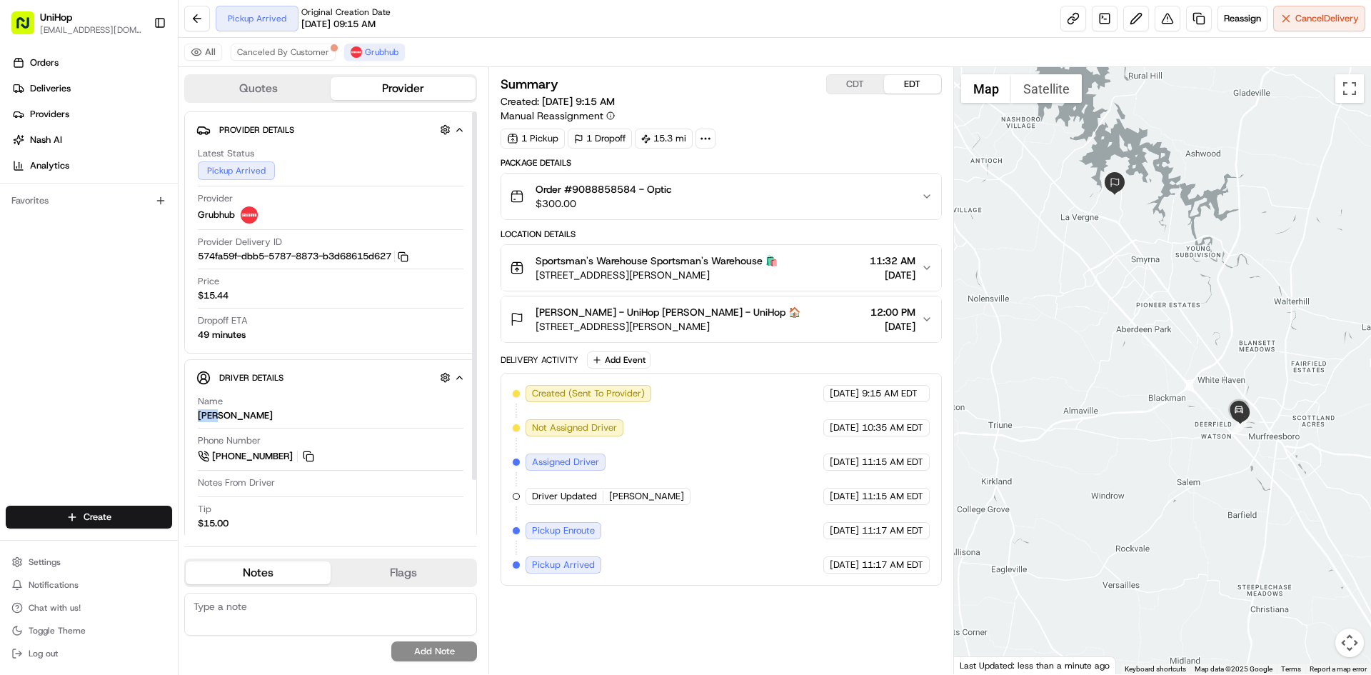
drag, startPoint x: 215, startPoint y: 415, endPoint x: 198, endPoint y: 415, distance: 17.1
click at [198, 415] on div "Name Alba" at bounding box center [331, 408] width 266 height 27
copy div "[PERSON_NAME]"
drag, startPoint x: 535, startPoint y: 259, endPoint x: 645, endPoint y: 261, distance: 110.7
click at [645, 261] on div "Sportsman's Warehouse Sportsman's Warehouse 🛍️ 468 N Thompson Ln, Murfreesboro,…" at bounding box center [644, 267] width 268 height 29
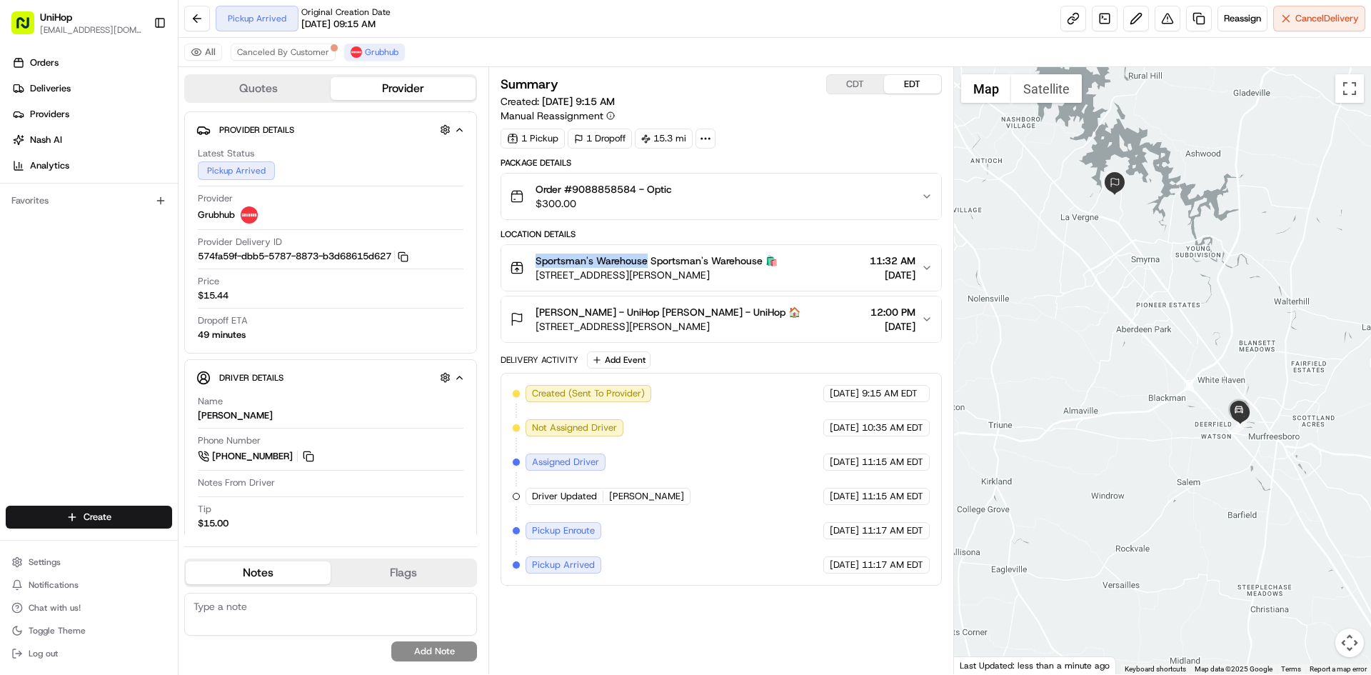
copy span "Sportsman's Warehouse"
drag, startPoint x: 535, startPoint y: 313, endPoint x: 591, endPoint y: 312, distance: 55.7
click at [591, 312] on span "James Bland - UniHop James Bland - UniHop 🏠" at bounding box center [667, 312] width 265 height 14
copy span "James Bland"
drag, startPoint x: 575, startPoint y: 191, endPoint x: 673, endPoint y: 196, distance: 97.9
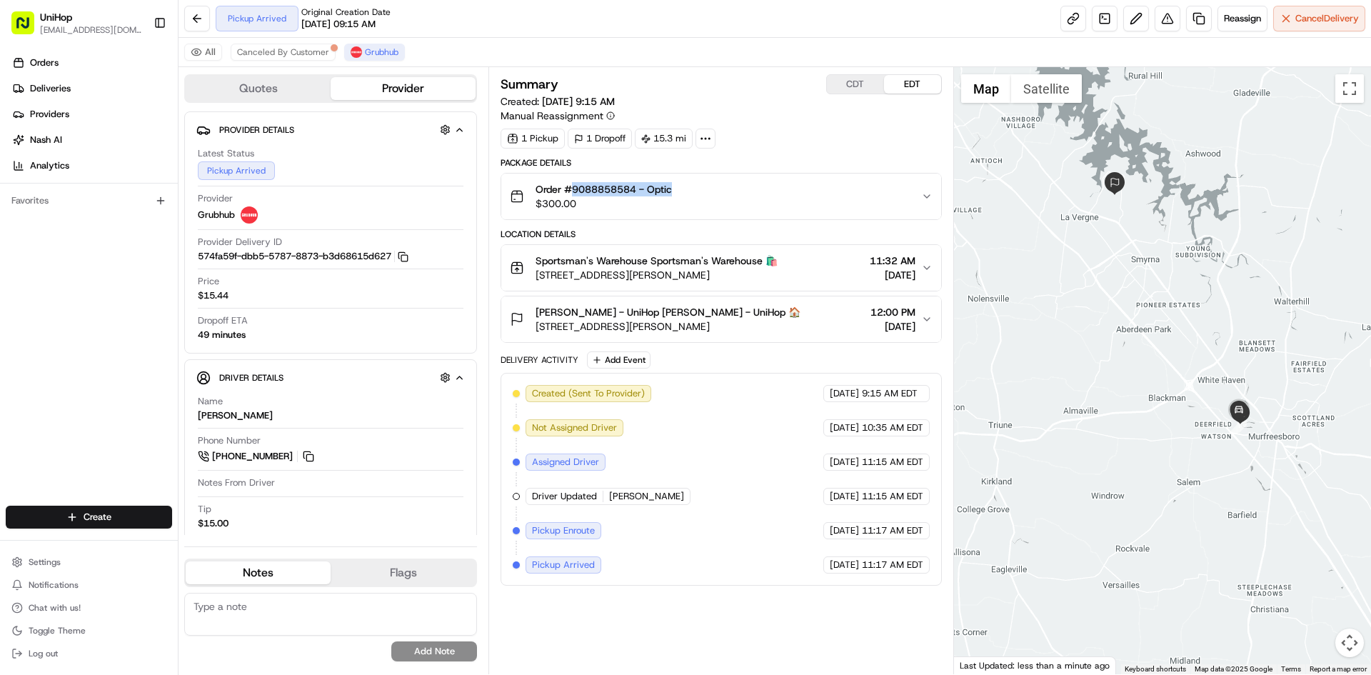
click at [672, 196] on span "Order #9088858584 - Optic" at bounding box center [603, 189] width 136 height 14
copy span "9088858584 - Optic"
click at [795, 275] on div "Sportsman's Warehouse Sportsman's Warehouse 🛍️ 468 N Thompson Ln, Murfreesboro,…" at bounding box center [715, 267] width 410 height 29
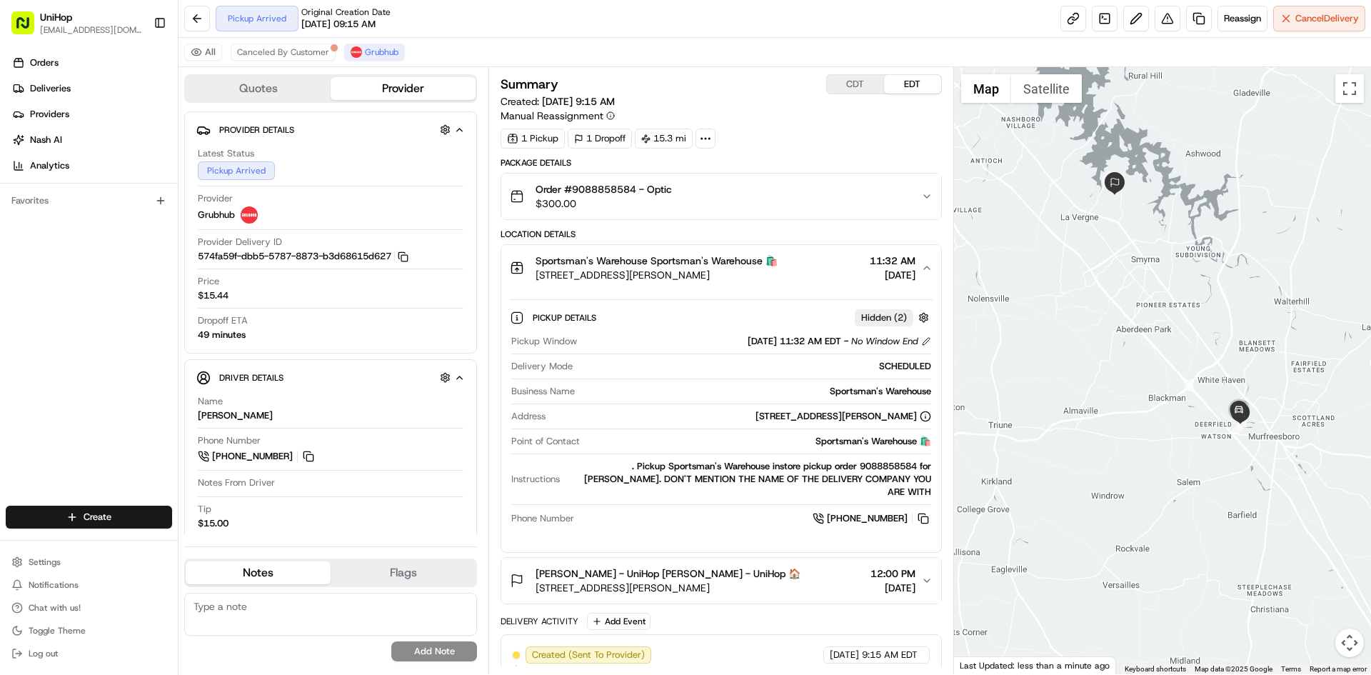
click at [795, 275] on div "Sportsman's Warehouse Sportsman's Warehouse 🛍️ 468 N Thompson Ln, Murfreesboro,…" at bounding box center [715, 267] width 410 height 29
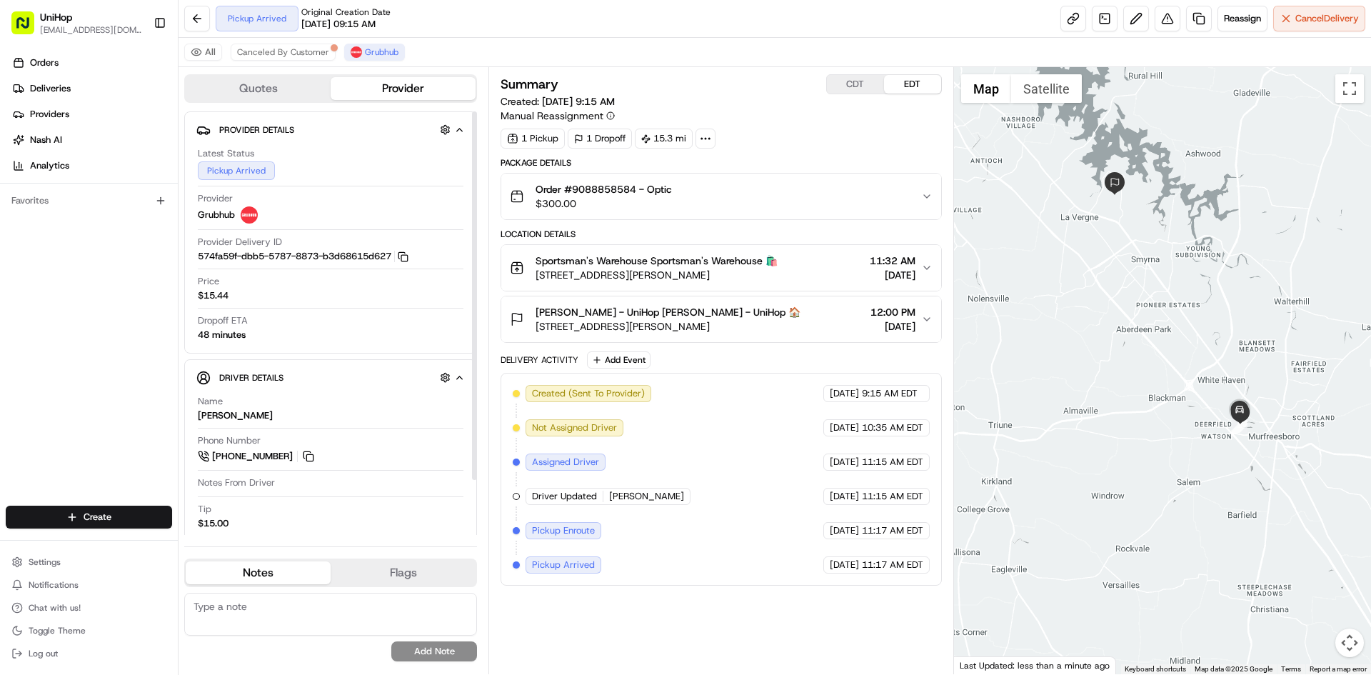
click at [0, 321] on div "Orders Deliveries Providers Nash AI Analytics Favorites" at bounding box center [89, 280] width 178 height 468
click at [810, 330] on div "James Bland - UniHop James Bland - UniHop 🏠 128 David Bolin Dr, La Vergne, TN 3…" at bounding box center [715, 319] width 410 height 29
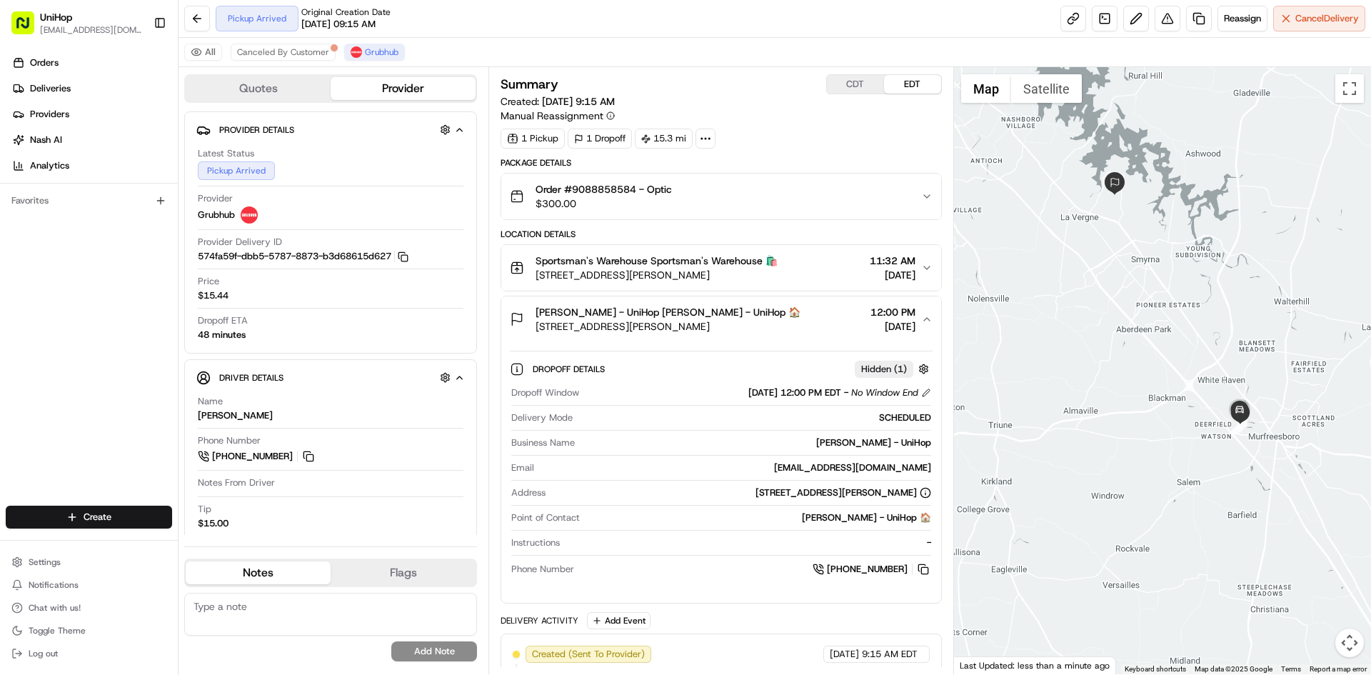
click at [810, 330] on div "James Bland - UniHop James Bland - UniHop 🏠 128 David Bolin Dr, La Vergne, TN 3…" at bounding box center [715, 319] width 410 height 29
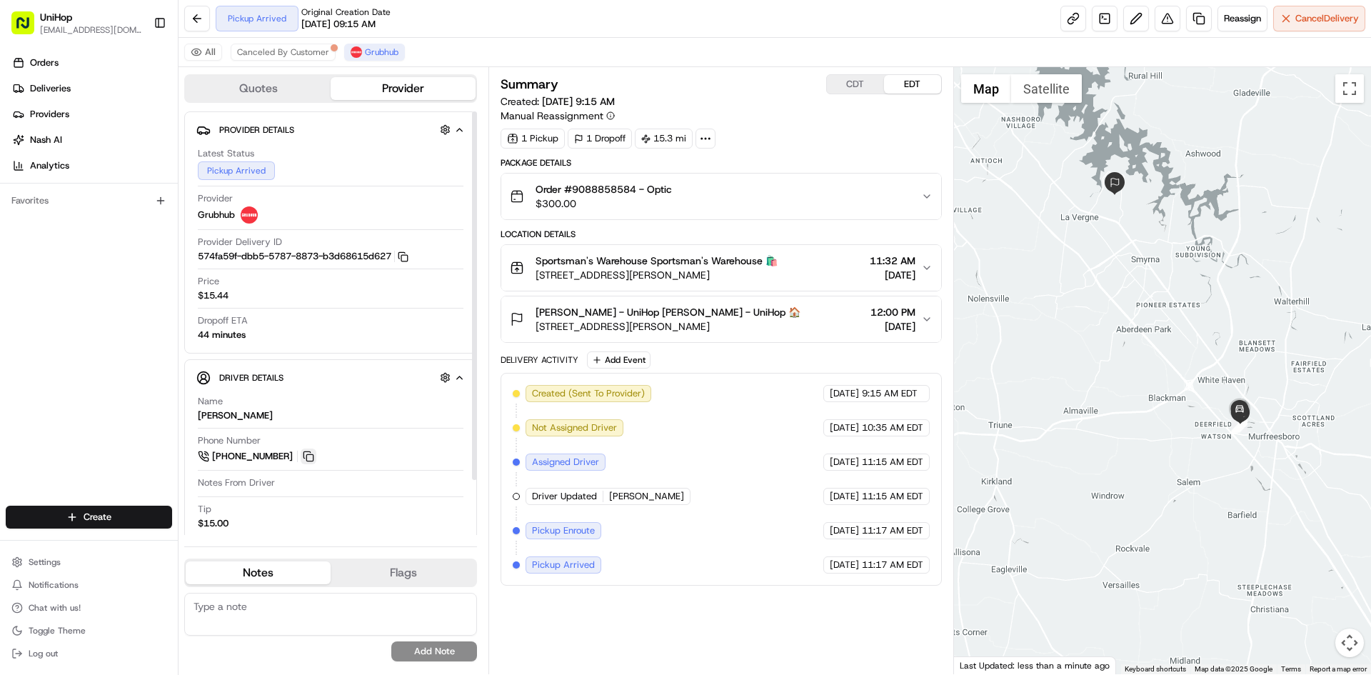
click at [308, 453] on button at bounding box center [309, 456] width 16 height 16
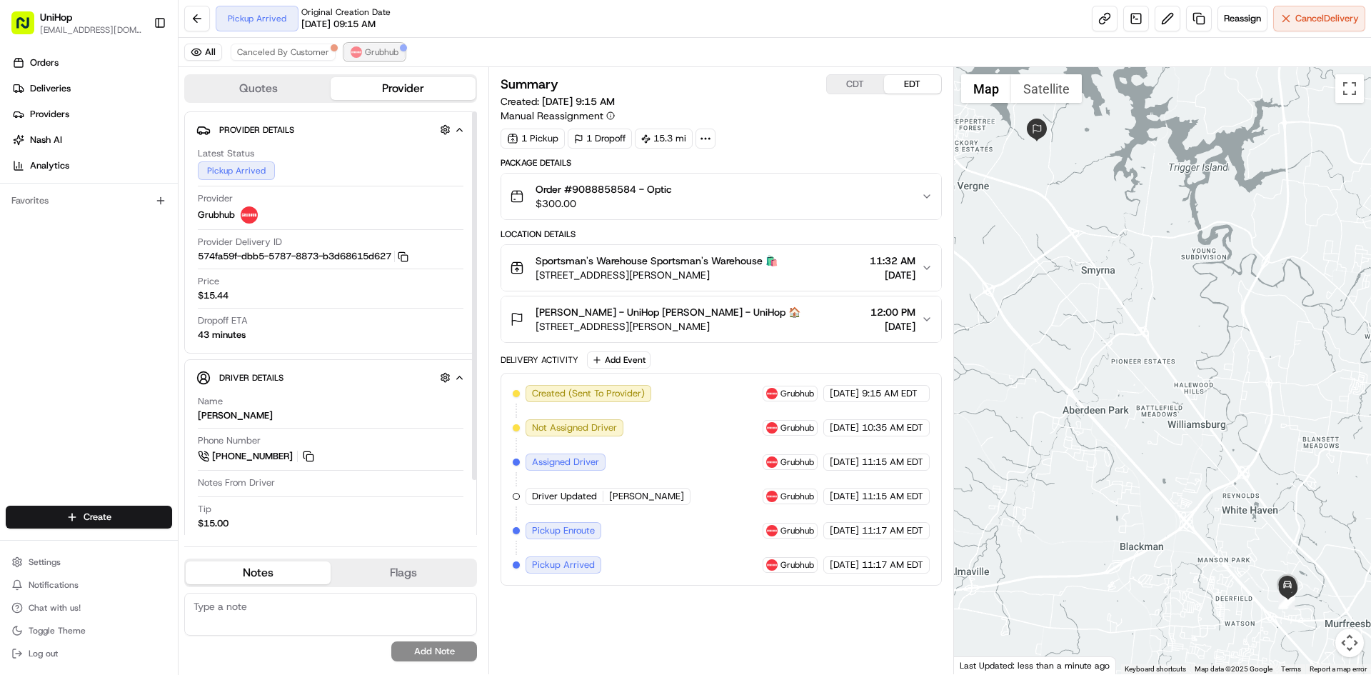
click at [383, 50] on span "Grubhub" at bounding box center [382, 51] width 34 height 11
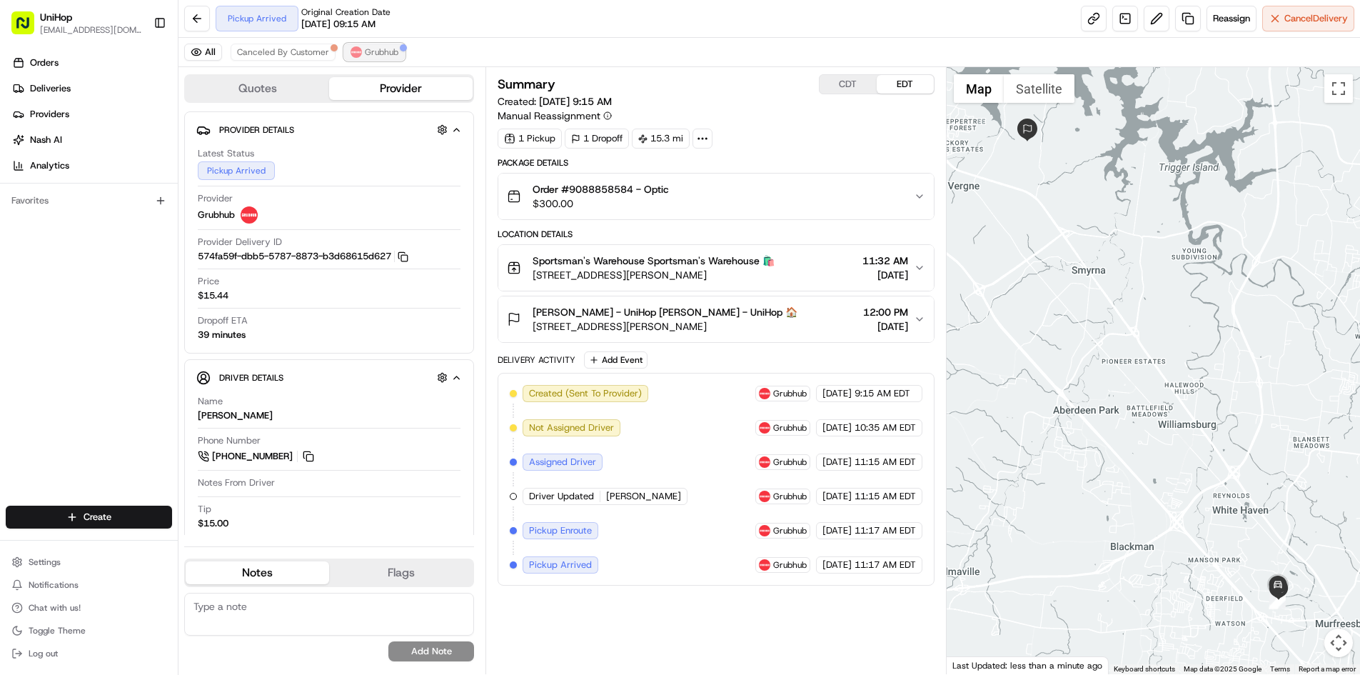
click at [379, 51] on span "Grubhub" at bounding box center [382, 51] width 34 height 11
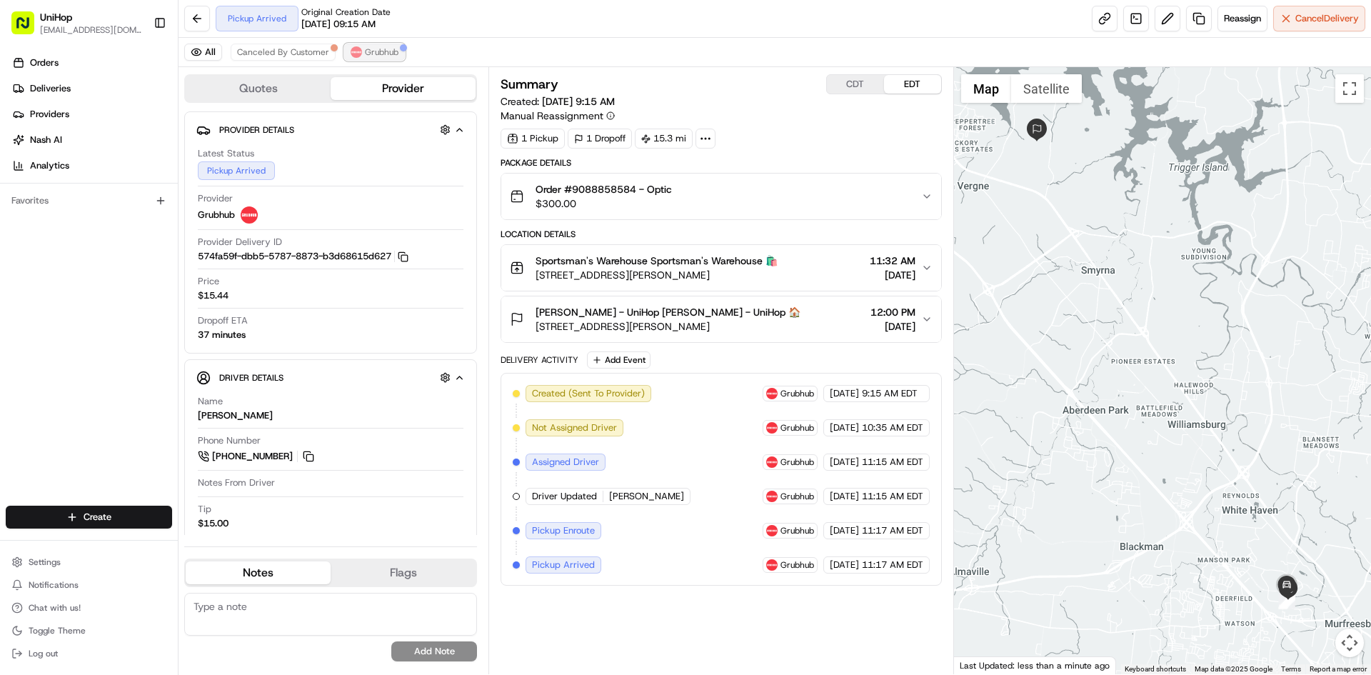
click at [359, 54] on img at bounding box center [356, 51] width 11 height 11
click at [91, 298] on div "Orders Deliveries Providers [PERSON_NAME] Analytics Favorites" at bounding box center [89, 280] width 178 height 468
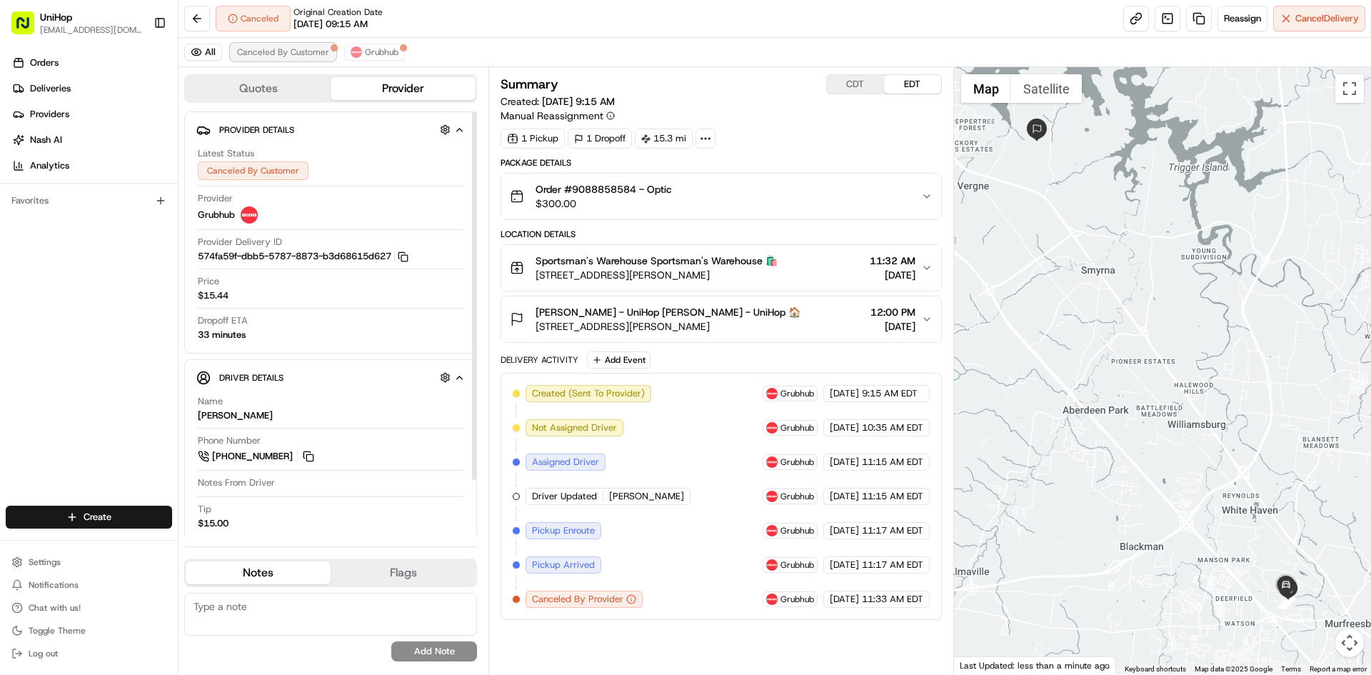
click at [284, 49] on span "Canceled By Customer" at bounding box center [283, 51] width 92 height 11
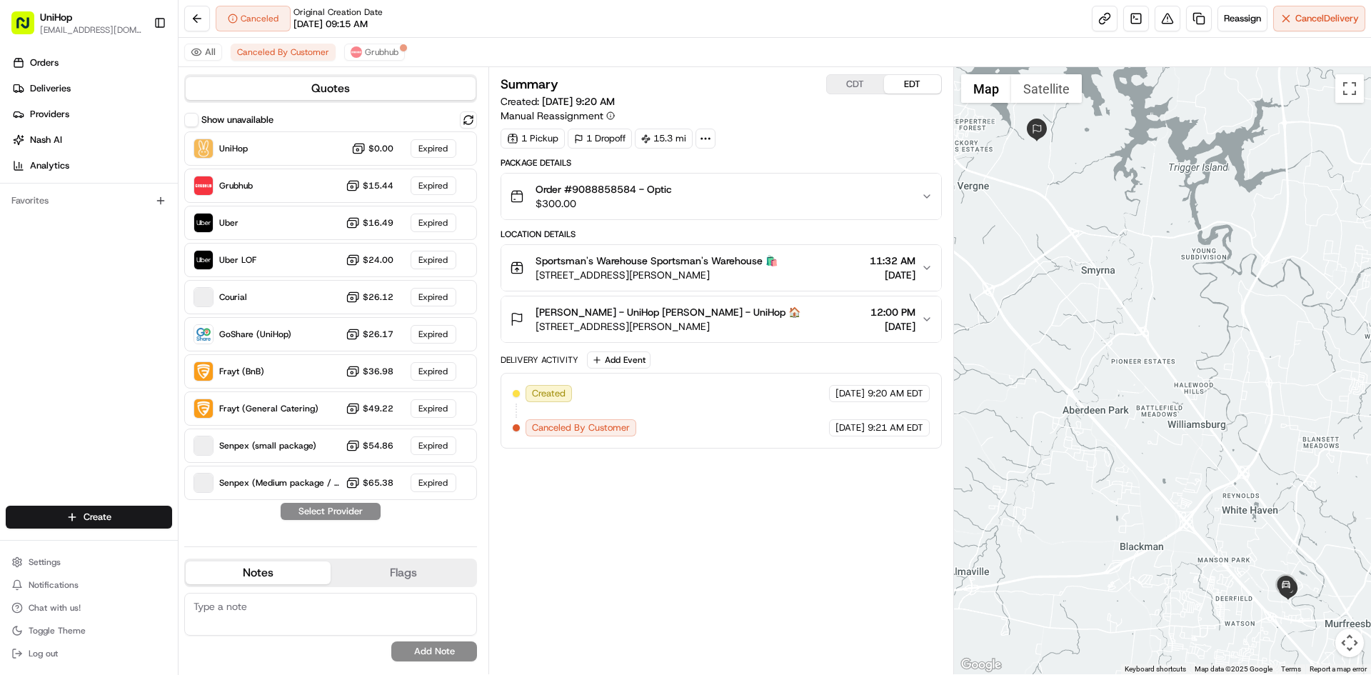
click at [383, 42] on div "All Canceled By Customer Grubhub" at bounding box center [774, 52] width 1192 height 29
click at [397, 51] on button "Grubhub" at bounding box center [374, 52] width 61 height 17
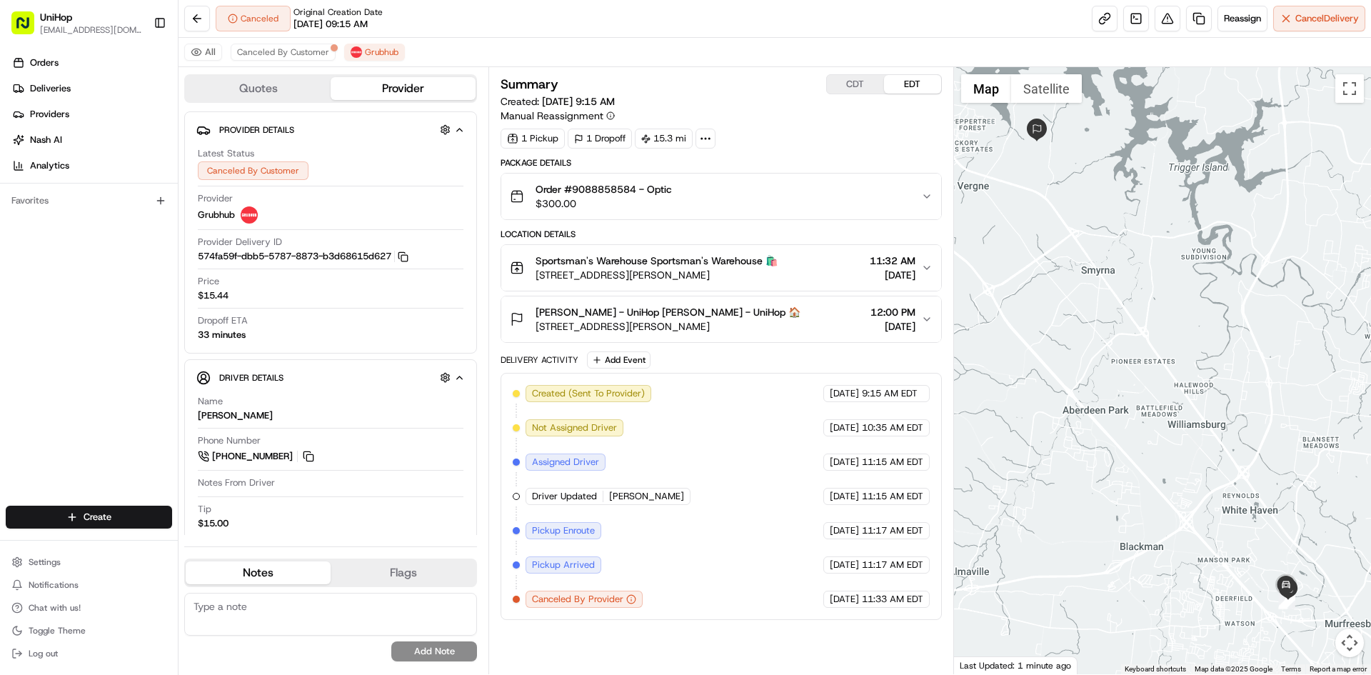
click at [800, 325] on div "[PERSON_NAME] - UniHop [PERSON_NAME] - UniHop 🏠 [STREET_ADDRESS][PERSON_NAME] 1…" at bounding box center [715, 319] width 410 height 29
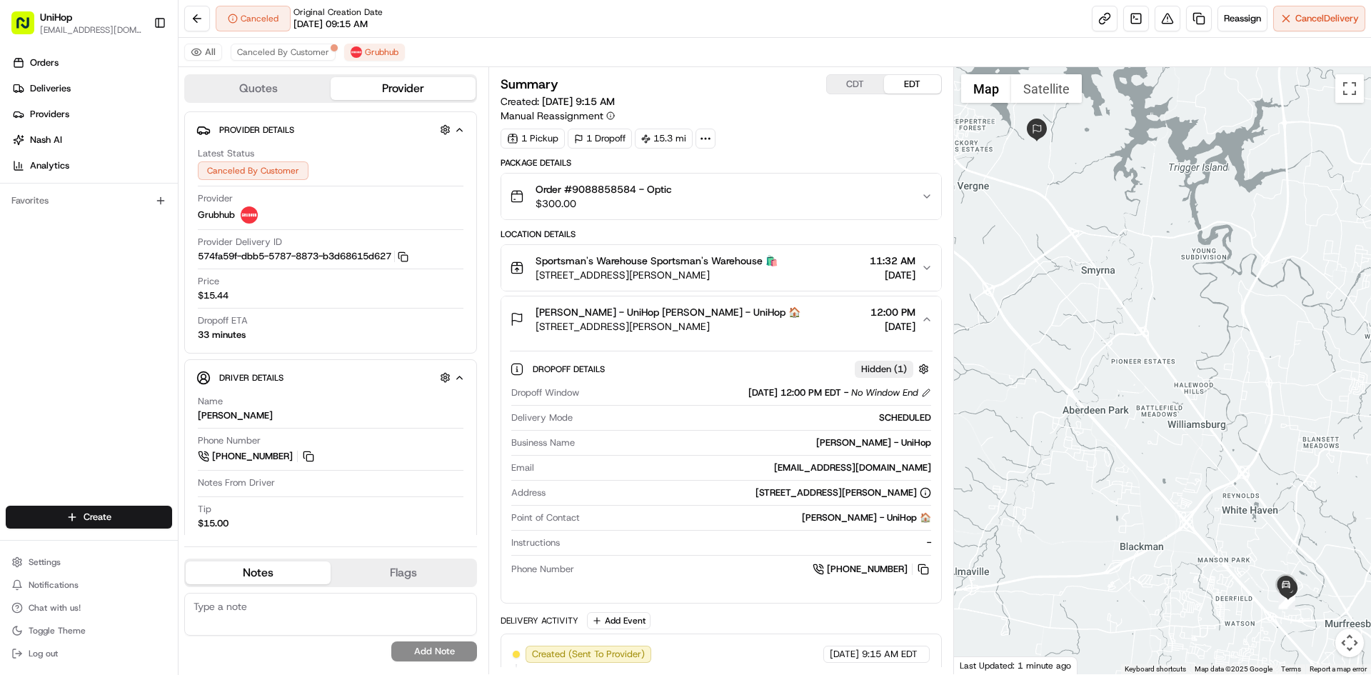
click at [804, 325] on div "James Bland - UniHop James Bland - UniHop 🏠 128 David Bolin Dr, La Vergne, TN 3…" at bounding box center [715, 319] width 410 height 29
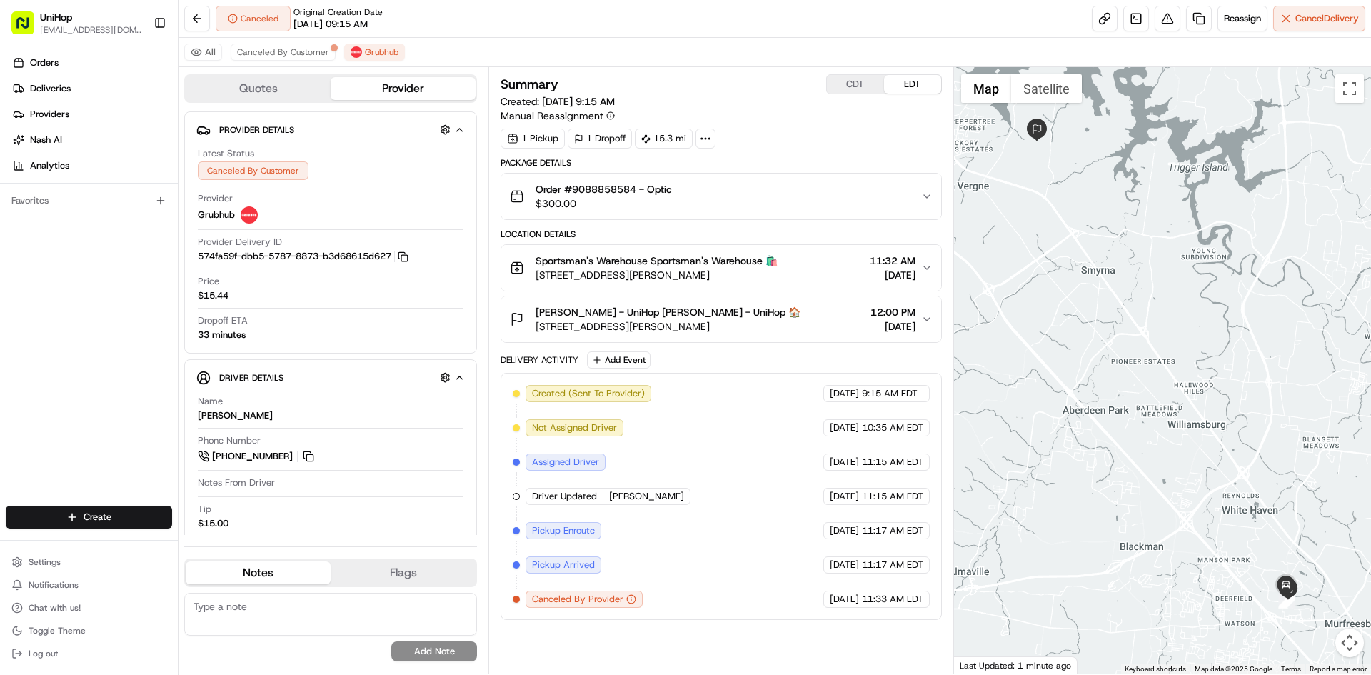
click at [722, 313] on span "James Bland - UniHop James Bland - UniHop 🏠" at bounding box center [667, 312] width 265 height 14
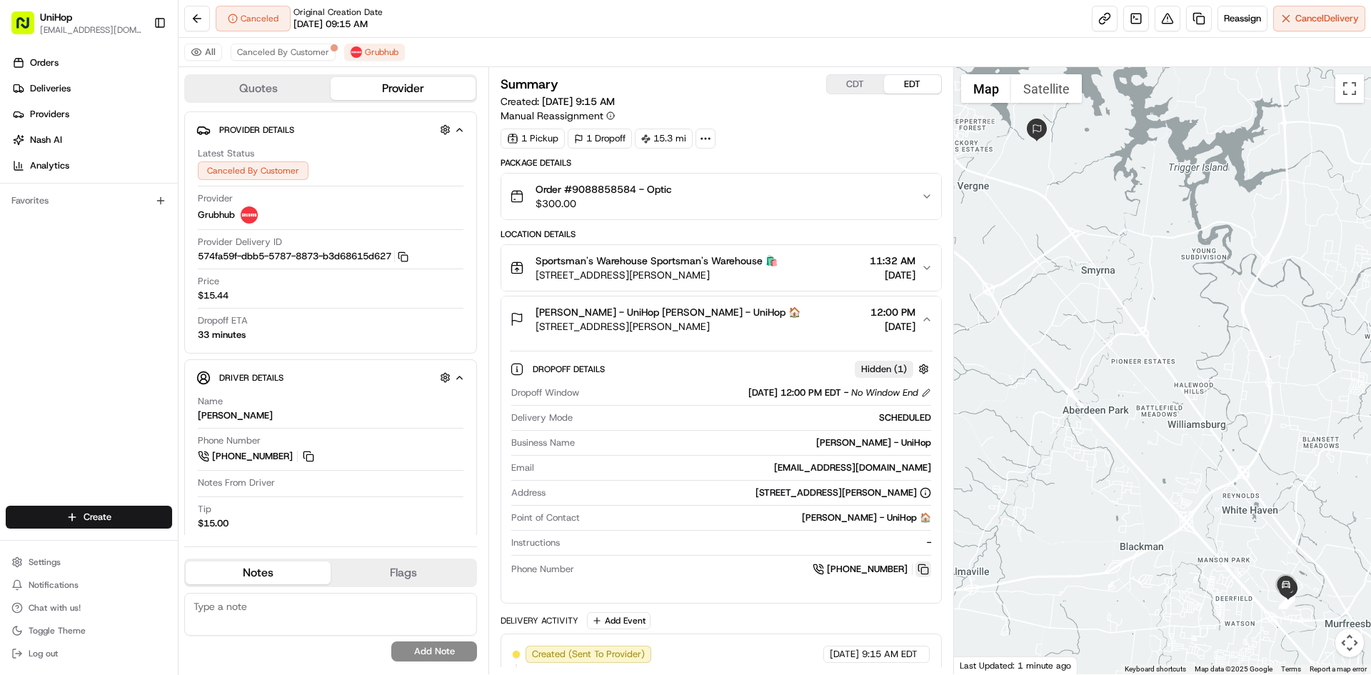
click at [922, 565] on button at bounding box center [923, 569] width 16 height 16
click at [658, 307] on span "James Bland - UniHop James Bland - UniHop 🏠" at bounding box center [667, 312] width 265 height 14
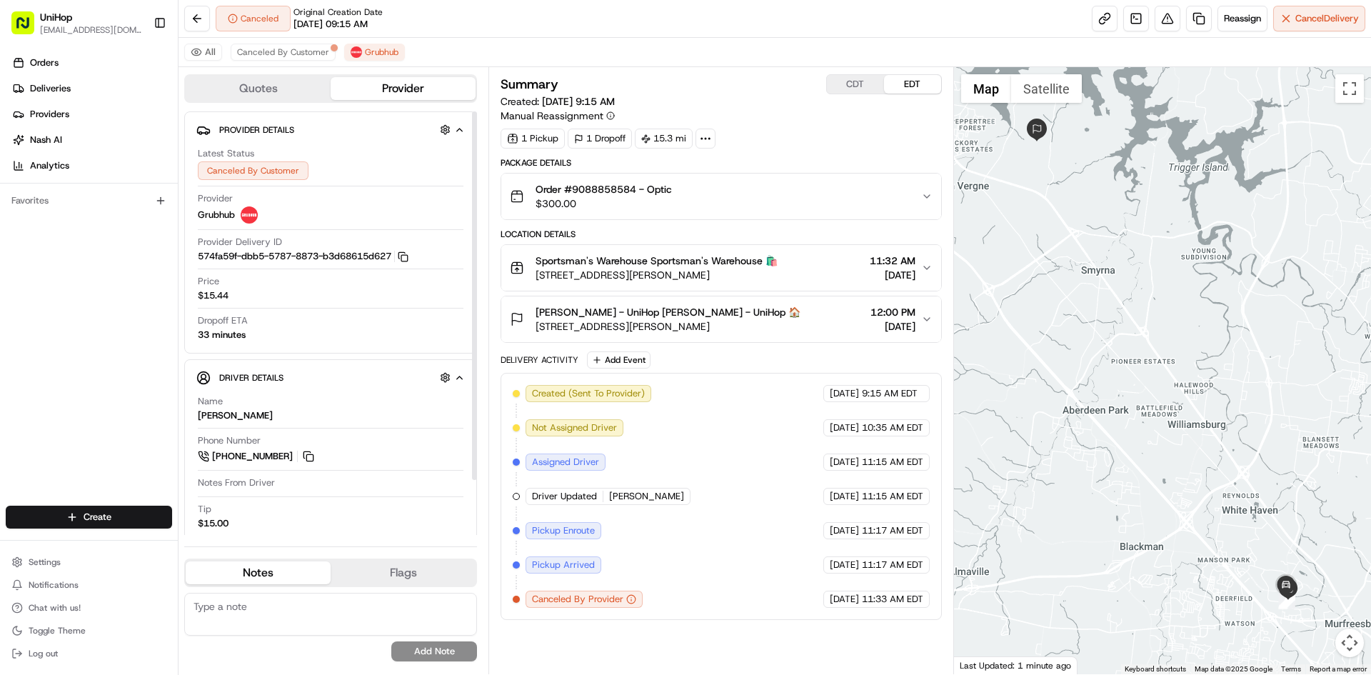
click at [711, 315] on span "James Bland - UniHop James Bland - UniHop 🏠" at bounding box center [667, 312] width 265 height 14
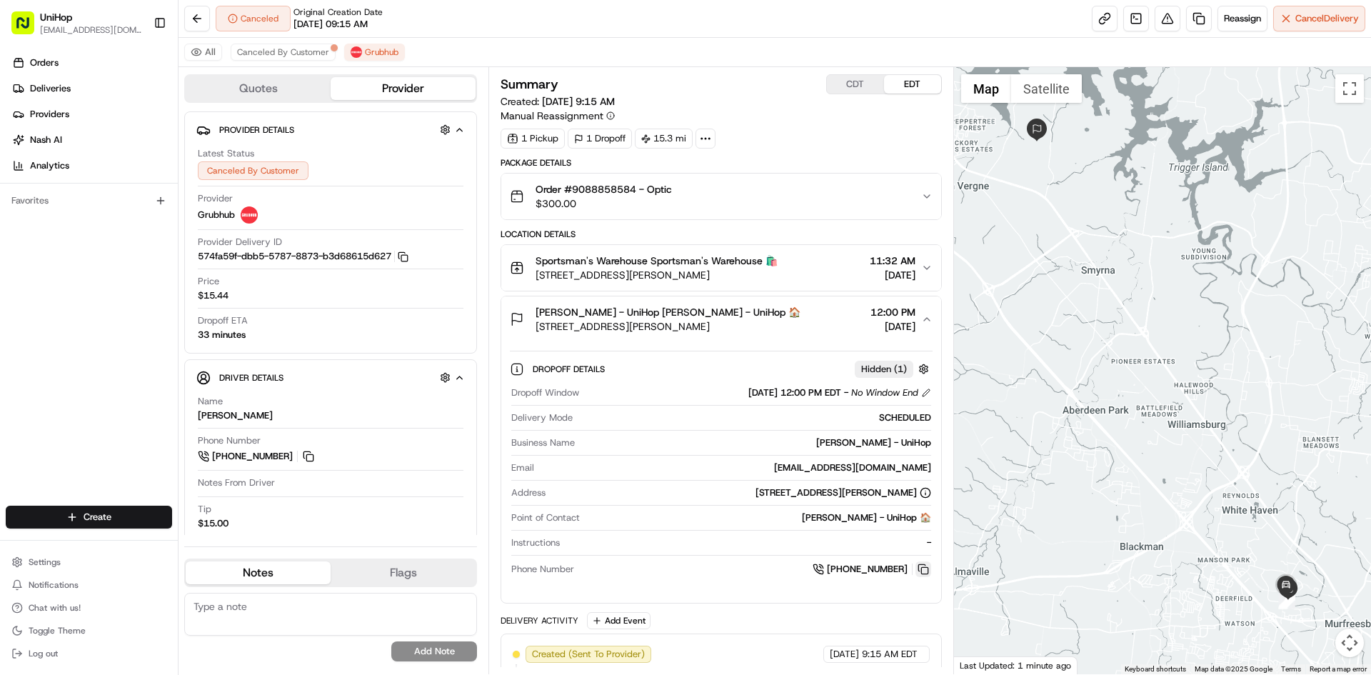
click at [921, 569] on button at bounding box center [923, 569] width 16 height 16
drag, startPoint x: 533, startPoint y: 261, endPoint x: 645, endPoint y: 266, distance: 112.9
click at [645, 266] on div "Sportsman's Warehouse Sportsman's Warehouse 🛍️ 468 N Thompson Ln, Murfreesboro,…" at bounding box center [644, 267] width 268 height 29
copy span "Sportsman's Warehouse"
click at [812, 300] on button "James Bland - UniHop James Bland - UniHop 🏠 128 David Bolin Dr, La Vergne, TN 3…" at bounding box center [720, 319] width 439 height 46
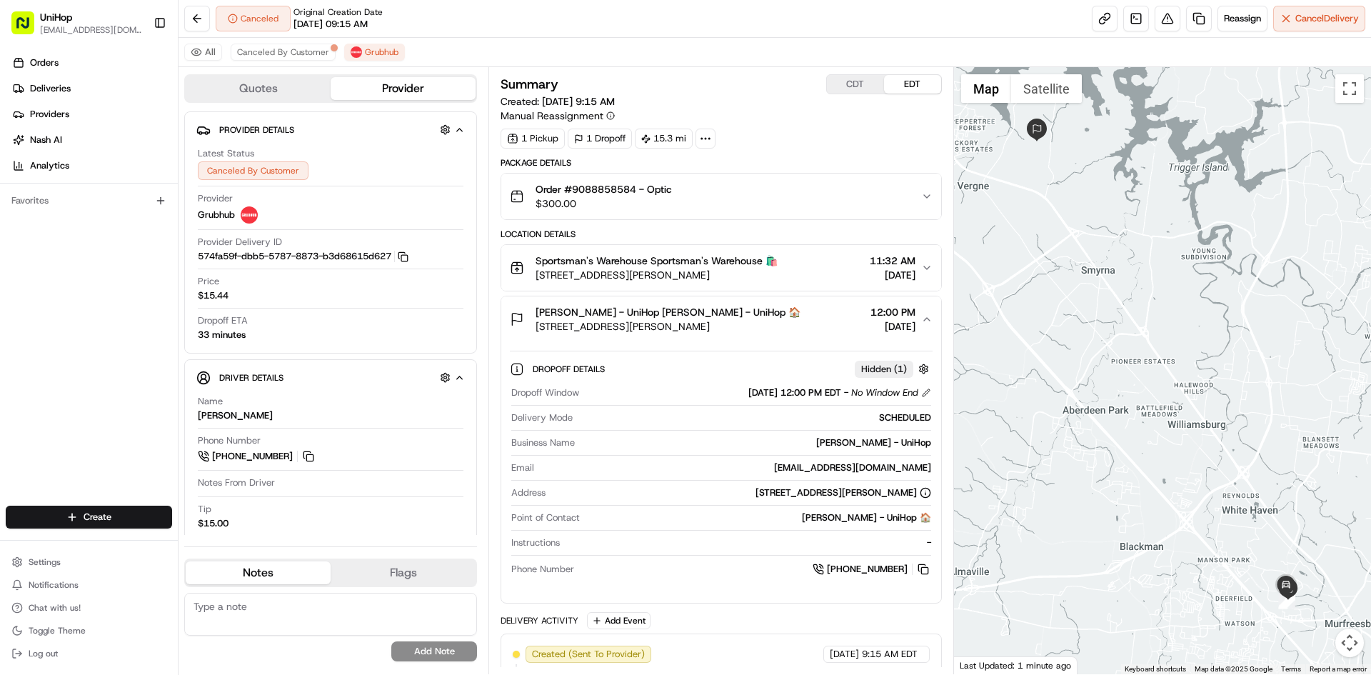
click at [815, 306] on div "James Bland - UniHop James Bland - UniHop 🏠 128 David Bolin Dr, La Vergne, TN 3…" at bounding box center [715, 319] width 410 height 29
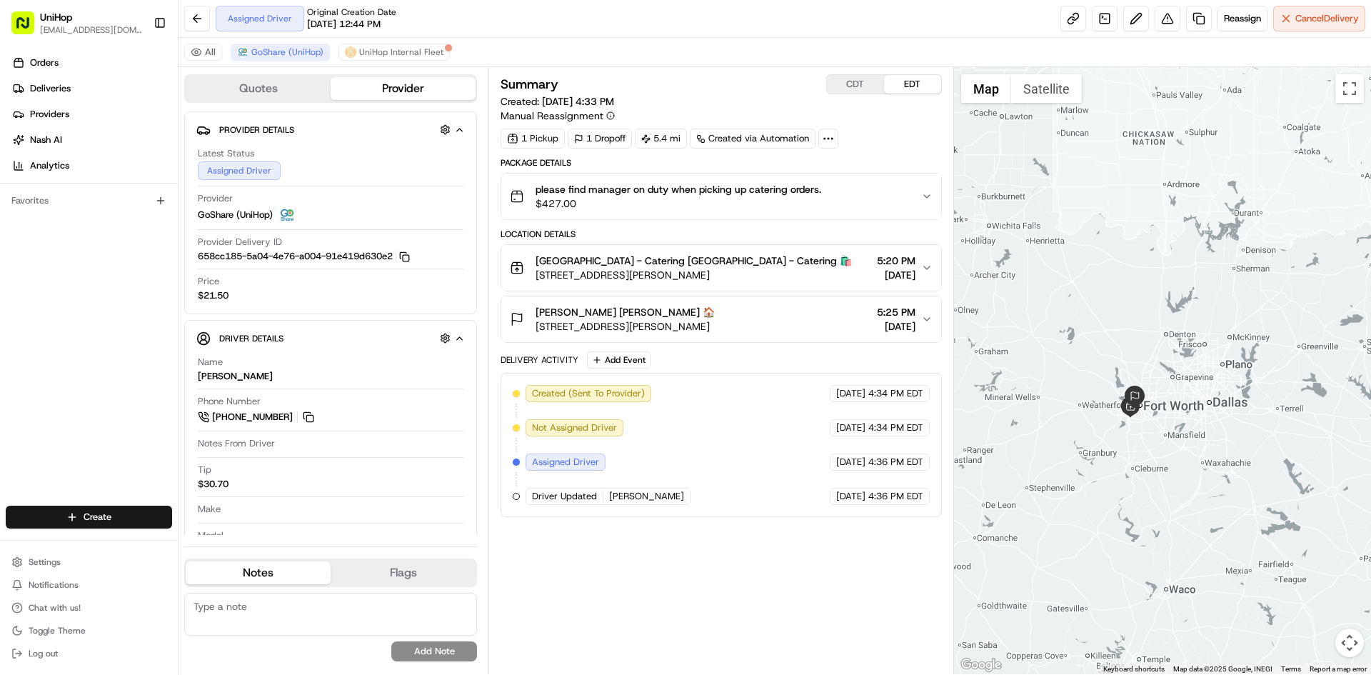
drag, startPoint x: 747, startPoint y: 609, endPoint x: 708, endPoint y: 570, distance: 55.5
click at [747, 609] on div "Summary CDT EDT Created: [DATE] 4:33 PM Manual Reassignment 1 Pickup 1 Dropoff …" at bounding box center [720, 370] width 440 height 593
drag, startPoint x: 32, startPoint y: 334, endPoint x: 28, endPoint y: 270, distance: 64.4
click at [31, 334] on div "Orders Deliveries Providers [PERSON_NAME] Analytics Favorites" at bounding box center [89, 280] width 178 height 468
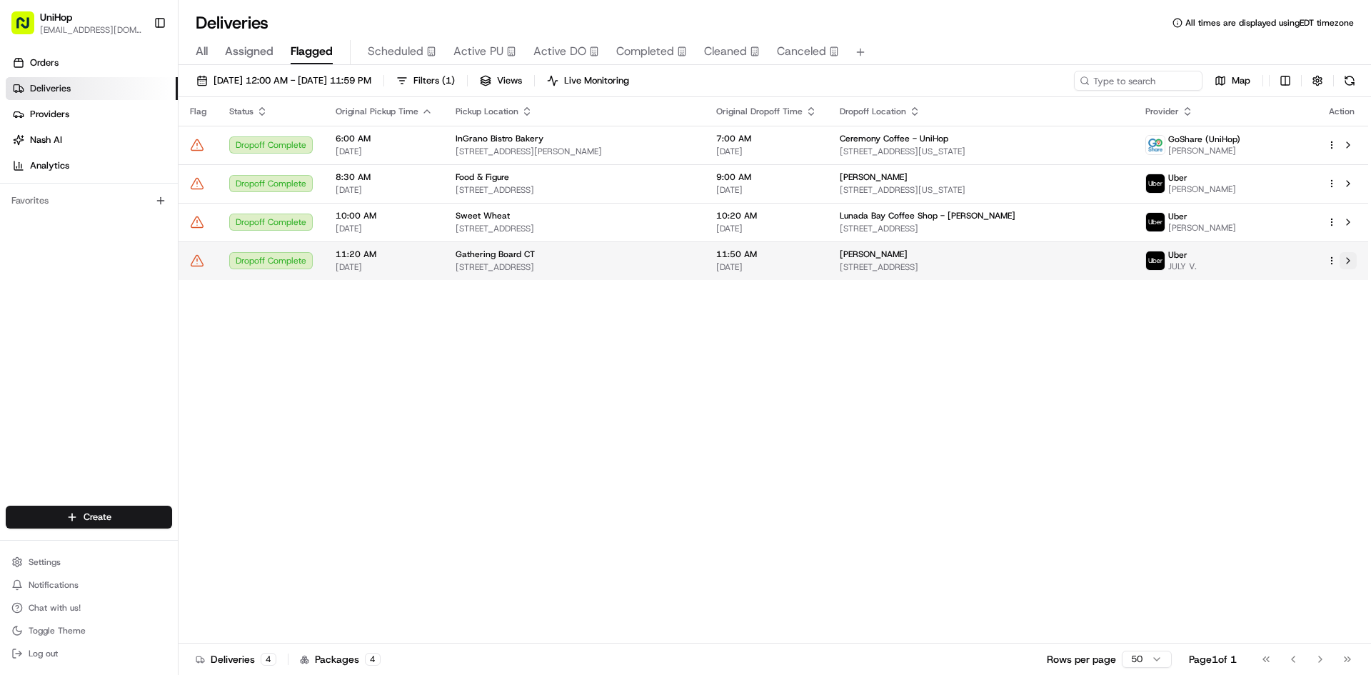
click at [1346, 264] on button at bounding box center [1347, 260] width 17 height 17
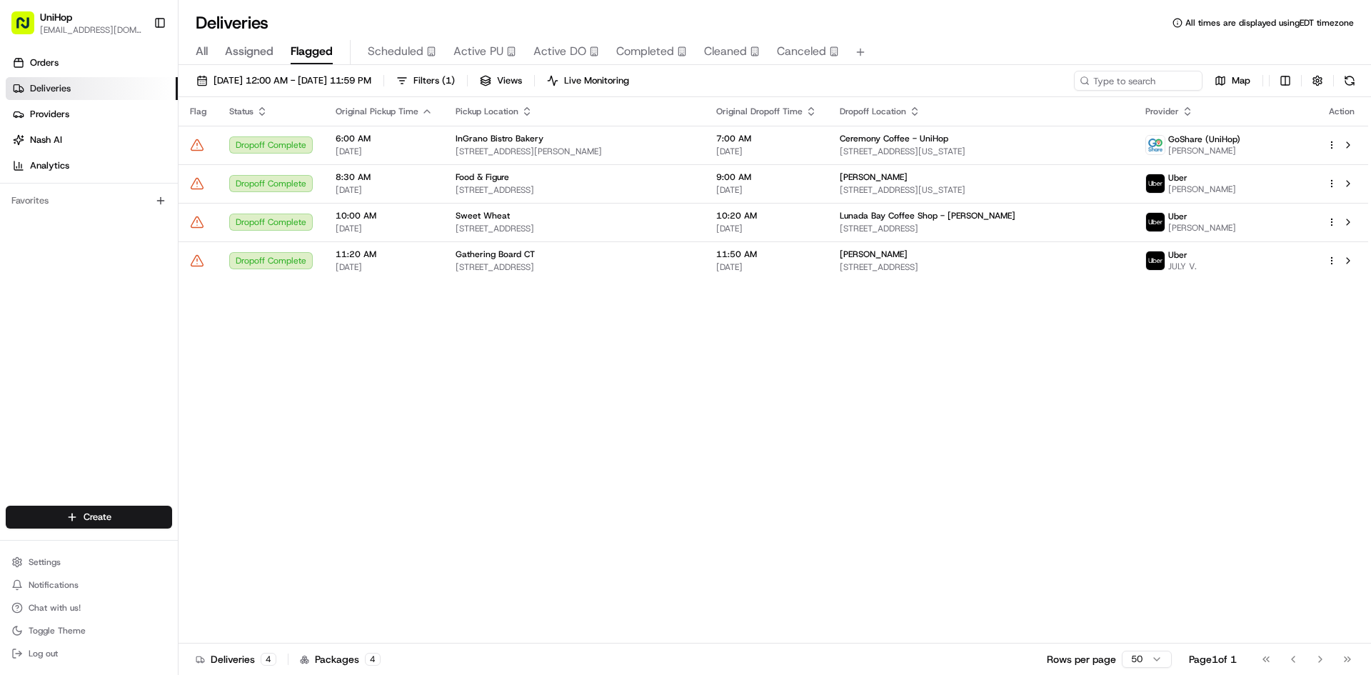
drag, startPoint x: 498, startPoint y: 54, endPoint x: 488, endPoint y: 45, distance: 13.6
click at [498, 54] on span "Active PU" at bounding box center [478, 51] width 50 height 17
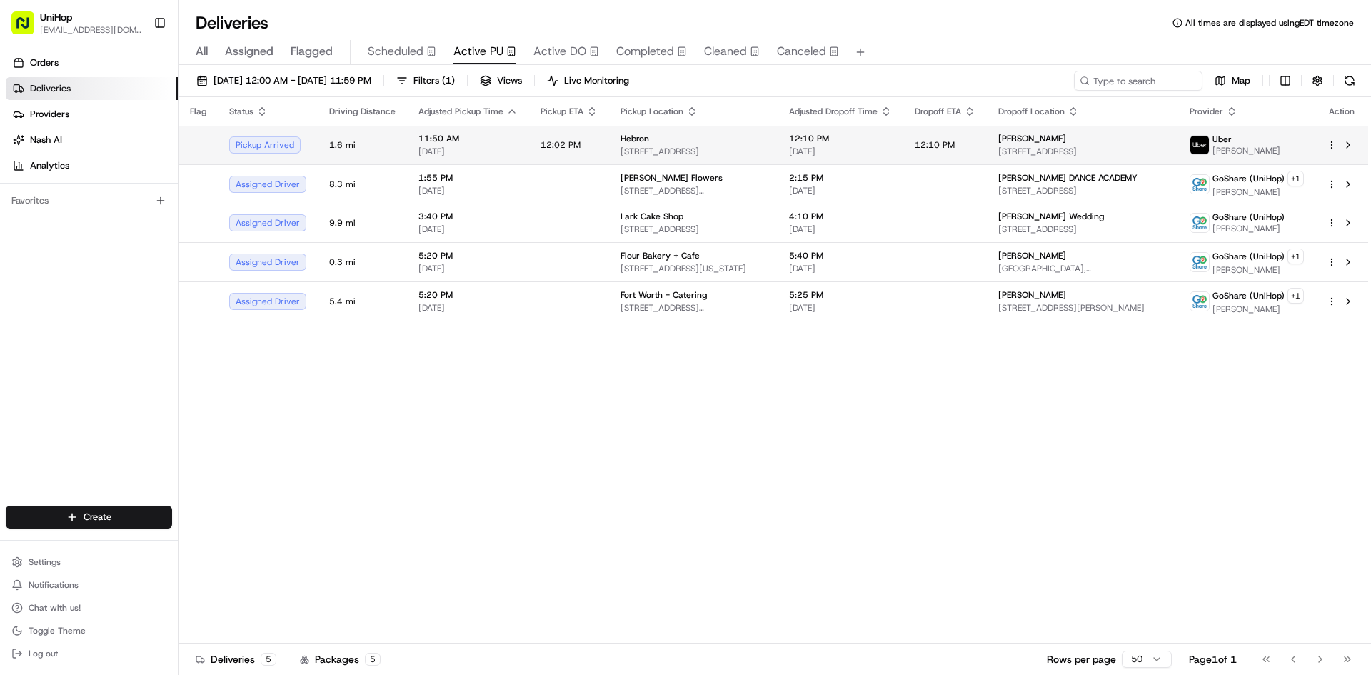
click at [647, 141] on div "Hebron" at bounding box center [693, 138] width 146 height 11
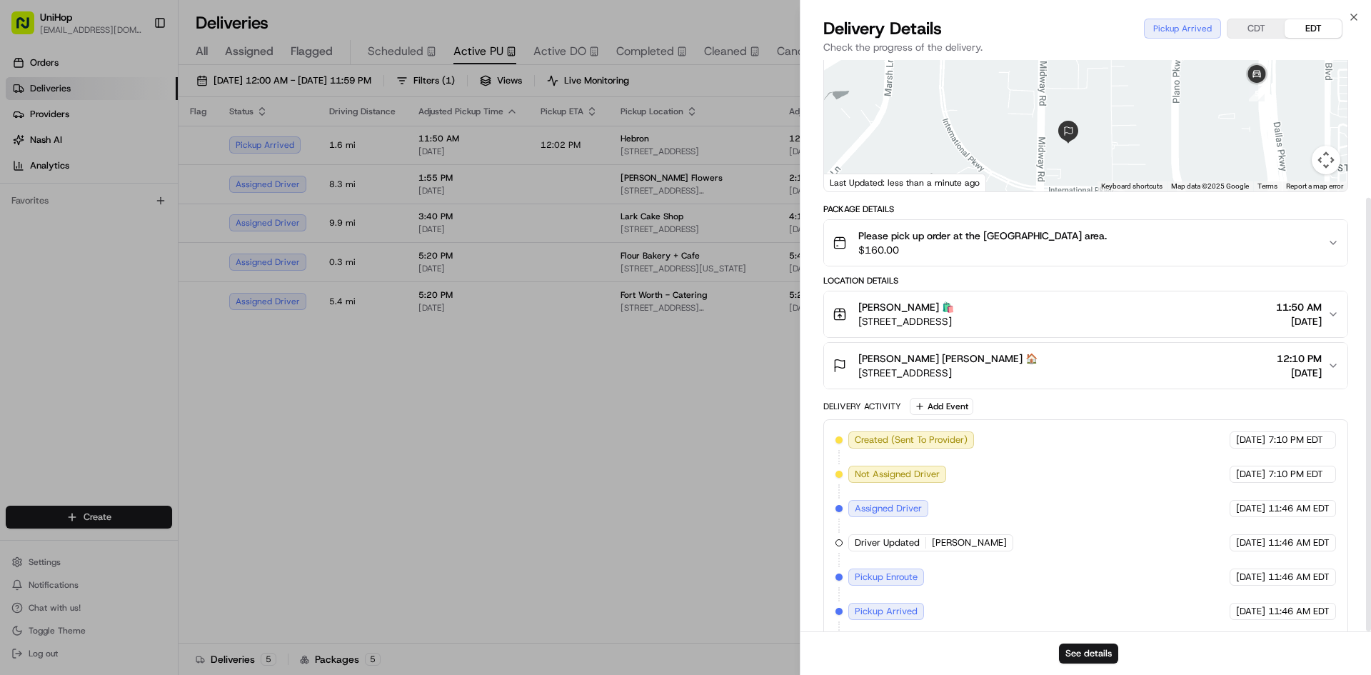
scroll to position [181, 0]
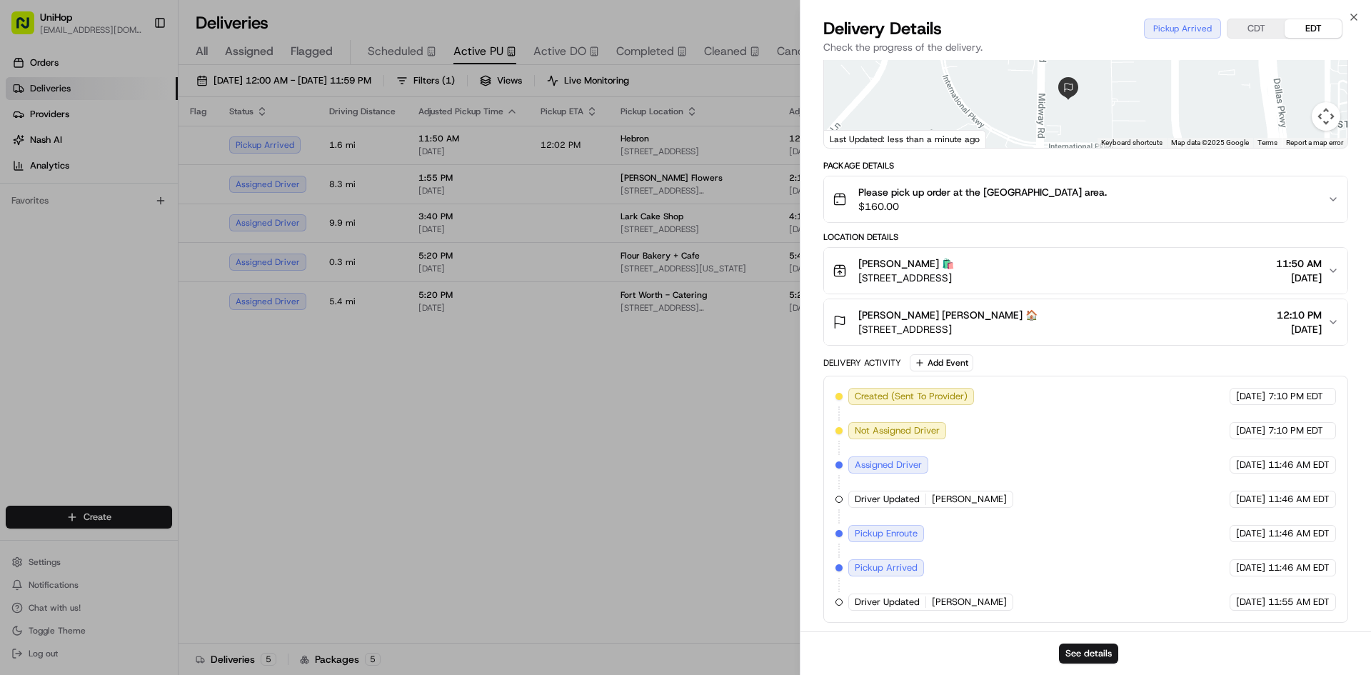
drag, startPoint x: 571, startPoint y: 540, endPoint x: 580, endPoint y: 520, distance: 21.4
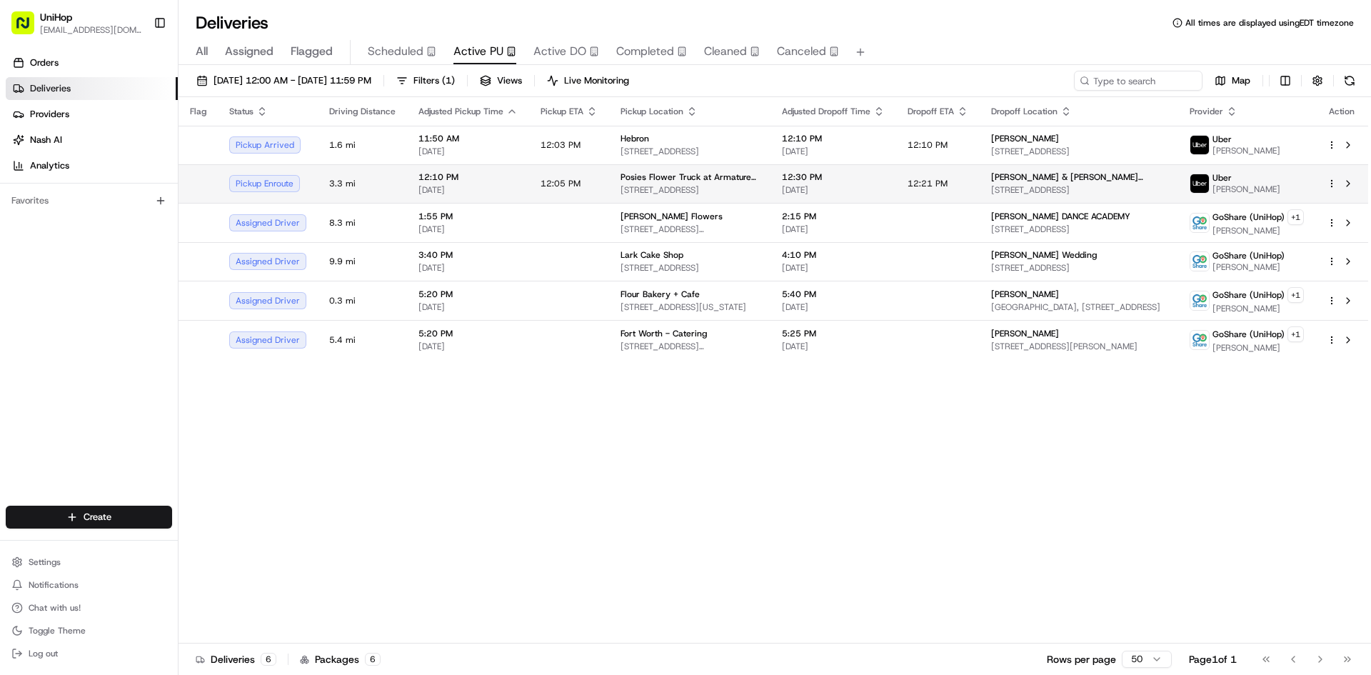
click at [630, 200] on td "Posies Flower Truck at Armature Works [STREET_ADDRESS]" at bounding box center [689, 183] width 161 height 39
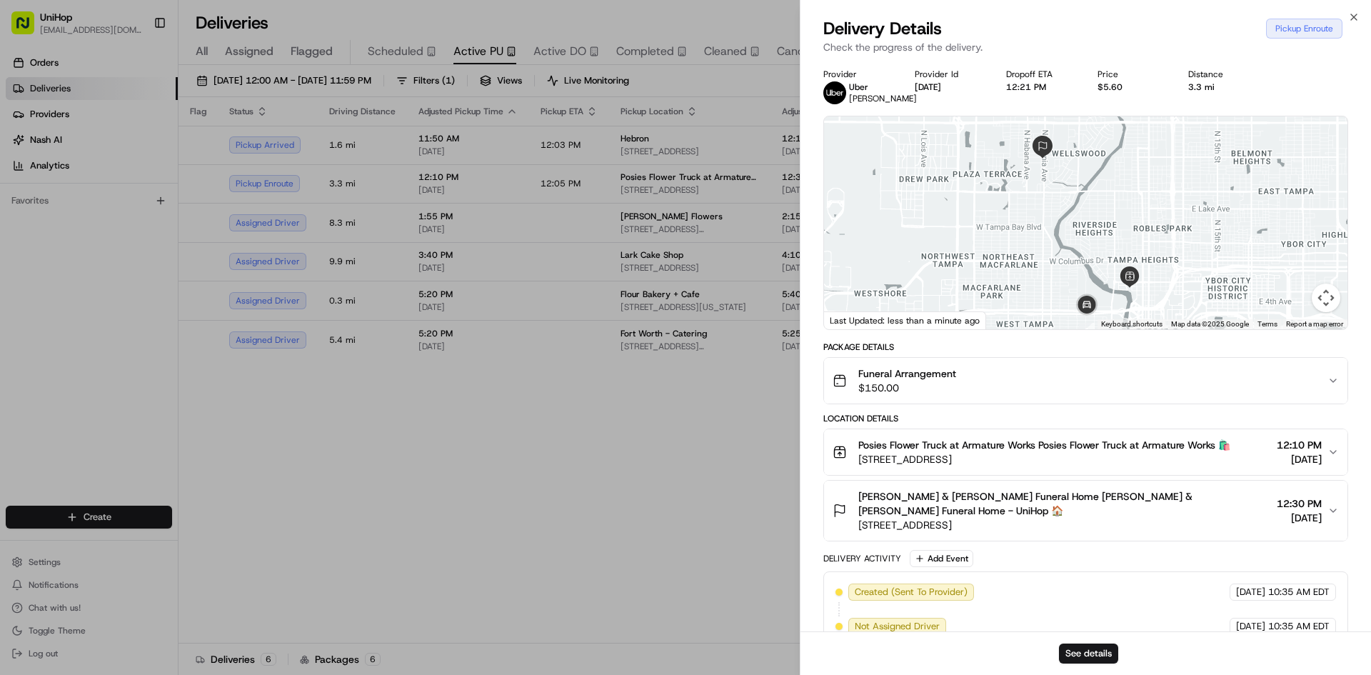
click at [1060, 391] on div "Funeral Arrangement $150.00" at bounding box center [1079, 380] width 495 height 29
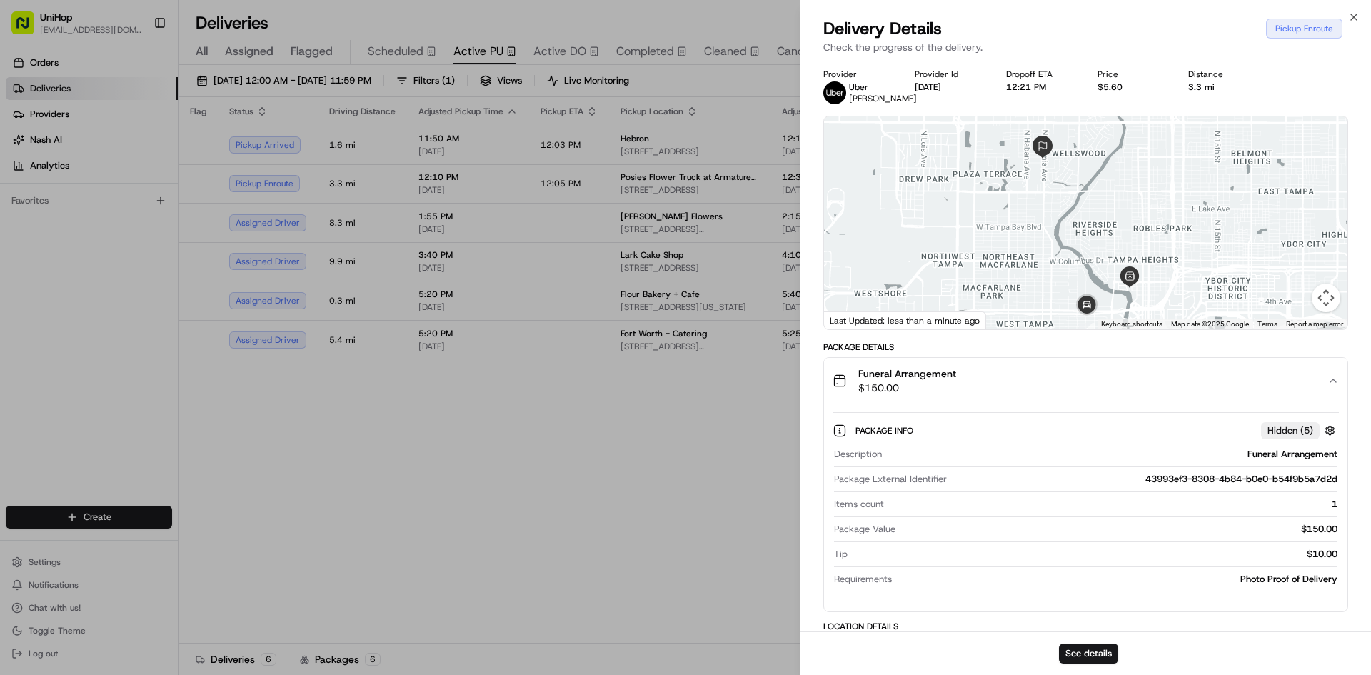
click at [1060, 391] on div "Funeral Arrangement $150.00" at bounding box center [1079, 380] width 495 height 29
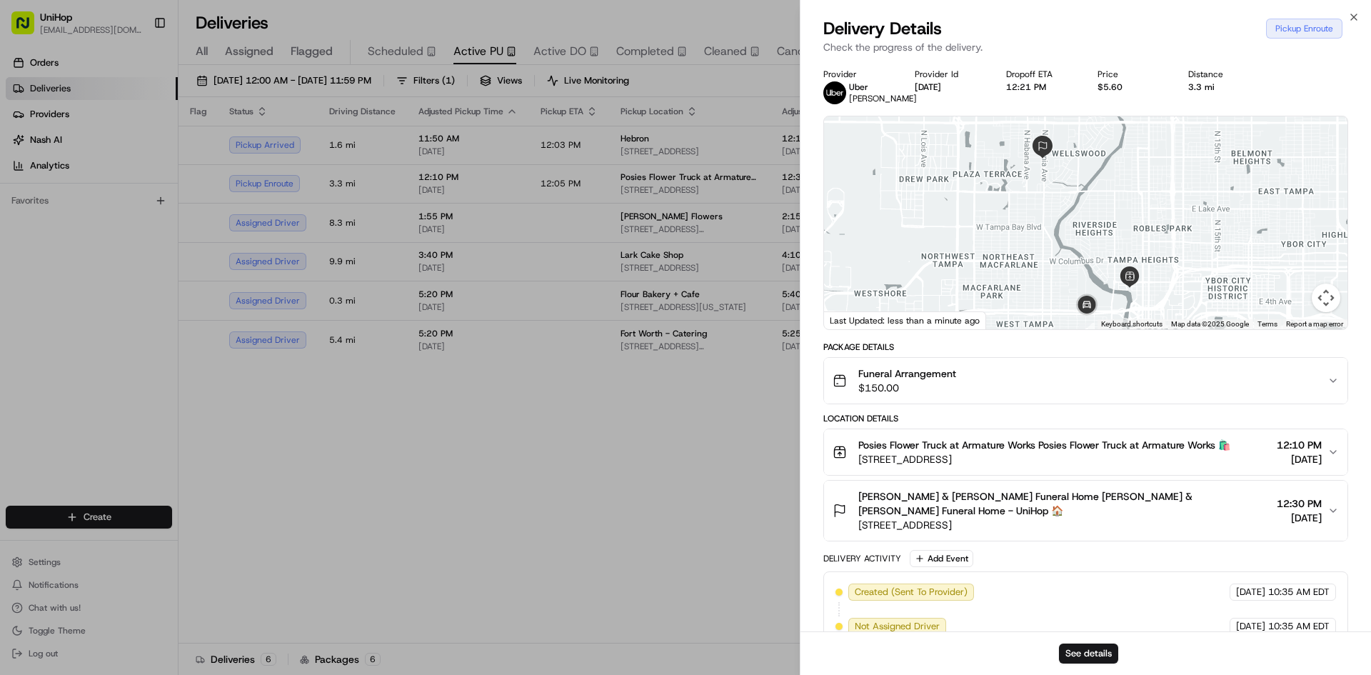
click at [1074, 459] on span "[STREET_ADDRESS]" at bounding box center [1044, 459] width 372 height 14
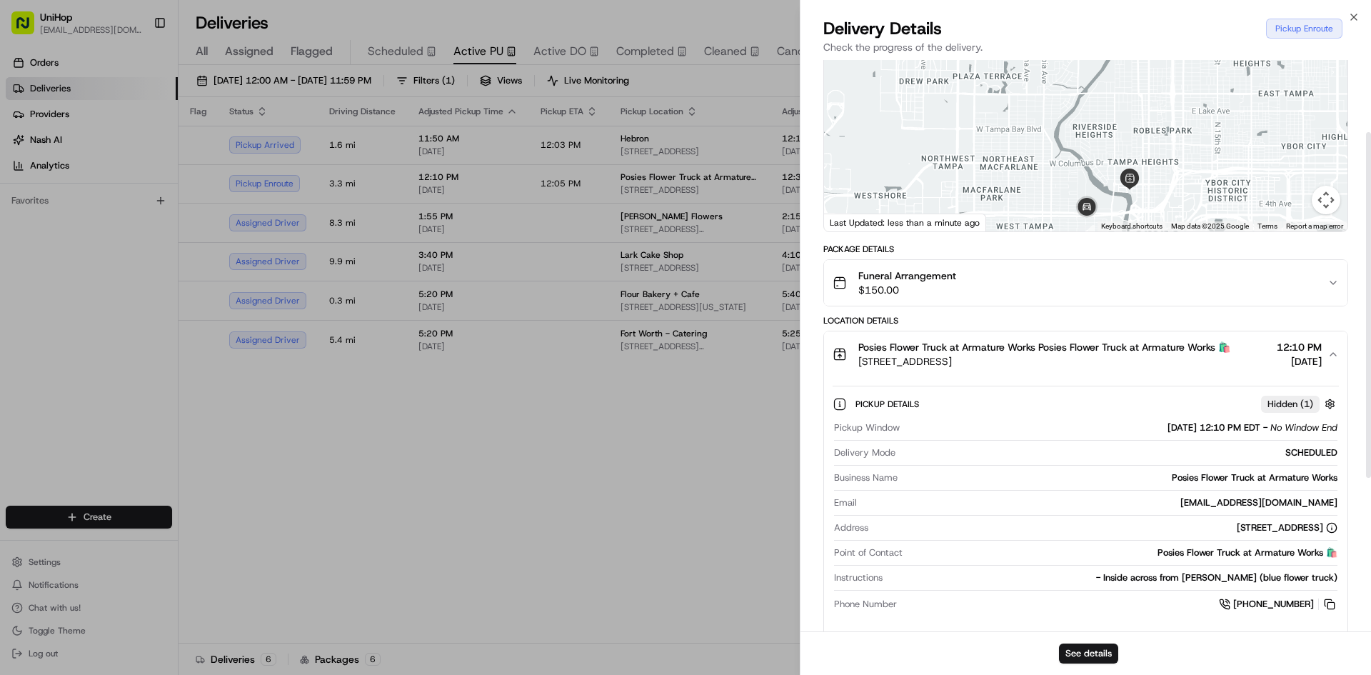
scroll to position [143, 0]
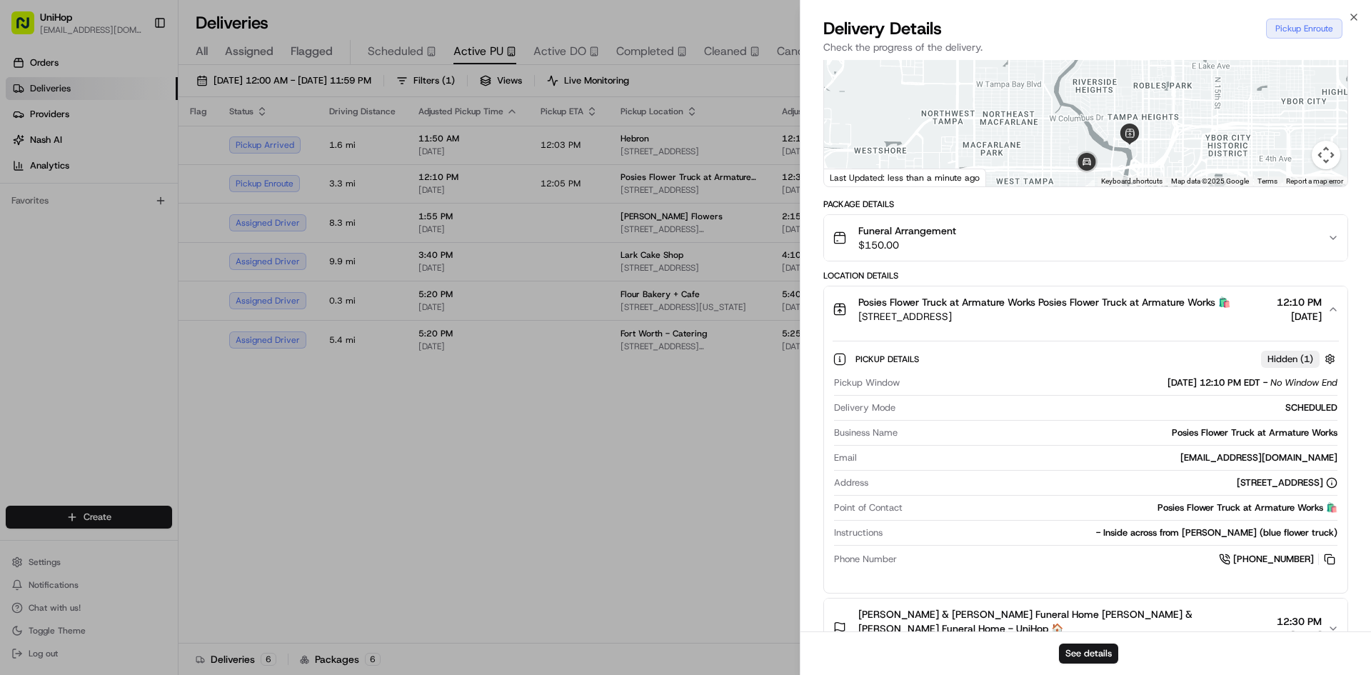
click at [1087, 308] on span "Posies Flower Truck at Armature Works Posies Flower Truck at Armature Works 🛍️" at bounding box center [1044, 302] width 372 height 14
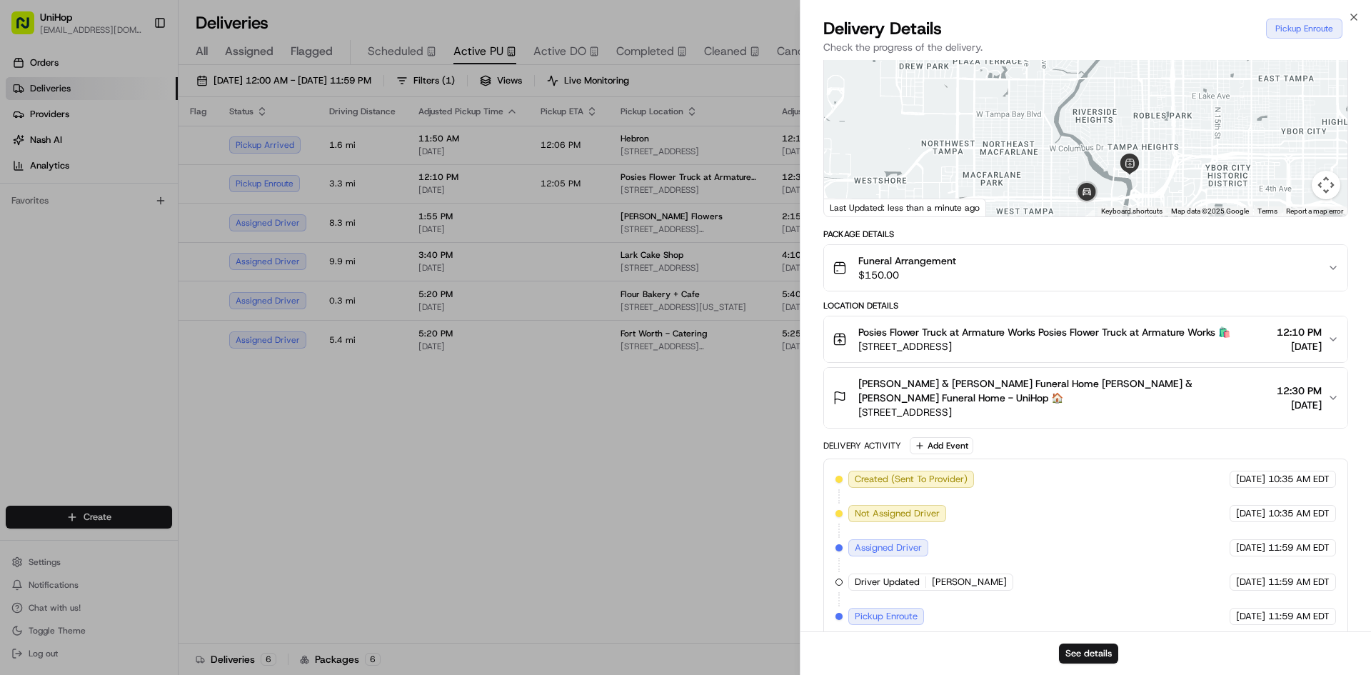
click at [1065, 405] on span "[STREET_ADDRESS]" at bounding box center [1064, 412] width 413 height 14
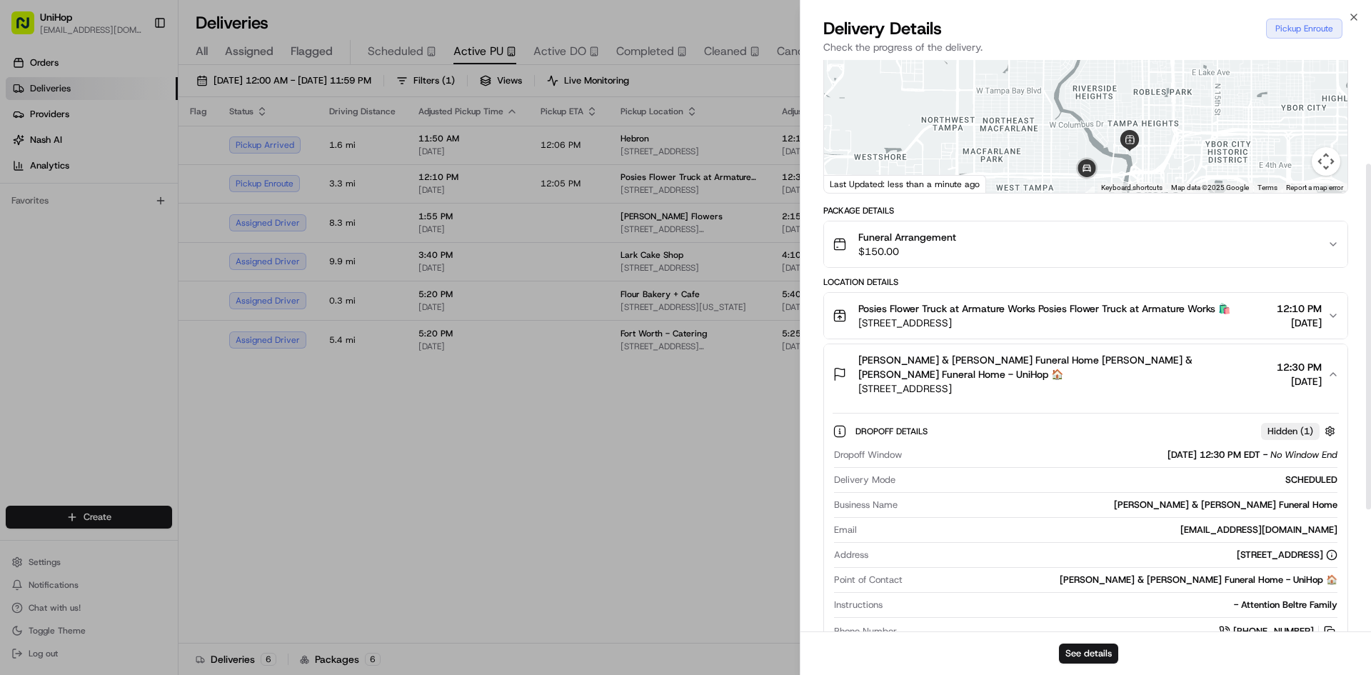
scroll to position [184, 0]
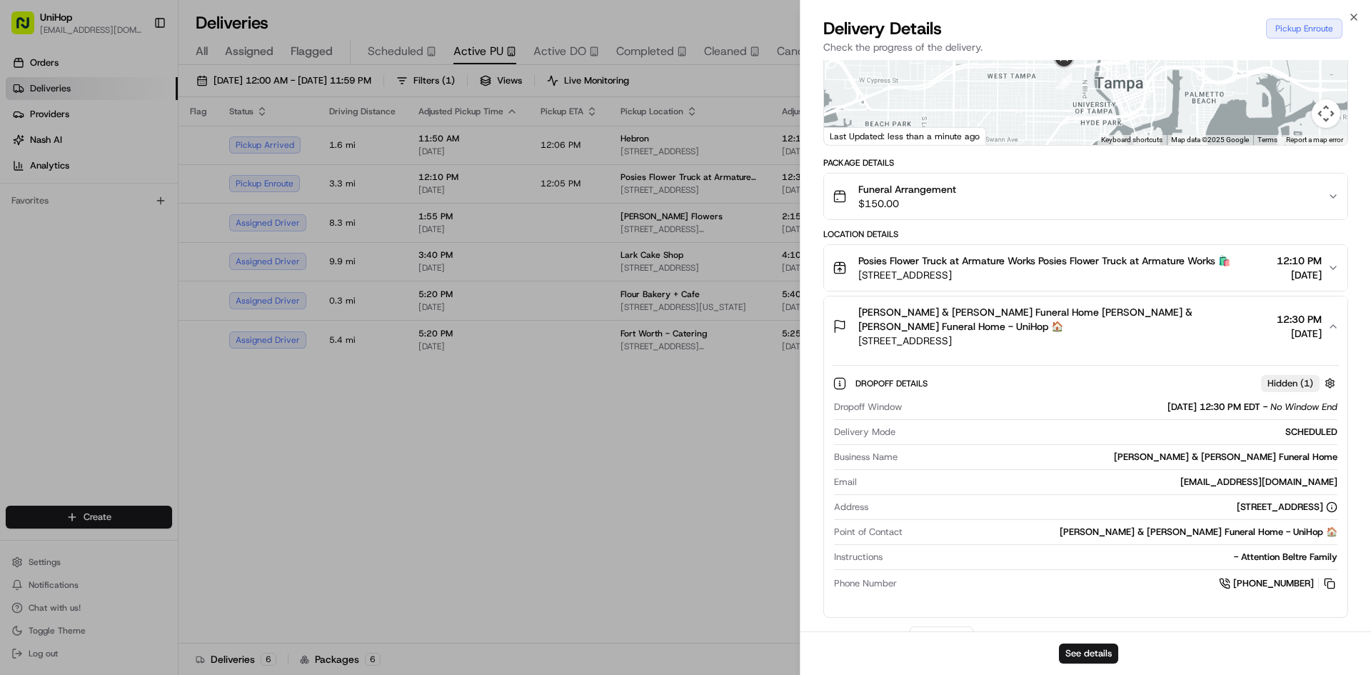
drag, startPoint x: 1144, startPoint y: 118, endPoint x: 1152, endPoint y: 69, distance: 49.1
click at [1152, 52] on div "Delivery Details Pickup Enroute Check the progress of the delivery. Provider [P…" at bounding box center [1085, 346] width 570 height 658
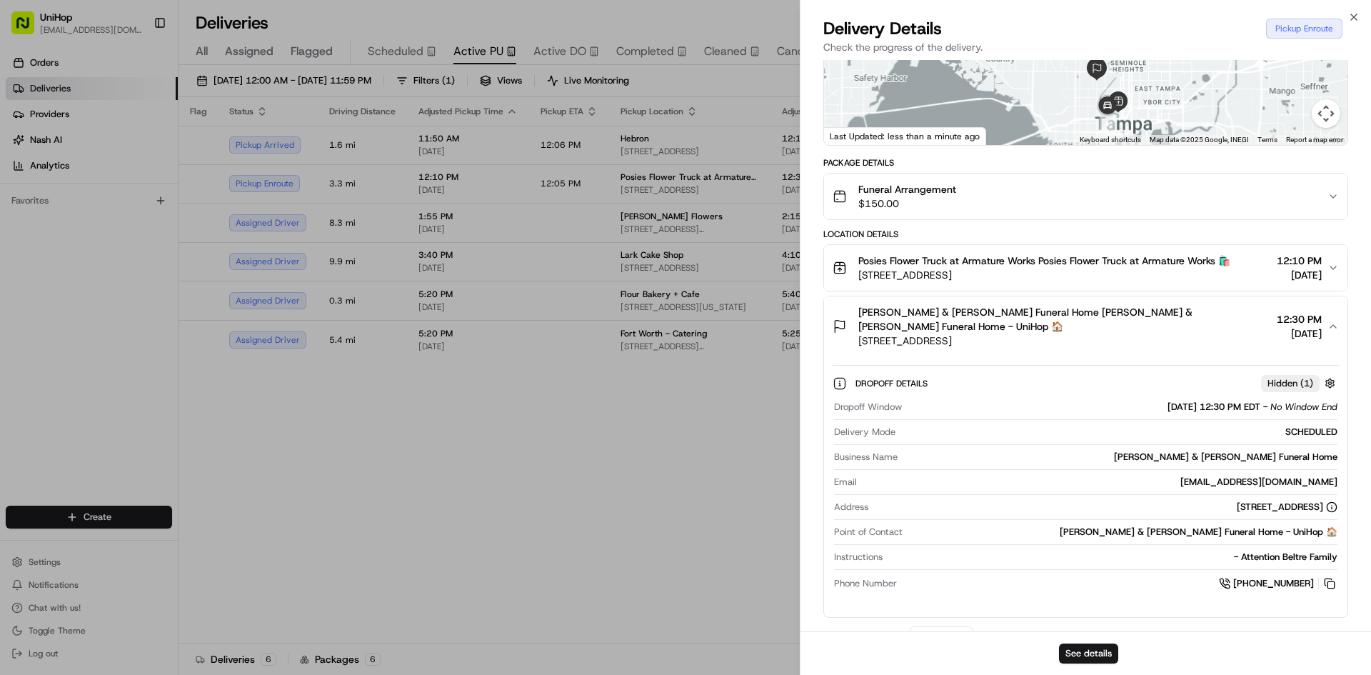
drag, startPoint x: 1172, startPoint y: 99, endPoint x: 1160, endPoint y: 125, distance: 29.1
click at [1160, 125] on div at bounding box center [1085, 38] width 523 height 213
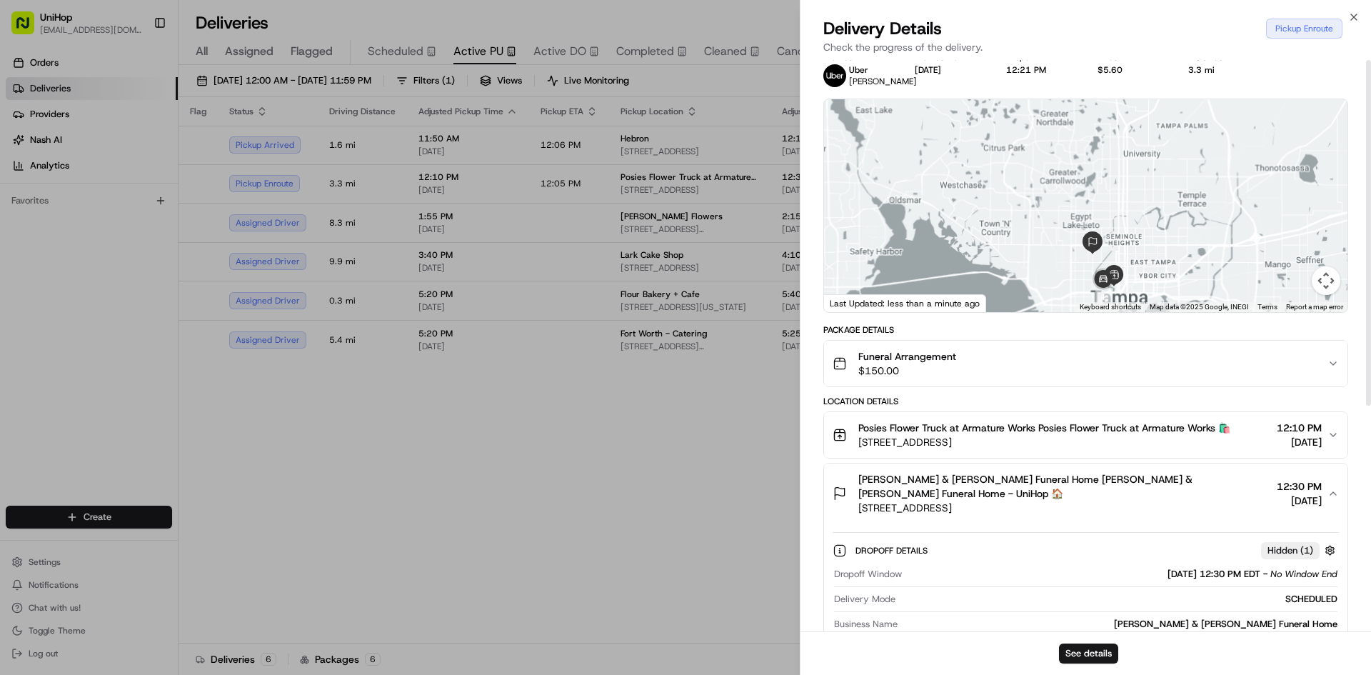
scroll to position [0, 0]
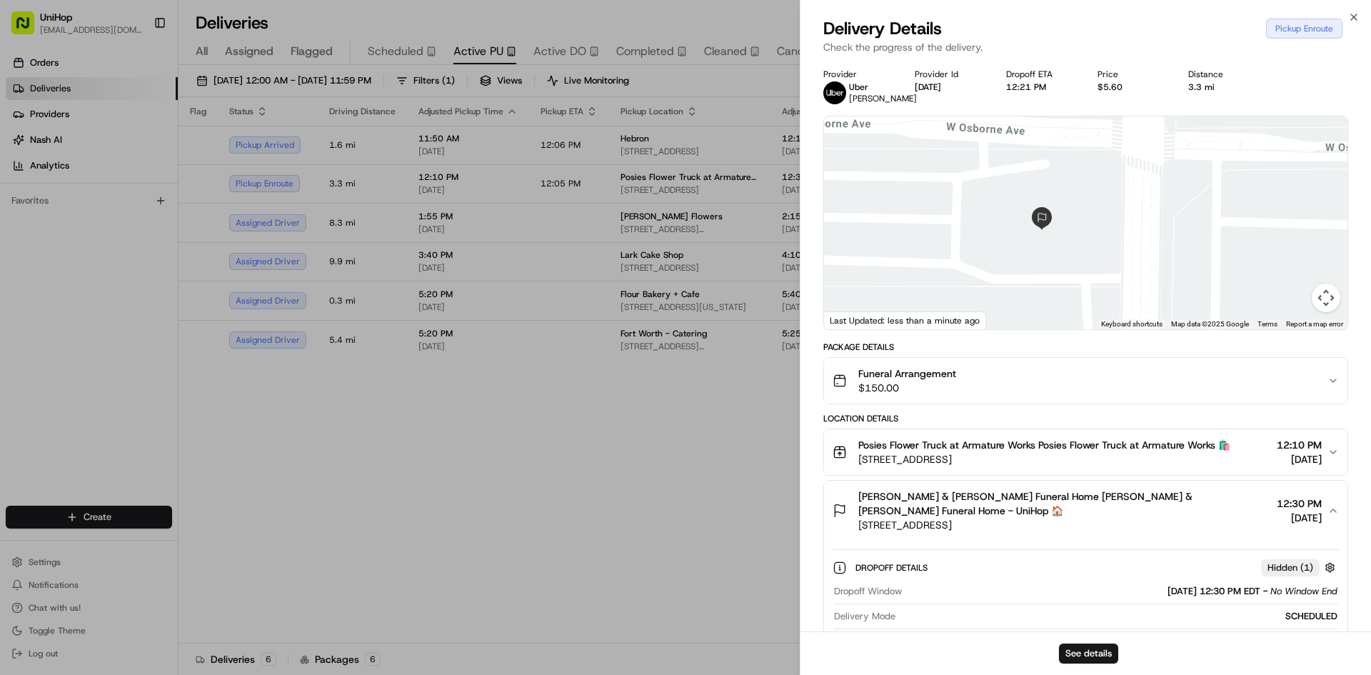
drag, startPoint x: 1160, startPoint y: 241, endPoint x: 1179, endPoint y: 296, distance: 58.9
click at [1179, 296] on div at bounding box center [1085, 222] width 523 height 213
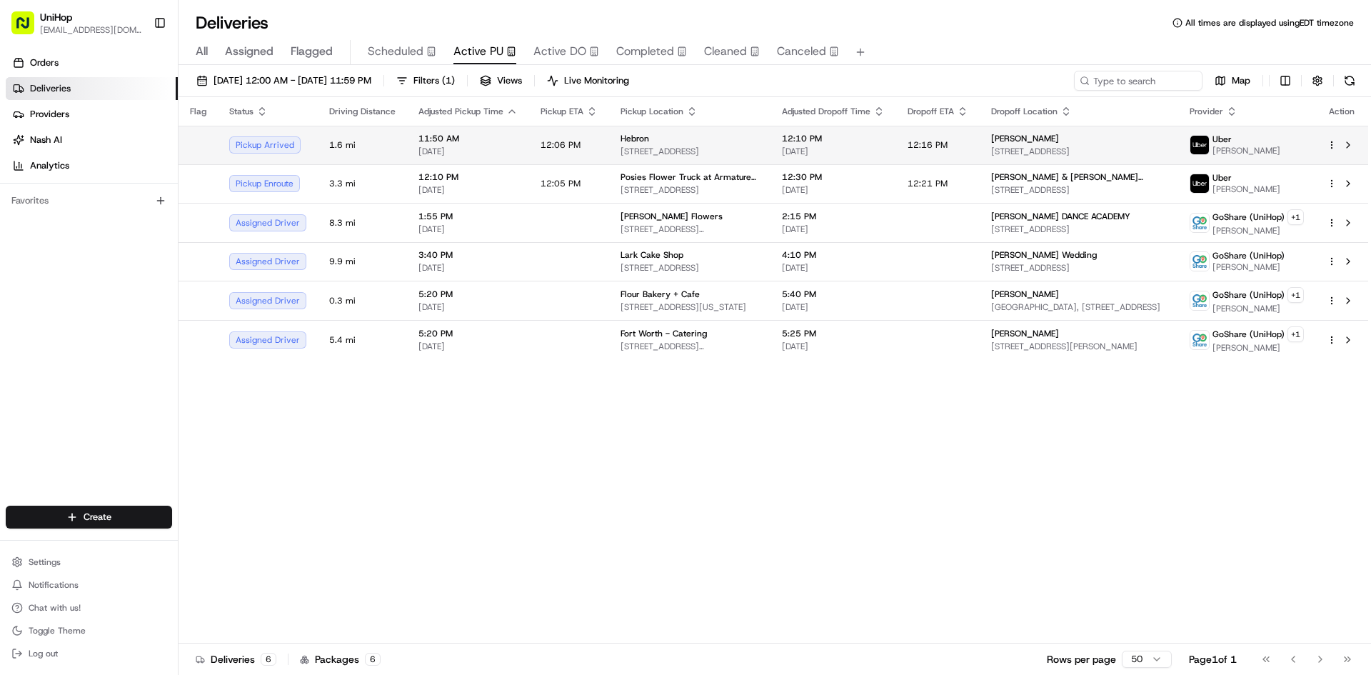
click at [630, 154] on span "[STREET_ADDRESS]" at bounding box center [689, 151] width 138 height 11
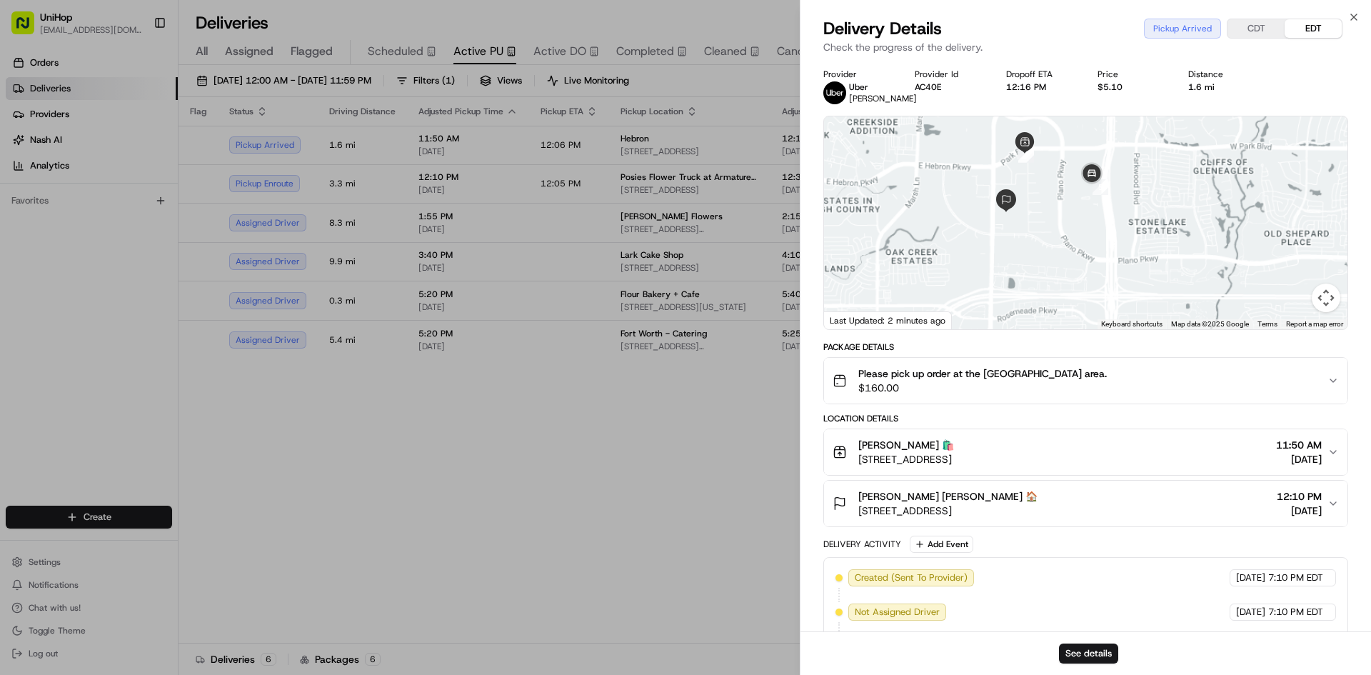
drag, startPoint x: 1034, startPoint y: 251, endPoint x: 1064, endPoint y: 177, distance: 79.4
click at [1064, 177] on div at bounding box center [1085, 222] width 523 height 213
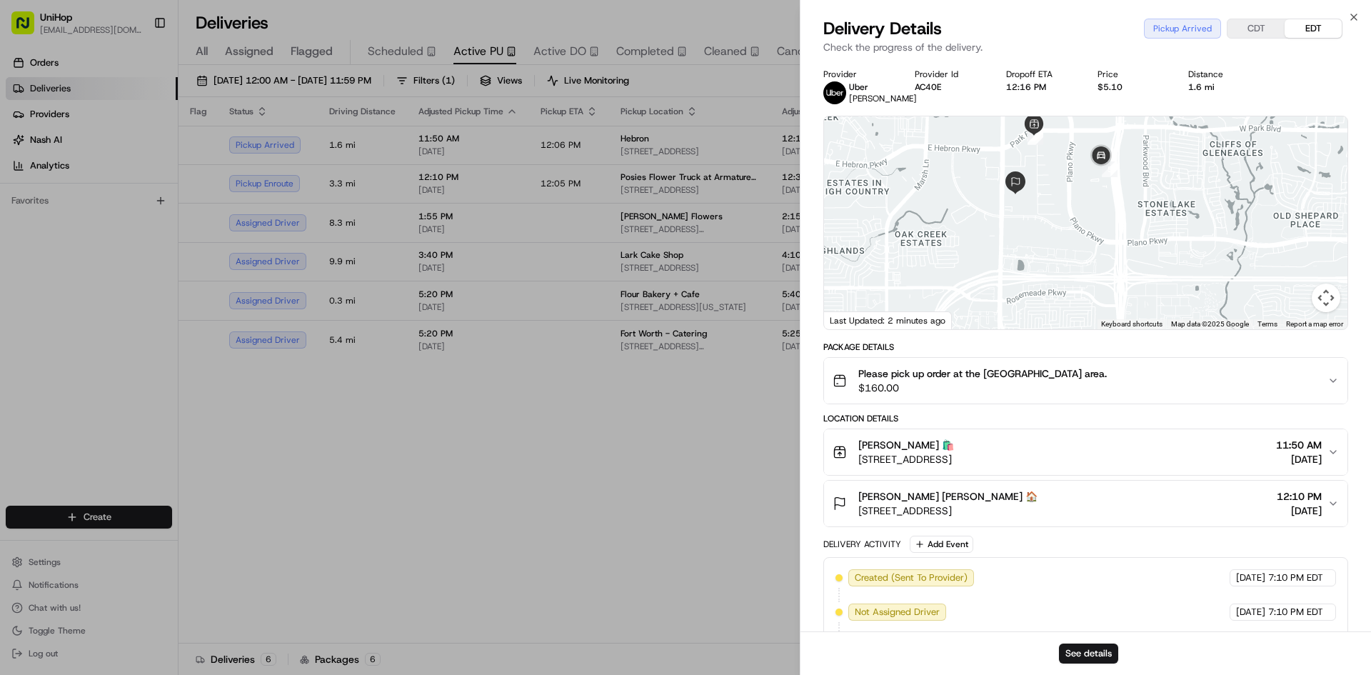
drag, startPoint x: 1064, startPoint y: 196, endPoint x: 1069, endPoint y: 213, distance: 17.0
click at [1068, 212] on div at bounding box center [1085, 222] width 523 height 213
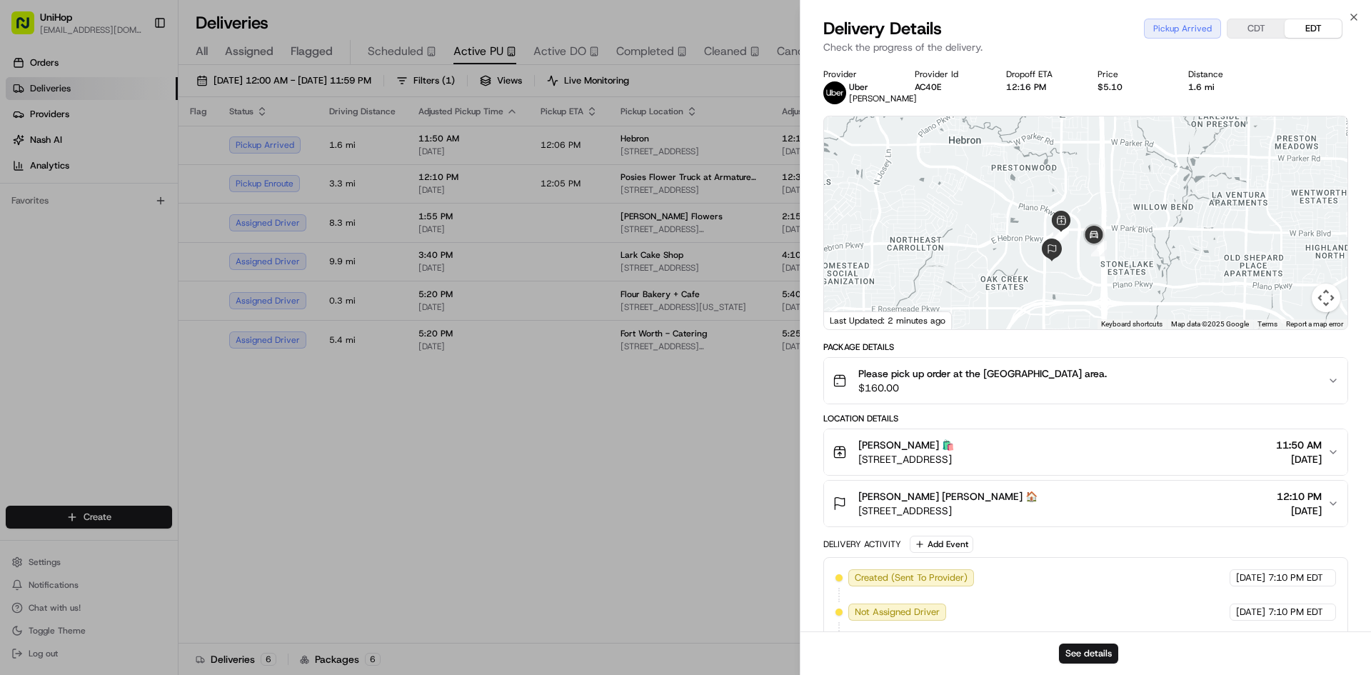
drag, startPoint x: 1067, startPoint y: 203, endPoint x: 1074, endPoint y: 258, distance: 56.1
click at [1074, 258] on div at bounding box center [1085, 222] width 523 height 213
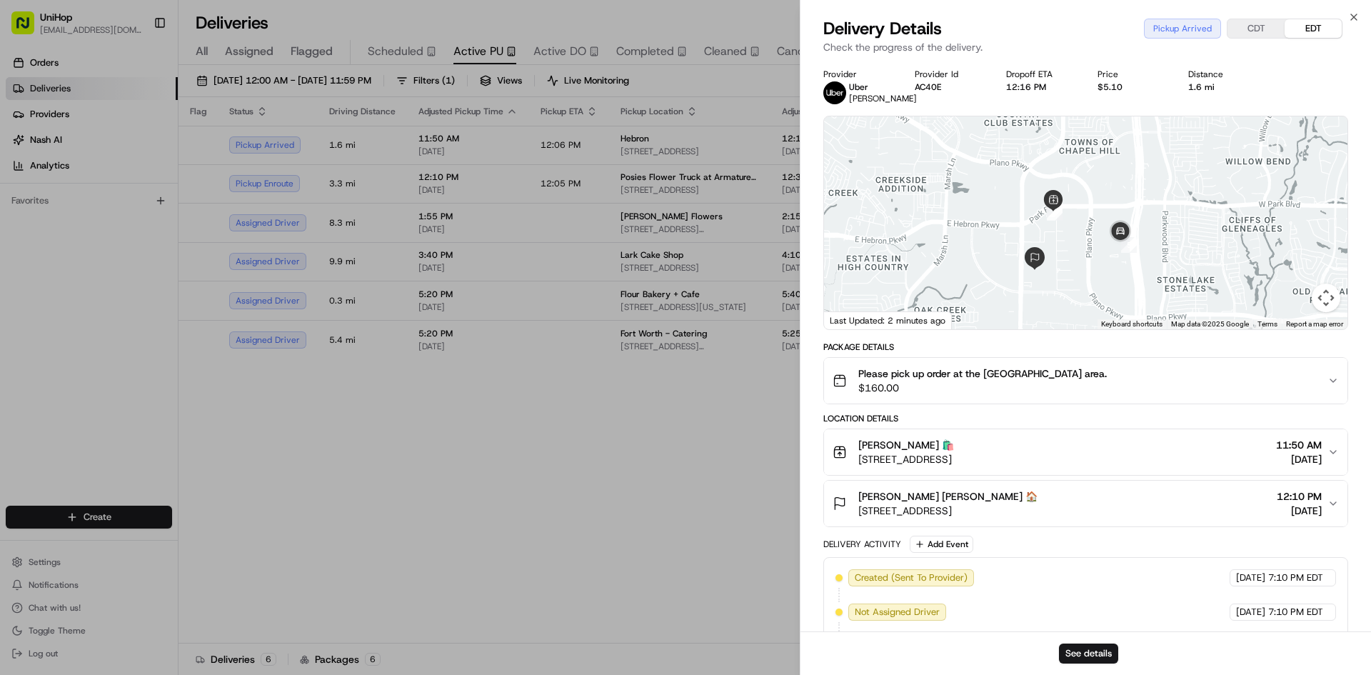
drag, startPoint x: 1086, startPoint y: 240, endPoint x: 1090, endPoint y: 231, distance: 10.2
click at [1090, 231] on div at bounding box center [1085, 222] width 523 height 213
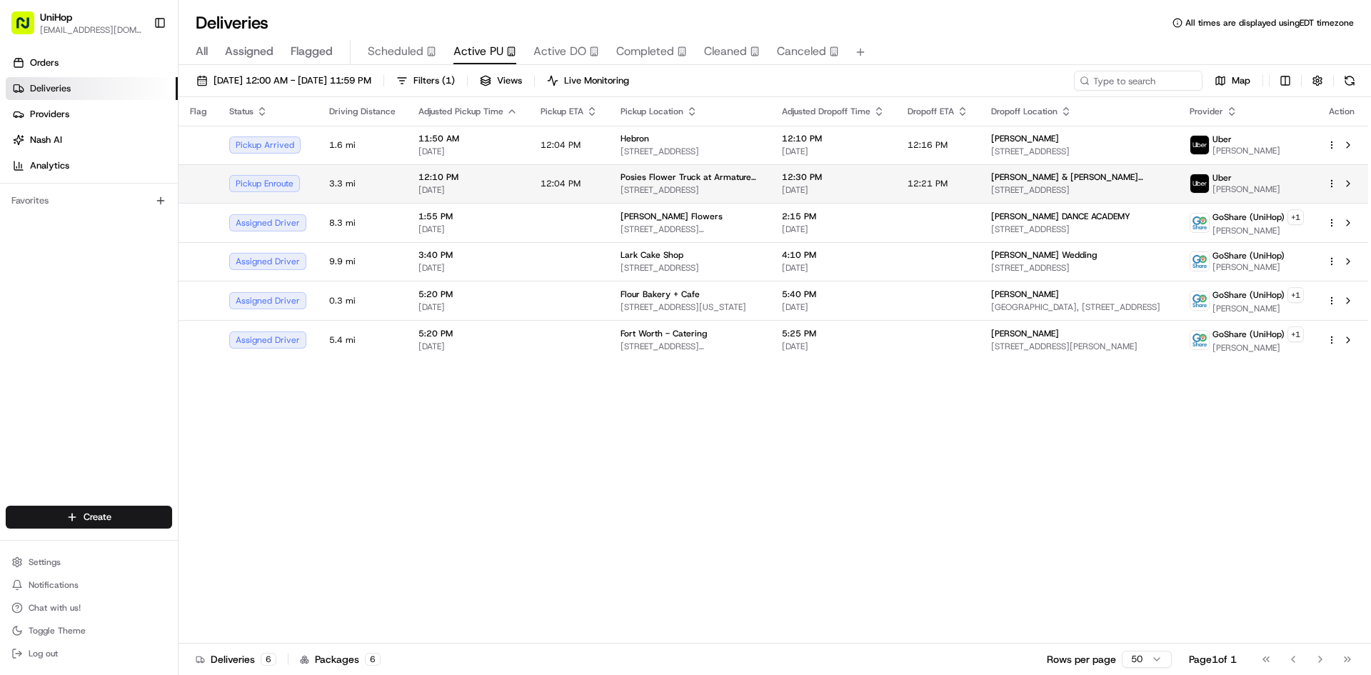
click at [770, 175] on td "Posies Flower Truck at Armature Works 1910 N Ola Ave, Tampa, FL 33602, USA" at bounding box center [689, 183] width 161 height 39
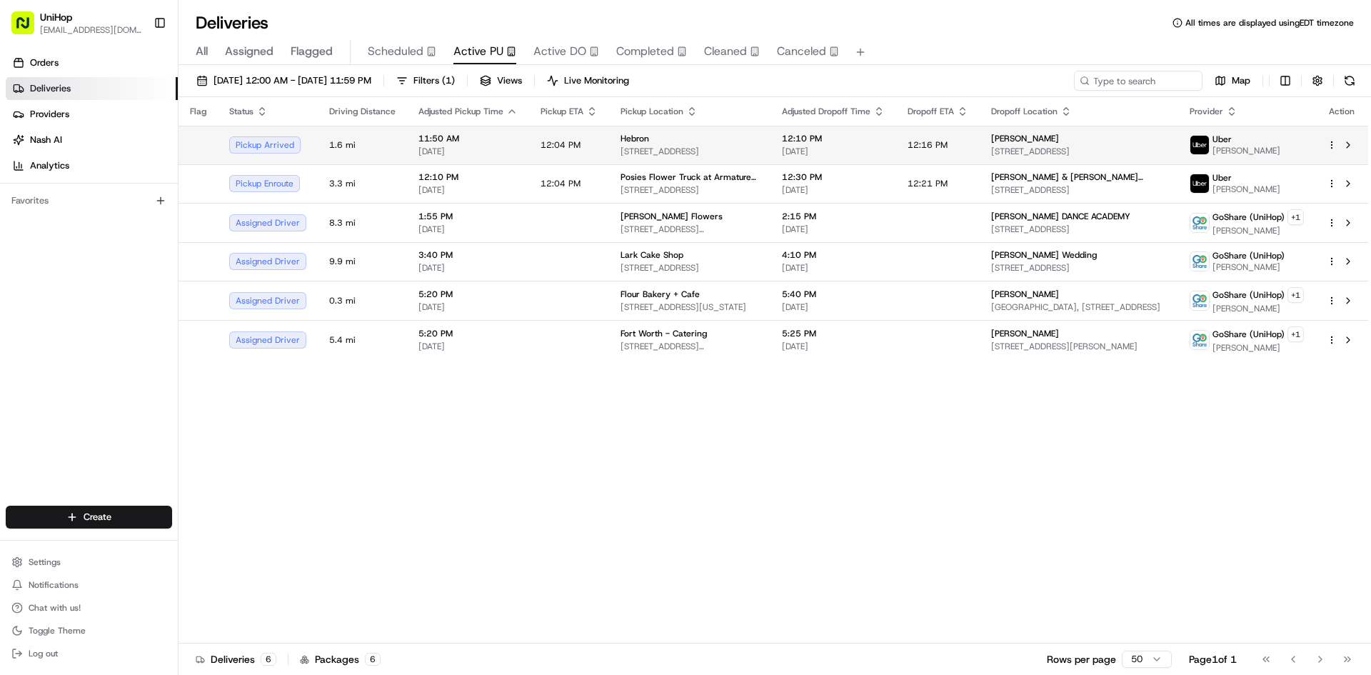
click at [770, 148] on td "Hebron 3450 E Hebron Pkwy, Carrollton, TX 75010, United States" at bounding box center [689, 145] width 161 height 39
click at [758, 145] on div "Hebron 3450 E Hebron Pkwy, Carrollton, TX 75010, United States" at bounding box center [689, 145] width 138 height 24
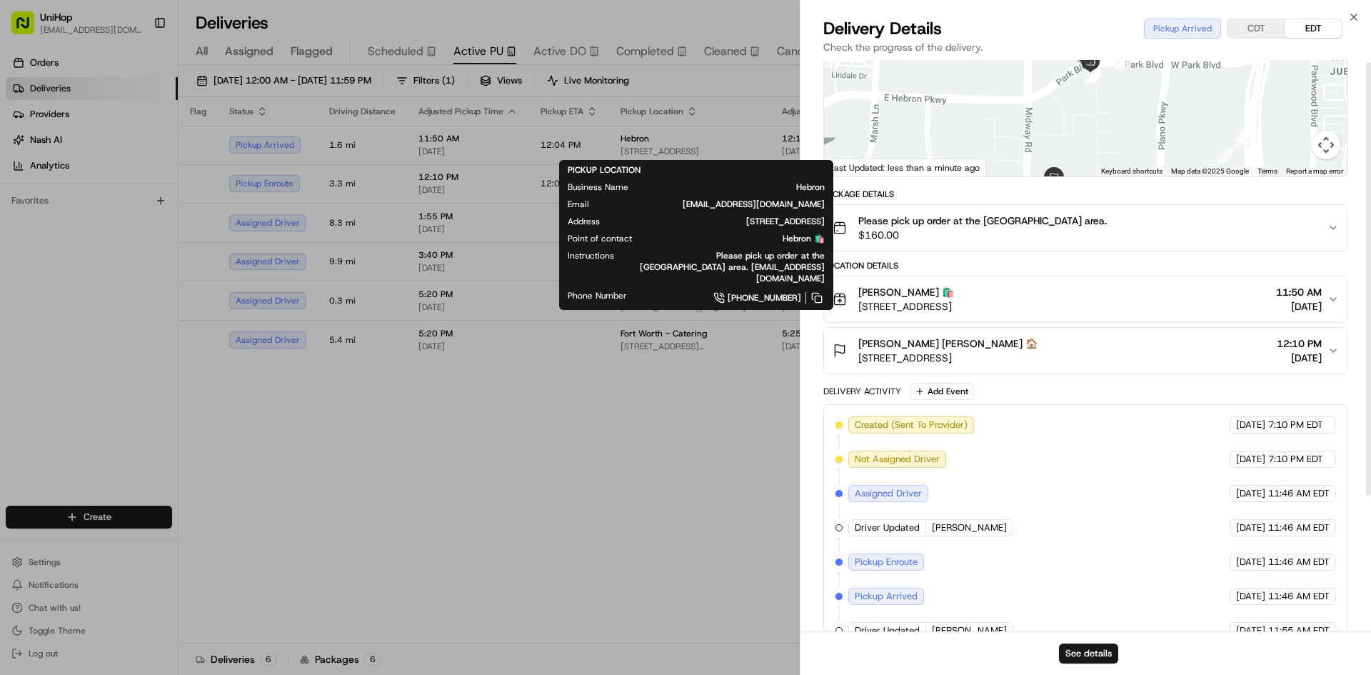
scroll to position [181, 0]
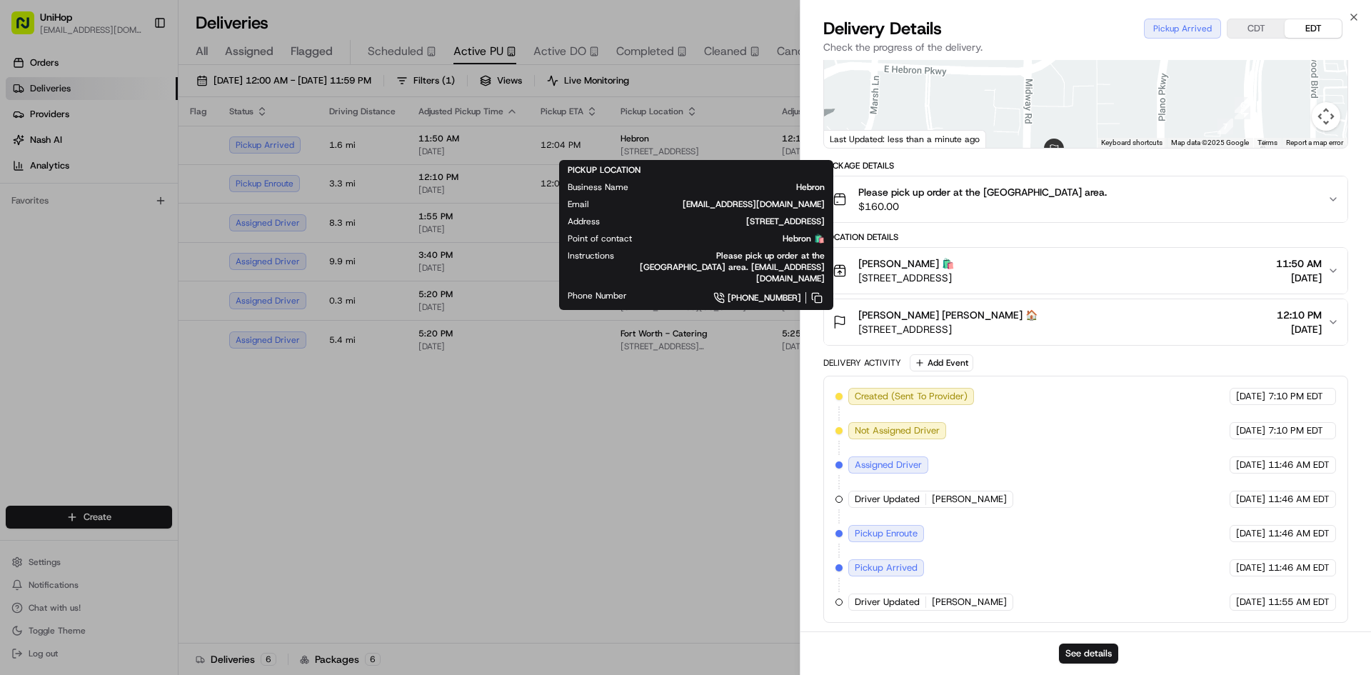
drag, startPoint x: 356, startPoint y: 565, endPoint x: 369, endPoint y: 540, distance: 28.1
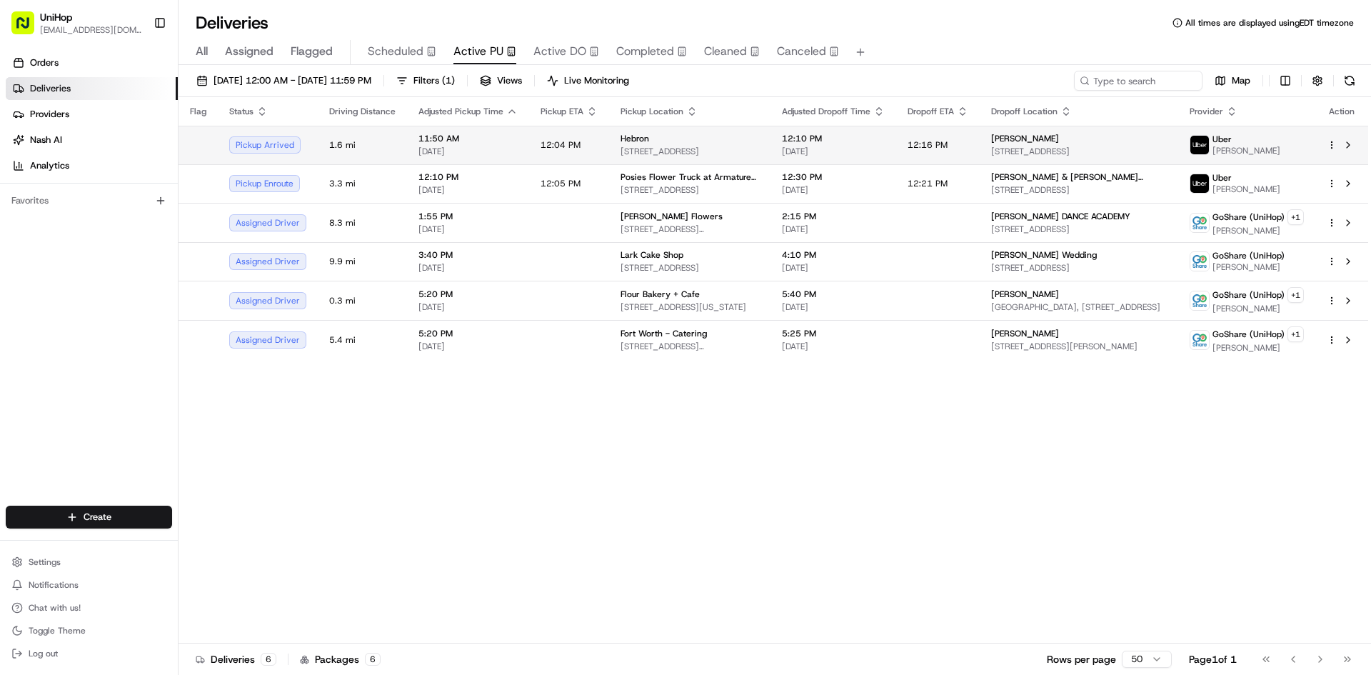
click at [896, 136] on td "12:10 PM Aug 24 2025" at bounding box center [833, 145] width 126 height 39
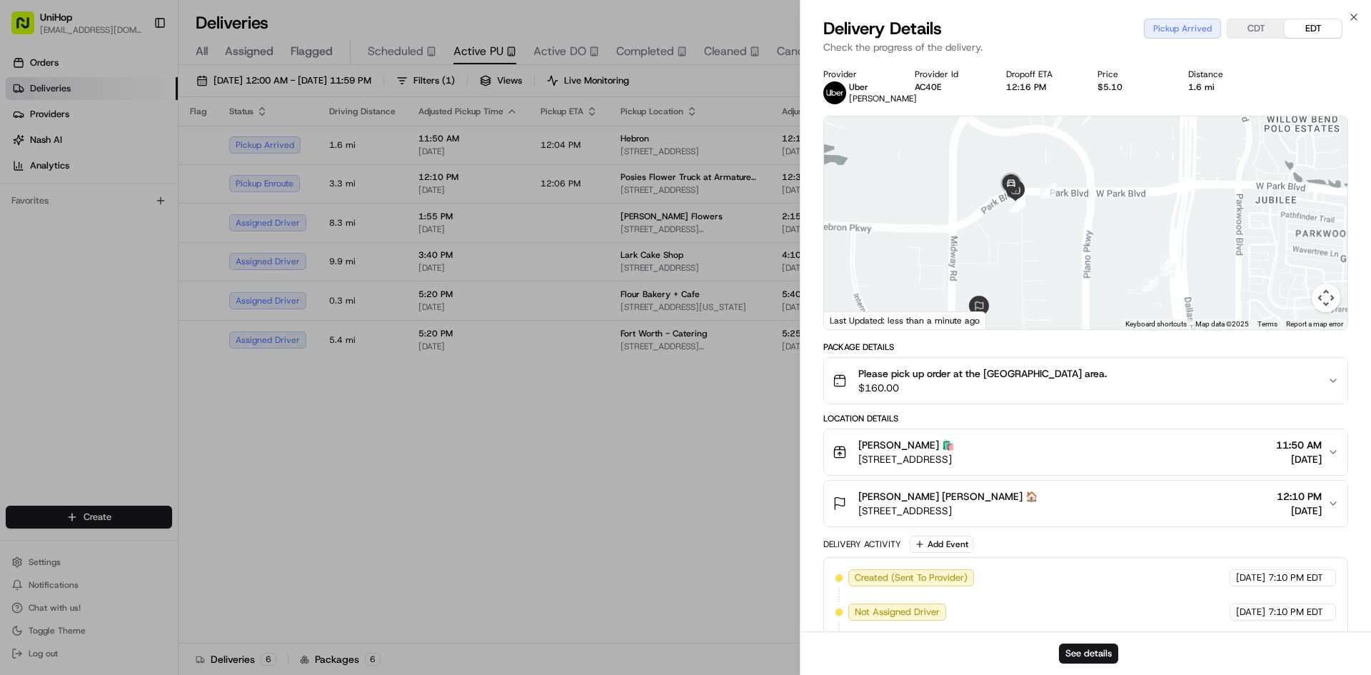
drag, startPoint x: 1059, startPoint y: 229, endPoint x: 1064, endPoint y: 178, distance: 50.9
click at [1064, 178] on div at bounding box center [1085, 222] width 523 height 213
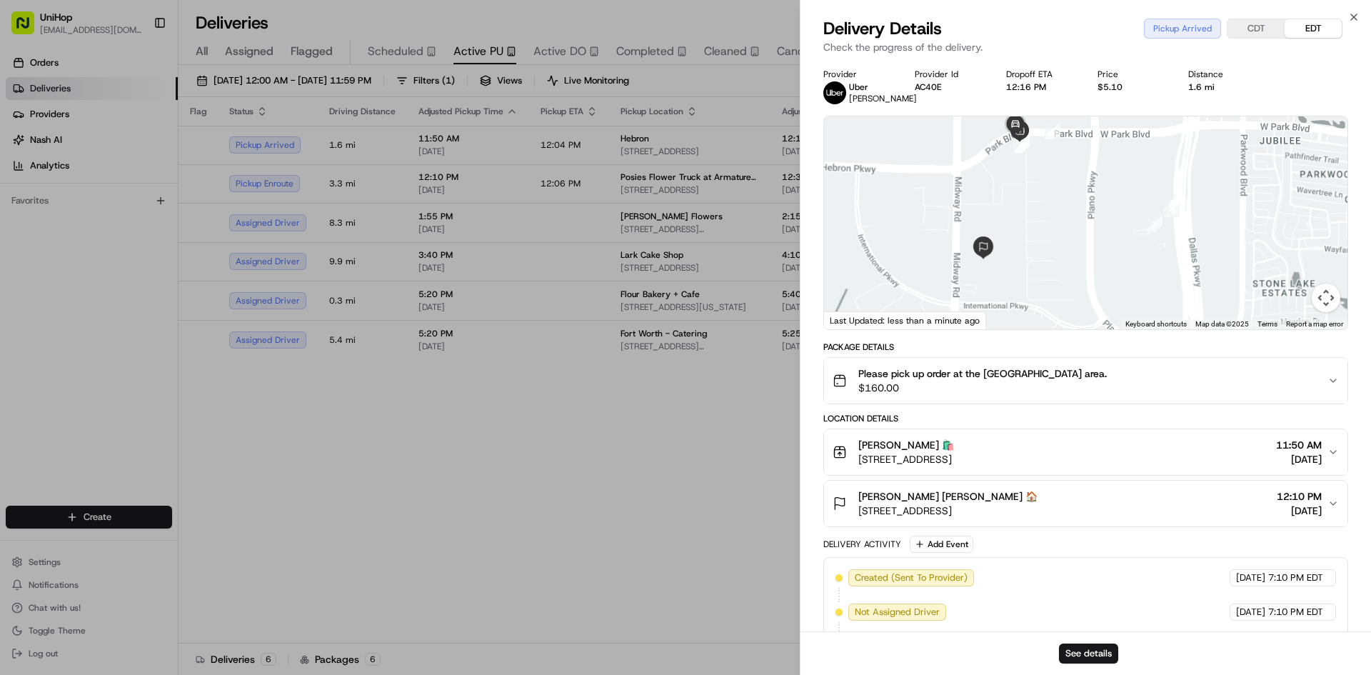
click at [954, 451] on div "Hebron Hebron 🛍️" at bounding box center [906, 445] width 96 height 14
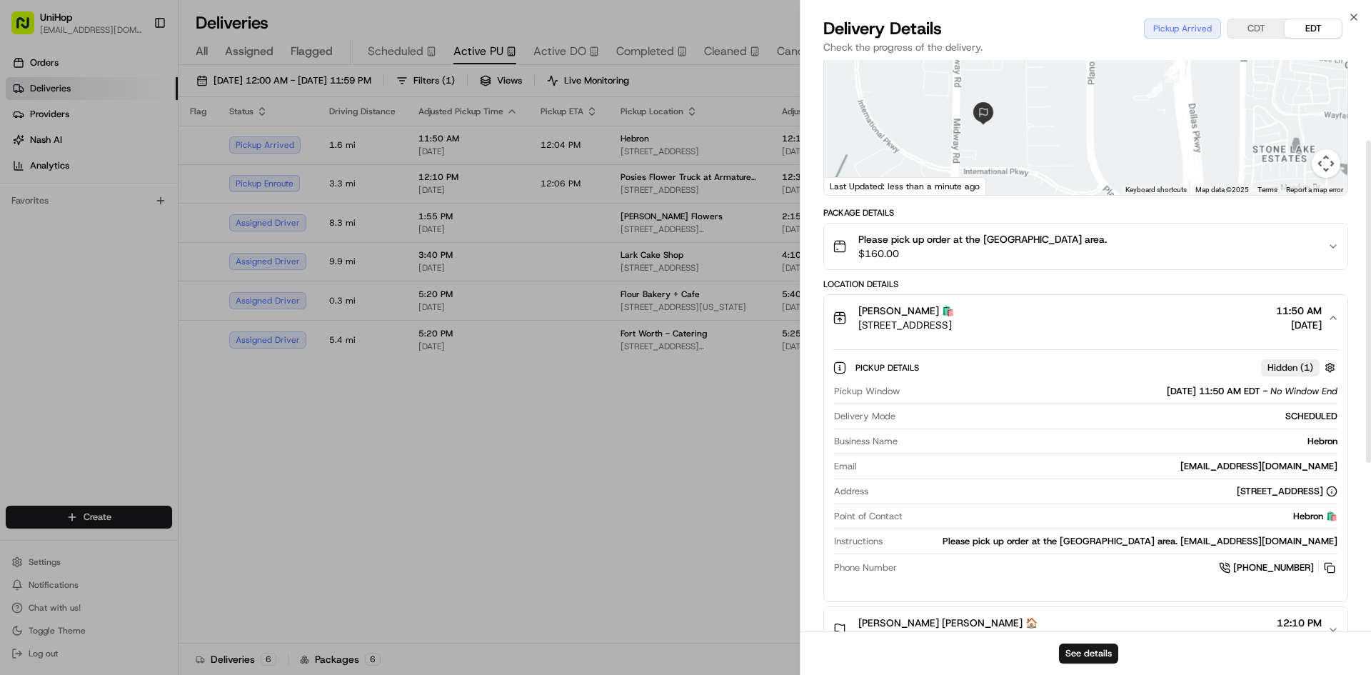
scroll to position [143, 0]
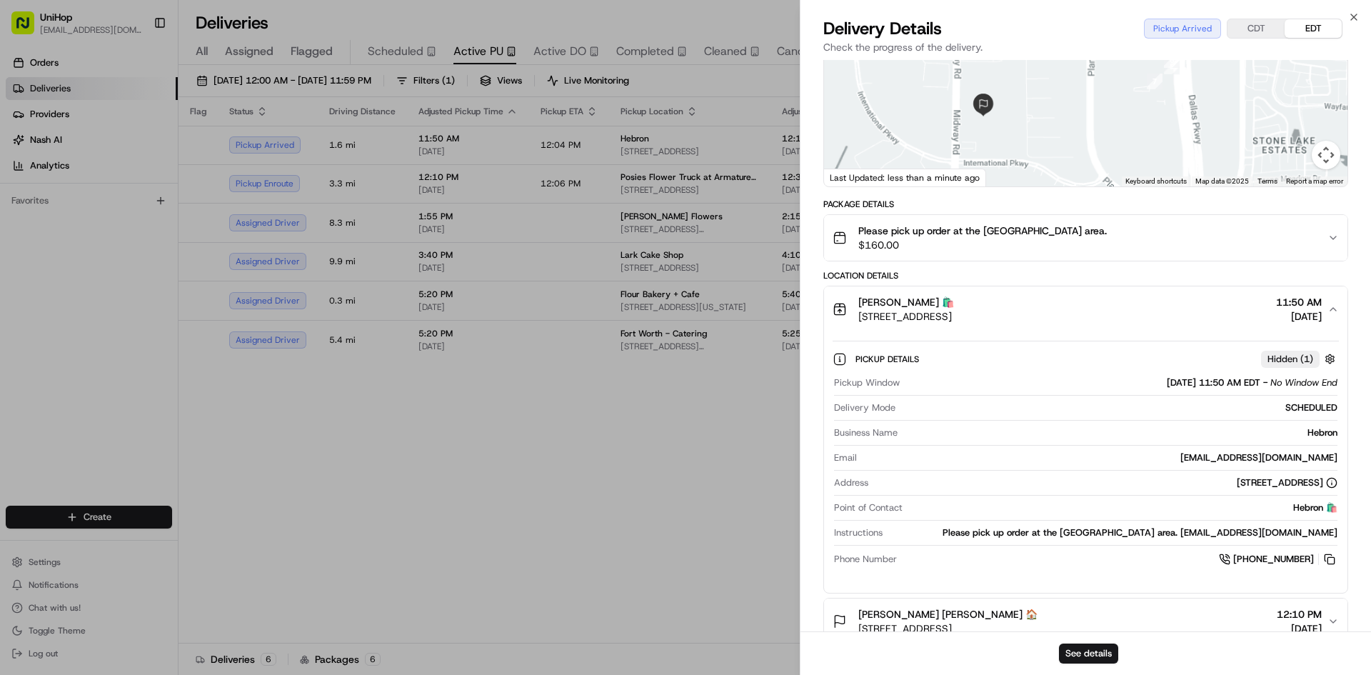
click at [954, 305] on div "Hebron Hebron 🛍️" at bounding box center [906, 302] width 96 height 14
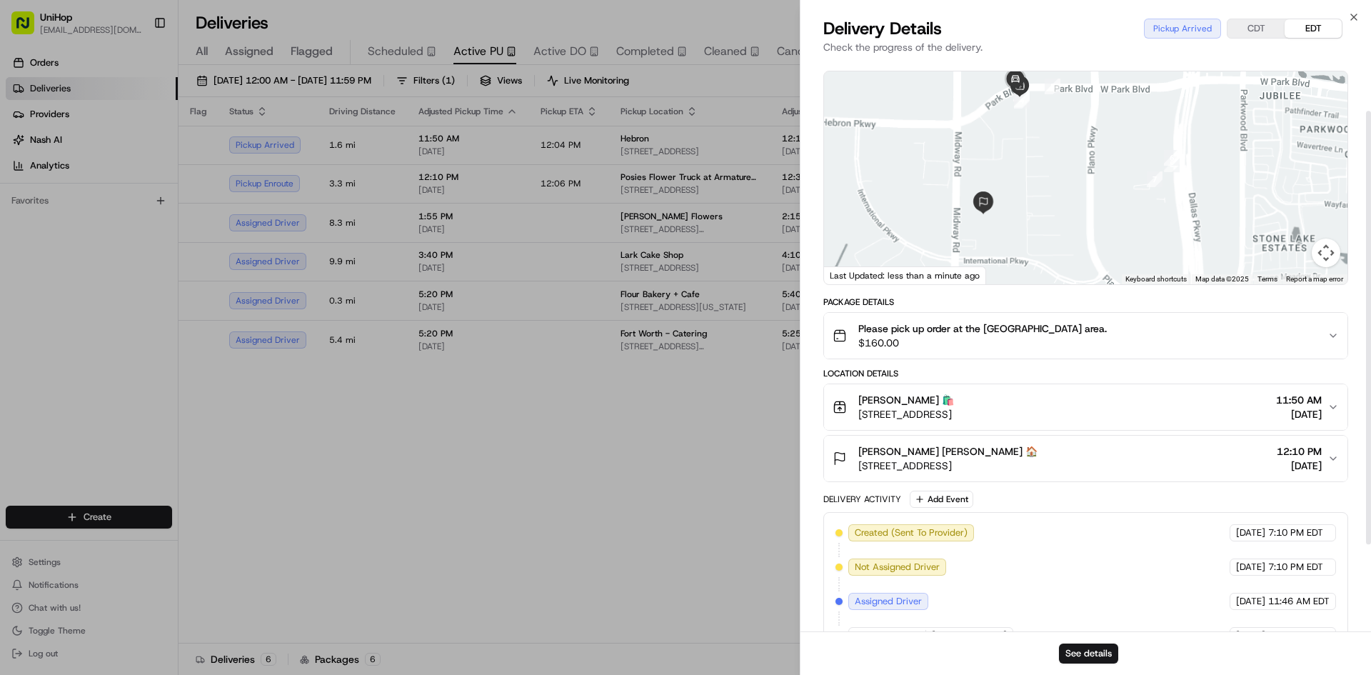
scroll to position [0, 0]
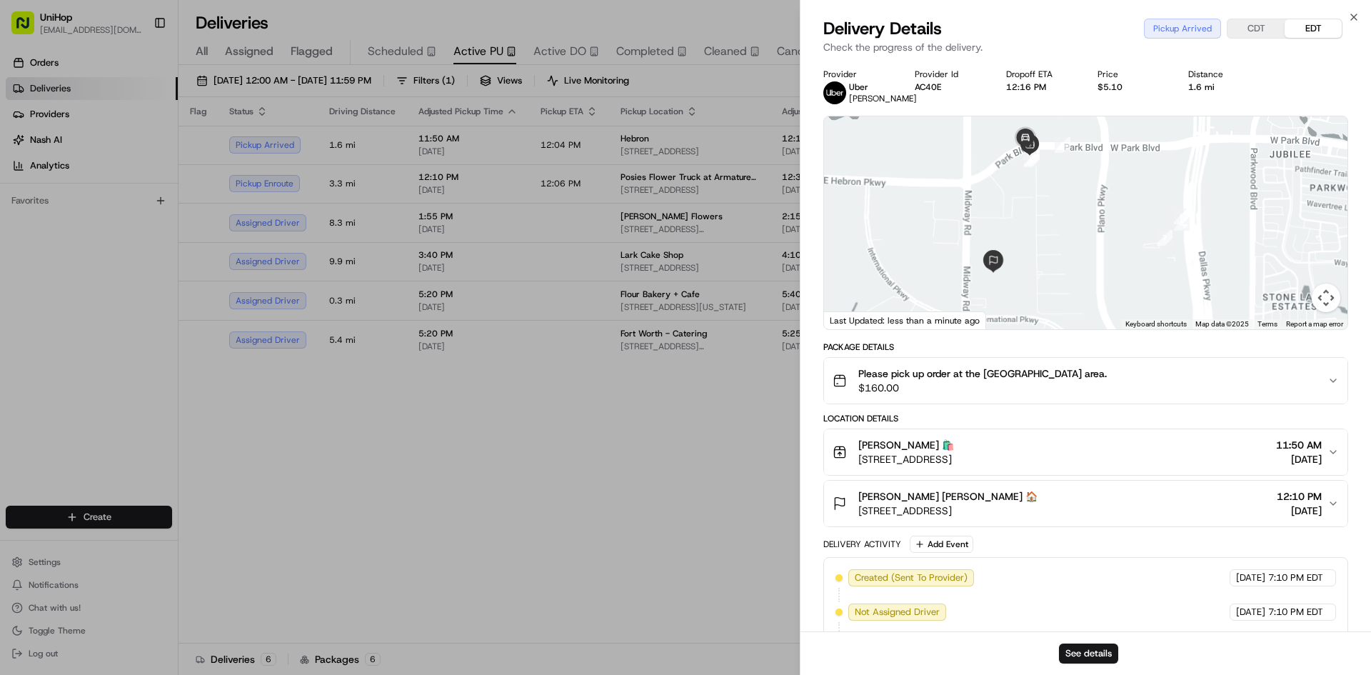
drag, startPoint x: 1087, startPoint y: 231, endPoint x: 1090, endPoint y: 239, distance: 9.3
click at [1092, 239] on div at bounding box center [1085, 222] width 523 height 213
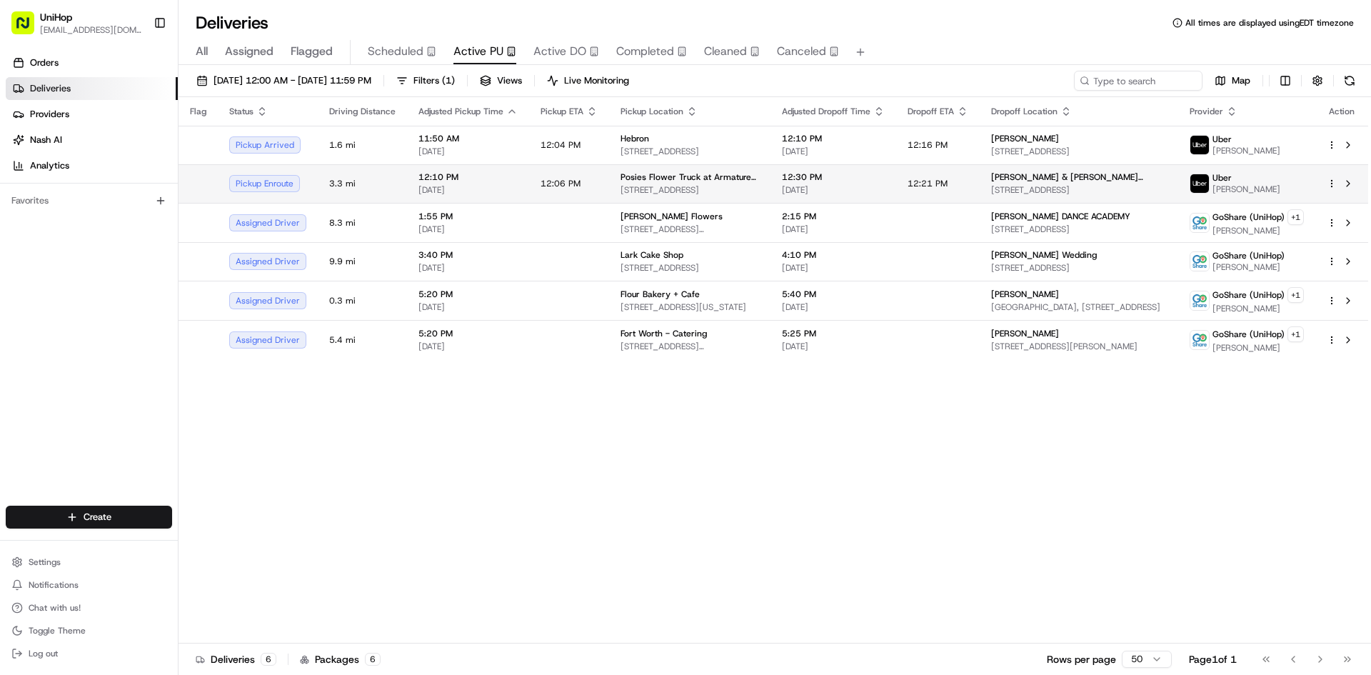
click at [703, 172] on span "Posies Flower Truck at Armature Works" at bounding box center [689, 176] width 138 height 11
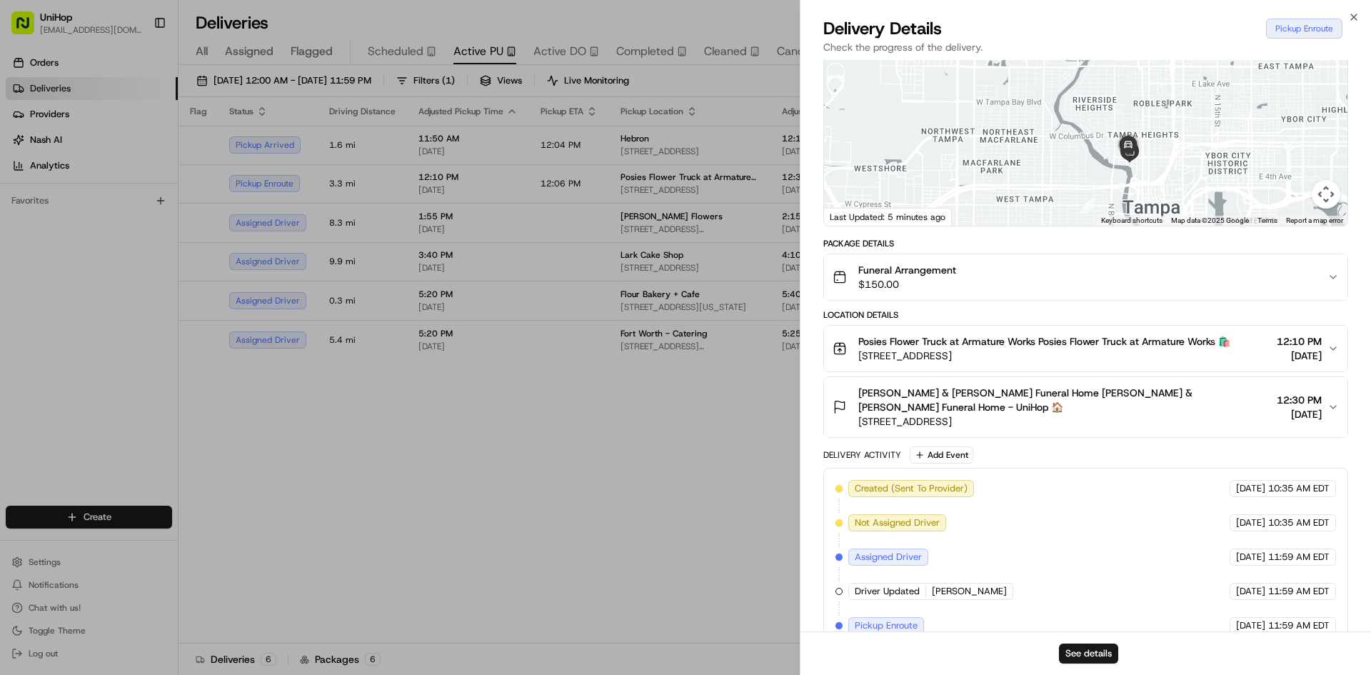
scroll to position [113, 0]
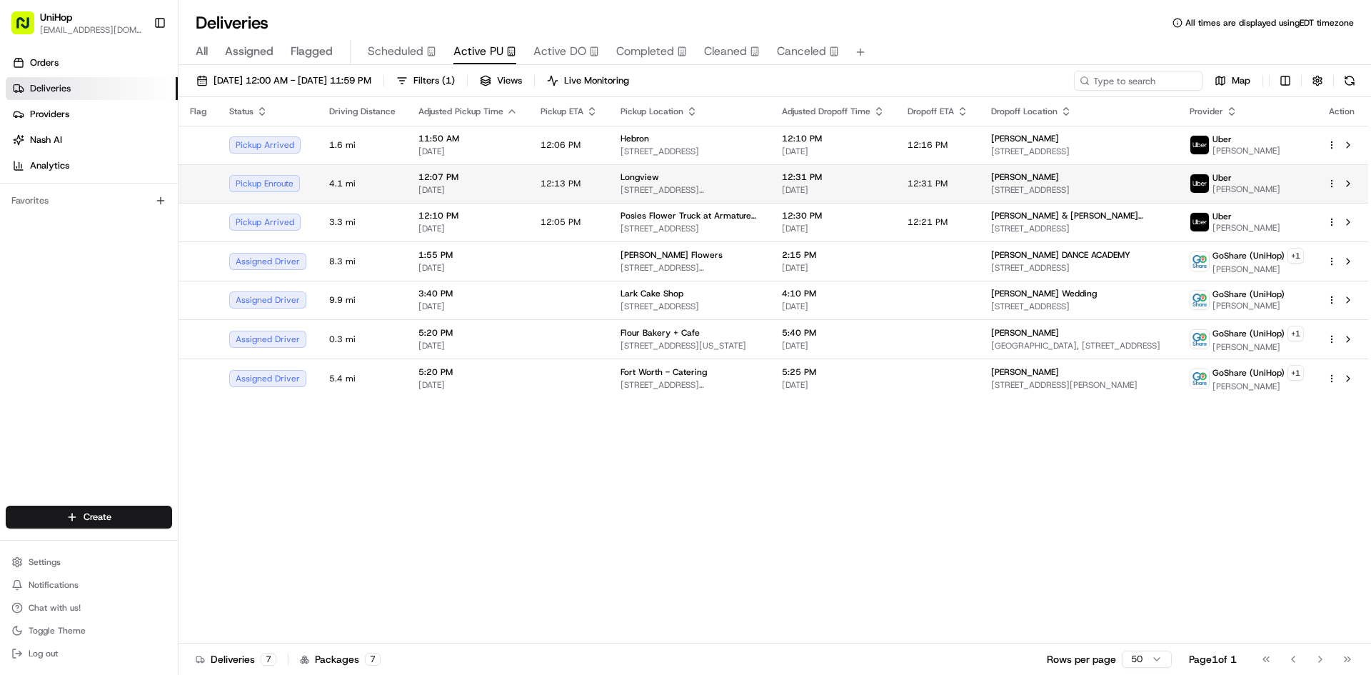
click at [660, 178] on div "Longview" at bounding box center [689, 176] width 138 height 11
click at [703, 183] on div "Longview 3080 N Eastman Rd, Longview, TX 75605, USA" at bounding box center [689, 183] width 138 height 24
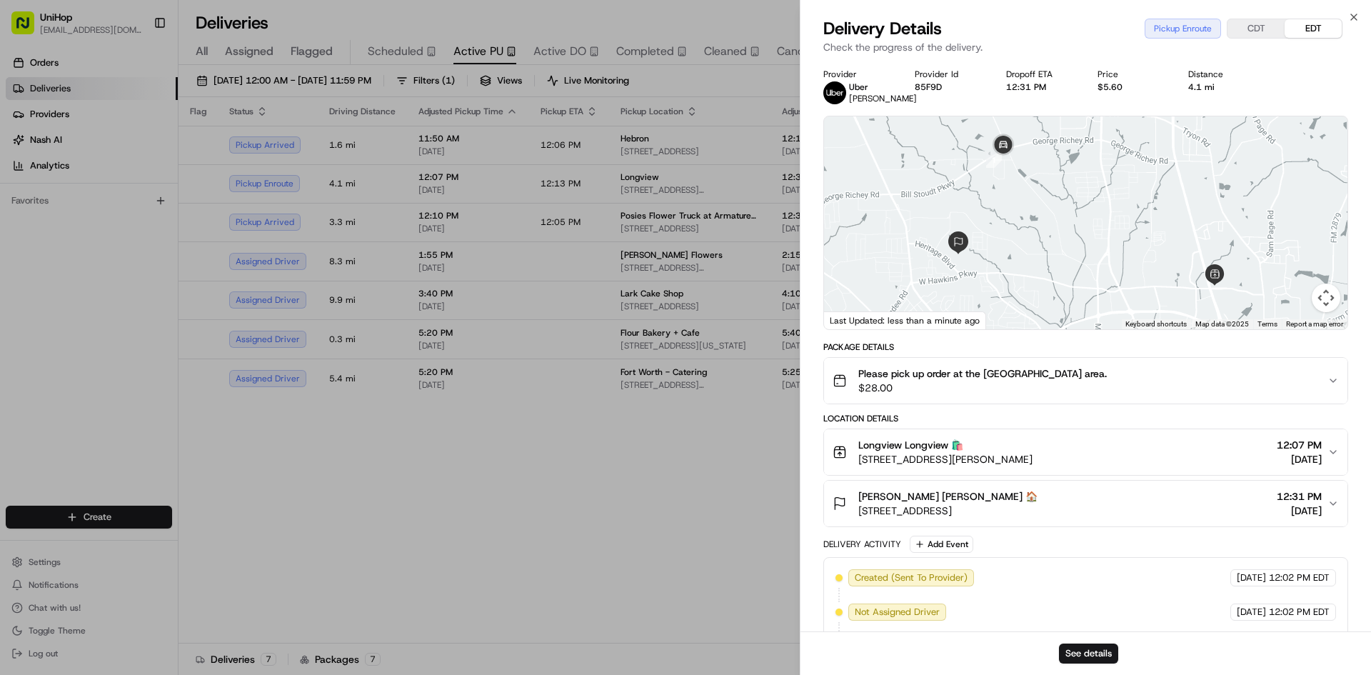
click at [1032, 452] on div "Longview Longview 🛍️" at bounding box center [945, 445] width 174 height 14
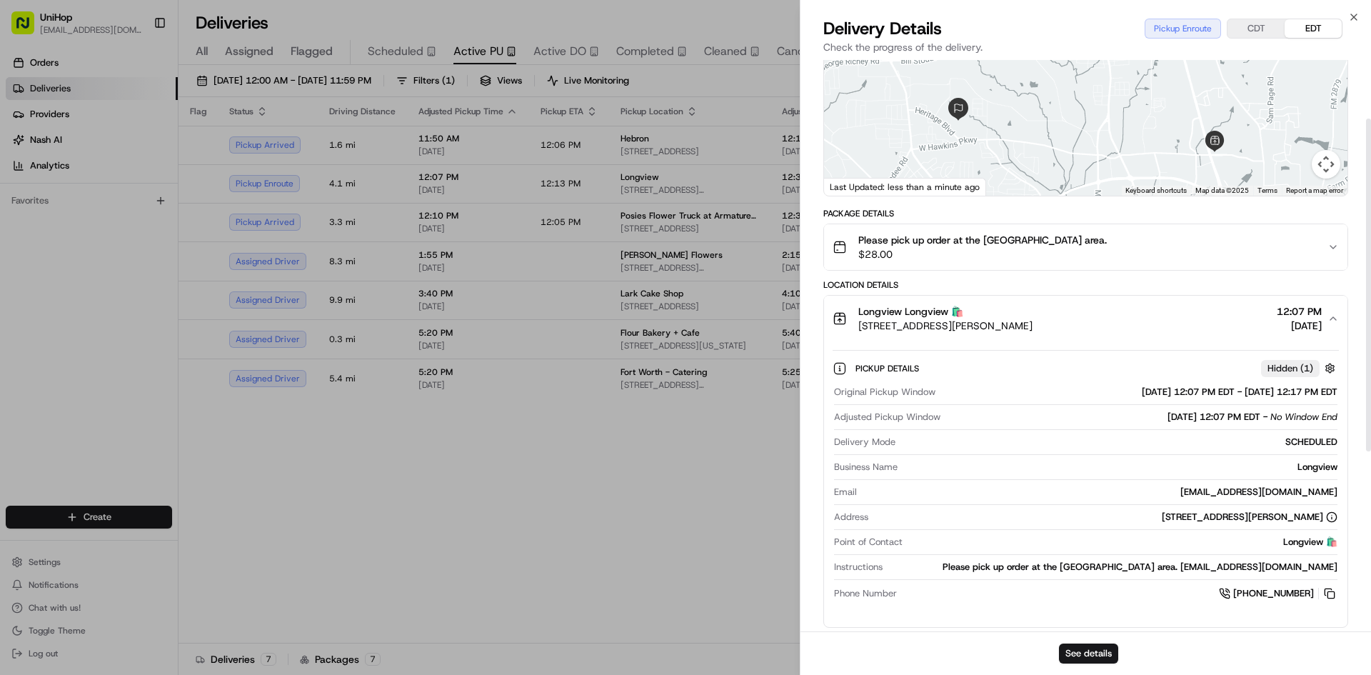
scroll to position [143, 0]
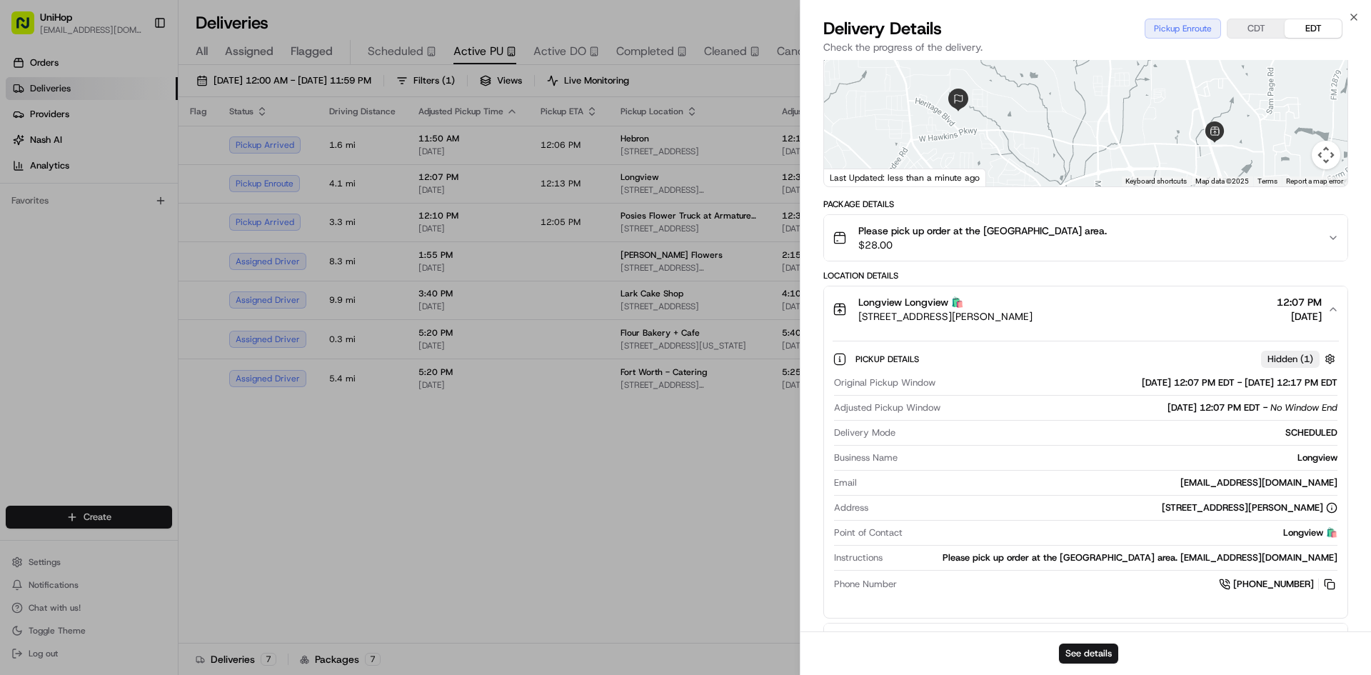
drag, startPoint x: 1132, startPoint y: 313, endPoint x: 1129, endPoint y: 303, distance: 11.1
click at [1132, 313] on div "Longview Longview 🛍️ 3080 N Eastman Rd, Longview, TX 75605, USA 12:07 PM Aug 24…" at bounding box center [1079, 309] width 495 height 29
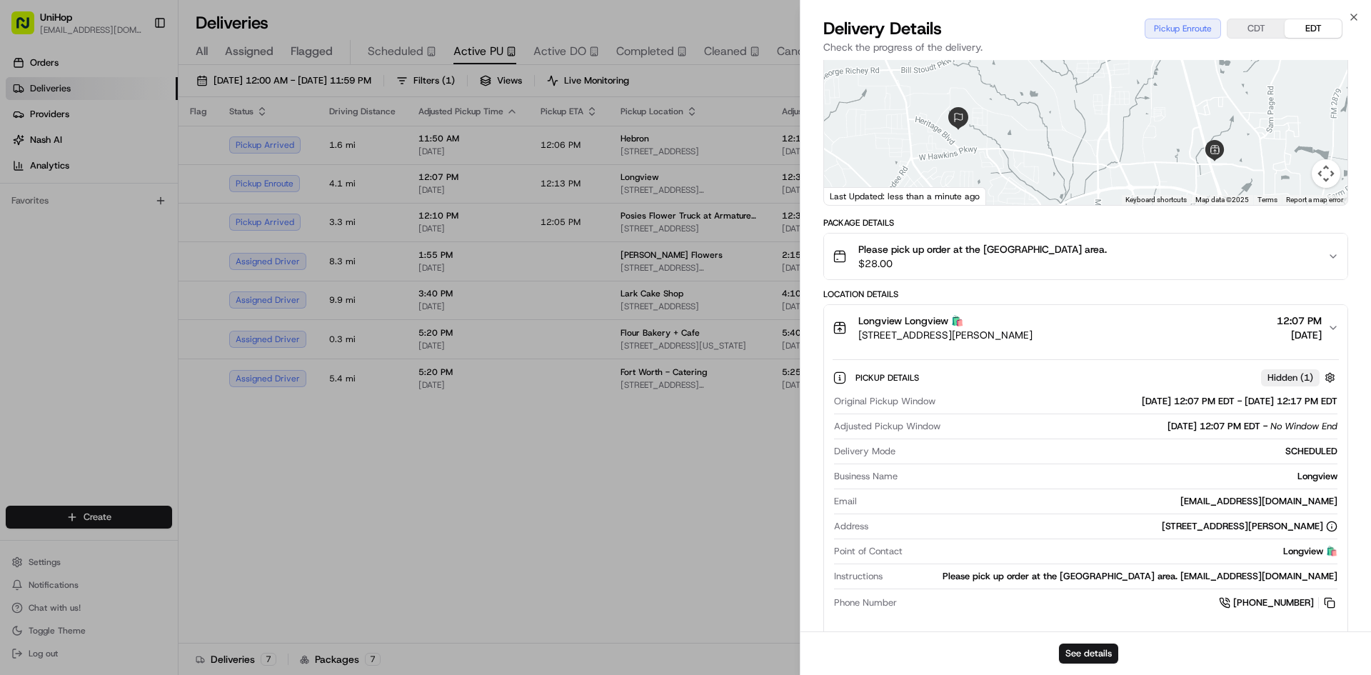
click at [1129, 251] on button "Please pick up order at the Pickup area. $28.00" at bounding box center [1085, 256] width 523 height 46
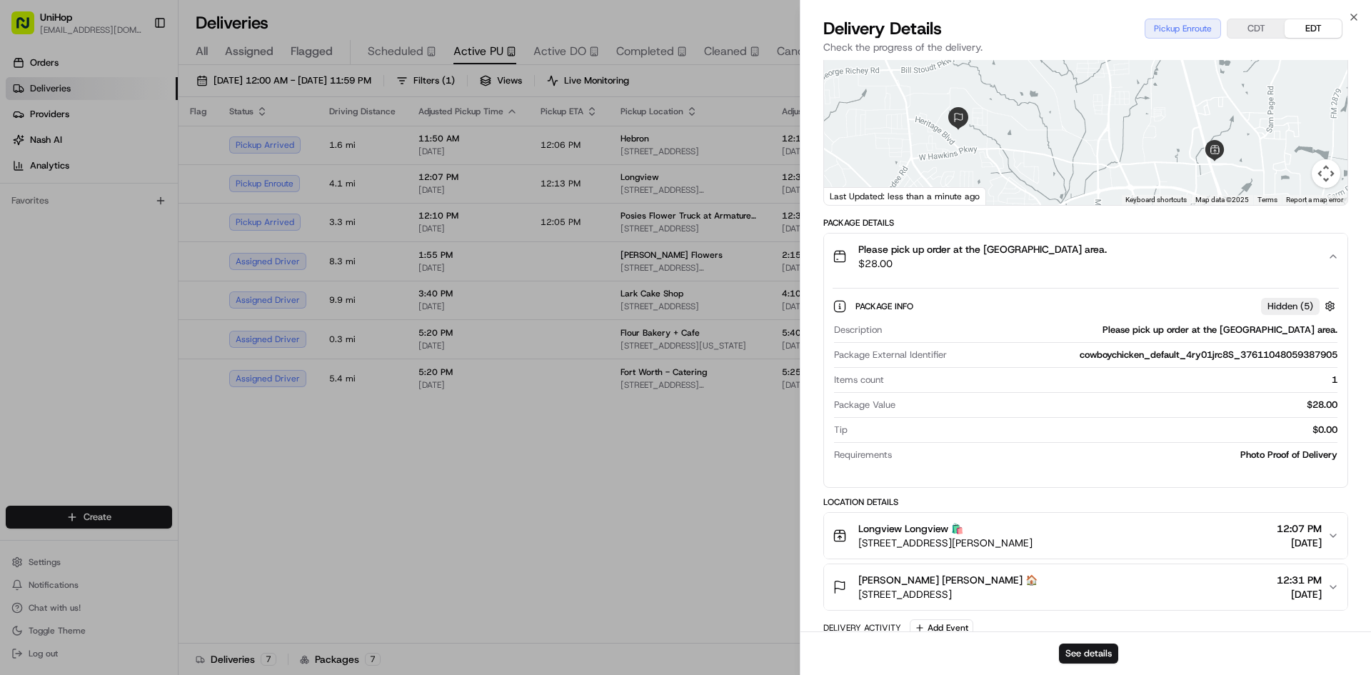
click at [1128, 251] on button "Please pick up order at the Pickup area. $28.00" at bounding box center [1085, 256] width 523 height 46
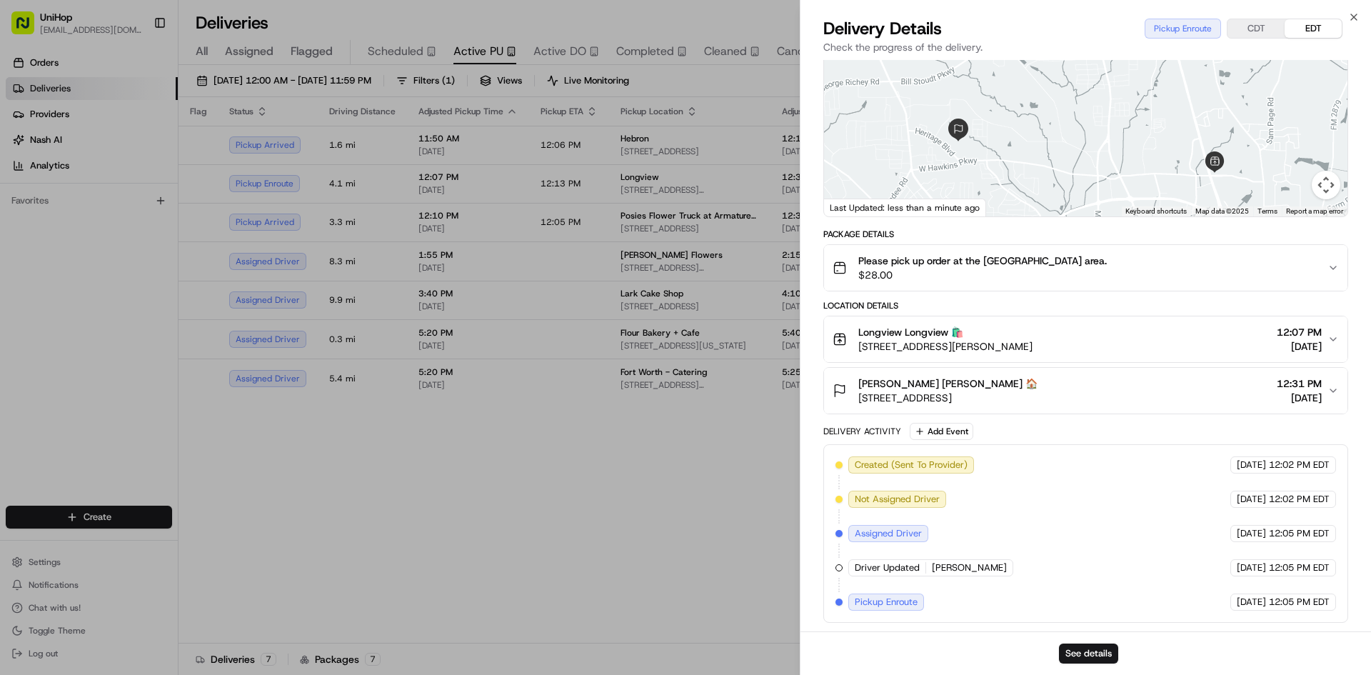
click at [1102, 347] on div "Longview Longview 🛍️ 3080 N Eastman Rd, Longview, TX 75605, USA 12:07 PM Aug 24…" at bounding box center [1079, 339] width 495 height 29
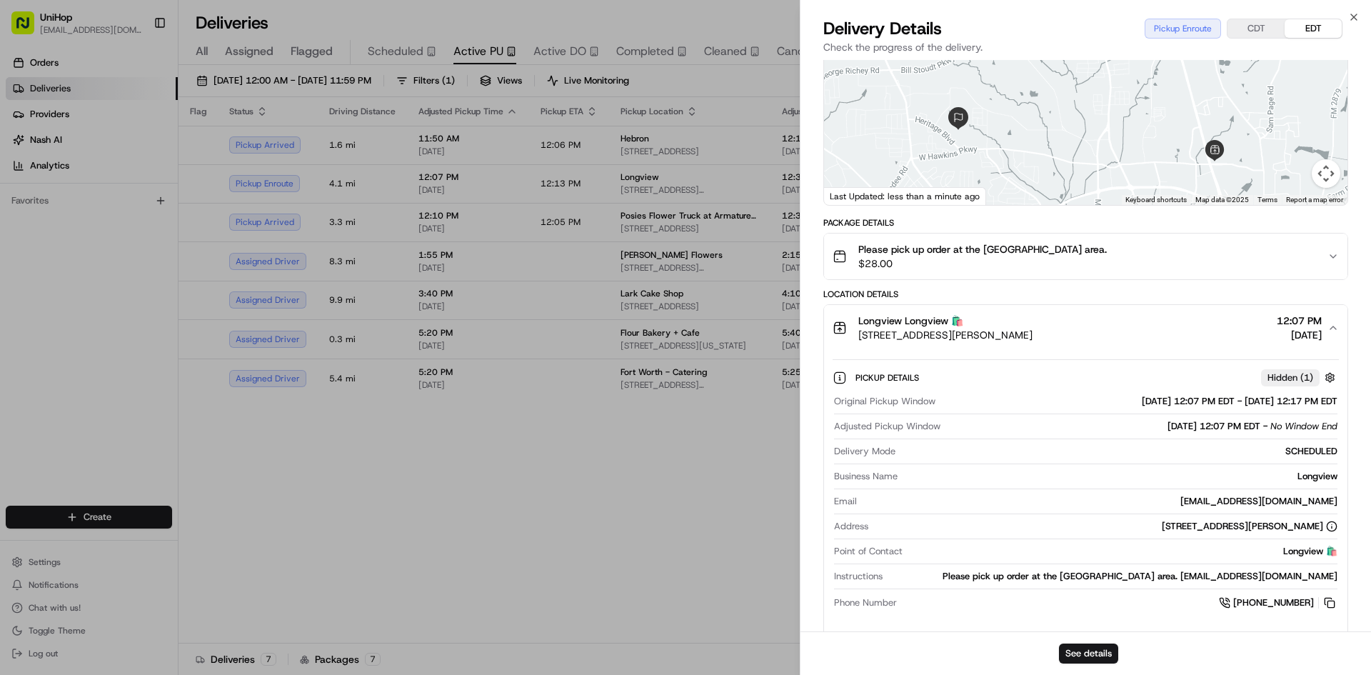
click at [1102, 341] on div "Longview Longview 🛍️ 3080 N Eastman Rd, Longview, TX 75605, USA 12:07 PM Aug 24…" at bounding box center [1079, 327] width 495 height 29
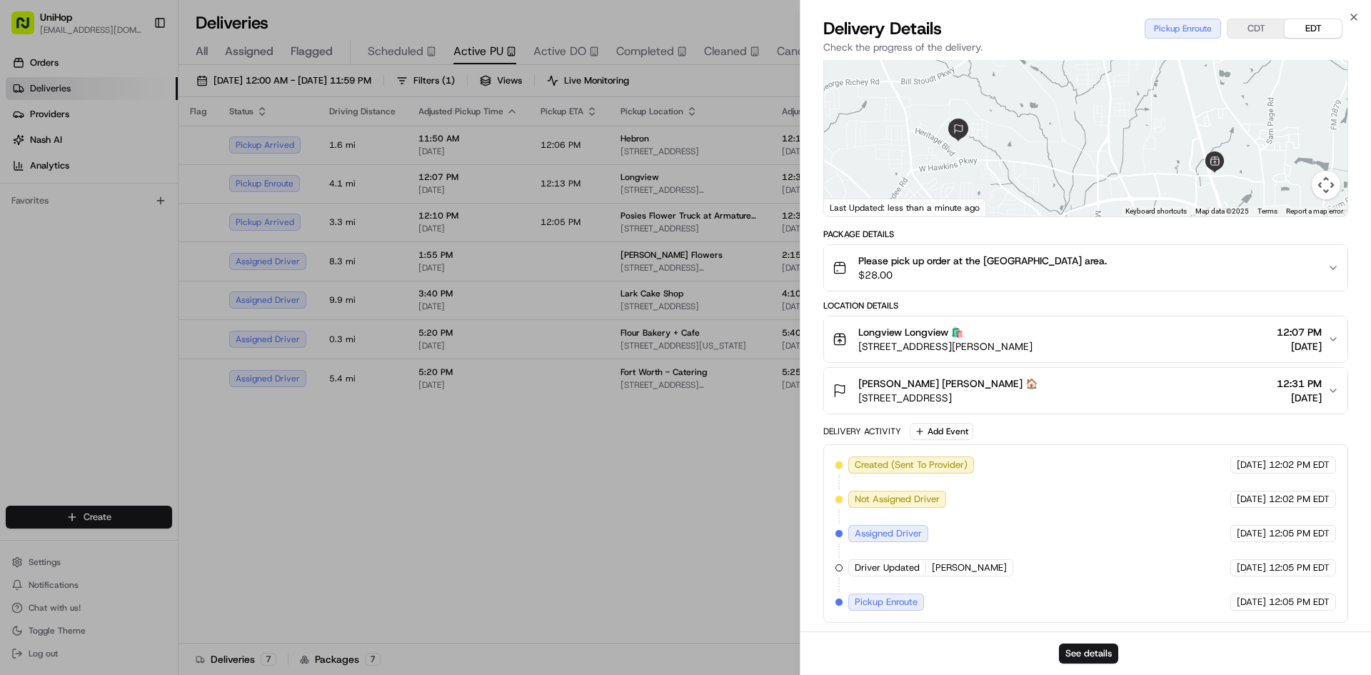
click at [1079, 379] on div "Mallori James Mallori James 🏠 3903 Fernridge Dr, Longview, TX 75605, USA 12:31 …" at bounding box center [1079, 390] width 495 height 29
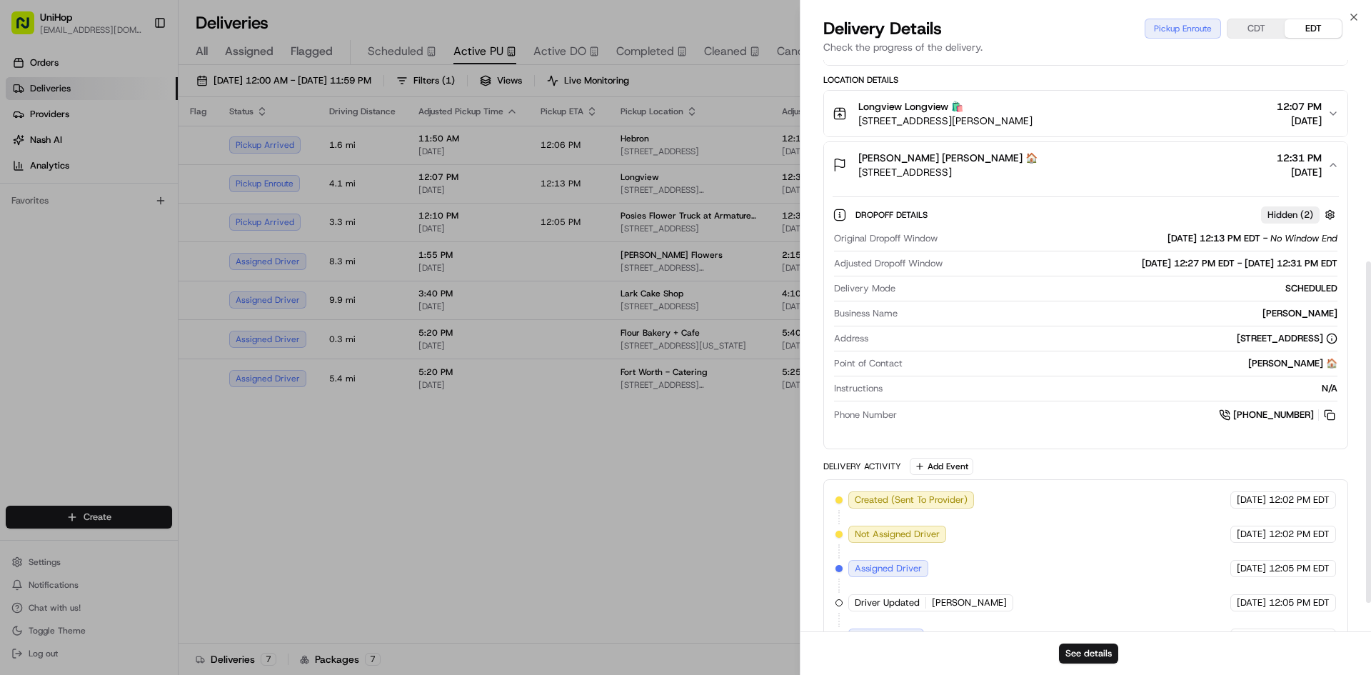
scroll to position [0, 0]
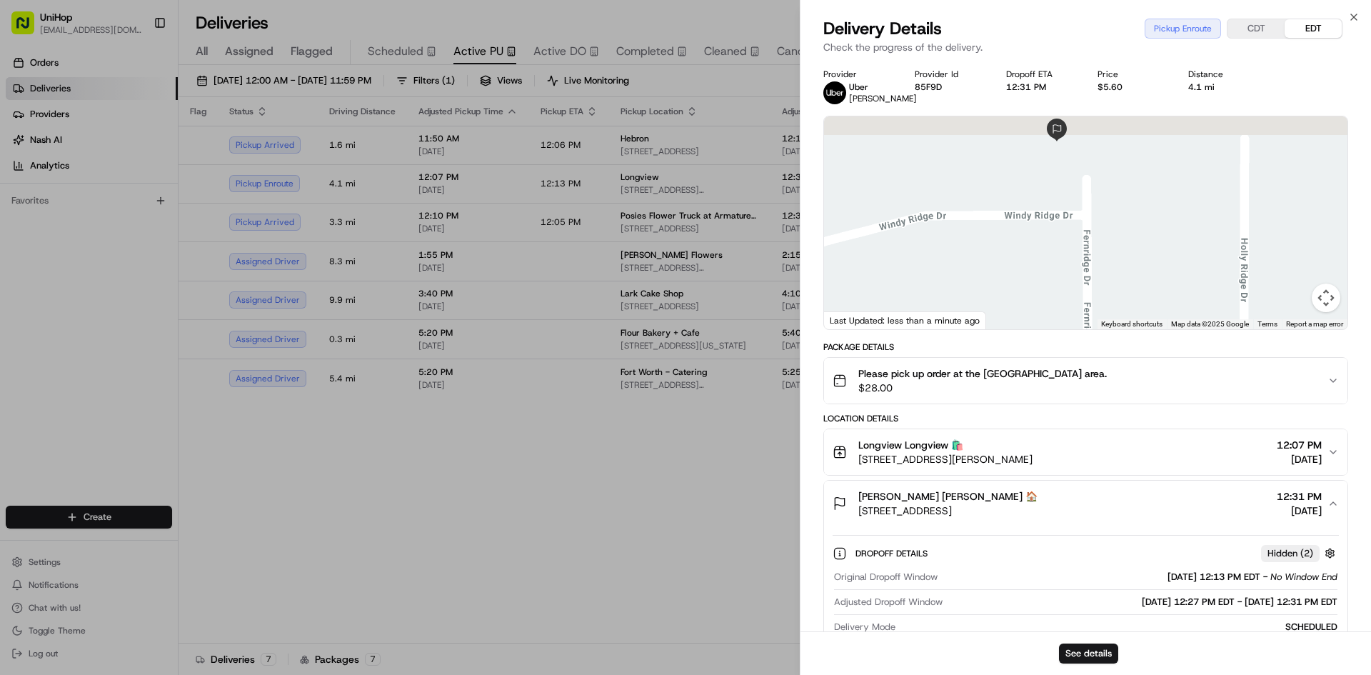
drag, startPoint x: 1065, startPoint y: 176, endPoint x: 1069, endPoint y: 252, distance: 75.8
click at [1071, 261] on div at bounding box center [1085, 222] width 523 height 213
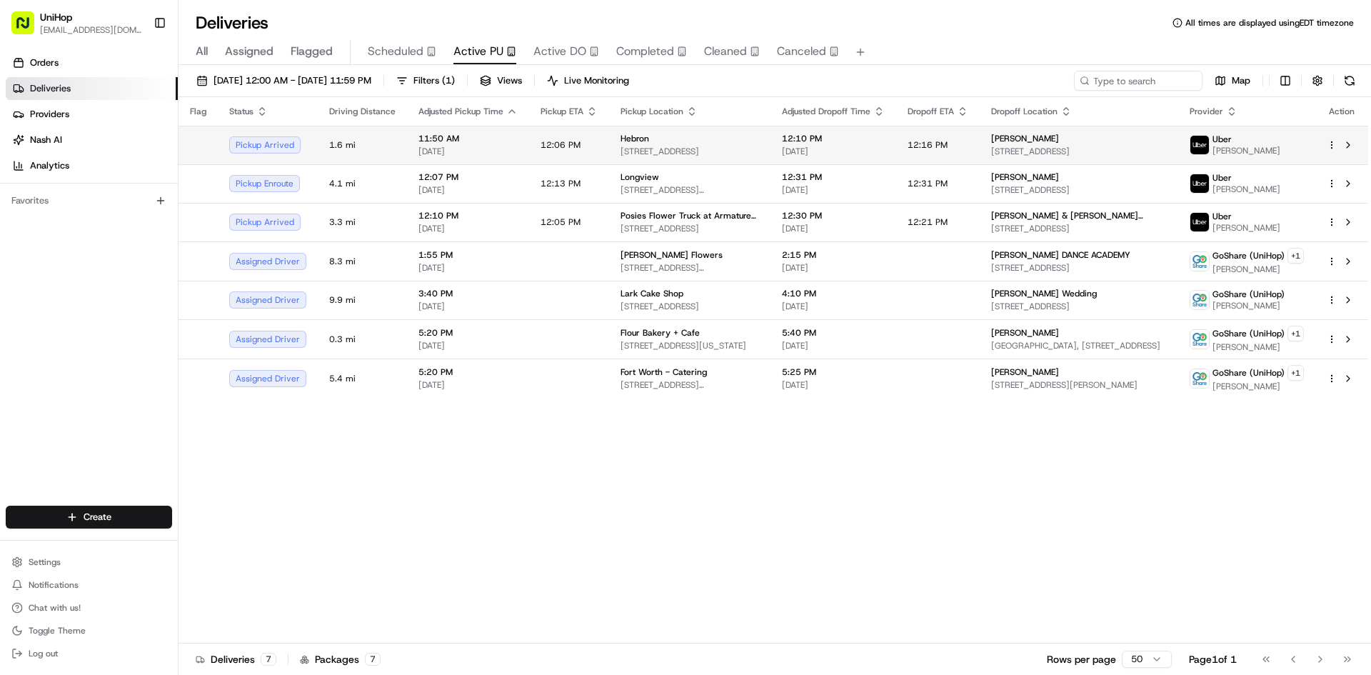
click at [613, 152] on td "Hebron 3450 E Hebron Pkwy, Carrollton, TX 75010, United States" at bounding box center [689, 145] width 161 height 39
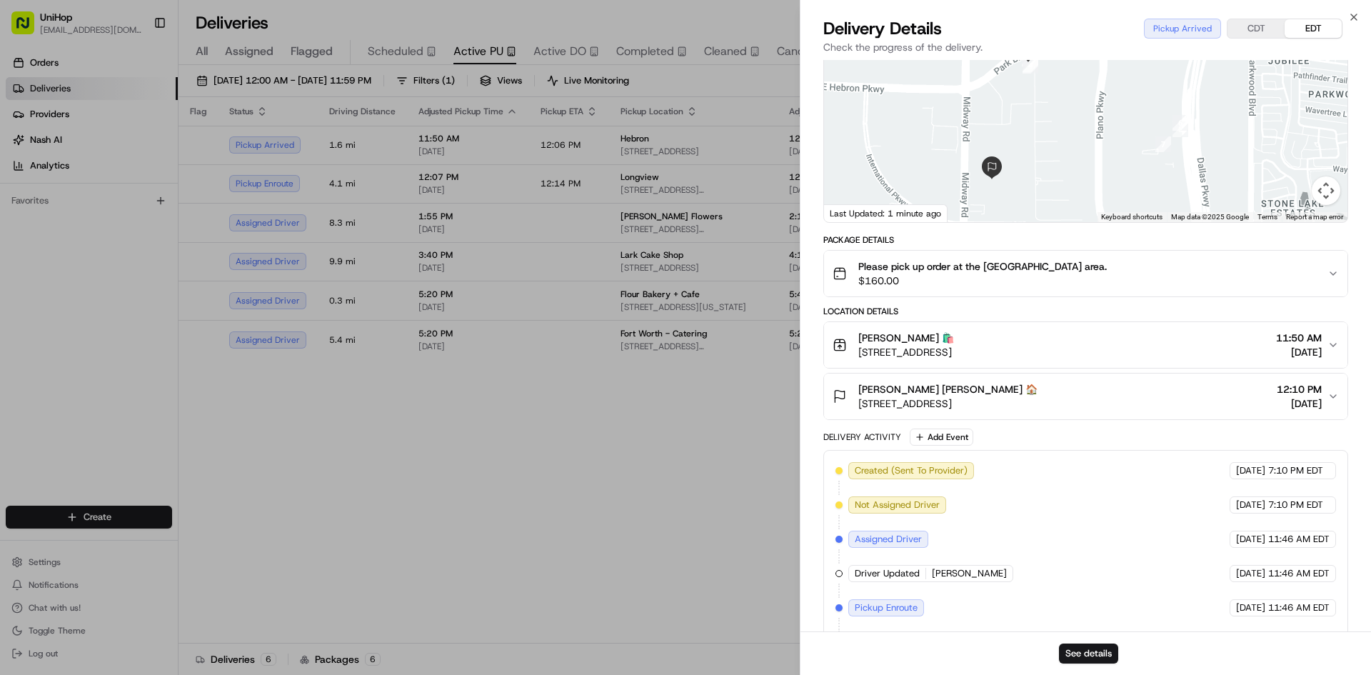
scroll to position [143, 0]
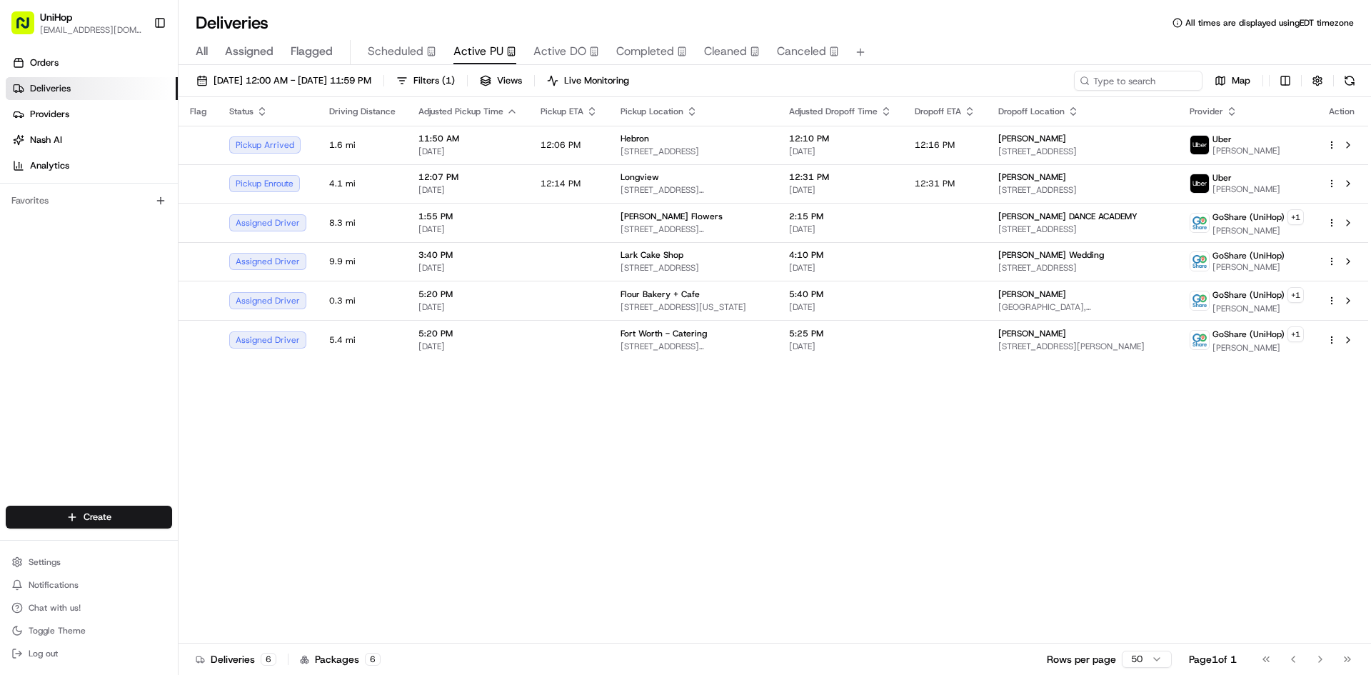
click at [568, 49] on span "Active DO" at bounding box center [559, 51] width 53 height 17
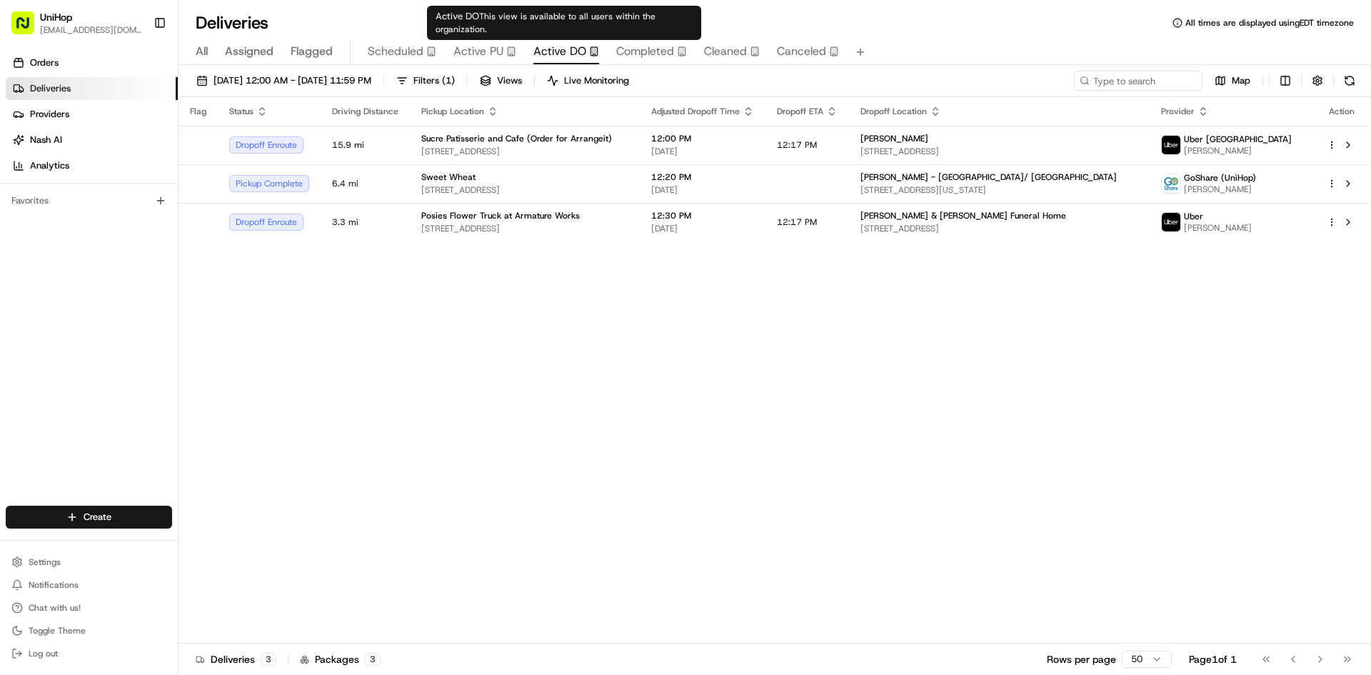
click at [518, 46] on div "All Assigned Flagged Scheduled Active PU Active DO Completed Cleaned Canceled" at bounding box center [774, 52] width 1192 height 25
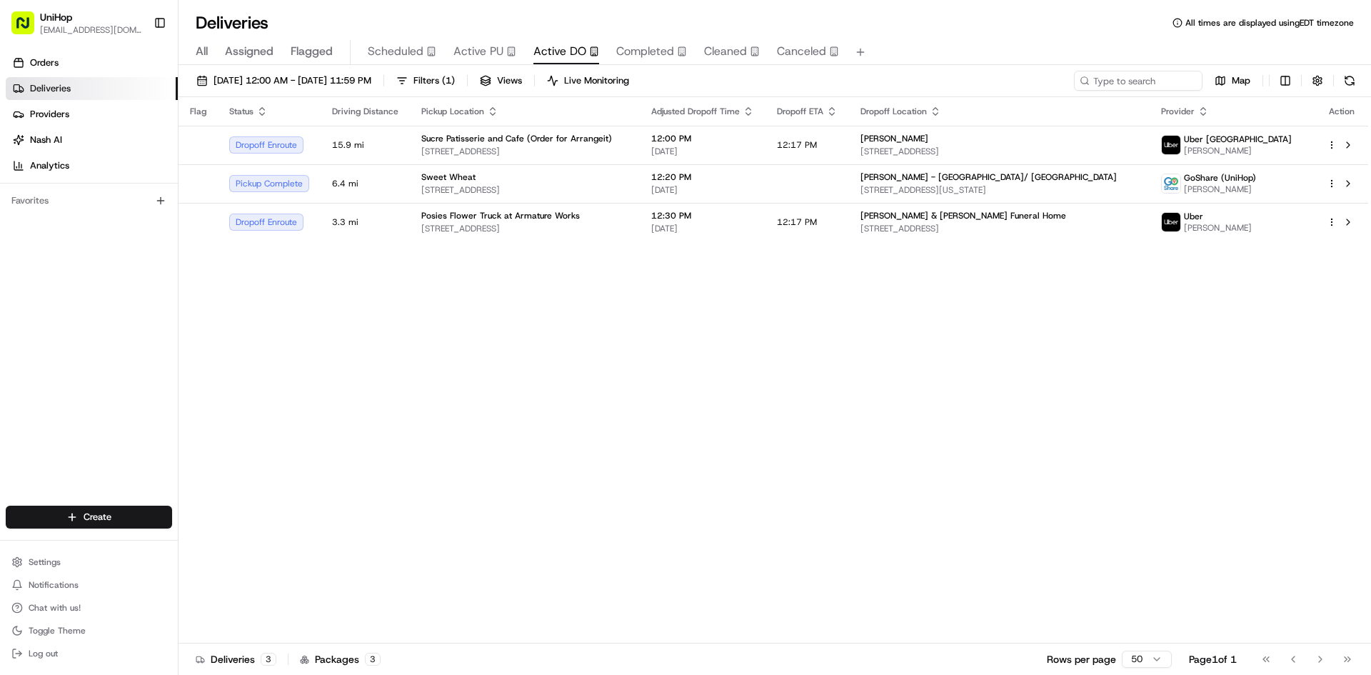
click at [506, 46] on div "Active PU" at bounding box center [484, 51] width 63 height 17
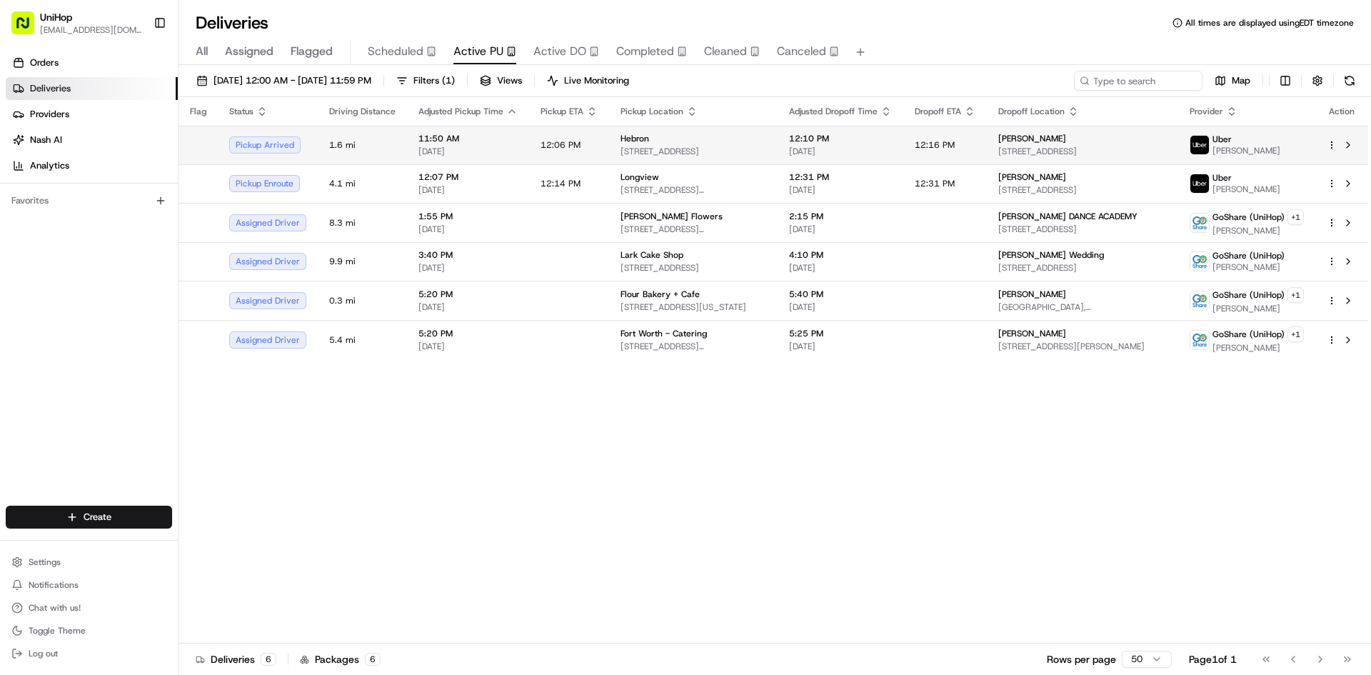
click at [597, 151] on td "12:06 PM" at bounding box center [569, 145] width 80 height 39
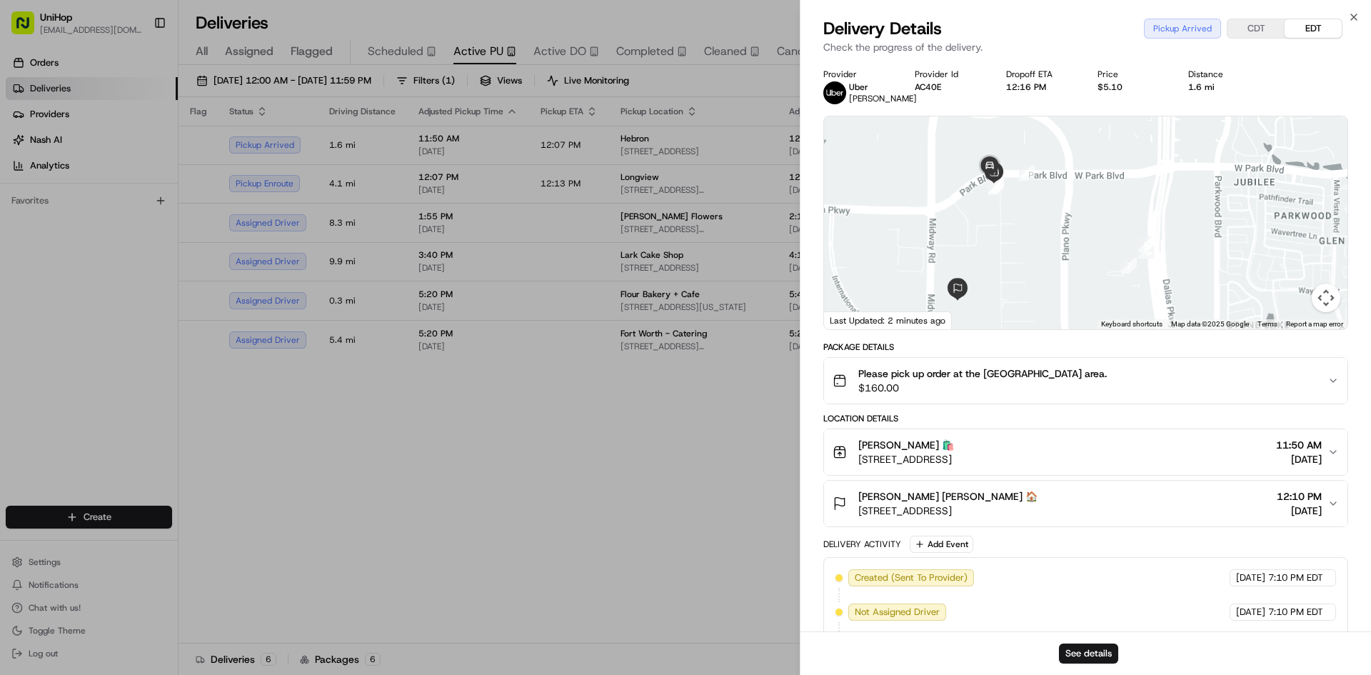
click at [1014, 226] on div at bounding box center [1085, 222] width 523 height 213
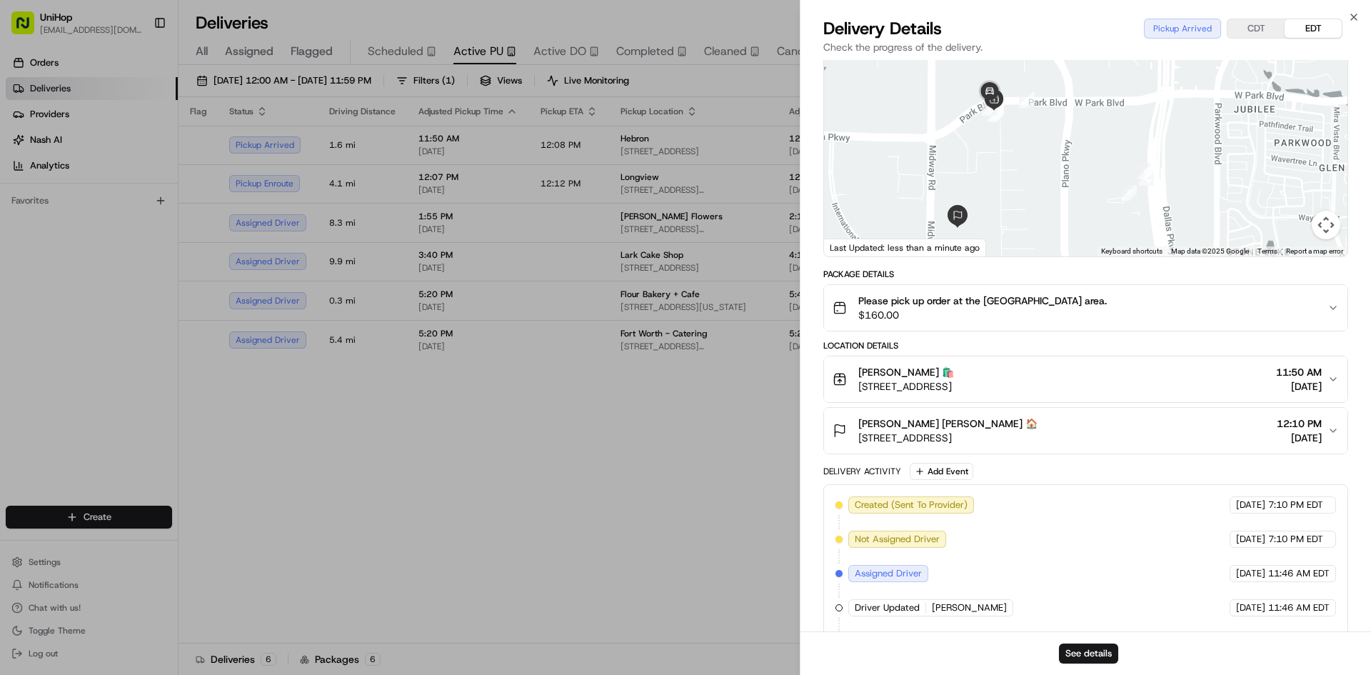
scroll to position [39, 0]
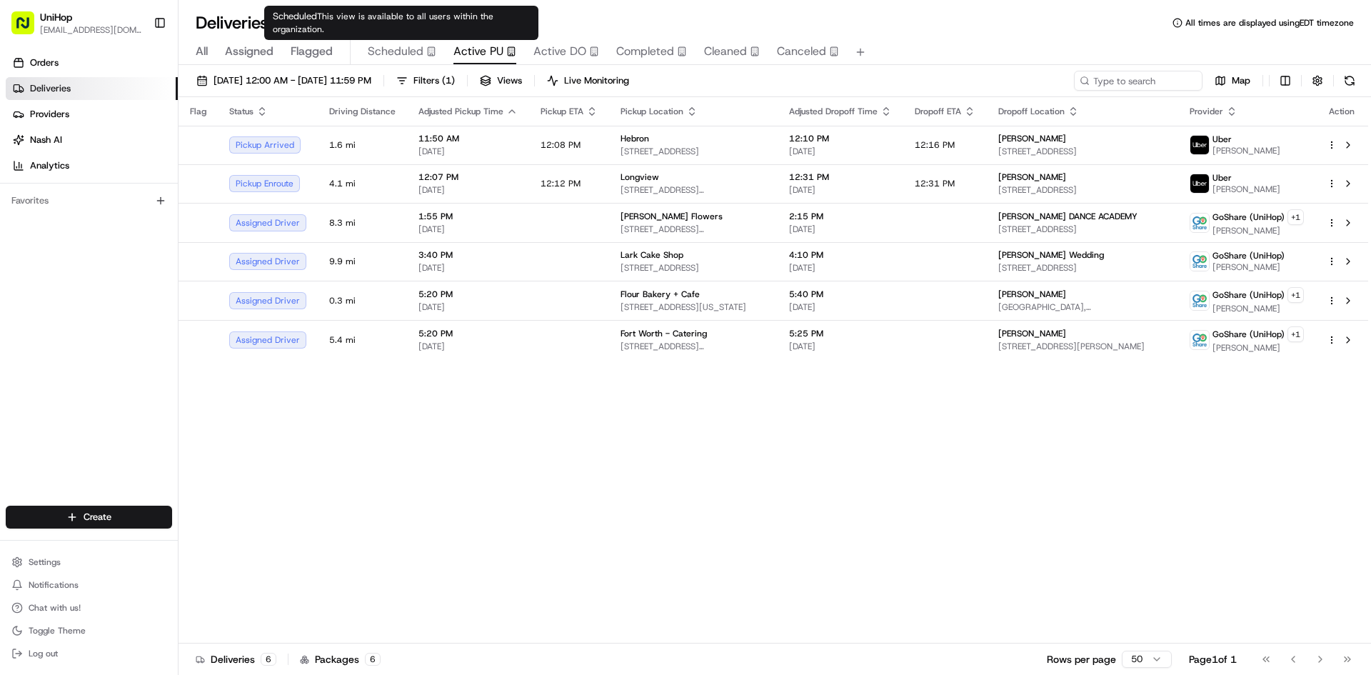
click at [375, 49] on span "Scheduled" at bounding box center [396, 51] width 56 height 17
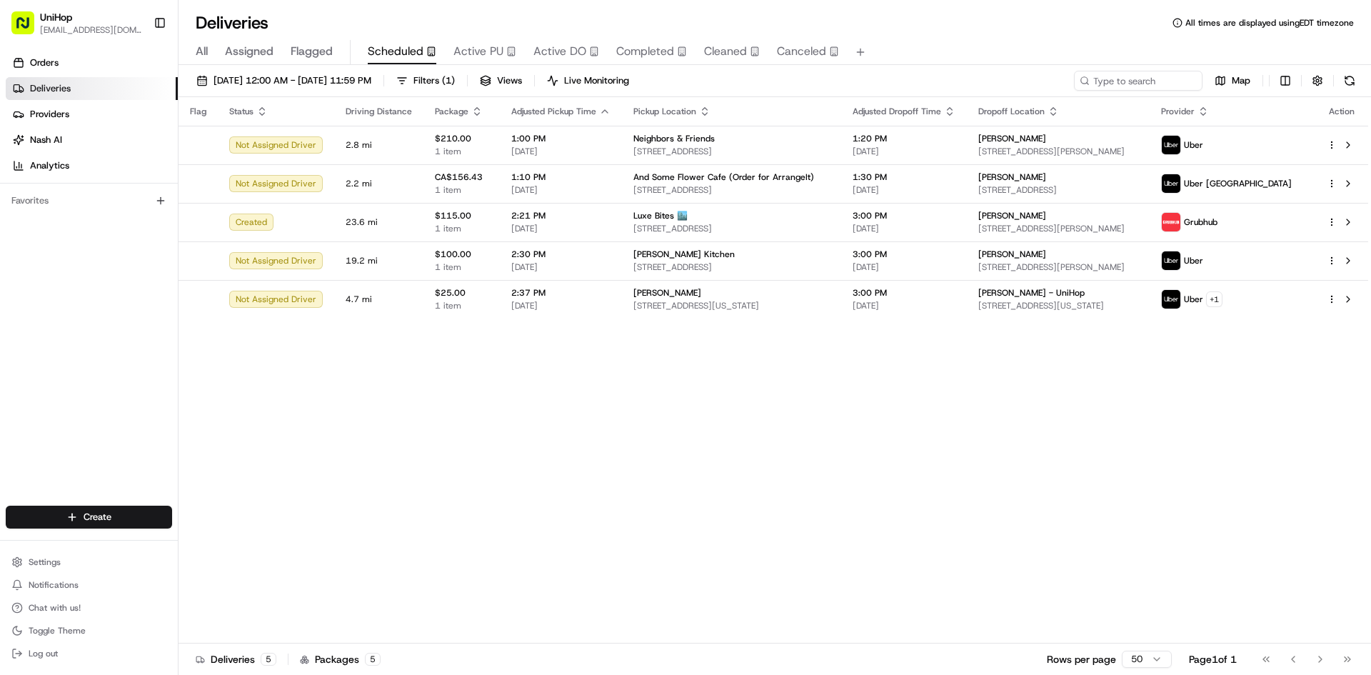
click at [249, 54] on span "Assigned" at bounding box center [249, 51] width 49 height 17
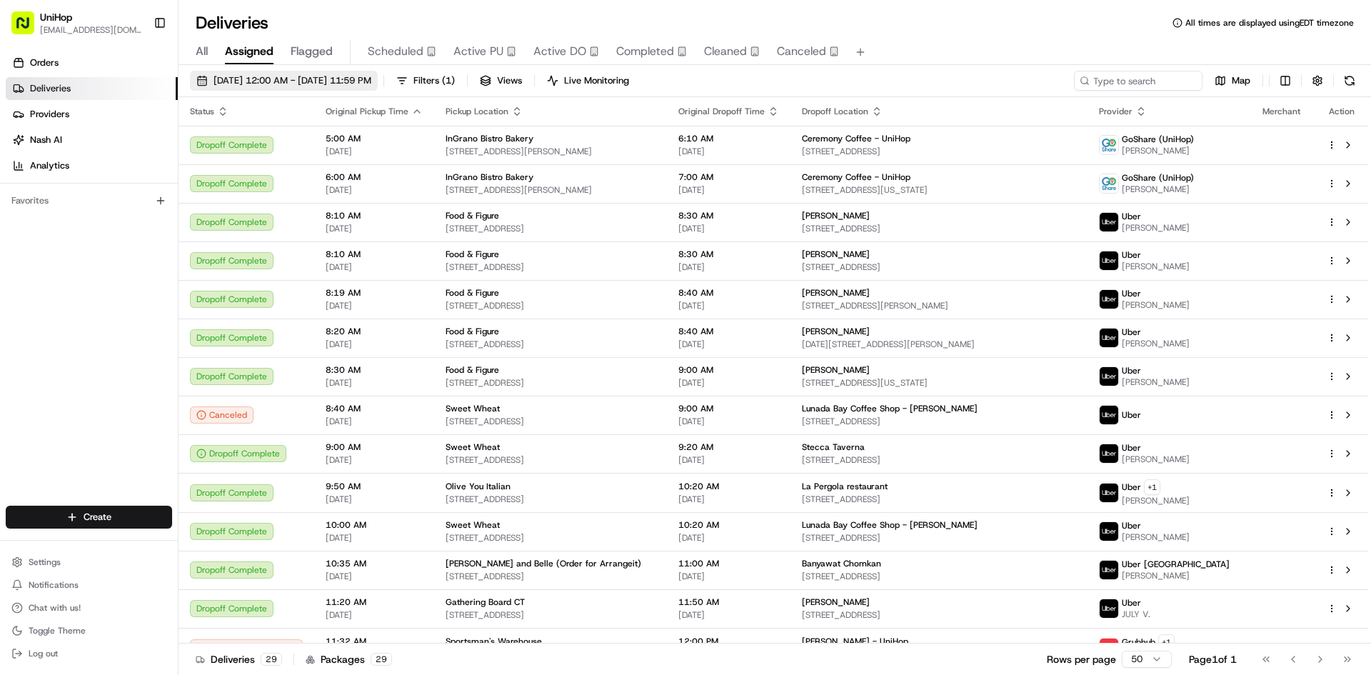
click at [354, 84] on span "Aug 24 2025 12:00 AM - Aug 24 2025 11:59 PM" at bounding box center [292, 80] width 158 height 13
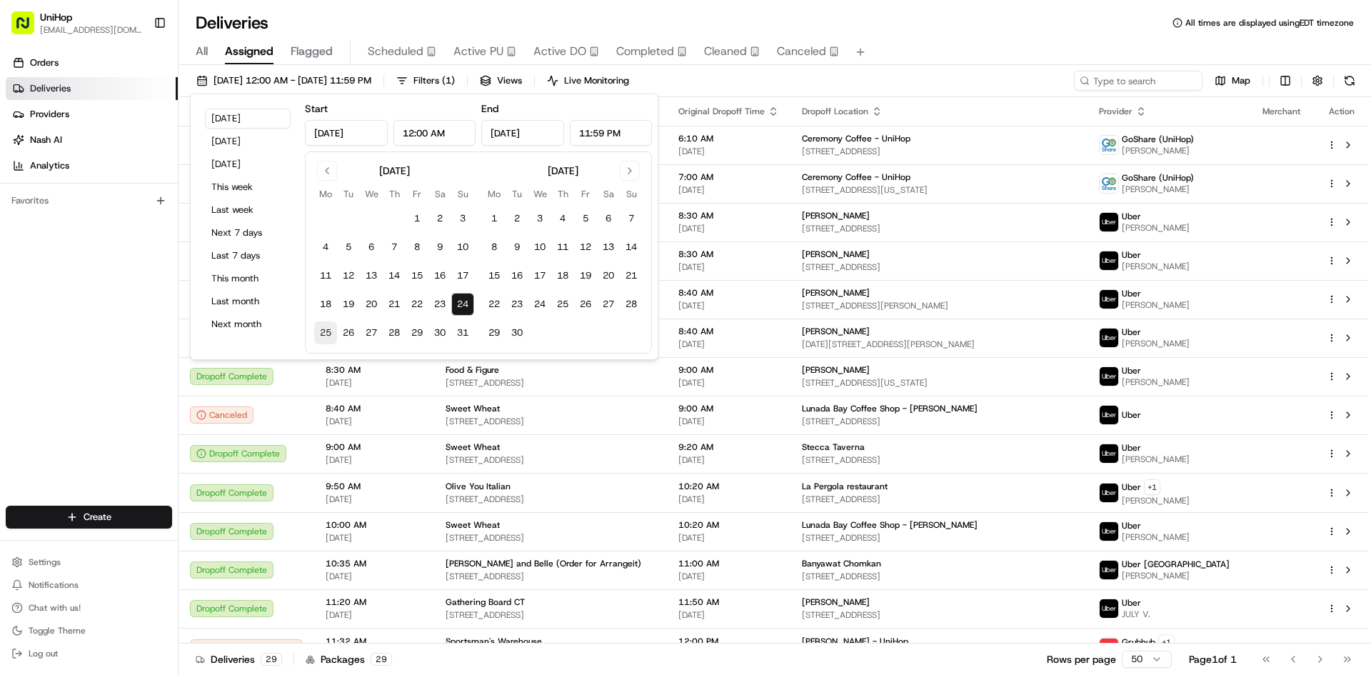
click at [329, 331] on button "25" at bounding box center [325, 332] width 23 height 23
type input "Aug 25, 2025"
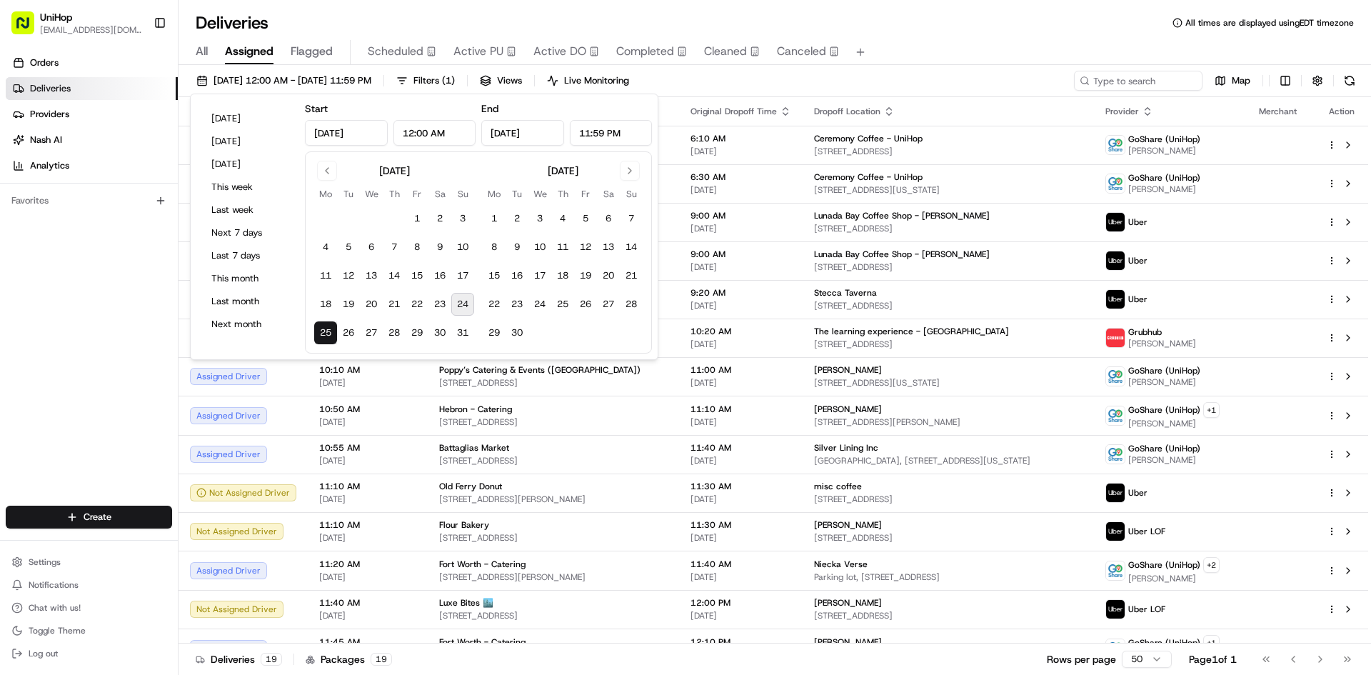
click at [39, 378] on div "Orders Deliveries Providers Nash AI Analytics Favorites" at bounding box center [89, 280] width 178 height 468
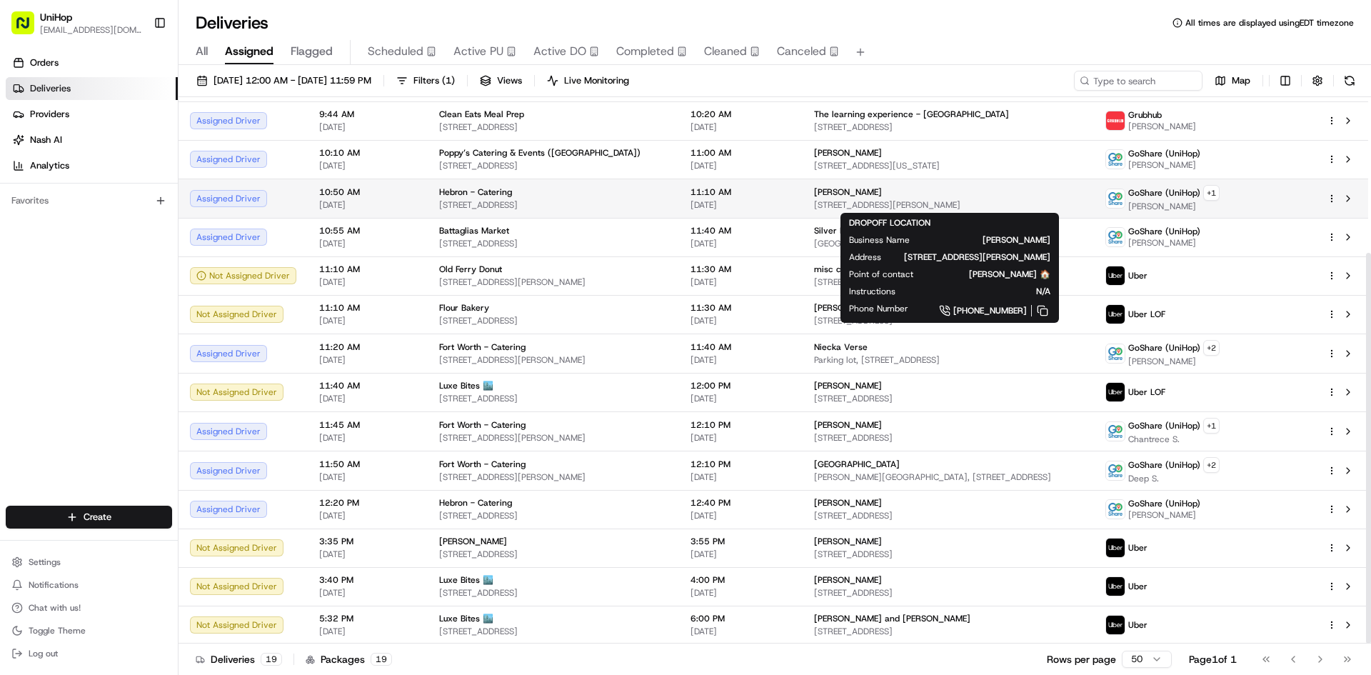
scroll to position [218, 0]
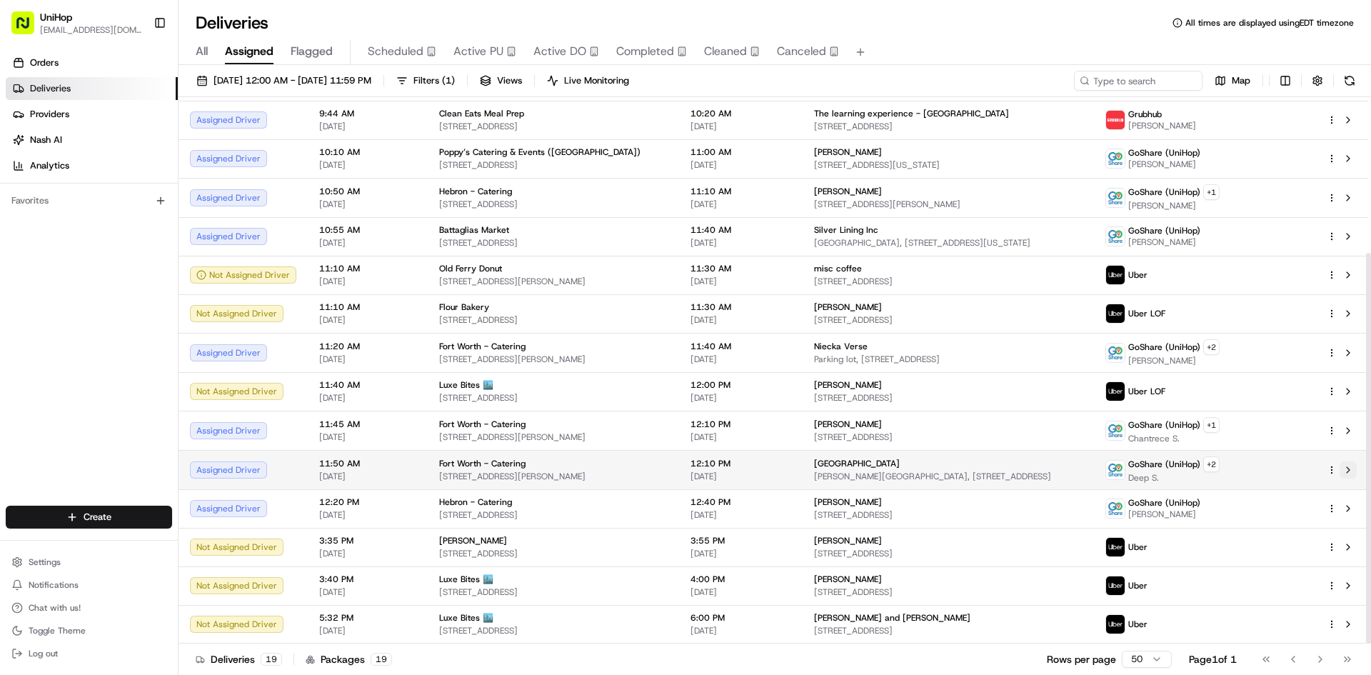
click at [1349, 473] on button at bounding box center [1347, 469] width 17 height 17
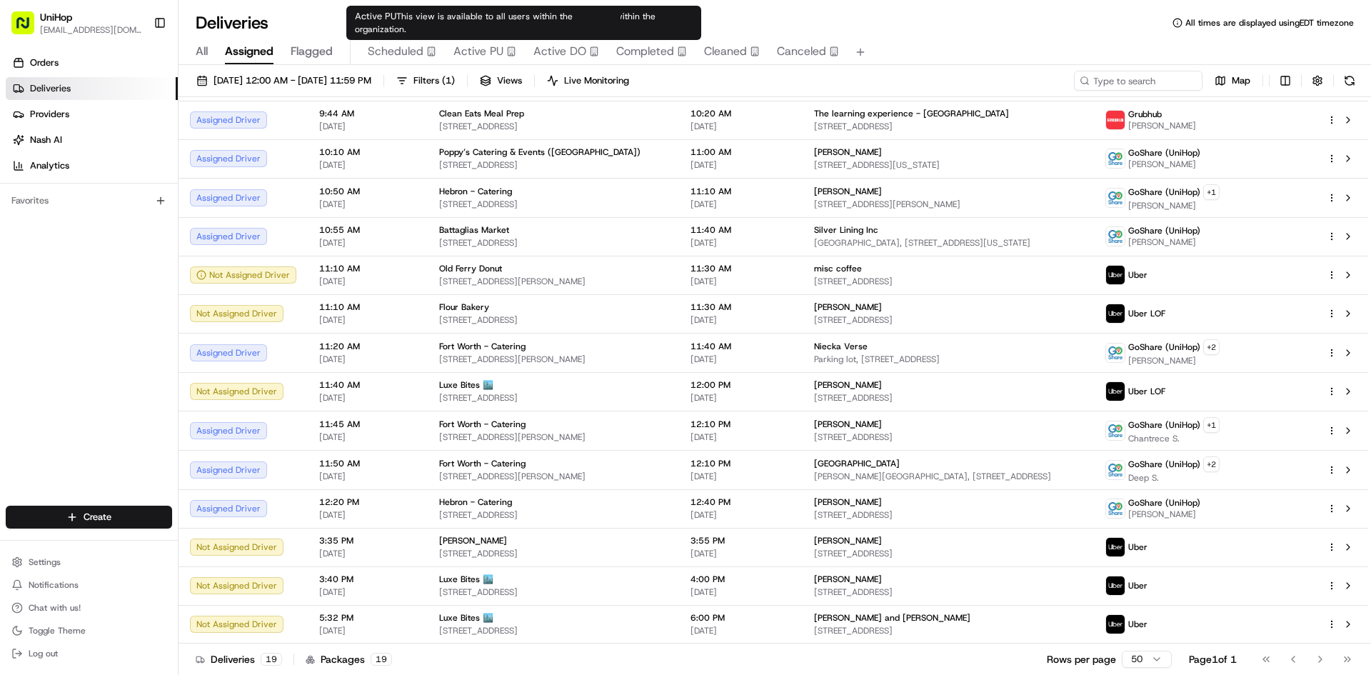
click at [499, 55] on span "Active PU" at bounding box center [478, 51] width 50 height 17
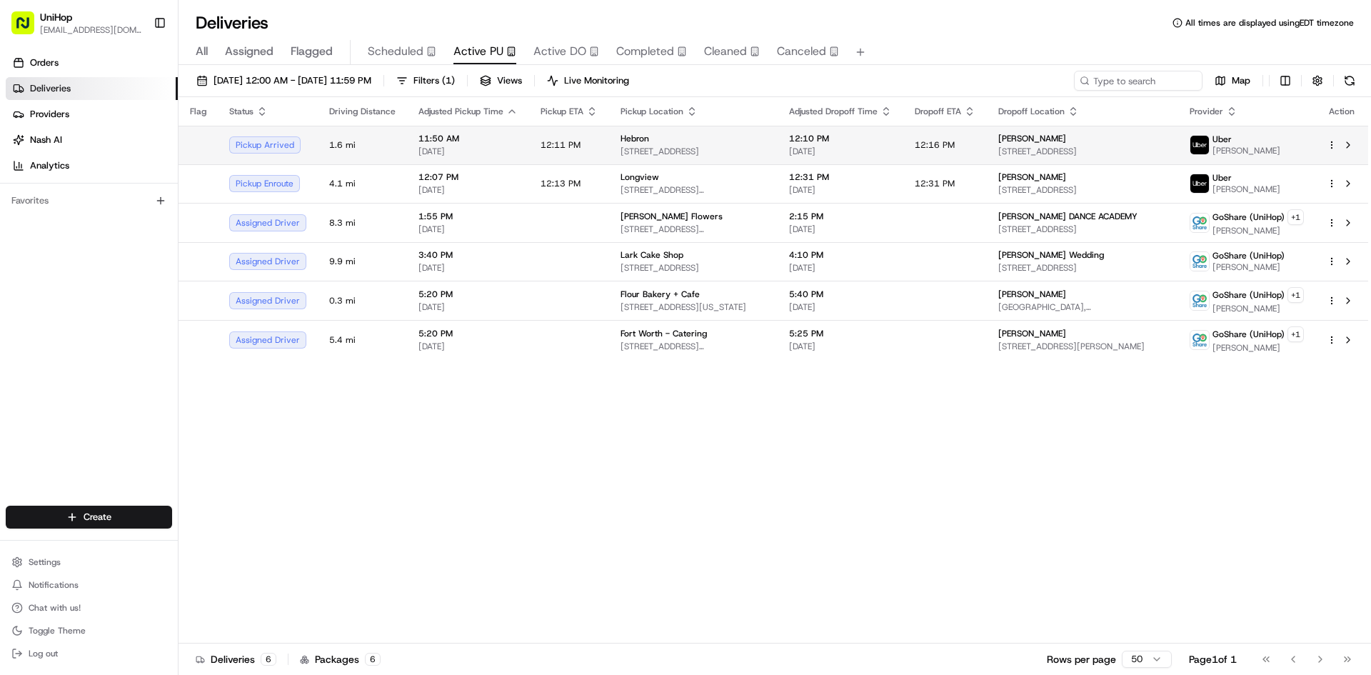
click at [641, 153] on span "[STREET_ADDRESS]" at bounding box center [693, 151] width 146 height 11
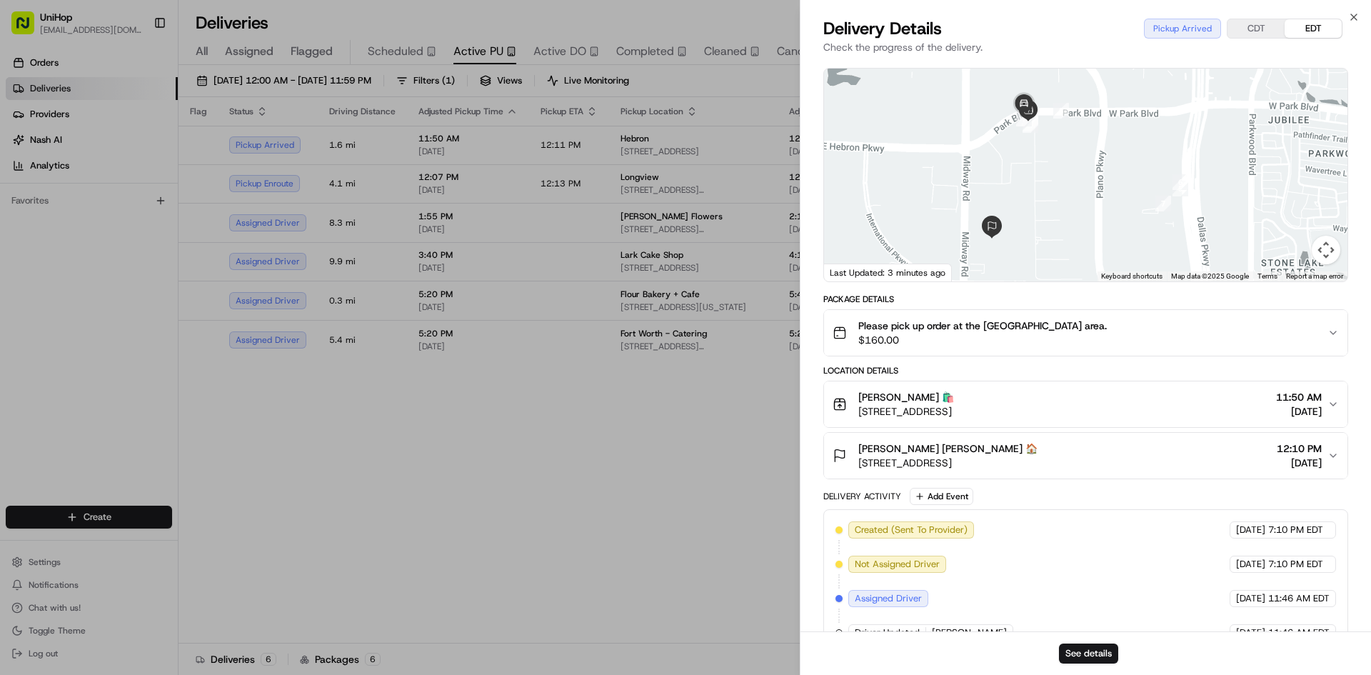
scroll to position [181, 0]
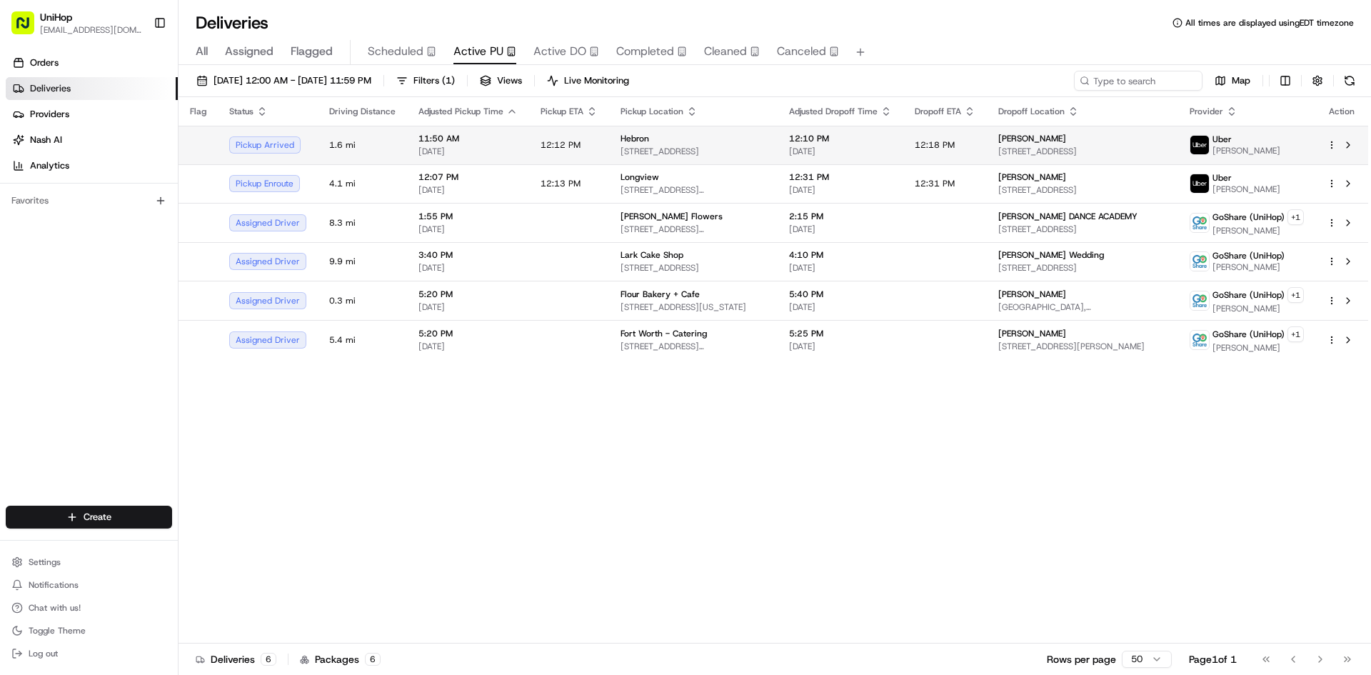
click at [683, 141] on div "Hebron" at bounding box center [693, 138] width 146 height 11
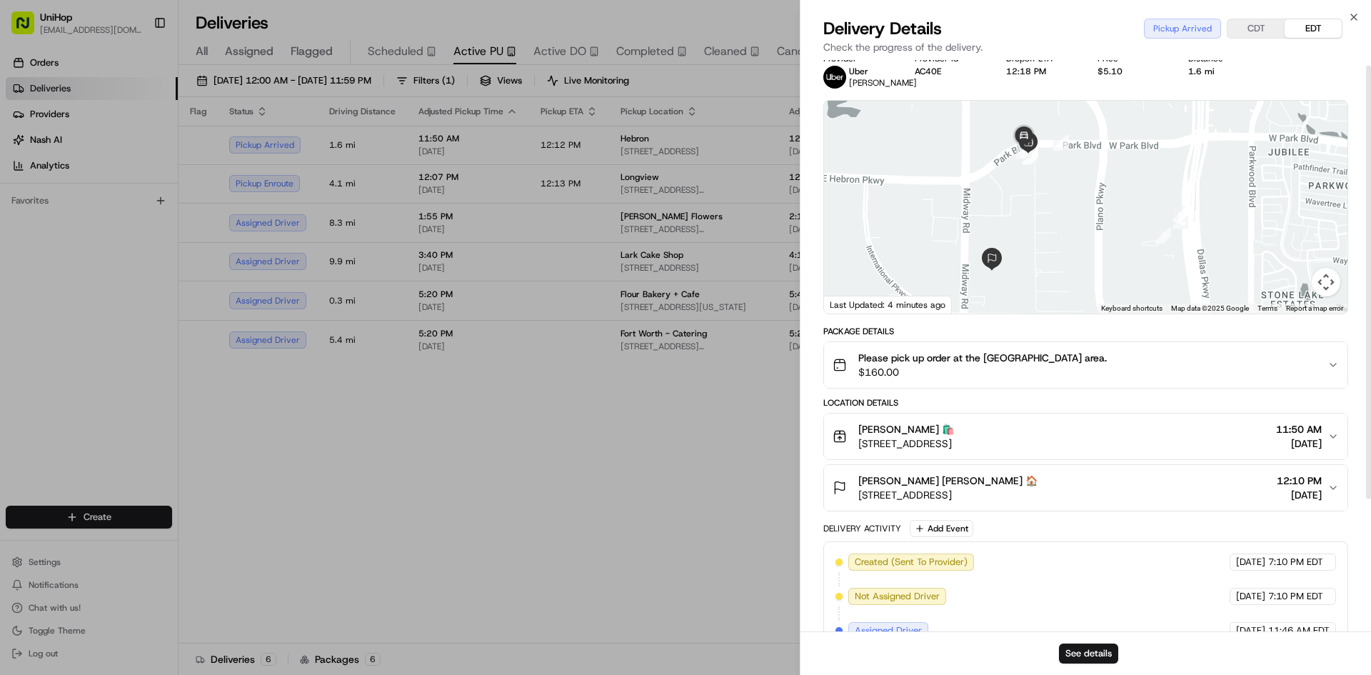
scroll to position [0, 0]
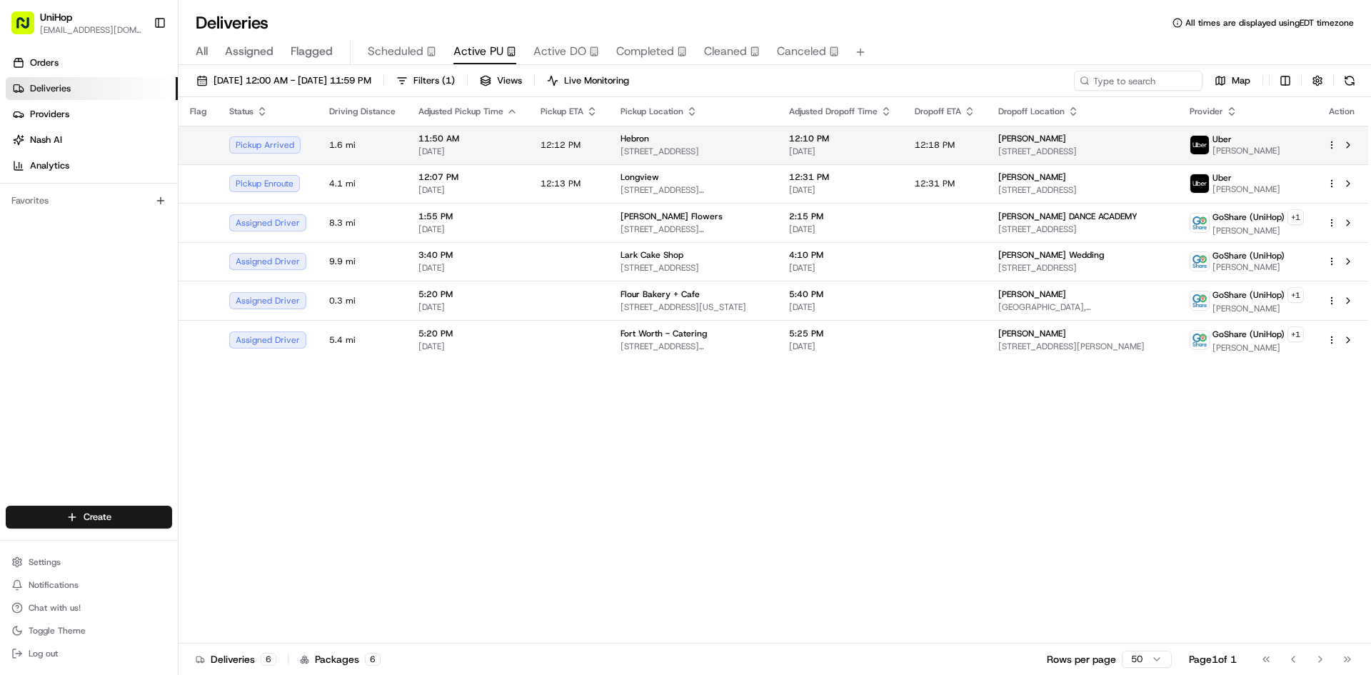
click at [777, 142] on td "Hebron 3450 E Hebron Pkwy, Carrollton, TX 75010, United States" at bounding box center [693, 145] width 168 height 39
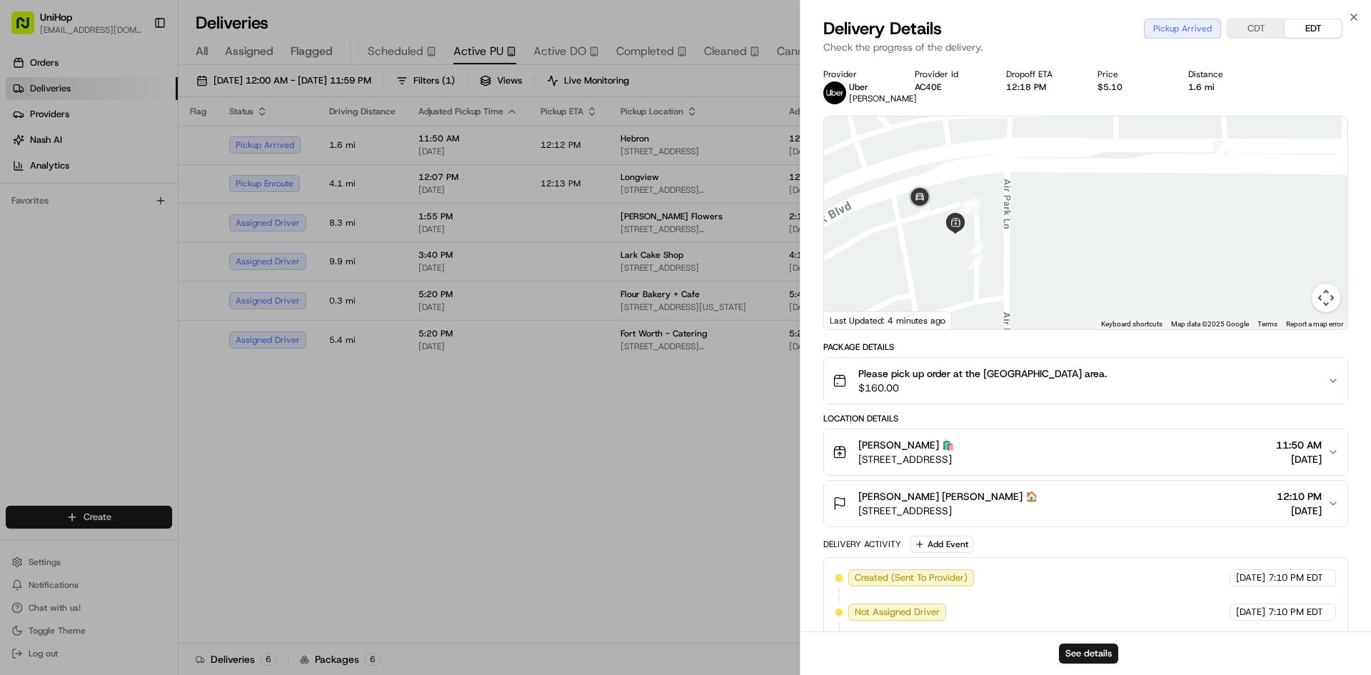
drag, startPoint x: 1142, startPoint y: 188, endPoint x: 1052, endPoint y: 231, distance: 99.3
click at [1067, 231] on div at bounding box center [1085, 222] width 523 height 213
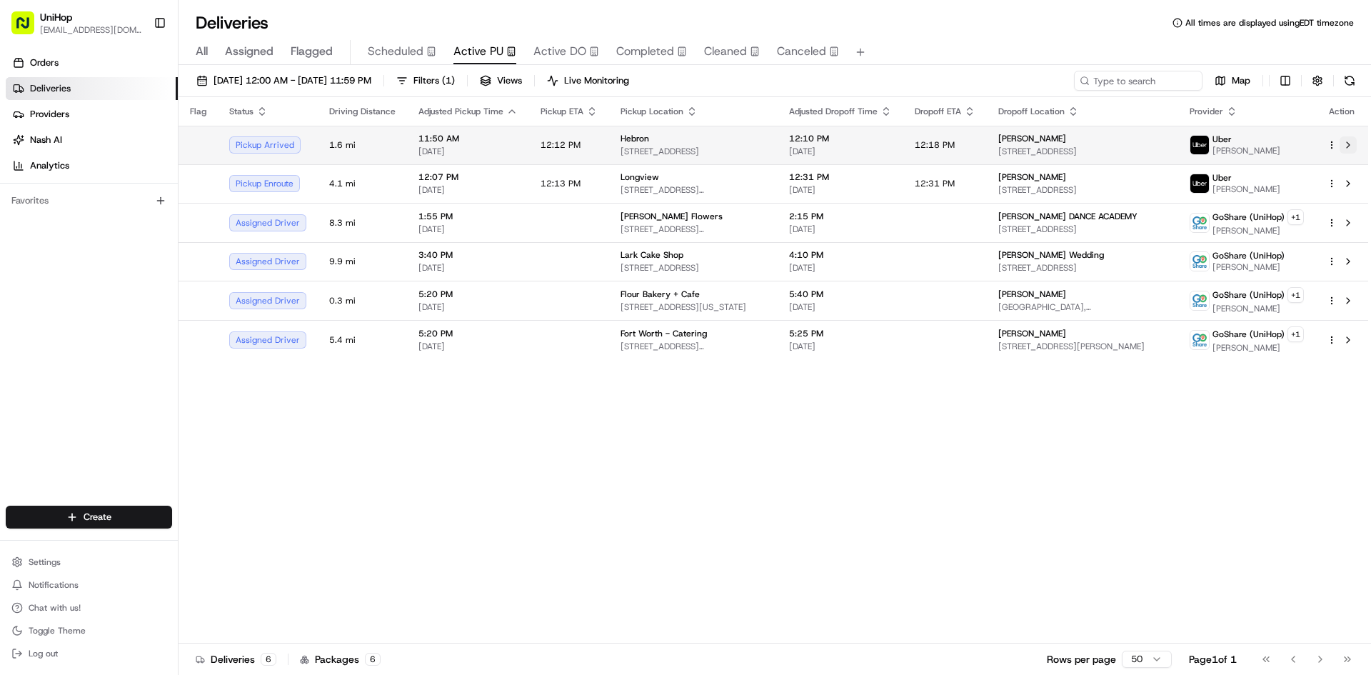
click at [1346, 148] on button at bounding box center [1347, 144] width 17 height 17
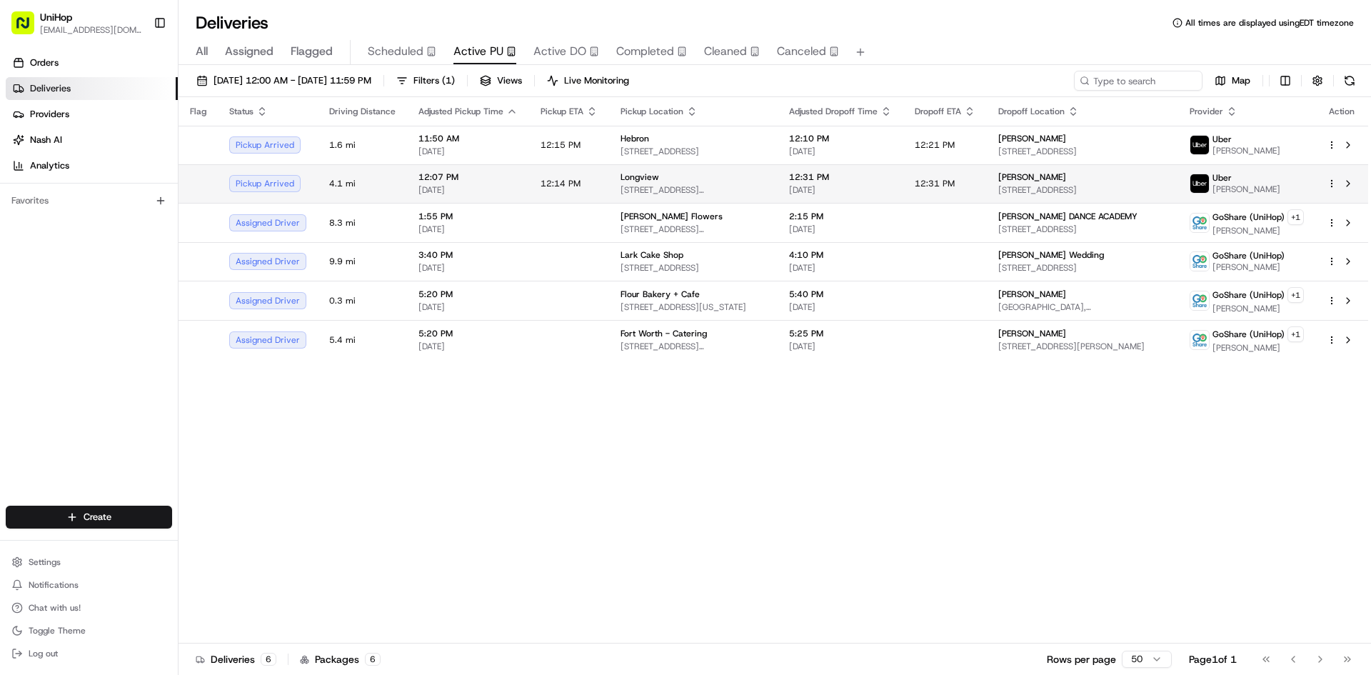
click at [718, 181] on div "Longview" at bounding box center [693, 176] width 146 height 11
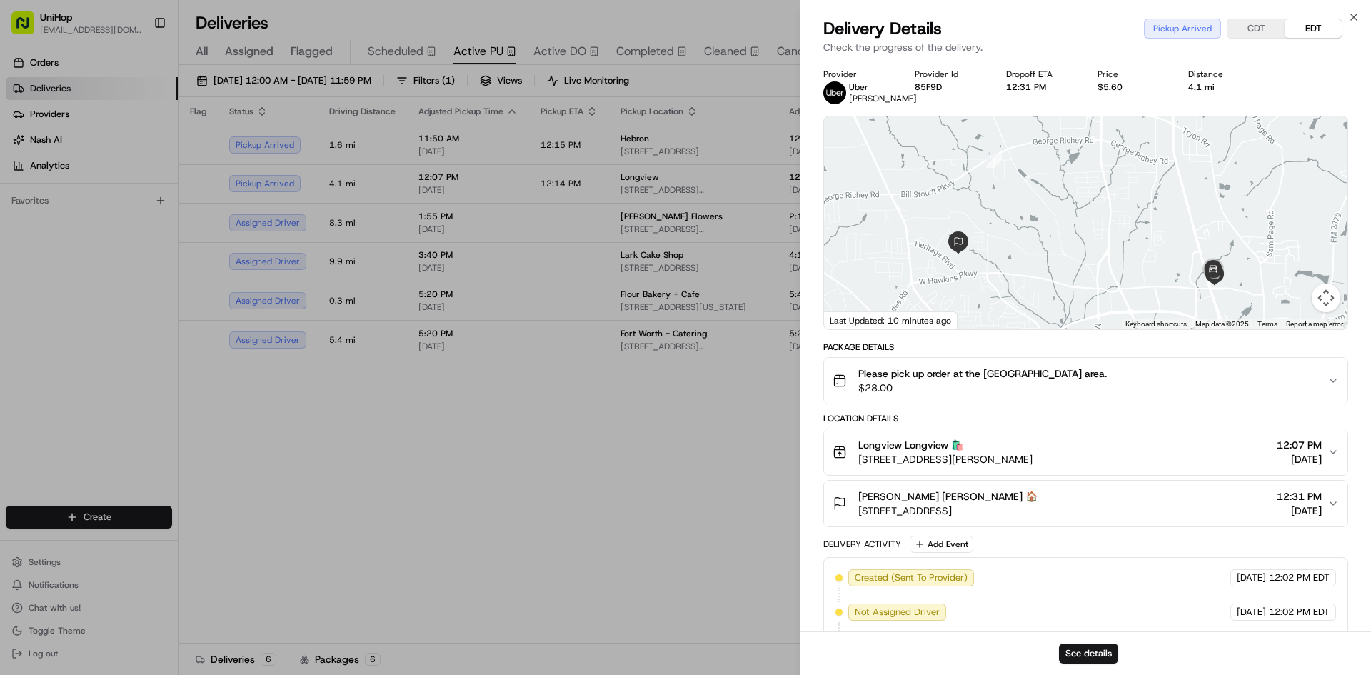
drag, startPoint x: 693, startPoint y: 541, endPoint x: 677, endPoint y: 393, distance: 149.4
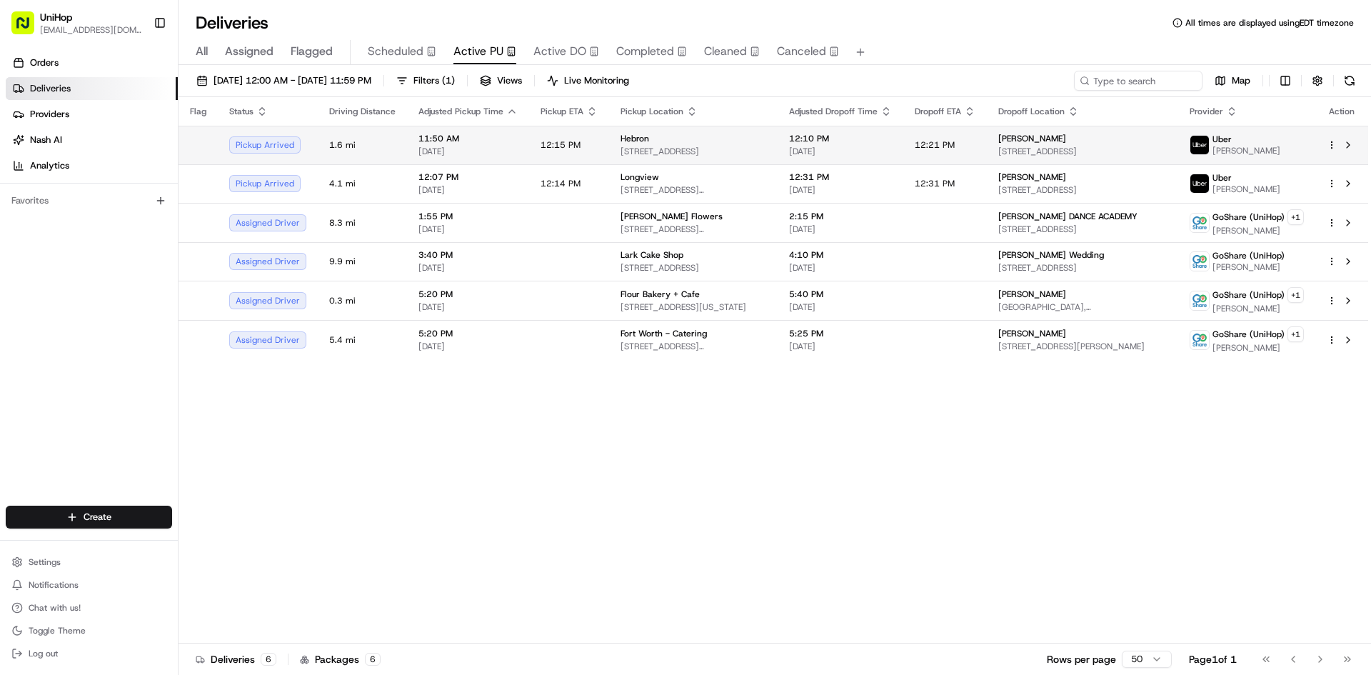
click at [661, 153] on span "[STREET_ADDRESS]" at bounding box center [693, 151] width 146 height 11
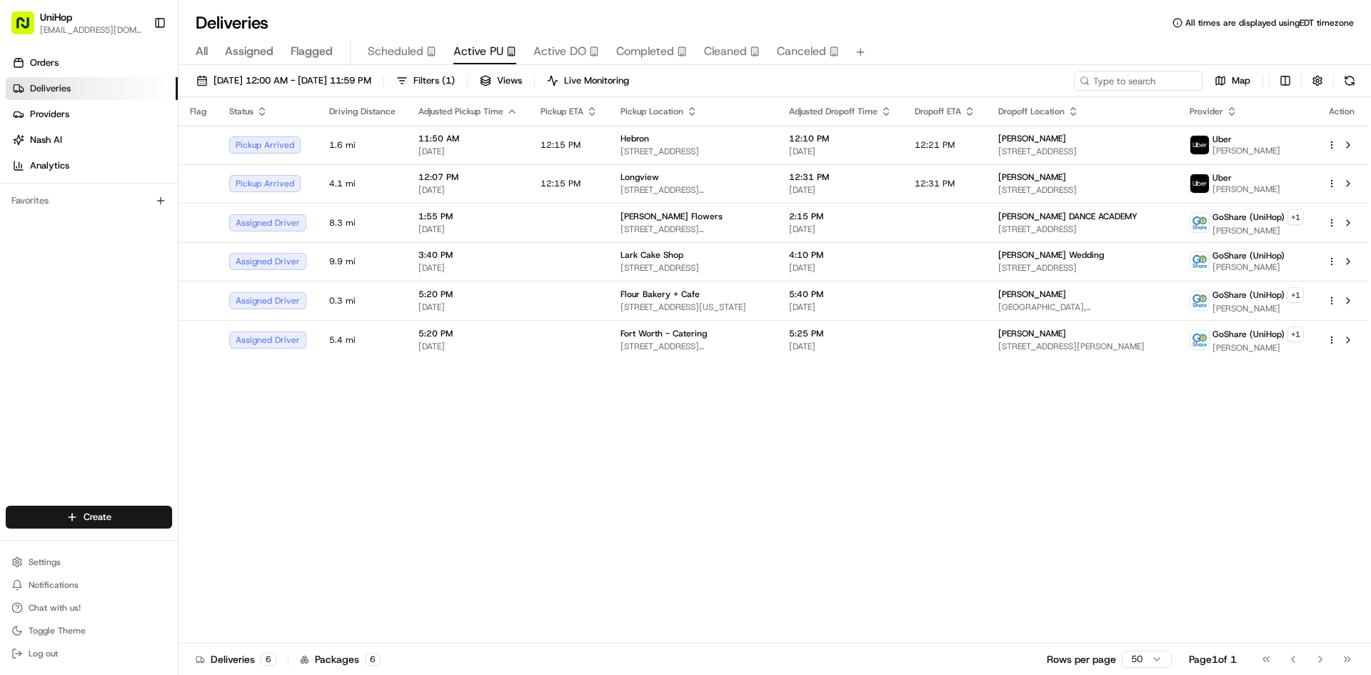
drag, startPoint x: 515, startPoint y: 465, endPoint x: 404, endPoint y: 251, distance: 241.7
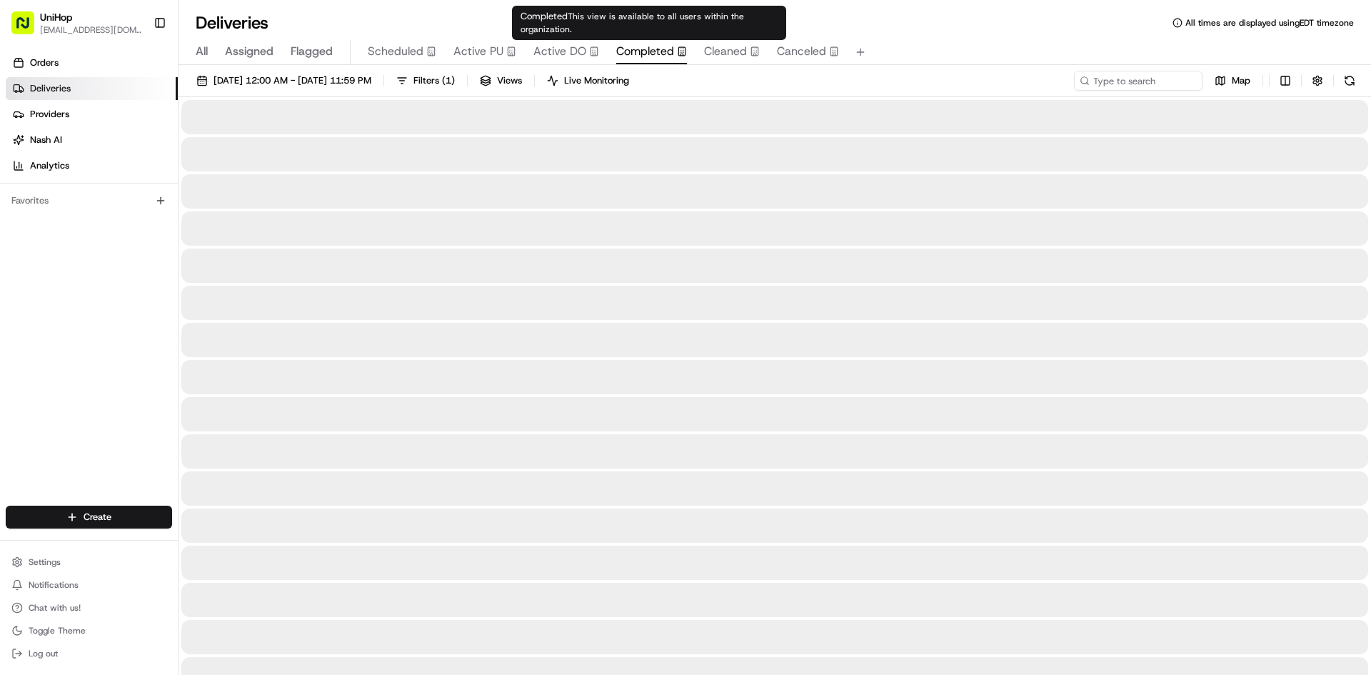
click at [648, 51] on span "Completed" at bounding box center [645, 51] width 58 height 17
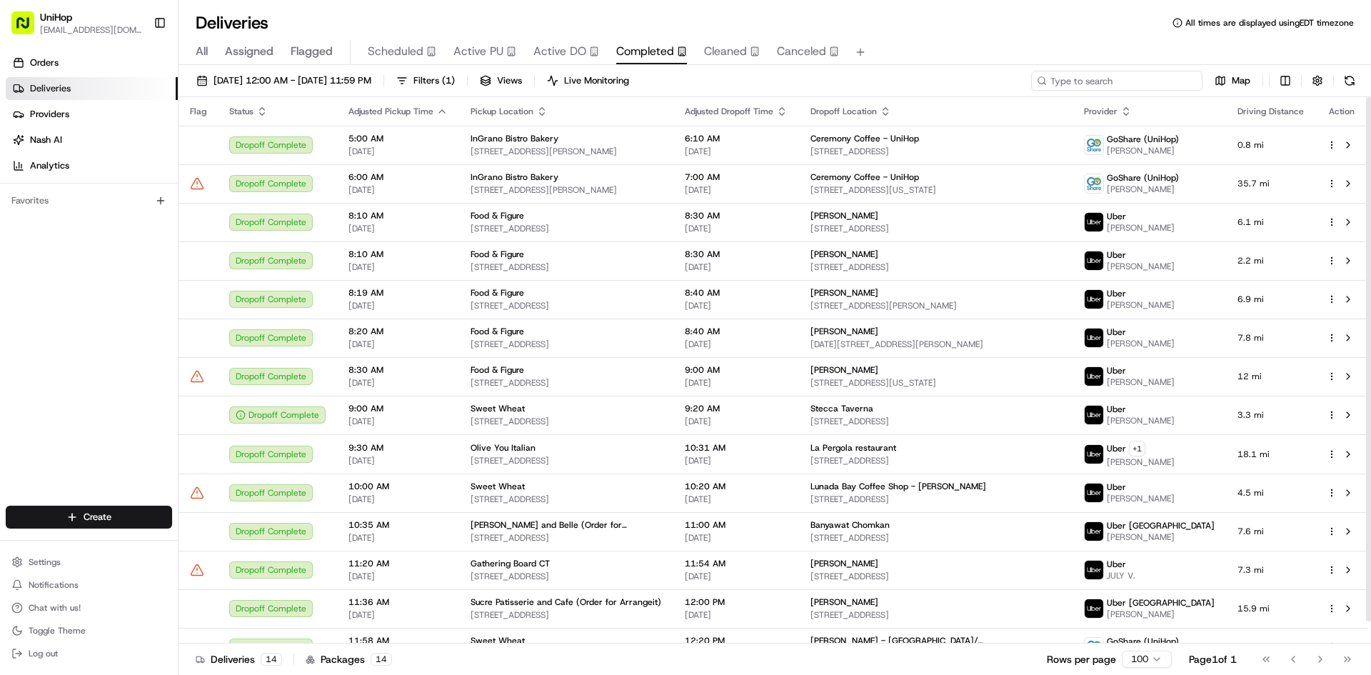
click at [1154, 86] on input at bounding box center [1116, 81] width 171 height 20
type input "overt"
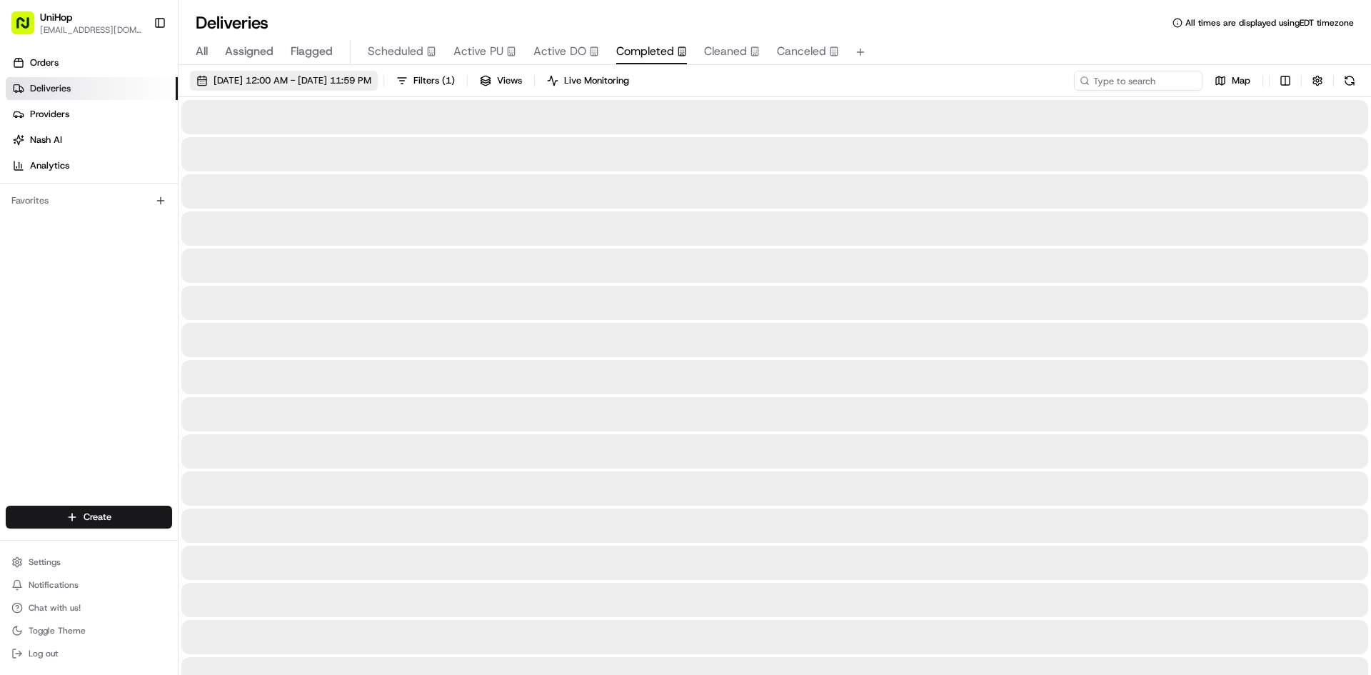
click at [323, 84] on span "Aug 24 2025 12:00 AM - Aug 24 2025 11:59 PM" at bounding box center [292, 80] width 158 height 13
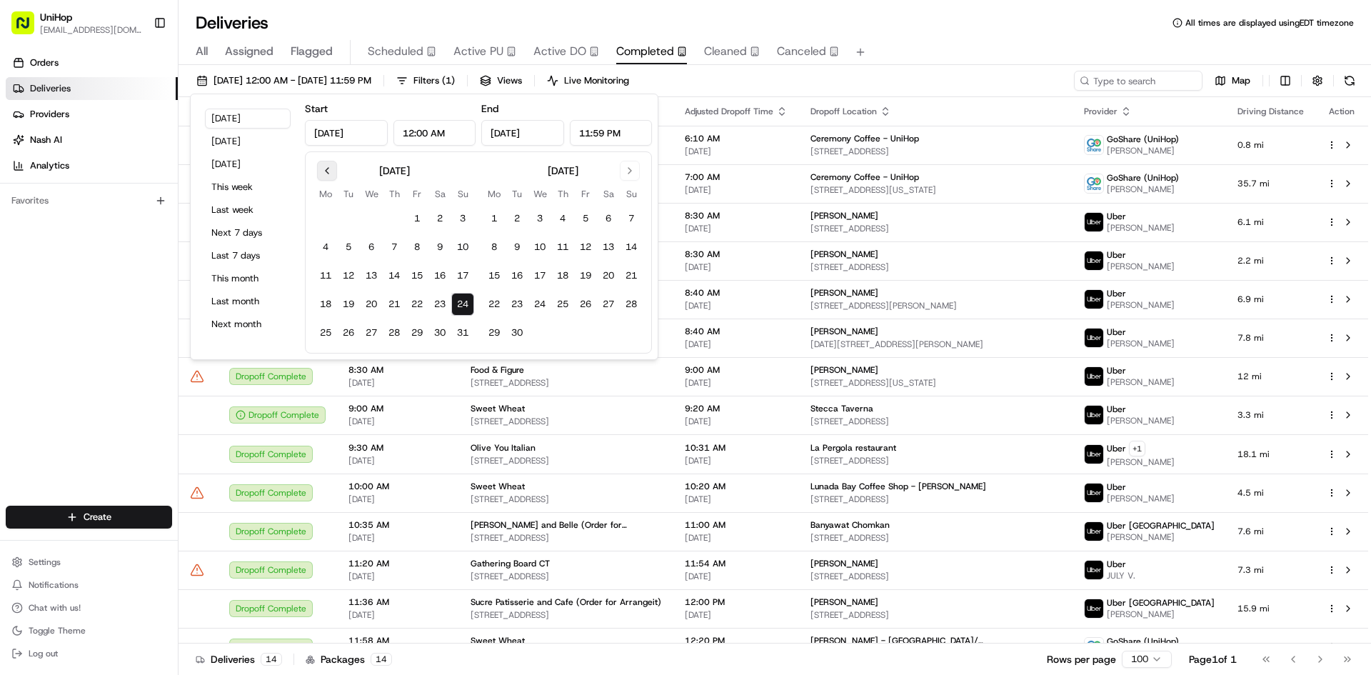
click at [330, 178] on button "Go to previous month" at bounding box center [327, 171] width 20 height 20
click at [334, 168] on button "Go to previous month" at bounding box center [327, 171] width 20 height 20
drag, startPoint x: 460, startPoint y: 211, endPoint x: 491, endPoint y: 192, distance: 36.9
click at [460, 211] on button "1" at bounding box center [462, 218] width 23 height 23
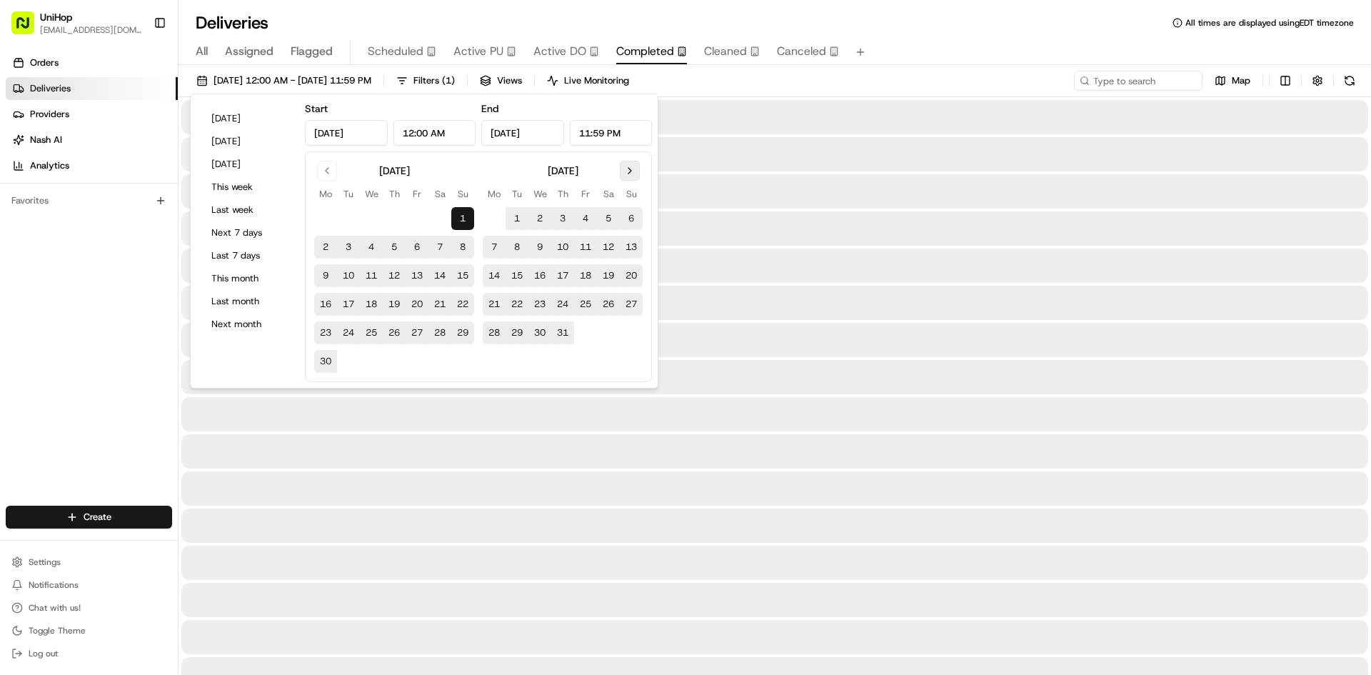
click at [634, 171] on button "Go to next month" at bounding box center [630, 171] width 20 height 20
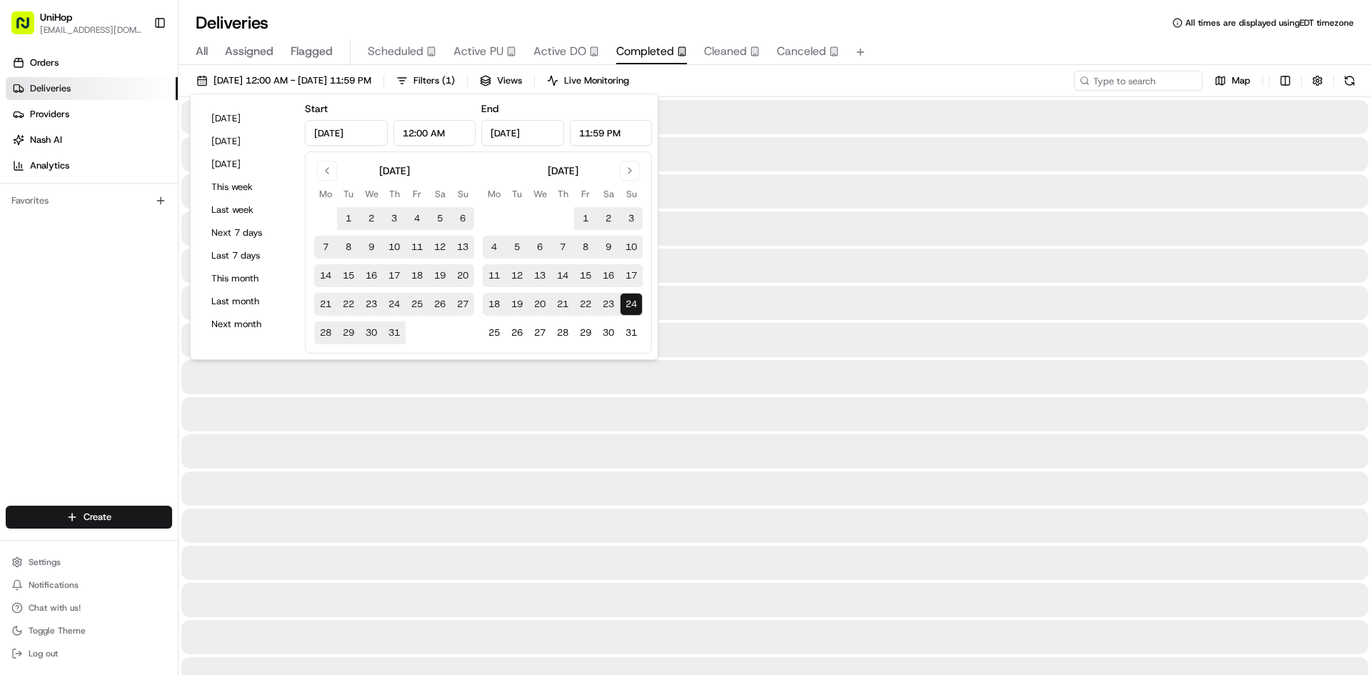
click at [634, 303] on button "24" at bounding box center [631, 304] width 23 height 23
type input "Aug 24, 2025"
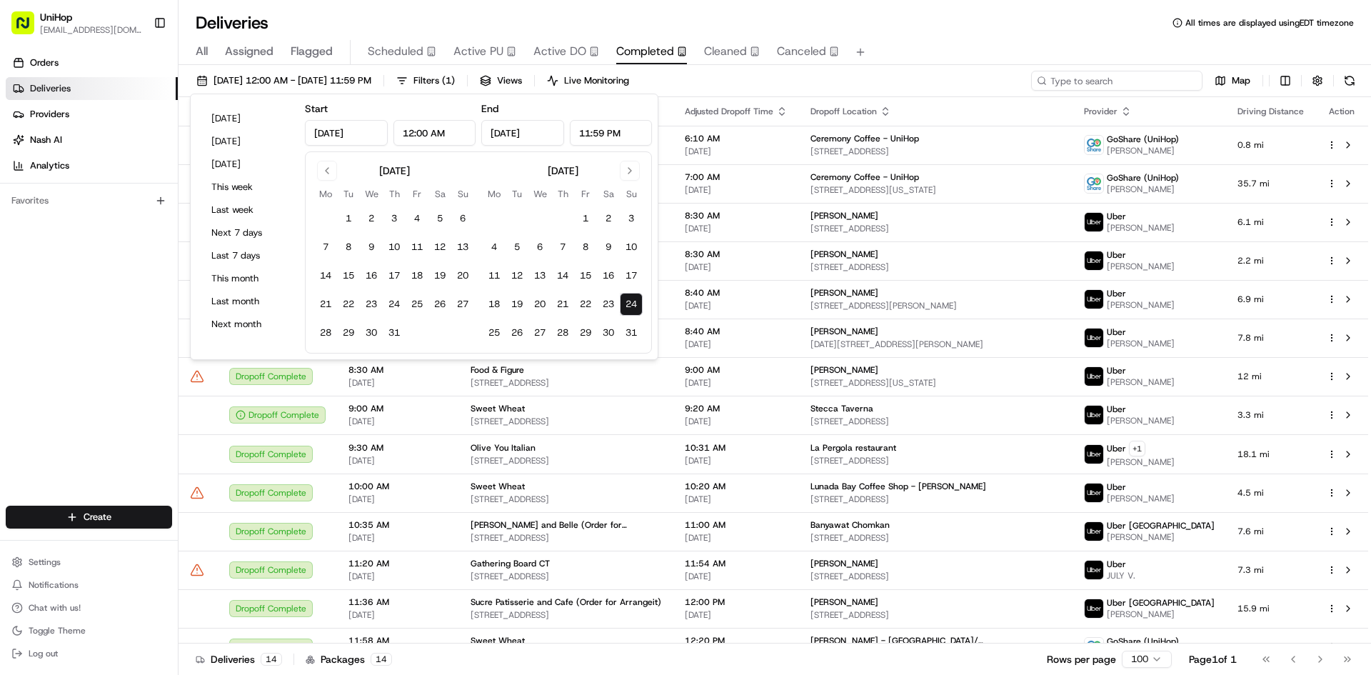
drag, startPoint x: 1097, startPoint y: 76, endPoint x: 1119, endPoint y: 76, distance: 21.4
click at [1099, 76] on input at bounding box center [1116, 81] width 171 height 20
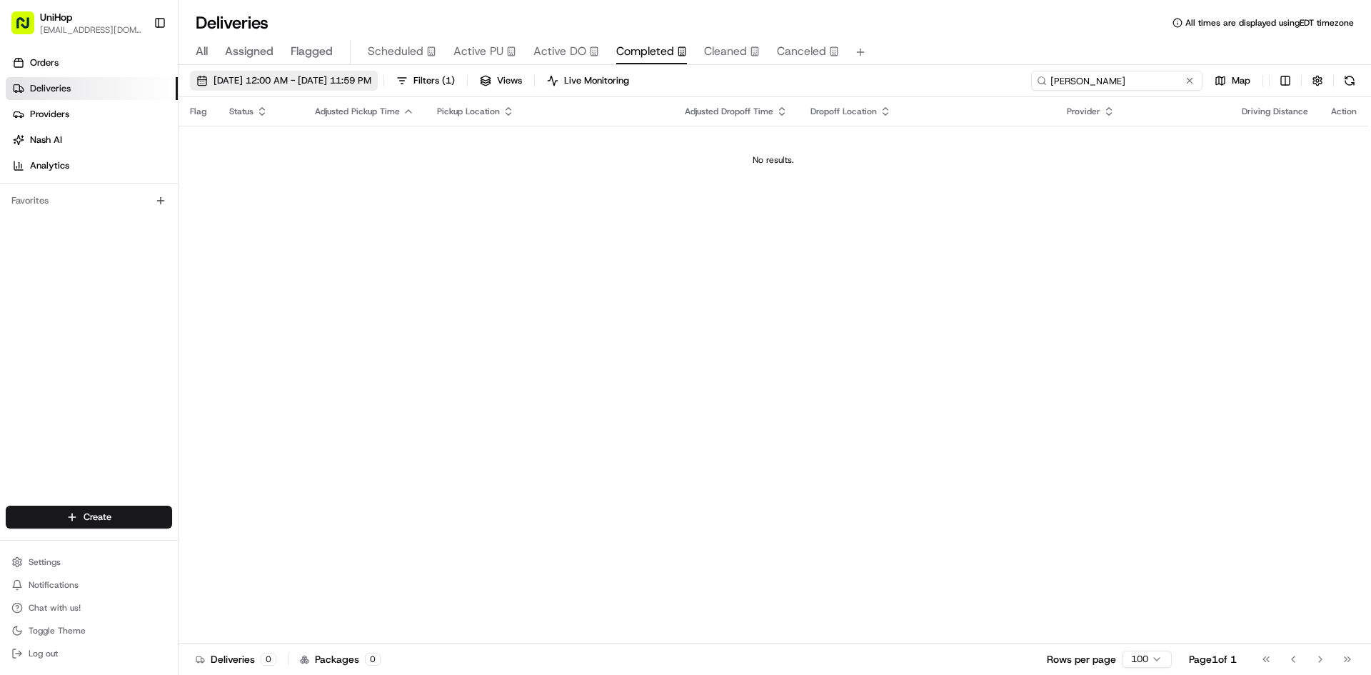
type input "overton"
click at [371, 82] on span "Aug 24 2025 12:00 AM - Aug 24 2025 11:59 PM" at bounding box center [292, 80] width 158 height 13
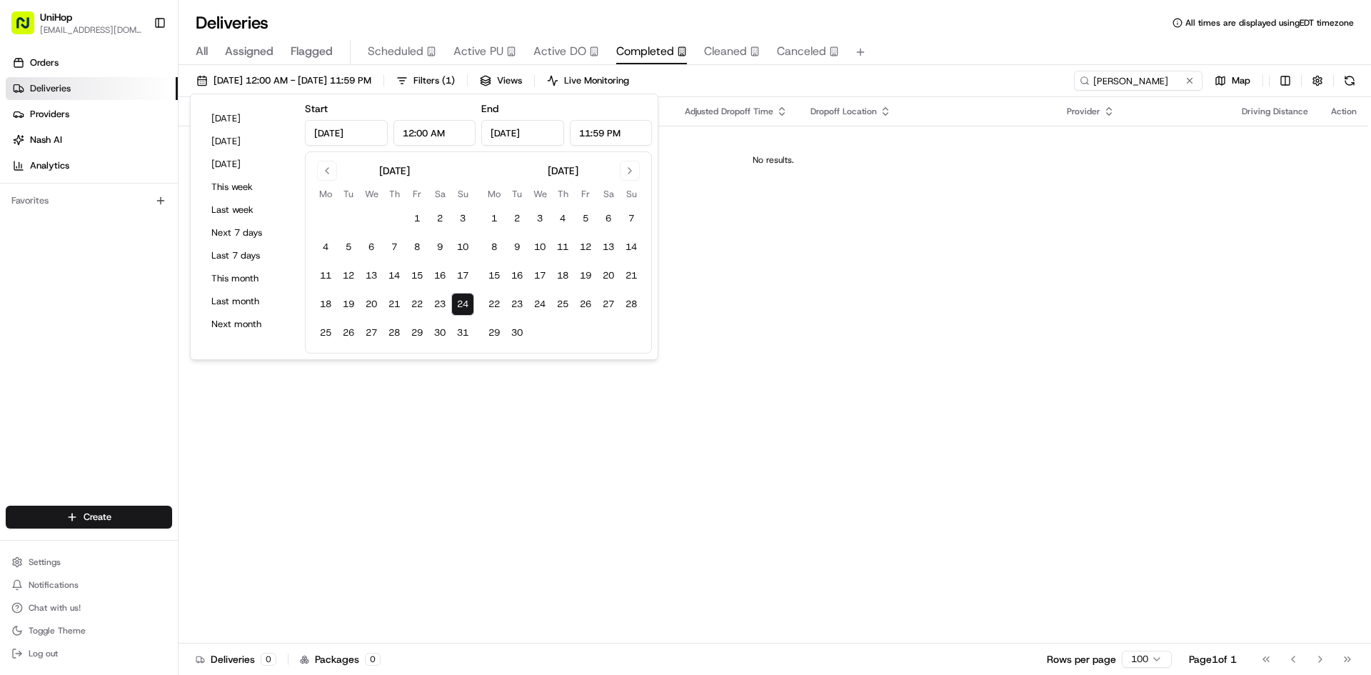
click at [366, 138] on input "Aug 24, 2025" at bounding box center [346, 133] width 83 height 26
click at [327, 166] on button "Go to previous month" at bounding box center [327, 171] width 20 height 20
click at [458, 216] on button "1" at bounding box center [462, 218] width 23 height 23
type input "Jun 1, 2025"
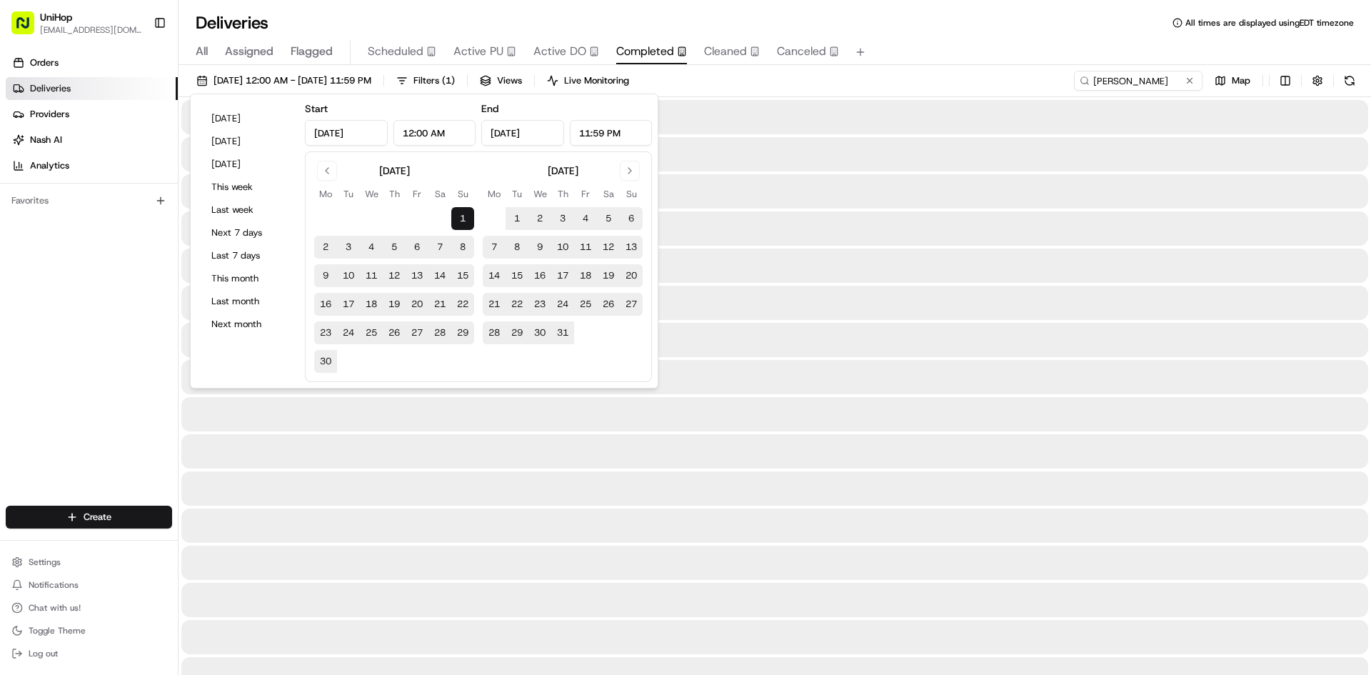
click at [1008, 75] on div "Jun 1 2025 12:00 AM - Aug 24 2025 11:59 PM Filters ( 1 ) Views Live Monitoring …" at bounding box center [774, 84] width 1192 height 26
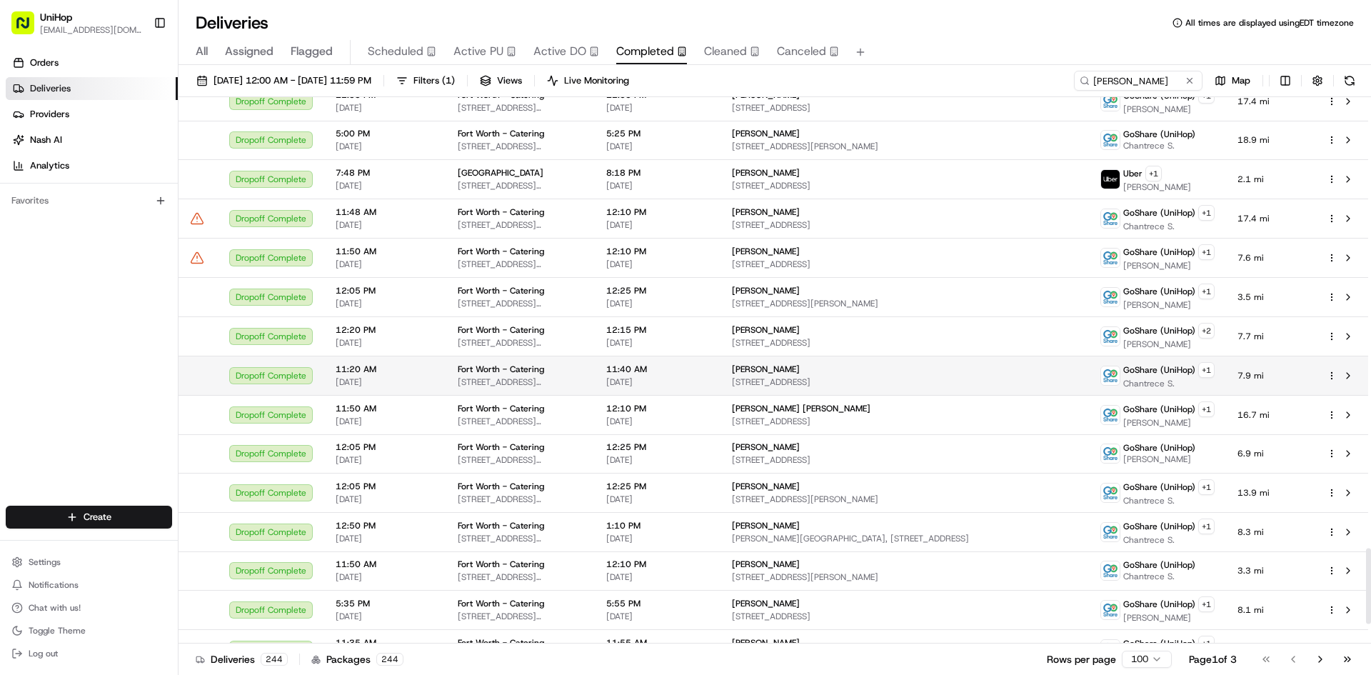
scroll to position [3330, 0]
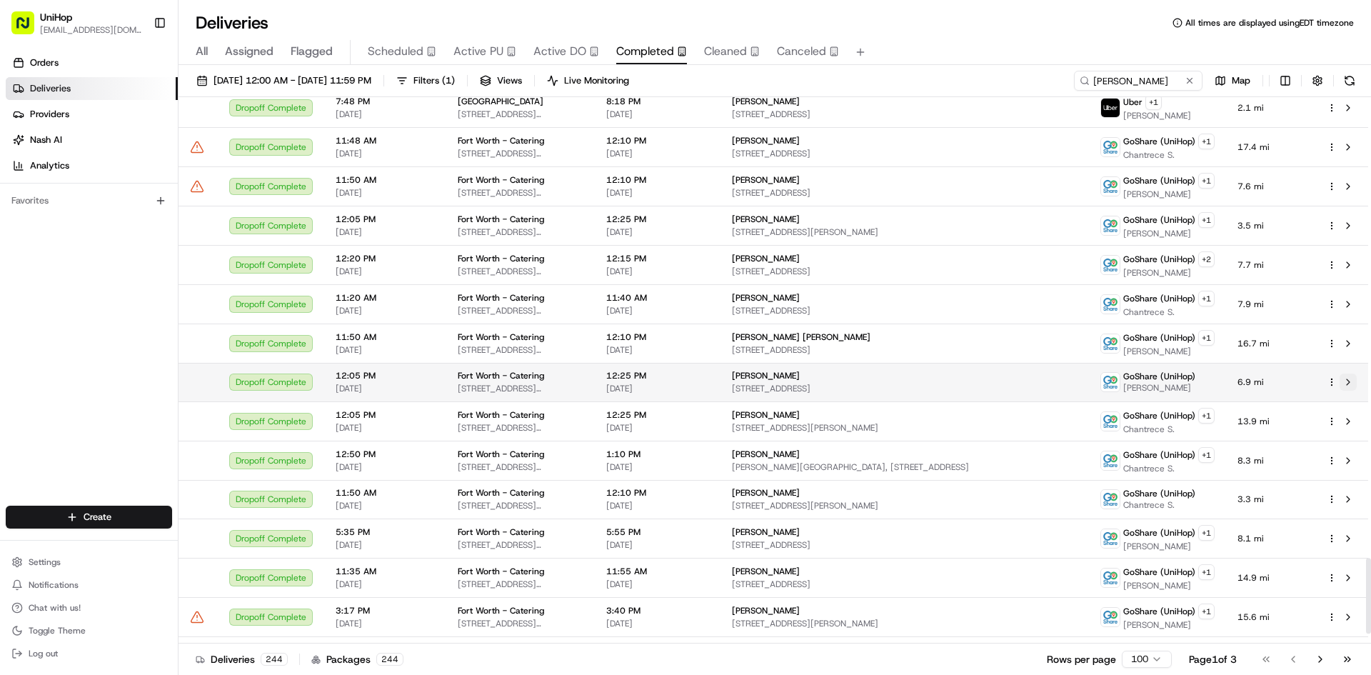
click at [1348, 386] on button at bounding box center [1347, 381] width 17 height 17
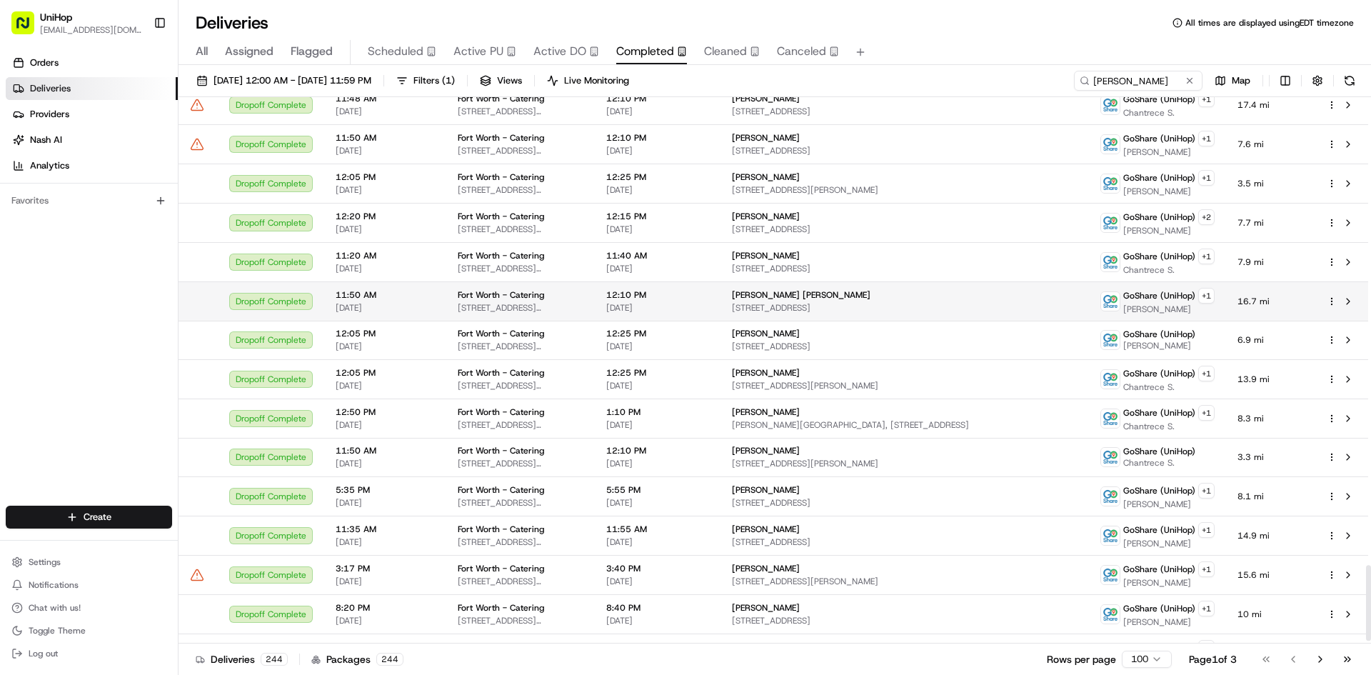
scroll to position [3401, 0]
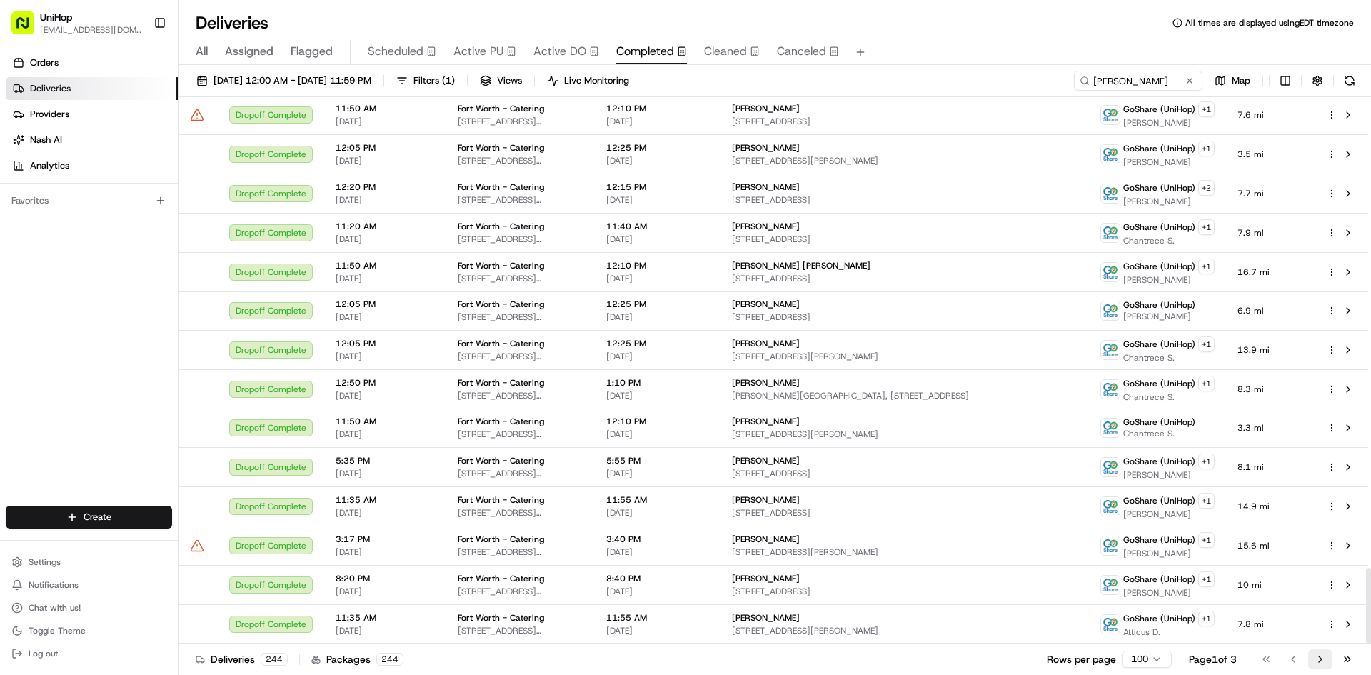
click at [1316, 658] on button "Go to next page" at bounding box center [1320, 659] width 24 height 20
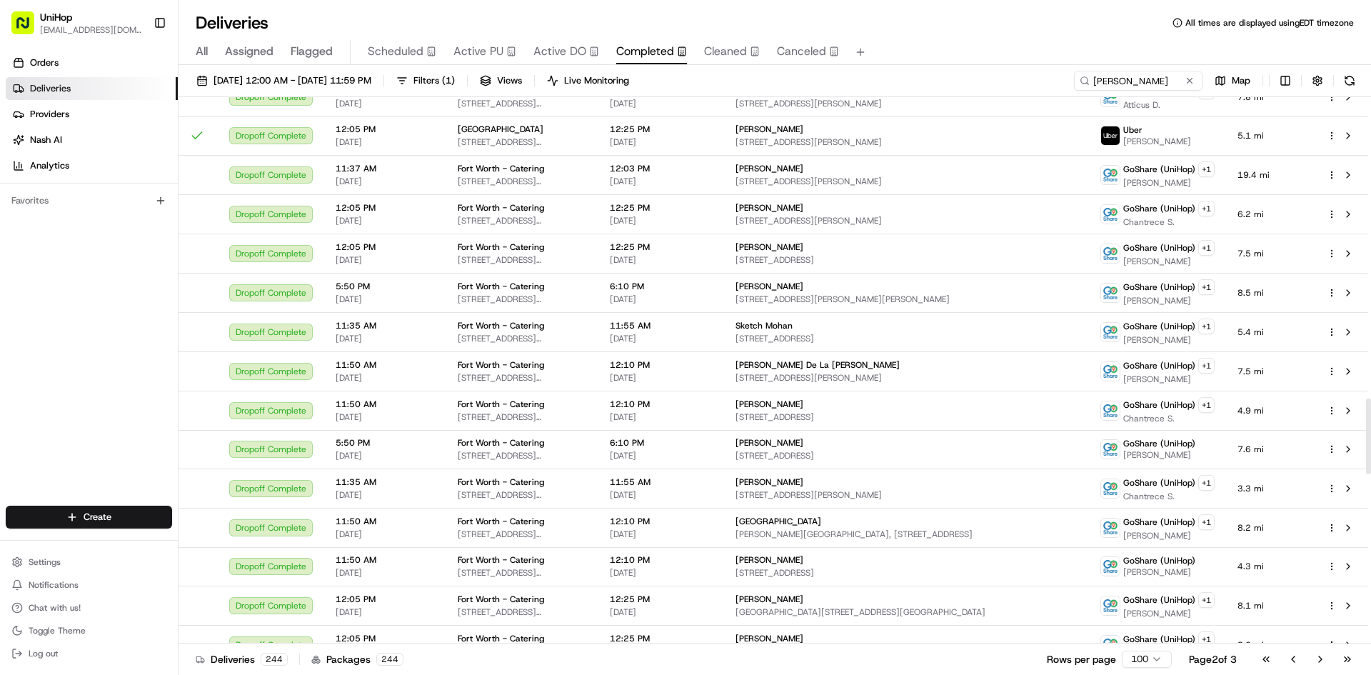
scroll to position [2112, 0]
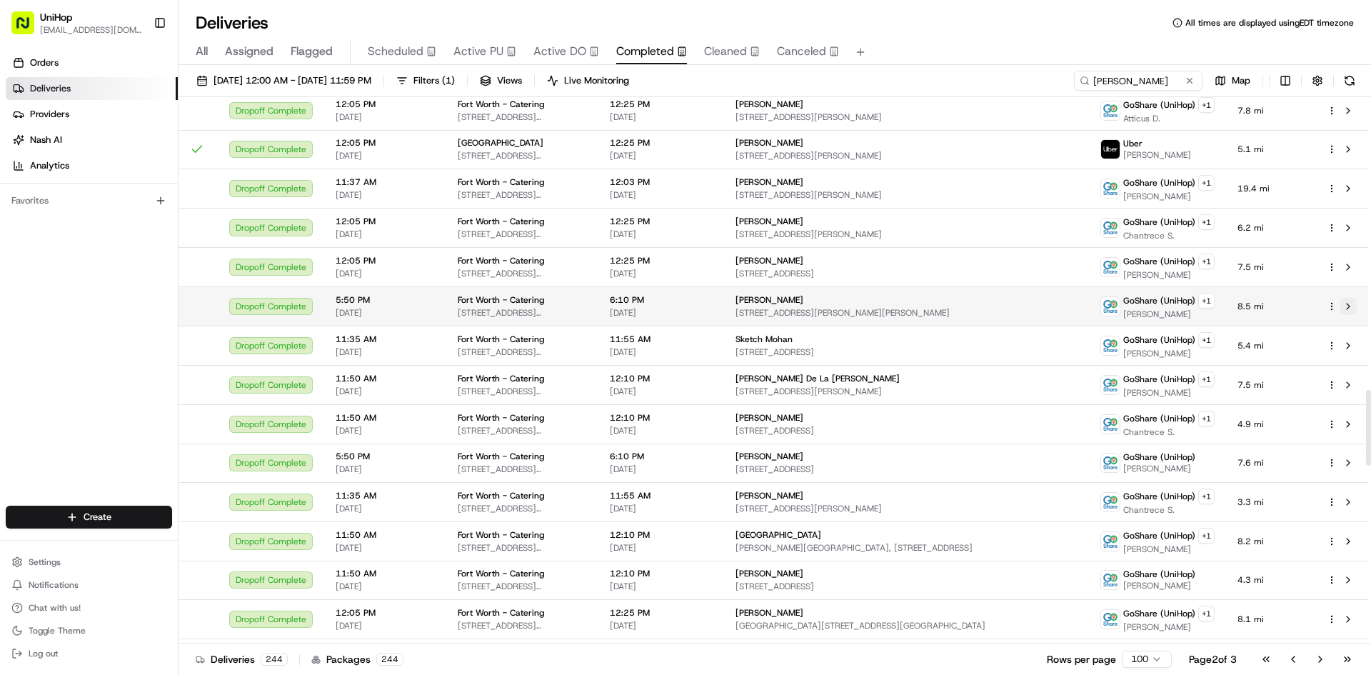
click at [1351, 310] on button at bounding box center [1347, 306] width 17 height 17
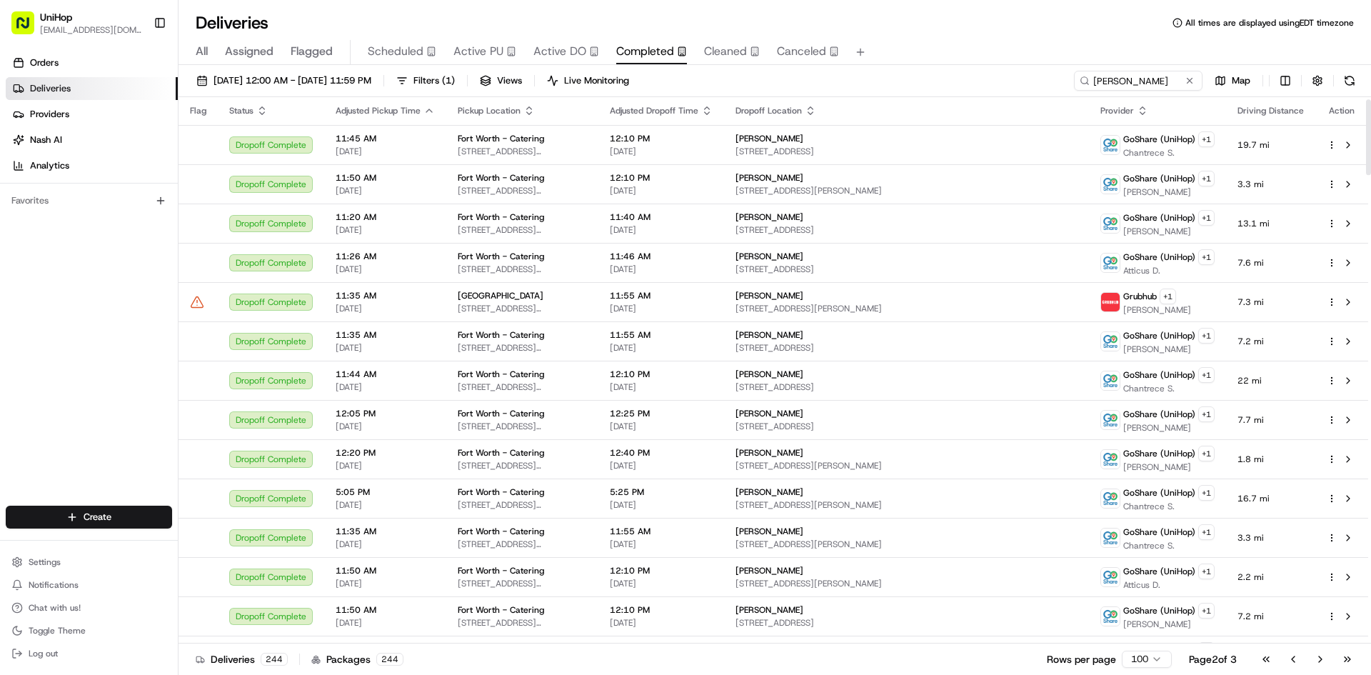
scroll to position [0, 0]
click at [1317, 660] on button "Go to next page" at bounding box center [1320, 659] width 24 height 20
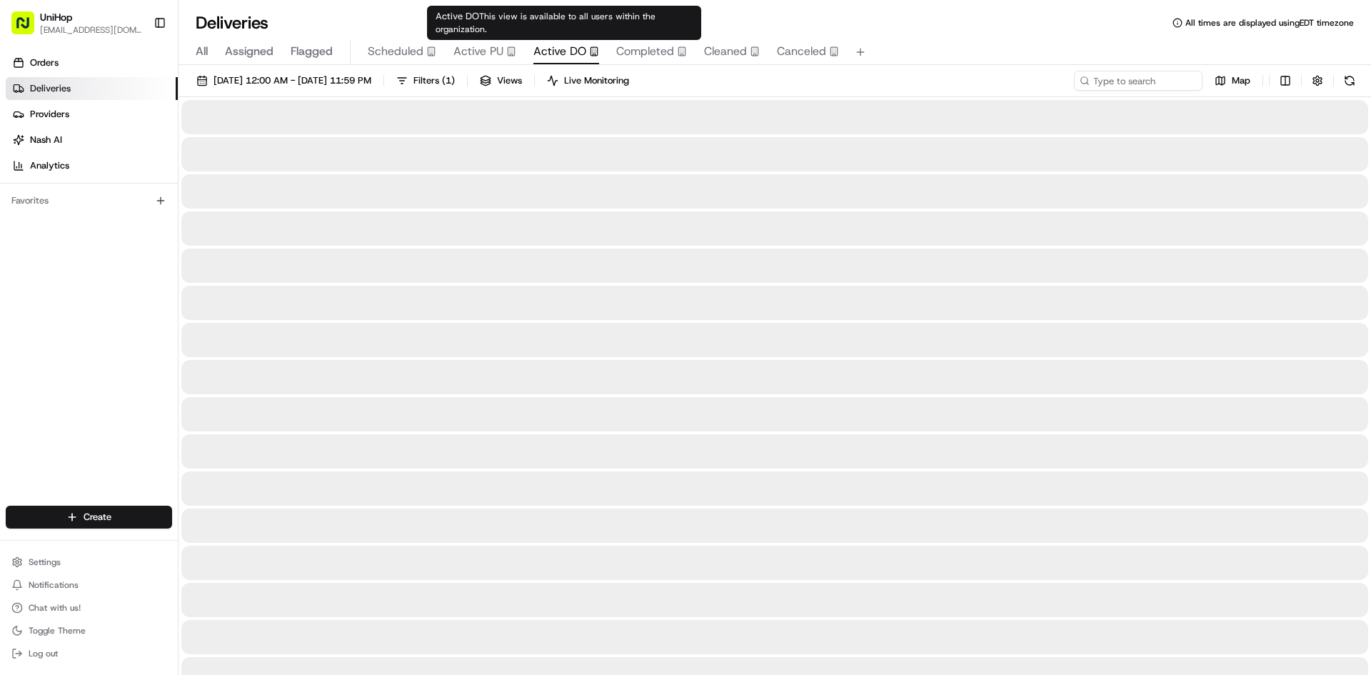
drag, startPoint x: 557, startPoint y: 47, endPoint x: 491, endPoint y: 46, distance: 65.7
click at [556, 47] on span "Active DO" at bounding box center [559, 51] width 53 height 17
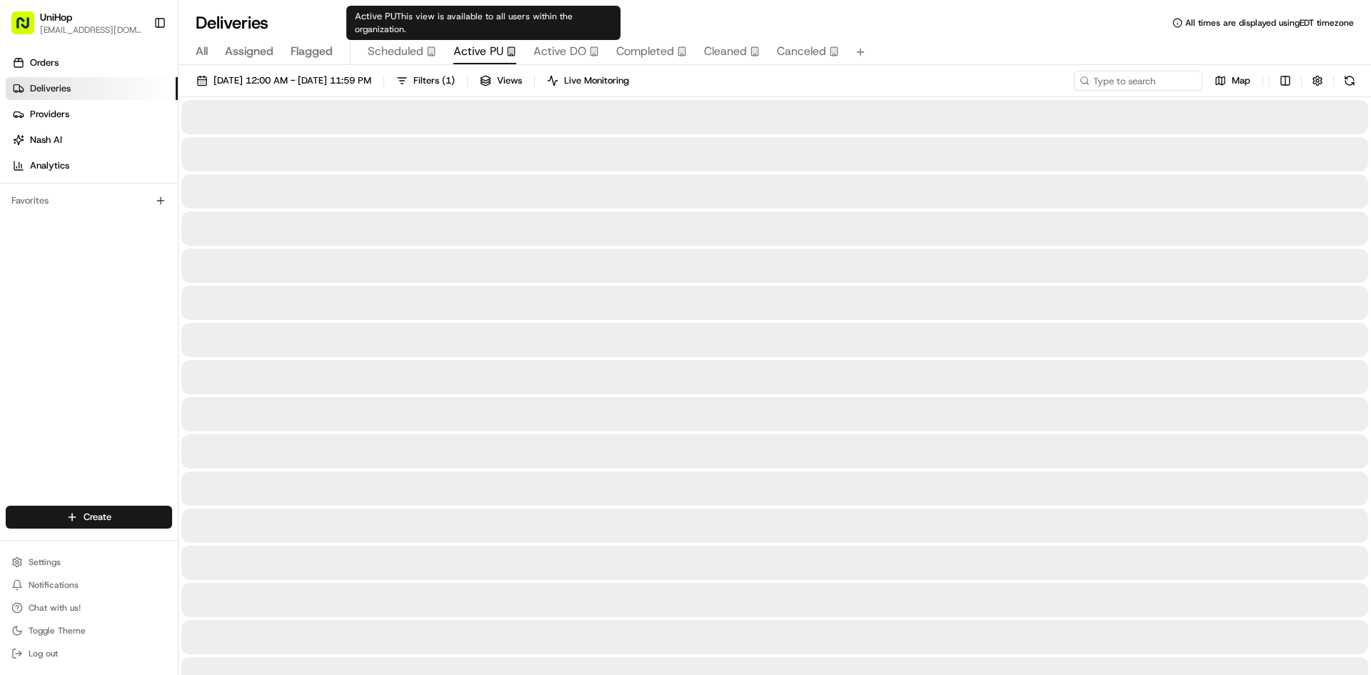
click at [491, 46] on span "Active PU" at bounding box center [478, 51] width 50 height 17
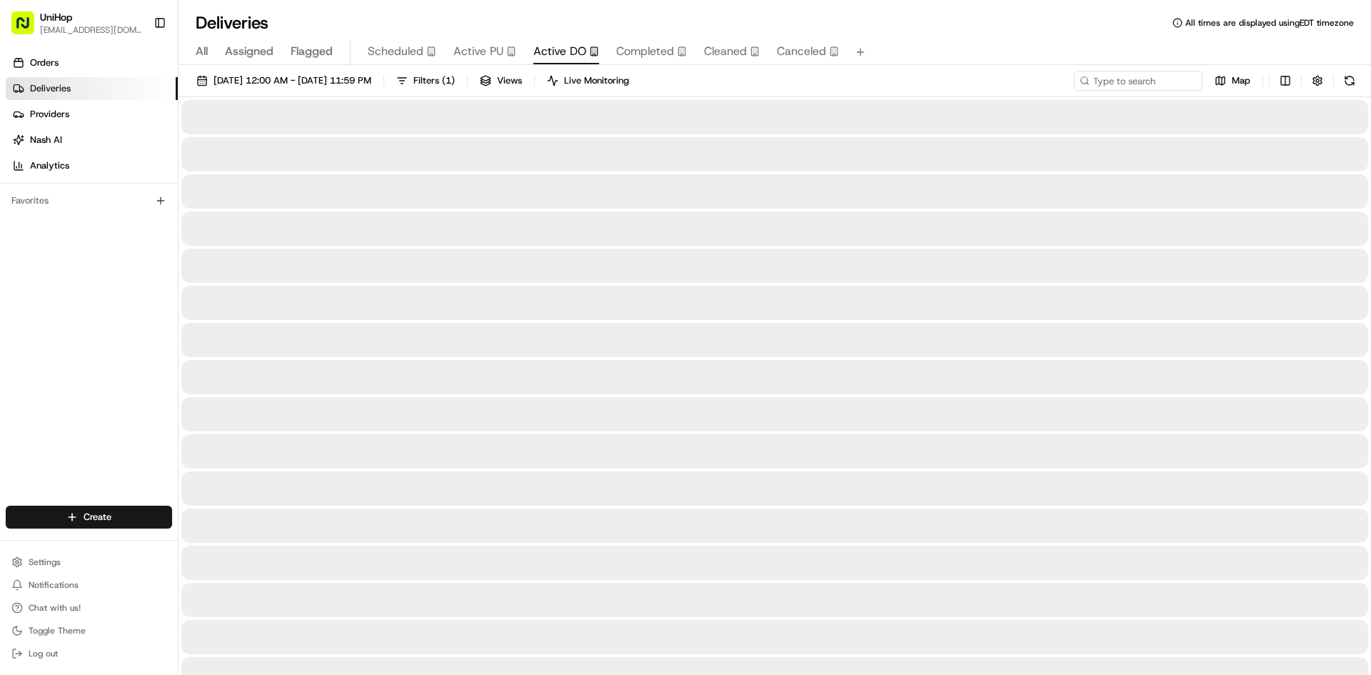
click at [553, 60] on button "Active DO" at bounding box center [566, 52] width 66 height 24
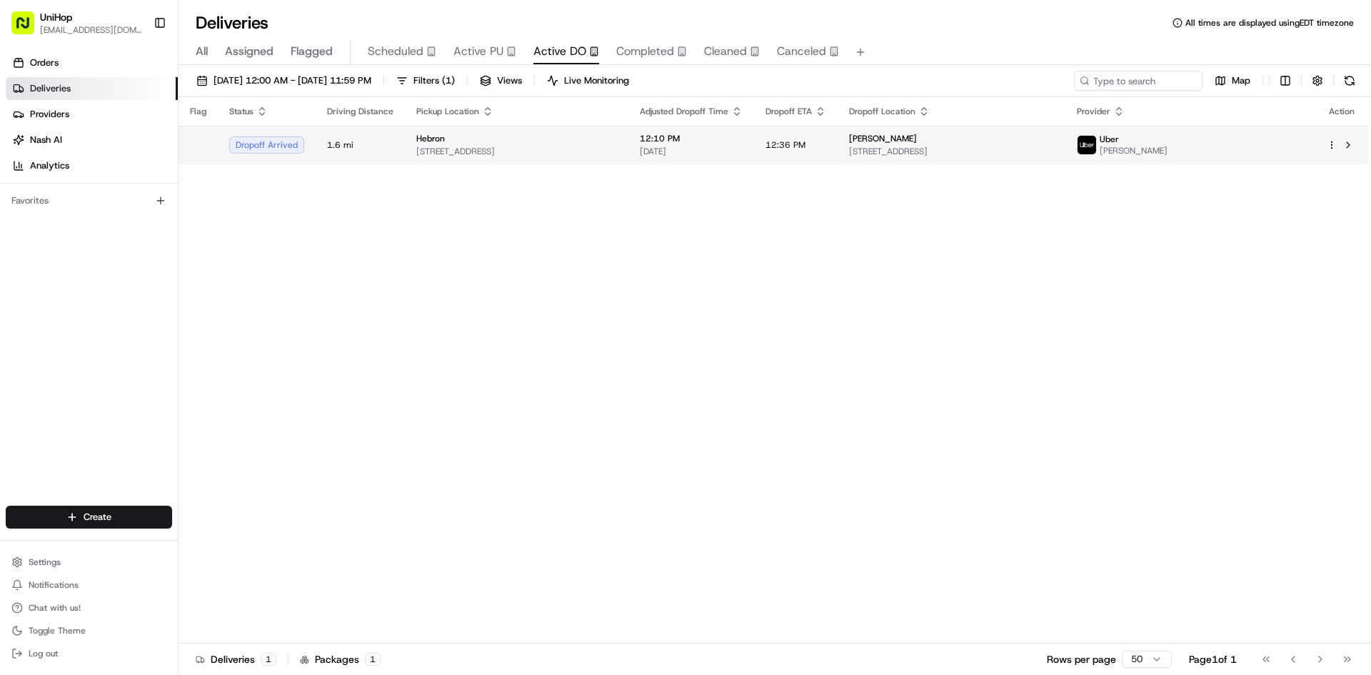
click at [742, 138] on span "12:10 PM" at bounding box center [691, 138] width 103 height 11
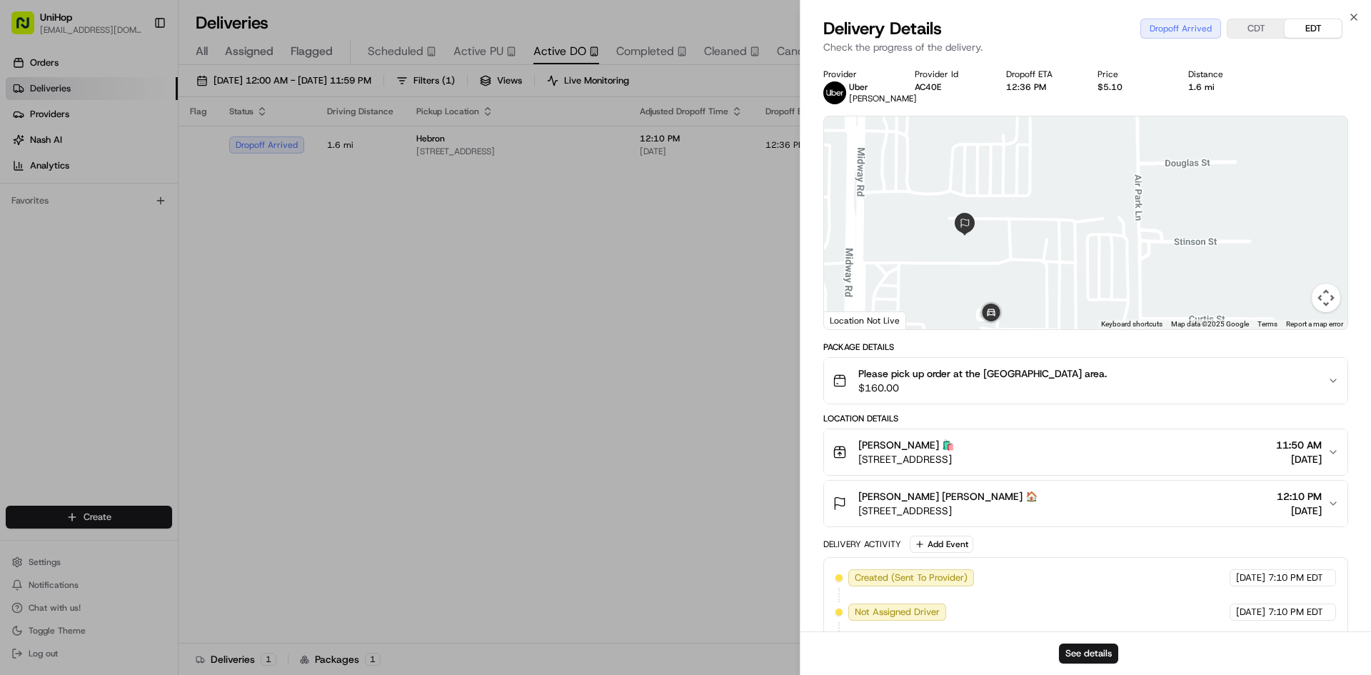
drag, startPoint x: 1010, startPoint y: 264, endPoint x: 1010, endPoint y: 256, distance: 8.6
click at [1010, 256] on div at bounding box center [1085, 222] width 523 height 213
click at [1030, 502] on div "[PERSON_NAME] [PERSON_NAME] 🏠" at bounding box center [947, 496] width 179 height 14
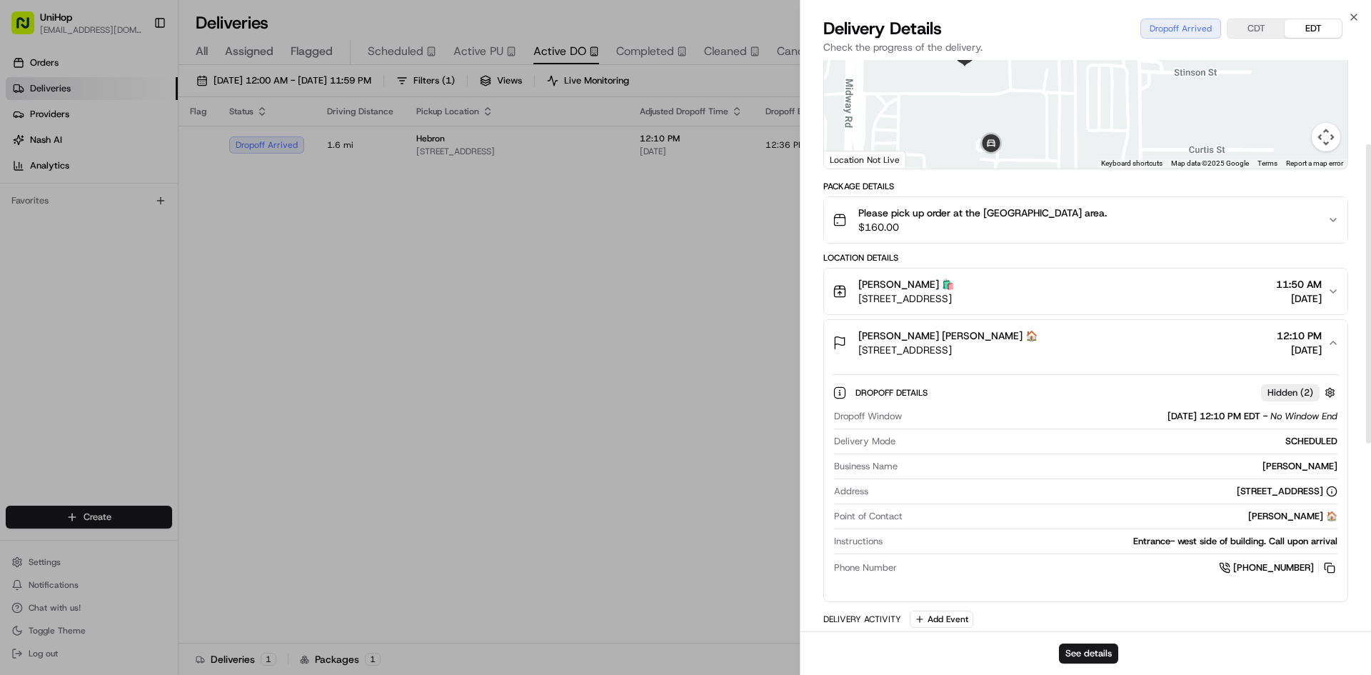
scroll to position [214, 0]
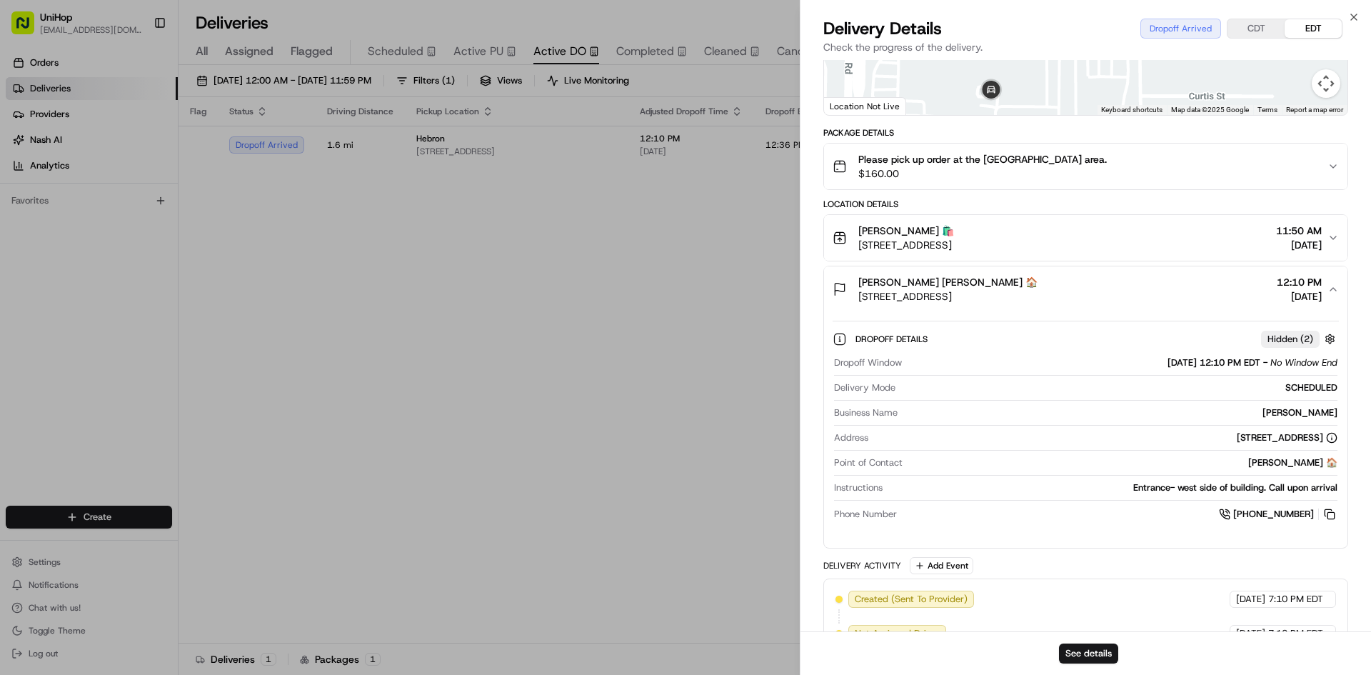
click at [1109, 283] on div "Mandy Lowe Mandy Lowe 🏠 4000 Midway Rd, Carrollton, TX 75007, USA 12:10 PM Aug …" at bounding box center [1079, 289] width 495 height 29
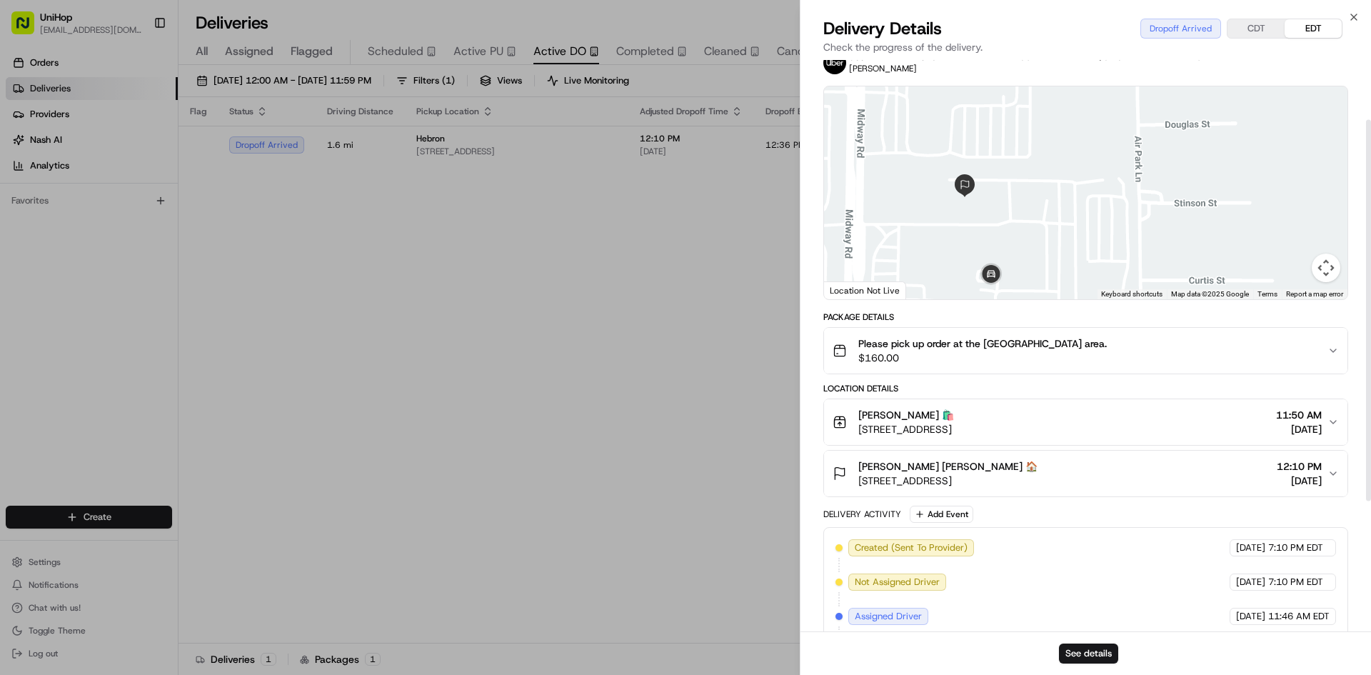
scroll to position [0, 0]
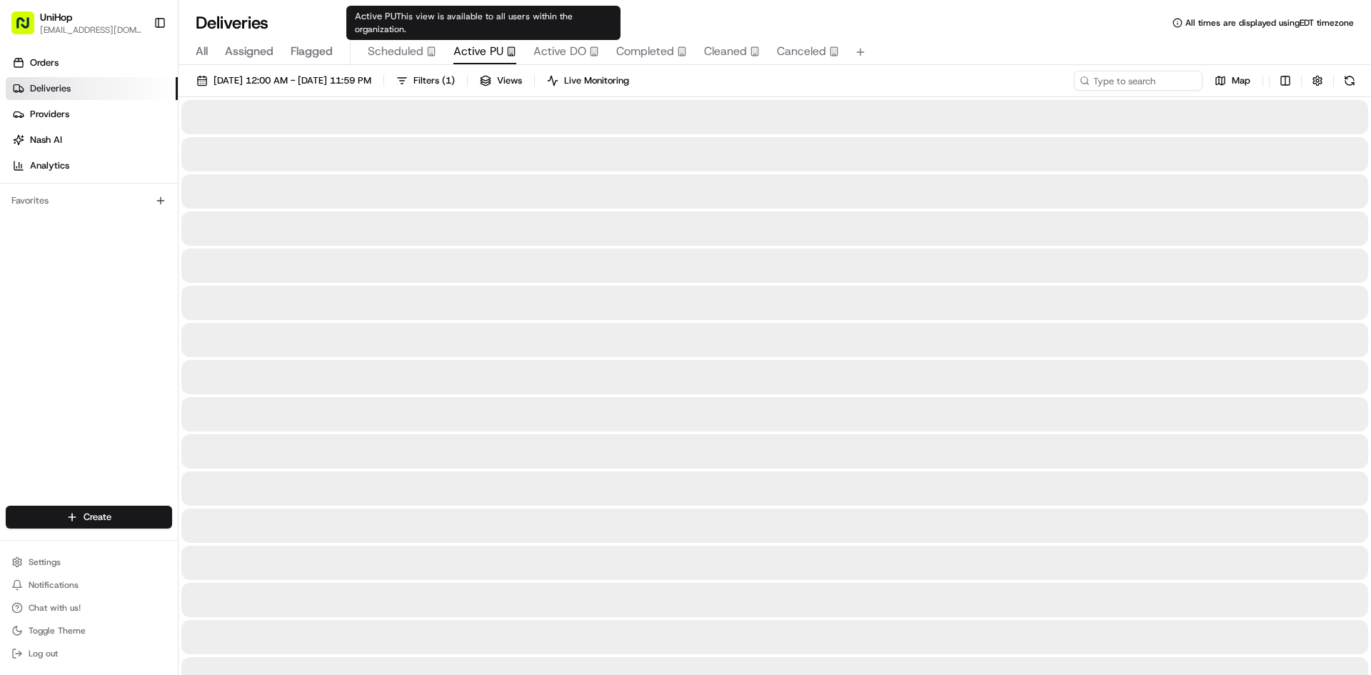
click at [476, 46] on span "Active PU" at bounding box center [478, 51] width 50 height 17
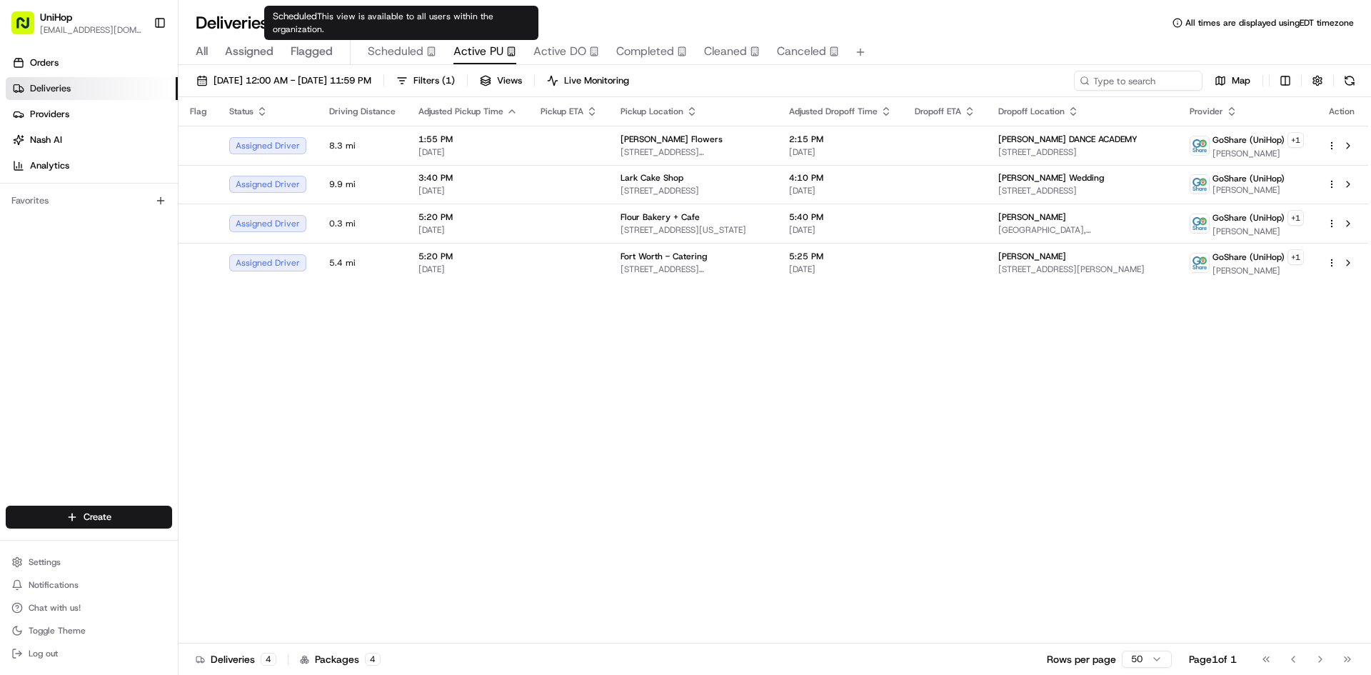
click at [414, 48] on span "Scheduled" at bounding box center [396, 51] width 56 height 17
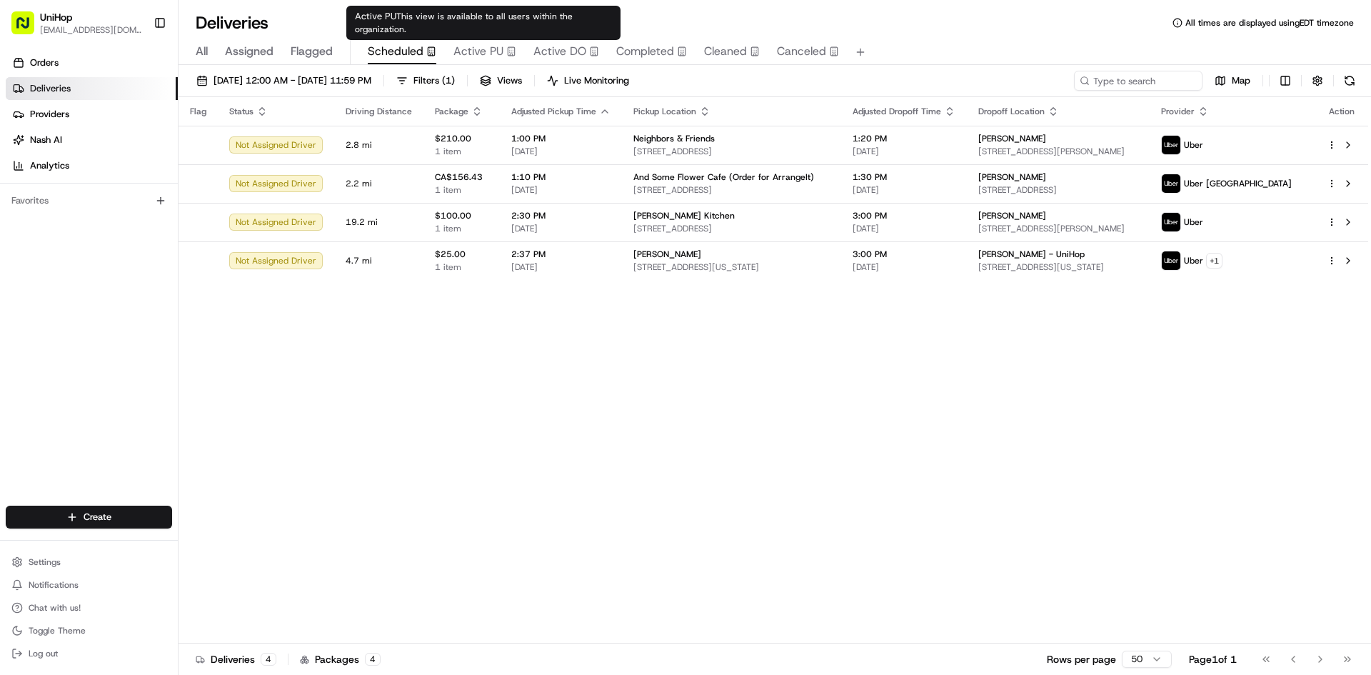
click at [498, 48] on span "Active PU" at bounding box center [478, 51] width 50 height 17
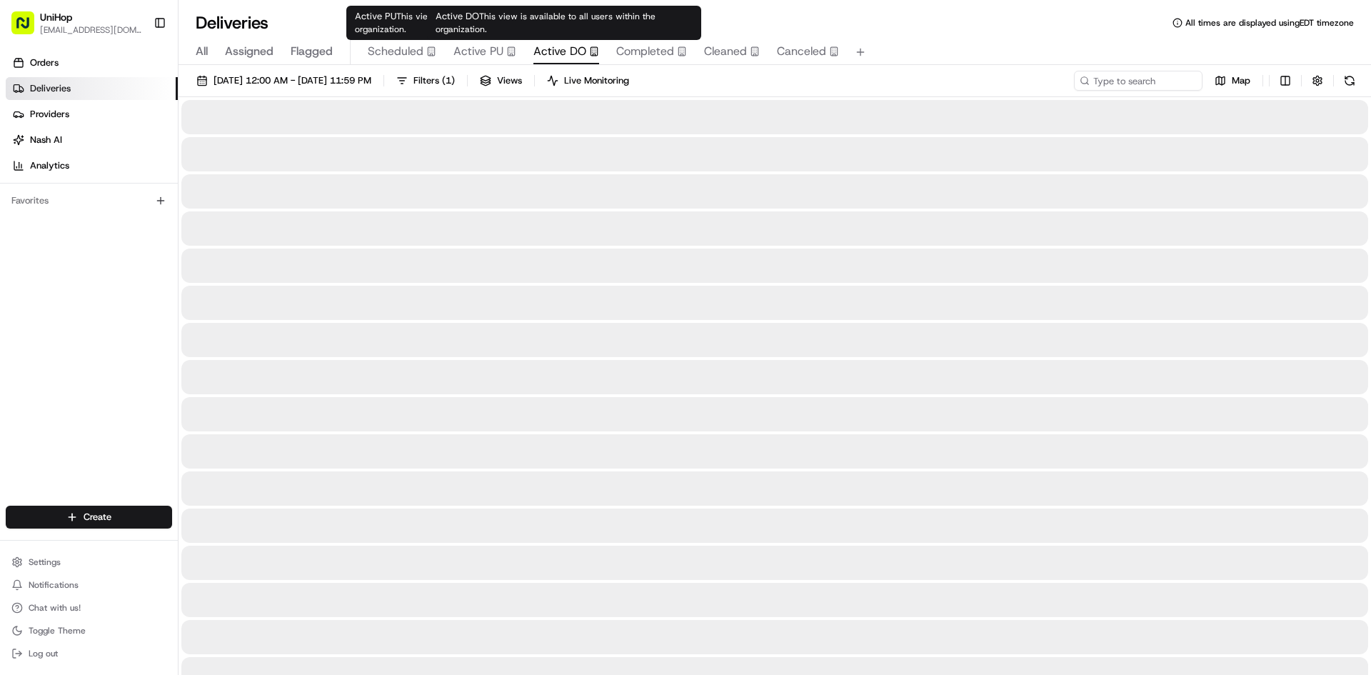
click at [551, 45] on span "Active DO" at bounding box center [559, 51] width 53 height 17
click at [490, 54] on span "Active PU" at bounding box center [478, 51] width 50 height 17
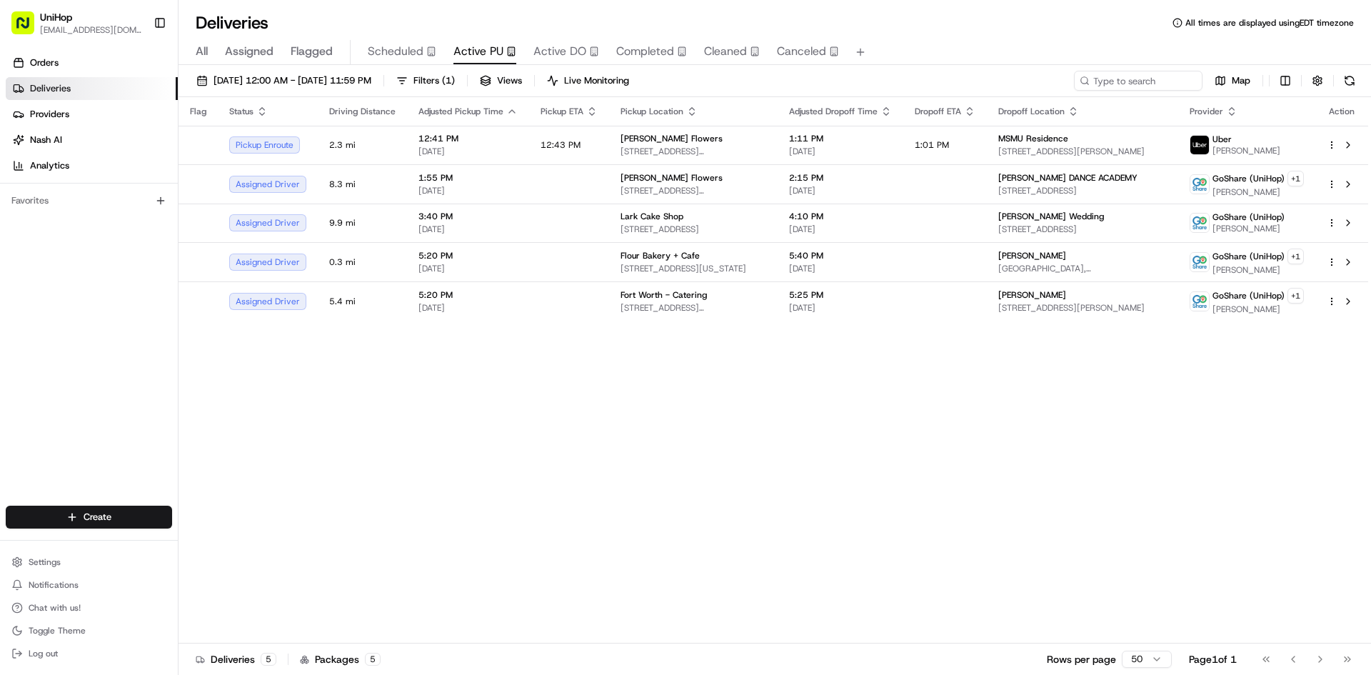
drag, startPoint x: 0, startPoint y: 342, endPoint x: 5, endPoint y: 336, distance: 7.6
click at [0, 342] on div "Orders Deliveries Providers Nash AI Analytics Favorites" at bounding box center [89, 280] width 178 height 468
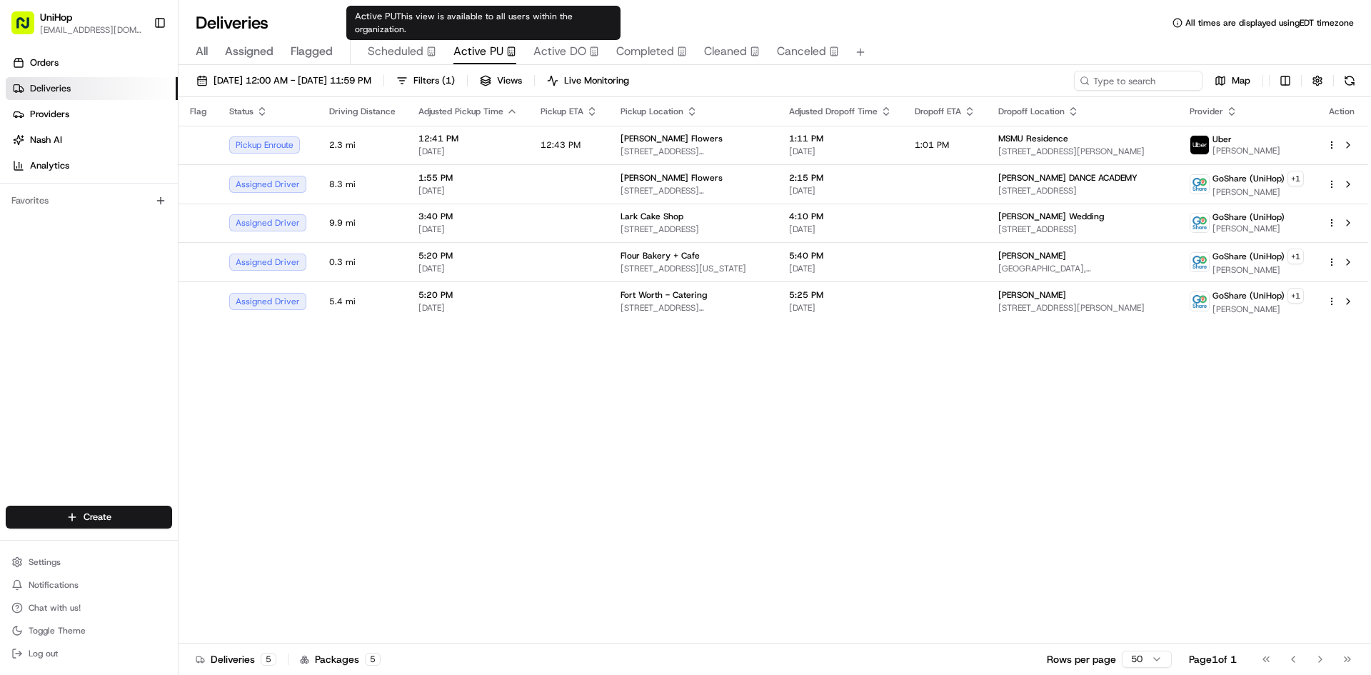
click at [415, 48] on span "Scheduled" at bounding box center [396, 51] width 56 height 17
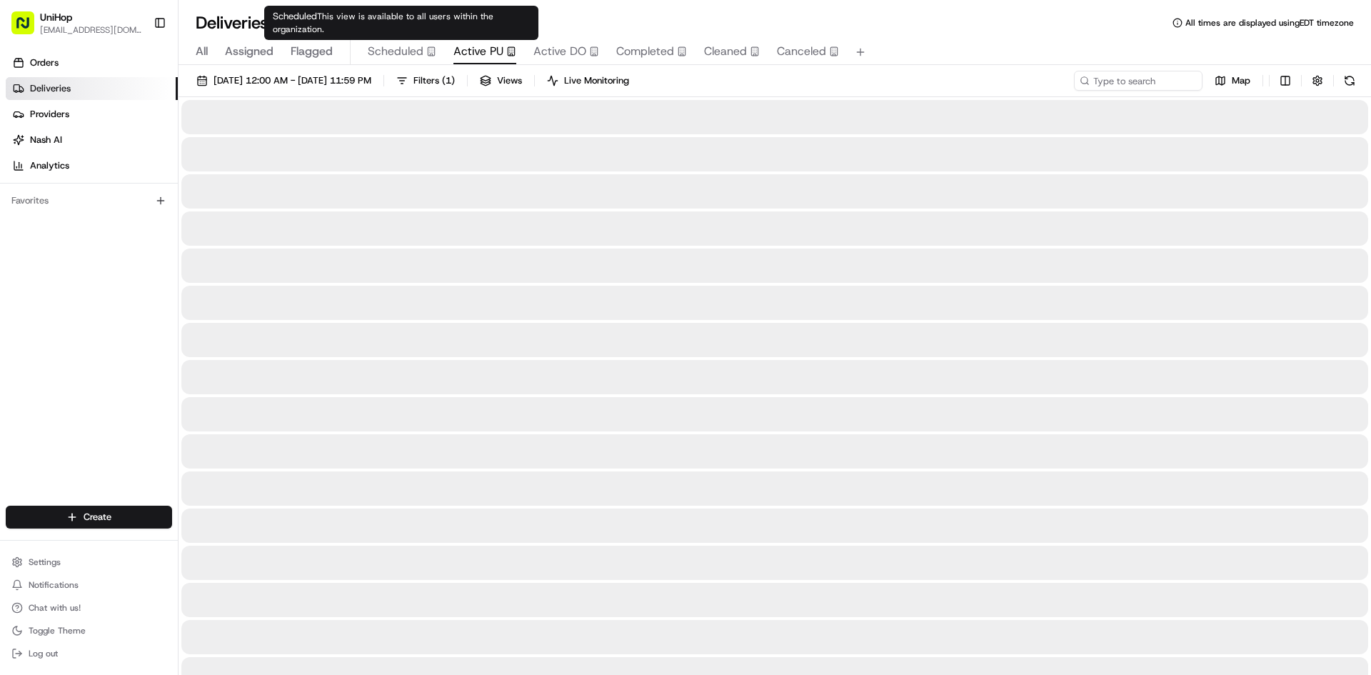
click at [488, 42] on button "Active PU" at bounding box center [484, 52] width 63 height 24
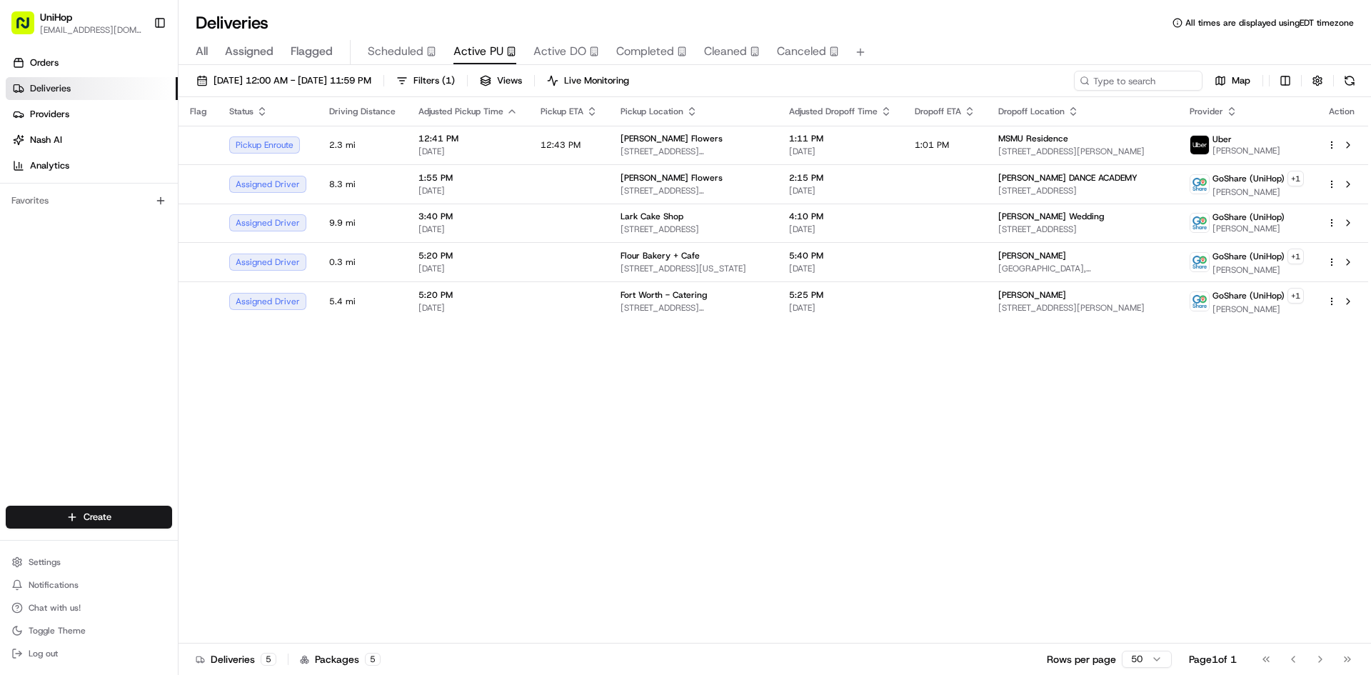
click at [1283, 409] on div "Flag Status Driving Distance Adjusted Pickup Time Pickup ETA Pickup Location Ad…" at bounding box center [772, 370] width 1189 height 546
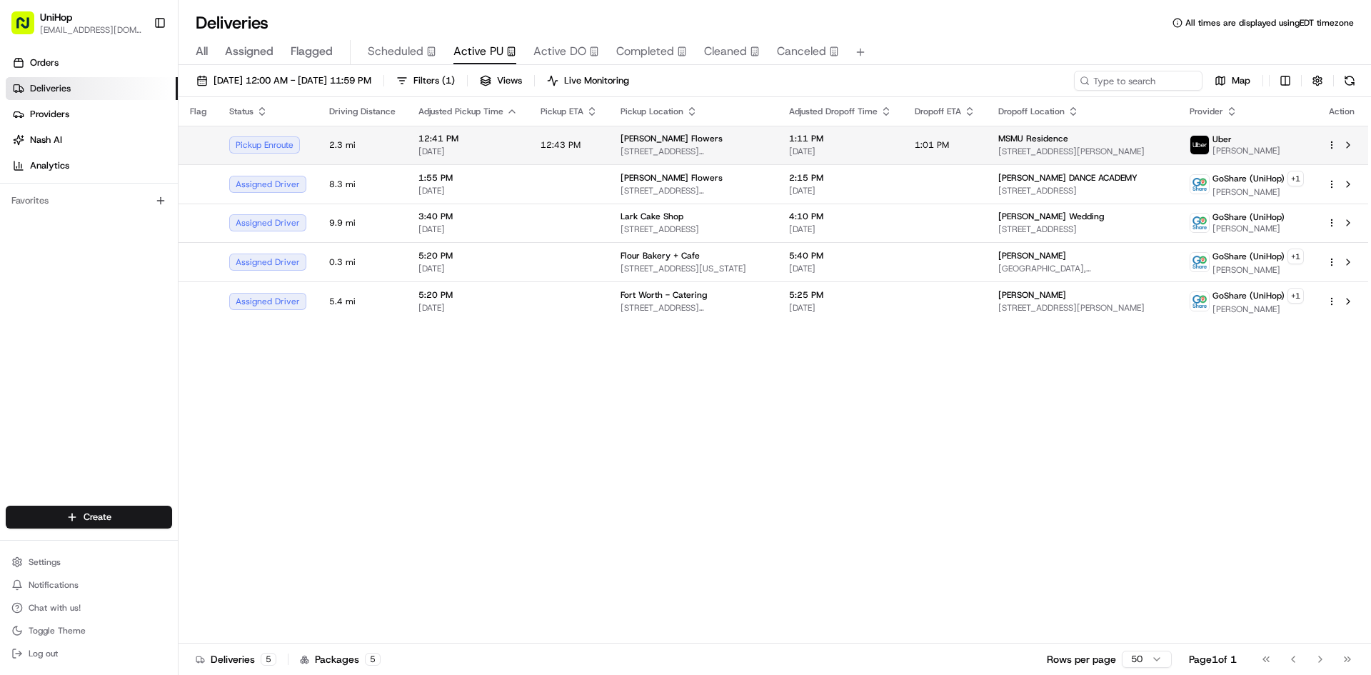
click at [984, 157] on td "1:01 PM" at bounding box center [945, 145] width 84 height 39
click at [1344, 148] on button at bounding box center [1347, 144] width 17 height 17
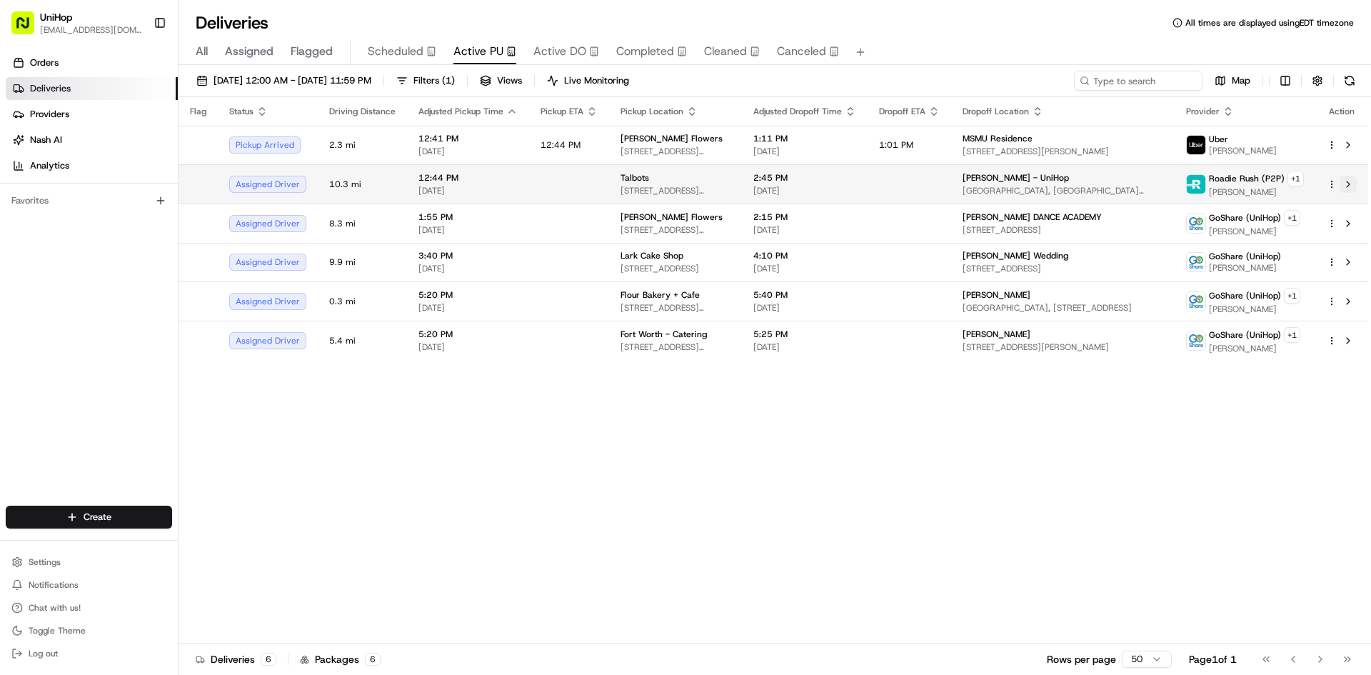
click at [1354, 189] on button at bounding box center [1347, 184] width 17 height 17
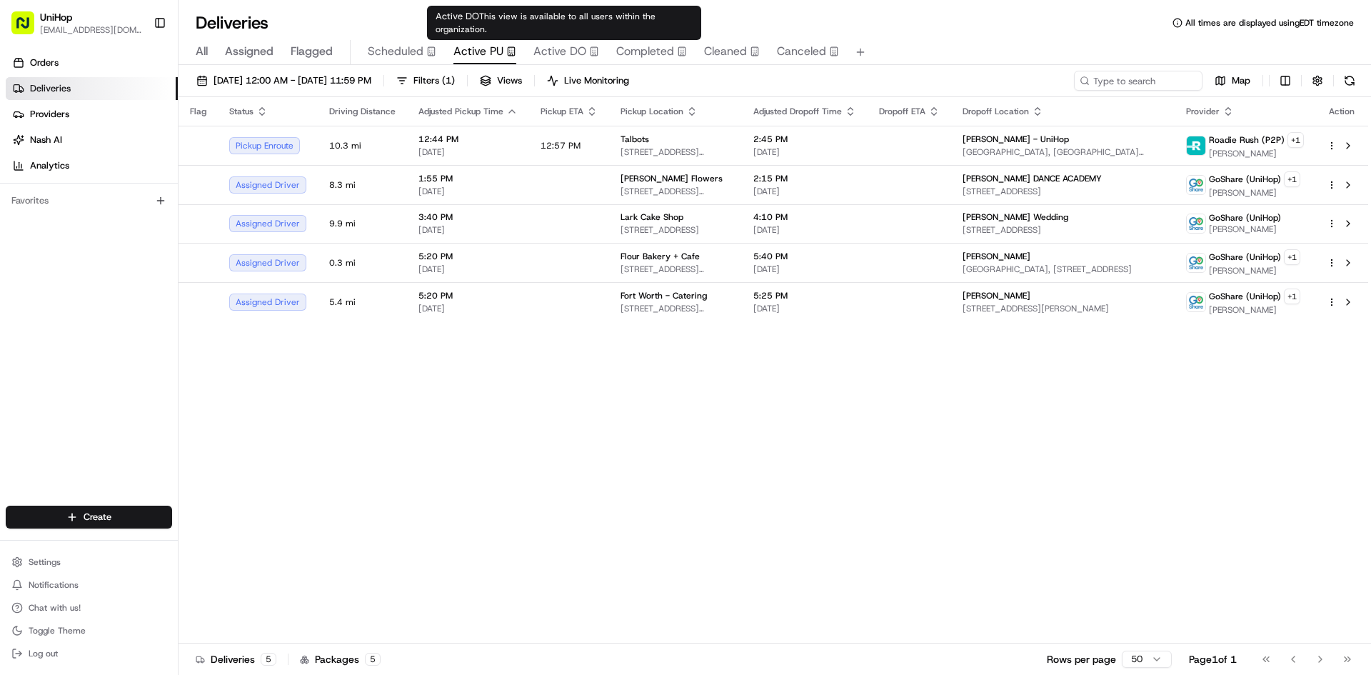
click at [569, 51] on span "Active DO" at bounding box center [559, 51] width 53 height 17
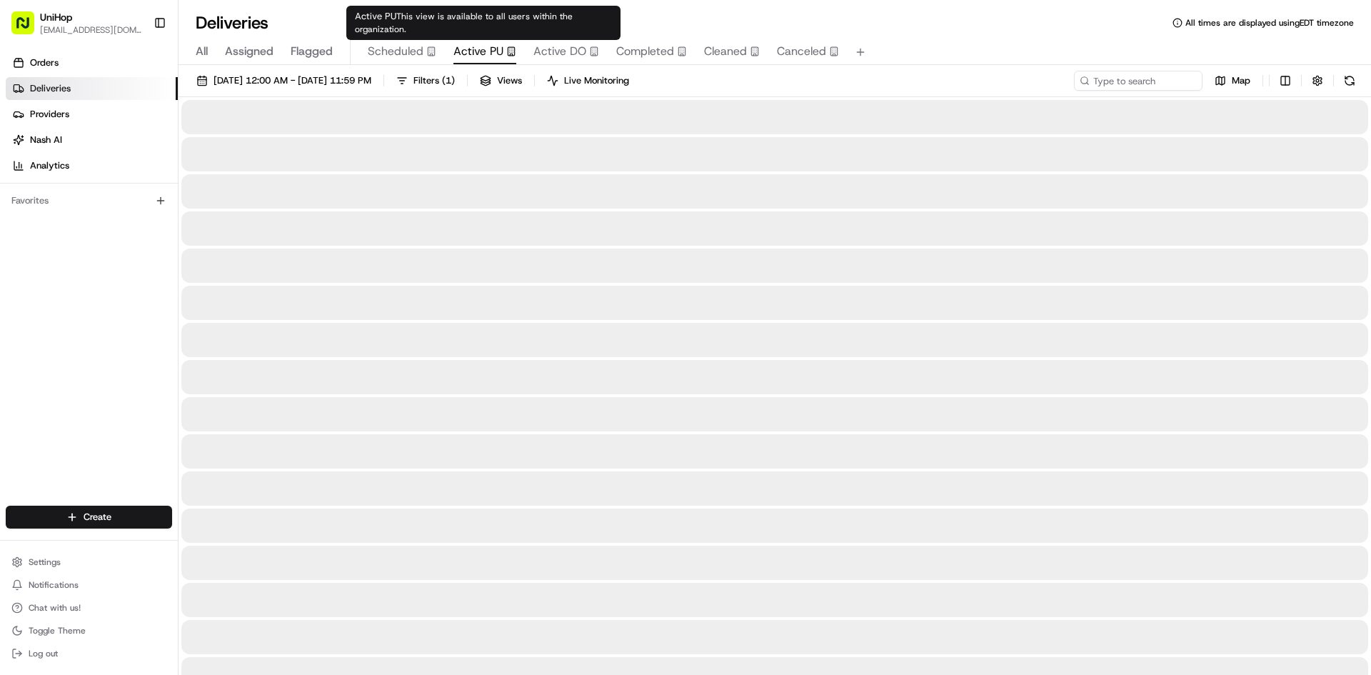
click at [487, 54] on span "Active PU" at bounding box center [478, 51] width 50 height 17
click at [396, 52] on span "Scheduled" at bounding box center [396, 51] width 56 height 17
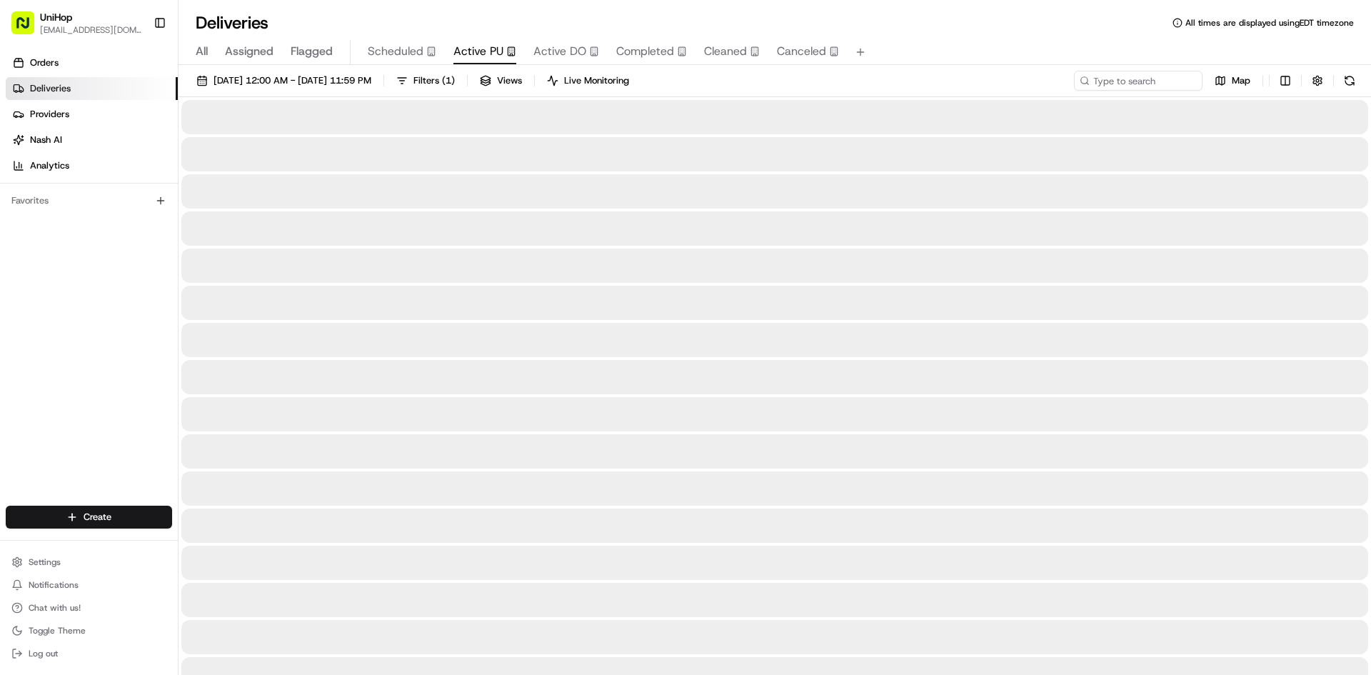
click at [483, 44] on span "Active PU" at bounding box center [478, 51] width 50 height 17
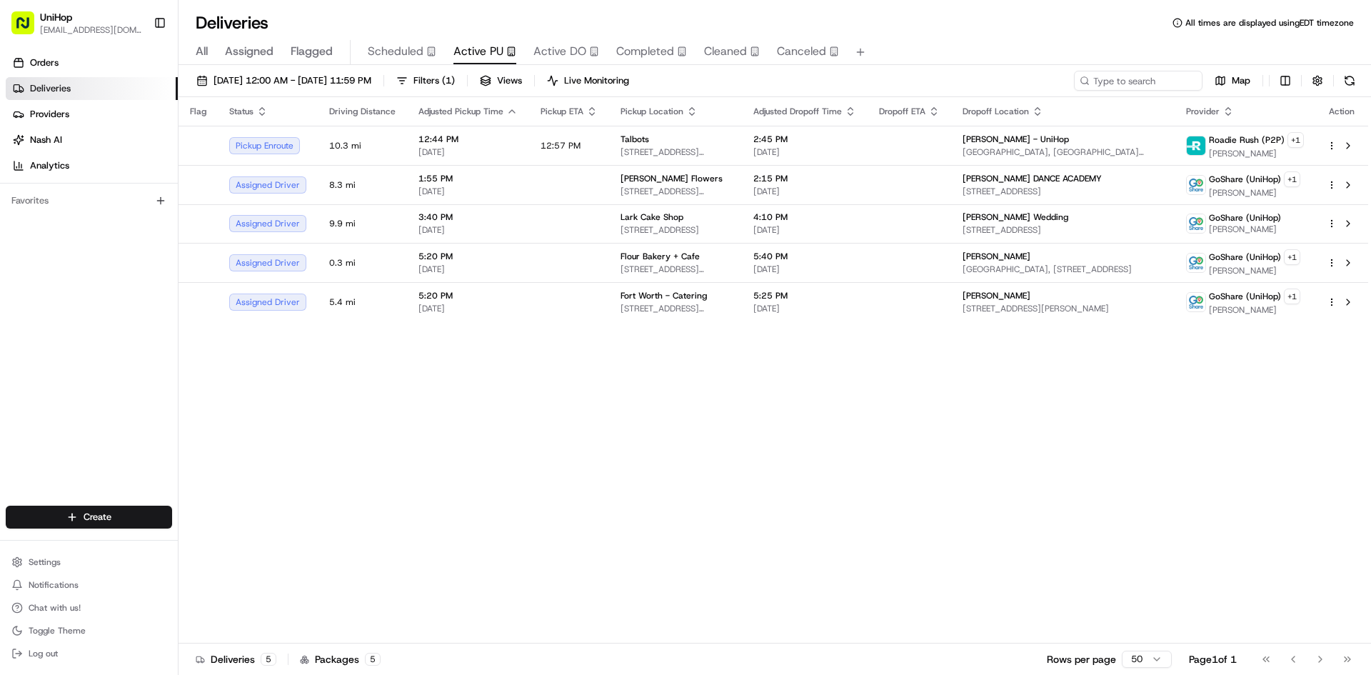
click at [6, 401] on div "Orders Deliveries Providers Nash AI Analytics Favorites" at bounding box center [89, 280] width 178 height 468
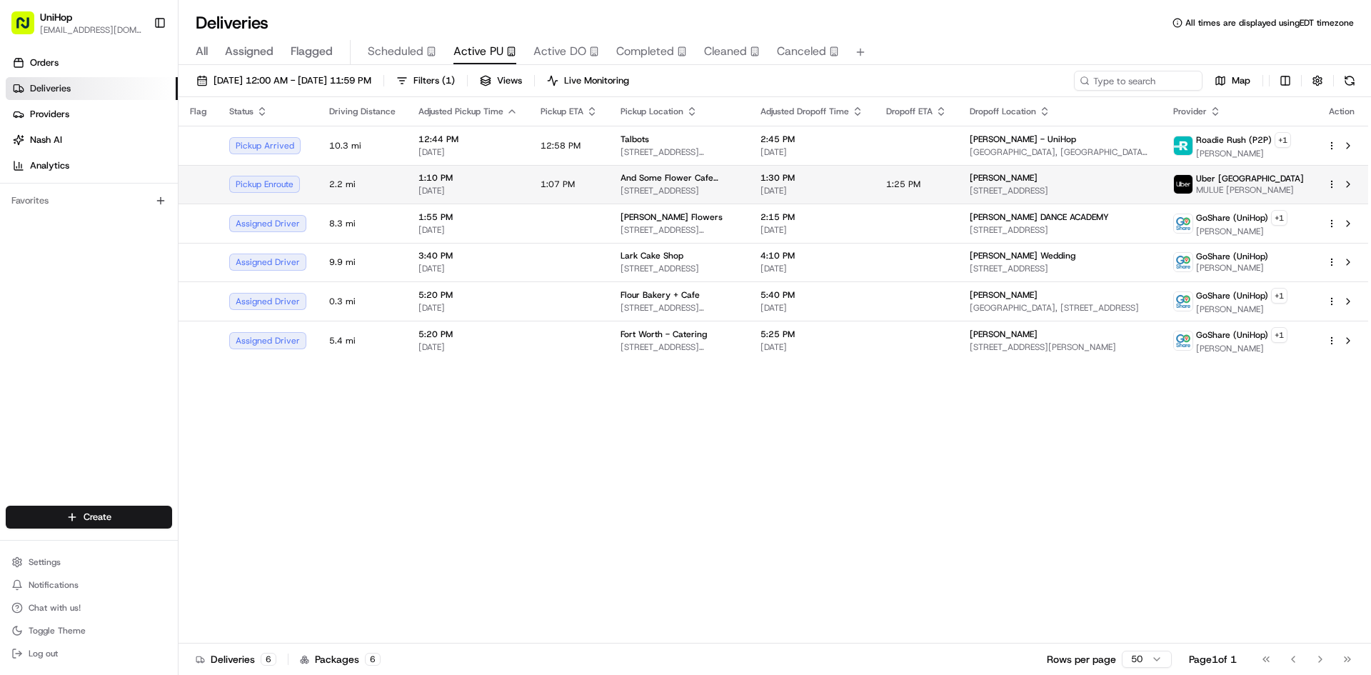
click at [709, 180] on span "And Some Flower Cafe (Order for ArrangeIt)" at bounding box center [678, 177] width 117 height 11
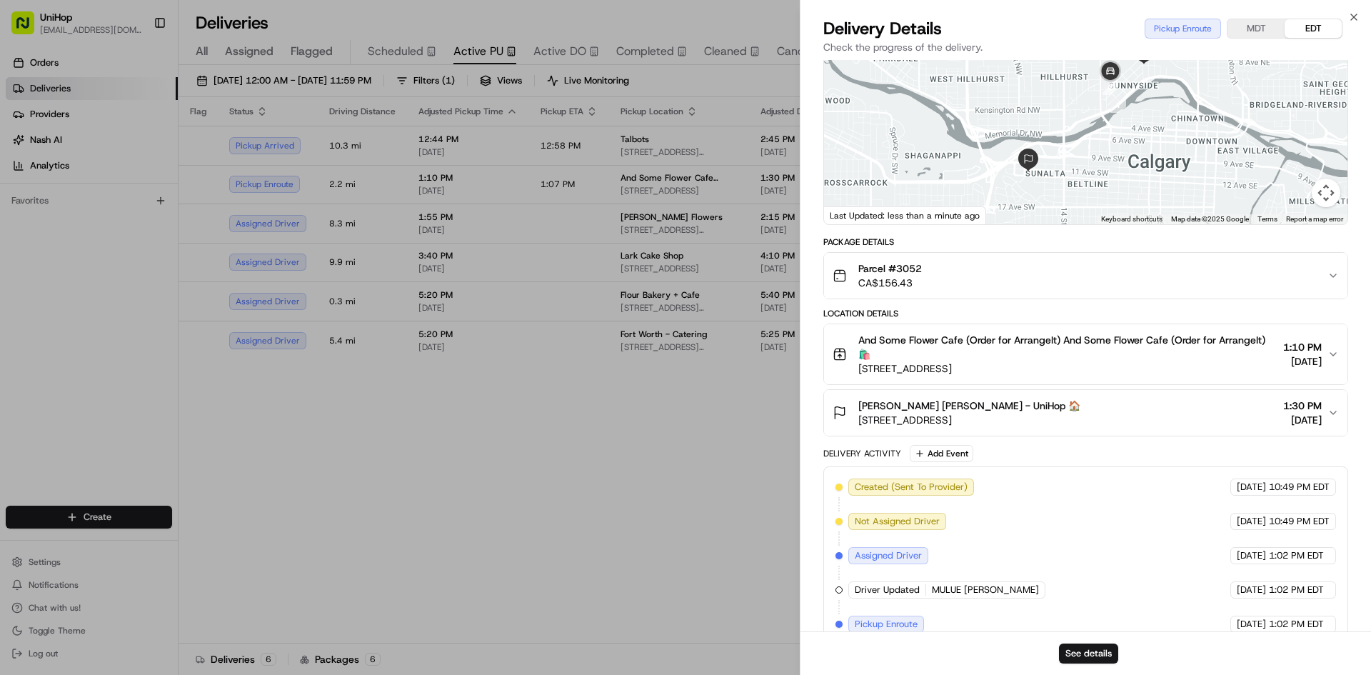
scroll to position [127, 0]
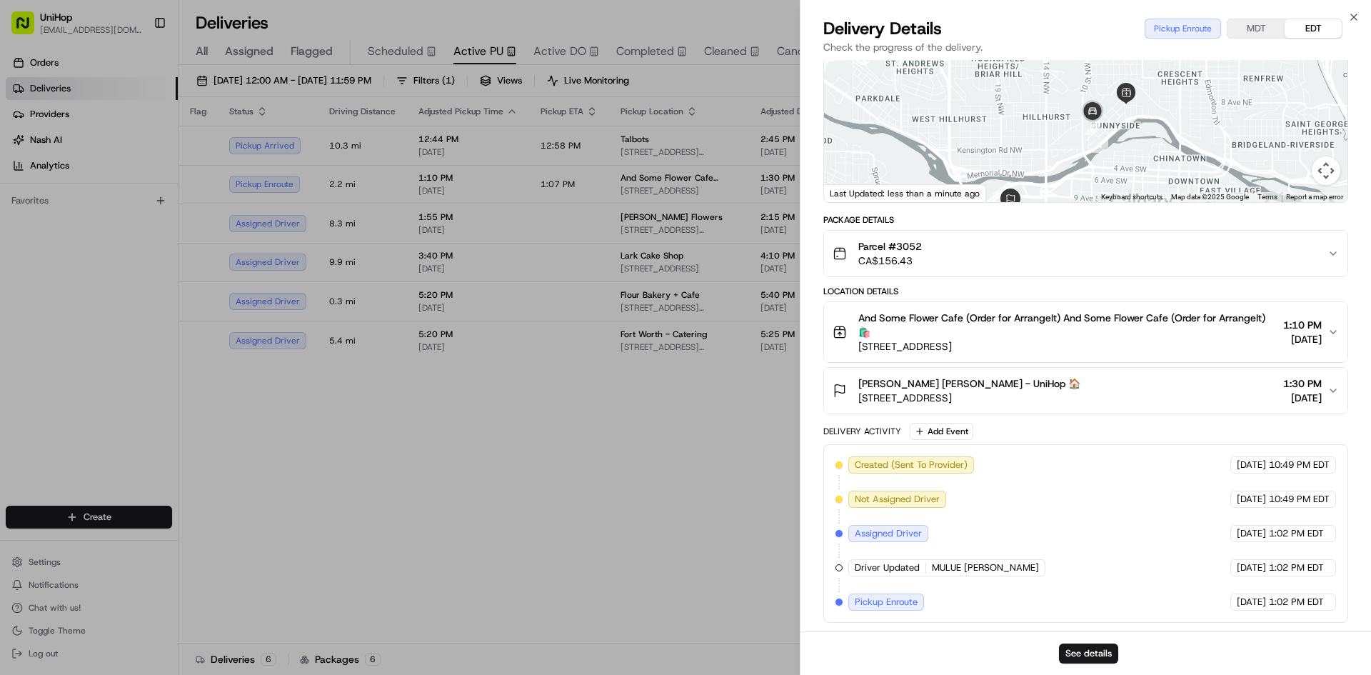
drag, startPoint x: 1148, startPoint y: 131, endPoint x: 974, endPoint y: 291, distance: 235.5
click at [1129, 197] on div "1 2 Keyboard shortcuts Map Data Map data ©2025 Google Map data ©2025 Google 500…" at bounding box center [1085, 95] width 523 height 213
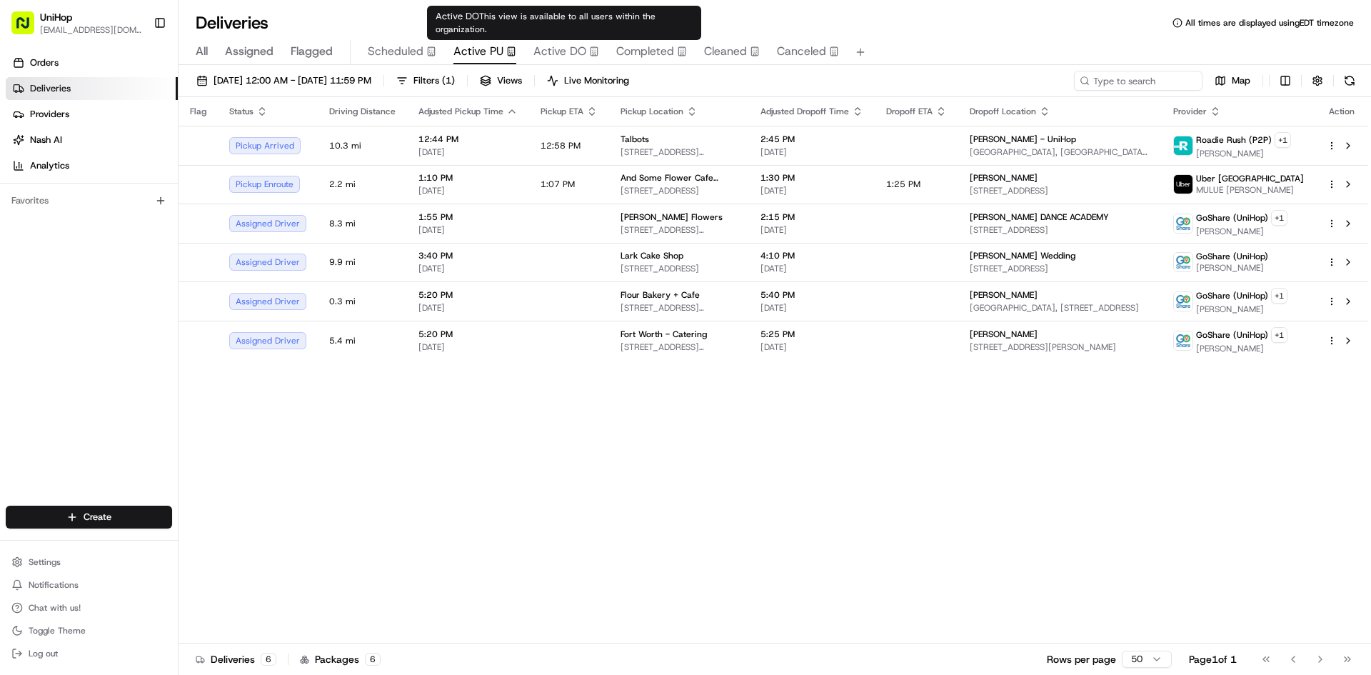
click at [568, 51] on span "Active DO" at bounding box center [559, 51] width 53 height 17
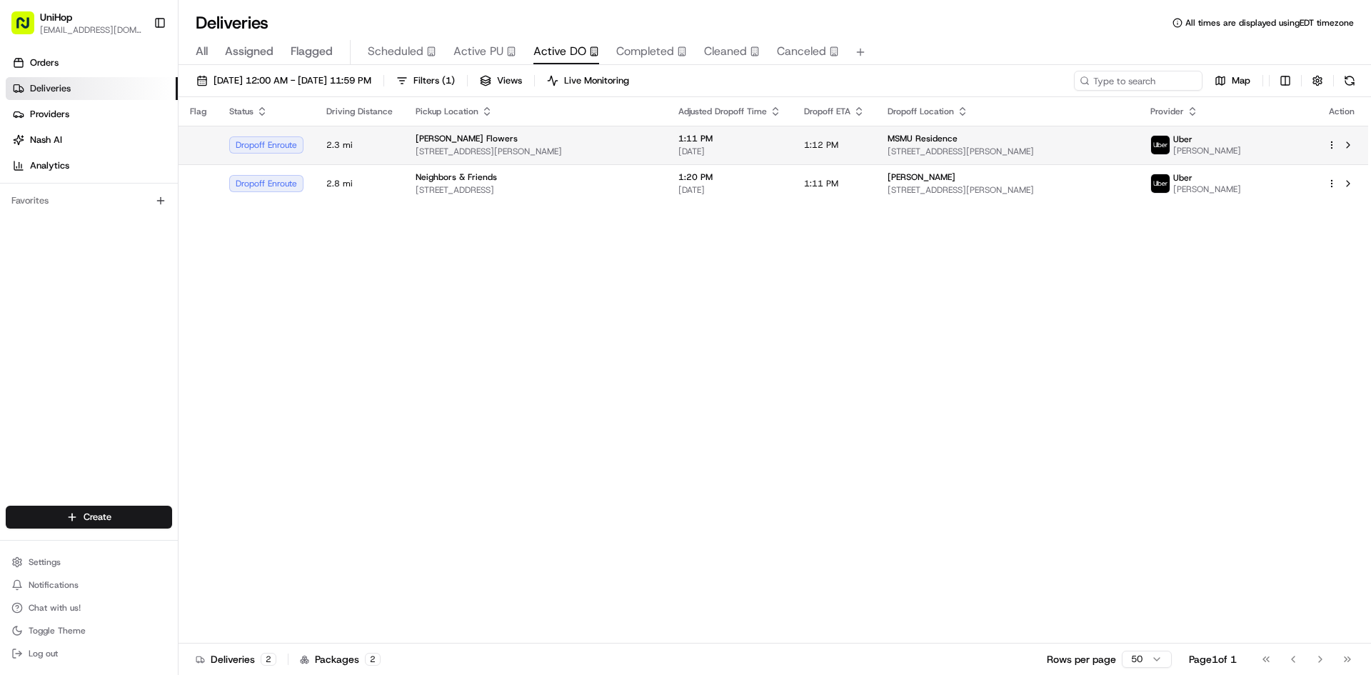
click at [518, 144] on div "Sada's Flowers 10612 Culver Blvd, Culver City, CA 90232, USA" at bounding box center [535, 145] width 240 height 24
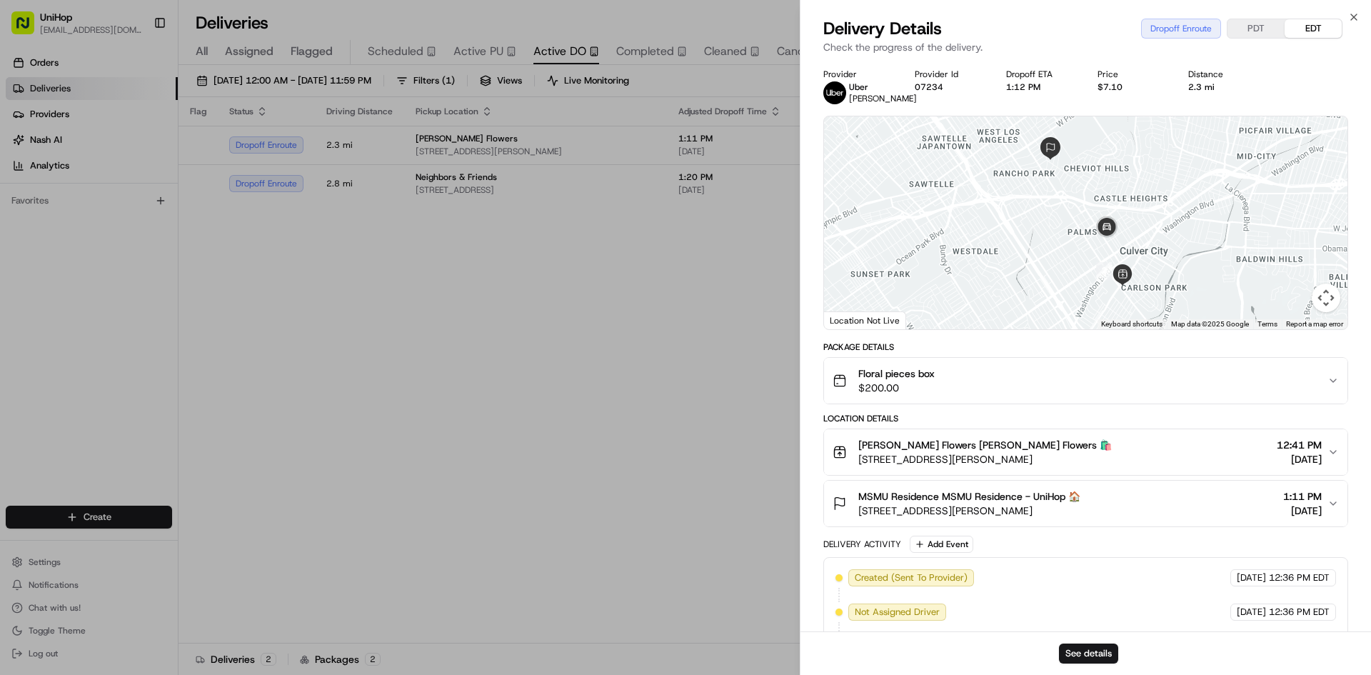
click at [1017, 503] on span "MSMU Residence MSMU Residence - UniHop 🏠" at bounding box center [969, 496] width 222 height 14
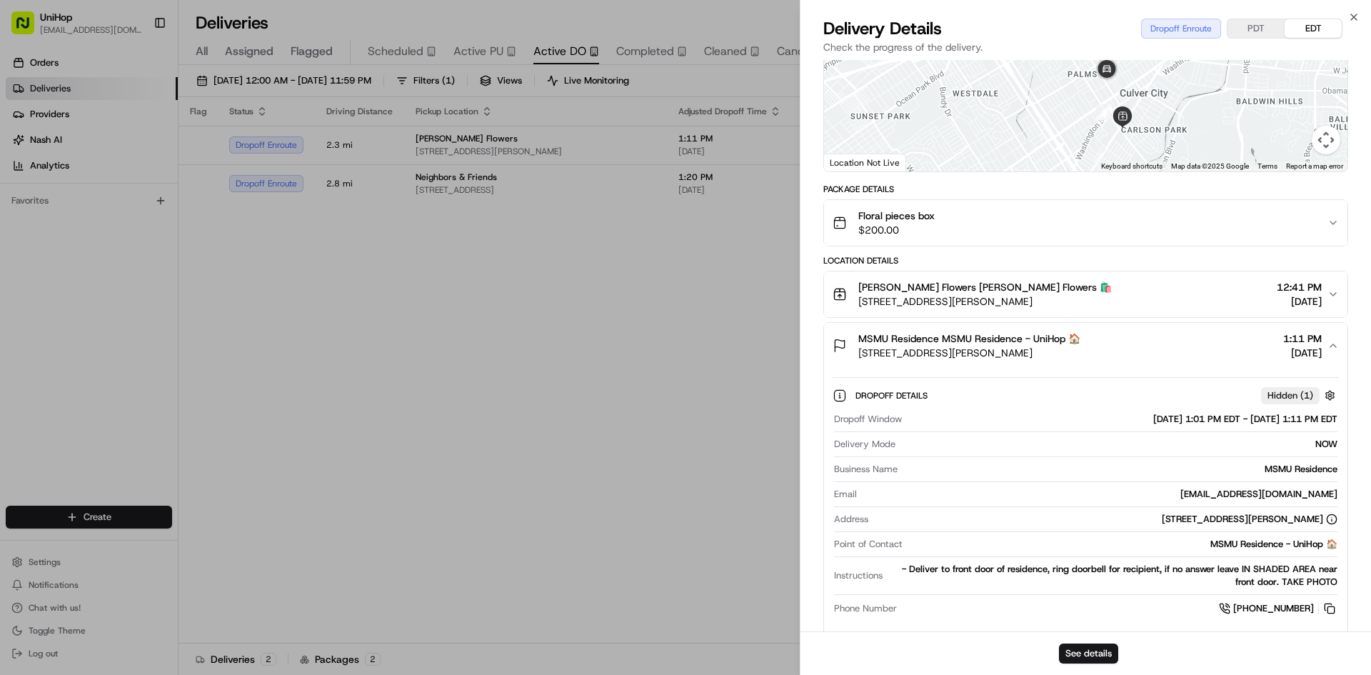
scroll to position [214, 0]
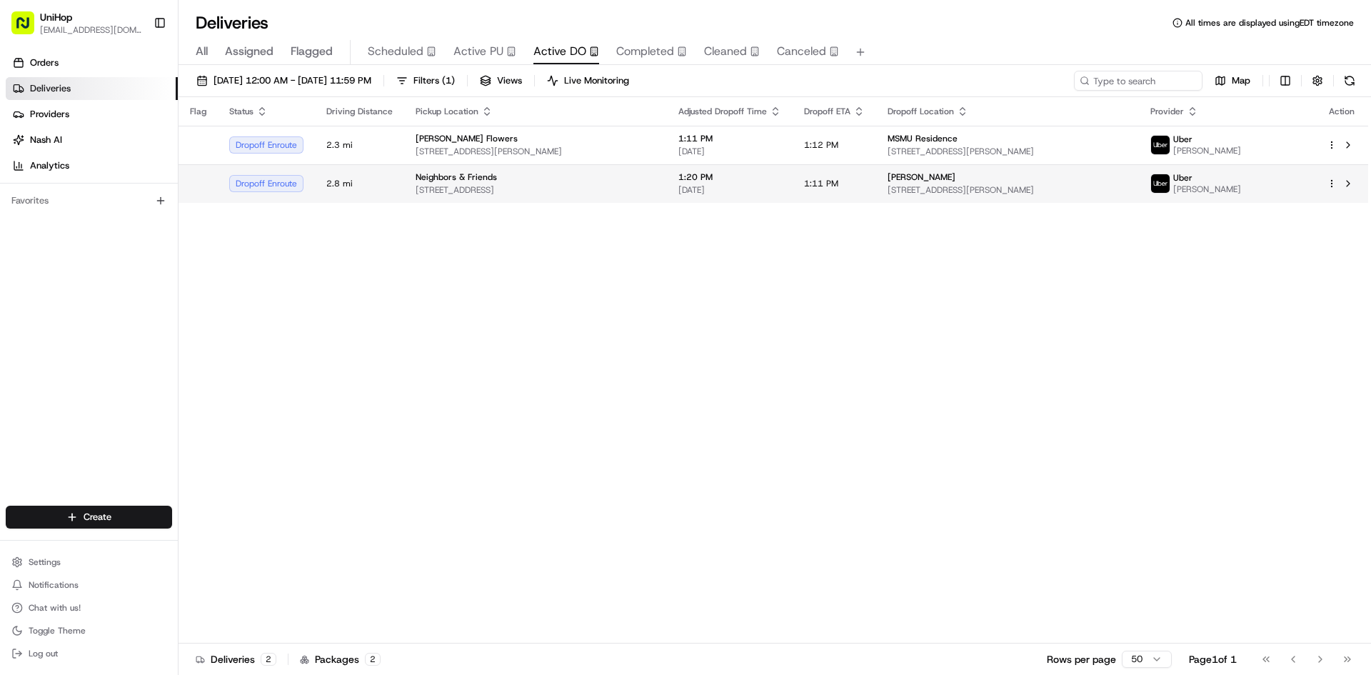
click at [641, 166] on td "Neighbors & Friends 88 Union St, Pasadena, CA 91103, USA" at bounding box center [535, 183] width 263 height 39
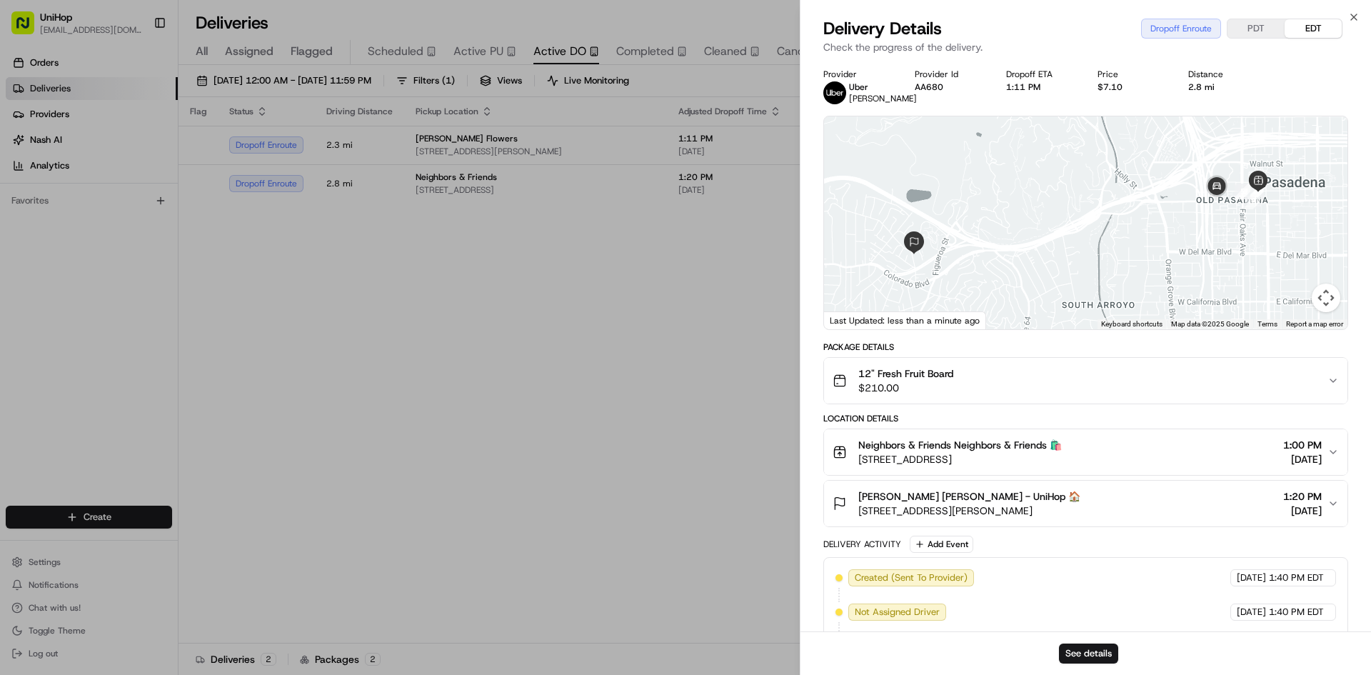
click at [1030, 507] on span "5150 Monte Bonito Dr, Eagle Rock, CA 90041, USA" at bounding box center [969, 510] width 222 height 14
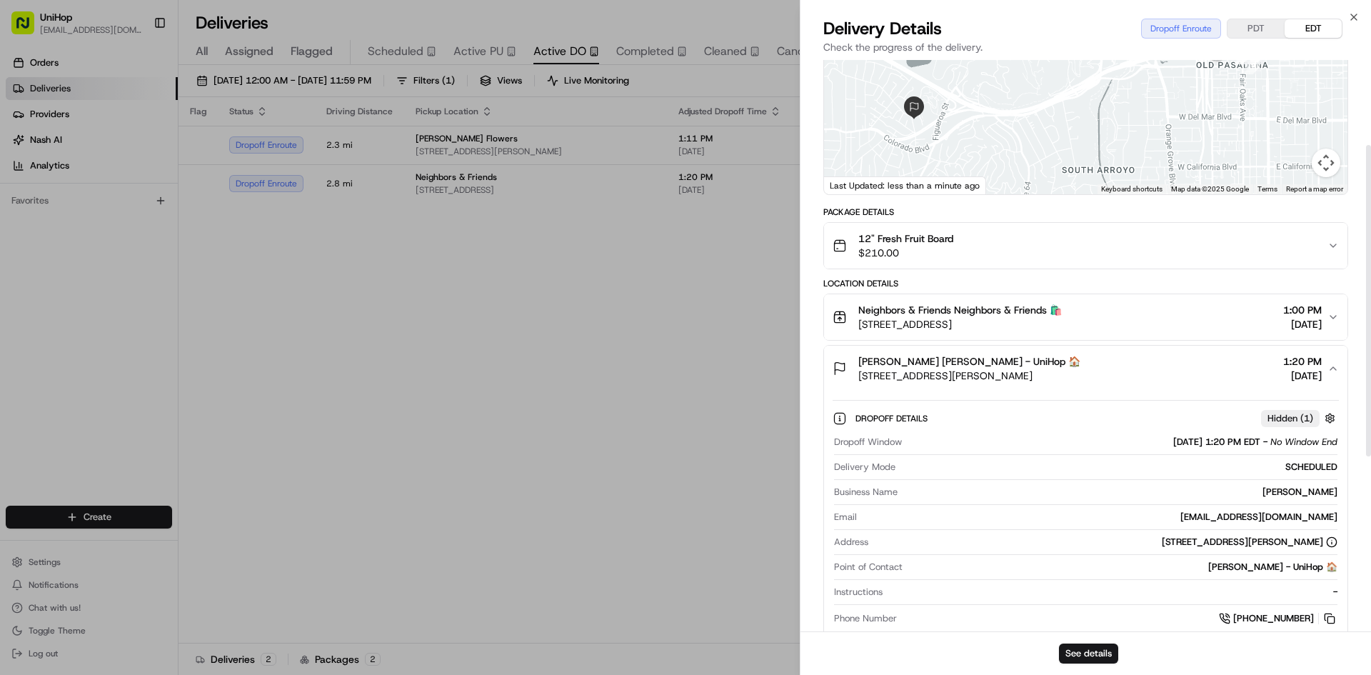
scroll to position [0, 0]
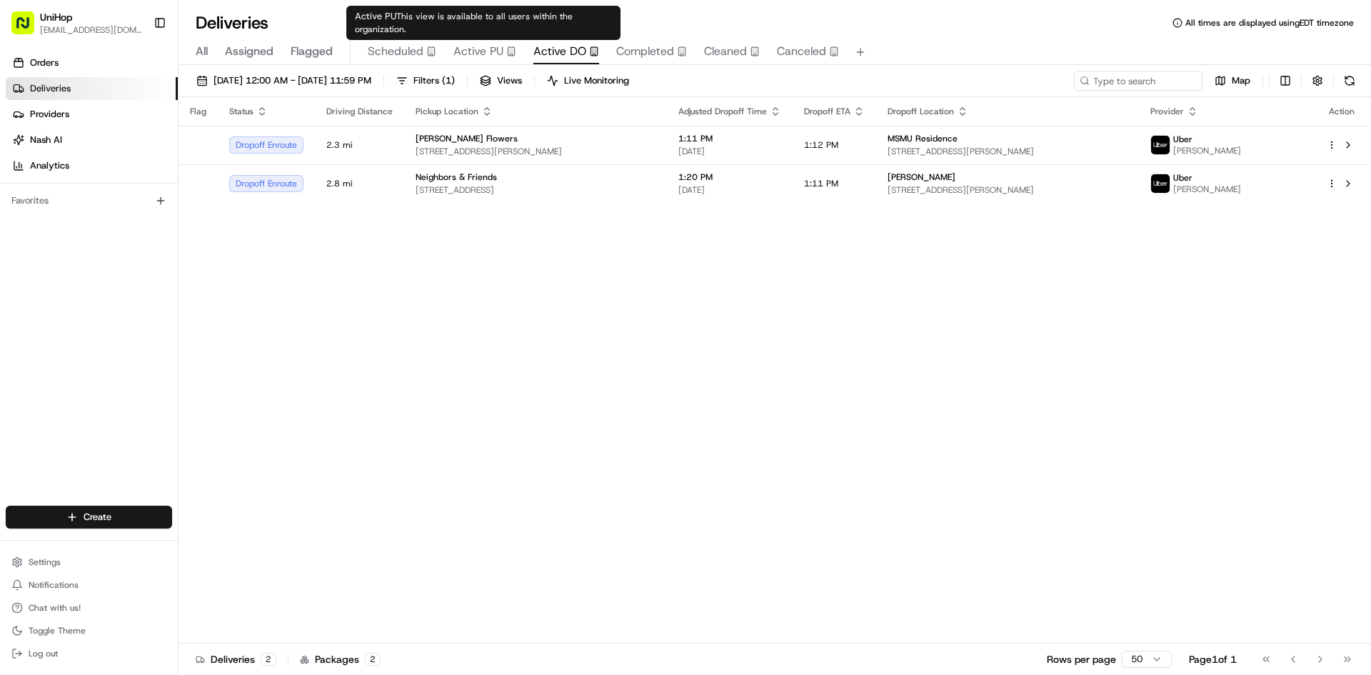
click at [477, 51] on span "Active PU" at bounding box center [478, 51] width 50 height 17
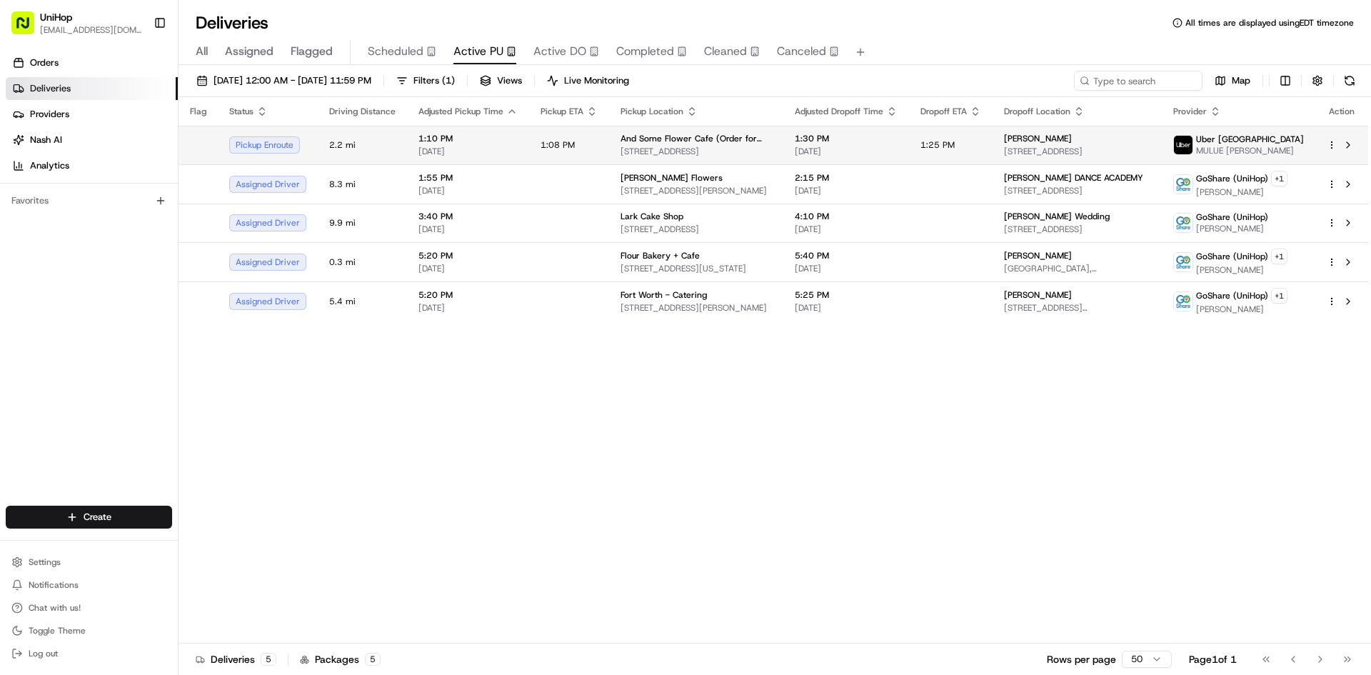
click at [731, 135] on span "And Some Flower Cafe (Order for ArrangeIt)" at bounding box center [695, 138] width 151 height 11
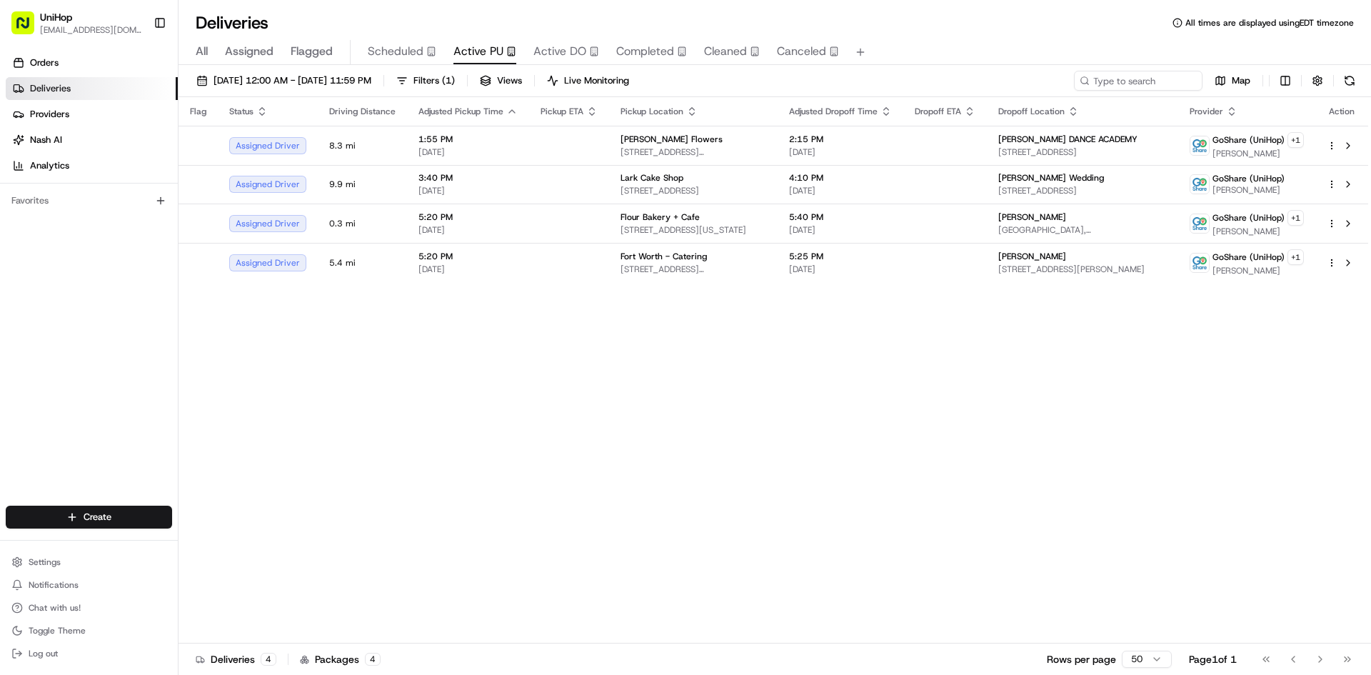
click at [36, 346] on div "Orders Deliveries Providers Nash AI Analytics Favorites" at bounding box center [89, 280] width 178 height 468
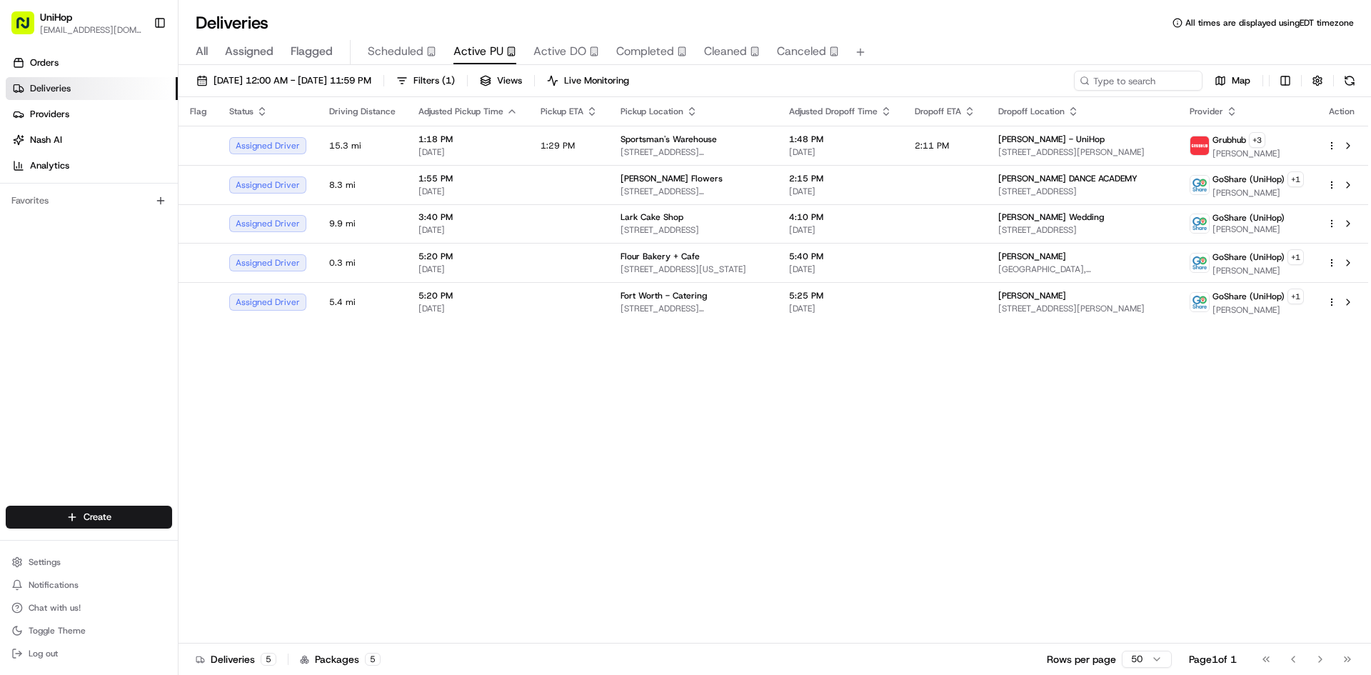
click at [310, 51] on span "Flagged" at bounding box center [312, 51] width 42 height 17
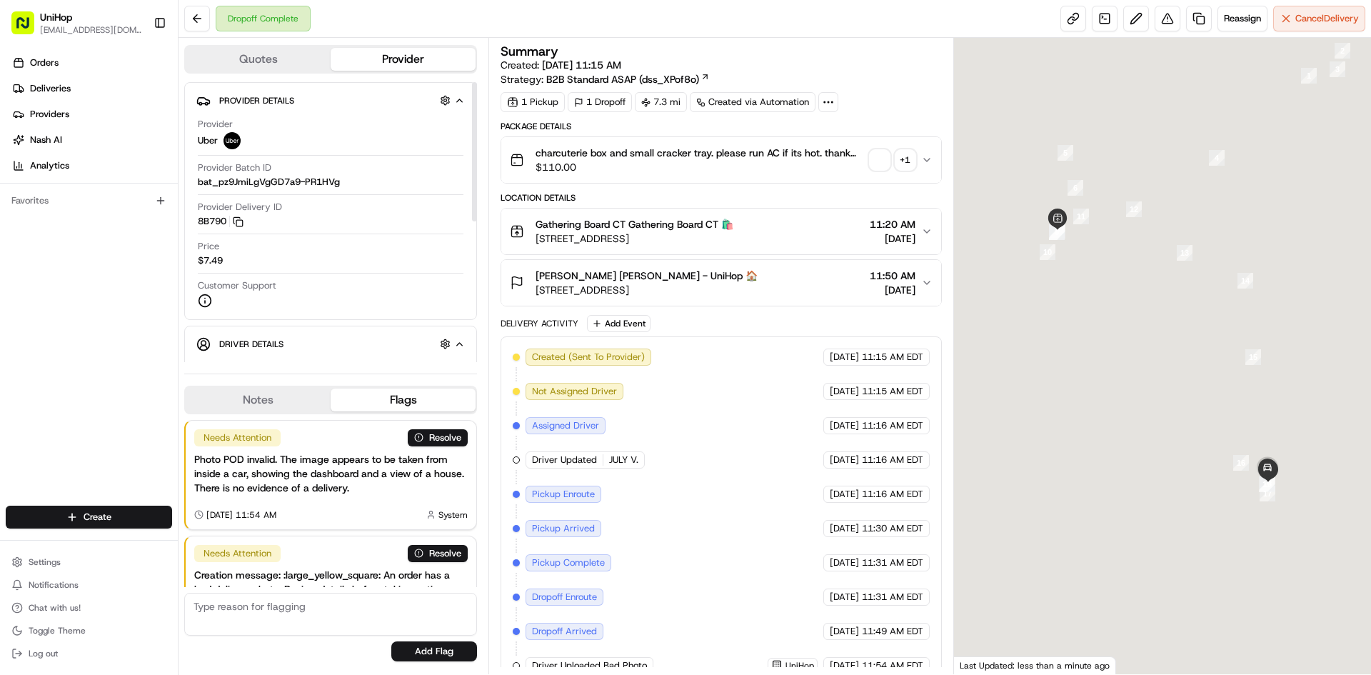
scroll to position [84, 0]
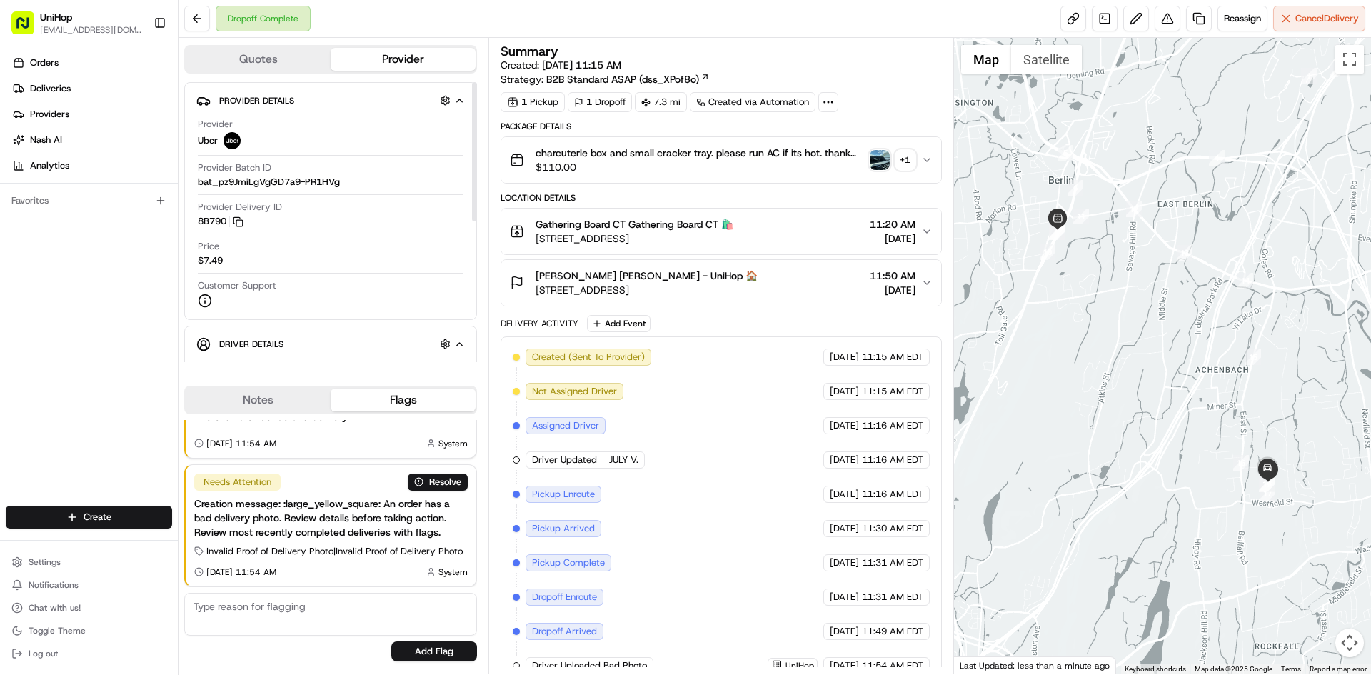
click at [228, 390] on button "Notes" at bounding box center [258, 399] width 145 height 23
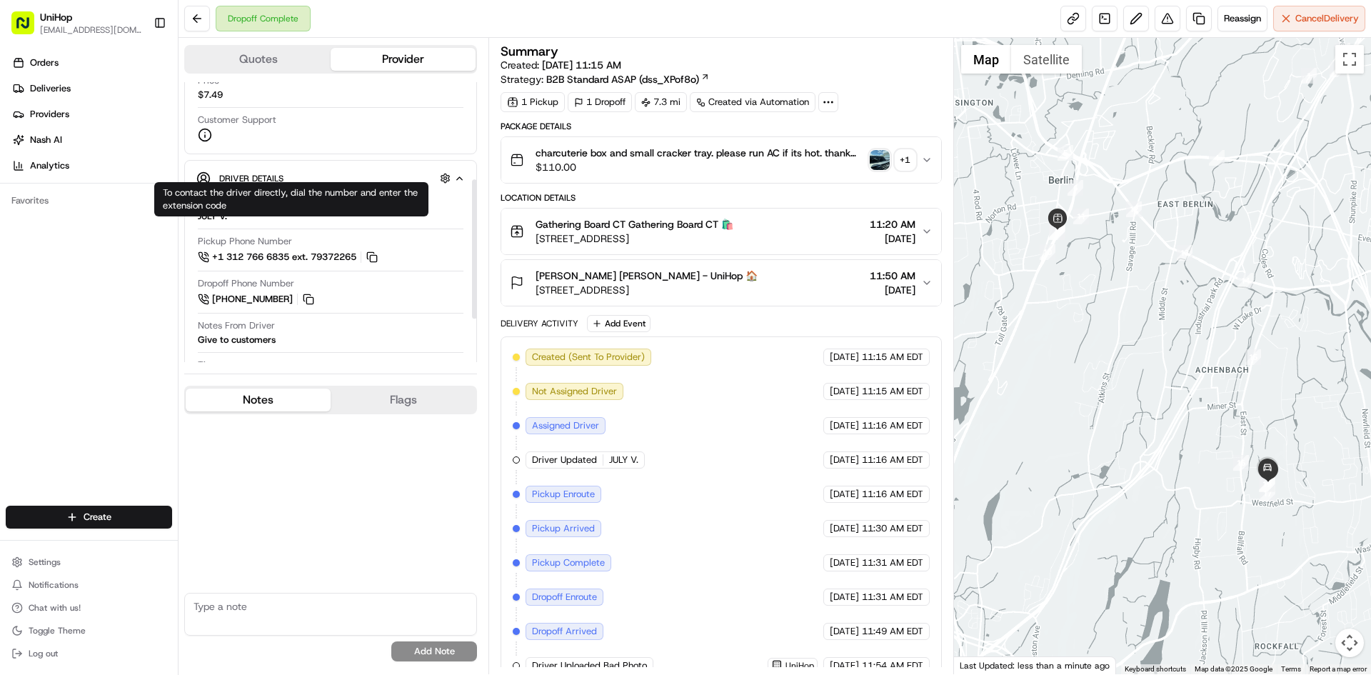
scroll to position [214, 0]
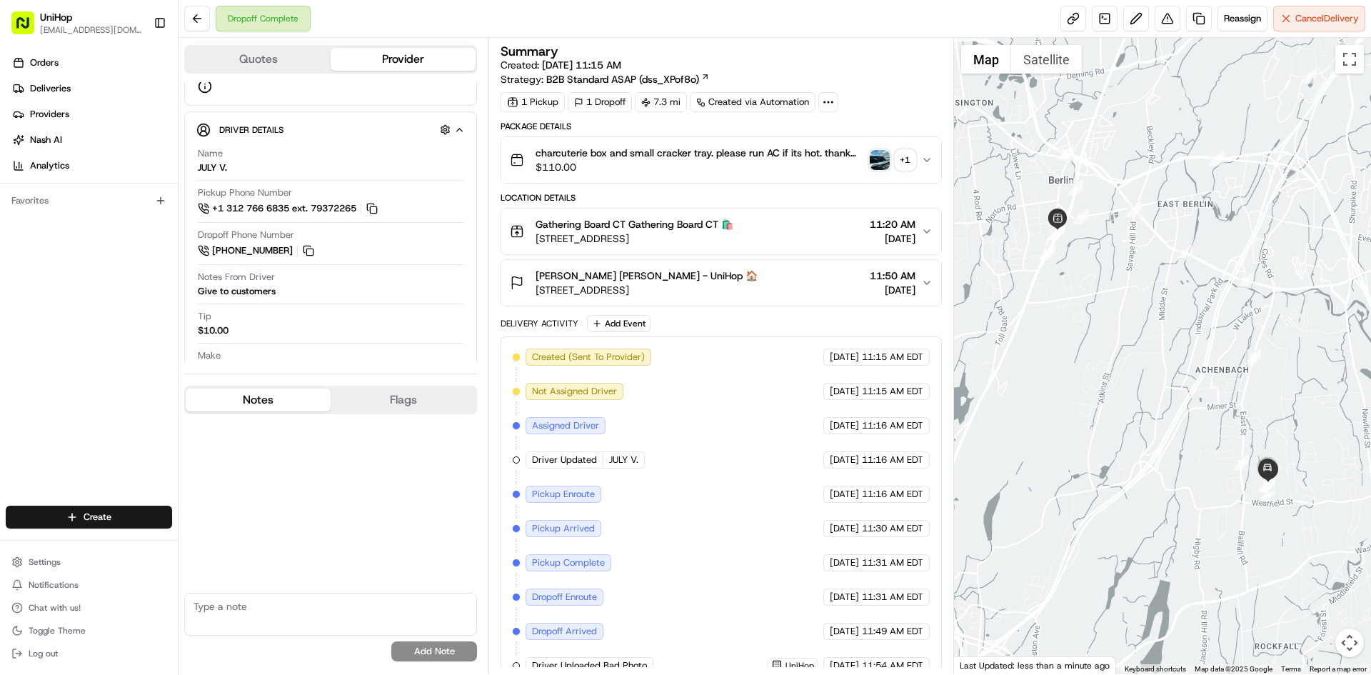
drag, startPoint x: 0, startPoint y: 408, endPoint x: 319, endPoint y: 325, distance: 329.7
click at [6, 404] on div "Orders Deliveries Providers [PERSON_NAME] Analytics Favorites" at bounding box center [89, 280] width 178 height 468
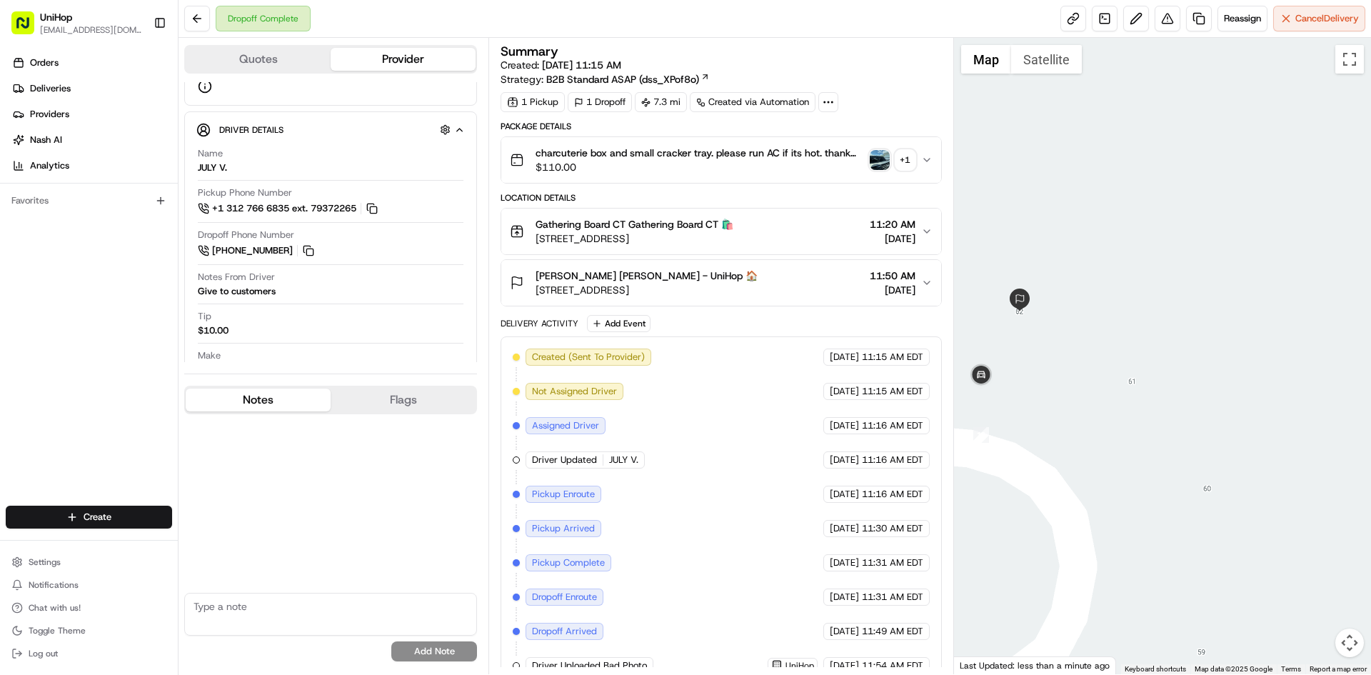
click at [880, 163] on img "button" at bounding box center [880, 160] width 20 height 20
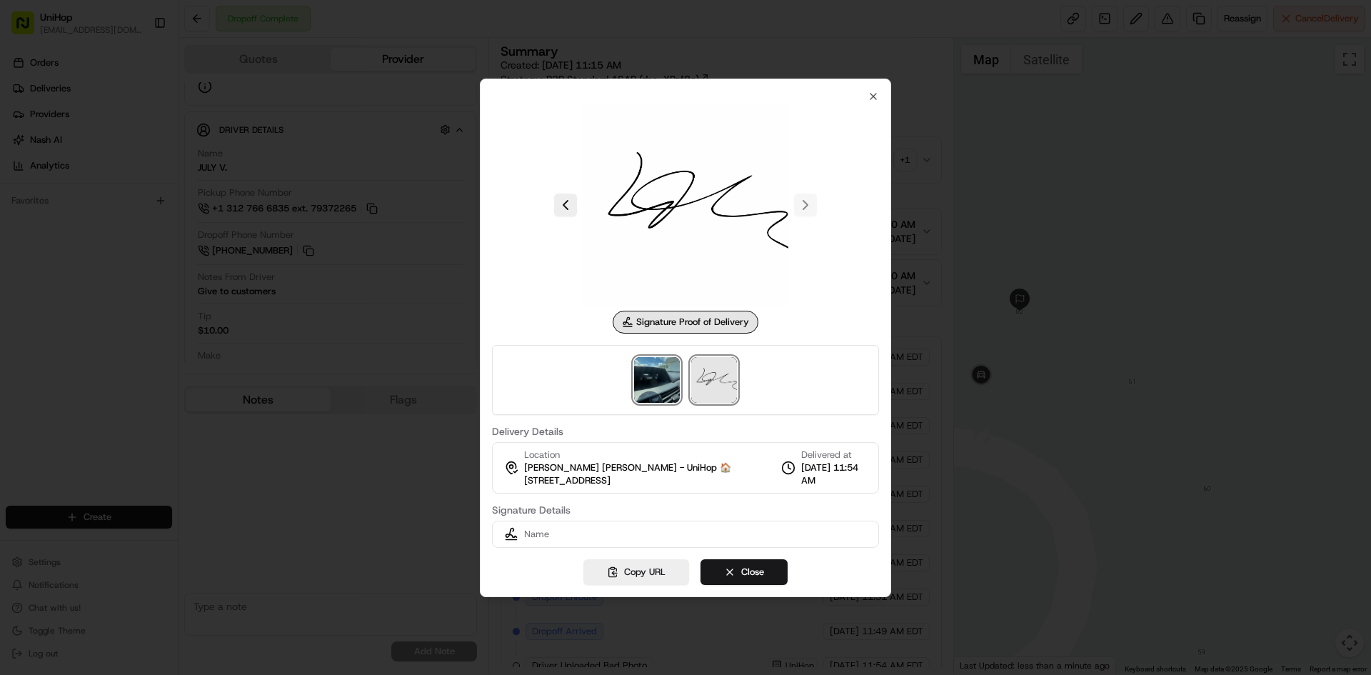
click at [657, 371] on img at bounding box center [657, 380] width 46 height 46
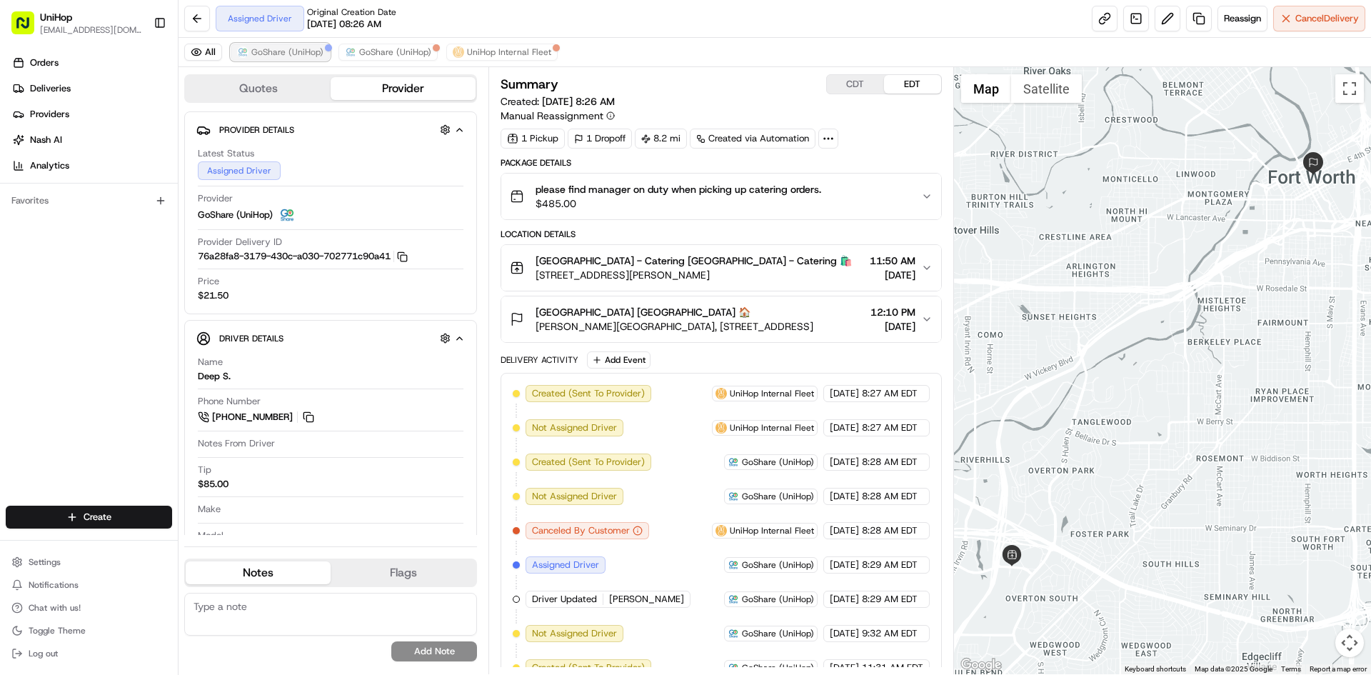
click at [309, 50] on span "GoShare (UniHop)" at bounding box center [287, 51] width 72 height 11
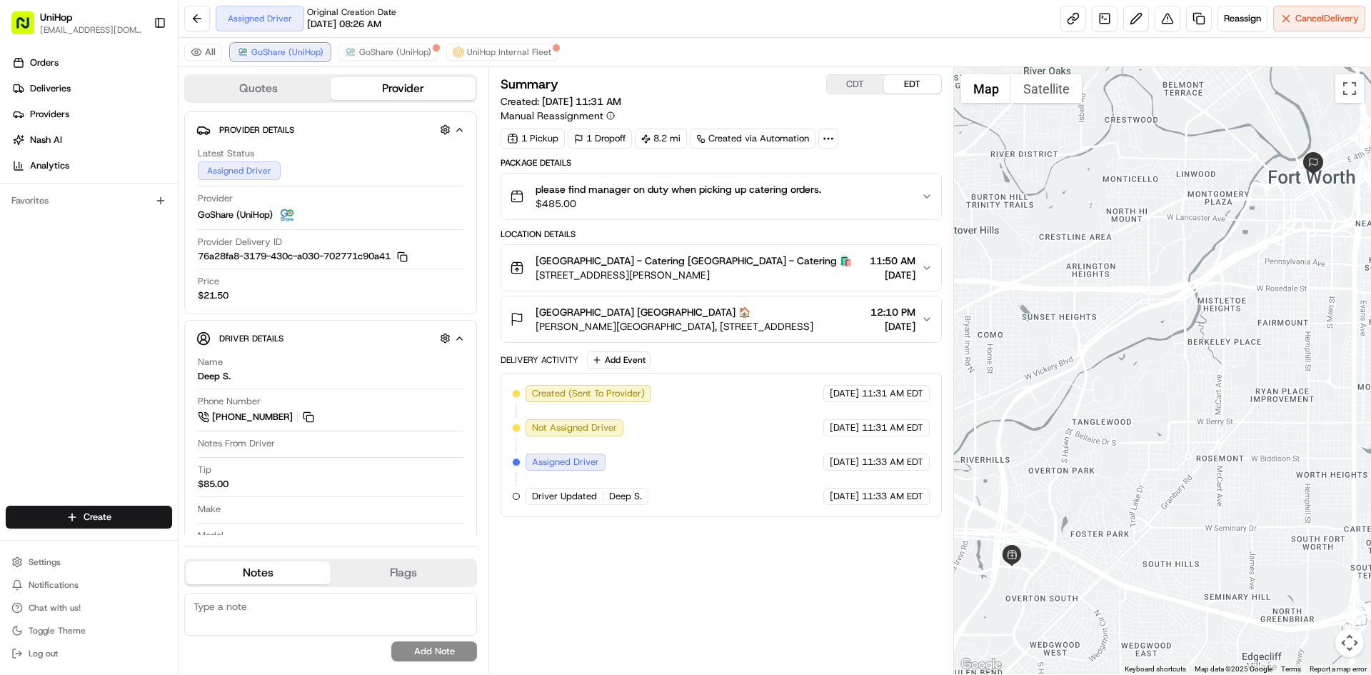
drag, startPoint x: 308, startPoint y: 50, endPoint x: 475, endPoint y: 183, distance: 212.8
click at [310, 52] on span "GoShare (UniHop)" at bounding box center [287, 51] width 72 height 11
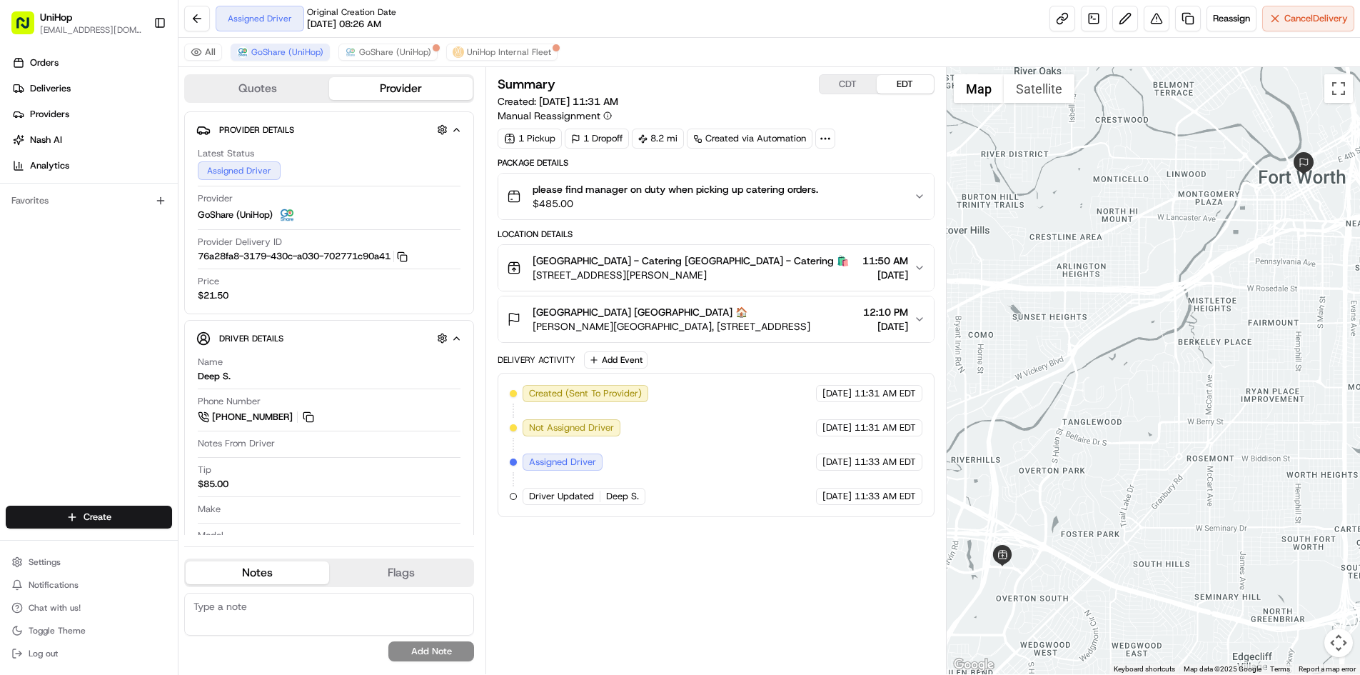
click at [846, 76] on button "CDT" at bounding box center [848, 84] width 57 height 19
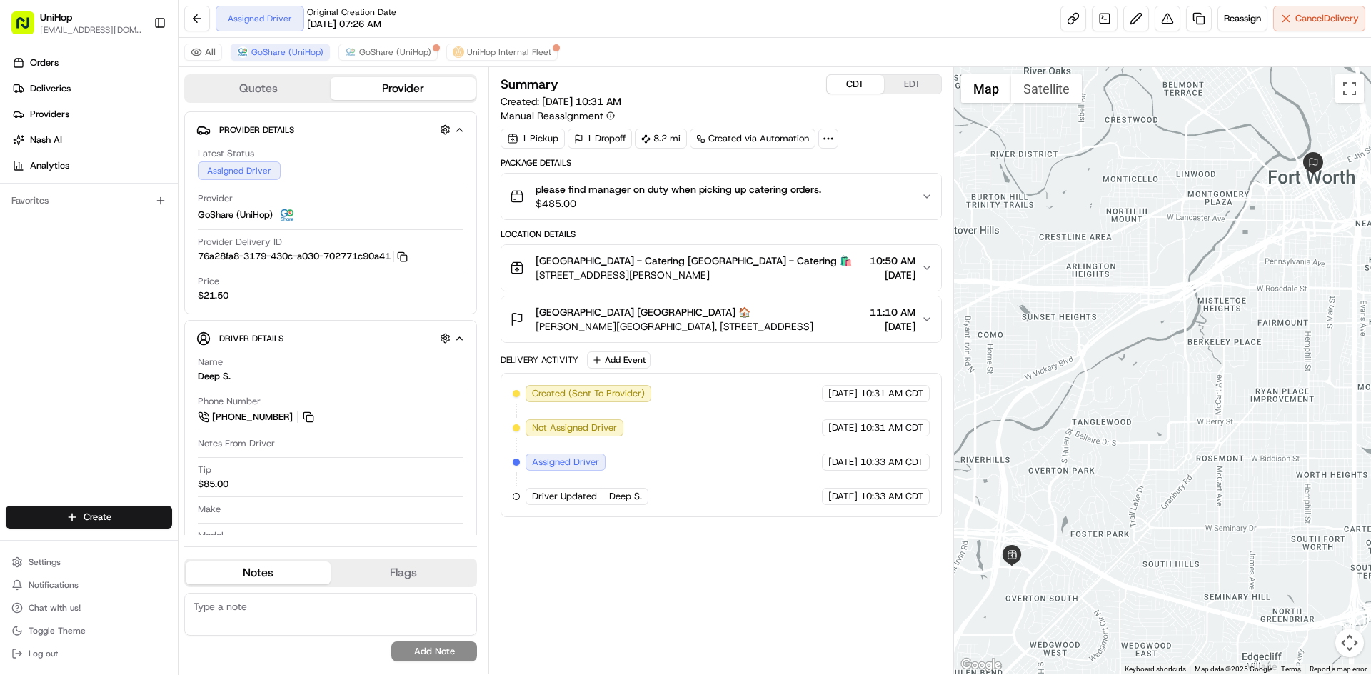
click at [532, 259] on div "[GEOGRAPHIC_DATA] - Catering [GEOGRAPHIC_DATA] - Catering 🛍️ [STREET_ADDRESS][P…" at bounding box center [681, 267] width 342 height 29
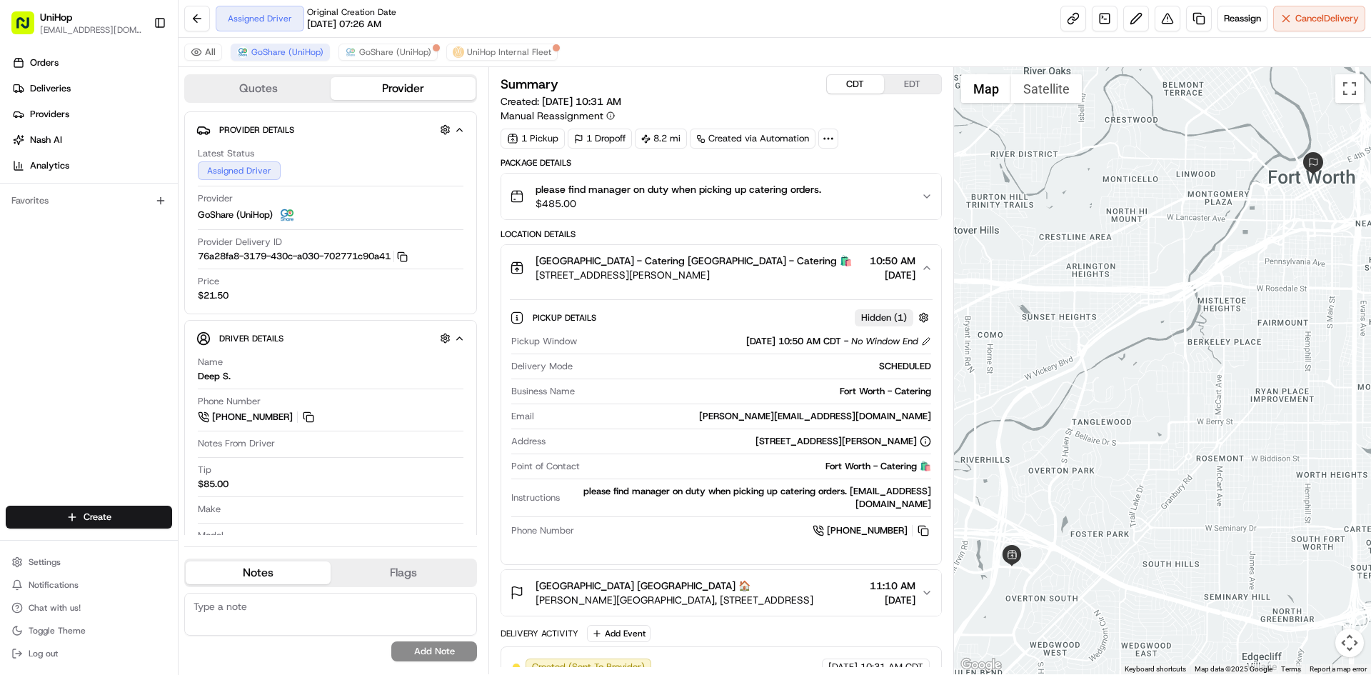
click at [573, 259] on span "[GEOGRAPHIC_DATA] - Catering [GEOGRAPHIC_DATA] - Catering 🛍️" at bounding box center [693, 260] width 316 height 14
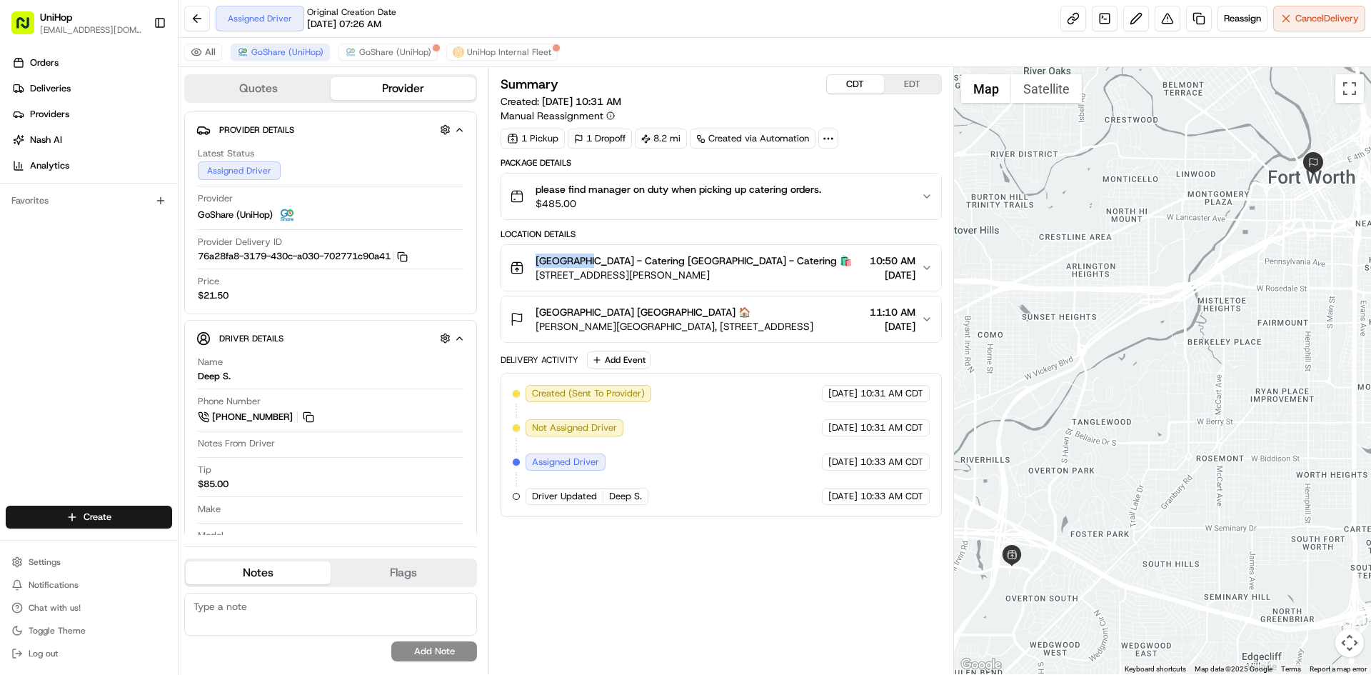
drag, startPoint x: 533, startPoint y: 259, endPoint x: 582, endPoint y: 258, distance: 49.3
click at [582, 258] on div "[GEOGRAPHIC_DATA] - Catering [GEOGRAPHIC_DATA] - Catering 🛍️ [STREET_ADDRESS][P…" at bounding box center [681, 267] width 342 height 29
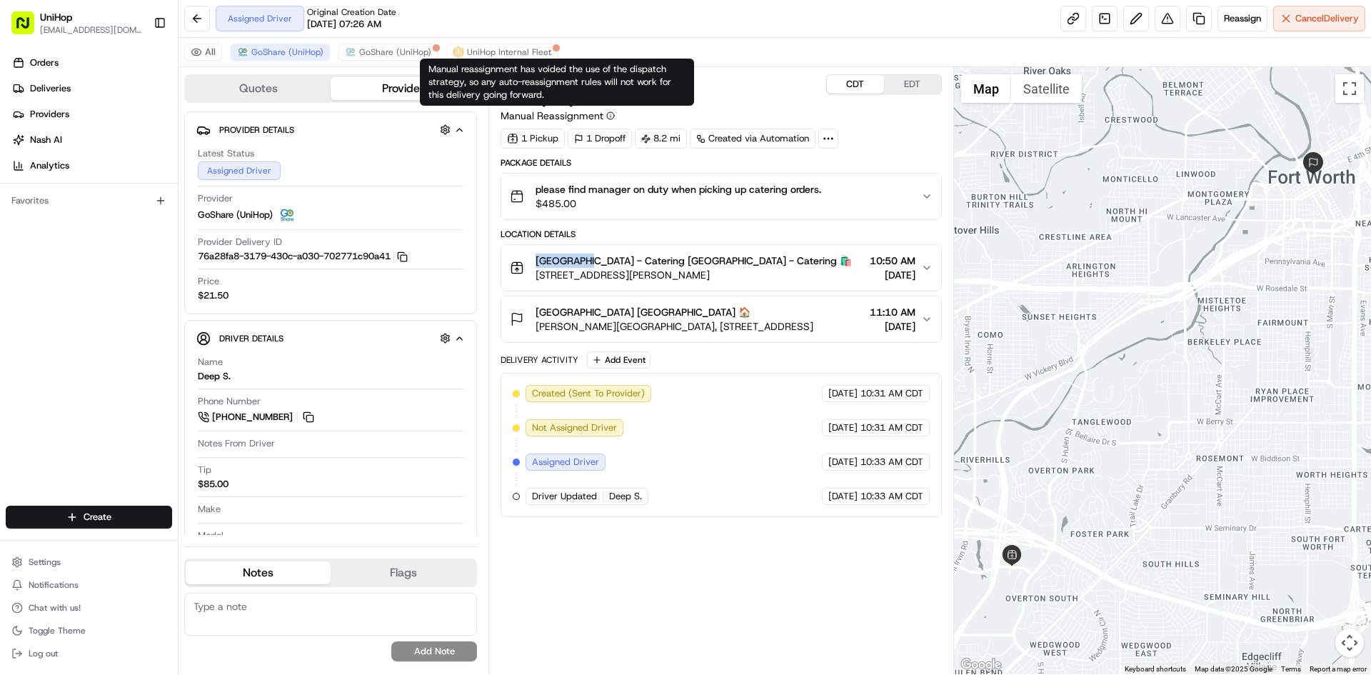
copy span "[GEOGRAPHIC_DATA]"
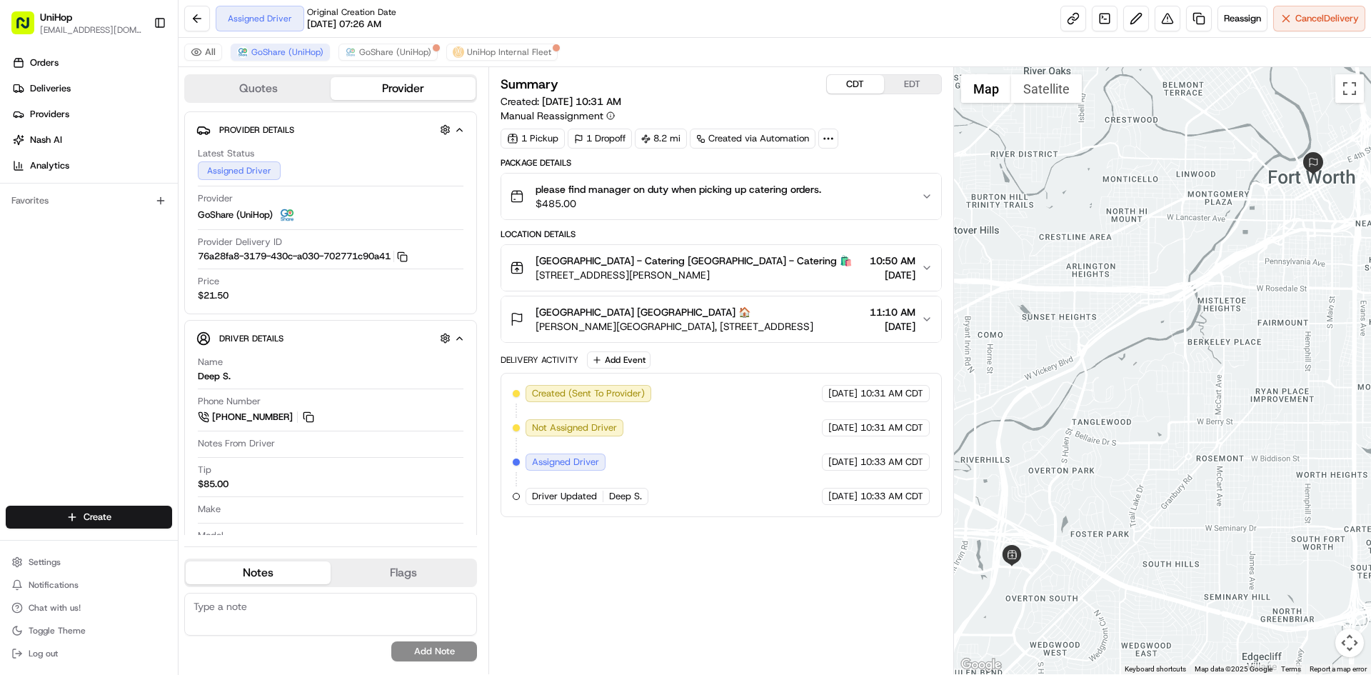
click at [755, 588] on div "Summary CDT EDT Created: [DATE] 10:31 AM Manual Reassignment 1 Pickup 1 Dropoff…" at bounding box center [720, 370] width 440 height 593
click at [308, 417] on button at bounding box center [309, 417] width 16 height 16
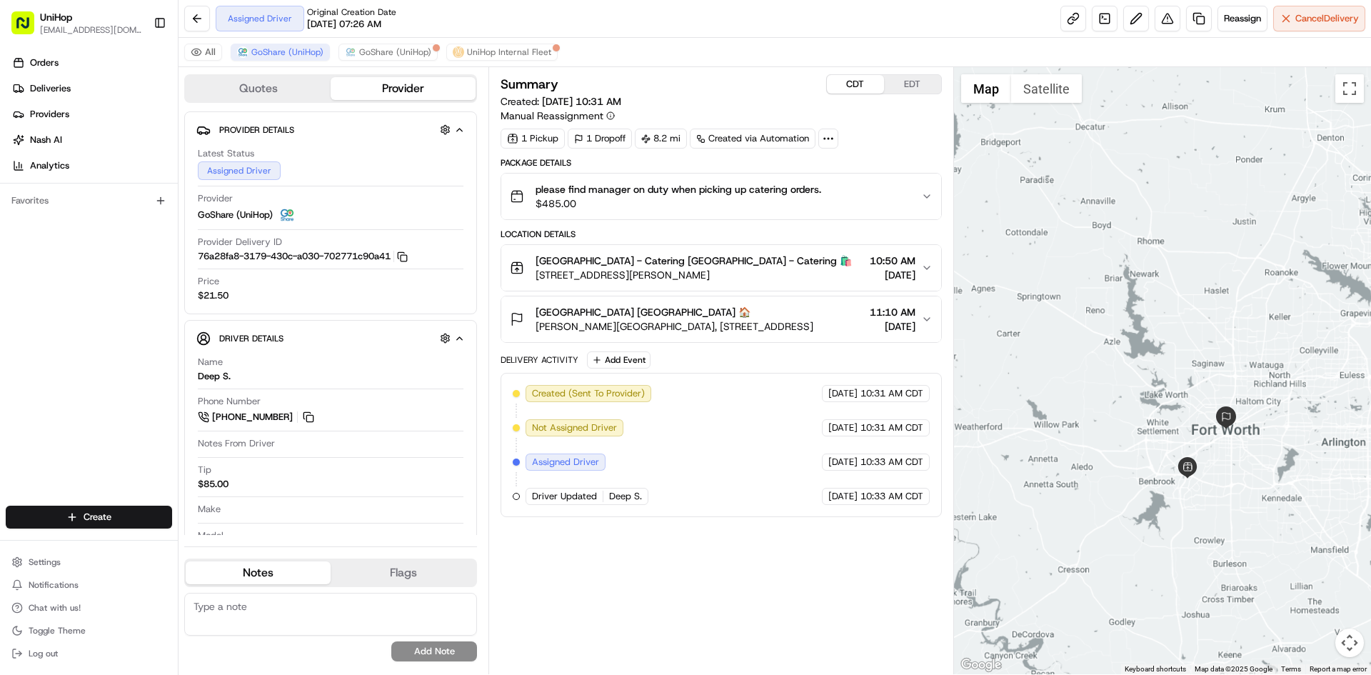
drag, startPoint x: 1206, startPoint y: 370, endPoint x: 1157, endPoint y: 403, distance: 59.2
click at [1157, 403] on div at bounding box center [1163, 370] width 418 height 607
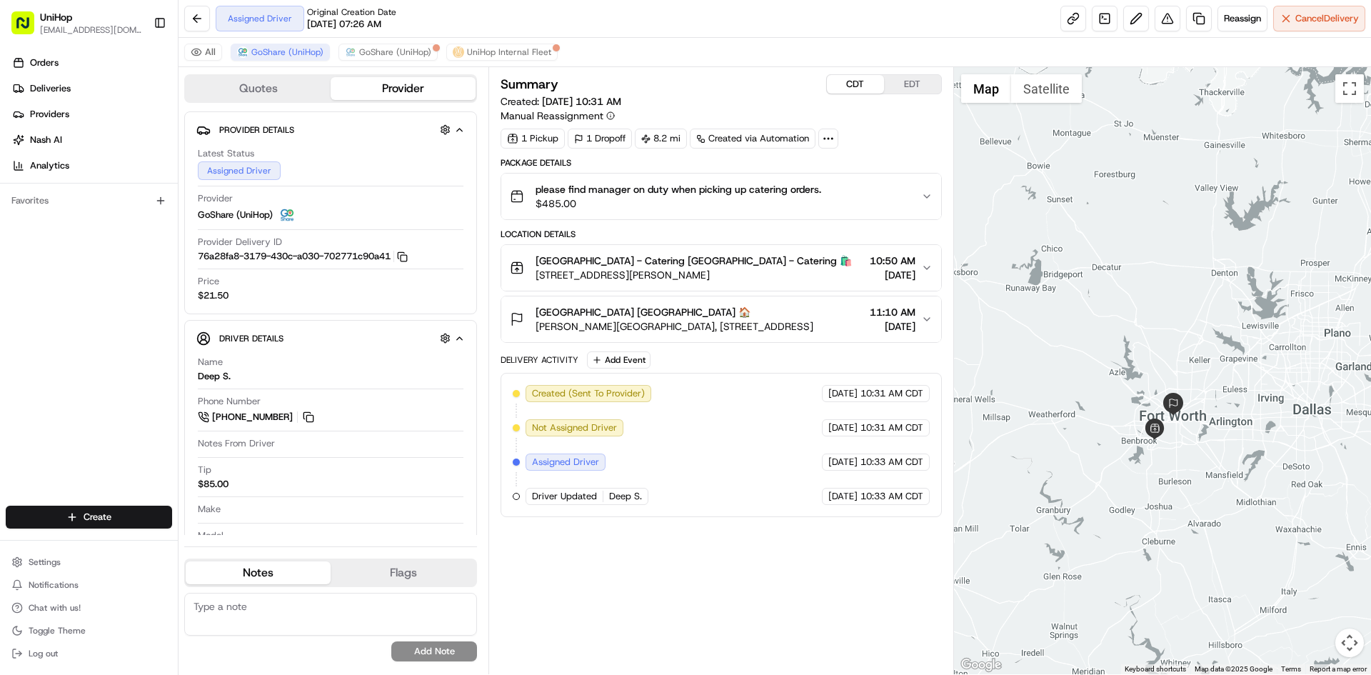
drag, startPoint x: 1130, startPoint y: 281, endPoint x: 1143, endPoint y: 275, distance: 14.1
click at [1143, 275] on div at bounding box center [1163, 370] width 418 height 607
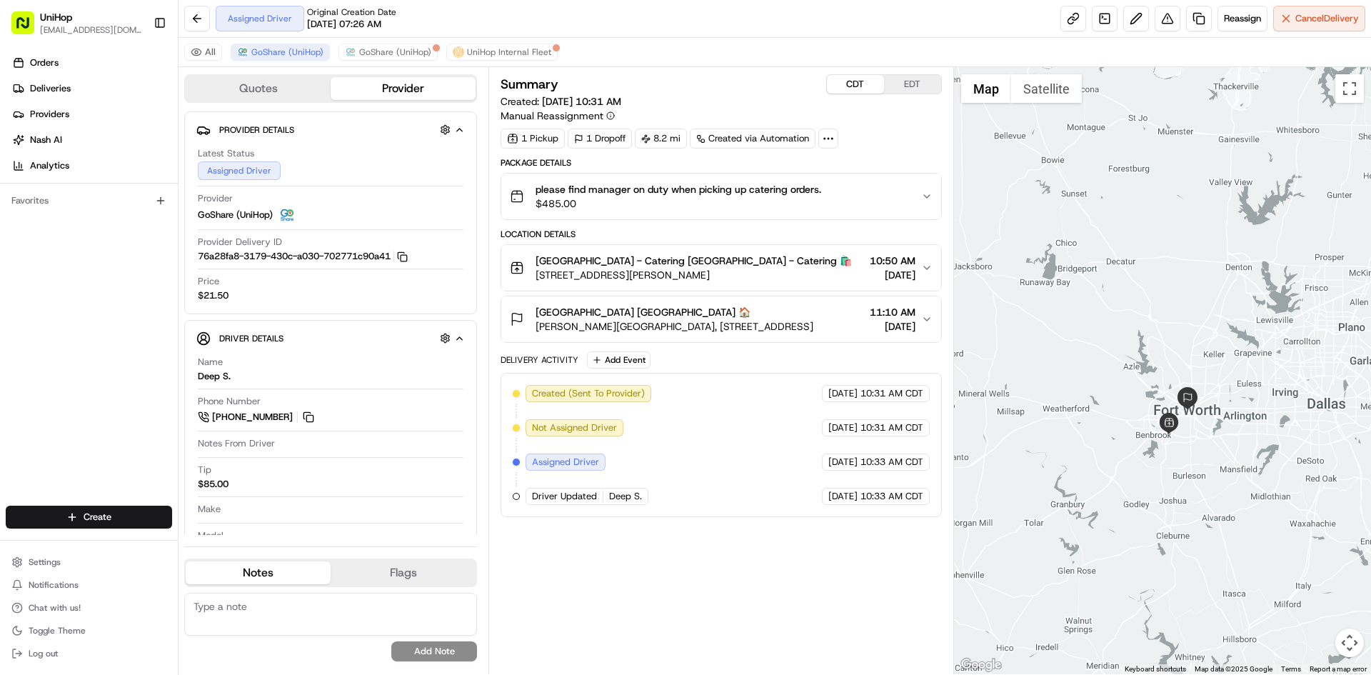
click at [826, 607] on div "Summary CDT EDT Created: [DATE] 10:31 AM Manual Reassignment 1 Pickup 1 Dropoff…" at bounding box center [720, 370] width 440 height 593
click at [1195, 303] on div at bounding box center [1163, 370] width 418 height 607
click at [727, 615] on div "Summary CDT EDT Created: [DATE] 10:31 AM Manual Reassignment 1 Pickup 1 Dropoff…" at bounding box center [720, 370] width 440 height 593
click at [857, 586] on div "Summary CDT EDT Created: [DATE] 10:31 AM Manual Reassignment 1 Pickup 1 Dropoff…" at bounding box center [720, 370] width 440 height 593
click at [690, 326] on span "[PERSON_NAME][GEOGRAPHIC_DATA], [STREET_ADDRESS]" at bounding box center [674, 326] width 278 height 14
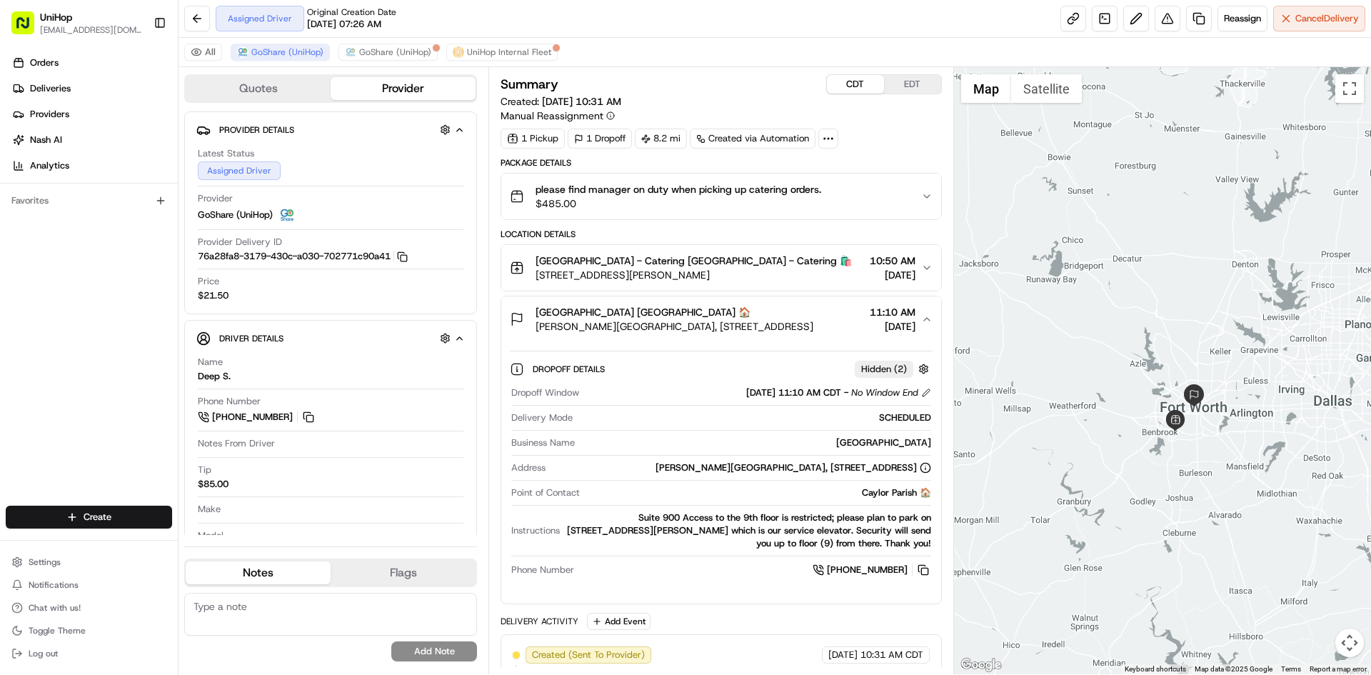
click at [692, 325] on span "[PERSON_NAME][GEOGRAPHIC_DATA], [STREET_ADDRESS]" at bounding box center [674, 326] width 278 height 14
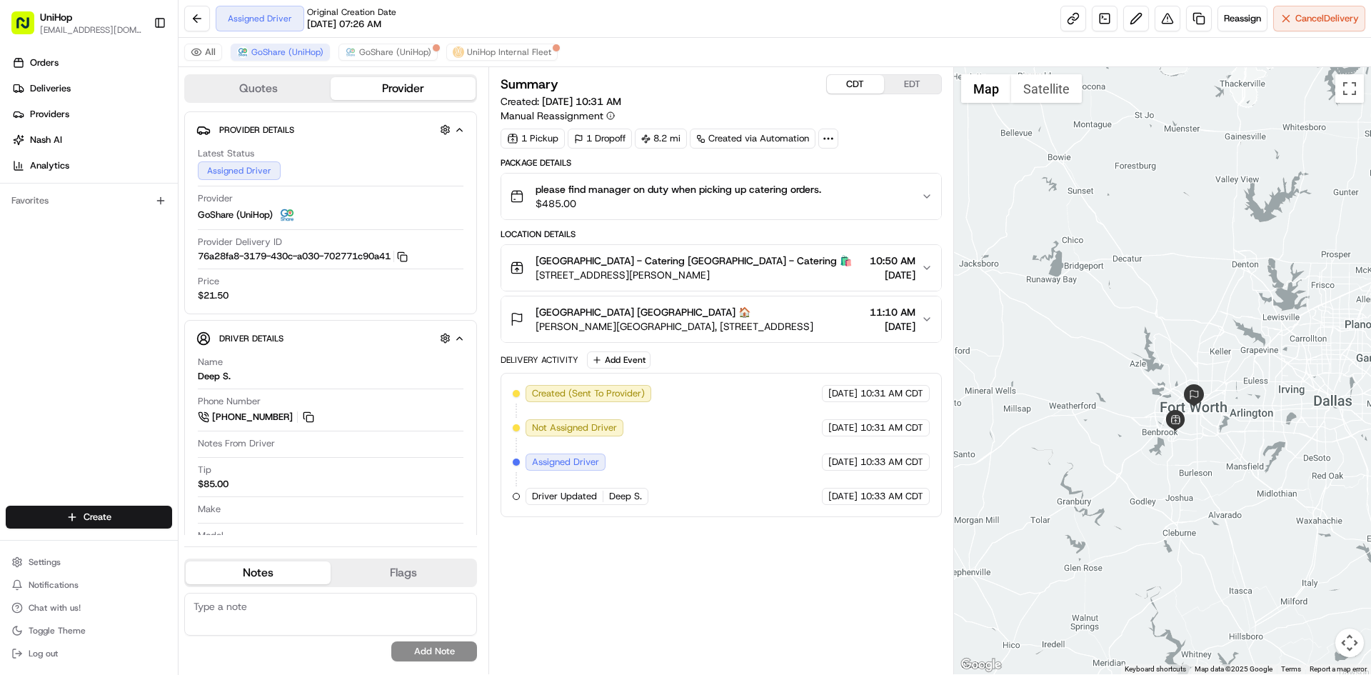
click at [1056, 262] on div at bounding box center [1163, 370] width 418 height 607
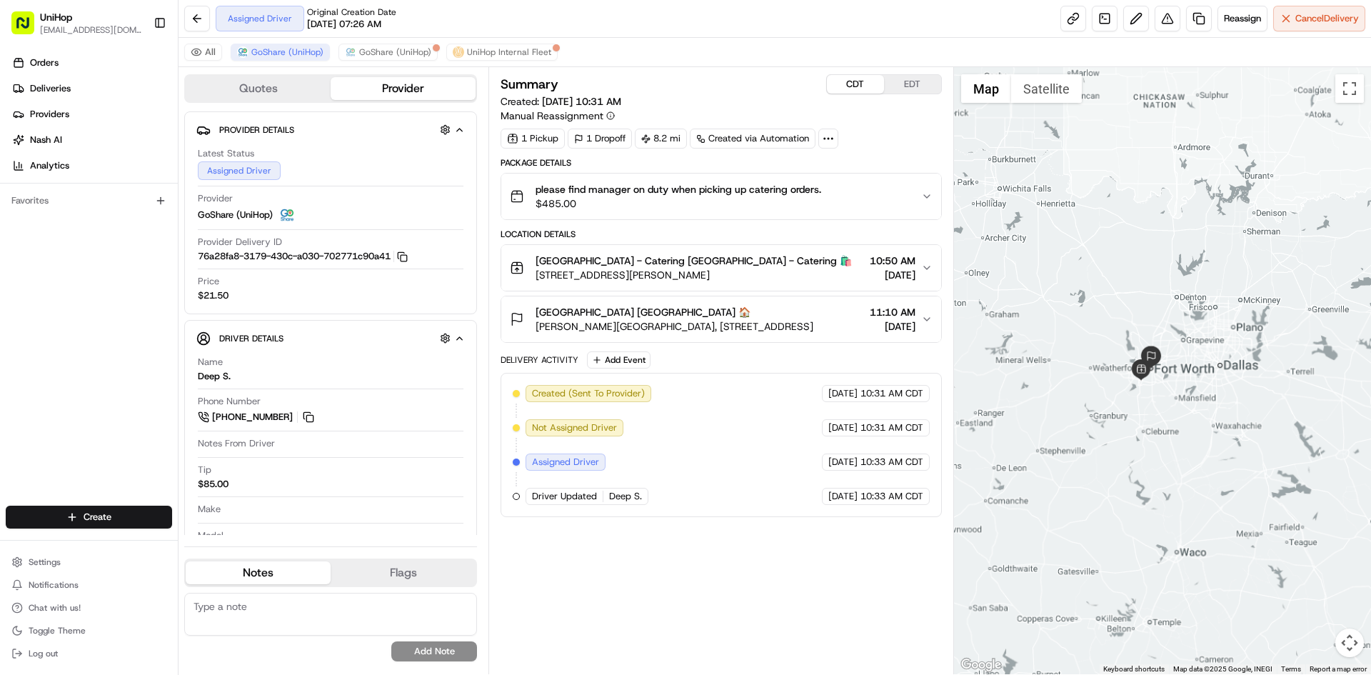
drag, startPoint x: 1065, startPoint y: 227, endPoint x: 1099, endPoint y: 275, distance: 58.8
click at [1099, 275] on div at bounding box center [1163, 370] width 418 height 607
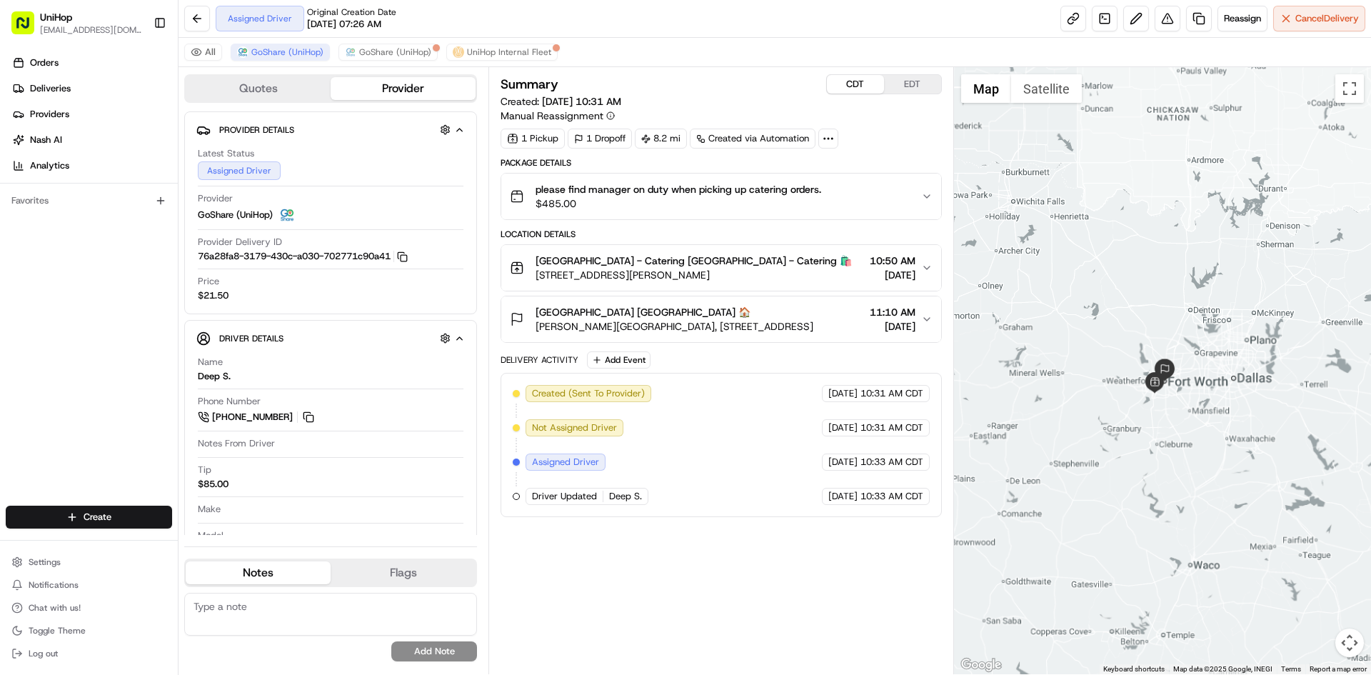
click at [18, 413] on div "Orders Deliveries Providers [PERSON_NAME] Analytics Favorites" at bounding box center [89, 280] width 178 height 468
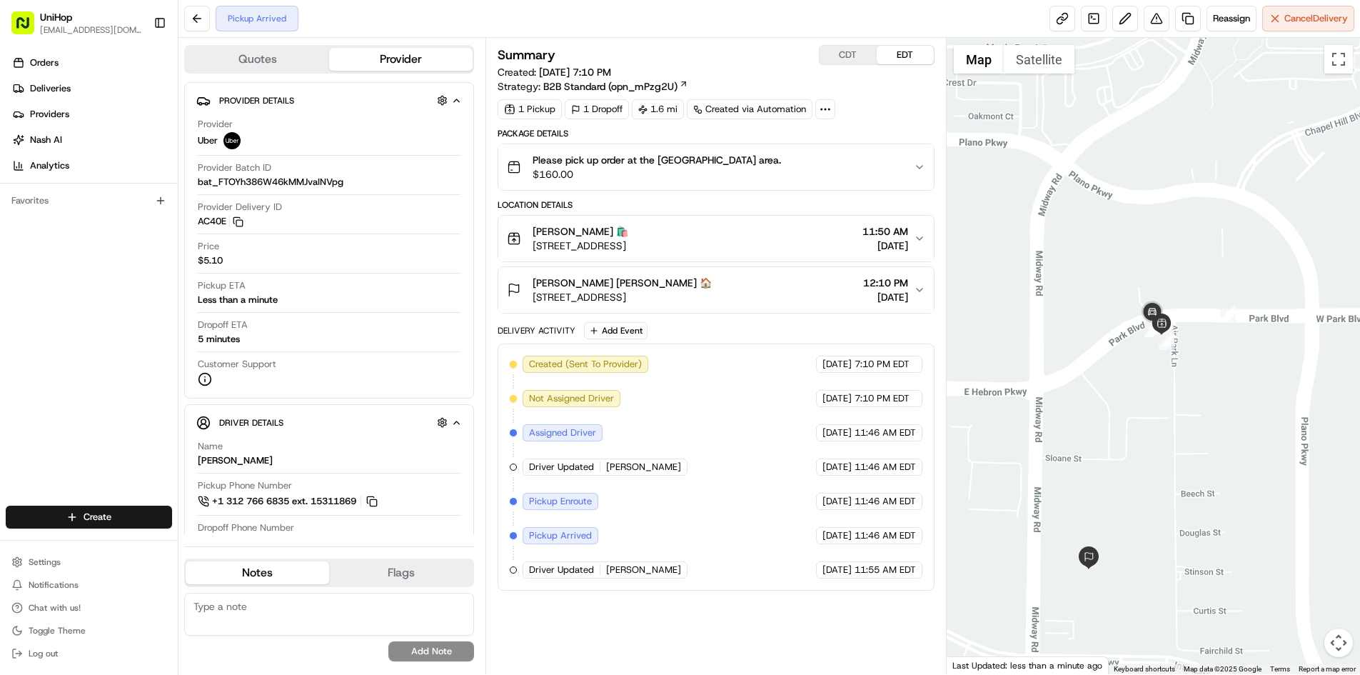
drag, startPoint x: 1131, startPoint y: 253, endPoint x: 1134, endPoint y: 400, distance: 146.4
click at [1134, 400] on div at bounding box center [1153, 356] width 413 height 636
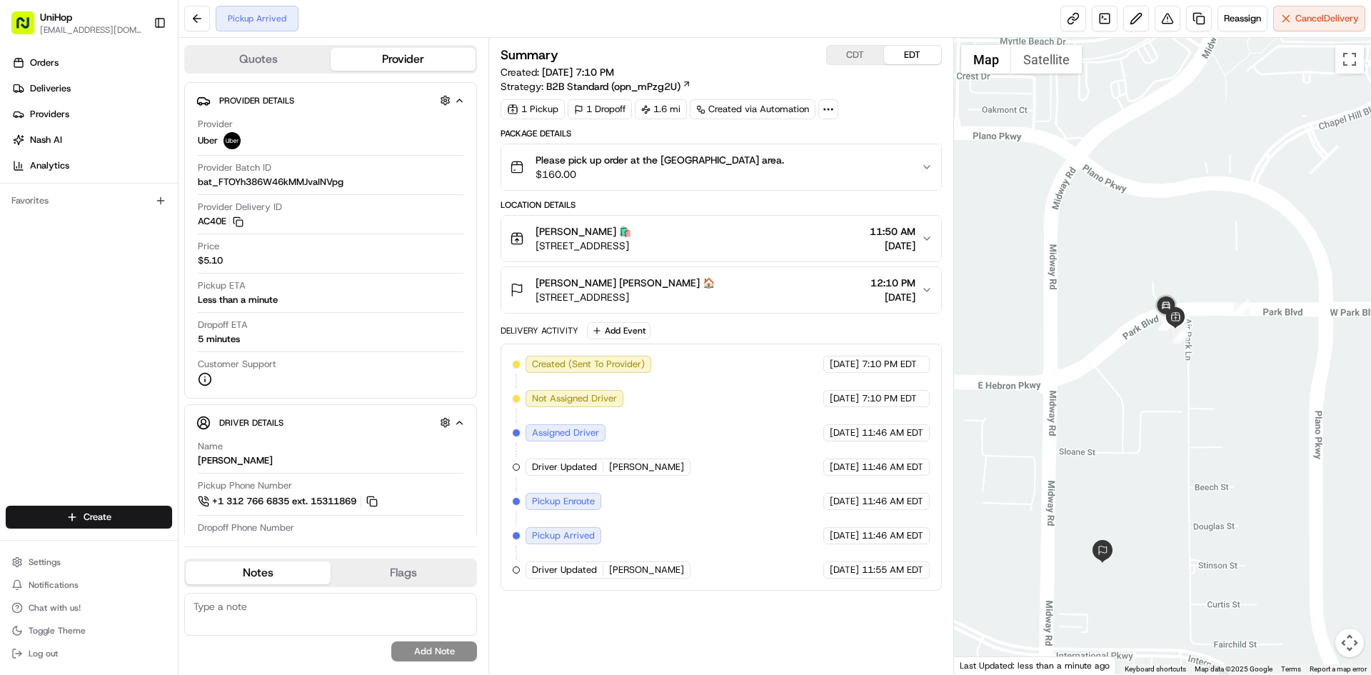
drag, startPoint x: 1176, startPoint y: 465, endPoint x: 1171, endPoint y: 434, distance: 31.8
click at [1172, 438] on div at bounding box center [1163, 356] width 418 height 636
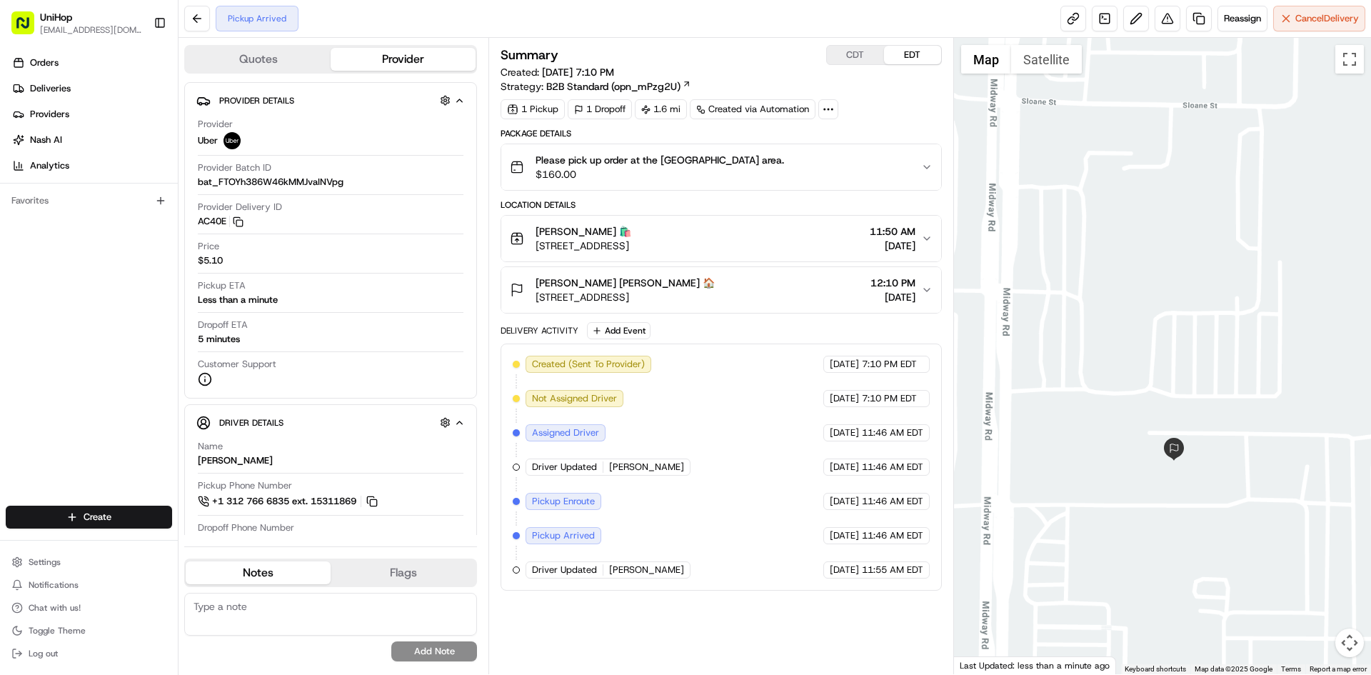
drag, startPoint x: 1187, startPoint y: 483, endPoint x: 1092, endPoint y: 468, distance: 96.2
click at [1092, 468] on div at bounding box center [1163, 356] width 418 height 636
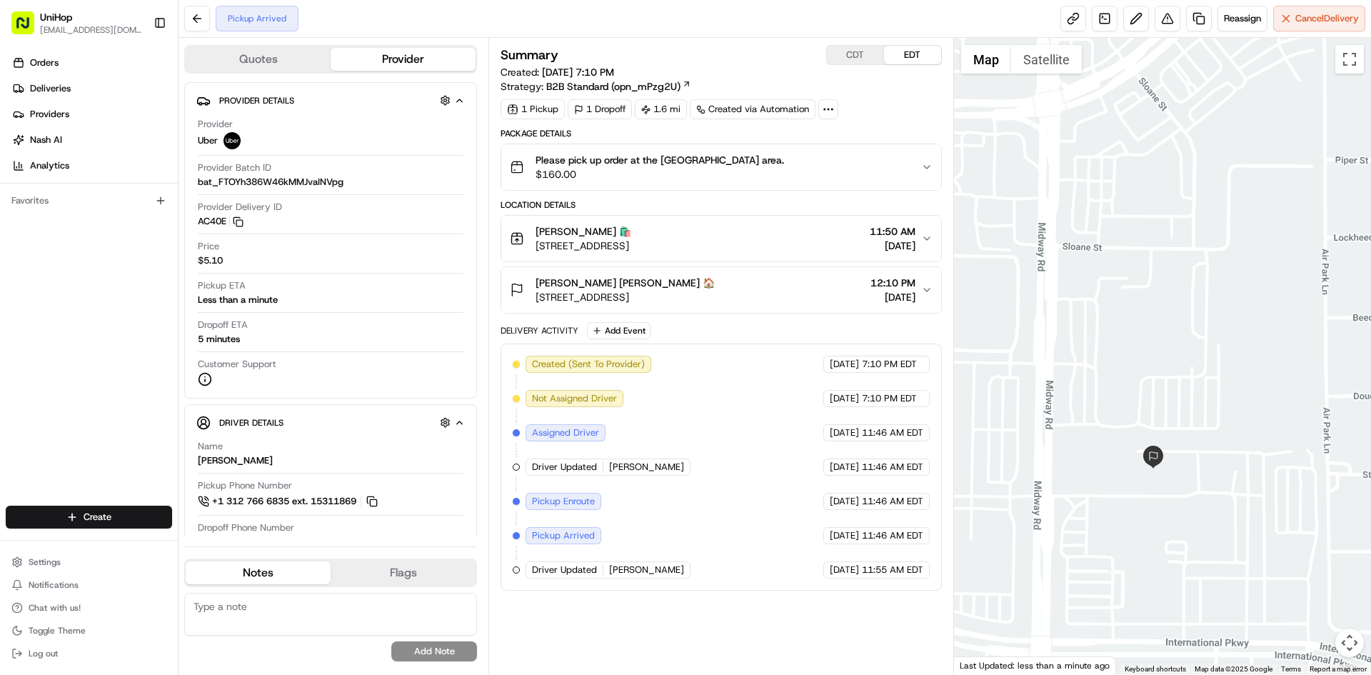
drag, startPoint x: 1161, startPoint y: 349, endPoint x: 1050, endPoint y: 384, distance: 116.1
click at [1081, 381] on div at bounding box center [1163, 356] width 418 height 636
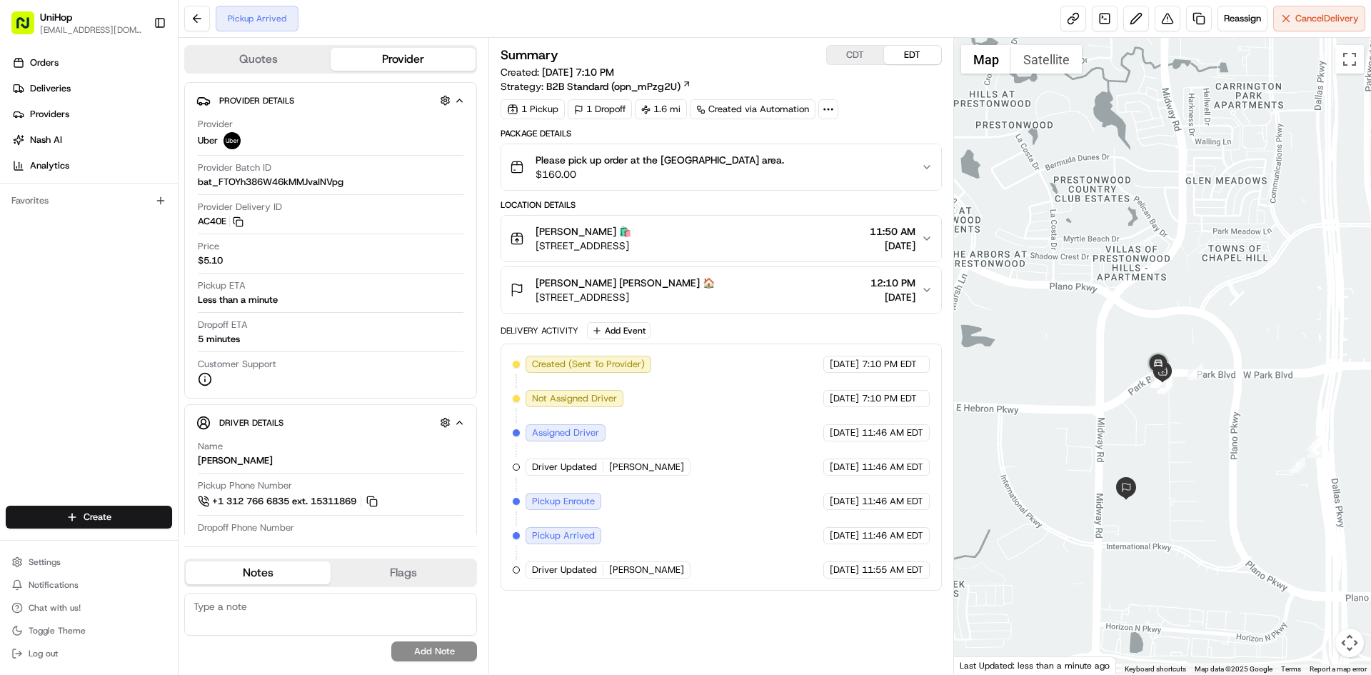
drag, startPoint x: 1090, startPoint y: 398, endPoint x: 1199, endPoint y: 466, distance: 128.9
click at [1199, 466] on div at bounding box center [1163, 356] width 418 height 636
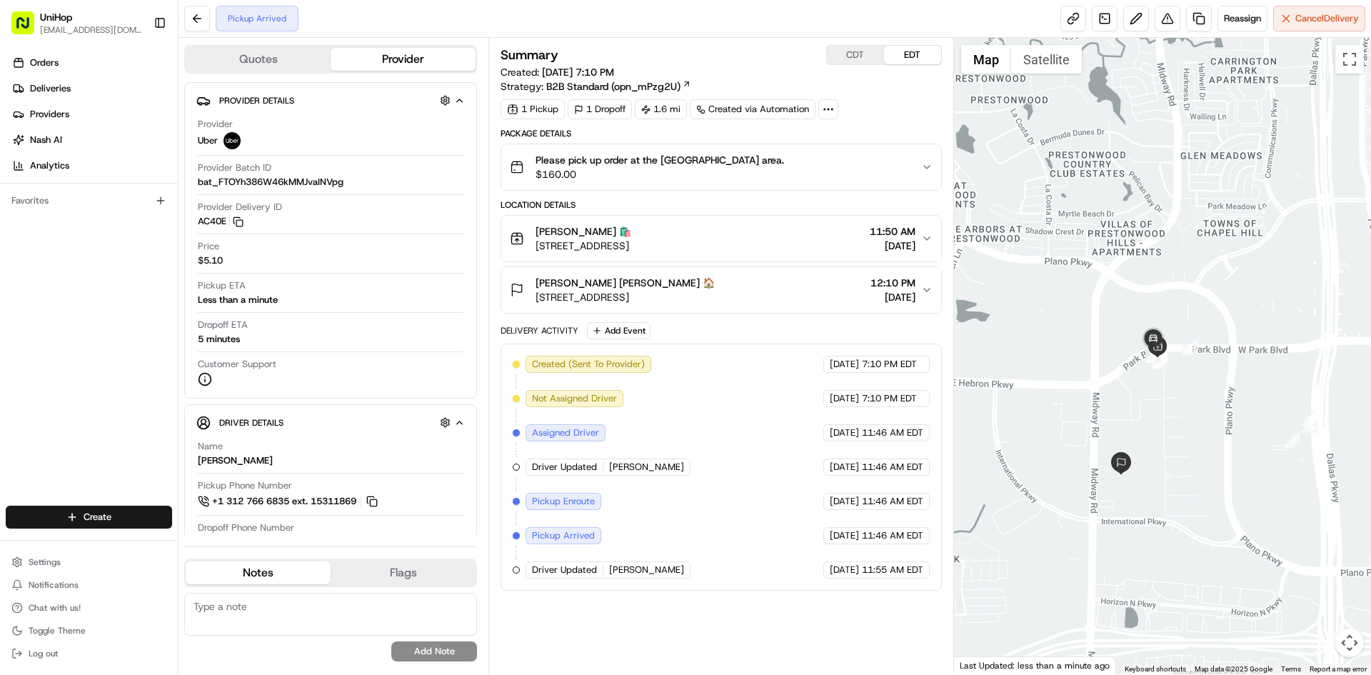
drag, startPoint x: 1096, startPoint y: 411, endPoint x: 1092, endPoint y: 386, distance: 25.9
click at [1092, 386] on div at bounding box center [1163, 356] width 418 height 636
click at [1091, 383] on div at bounding box center [1163, 356] width 418 height 636
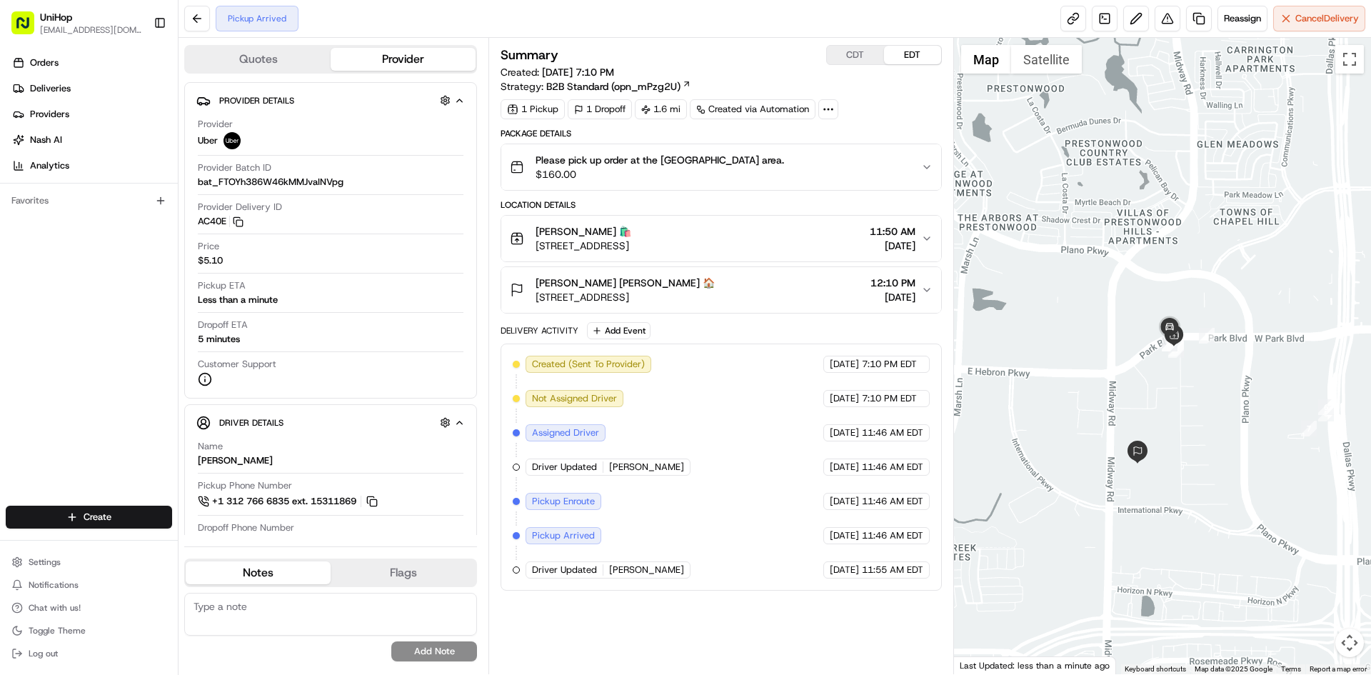
drag, startPoint x: 1092, startPoint y: 380, endPoint x: 1110, endPoint y: 368, distance: 22.2
click at [1110, 368] on div at bounding box center [1163, 356] width 418 height 636
click at [1107, 358] on div at bounding box center [1163, 356] width 418 height 636
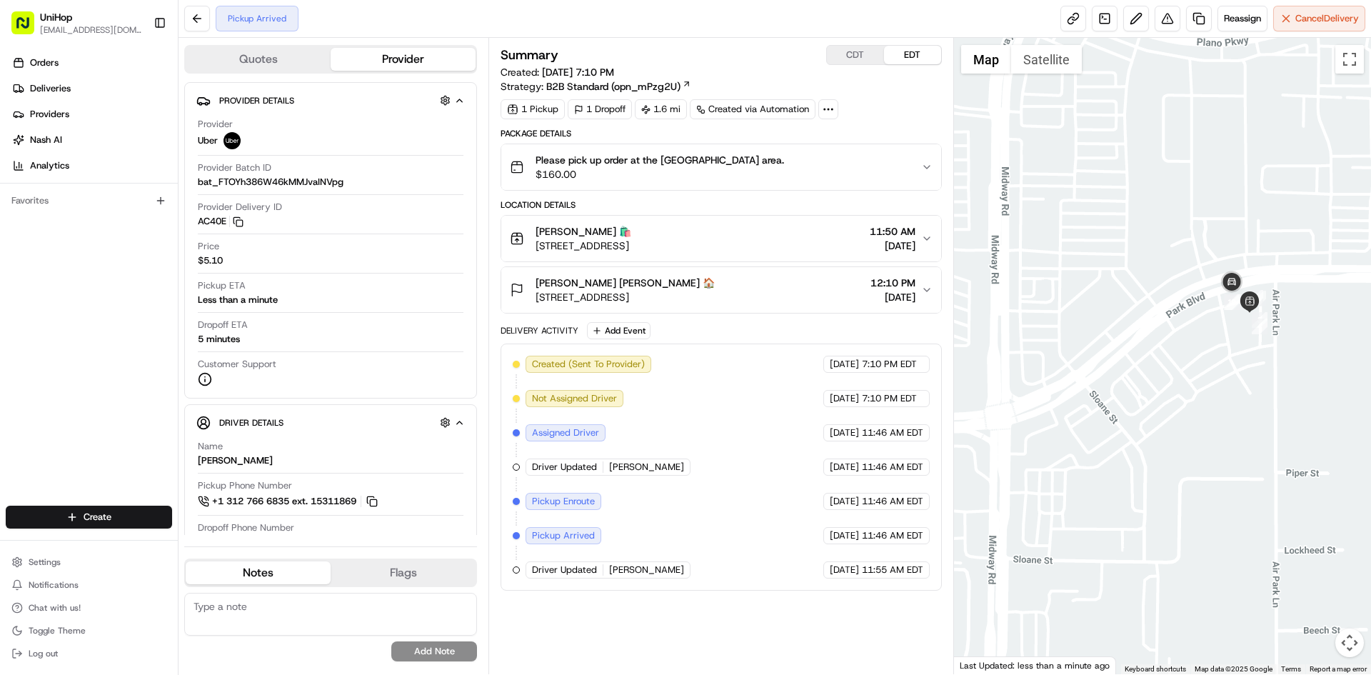
drag, startPoint x: 1216, startPoint y: 326, endPoint x: 1205, endPoint y: 334, distance: 13.7
click at [1206, 334] on div at bounding box center [1163, 356] width 418 height 636
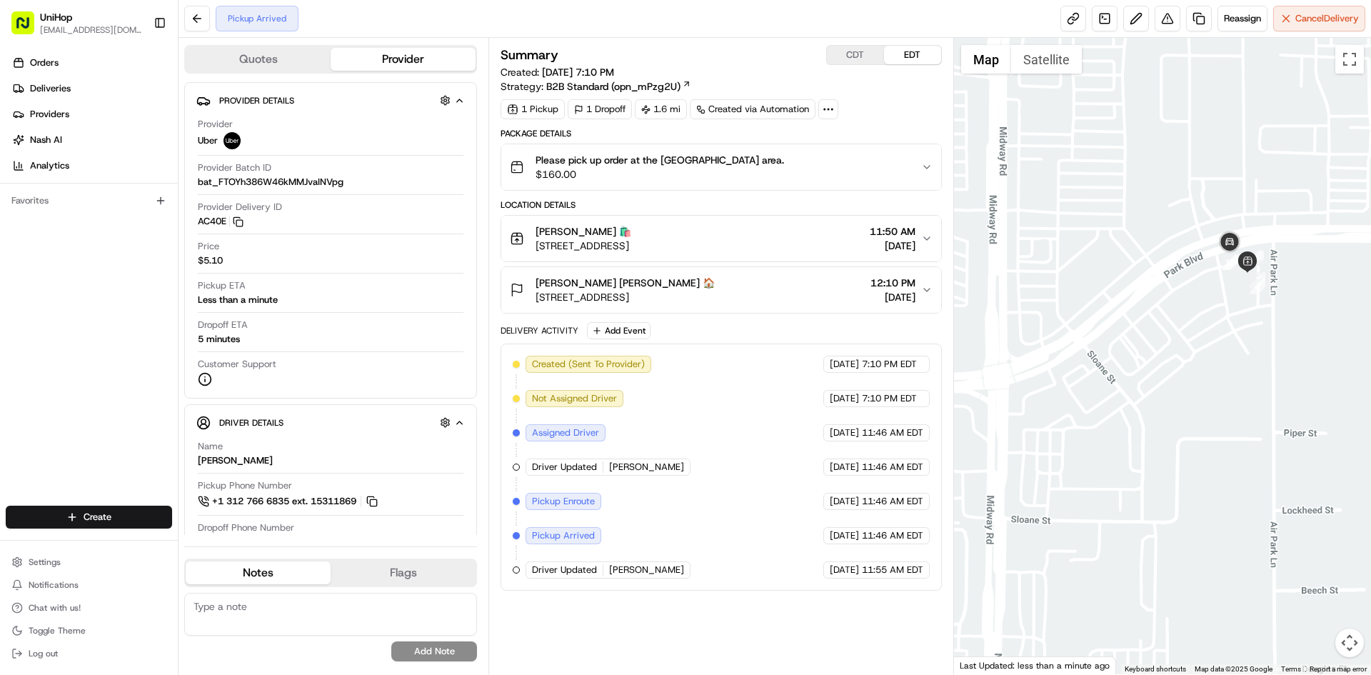
drag, startPoint x: 1182, startPoint y: 366, endPoint x: 1184, endPoint y: 324, distance: 42.2
click at [1184, 324] on div at bounding box center [1163, 356] width 418 height 636
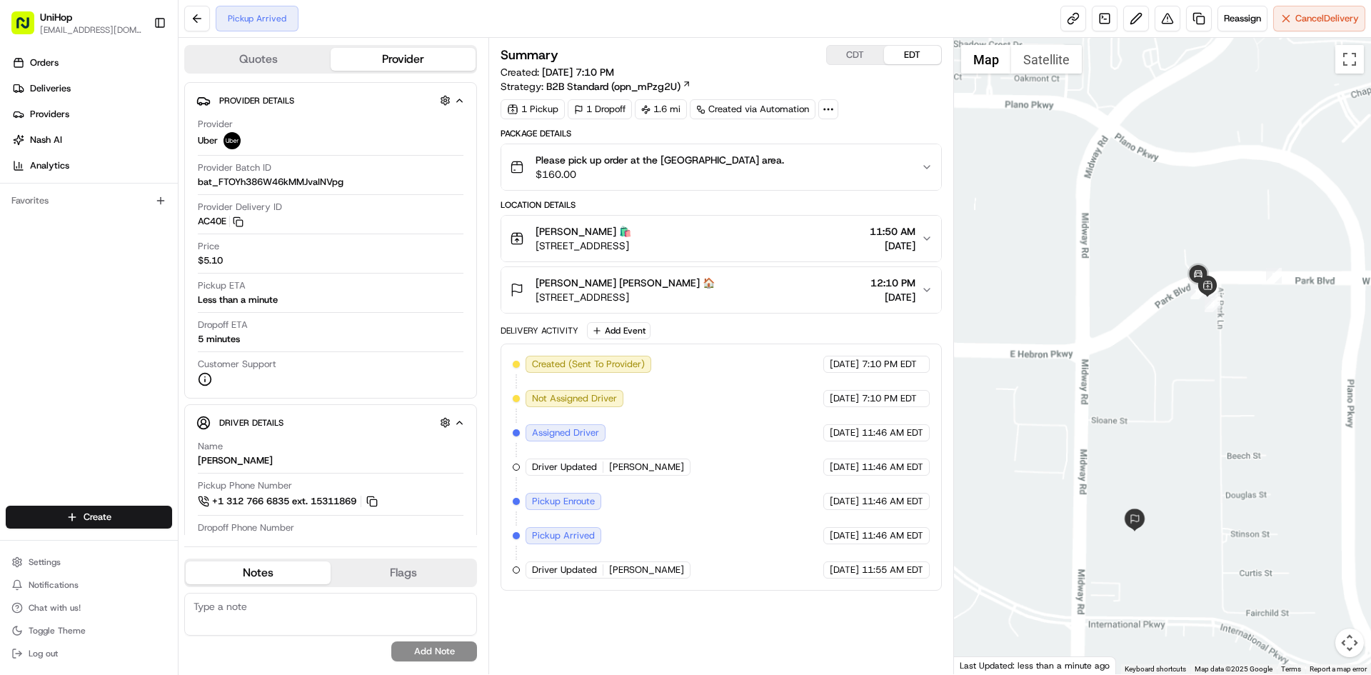
drag, startPoint x: 1174, startPoint y: 336, endPoint x: 1170, endPoint y: 327, distance: 9.6
click at [1170, 327] on div at bounding box center [1163, 356] width 418 height 636
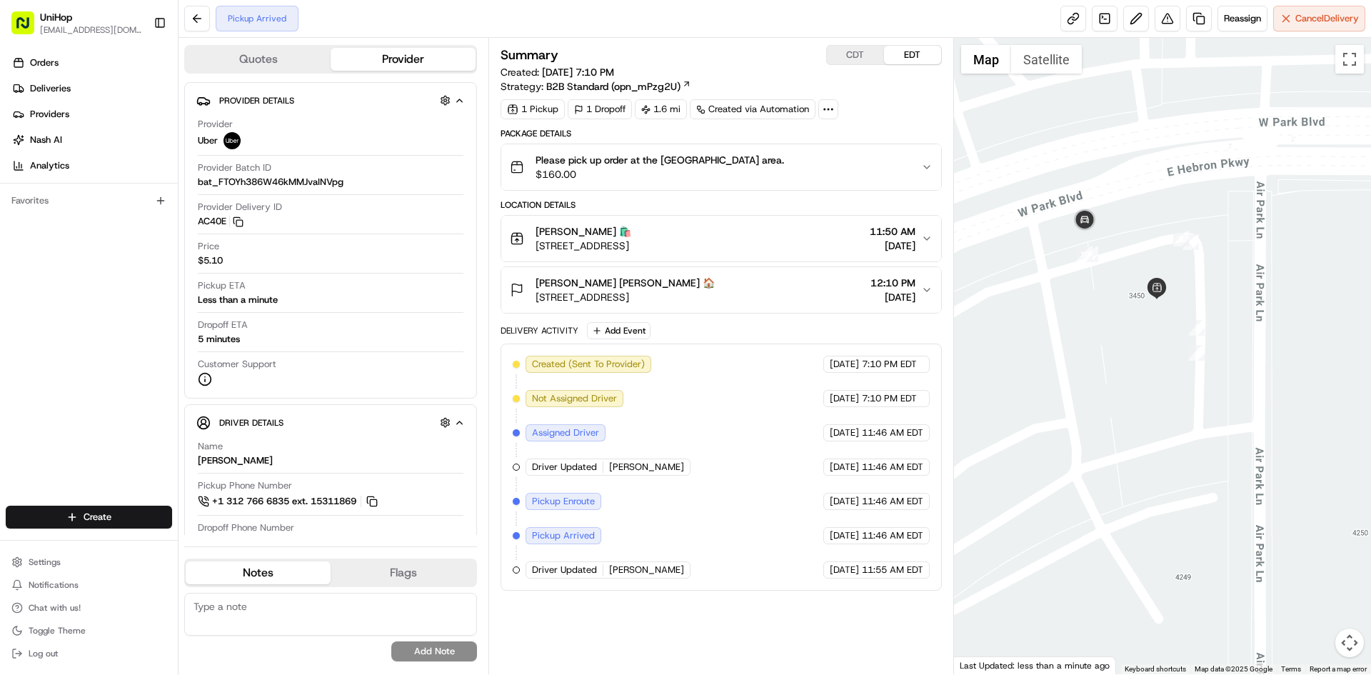
drag, startPoint x: 1102, startPoint y: 315, endPoint x: 1127, endPoint y: 316, distance: 25.0
click at [1127, 316] on div at bounding box center [1163, 356] width 418 height 636
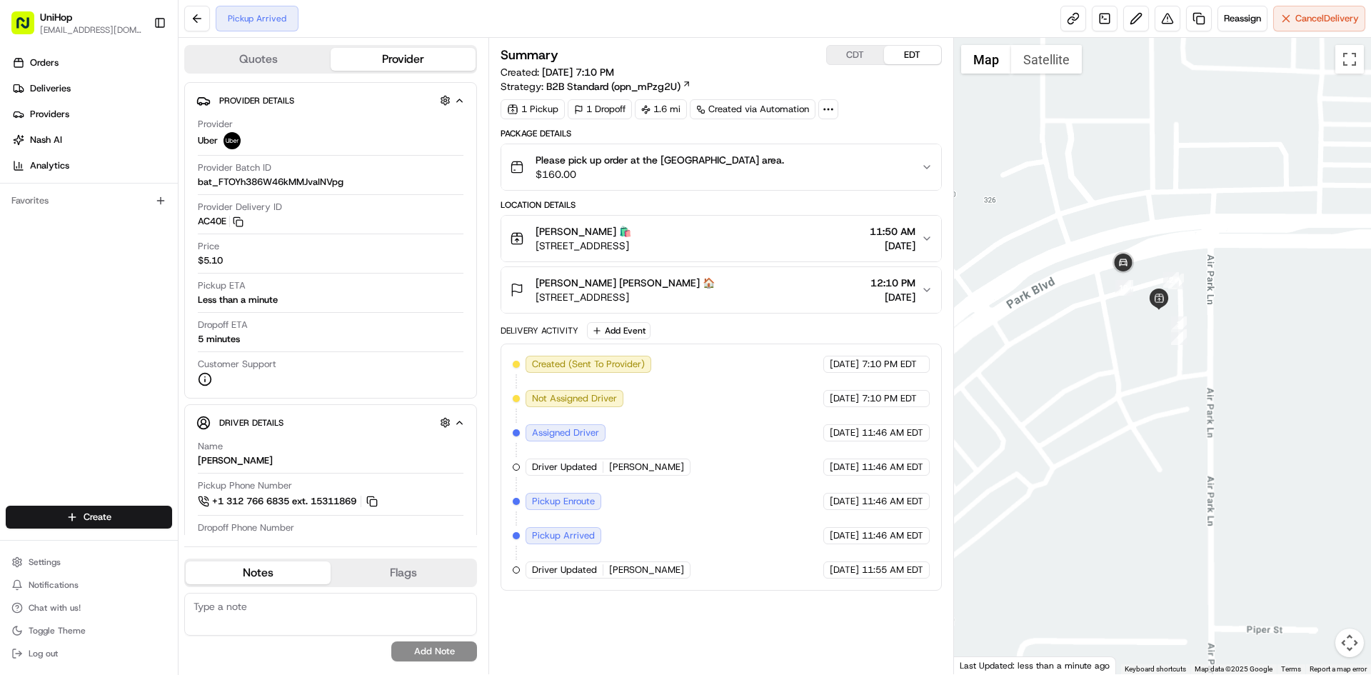
drag, startPoint x: 1121, startPoint y: 319, endPoint x: 1136, endPoint y: 306, distance: 19.7
click at [1136, 306] on div at bounding box center [1163, 356] width 418 height 636
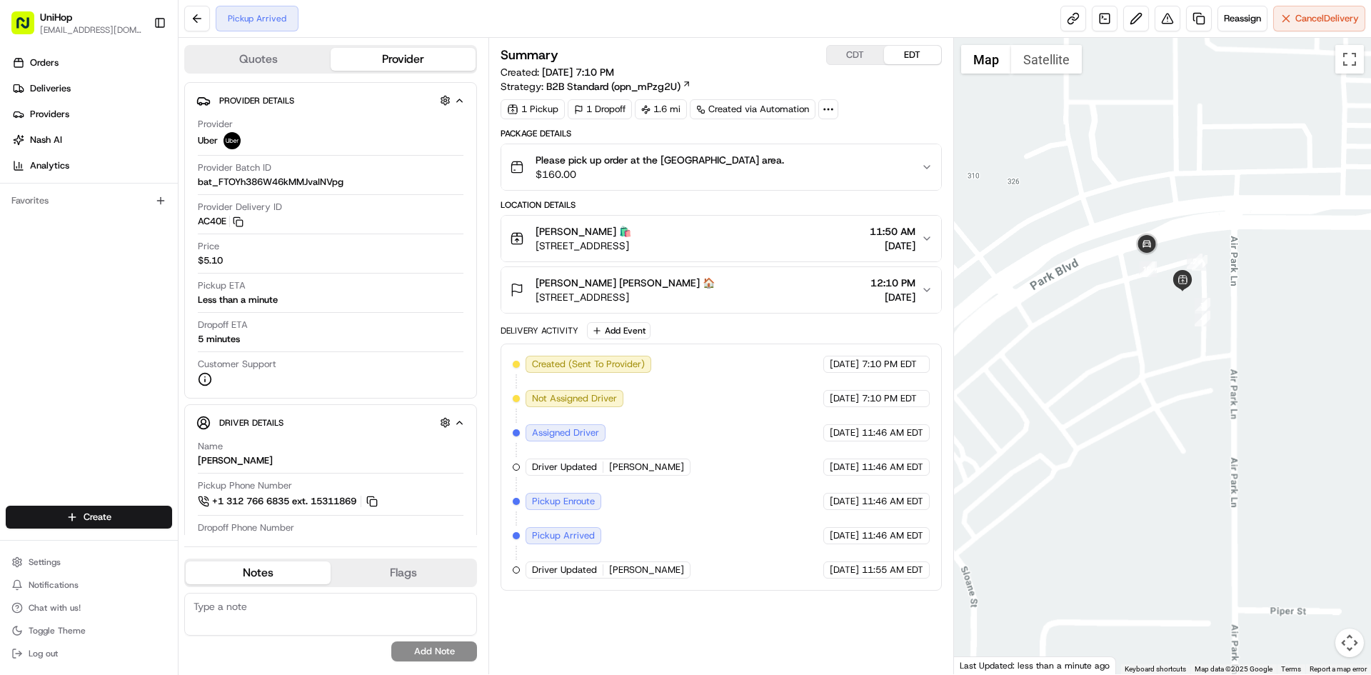
click at [1133, 308] on div at bounding box center [1163, 356] width 418 height 636
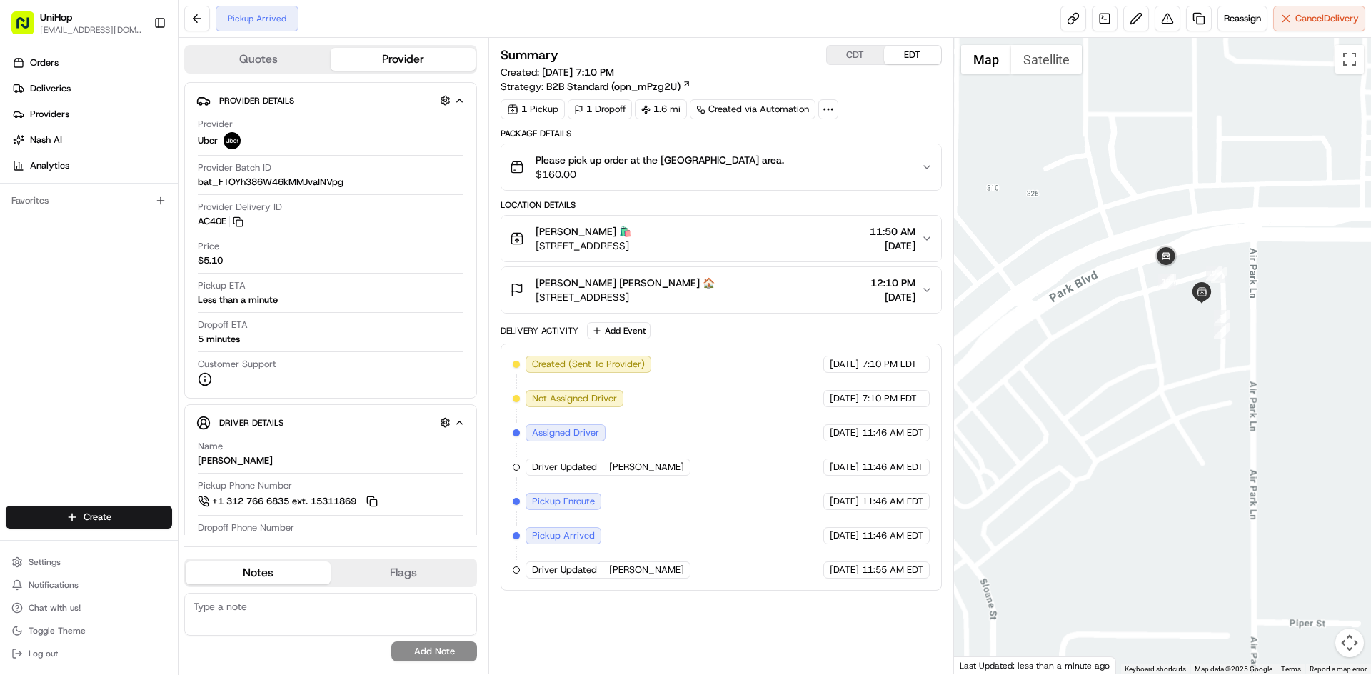
drag, startPoint x: 1132, startPoint y: 309, endPoint x: 1152, endPoint y: 323, distance: 24.2
click at [1152, 323] on div at bounding box center [1163, 356] width 418 height 636
drag, startPoint x: 1126, startPoint y: 341, endPoint x: 1135, endPoint y: 331, distance: 13.1
click at [1135, 331] on div at bounding box center [1163, 356] width 418 height 636
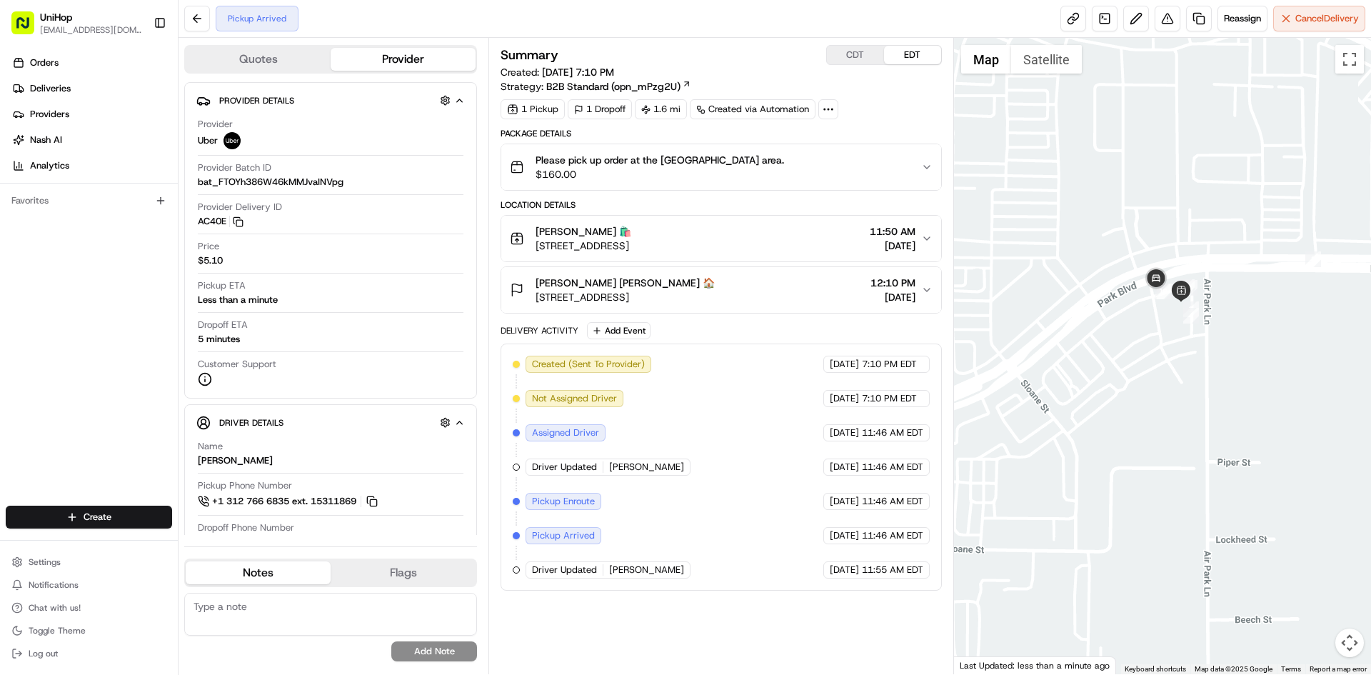
drag, startPoint x: 1136, startPoint y: 329, endPoint x: 1143, endPoint y: 318, distance: 12.9
click at [1143, 318] on div at bounding box center [1163, 356] width 418 height 636
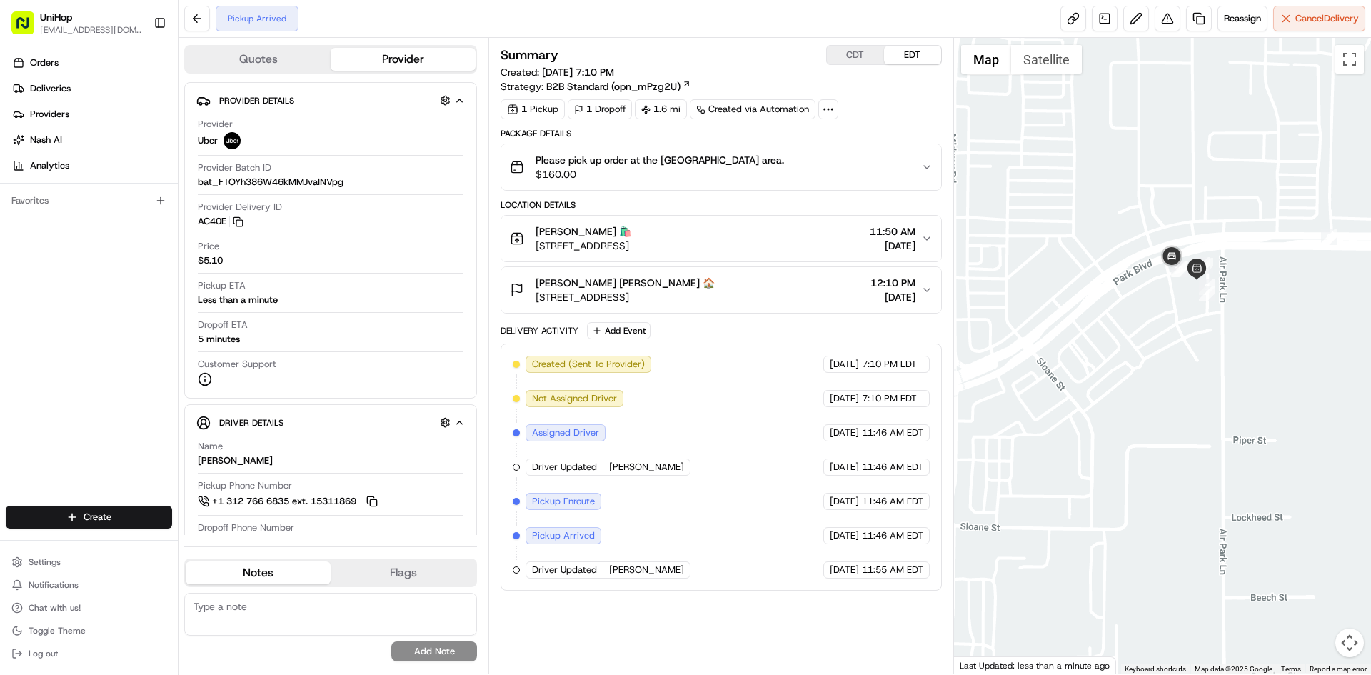
drag, startPoint x: 1140, startPoint y: 318, endPoint x: 1158, endPoint y: 290, distance: 33.7
click at [1158, 293] on div at bounding box center [1163, 356] width 418 height 636
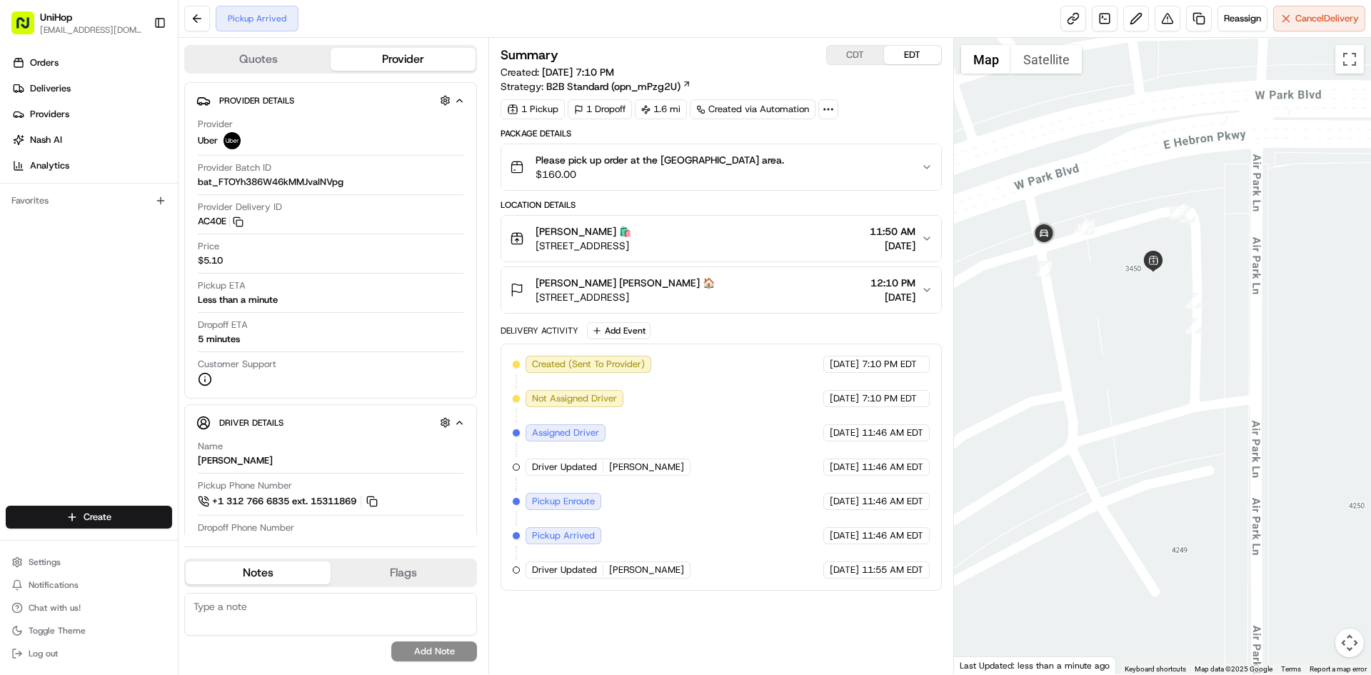
click at [1037, 67] on button "Satellite" at bounding box center [1046, 59] width 71 height 29
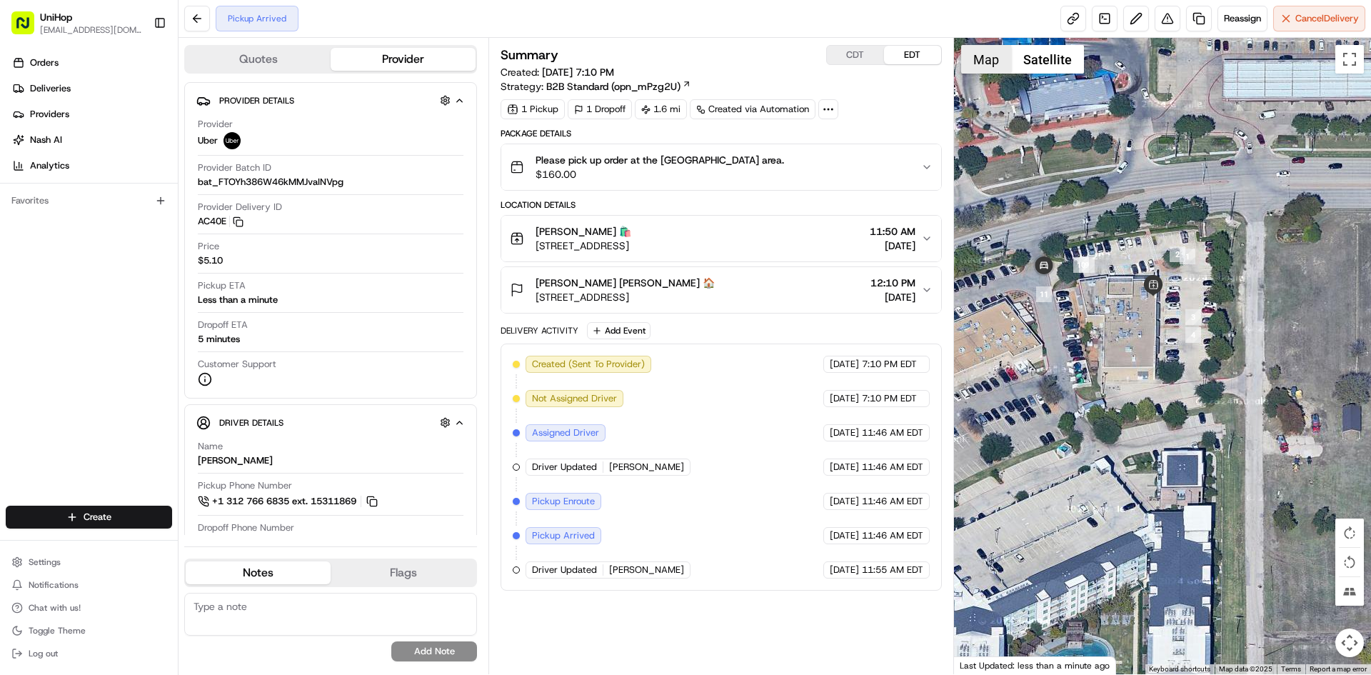
click at [984, 65] on button "Map" at bounding box center [986, 59] width 50 height 29
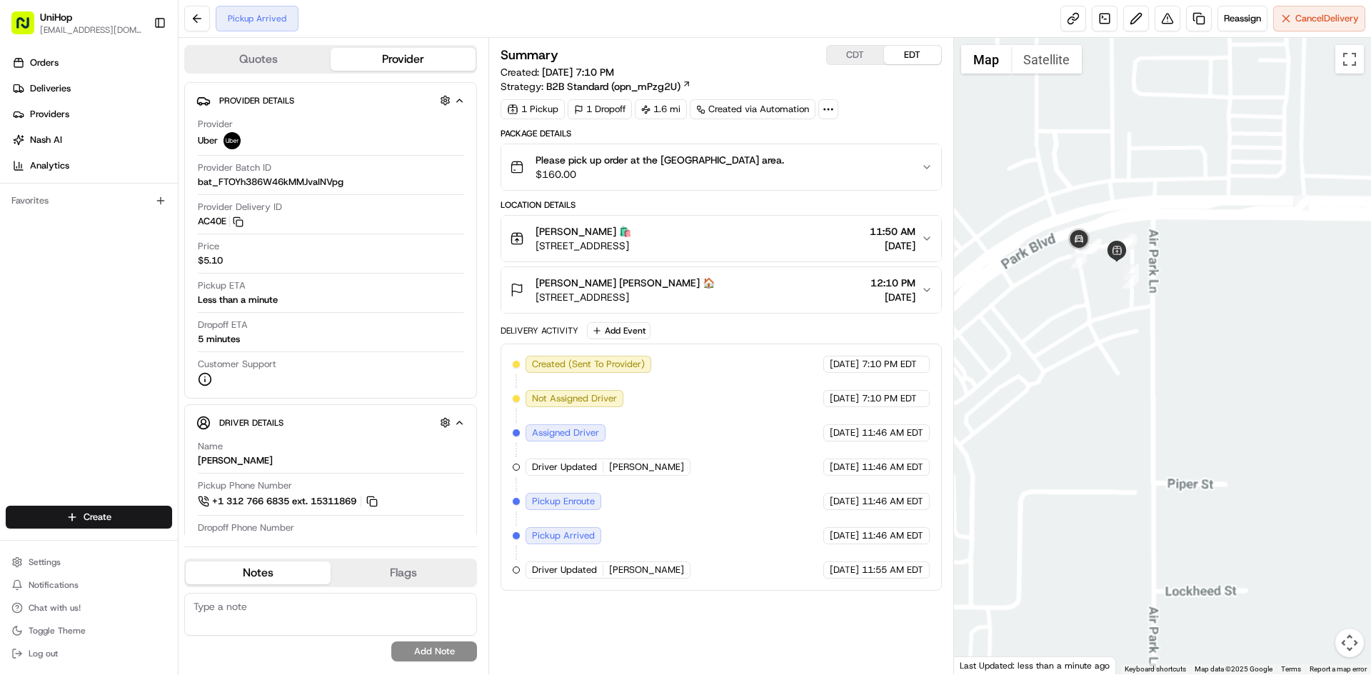
drag, startPoint x: 1137, startPoint y: 362, endPoint x: 1144, endPoint y: 338, distance: 25.3
click at [1140, 354] on div at bounding box center [1163, 356] width 418 height 636
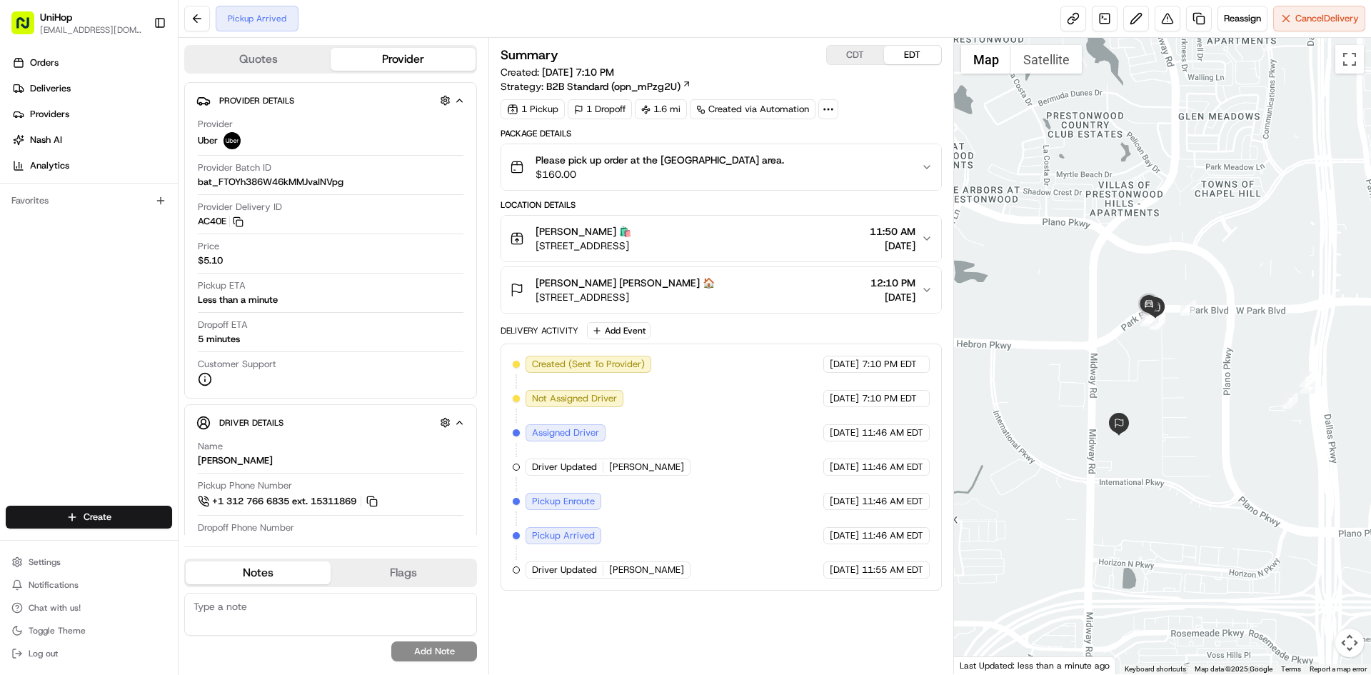
drag, startPoint x: 1122, startPoint y: 311, endPoint x: 1137, endPoint y: 331, distance: 26.0
click at [1137, 331] on div at bounding box center [1163, 356] width 418 height 636
click at [1108, 312] on div at bounding box center [1163, 356] width 418 height 636
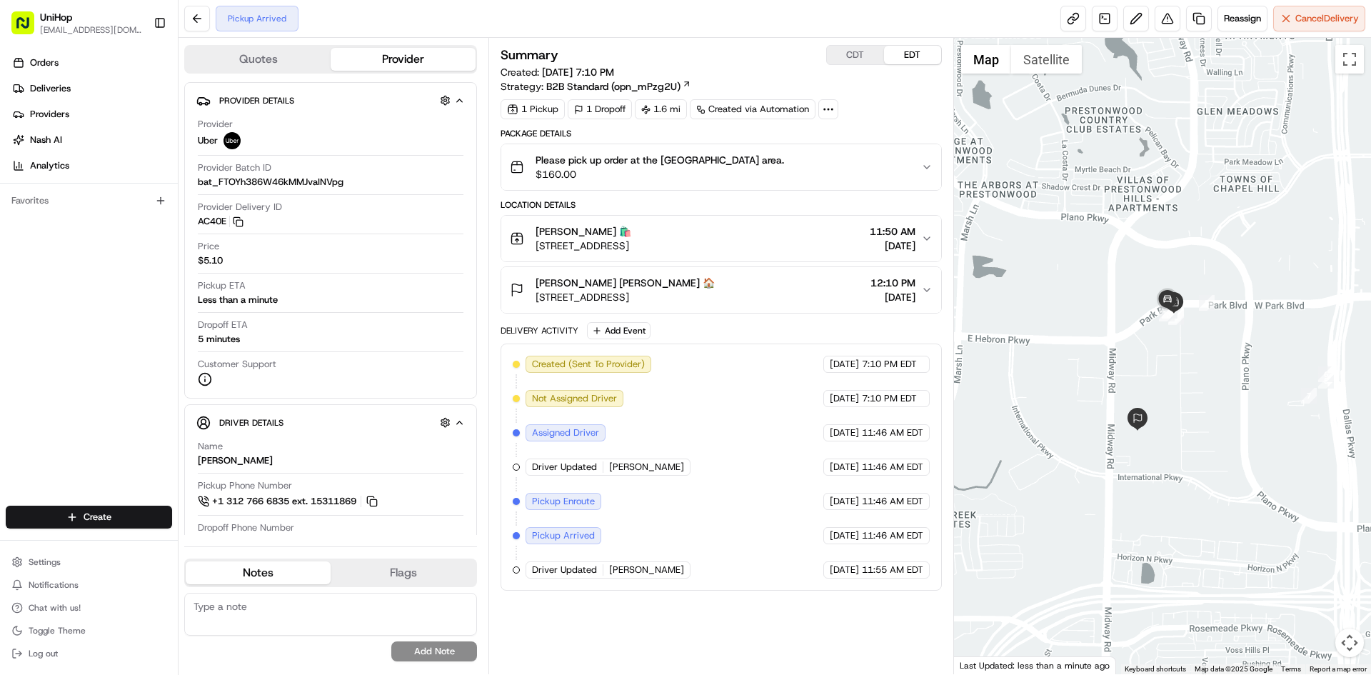
drag, startPoint x: 1097, startPoint y: 313, endPoint x: 1116, endPoint y: 307, distance: 19.6
click at [1115, 307] on div at bounding box center [1163, 356] width 418 height 636
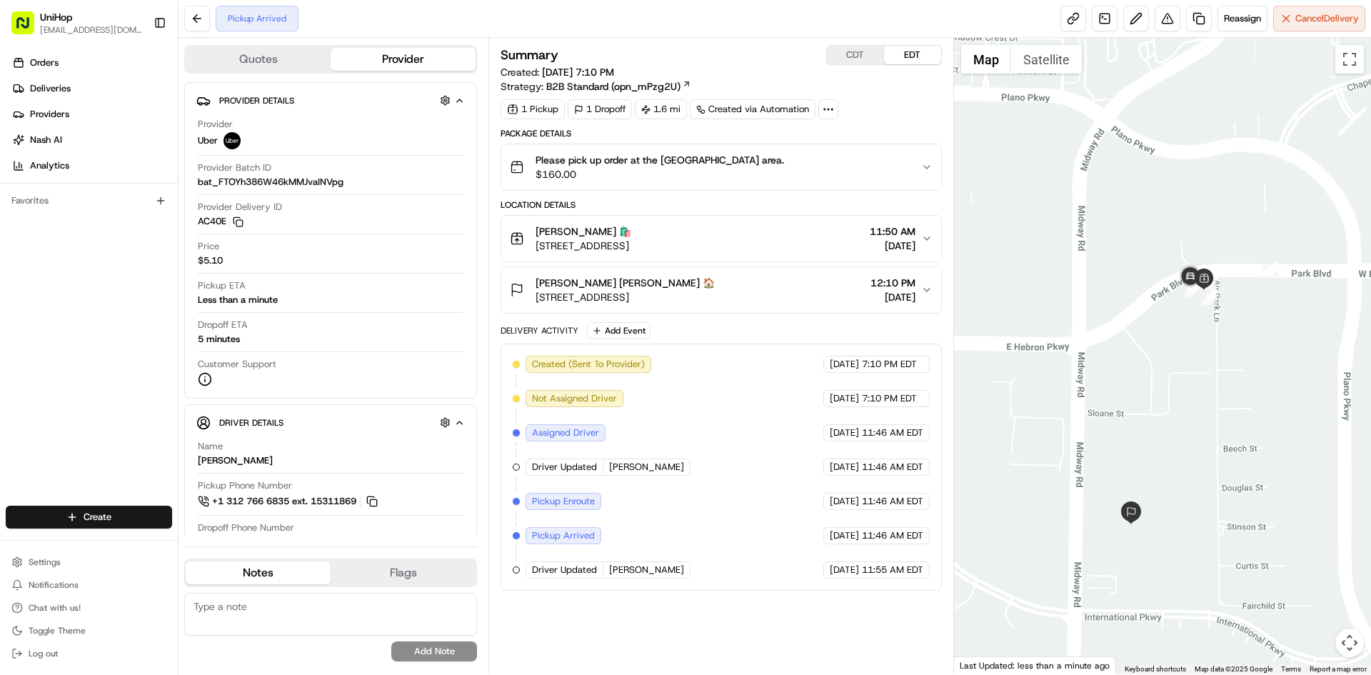
click at [1147, 319] on div at bounding box center [1163, 356] width 418 height 636
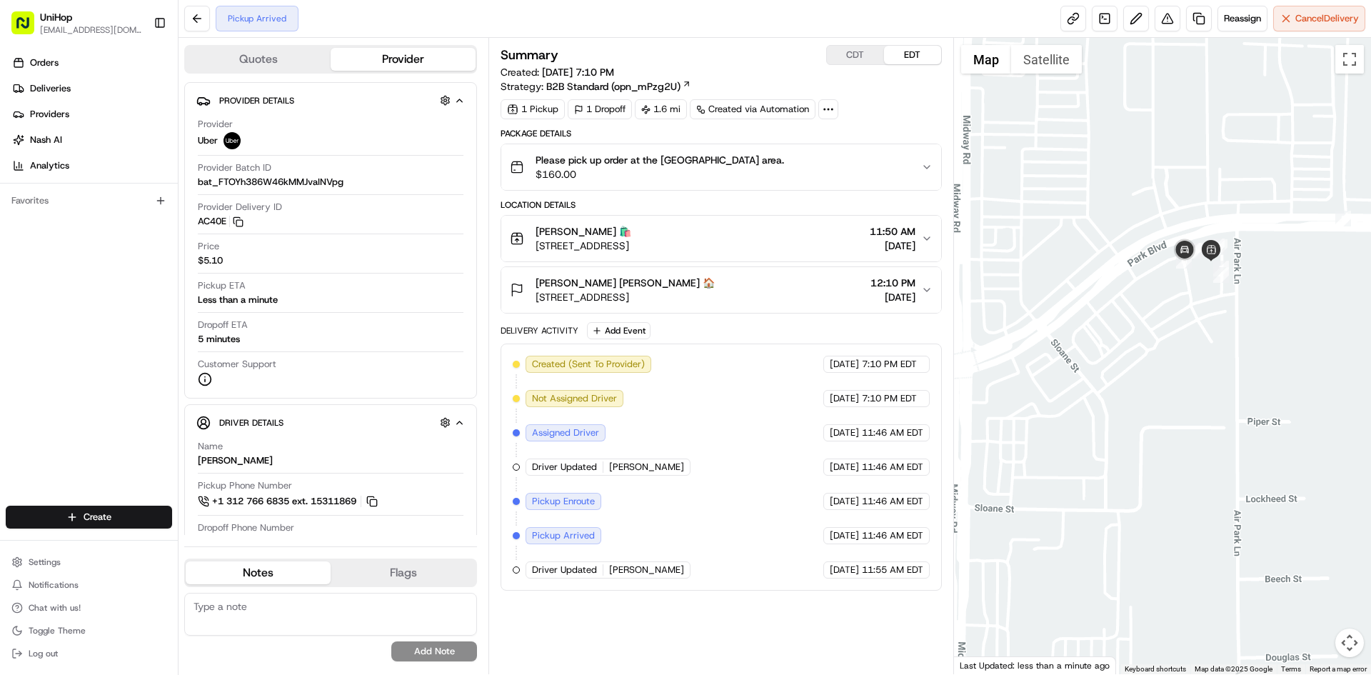
click at [1164, 301] on div at bounding box center [1163, 356] width 418 height 636
drag, startPoint x: 1155, startPoint y: 301, endPoint x: 1164, endPoint y: 298, distance: 9.0
click at [1164, 298] on div at bounding box center [1163, 356] width 418 height 636
click at [1162, 291] on div at bounding box center [1163, 356] width 418 height 636
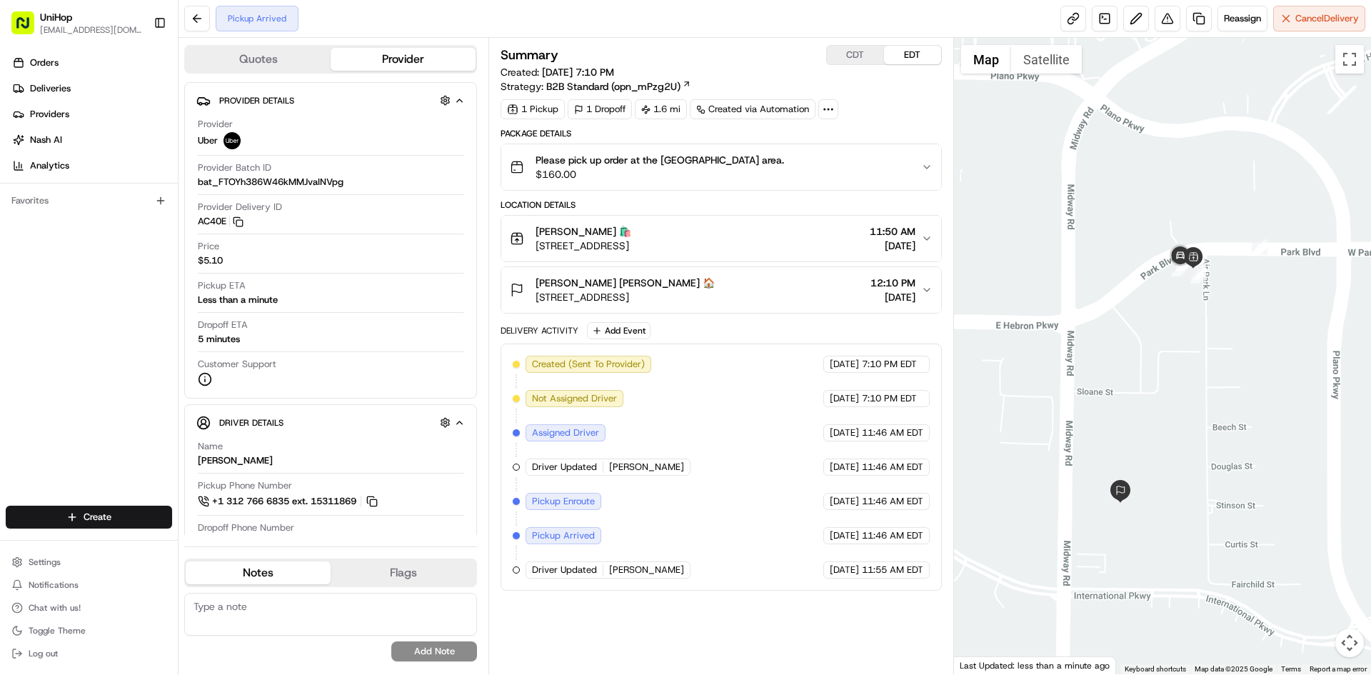
drag, startPoint x: 1161, startPoint y: 295, endPoint x: 1164, endPoint y: 287, distance: 8.6
click at [1164, 287] on div at bounding box center [1163, 356] width 418 height 636
click at [1162, 289] on div at bounding box center [1163, 356] width 418 height 636
click at [1139, 308] on div at bounding box center [1163, 356] width 418 height 636
drag, startPoint x: 1139, startPoint y: 295, endPoint x: 1153, endPoint y: 291, distance: 14.2
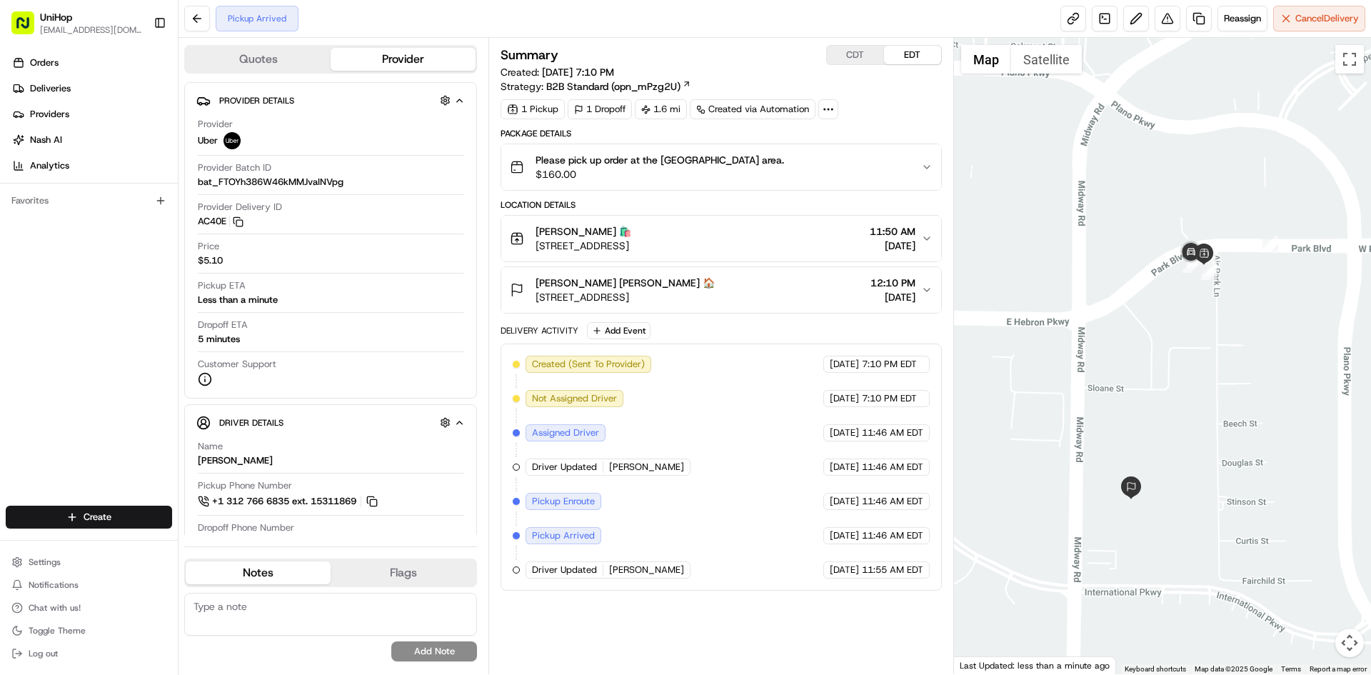
click at [1153, 291] on div at bounding box center [1163, 356] width 418 height 636
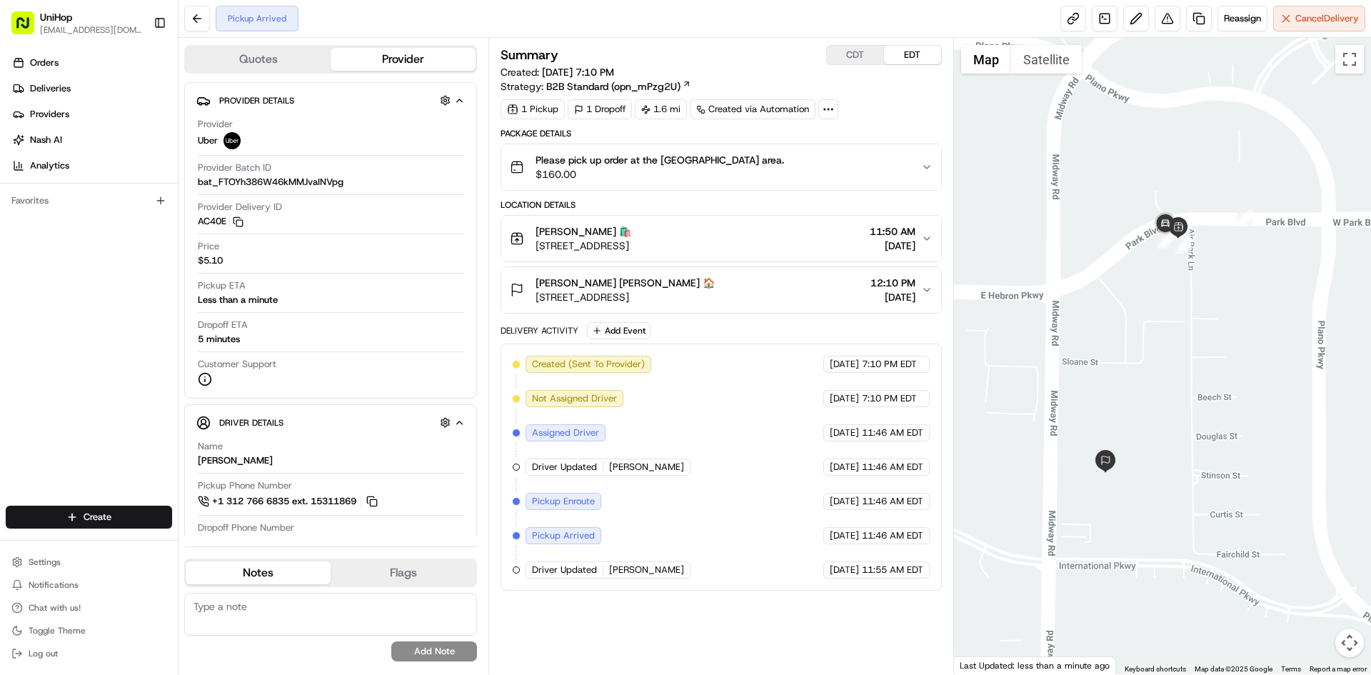
click at [1211, 371] on div at bounding box center [1163, 356] width 418 height 636
click at [830, 170] on div "Please pick up order at the [GEOGRAPHIC_DATA] area. $160.00" at bounding box center [715, 167] width 410 height 29
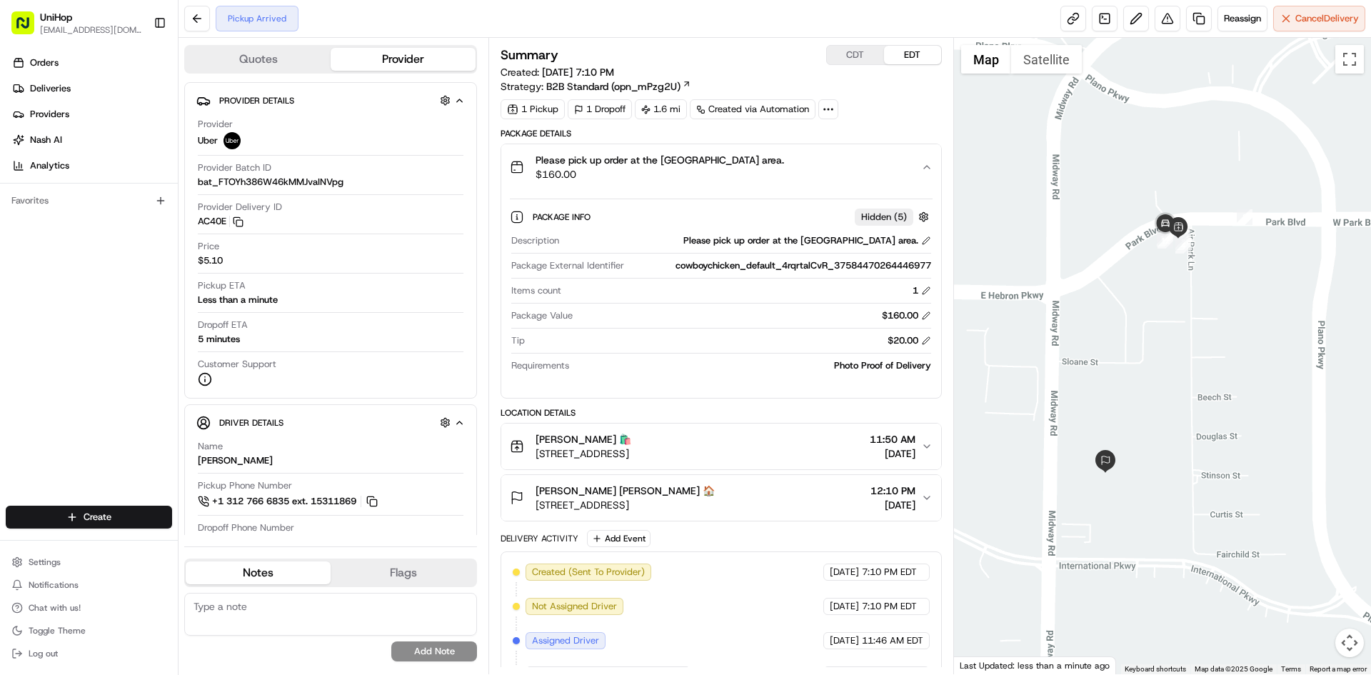
click at [830, 170] on div "Please pick up order at the [GEOGRAPHIC_DATA] area. $160.00" at bounding box center [715, 167] width 410 height 29
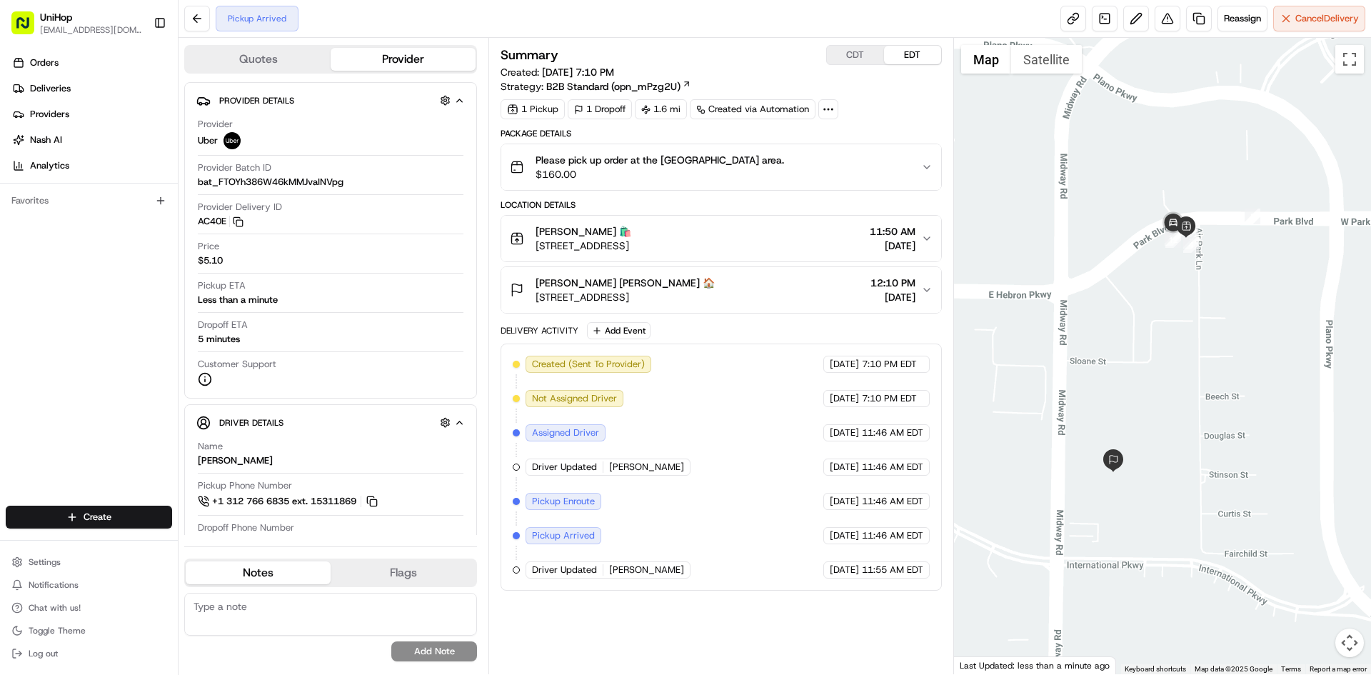
drag, startPoint x: 1195, startPoint y: 349, endPoint x: 1204, endPoint y: 348, distance: 9.3
click at [1204, 348] on div at bounding box center [1163, 356] width 418 height 636
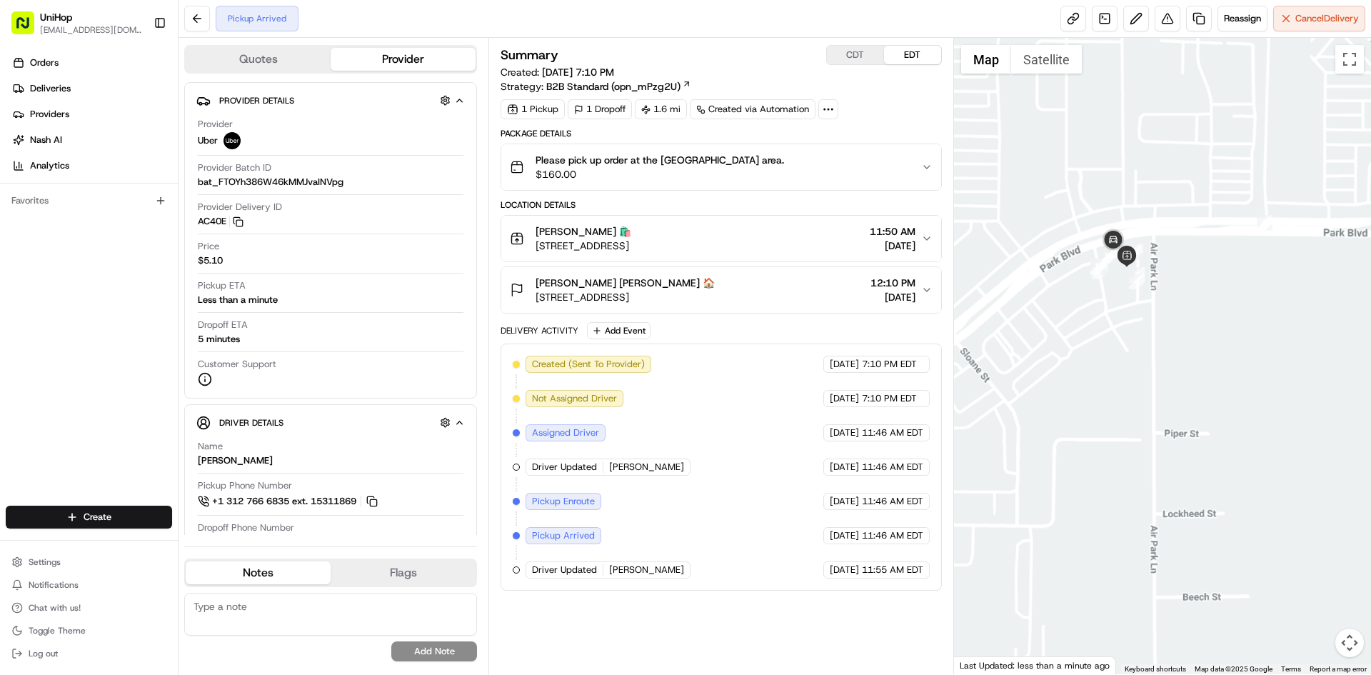
drag, startPoint x: 1131, startPoint y: 331, endPoint x: 1142, endPoint y: 295, distance: 38.0
click at [1135, 323] on div at bounding box center [1163, 356] width 418 height 636
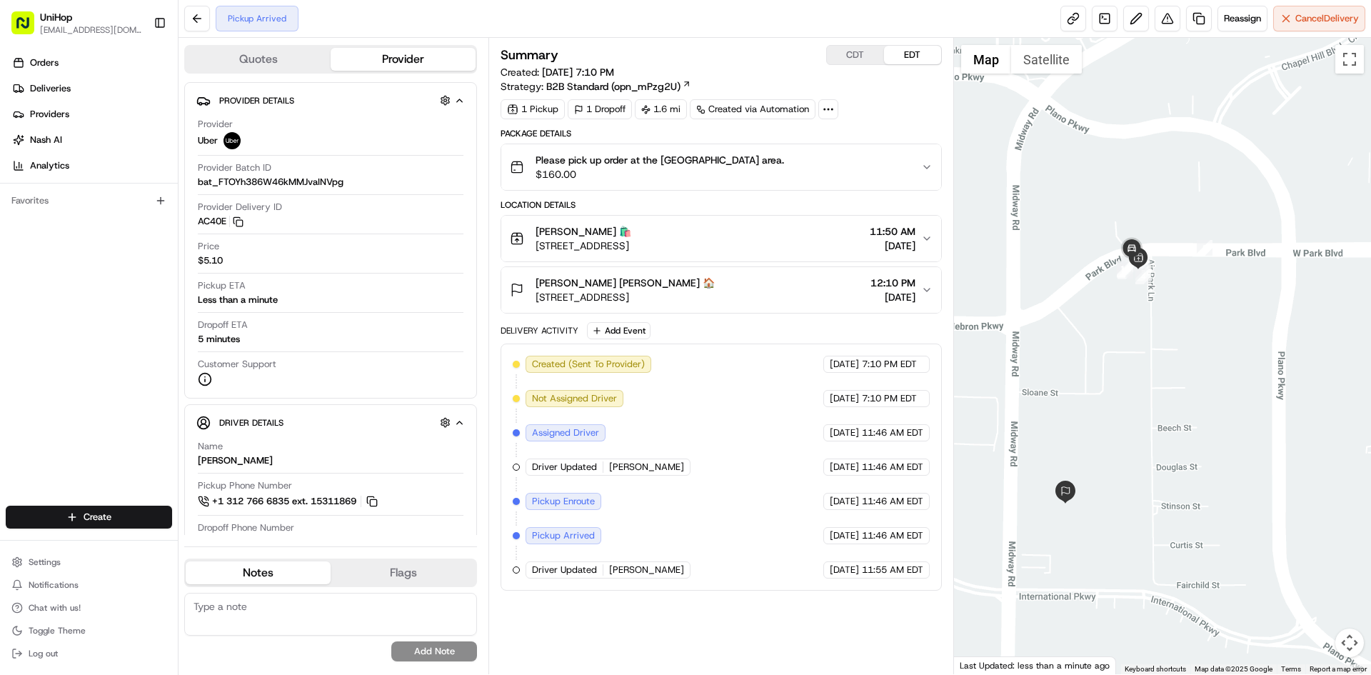
drag, startPoint x: 1133, startPoint y: 360, endPoint x: 1138, endPoint y: 350, distance: 11.2
click at [1138, 350] on div at bounding box center [1163, 356] width 418 height 636
drag, startPoint x: 1092, startPoint y: 400, endPoint x: 1104, endPoint y: 393, distance: 14.7
click at [1104, 393] on div at bounding box center [1163, 356] width 418 height 636
